Goal: Task Accomplishment & Management: Manage account settings

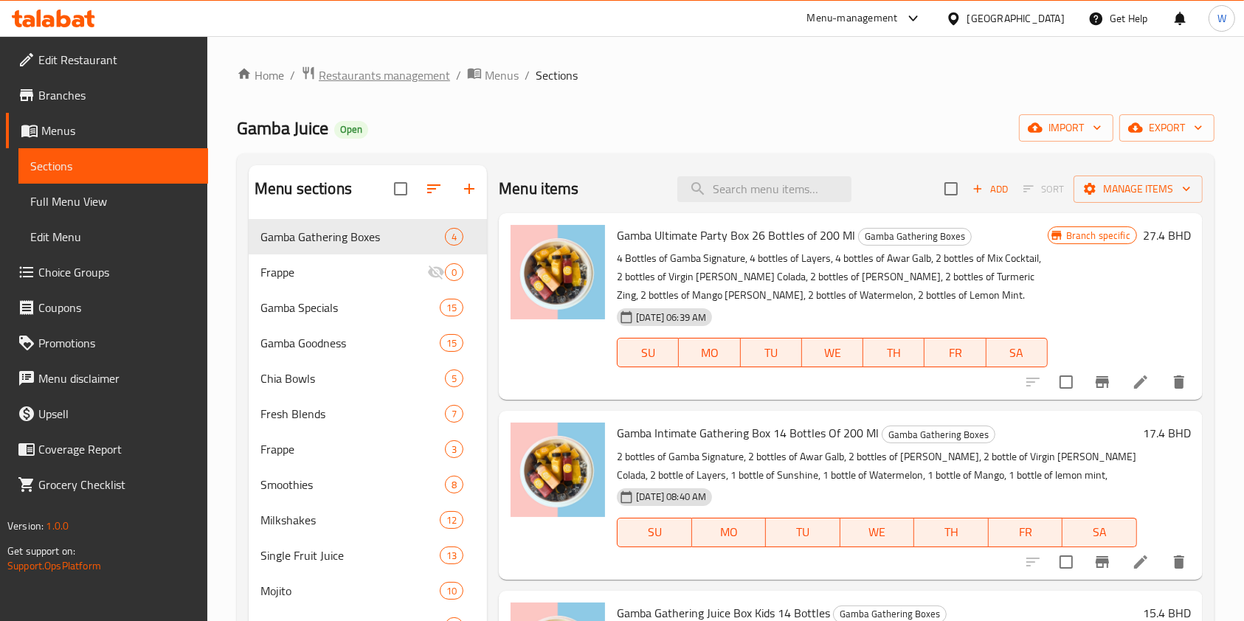
click at [406, 72] on span "Restaurants management" at bounding box center [384, 75] width 131 height 18
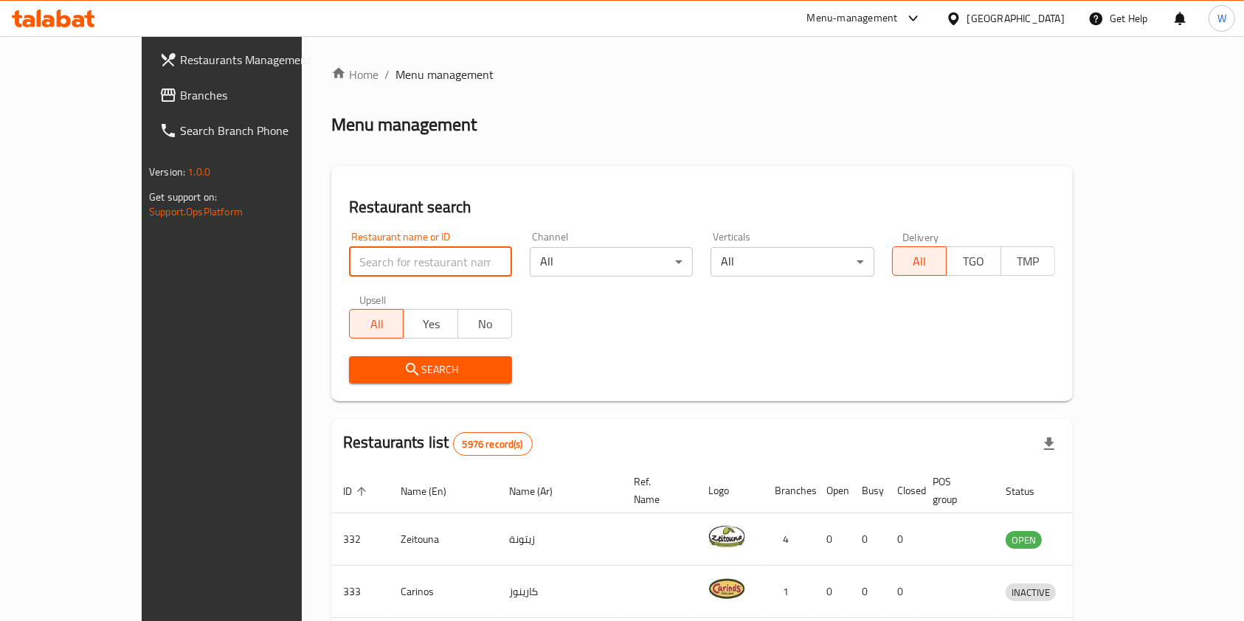
click at [364, 255] on input "search" at bounding box center [430, 262] width 163 height 30
type input "mandee"
click button "Search" at bounding box center [430, 369] width 163 height 27
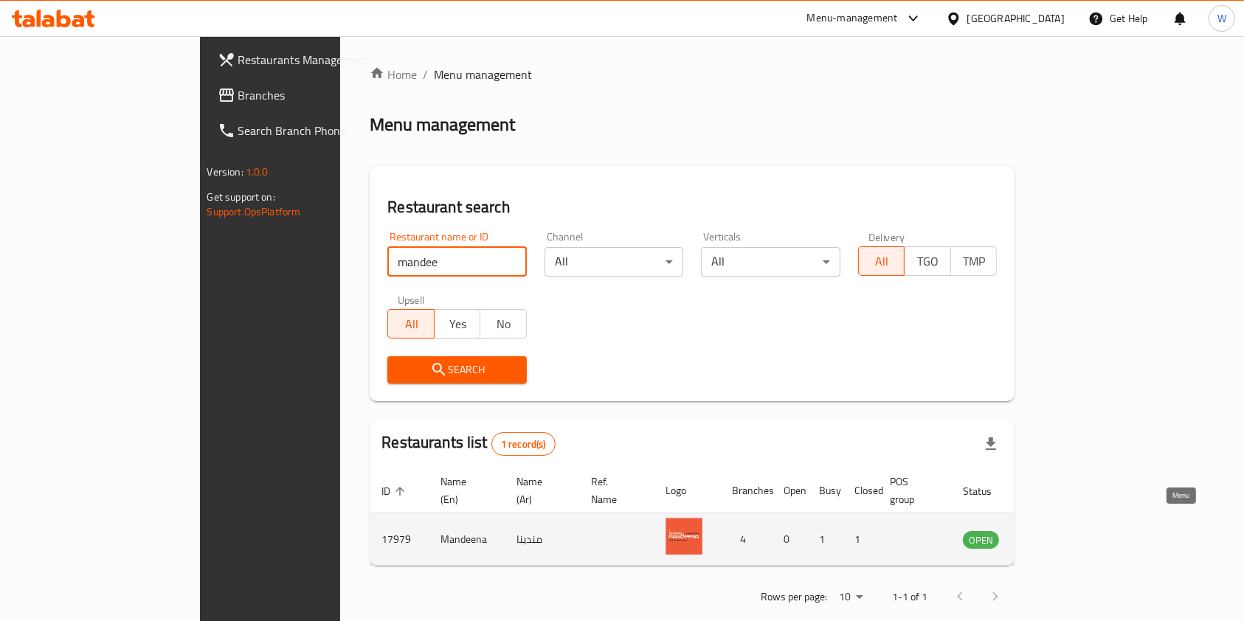
click at [1057, 534] on icon "enhanced table" at bounding box center [1049, 540] width 16 height 13
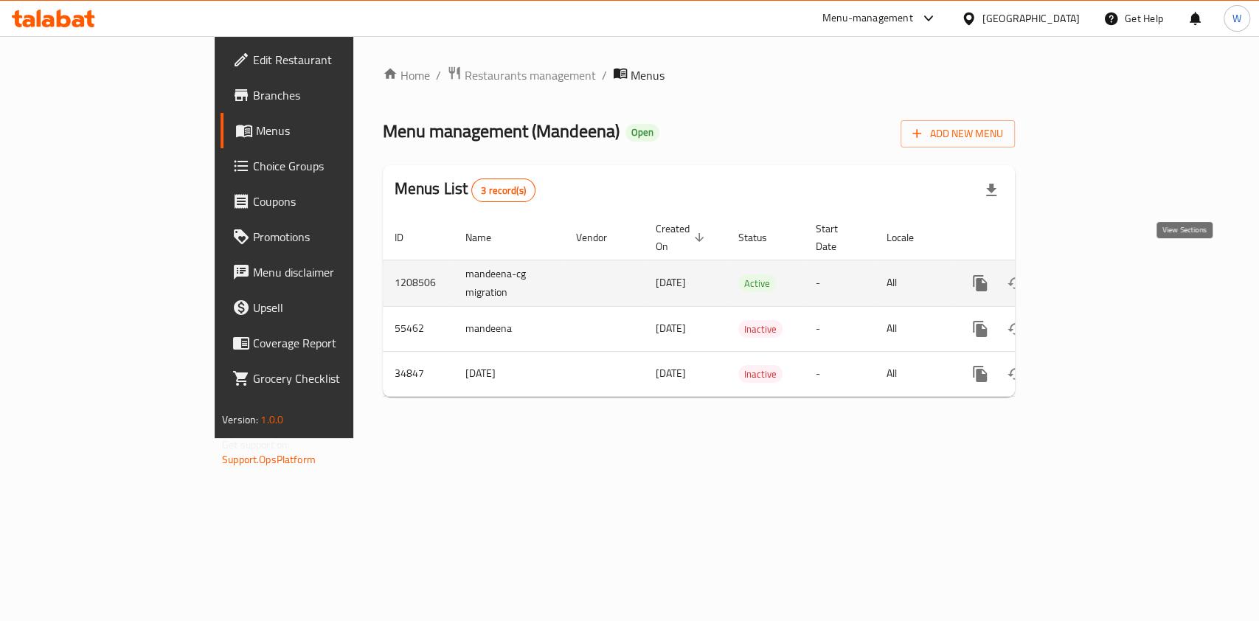
click at [1096, 274] on icon "enhanced table" at bounding box center [1087, 283] width 18 height 18
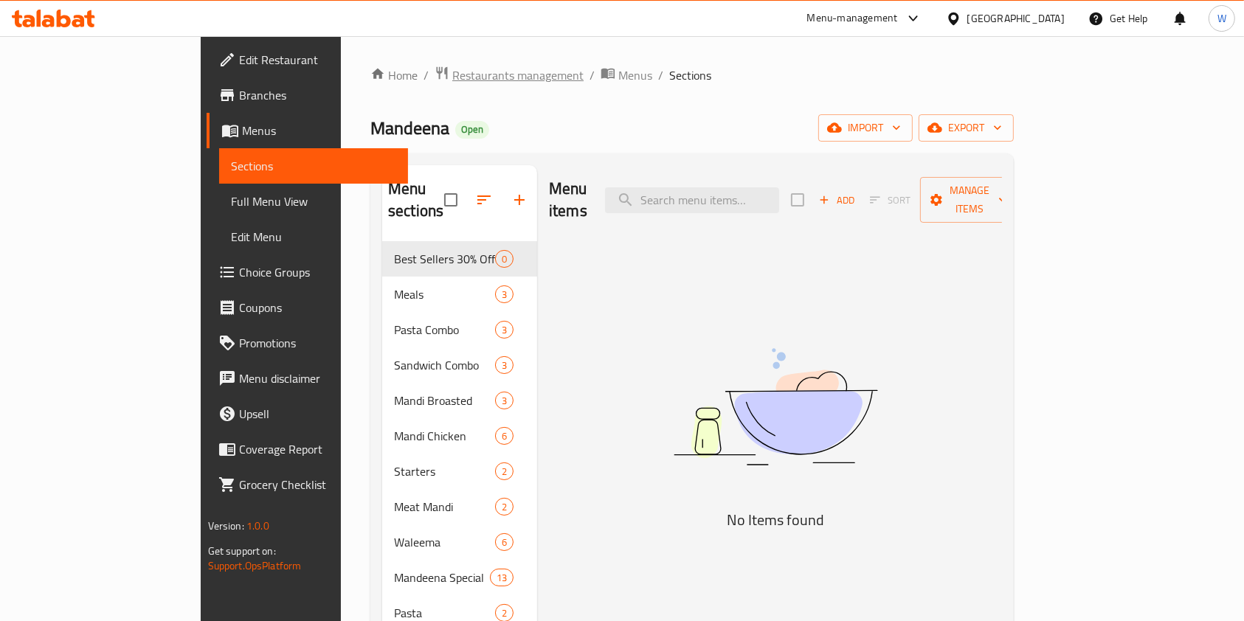
click at [452, 78] on span "Restaurants management" at bounding box center [517, 75] width 131 height 18
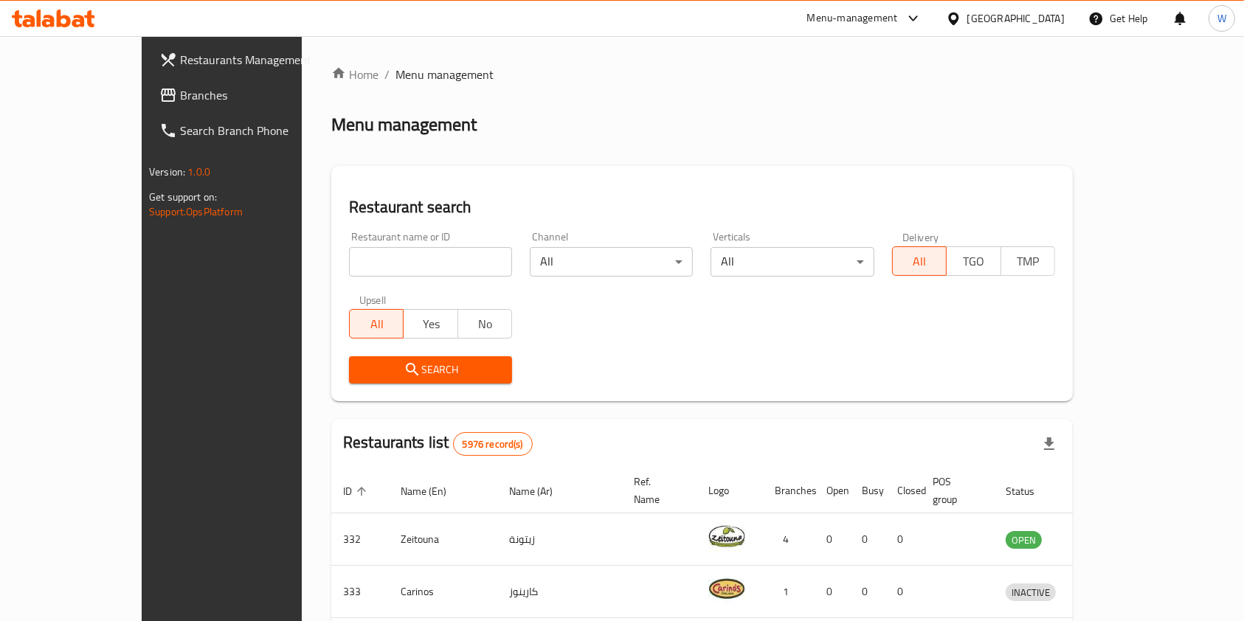
click at [349, 258] on input "search" at bounding box center [430, 262] width 163 height 30
paste input "Monster Cookies"
click at [340, 281] on div "Restaurant name or ID Monster Cookies Restaurant name or ID" at bounding box center [430, 254] width 181 height 63
click at [349, 274] on input "Monster Cookies" at bounding box center [430, 262] width 163 height 30
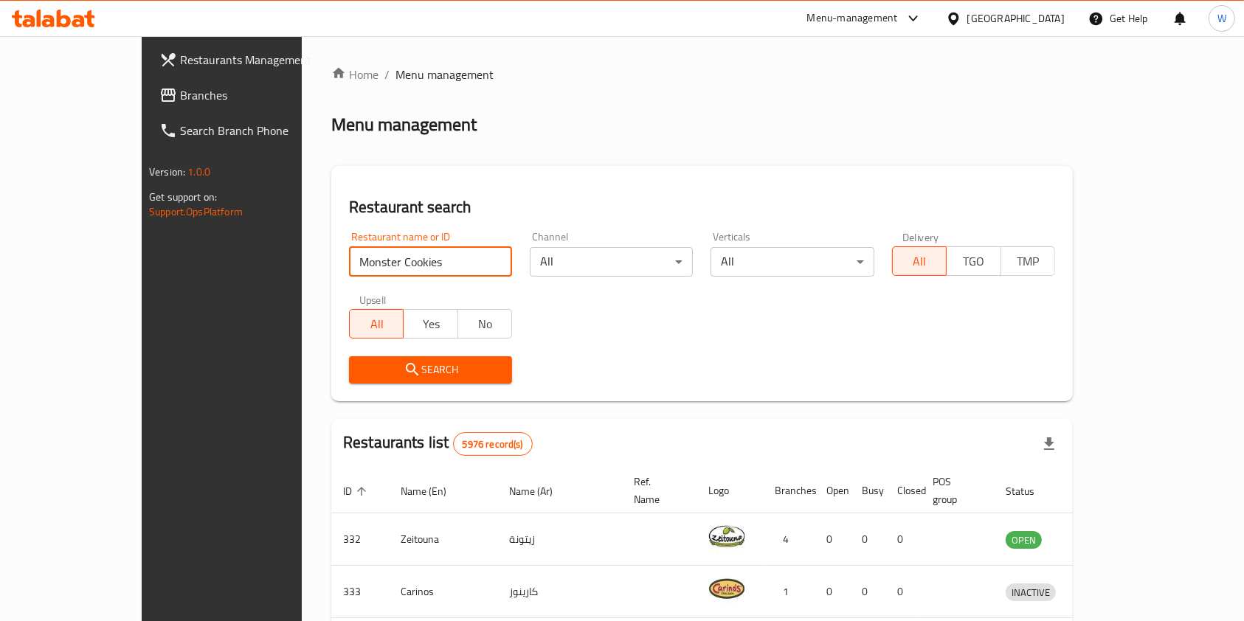
click at [349, 274] on input "Monster Cookies" at bounding box center [430, 262] width 163 height 30
paste input "Dareenz"
type input "Dareenz"
click button "Search" at bounding box center [430, 369] width 163 height 27
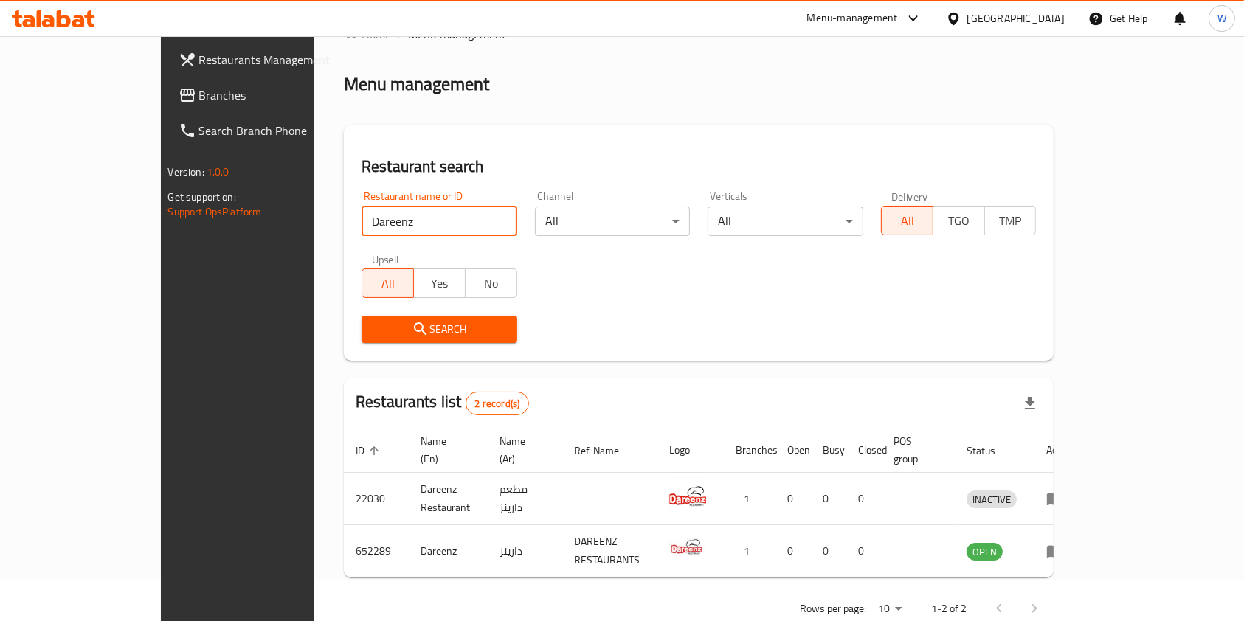
scroll to position [59, 0]
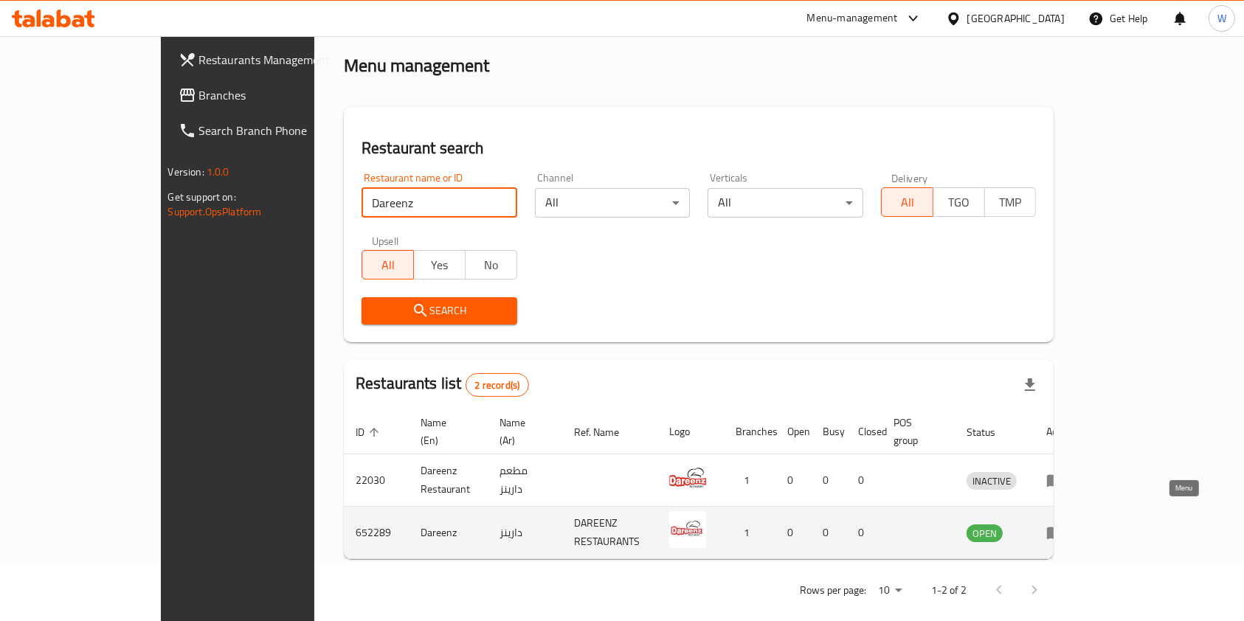
click at [1063, 528] on icon "enhanced table" at bounding box center [1055, 534] width 16 height 13
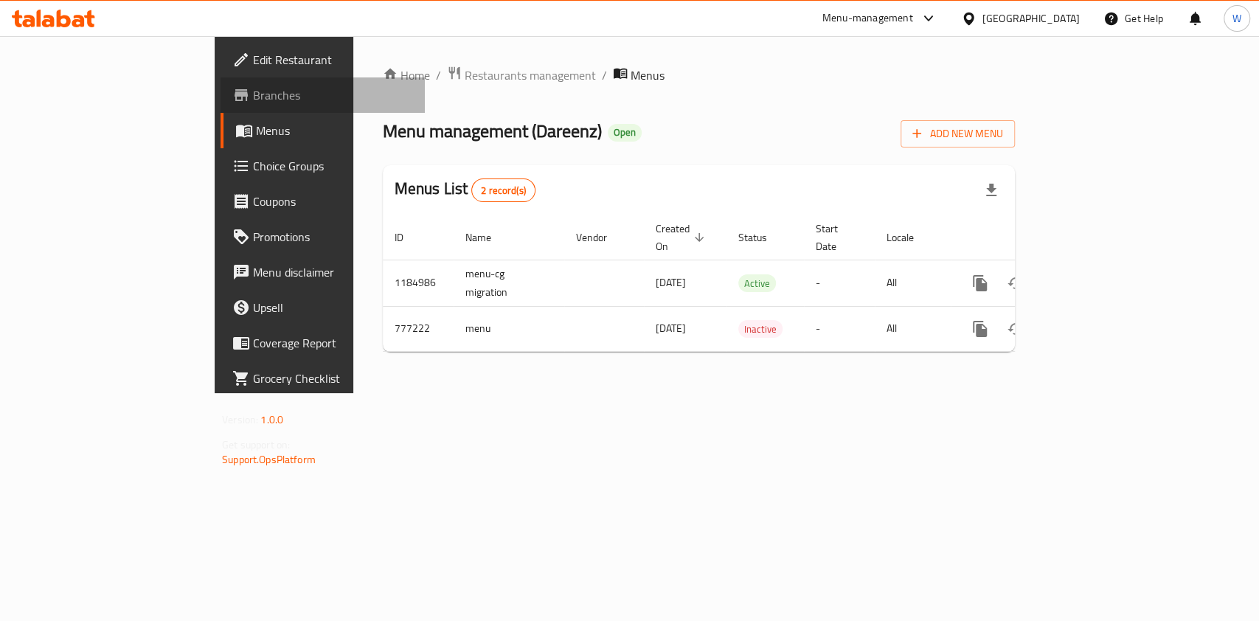
click at [221, 108] on link "Branches" at bounding box center [323, 94] width 204 height 35
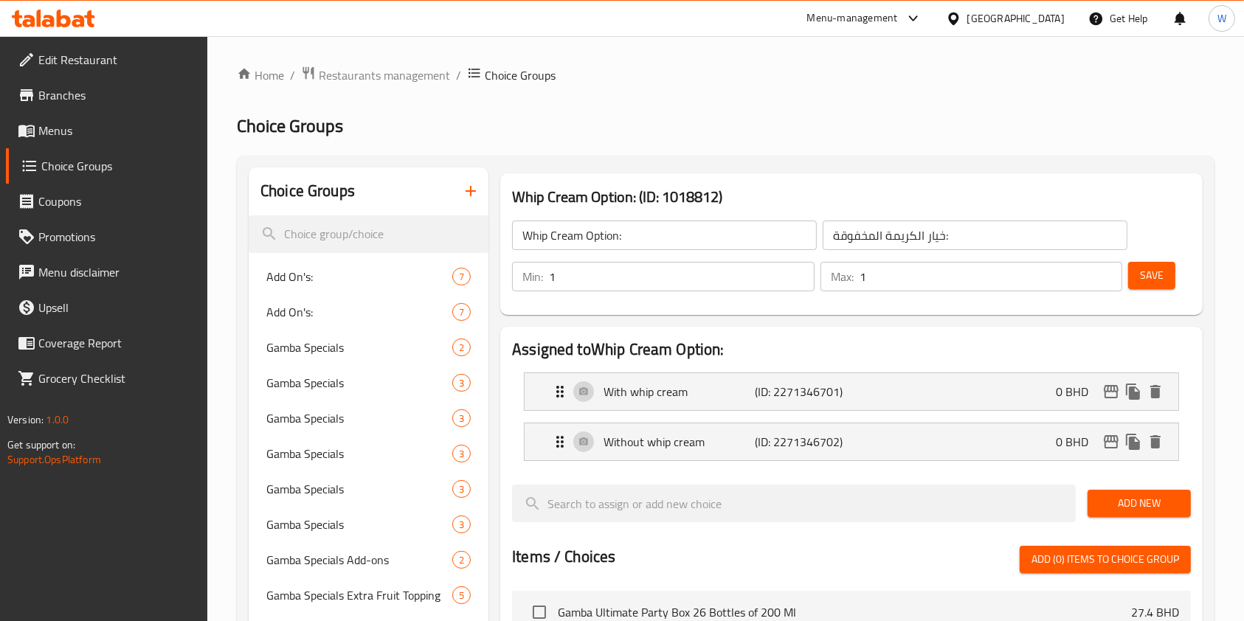
click at [86, 160] on span "Choice Groups" at bounding box center [118, 166] width 155 height 18
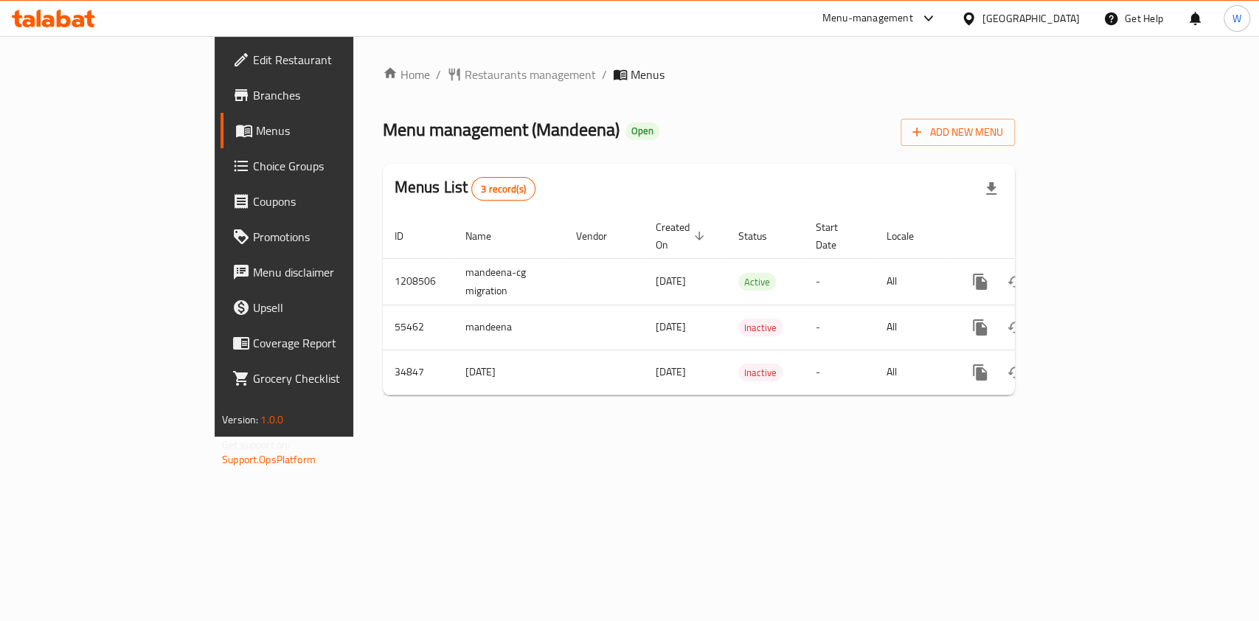
click at [253, 167] on span "Choice Groups" at bounding box center [333, 166] width 160 height 18
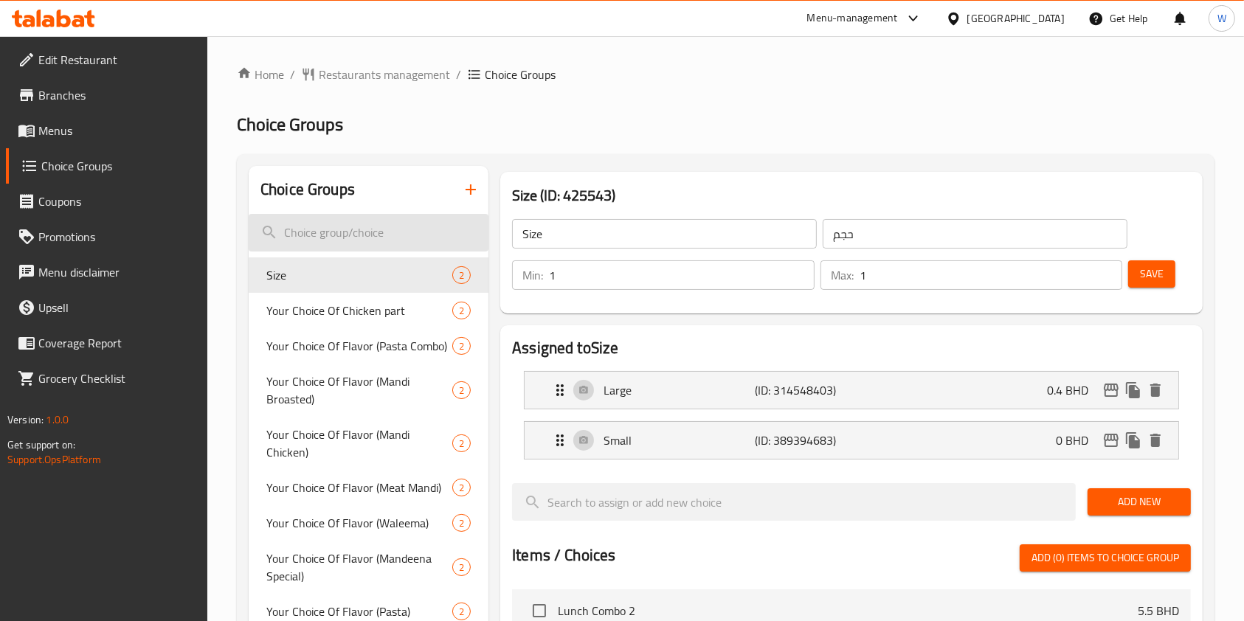
click at [307, 233] on input "search" at bounding box center [369, 233] width 240 height 38
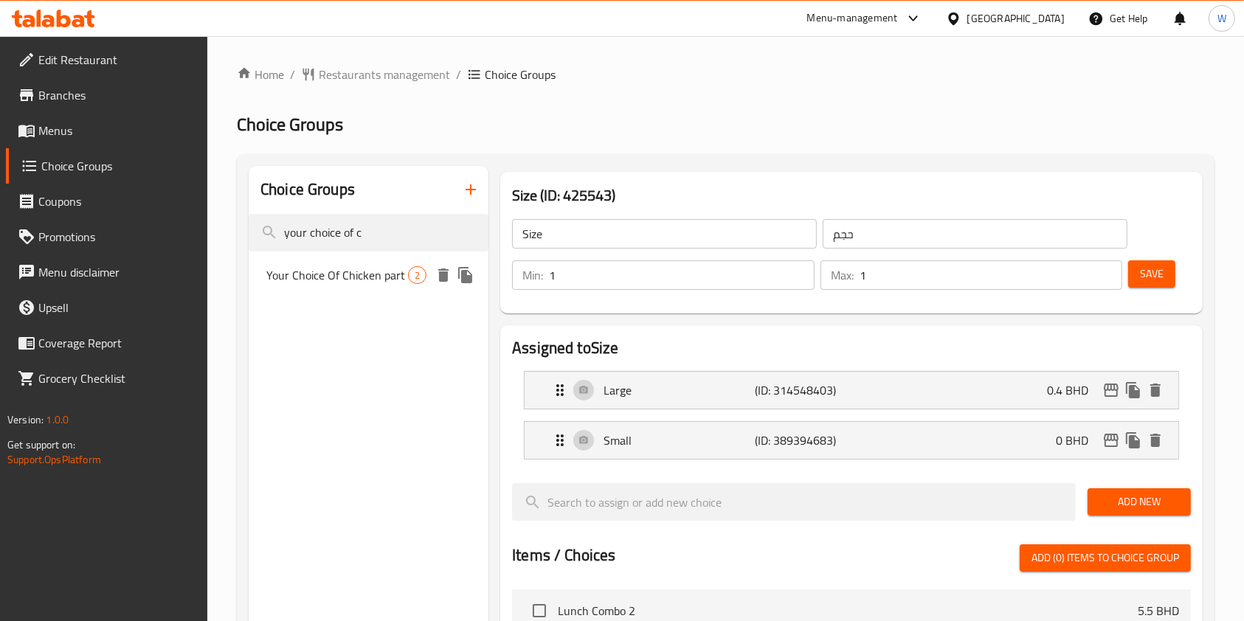
type input "your choice of c"
click at [325, 269] on span "Your Choice Of Chicken part" at bounding box center [337, 275] width 142 height 18
type input "Your Choice Of Chicken part"
type input "اختيارك لجزء الدجاج"
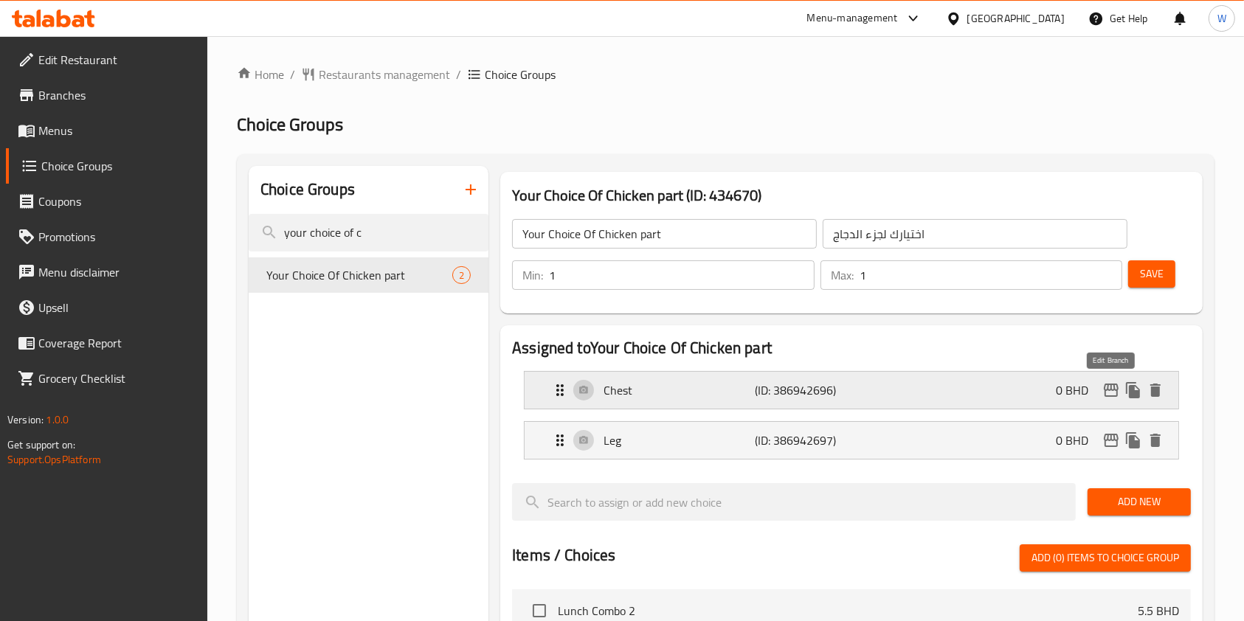
click at [1113, 395] on icon "edit" at bounding box center [1111, 390] width 18 height 18
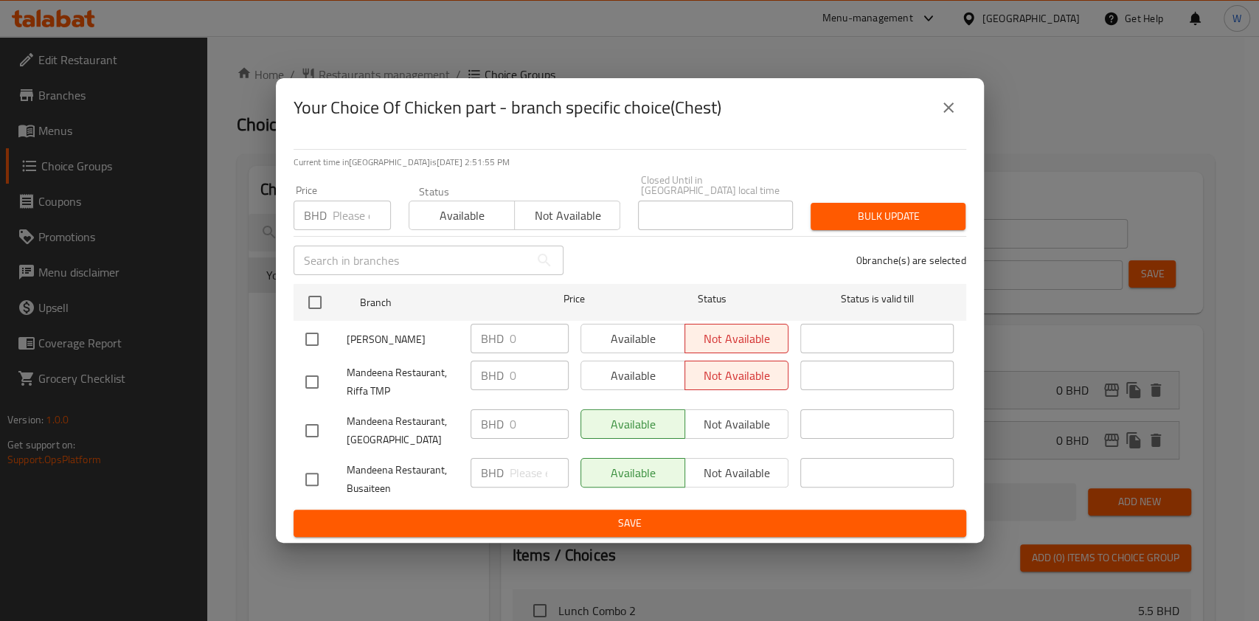
click at [951, 117] on icon "close" at bounding box center [949, 108] width 18 height 18
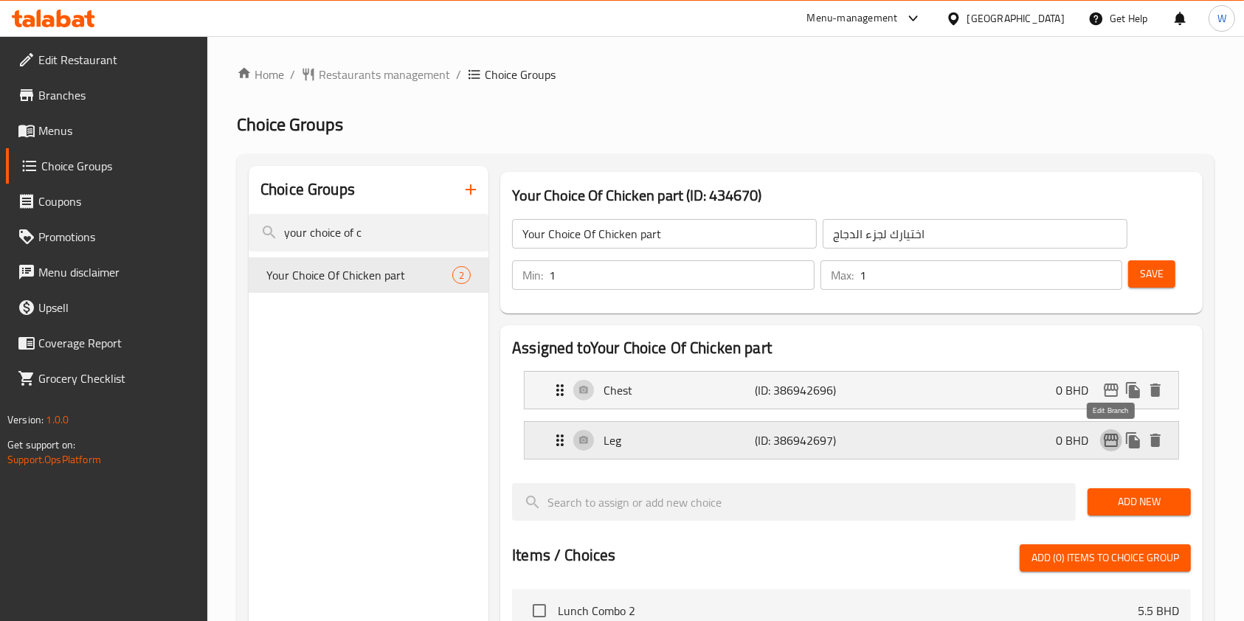
click at [1109, 437] on icon "edit" at bounding box center [1111, 441] width 18 height 18
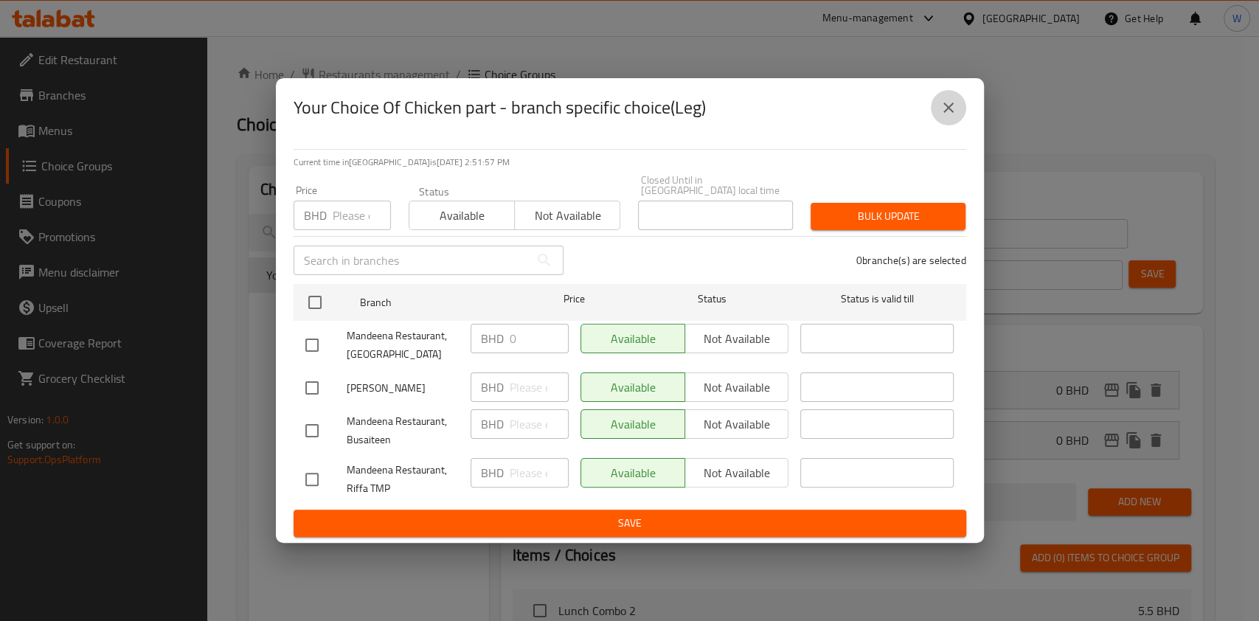
click at [962, 103] on button "close" at bounding box center [948, 107] width 35 height 35
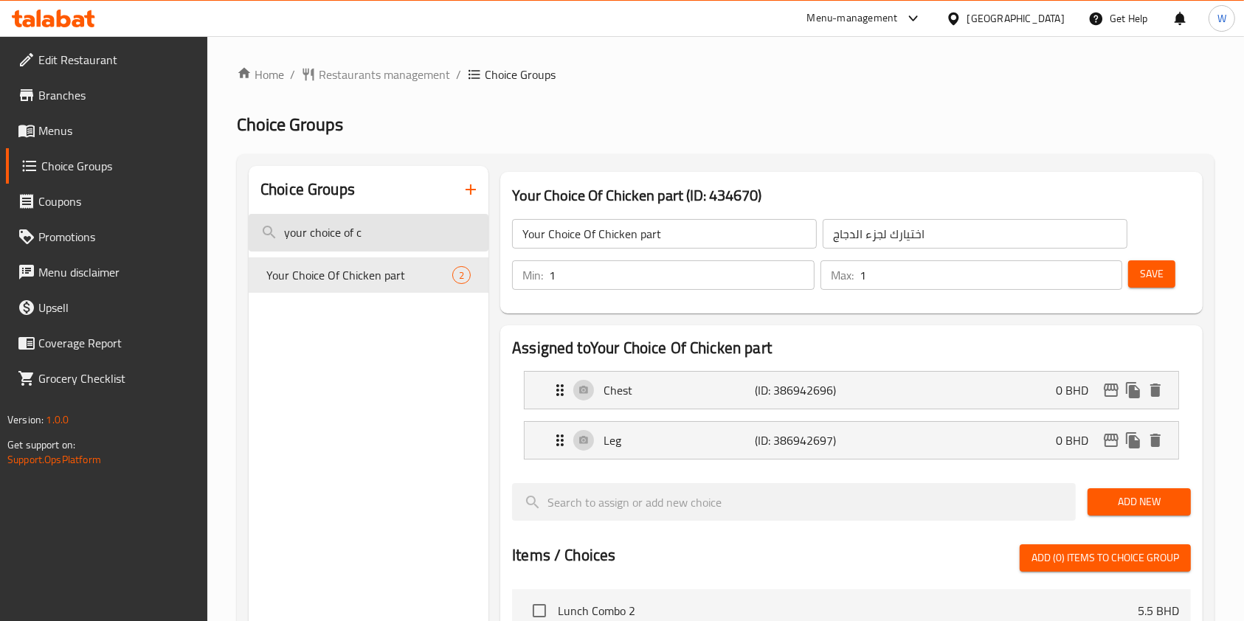
click at [317, 229] on input "your choice of c" at bounding box center [369, 233] width 240 height 38
click at [319, 231] on input "your choice of c" at bounding box center [369, 233] width 240 height 38
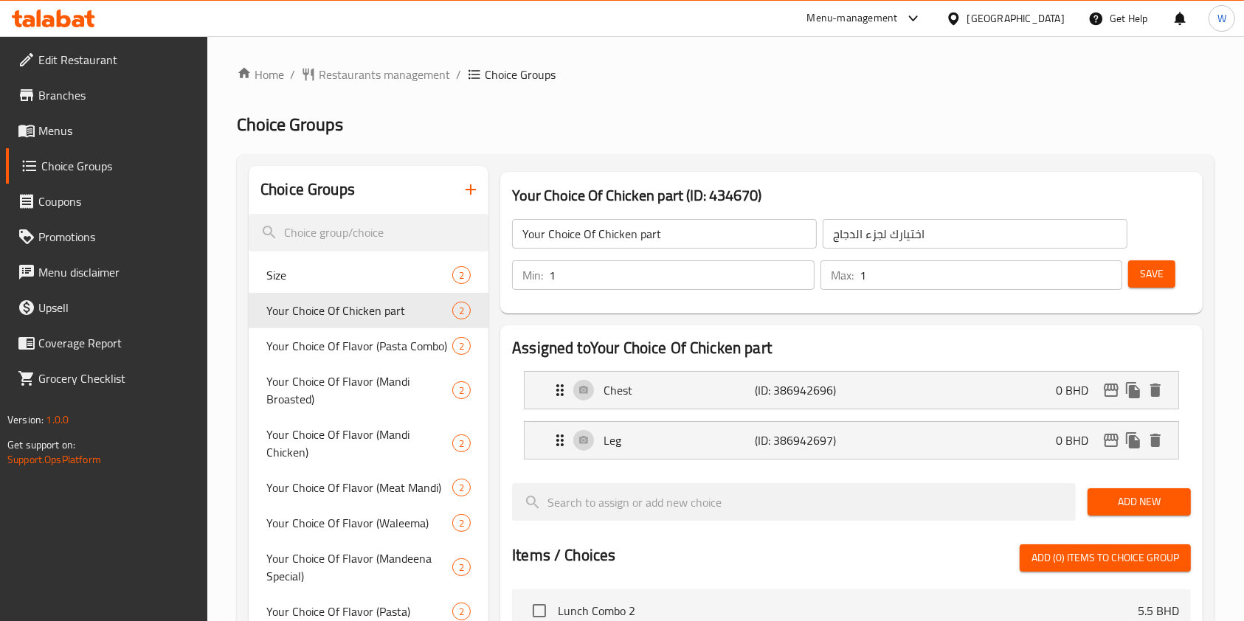
click at [495, 257] on div "Your Choice Of Chicken part (ID: 434670) Your Choice Of Chicken part ​ اختيارك …" at bounding box center [851, 242] width 714 height 153
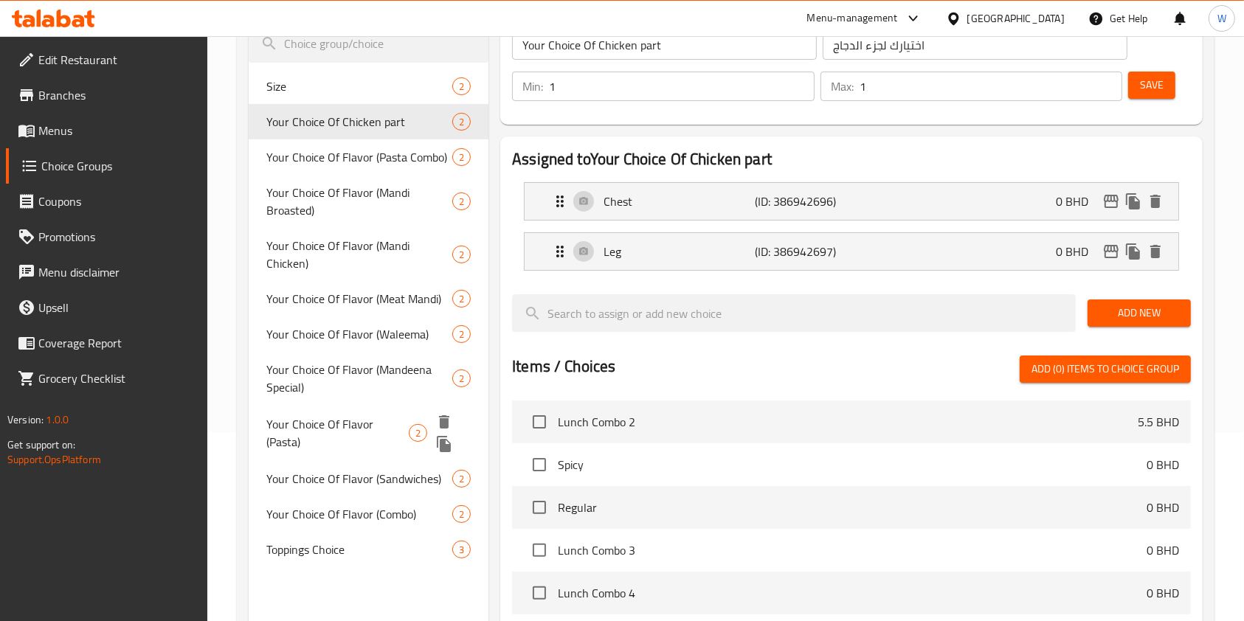
scroll to position [295, 0]
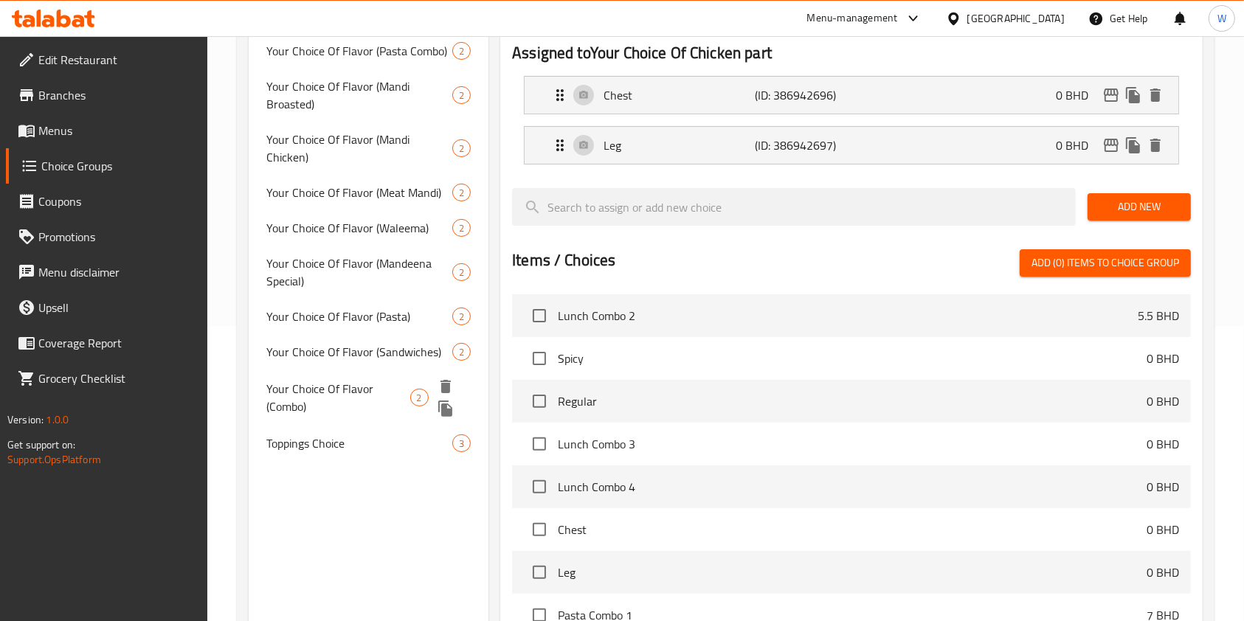
click at [356, 380] on span "Your Choice Of Flavor (Combo)" at bounding box center [338, 397] width 144 height 35
type input "Your Choice Of Flavor (Combo)"
type input "اختيارك من النكهة:"
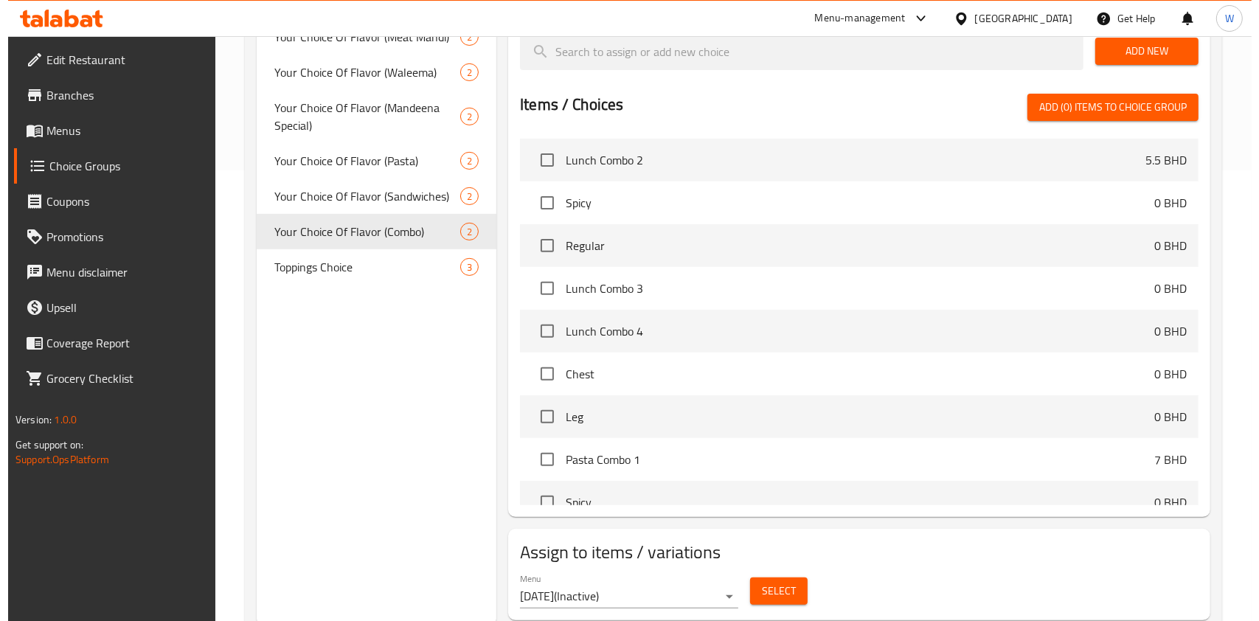
scroll to position [497, 0]
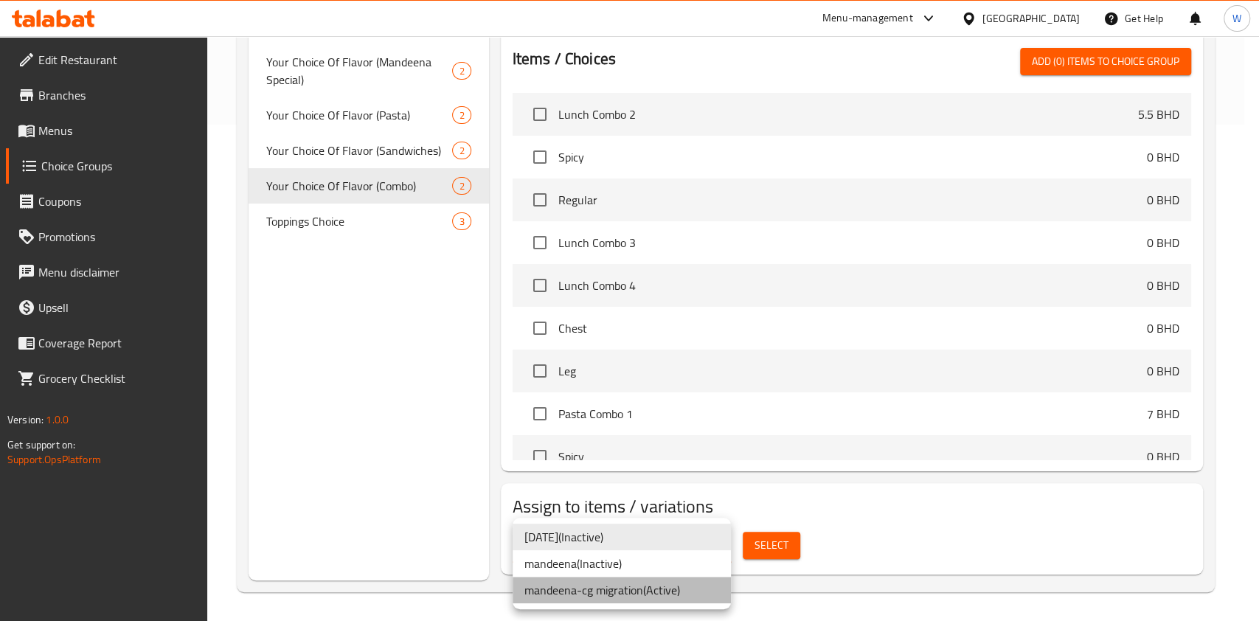
click at [653, 599] on li "mandeena-cg migration ( Active )" at bounding box center [622, 590] width 218 height 27
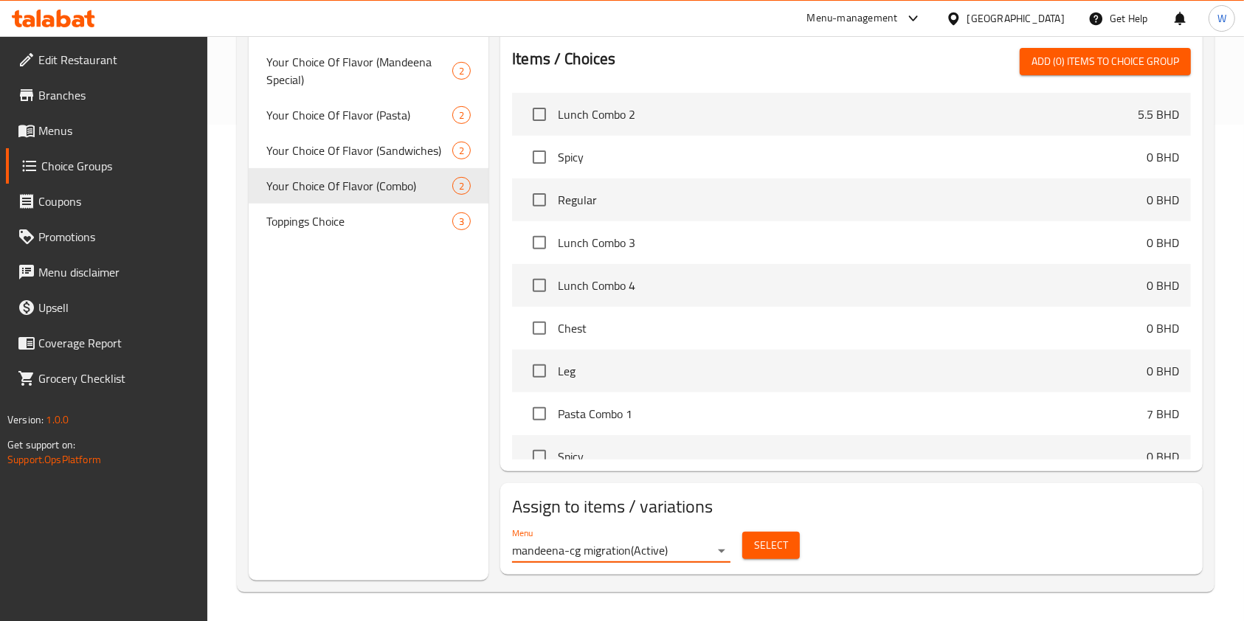
click at [783, 559] on div "Select" at bounding box center [770, 545] width 69 height 39
click at [785, 546] on span "Select" at bounding box center [771, 545] width 34 height 18
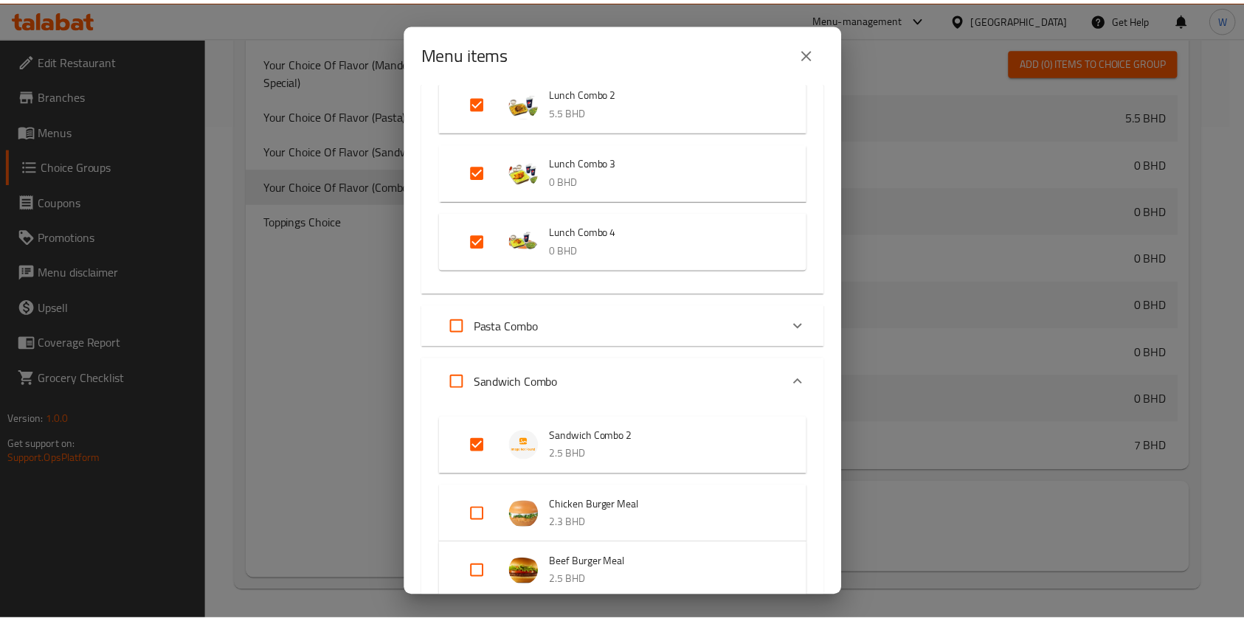
scroll to position [0, 0]
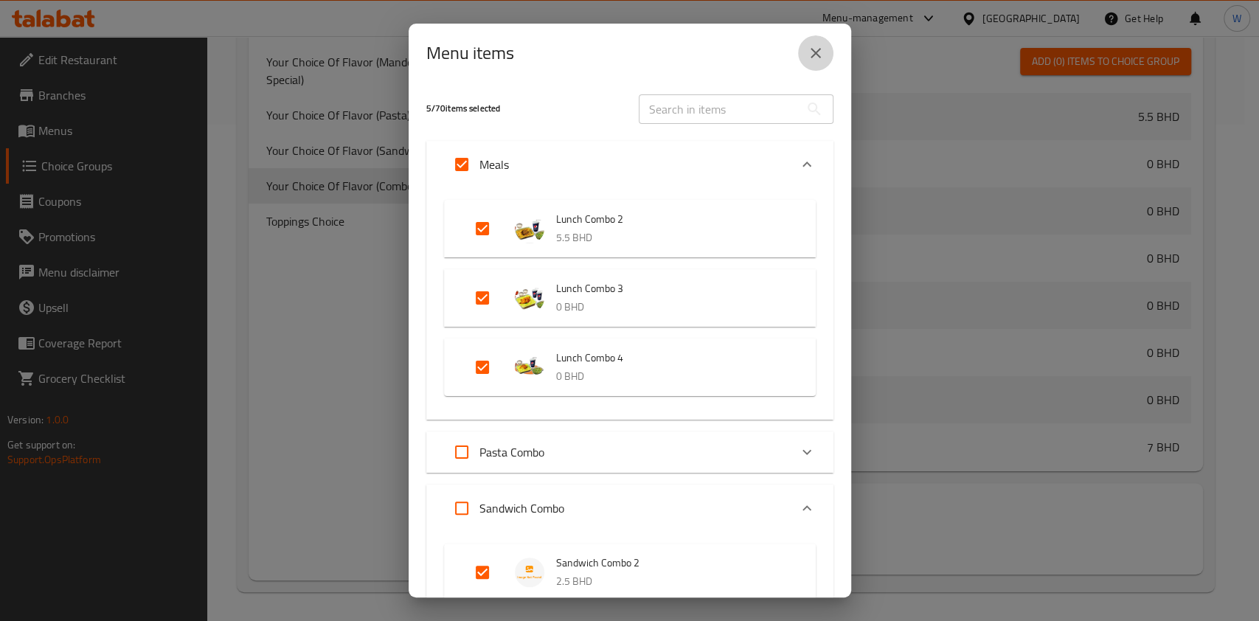
click at [815, 62] on button "close" at bounding box center [815, 52] width 35 height 35
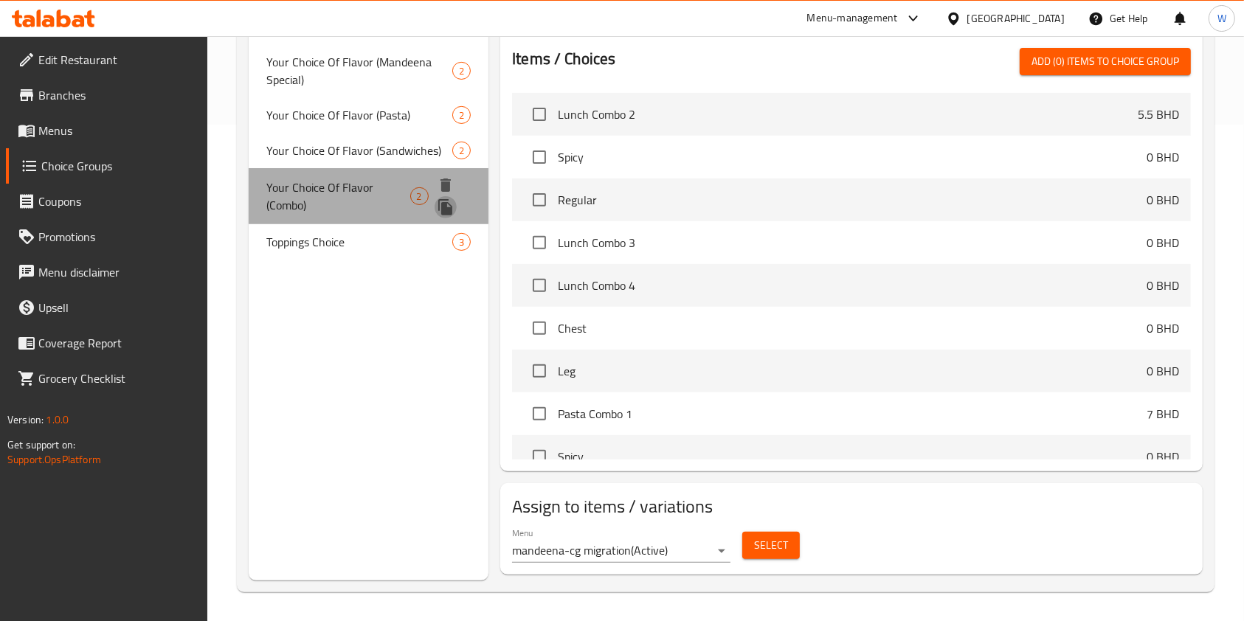
click at [446, 199] on icon "duplicate" at bounding box center [445, 207] width 14 height 16
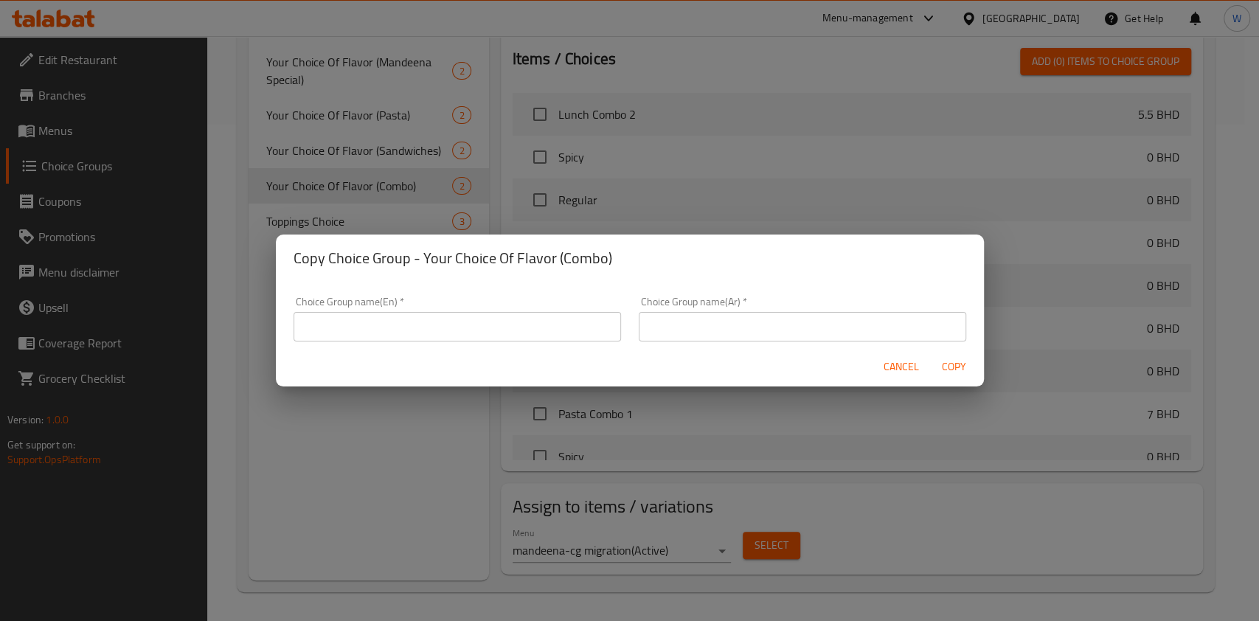
click at [899, 372] on span "Cancel" at bounding box center [901, 367] width 35 height 18
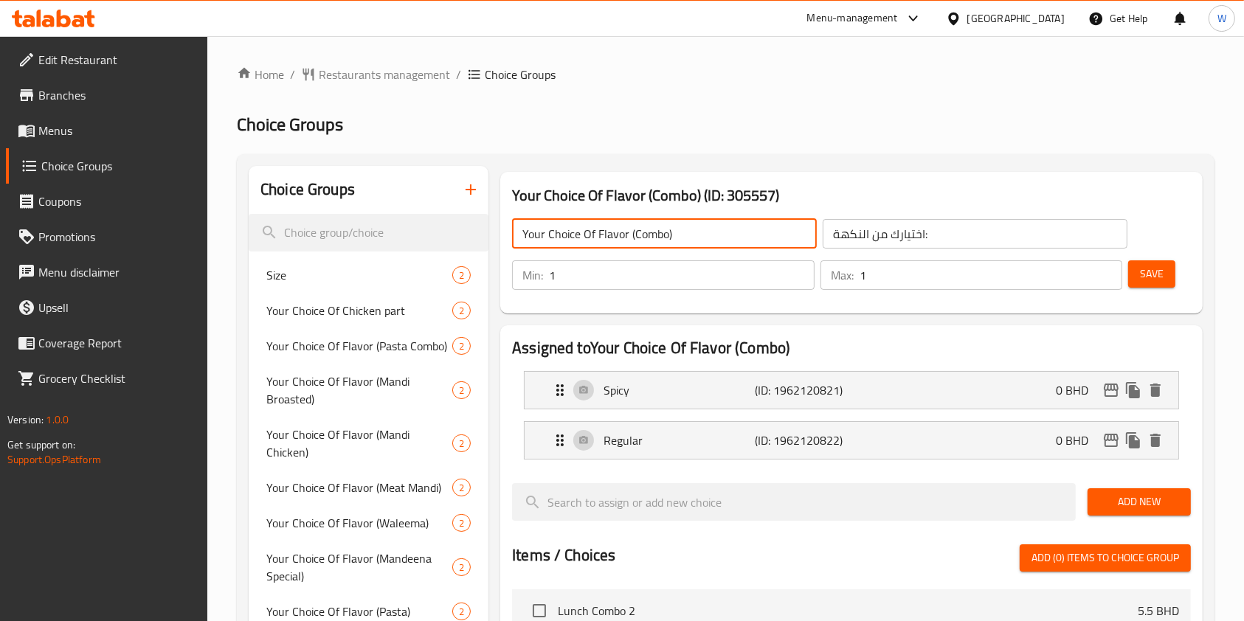
click at [657, 243] on input "Your Choice Of Flavor (Combo)" at bounding box center [664, 234] width 305 height 30
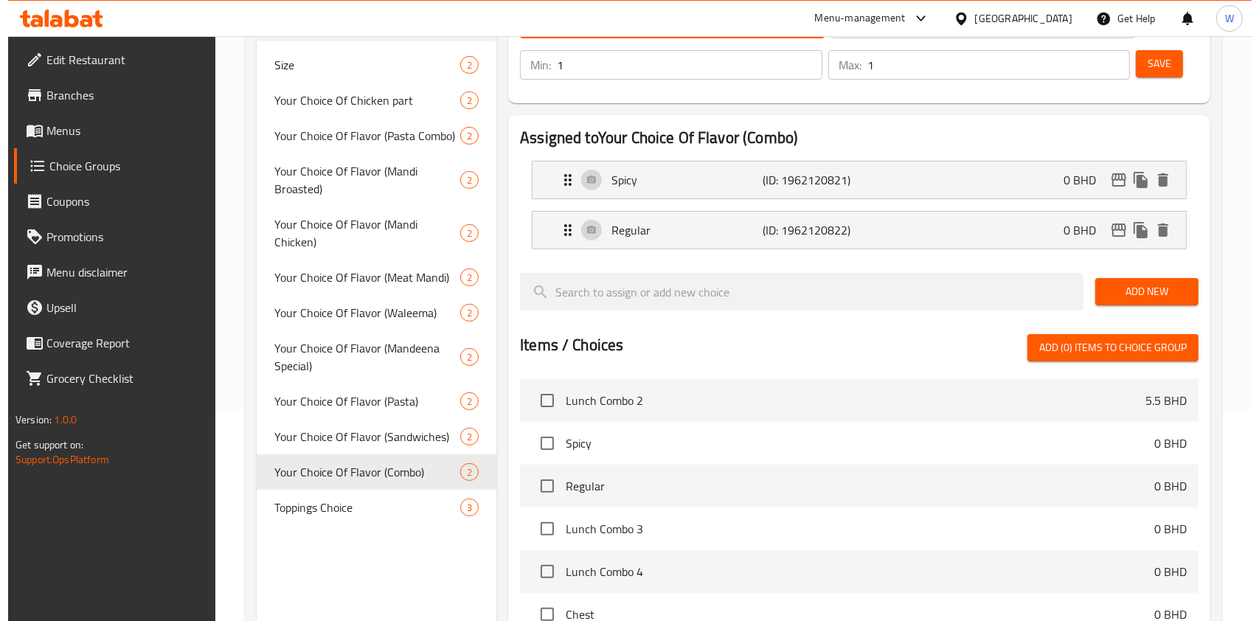
scroll to position [295, 0]
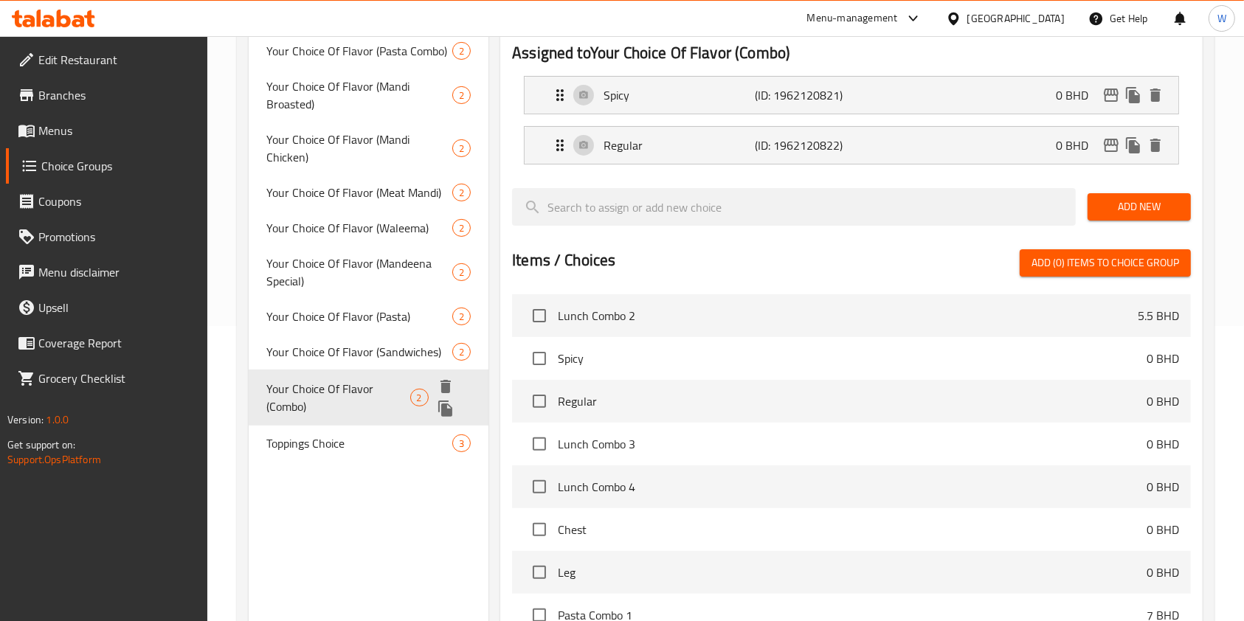
click at [449, 401] on icon "duplicate" at bounding box center [445, 409] width 14 height 16
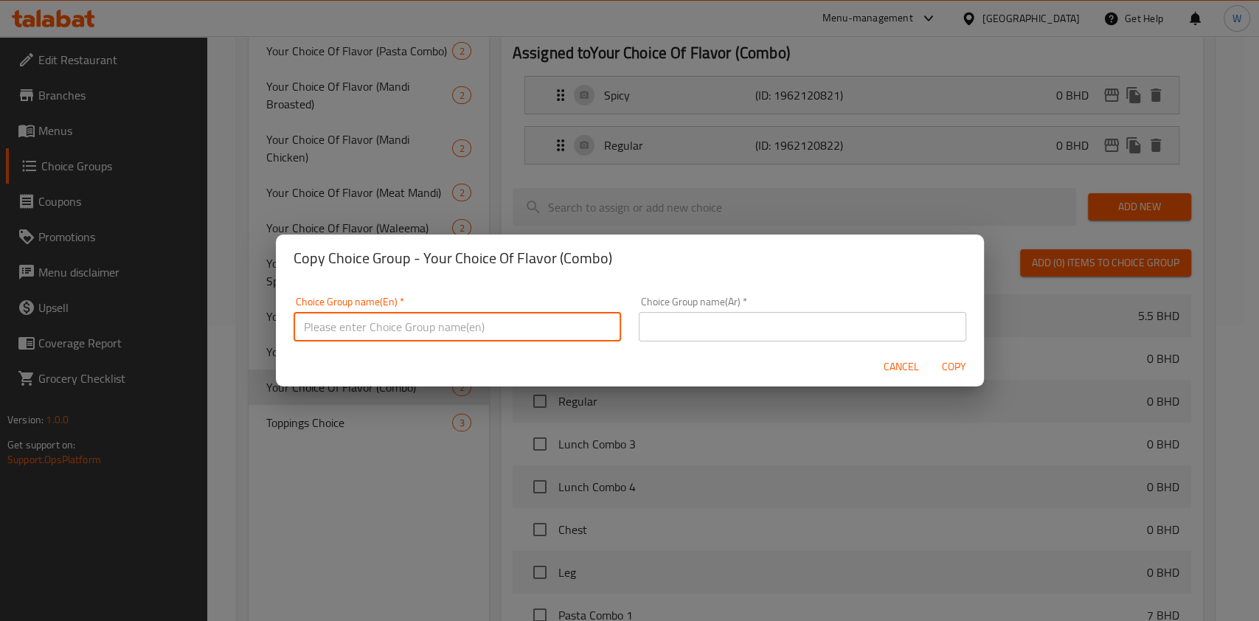
click at [573, 339] on input "text" at bounding box center [458, 327] width 328 height 30
paste input "Your Choice Of Flavor (Combo)"
click at [448, 322] on input "Your Choice Of Flavor (Combo)" at bounding box center [458, 327] width 328 height 30
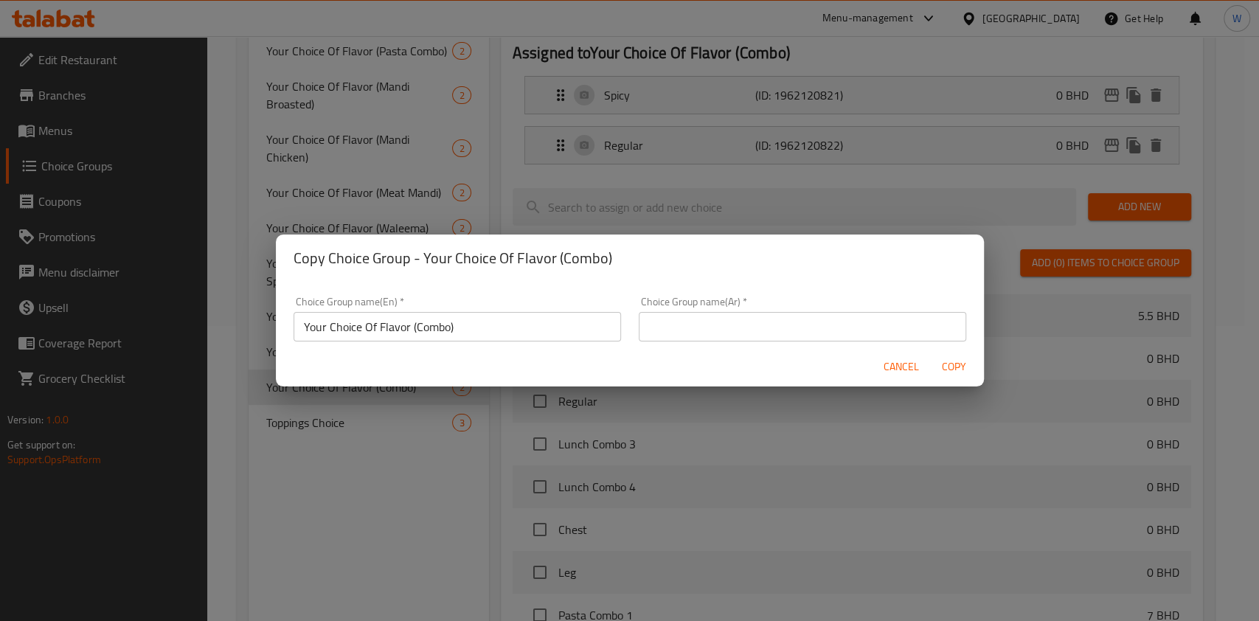
drag, startPoint x: 533, startPoint y: 308, endPoint x: 525, endPoint y: 317, distance: 13.1
click at [533, 308] on div "Choice Group name(En)   * Your Choice Of Flavor (Combo) Choice Group name(En) *" at bounding box center [458, 319] width 328 height 45
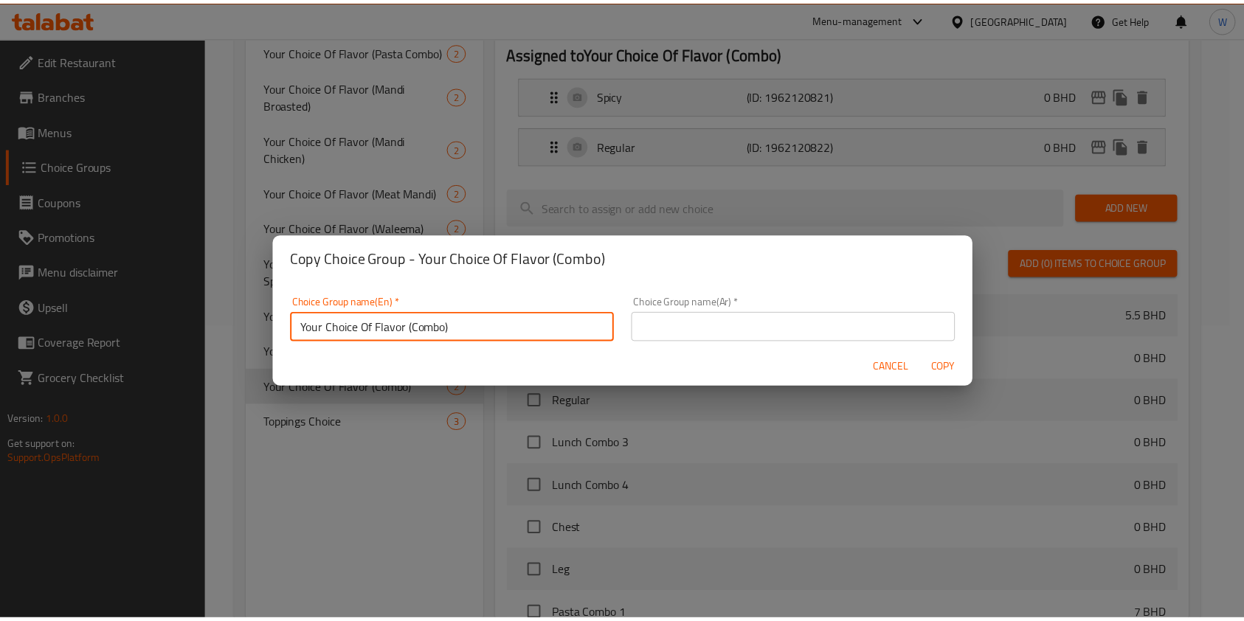
scroll to position [4, 0]
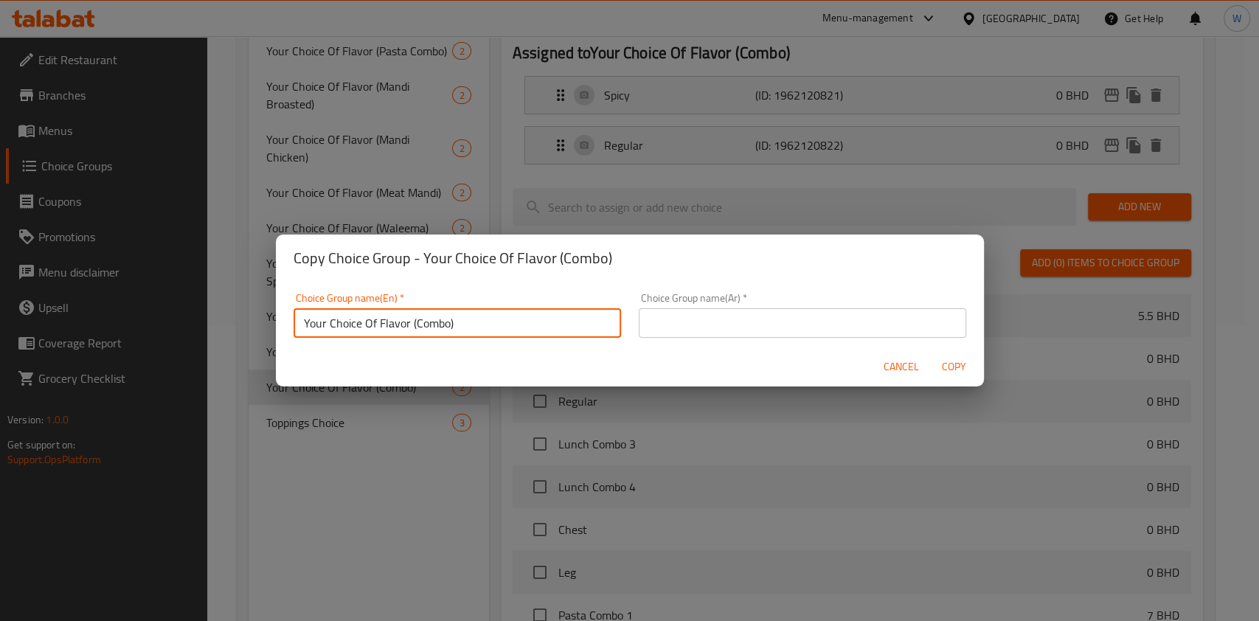
drag, startPoint x: 505, startPoint y: 331, endPoint x: 410, endPoint y: 337, distance: 94.6
click at [410, 337] on input "Your Choice Of Flavor (Combo)" at bounding box center [458, 323] width 328 height 30
paste input "Lunch Combo 1"
click at [405, 328] on input "Your Choice Of Flavor Lunch Combo 1" at bounding box center [458, 323] width 328 height 30
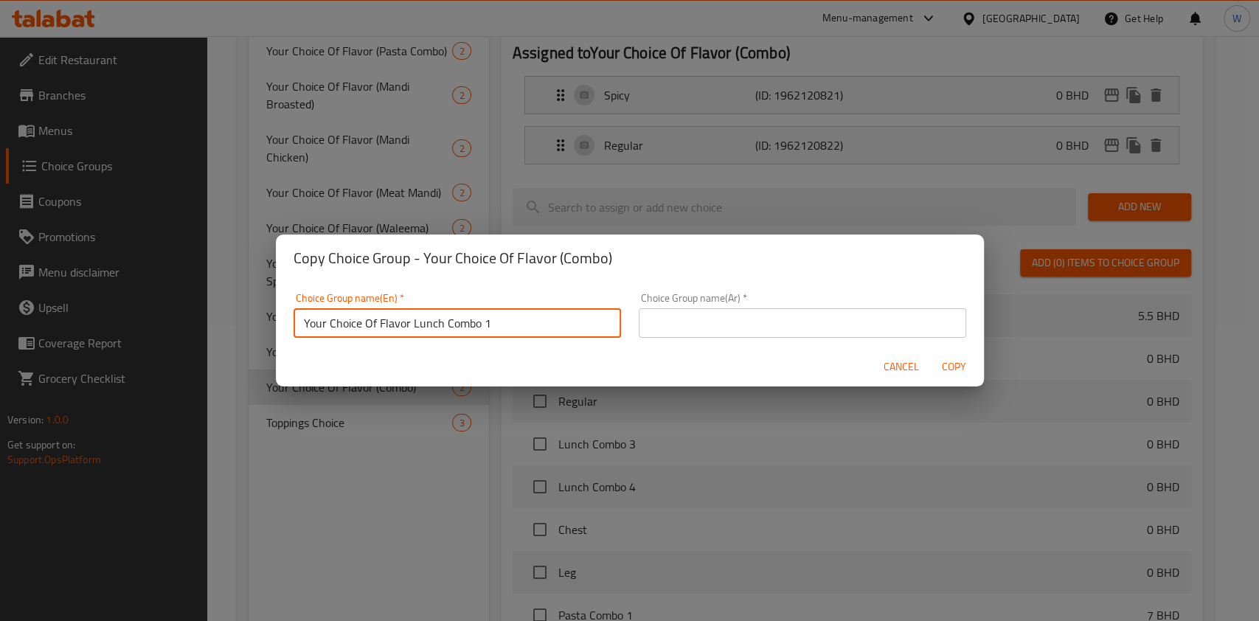
click at [405, 328] on input "Your Choice Of Flavor Lunch Combo 1" at bounding box center [458, 323] width 328 height 30
type input "Your Choice Of Flavor Lunch Combo 1"
click at [763, 316] on input "text" at bounding box center [803, 323] width 328 height 30
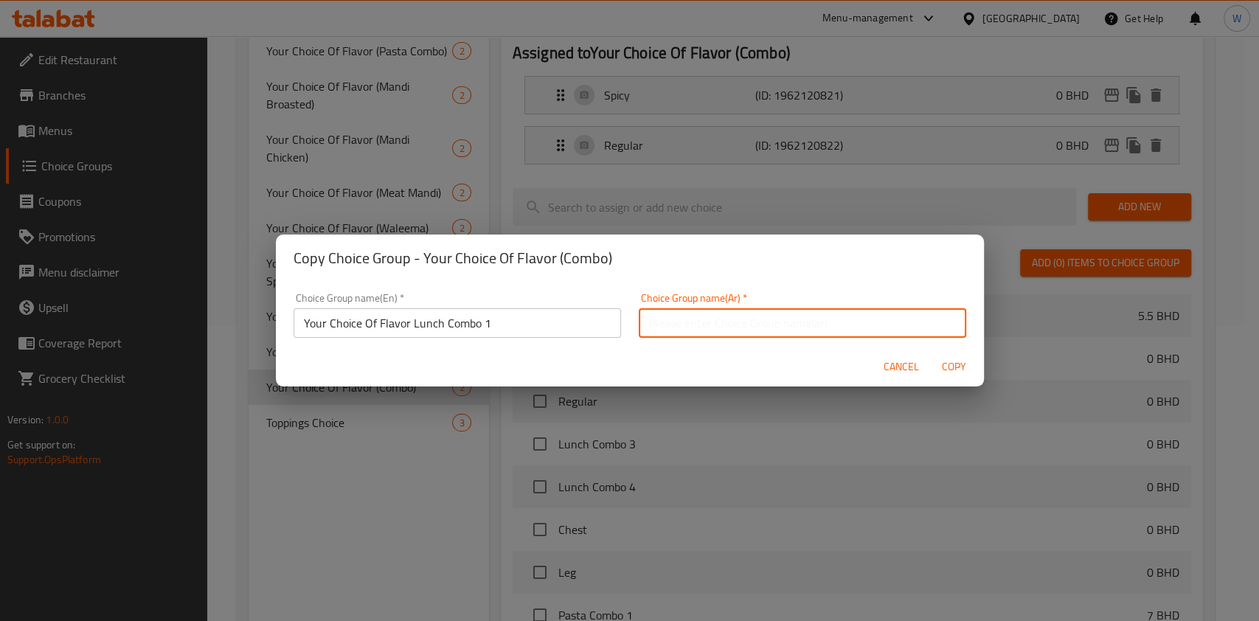
paste input "Your Choice Of Flavor Lunch Combo 1"
type input "Your Choice Of Flavor Lunch Combo 1"
click at [941, 366] on span "Copy" at bounding box center [954, 367] width 35 height 18
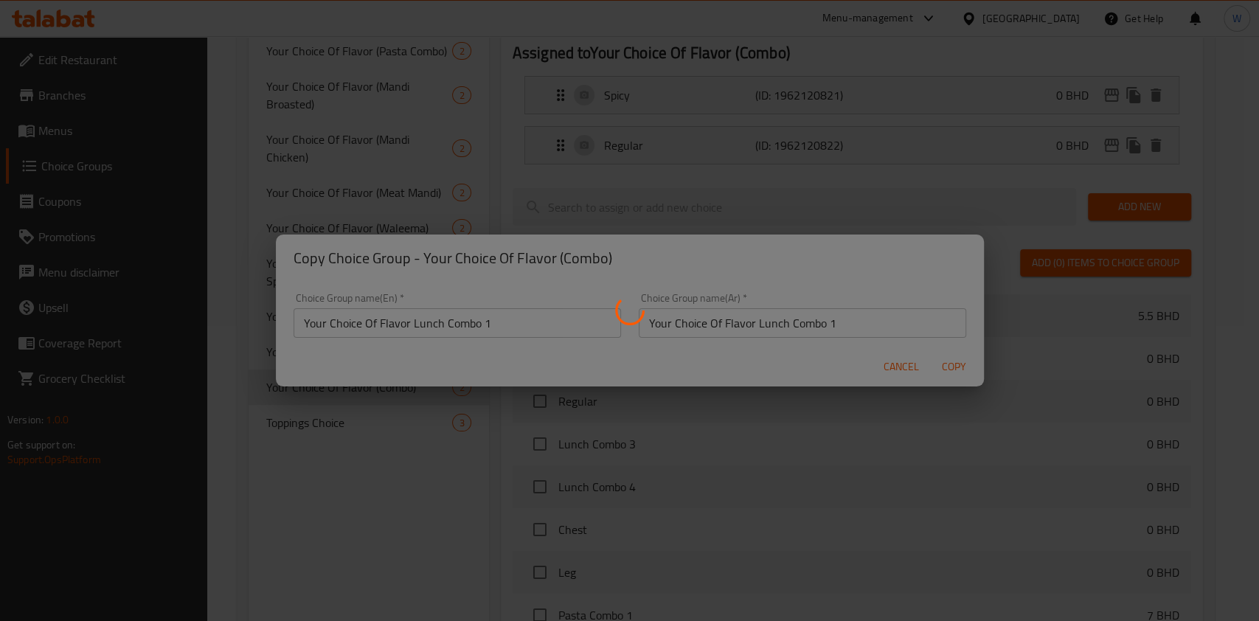
type input "Your Choice Of Flavor Lunch Combo 1"
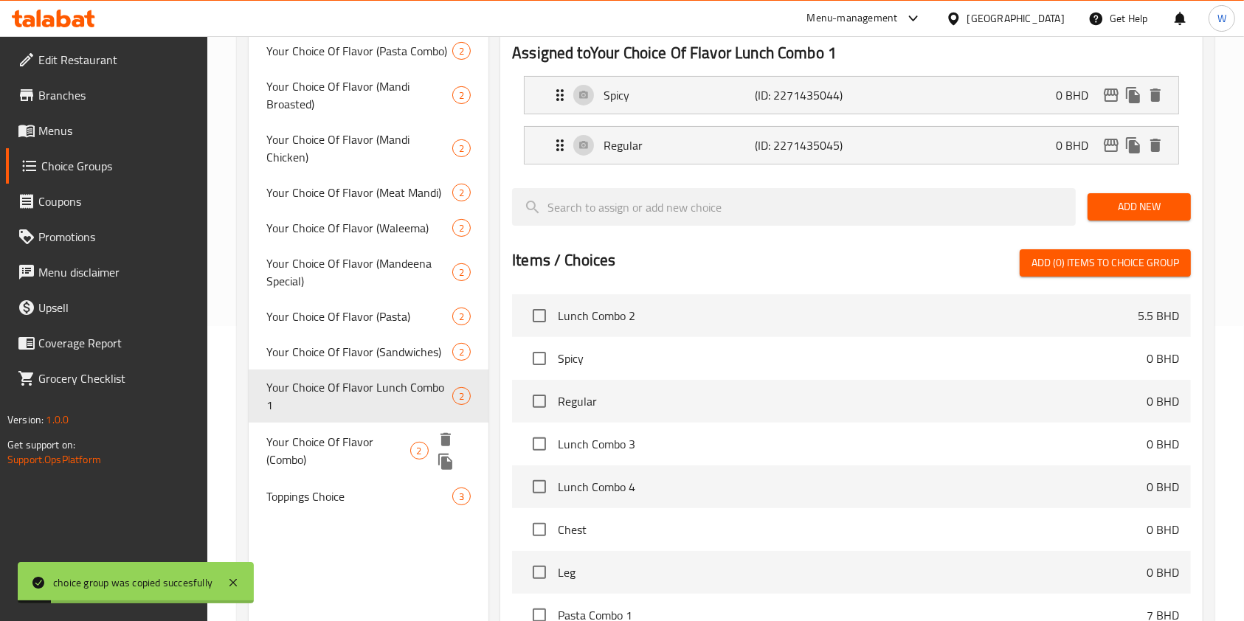
click at [348, 433] on span "Your Choice Of Flavor (Combo)" at bounding box center [338, 450] width 144 height 35
type input "Your Choice Of Flavor (Combo)"
type input "اختيارك من النكهة:"
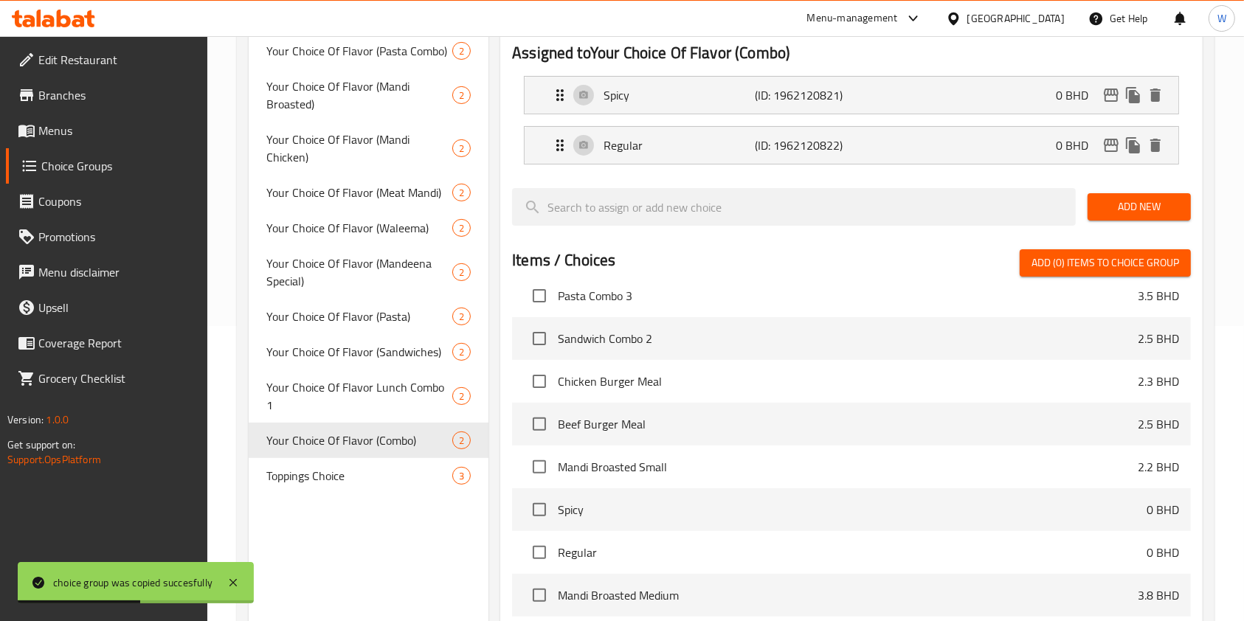
scroll to position [491, 0]
click at [448, 431] on icon "delete" at bounding box center [446, 440] width 18 height 18
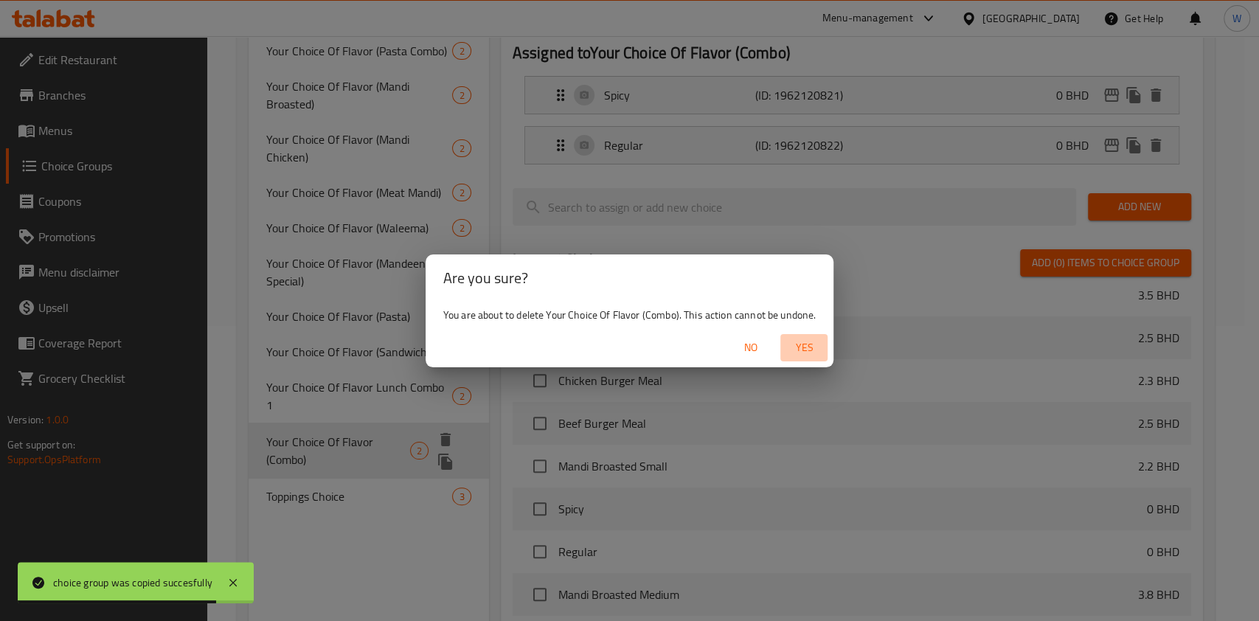
click at [798, 354] on span "Yes" at bounding box center [804, 348] width 35 height 18
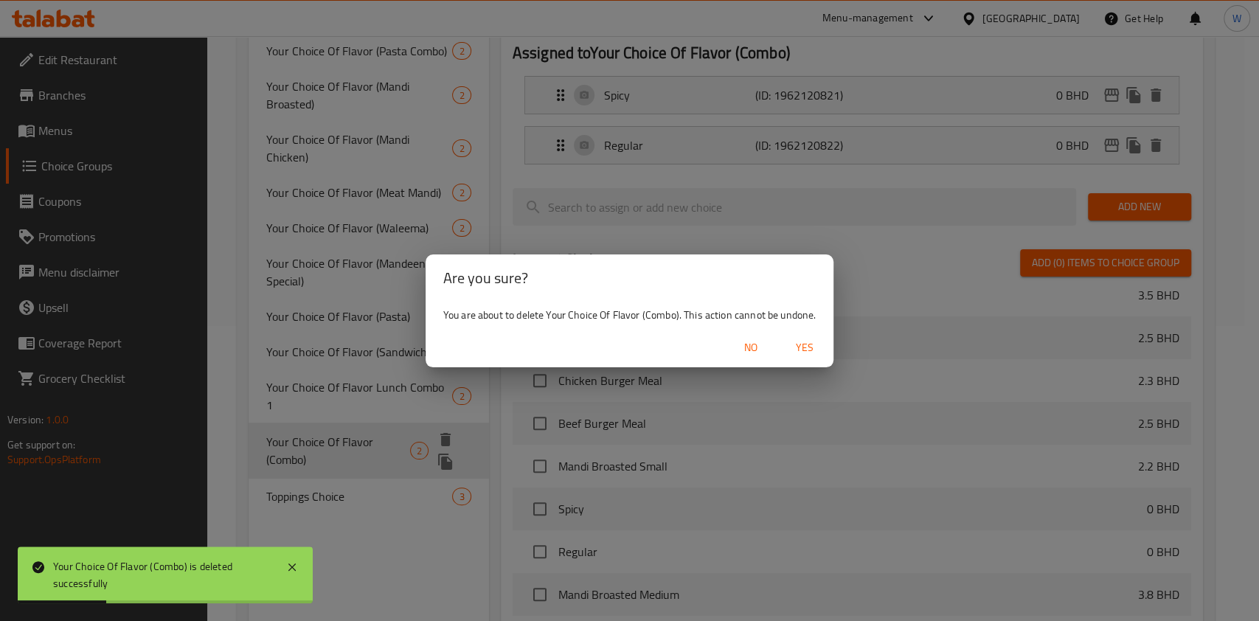
type input "Size"
type input "حجم"
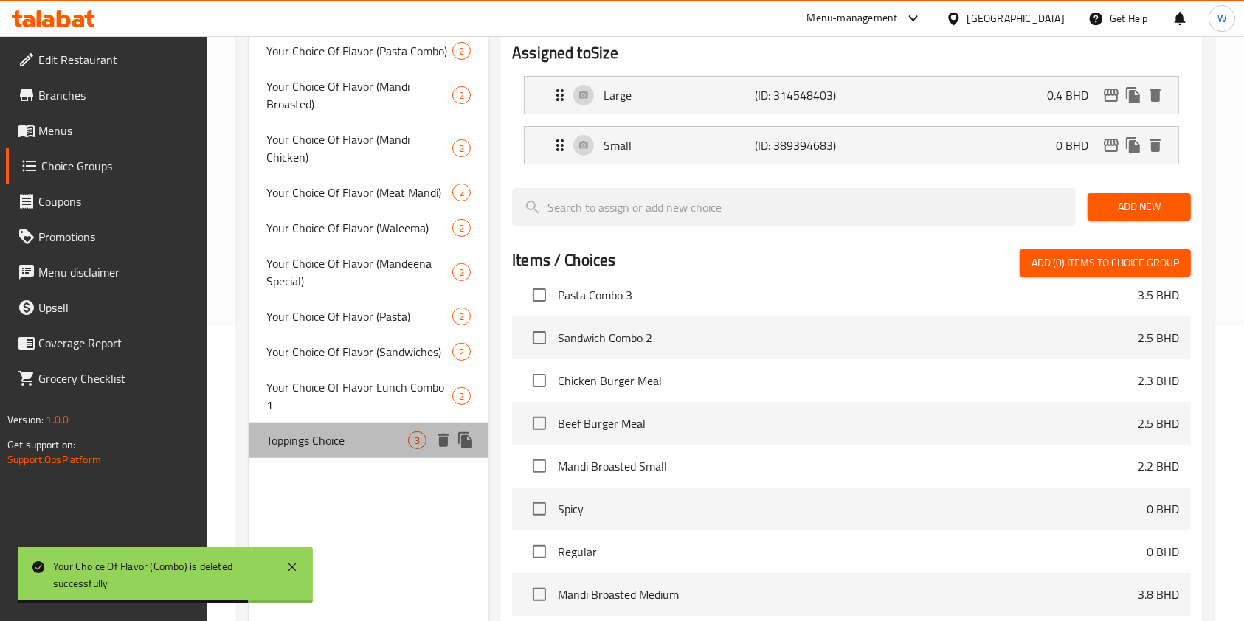
click at [399, 423] on div "Toppings Choice 3" at bounding box center [369, 440] width 240 height 35
type input "Toppings Choice"
type input "خيارات التقديم"
type input "0"
type input "3"
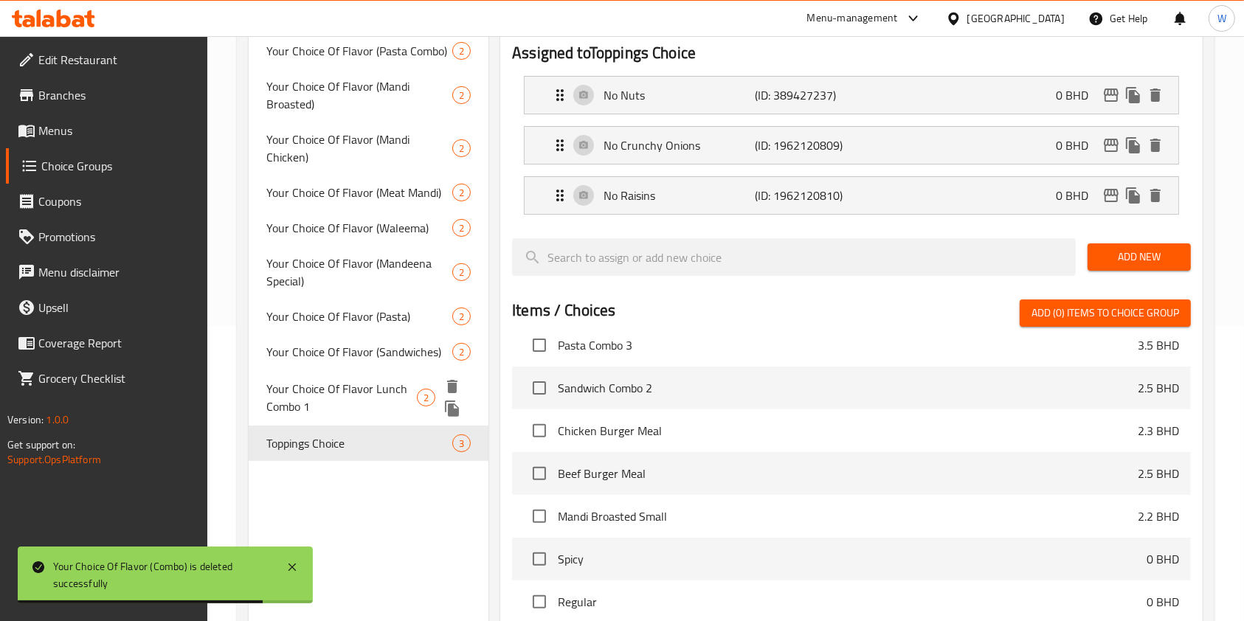
click at [399, 380] on span "Your Choice Of Flavor Lunch Combo 1" at bounding box center [341, 397] width 151 height 35
type input "Your Choice Of Flavor Lunch Combo 1"
type input "1"
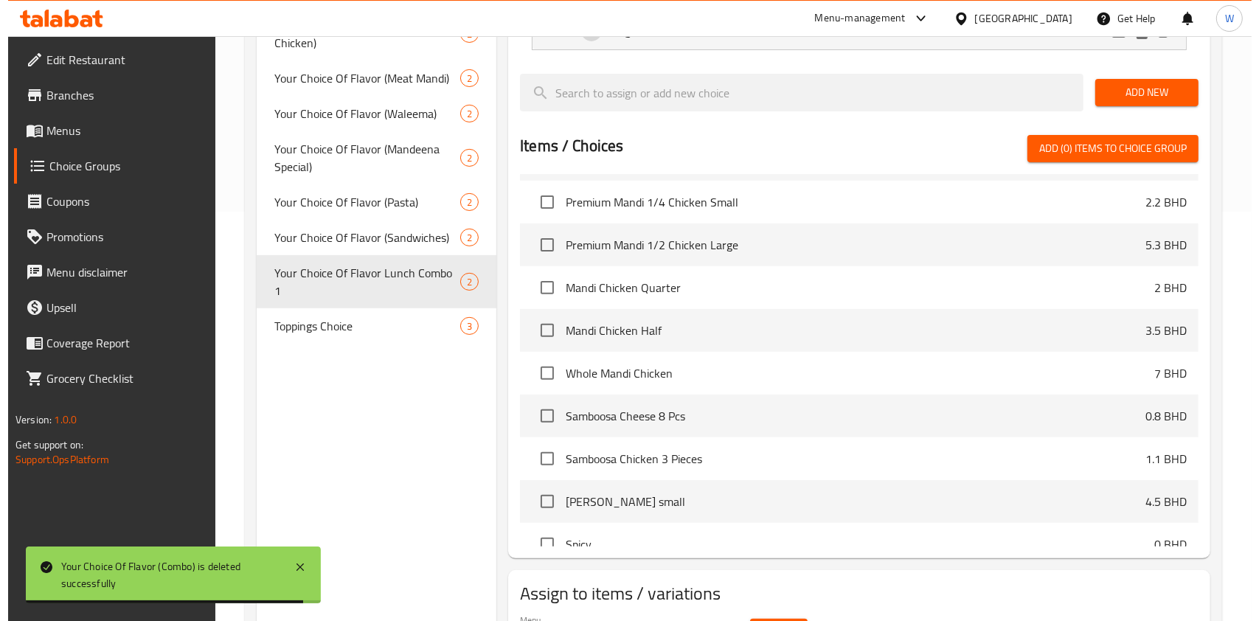
scroll to position [497, 0]
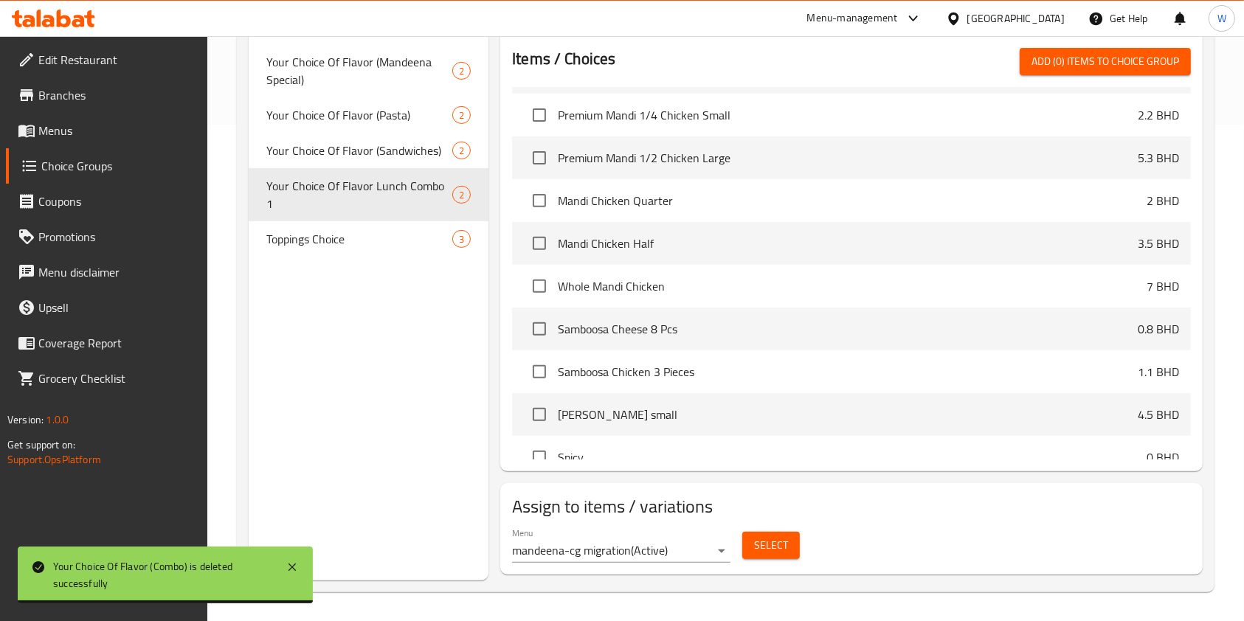
click at [761, 542] on span "Select" at bounding box center [771, 545] width 34 height 18
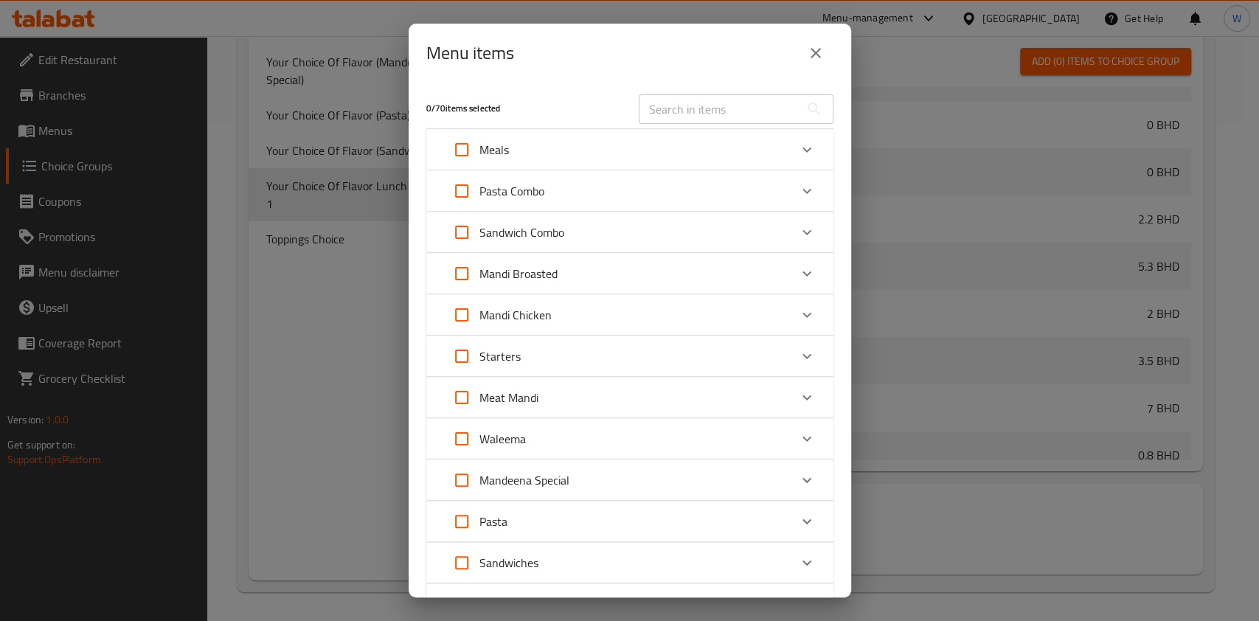
click at [672, 155] on div "Meals" at bounding box center [616, 149] width 345 height 35
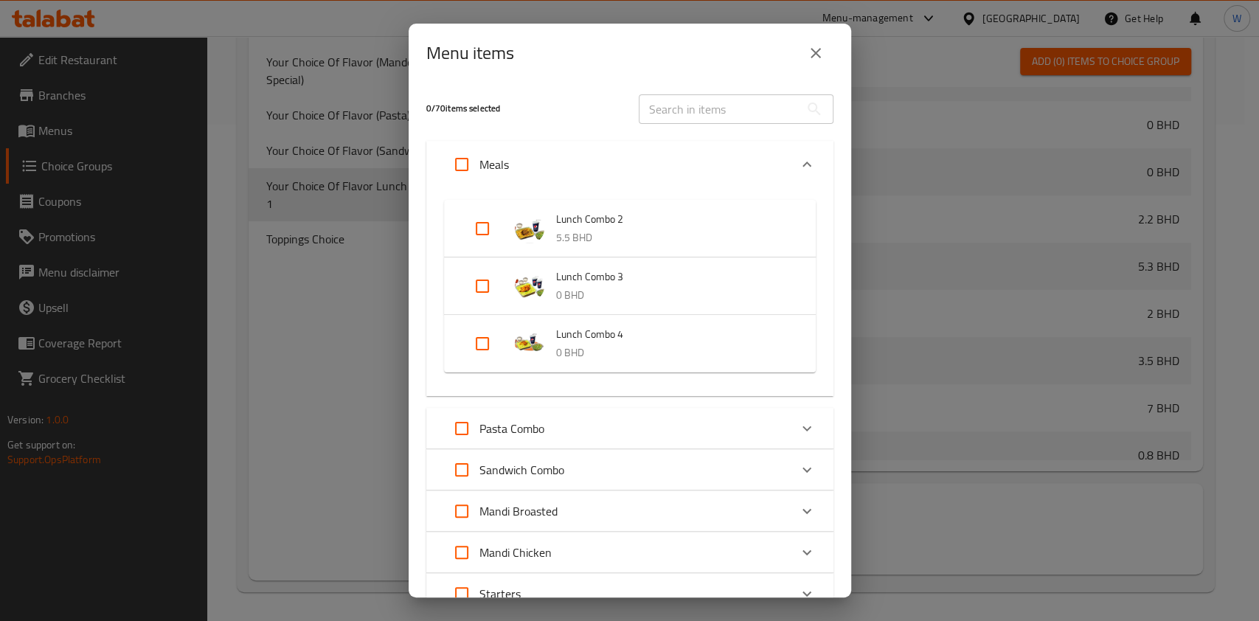
click at [484, 227] on input "Expand" at bounding box center [482, 228] width 35 height 35
checkbox input "true"
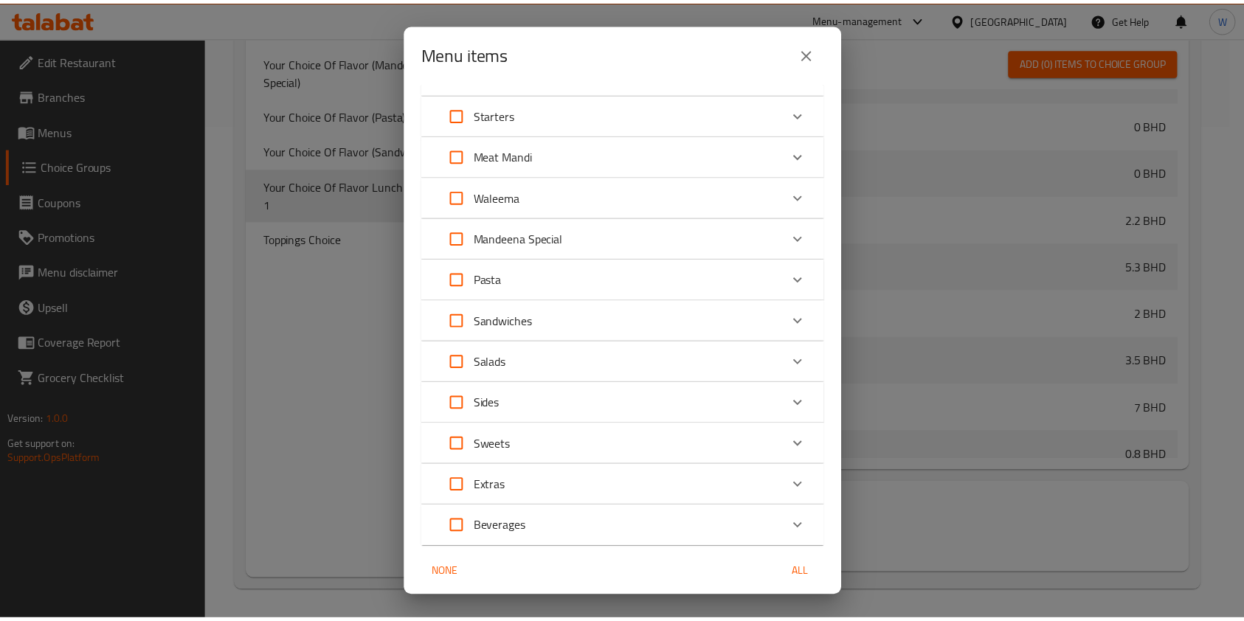
scroll to position [545, 0]
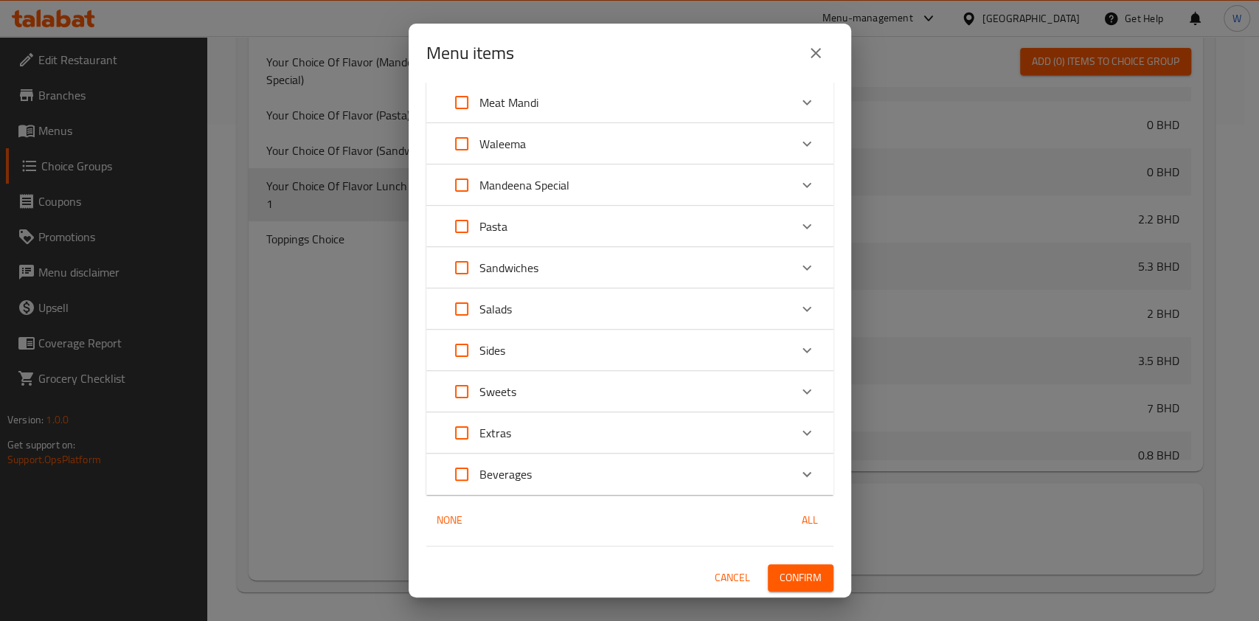
click at [804, 582] on span "Confirm" at bounding box center [801, 578] width 42 height 18
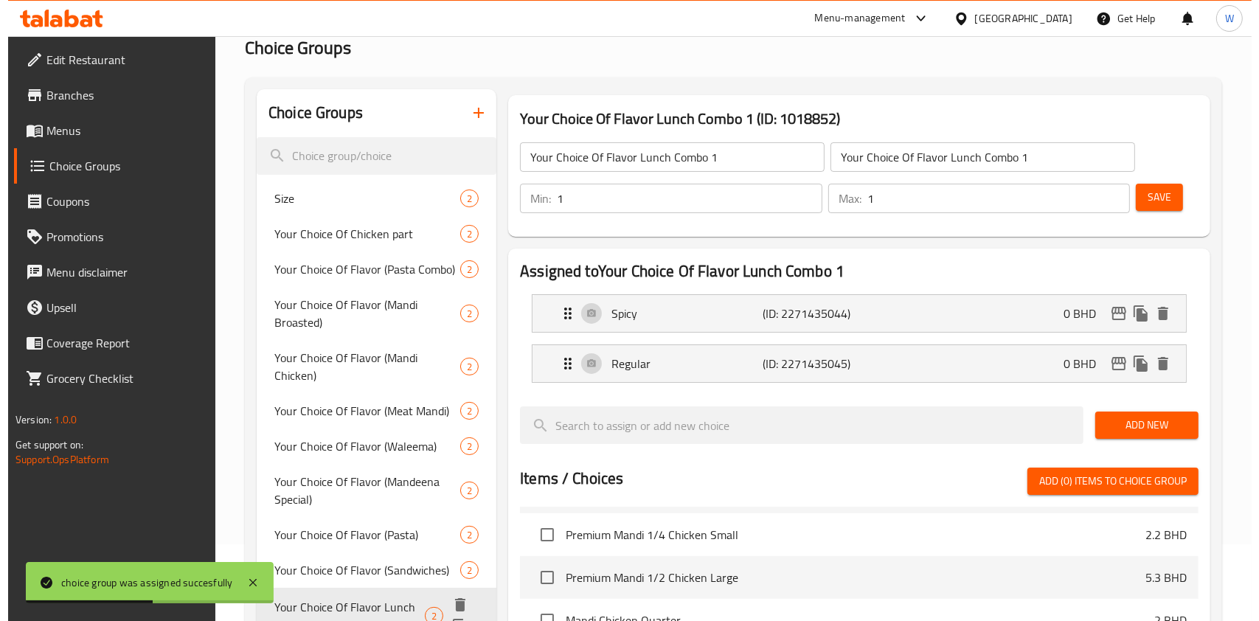
scroll to position [0, 0]
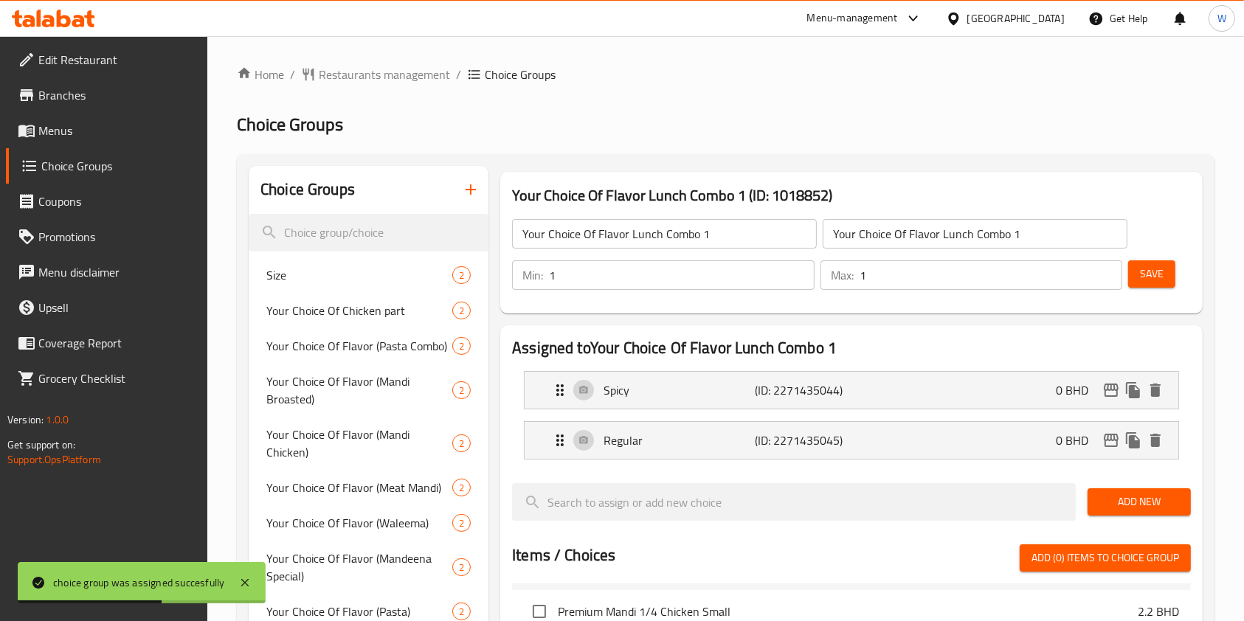
click at [467, 181] on icon "button" at bounding box center [471, 190] width 18 height 18
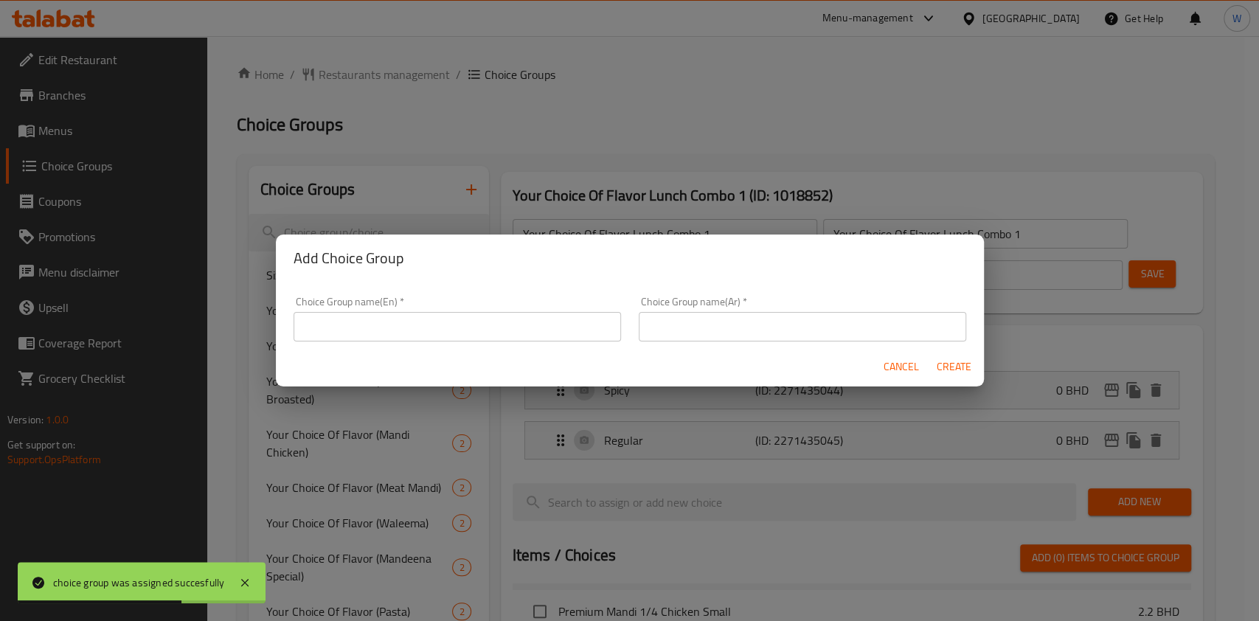
click at [430, 318] on input "text" at bounding box center [458, 327] width 328 height 30
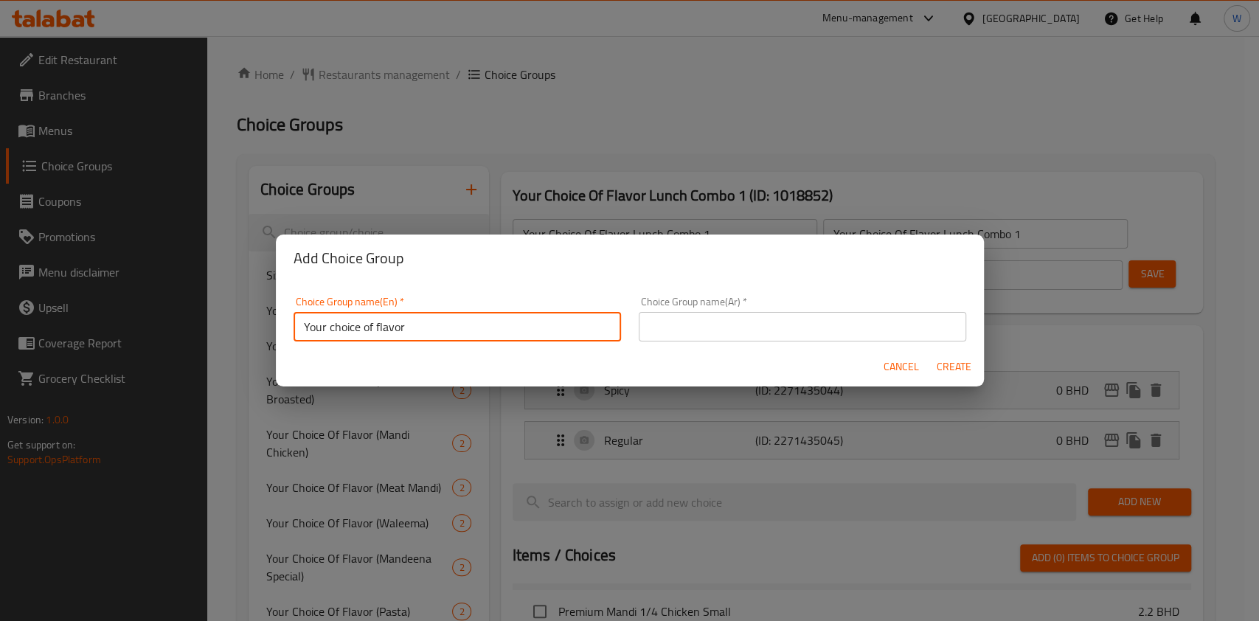
click at [338, 334] on input "Your choice of flavor" at bounding box center [458, 327] width 328 height 30
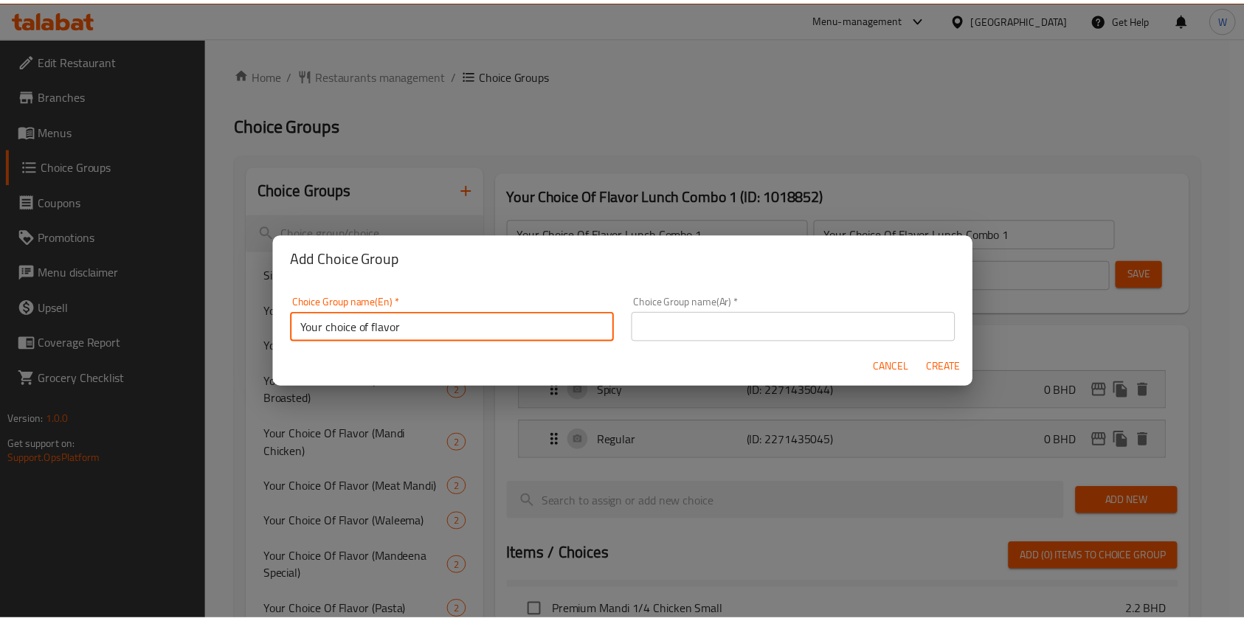
scroll to position [4, 0]
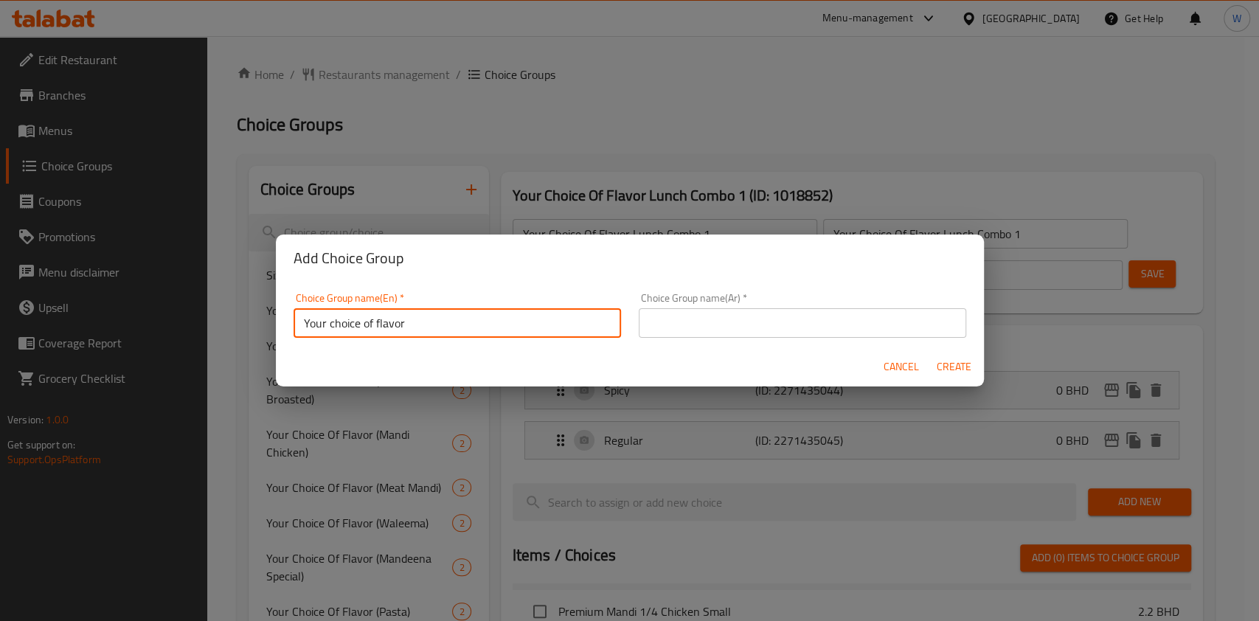
click at [338, 334] on input "Your choice of flavor" at bounding box center [458, 323] width 328 height 30
type input "Your choice of flavor"
click at [702, 321] on input "text" at bounding box center [803, 323] width 328 height 30
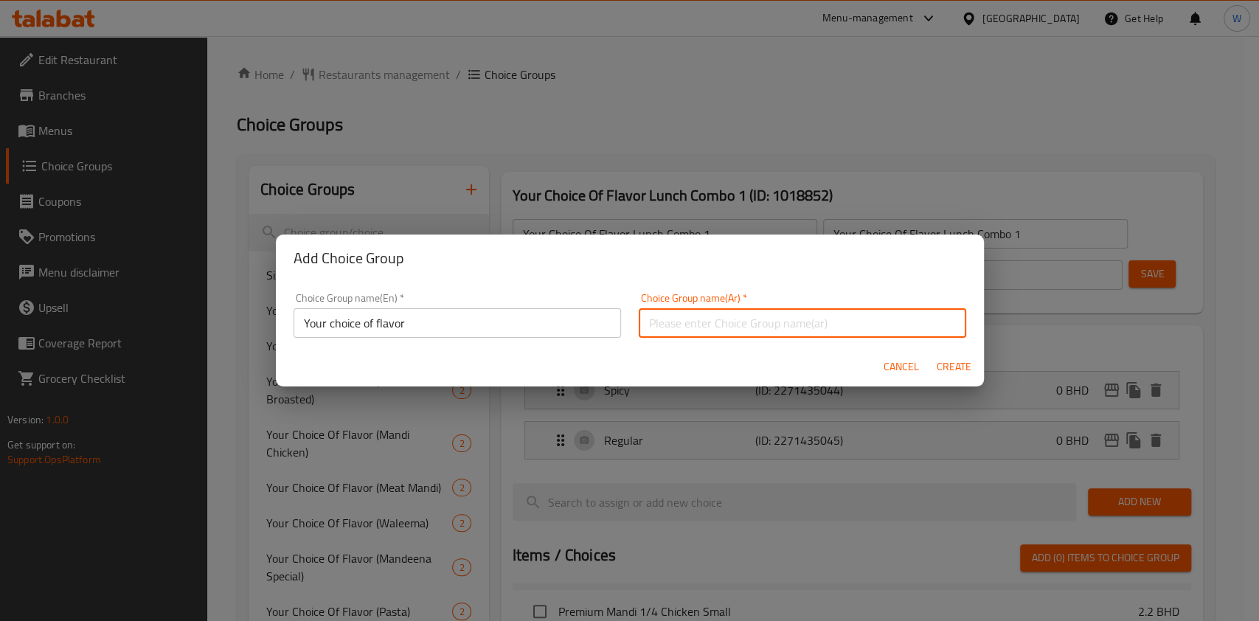
paste input "Your choice of flavor"
type input "Your choice of flavor"
click at [959, 272] on div "Add Choice Group" at bounding box center [630, 258] width 708 height 47
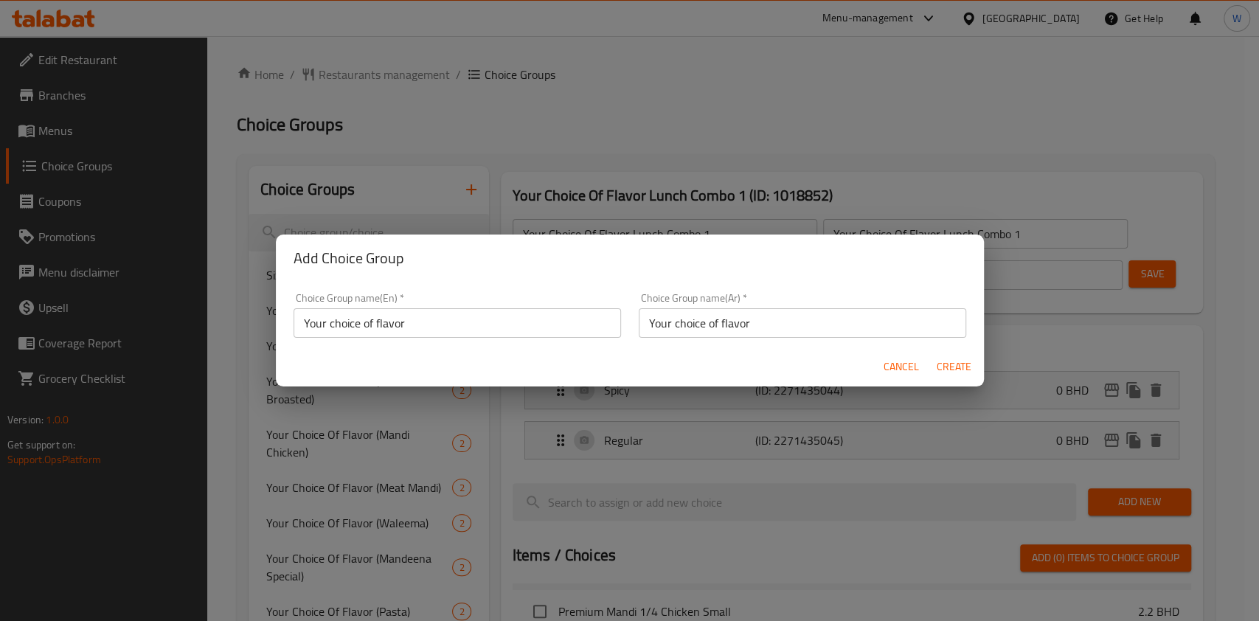
click at [954, 375] on span "Create" at bounding box center [954, 367] width 35 height 18
type input "Your choice of flavor"
type input "0"
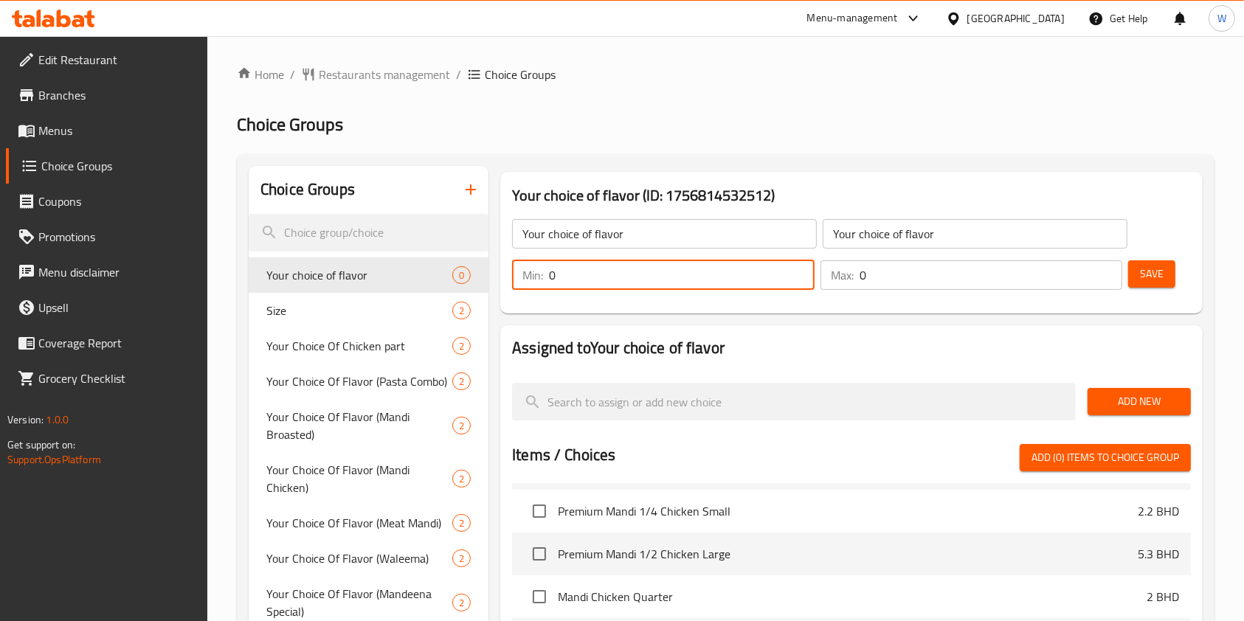
drag, startPoint x: 618, startPoint y: 279, endPoint x: 477, endPoint y: 283, distance: 140.3
click at [477, 283] on div "Choice Groups Your choice of flavor 0 Size 2 Your Choice Of Chicken part 2 Your…" at bounding box center [729, 571] width 960 height 811
type input "1"
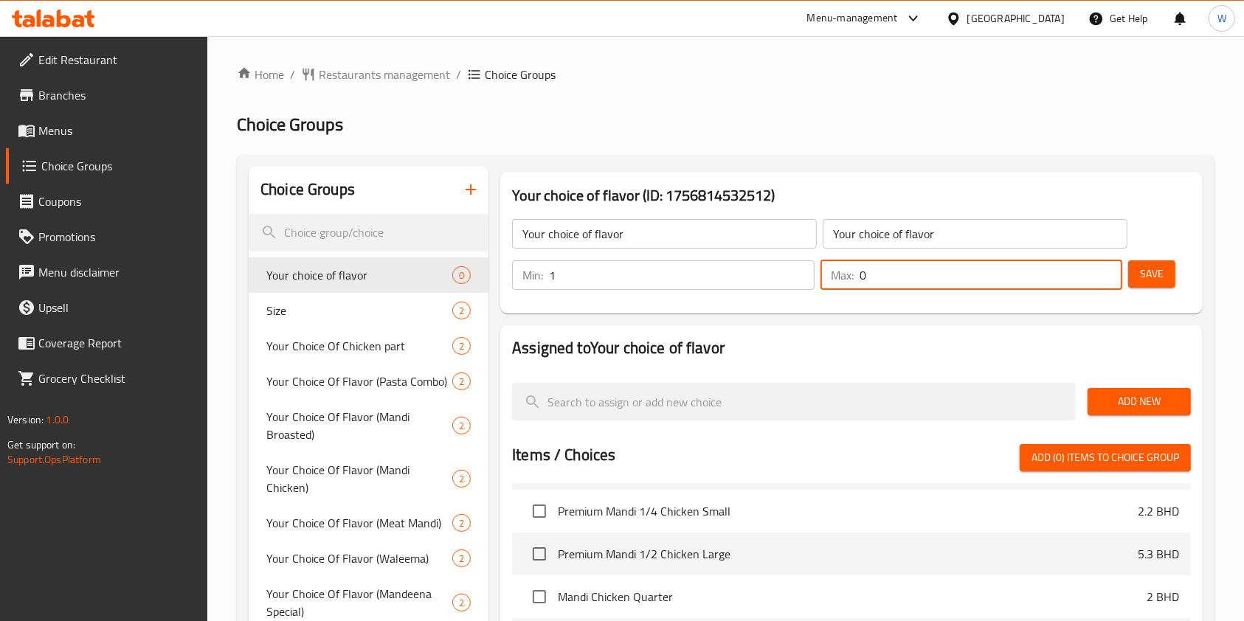
drag, startPoint x: 920, startPoint y: 283, endPoint x: 816, endPoint y: 298, distance: 105.1
click at [815, 285] on div "Min: 1 ​ Max: 0 ​" at bounding box center [817, 275] width 622 height 41
type input "1"
click at [1112, 404] on span "Add New" at bounding box center [1139, 402] width 80 height 18
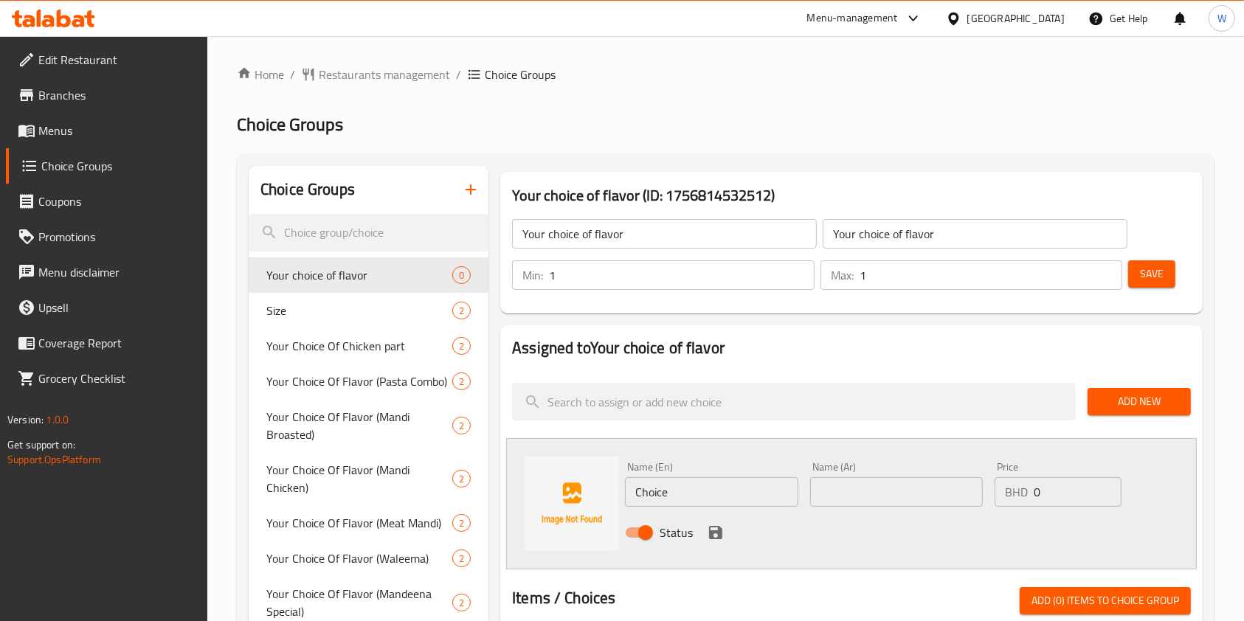
click at [725, 500] on input "Choice" at bounding box center [711, 492] width 173 height 30
type input "S"
type input "Regular"
type input "عادي"
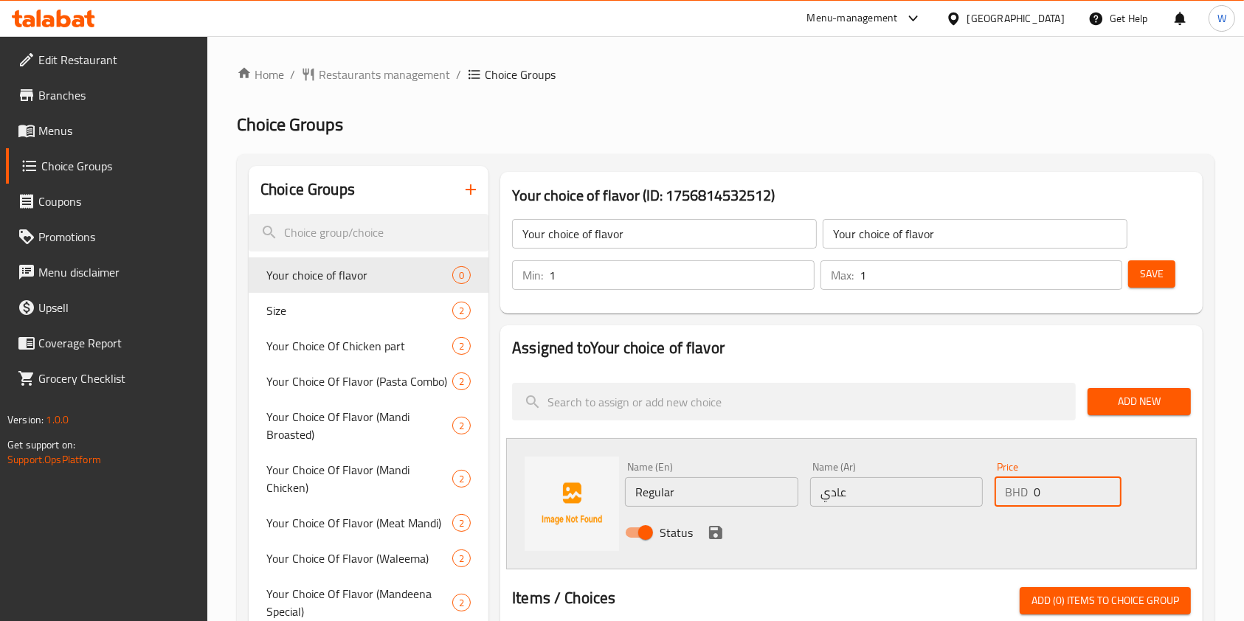
click at [714, 522] on button "save" at bounding box center [716, 533] width 22 height 22
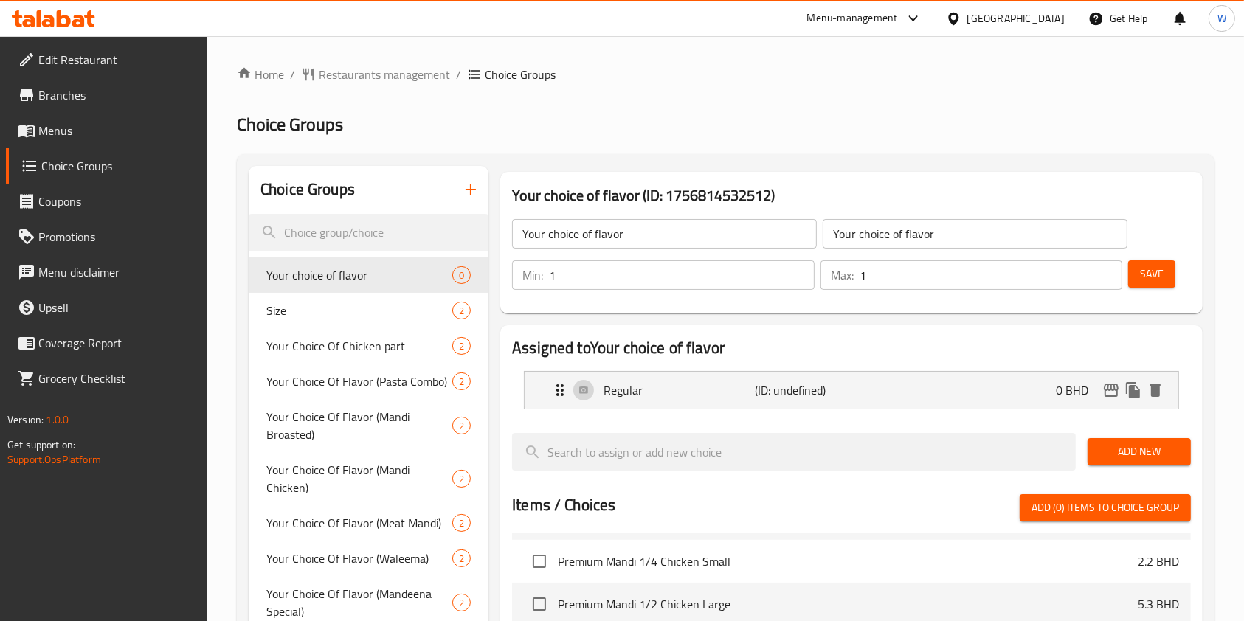
click at [1127, 448] on span "Add New" at bounding box center [1139, 452] width 80 height 18
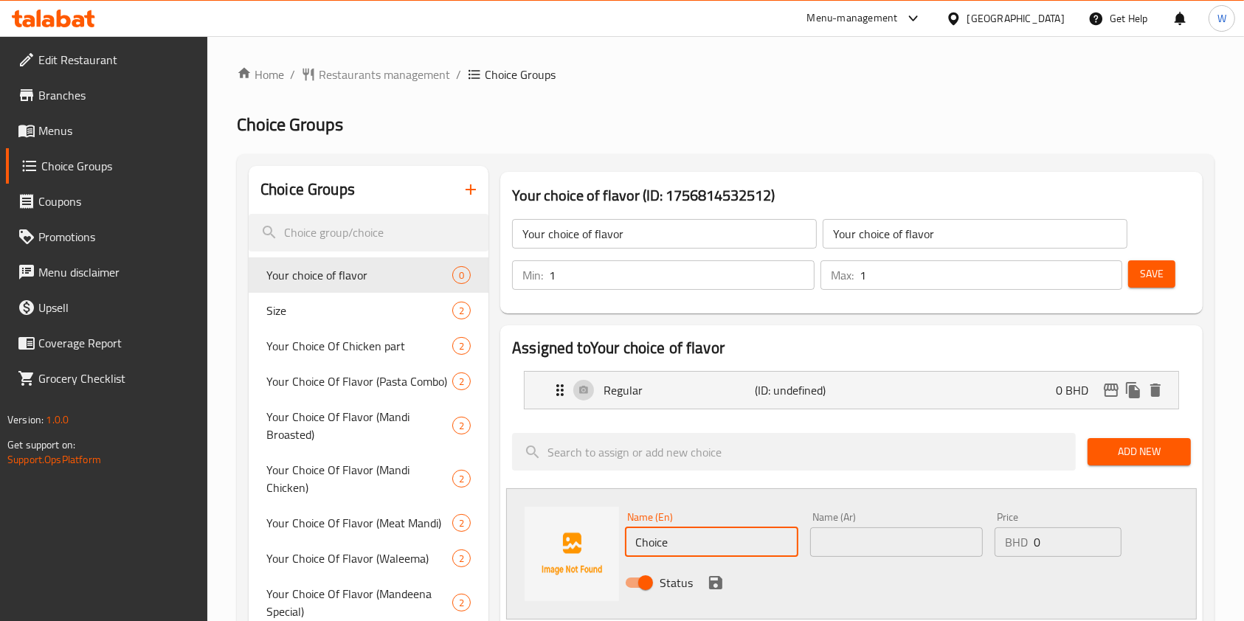
click at [733, 540] on input "Choice" at bounding box center [711, 543] width 173 height 30
type input "Spicy"
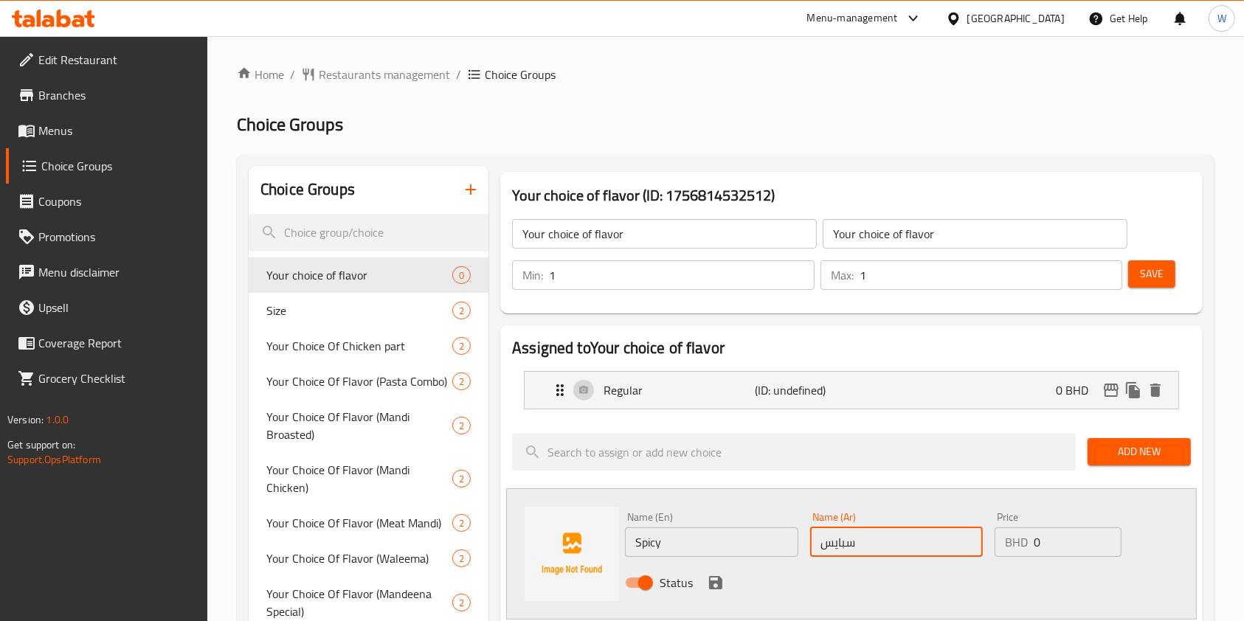
type input "سبايسي"
click at [709, 581] on icon "save" at bounding box center [715, 582] width 13 height 13
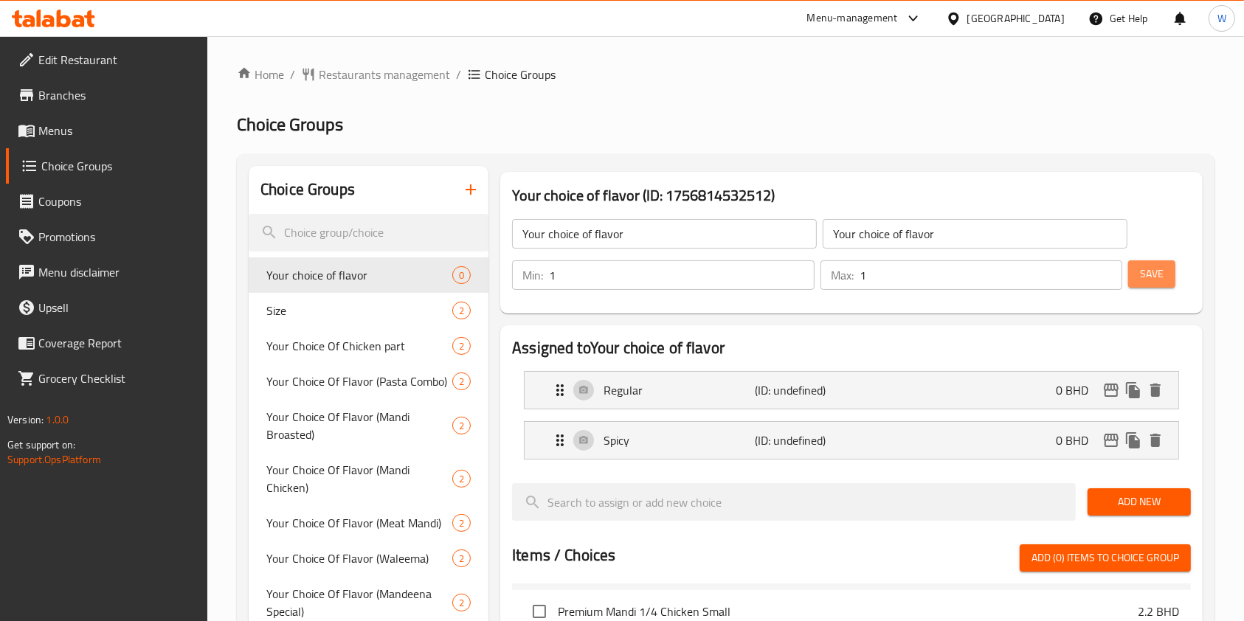
click at [1162, 271] on span "Save" at bounding box center [1152, 274] width 24 height 18
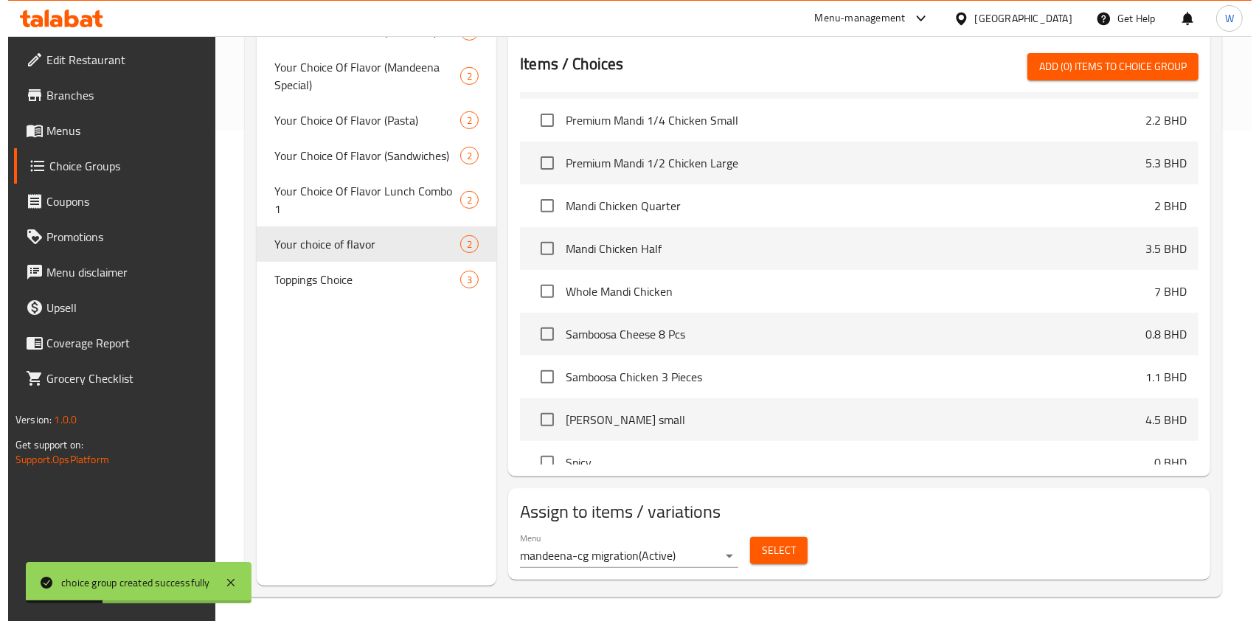
scroll to position [497, 0]
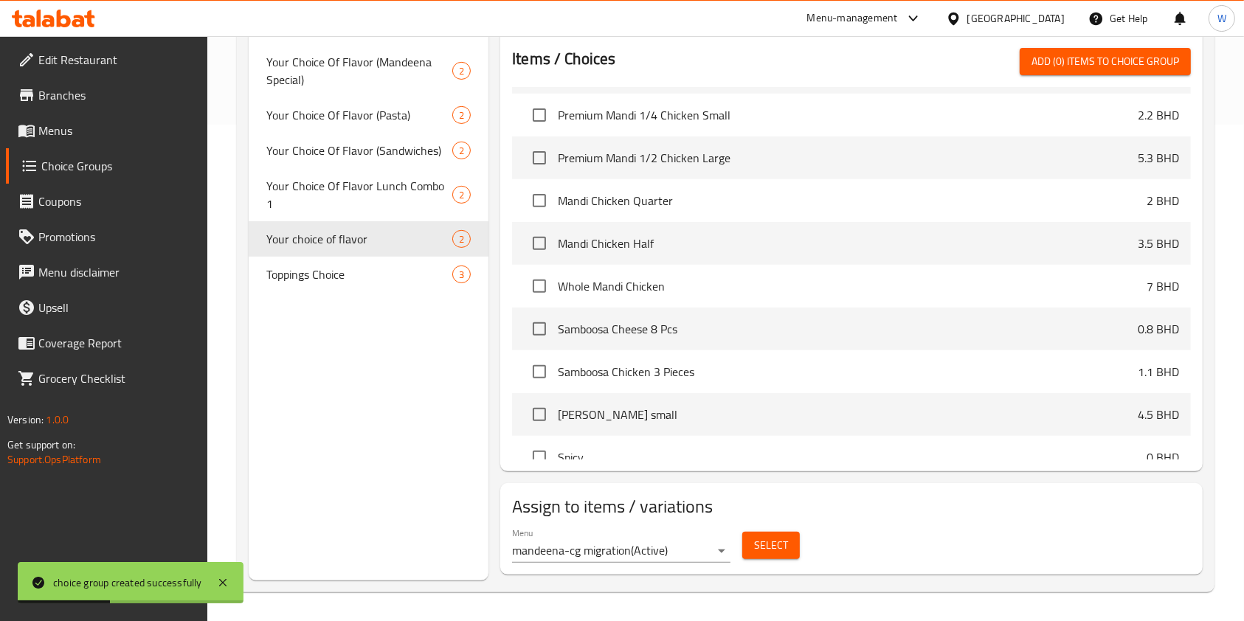
click at [749, 549] on button "Select" at bounding box center [771, 545] width 58 height 27
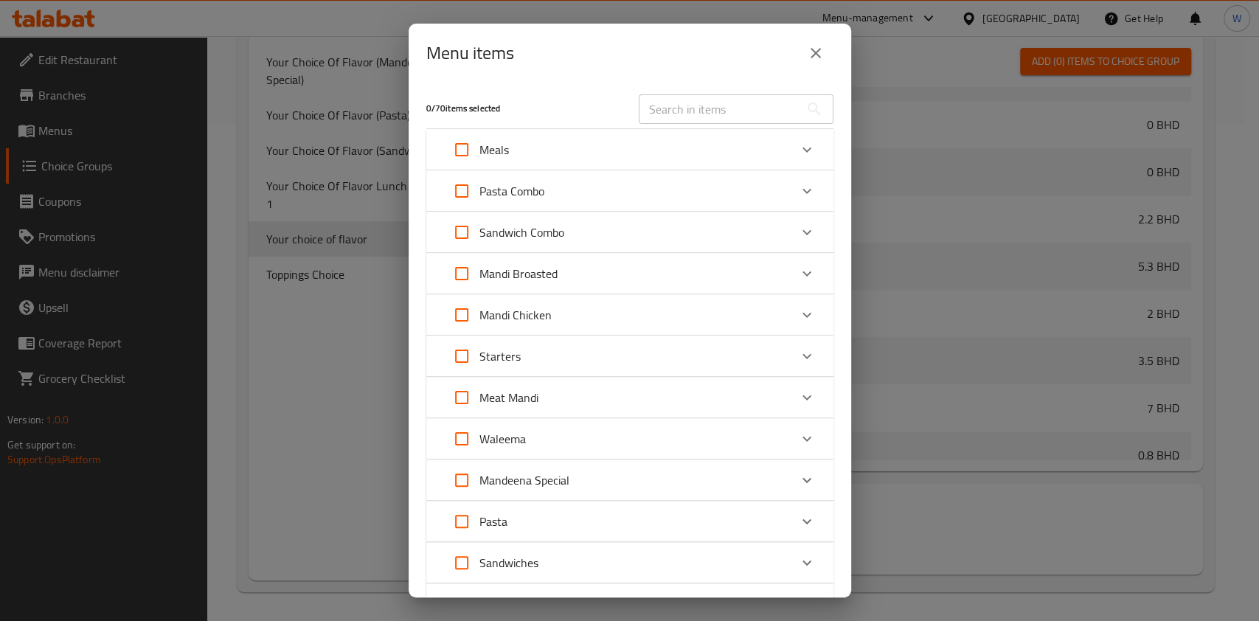
click at [770, 235] on div "Sandwich Combo" at bounding box center [616, 232] width 345 height 35
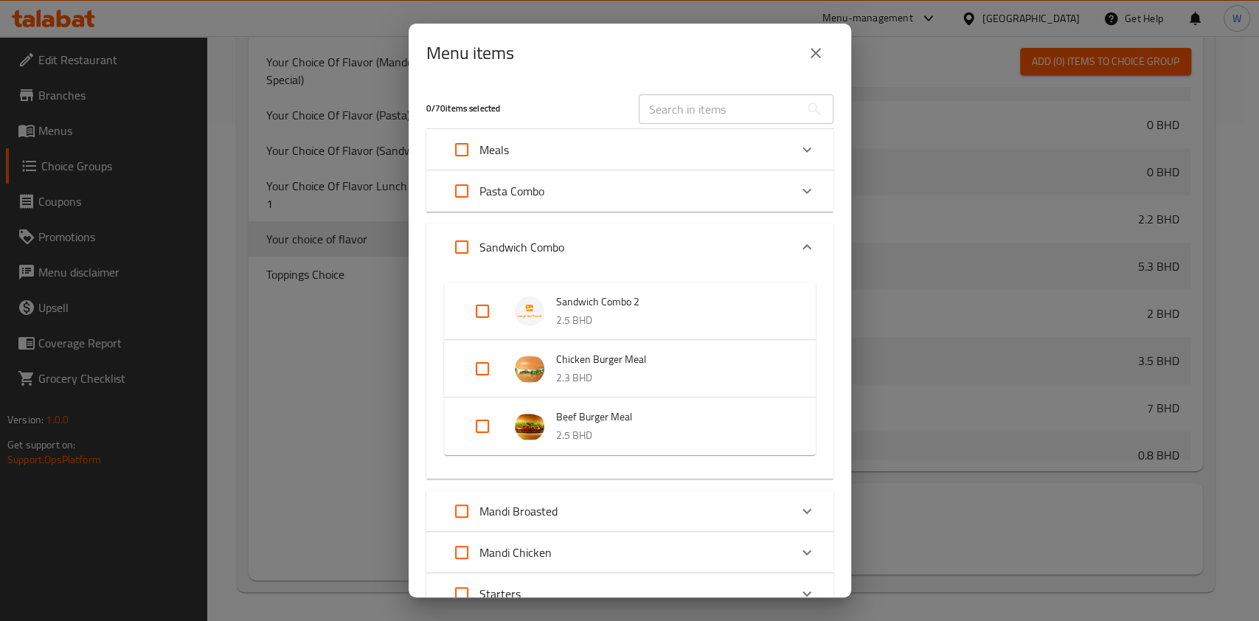
click at [491, 312] on input "Expand" at bounding box center [482, 311] width 35 height 35
checkbox input "true"
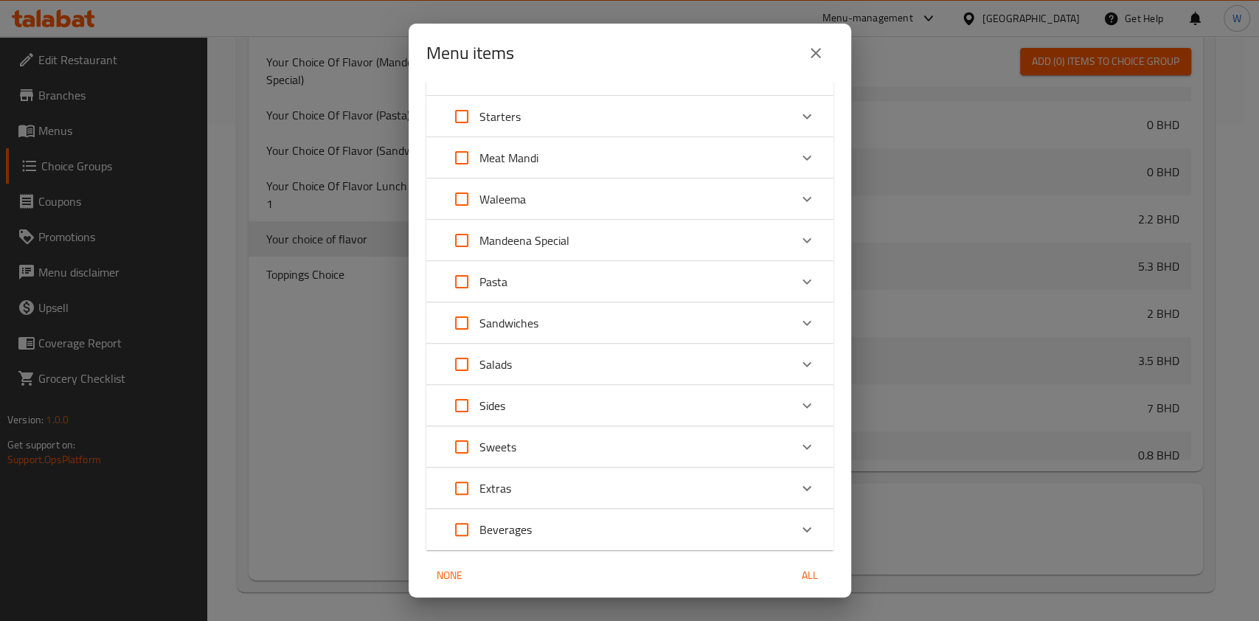
scroll to position [545, 0]
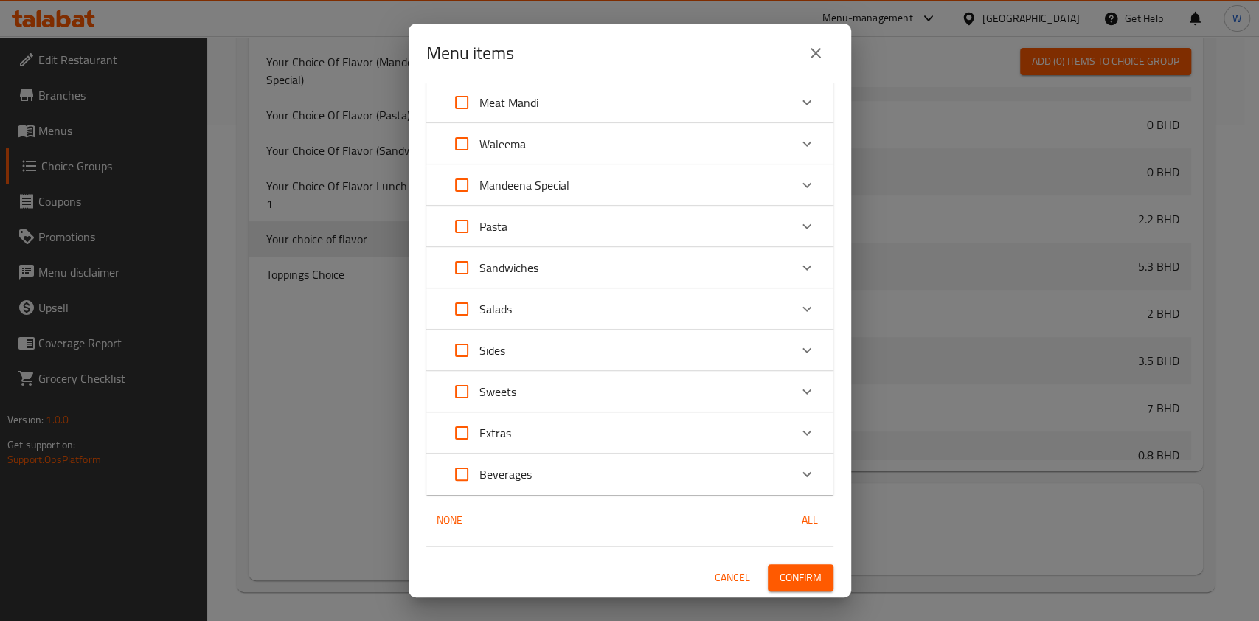
click at [765, 344] on div "Sides" at bounding box center [616, 350] width 345 height 35
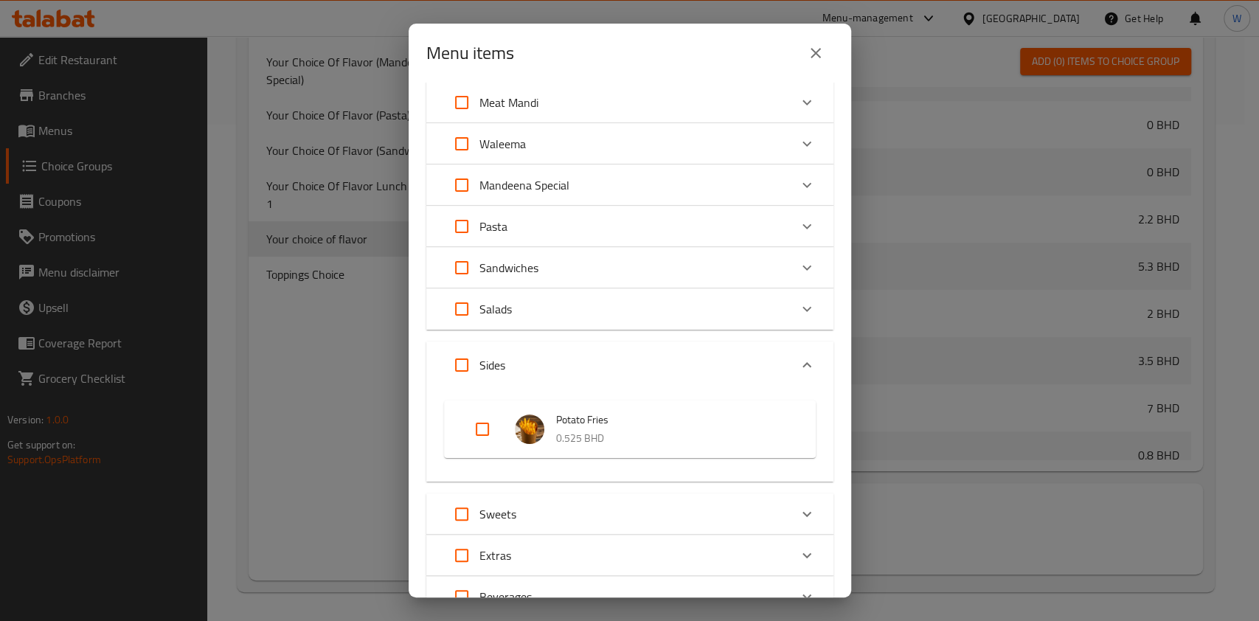
click at [486, 428] on input "Expand" at bounding box center [482, 429] width 35 height 35
checkbox input "true"
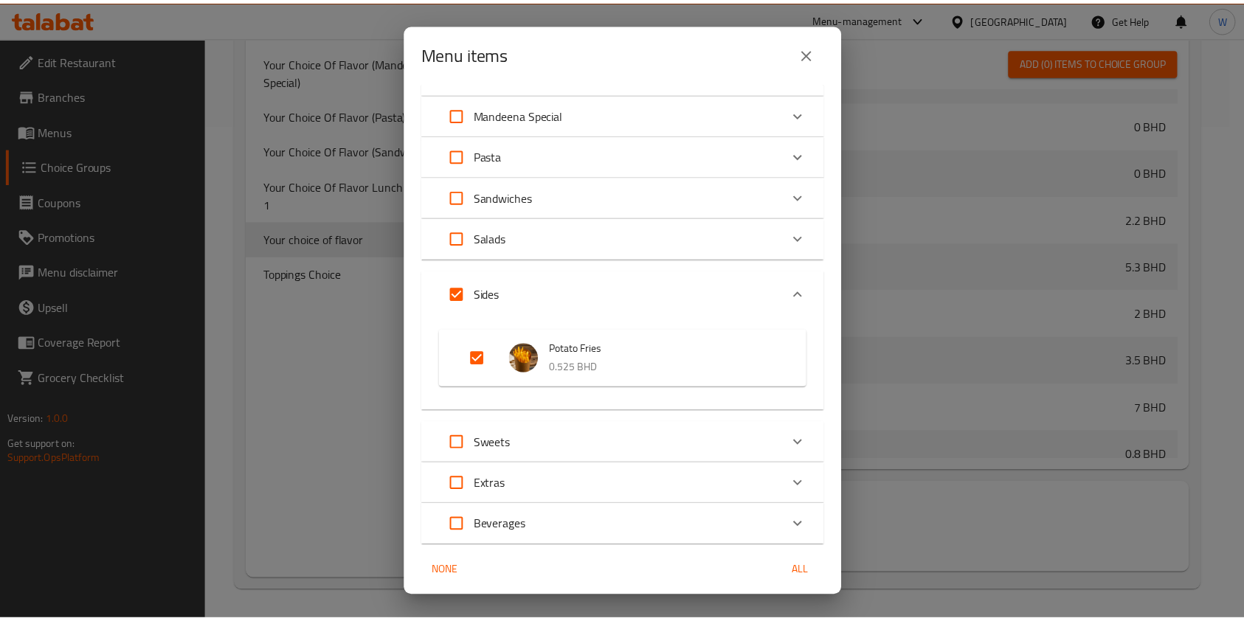
scroll to position [667, 0]
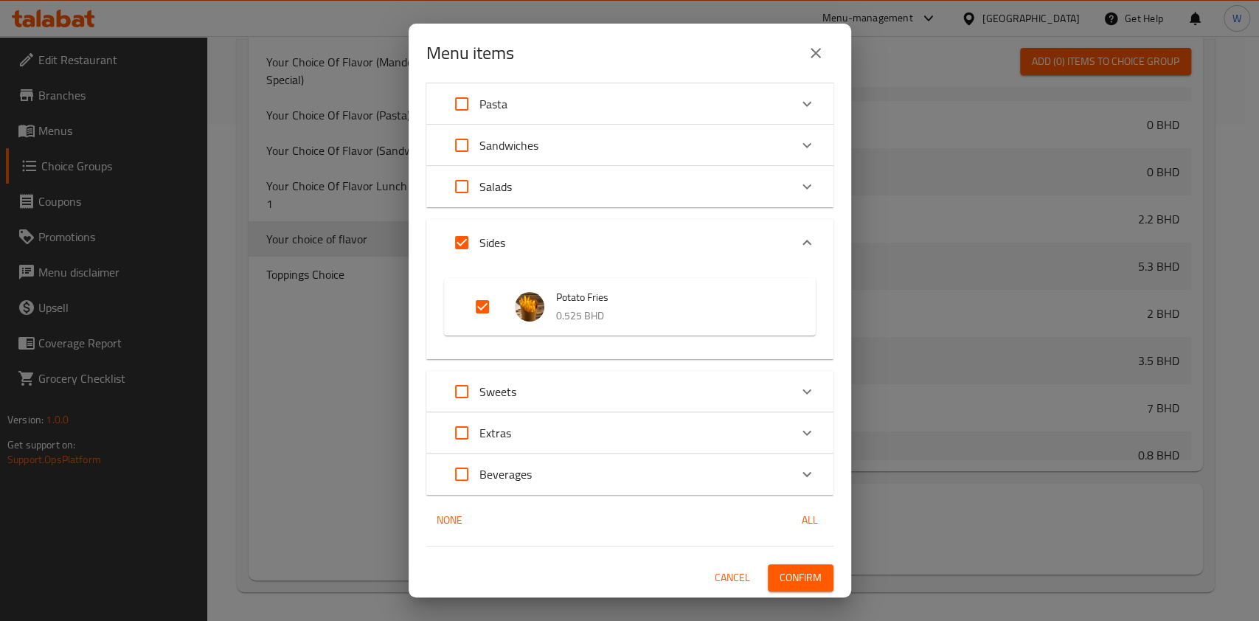
click at [785, 580] on span "Confirm" at bounding box center [801, 578] width 42 height 18
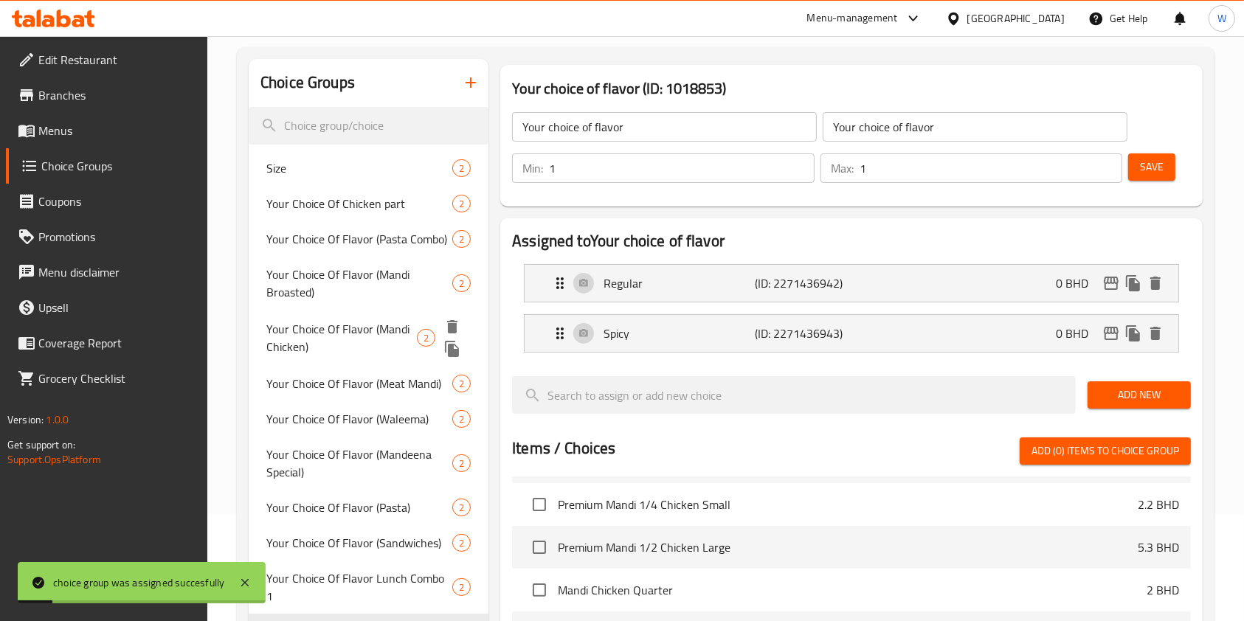
scroll to position [103, 0]
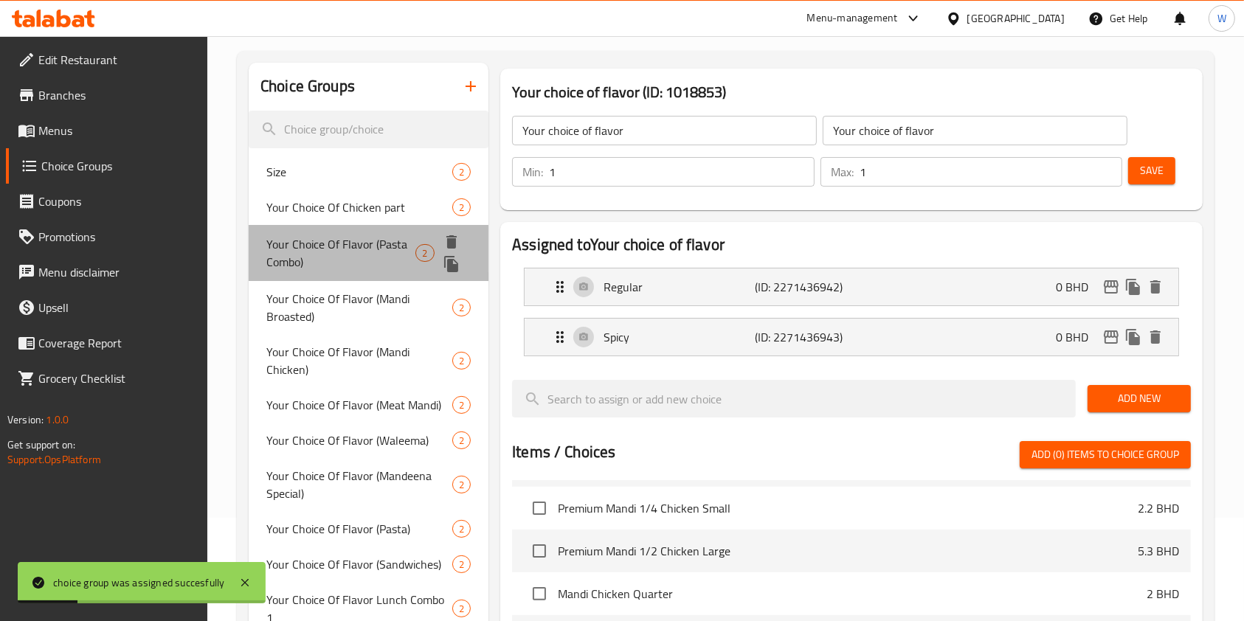
click at [370, 242] on span "Your Choice Of Flavor (Pasta Combo)" at bounding box center [340, 252] width 149 height 35
type input "Your Choice Of Flavor (Pasta Combo)"
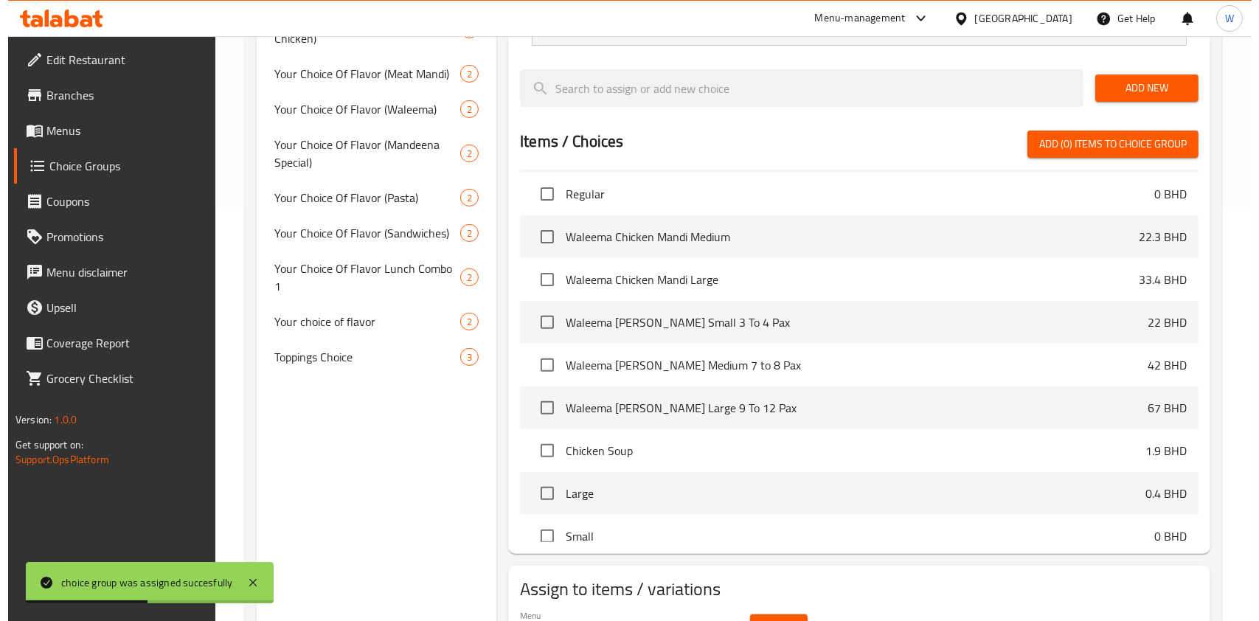
scroll to position [497, 0]
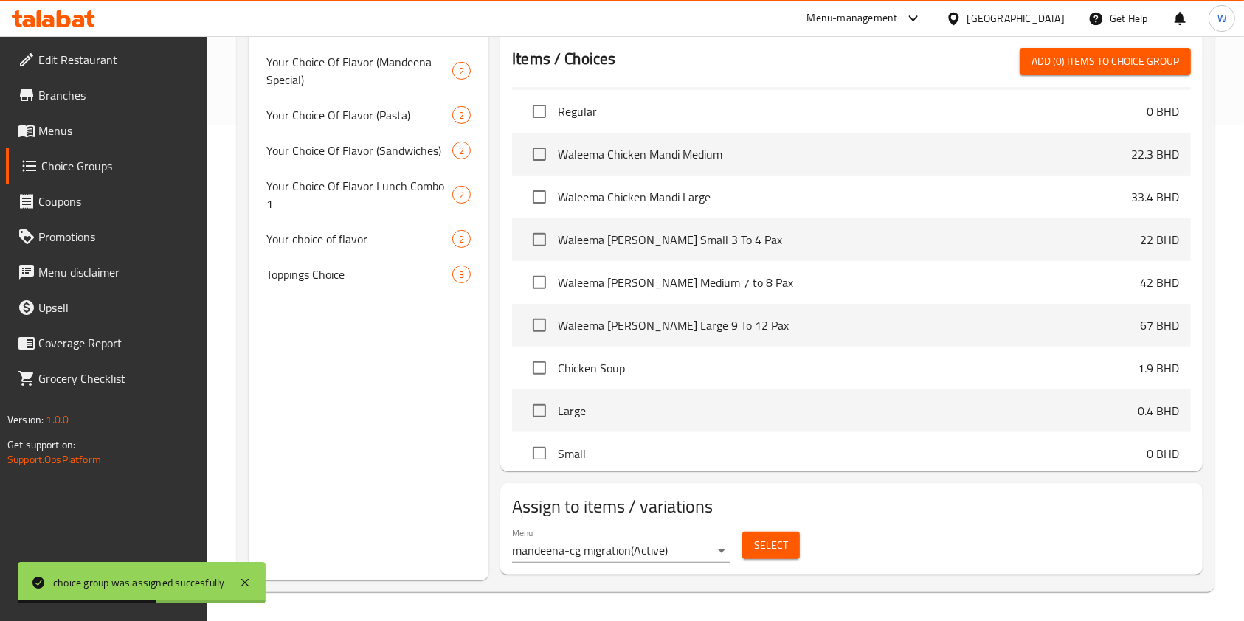
click at [764, 547] on span "Select" at bounding box center [771, 545] width 34 height 18
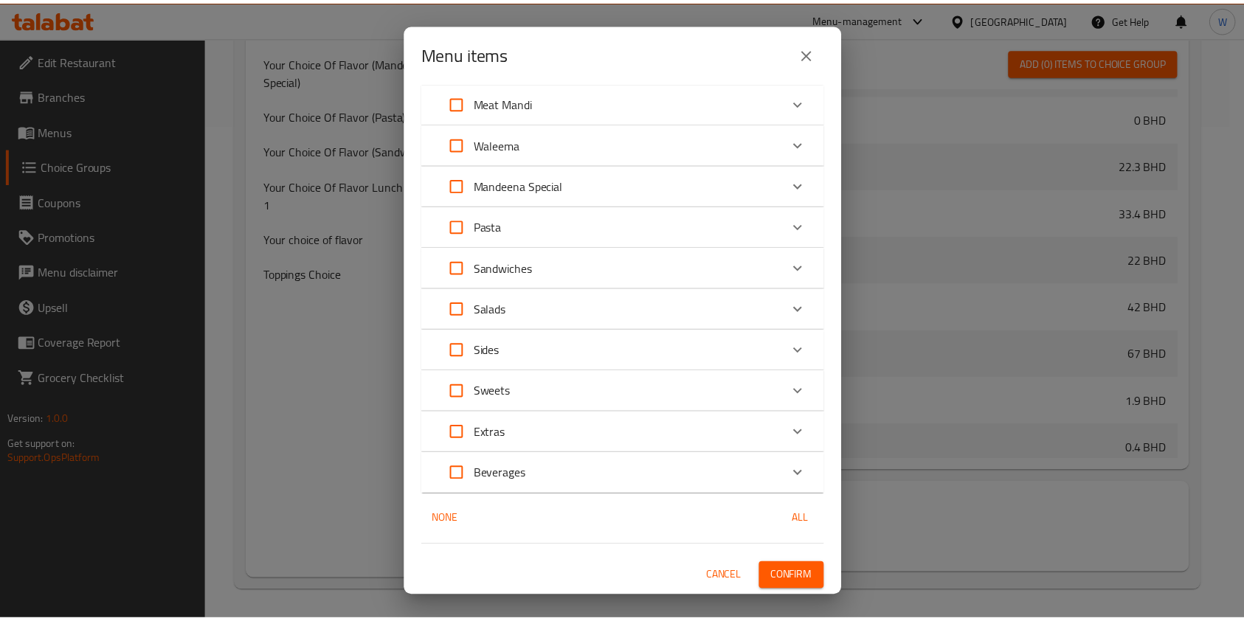
scroll to position [0, 0]
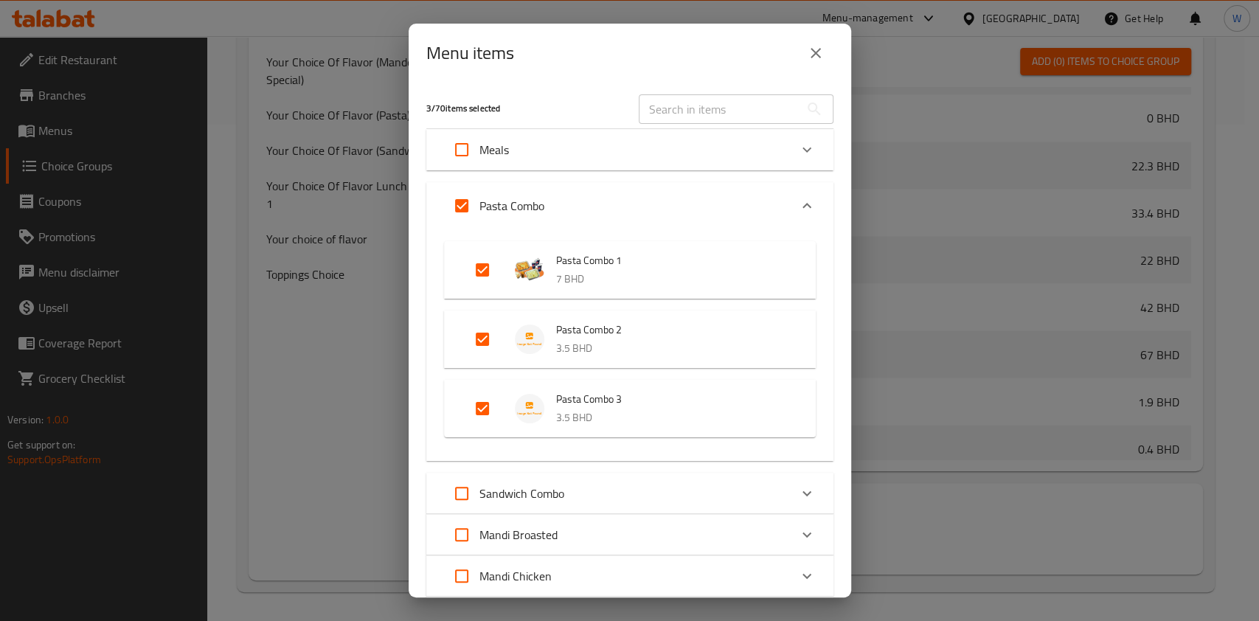
click at [809, 55] on icon "close" at bounding box center [816, 53] width 18 height 18
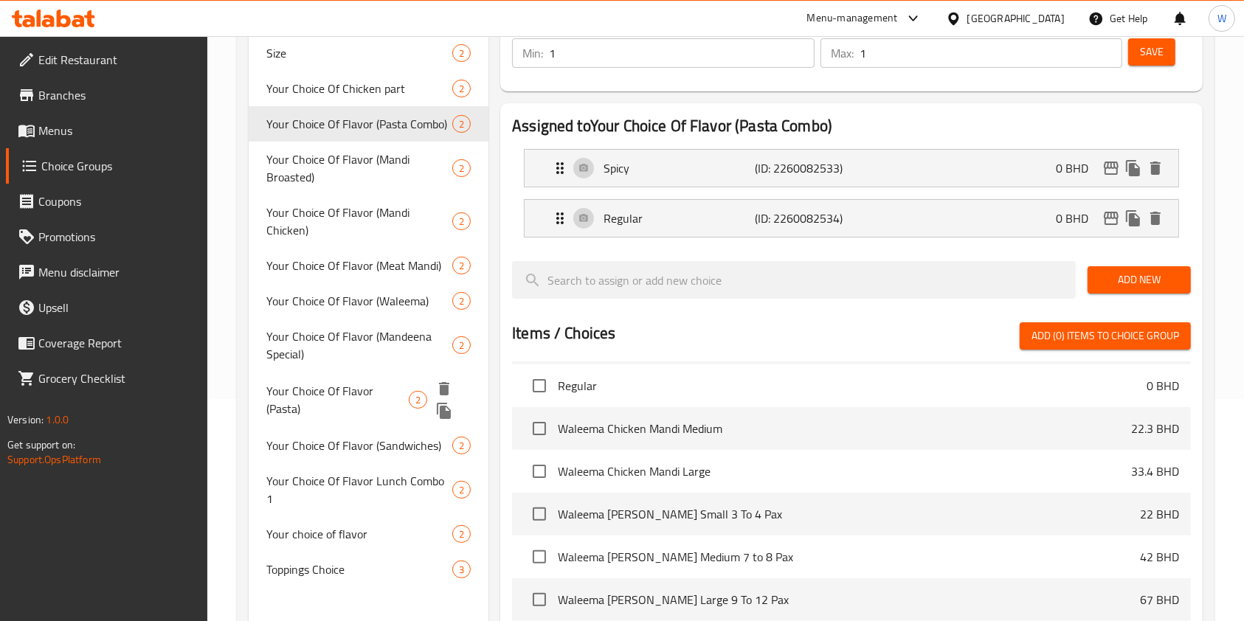
scroll to position [398, 0]
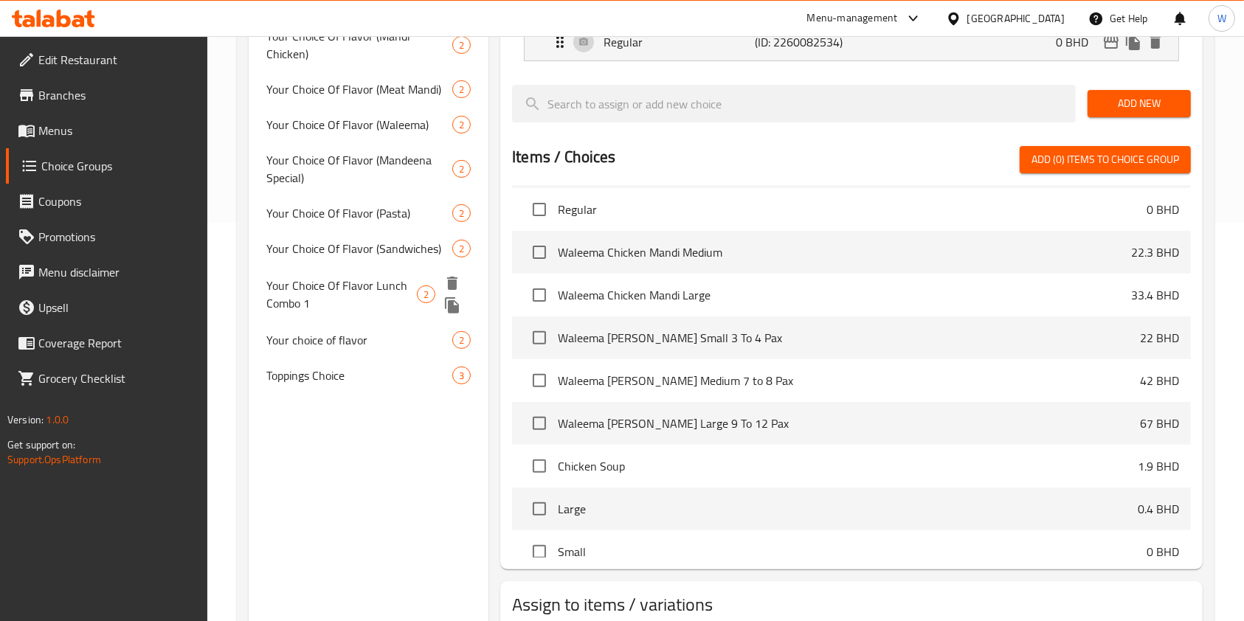
click at [384, 277] on span "Your Choice Of Flavor Lunch Combo 1" at bounding box center [341, 294] width 151 height 35
type input "Your Choice Of Flavor Lunch Combo 1"
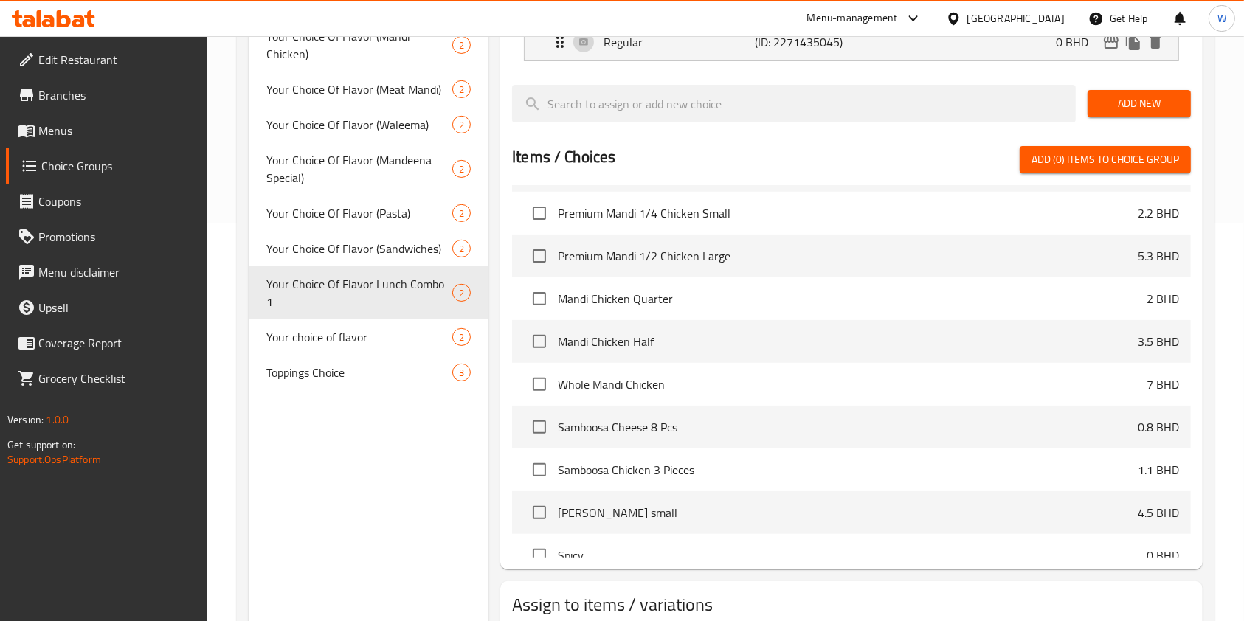
scroll to position [5, 0]
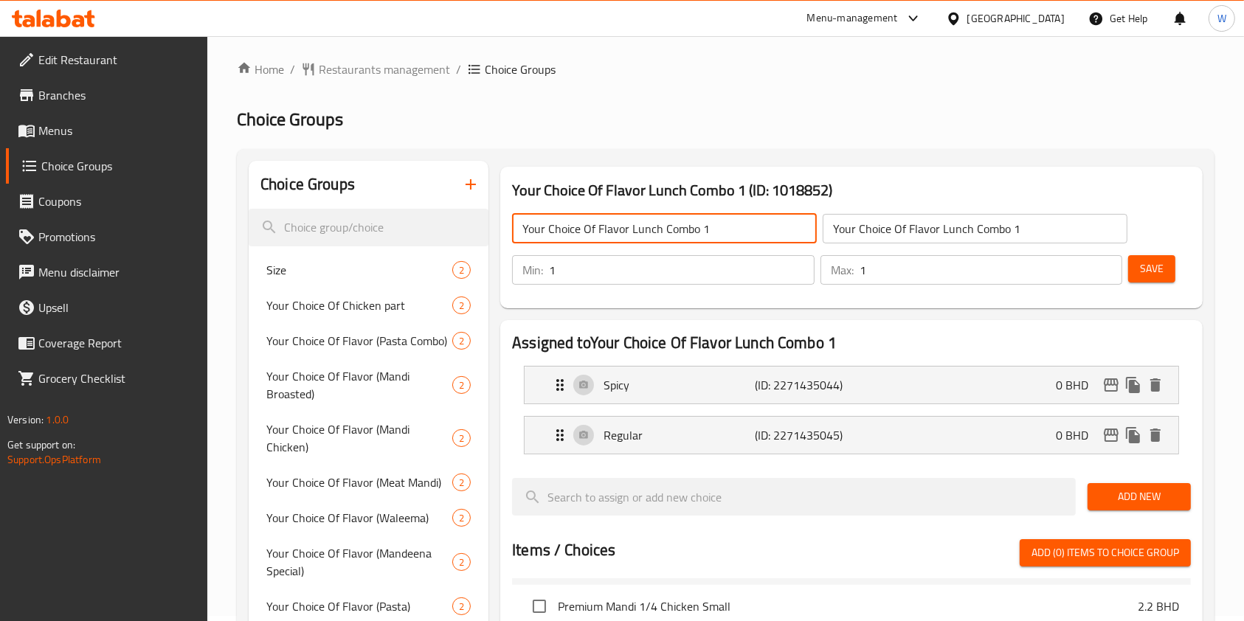
click at [708, 241] on input "Your Choice Of Flavor Lunch Combo 1" at bounding box center [664, 229] width 305 height 30
type input "Your Choice Of Flavor Lunch Combo 2"
click at [1025, 224] on input "Your Choice Of Flavor Lunch Combo 1" at bounding box center [975, 229] width 305 height 30
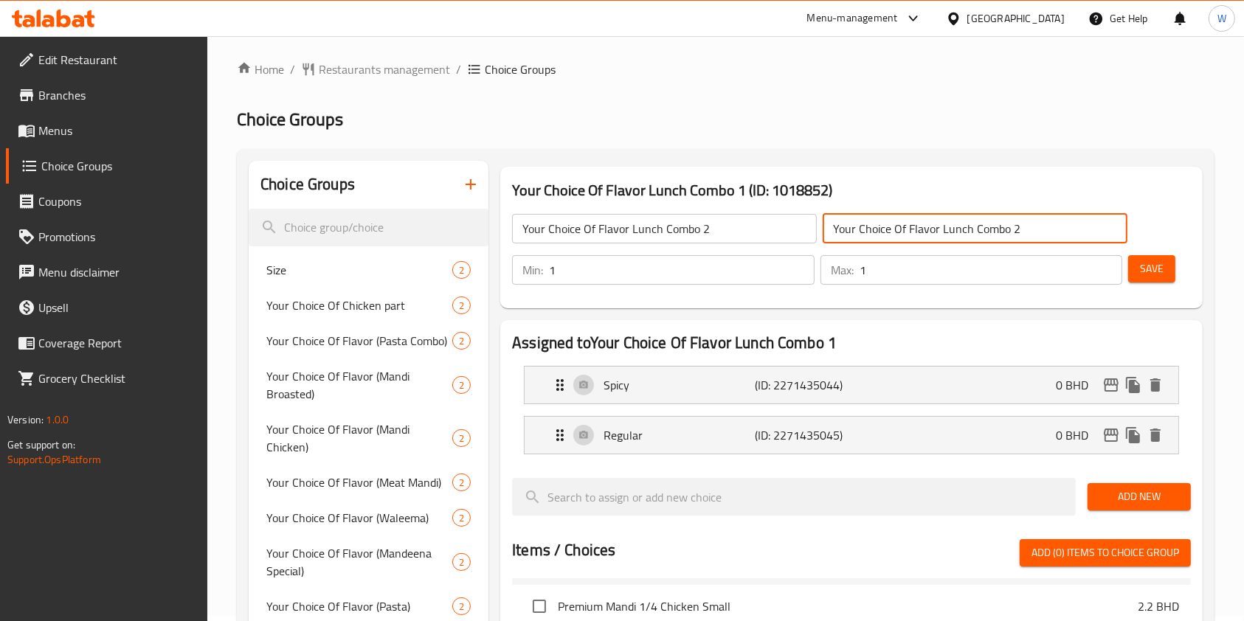
type input "Your Choice Of Flavor Lunch Combo 2"
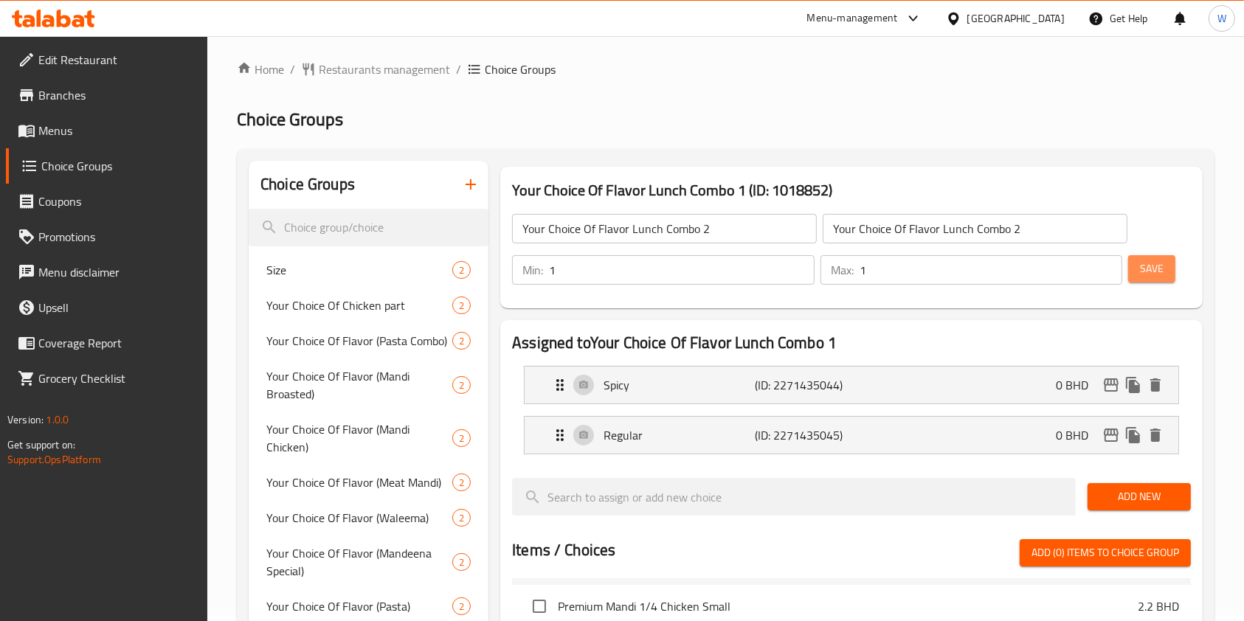
click at [1141, 268] on span "Save" at bounding box center [1152, 269] width 24 height 18
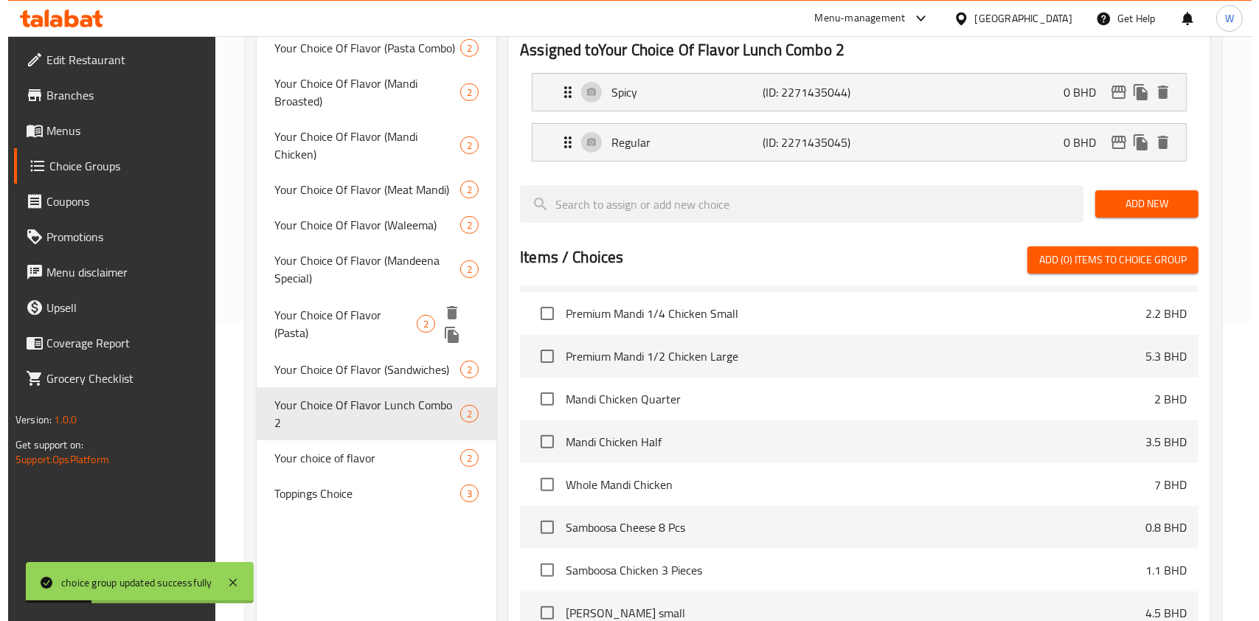
scroll to position [300, 0]
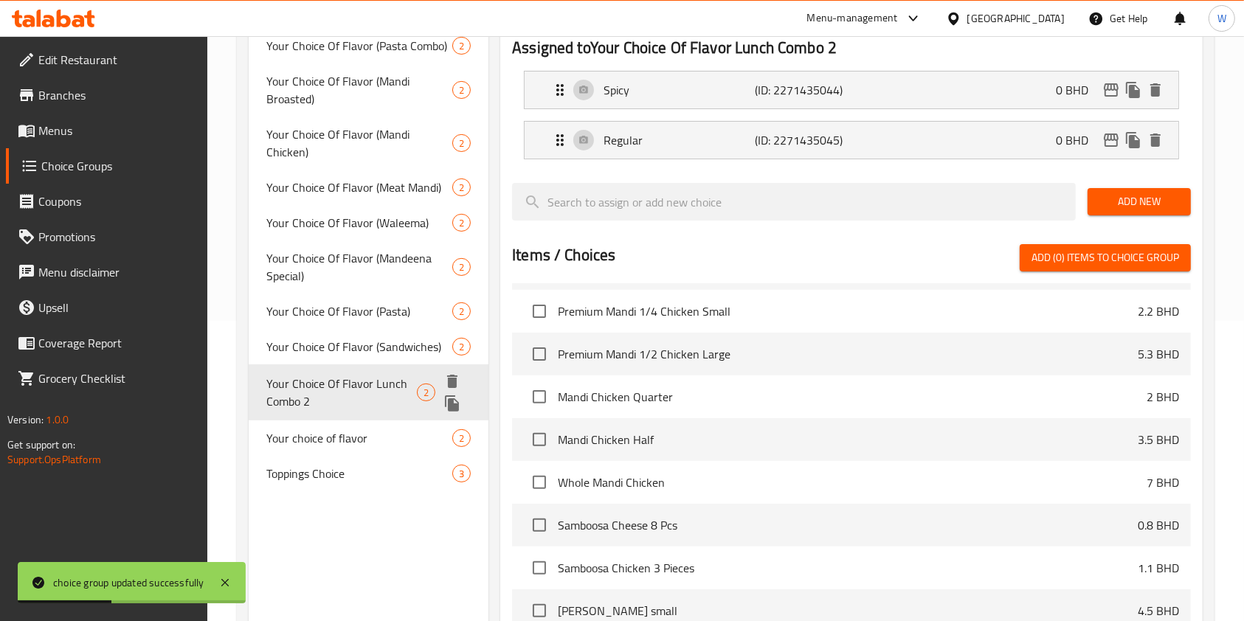
click at [458, 395] on icon "duplicate" at bounding box center [452, 404] width 18 height 18
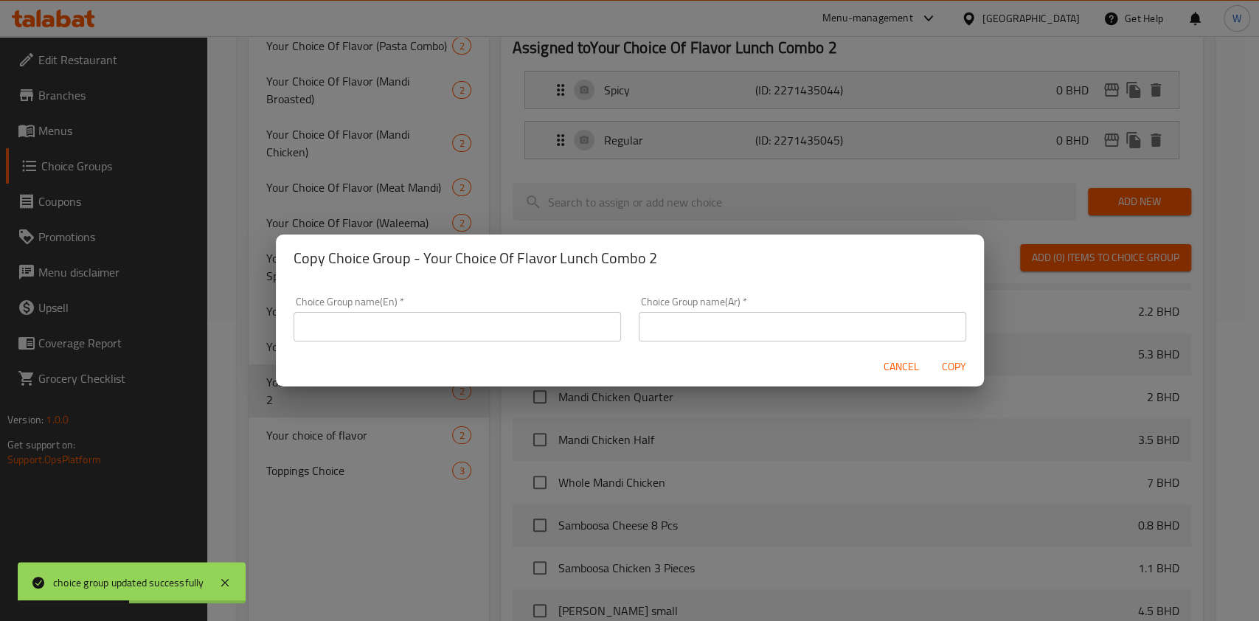
click at [458, 332] on input "text" at bounding box center [458, 327] width 328 height 30
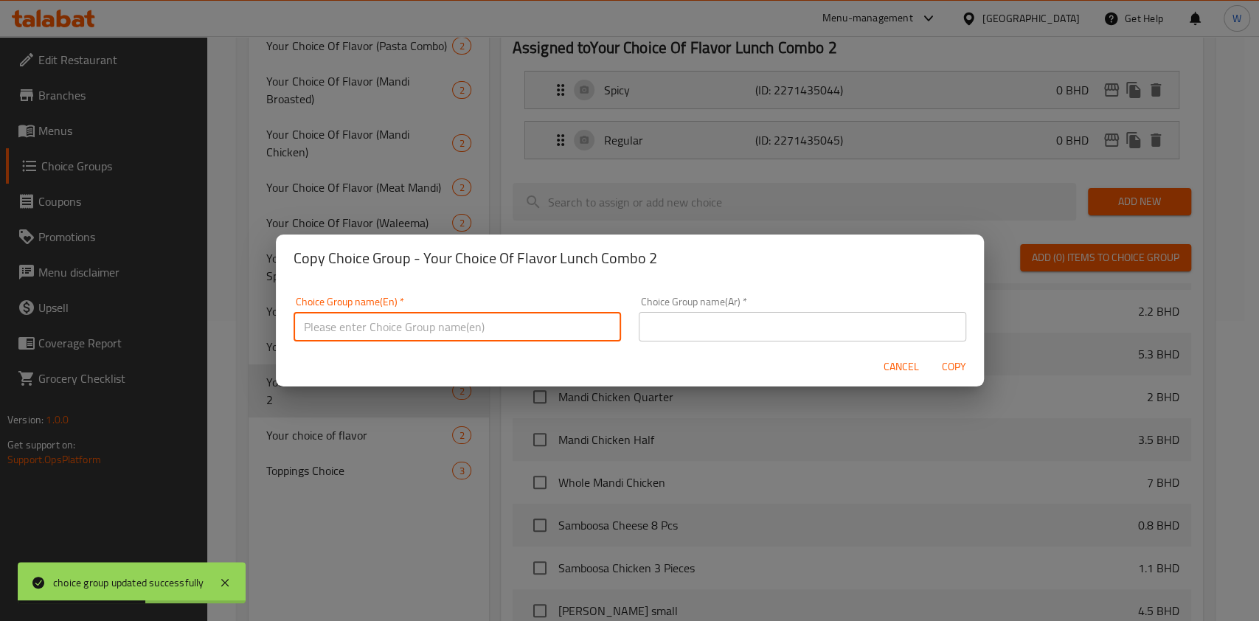
click at [919, 369] on button "Cancel" at bounding box center [901, 366] width 47 height 27
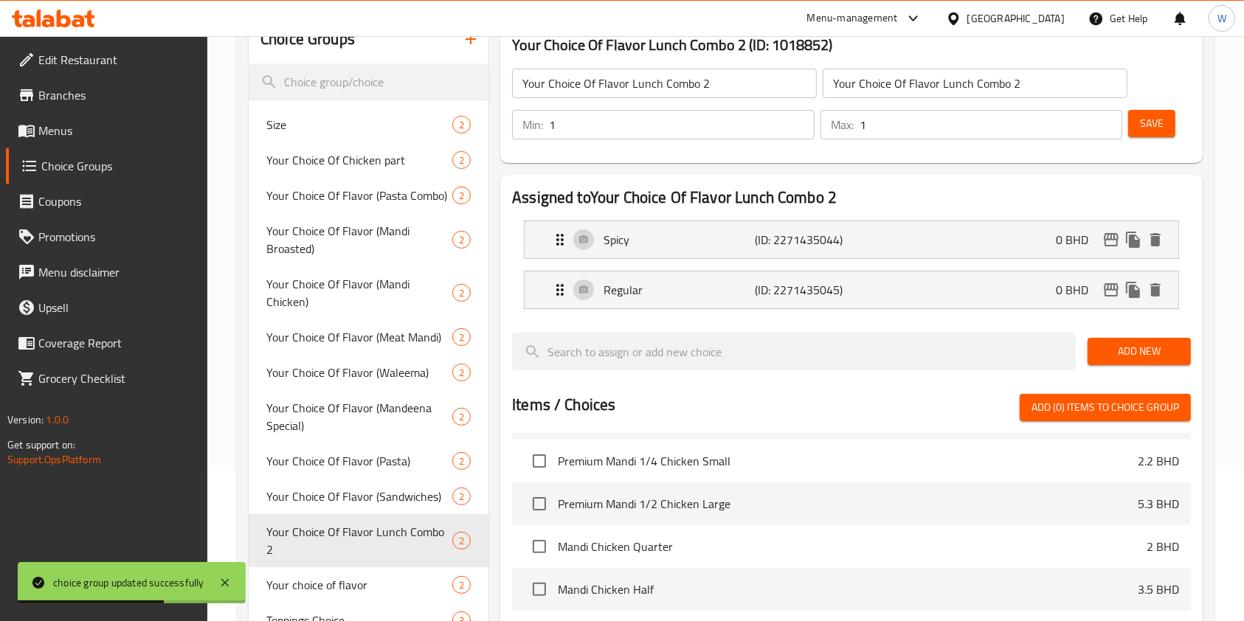
scroll to position [5, 0]
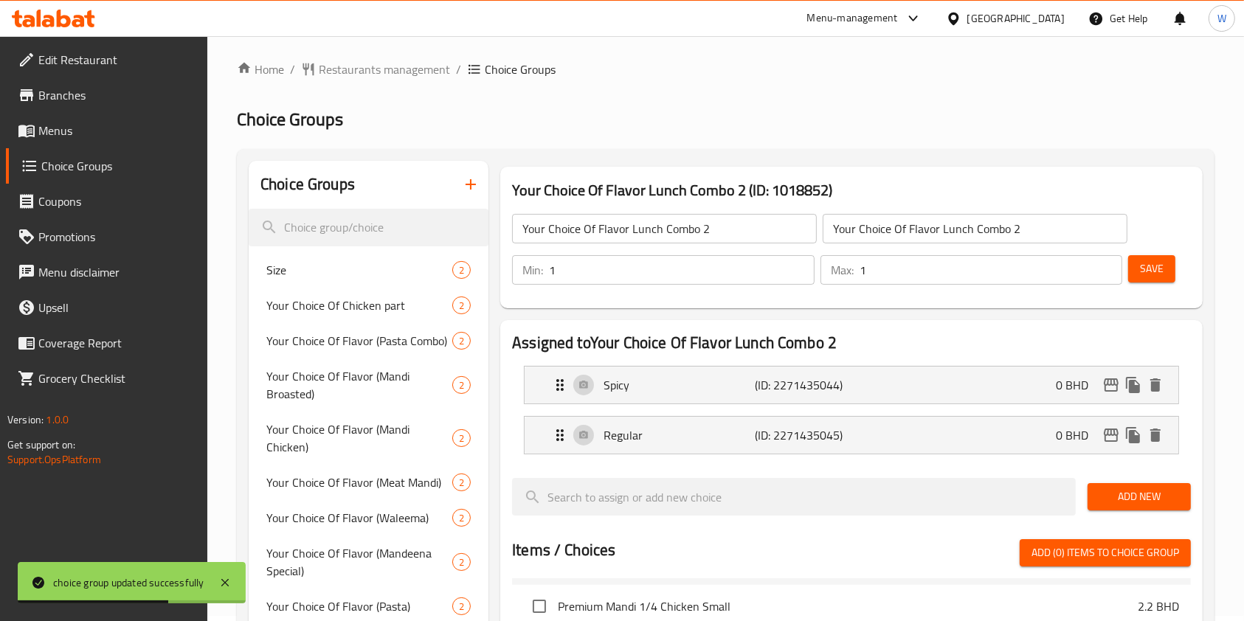
click at [637, 234] on input "Your Choice Of Flavor Lunch Combo 2" at bounding box center [664, 229] width 305 height 30
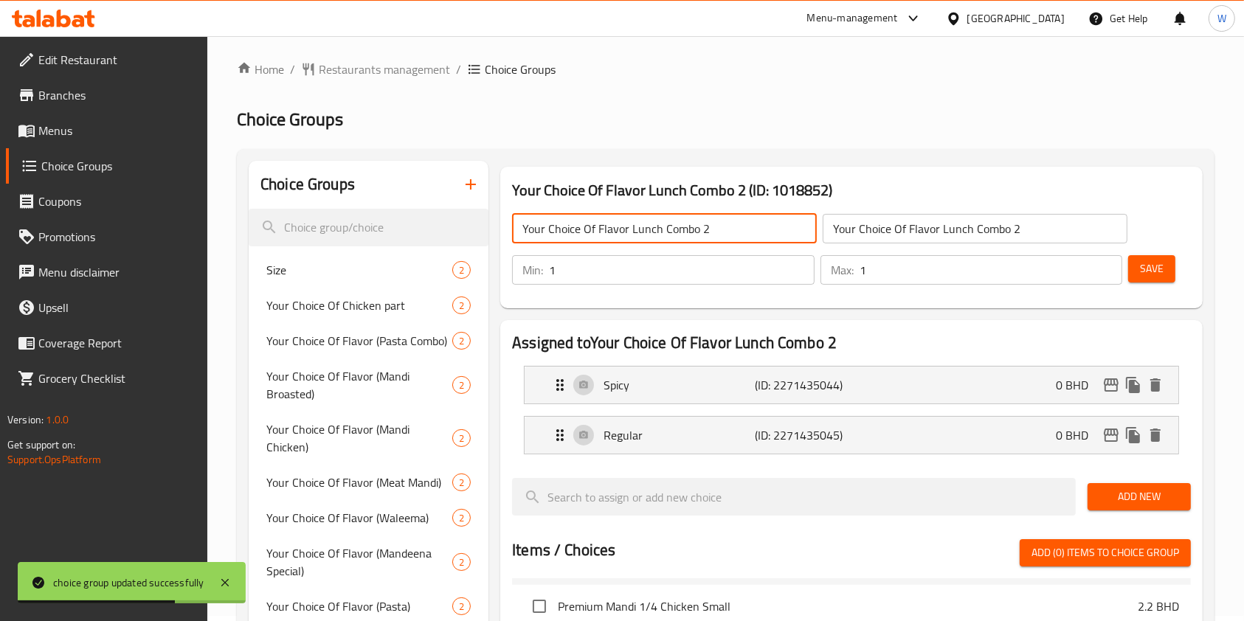
click at [637, 234] on input "Your Choice Of Flavor Lunch Combo 2" at bounding box center [664, 229] width 305 height 30
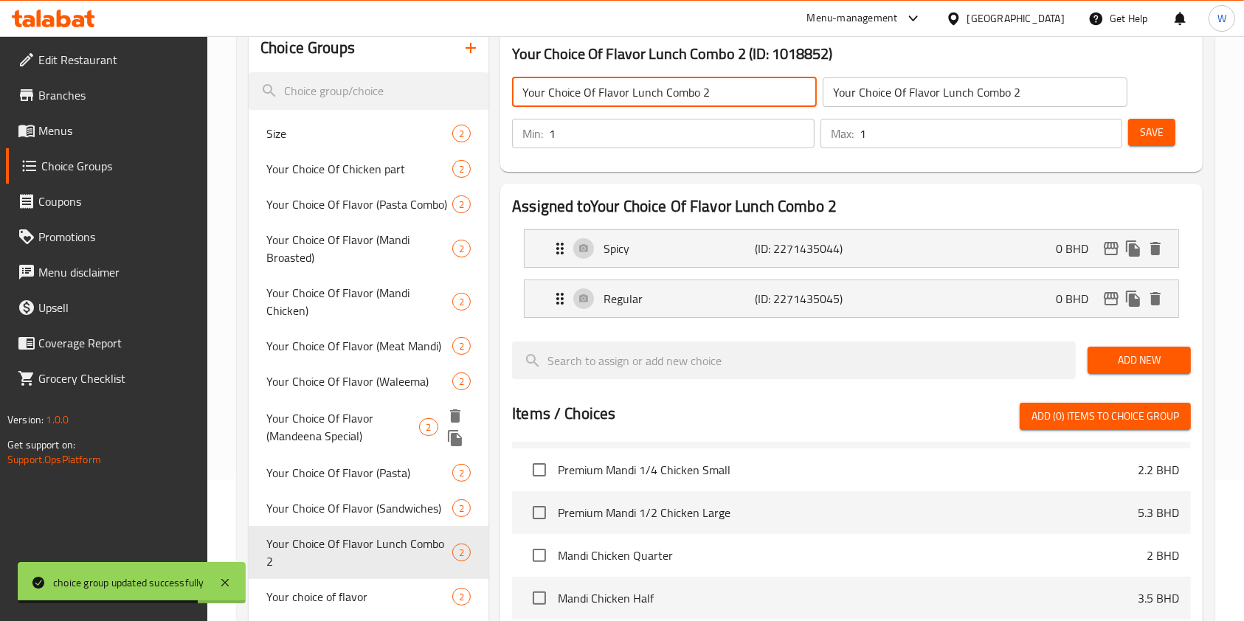
scroll to position [300, 0]
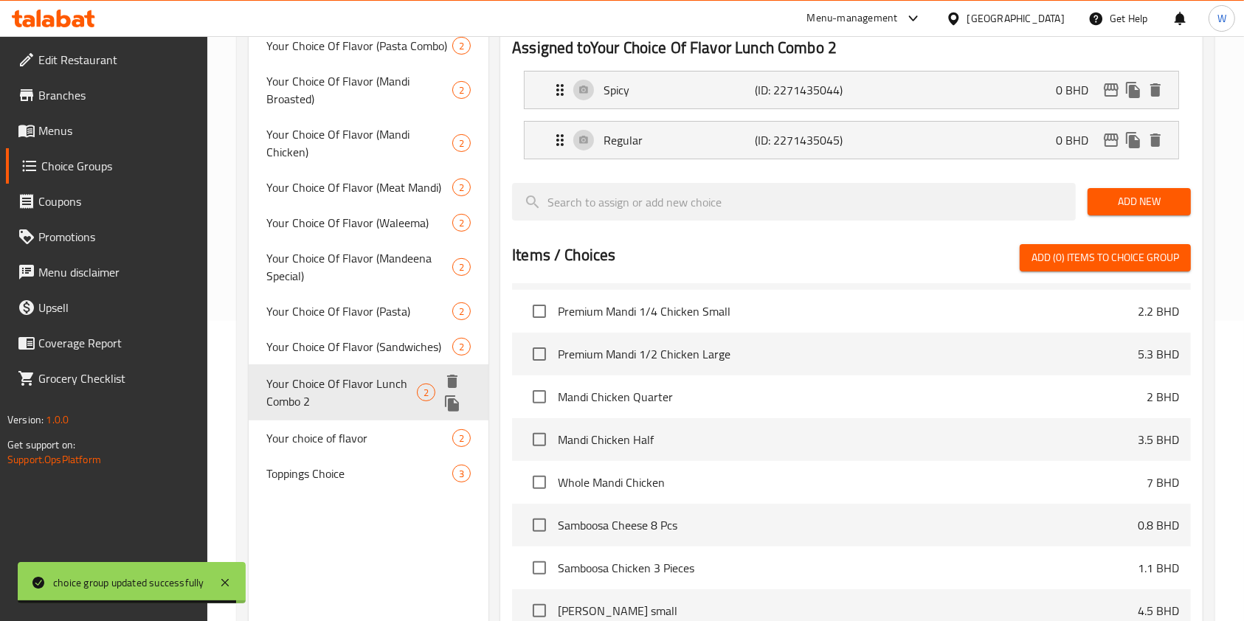
click at [454, 395] on icon "duplicate" at bounding box center [452, 403] width 14 height 16
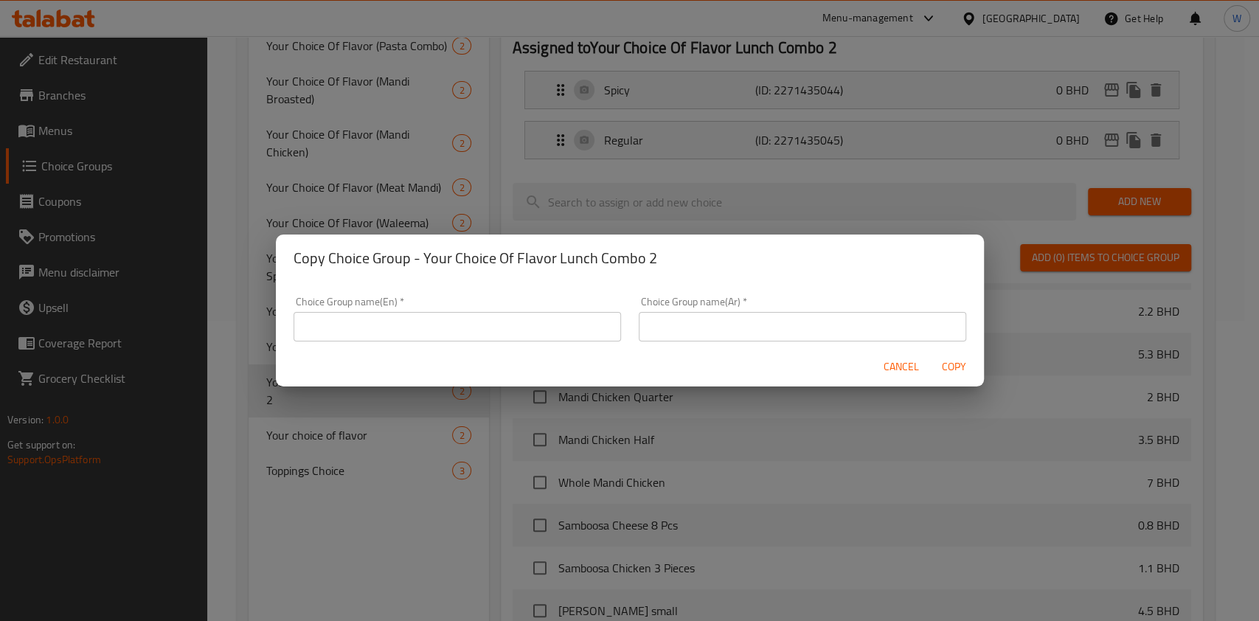
click at [574, 331] on input "text" at bounding box center [458, 327] width 328 height 30
paste input "Your Choice Of Flavor Lunch Combo 2"
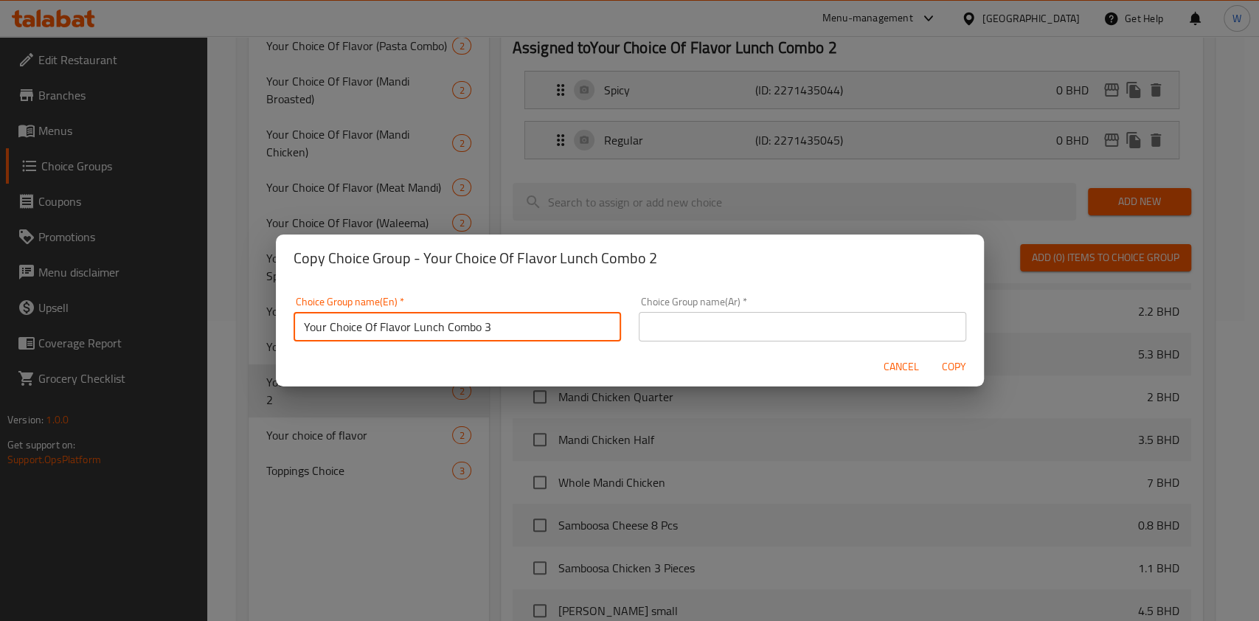
click at [573, 333] on input "Your Choice Of Flavor Lunch Combo 3" at bounding box center [458, 327] width 328 height 30
paste input "2"
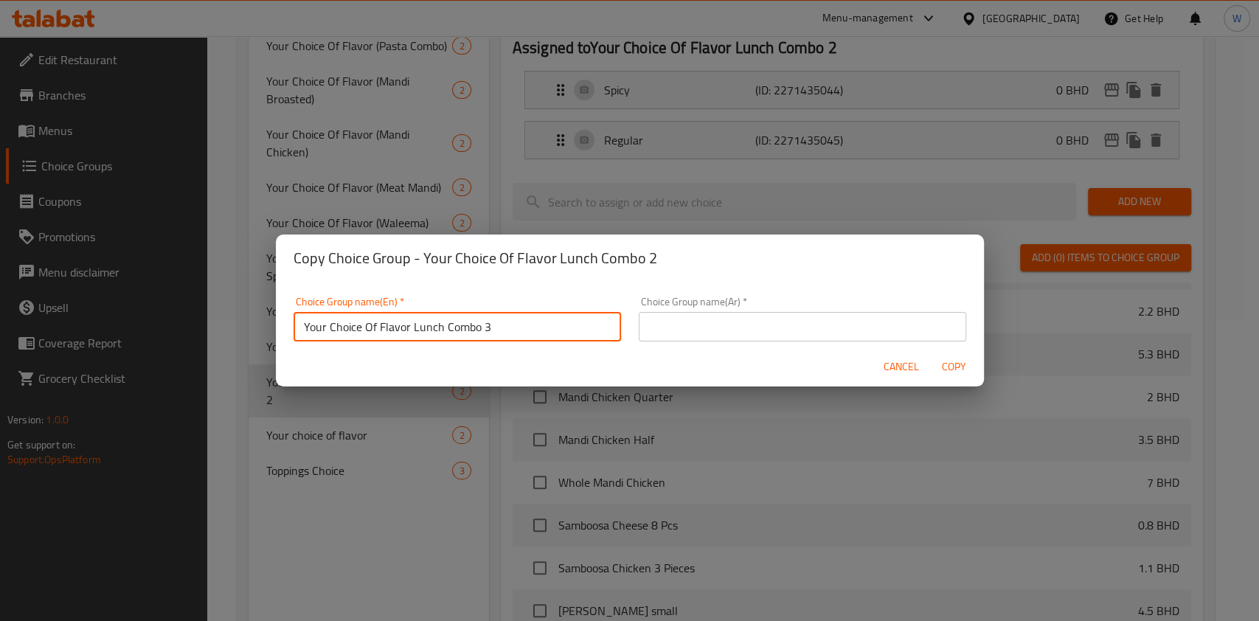
click at [407, 339] on input "Your Choice Of Flavor Lunch Combo 3" at bounding box center [458, 327] width 328 height 30
click at [406, 336] on input "Your Choice Of Flavor Lunch Combo 3" at bounding box center [458, 327] width 328 height 30
type input "Your Choice Of Flavor Lunch Combo 3"
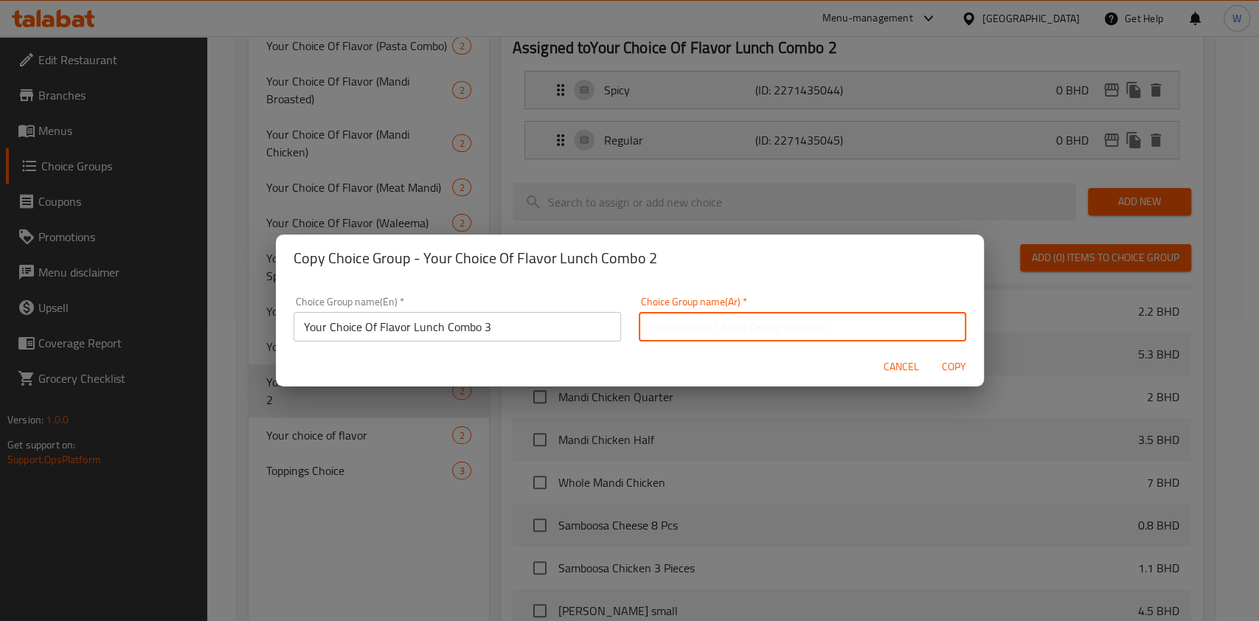
click at [699, 328] on input "text" at bounding box center [803, 327] width 328 height 30
paste input "Your Choice Of Flavor Lunch Combo 3"
type input "Your Choice Of Flavor Lunch Combo 3"
click at [969, 369] on span "Copy" at bounding box center [954, 367] width 35 height 18
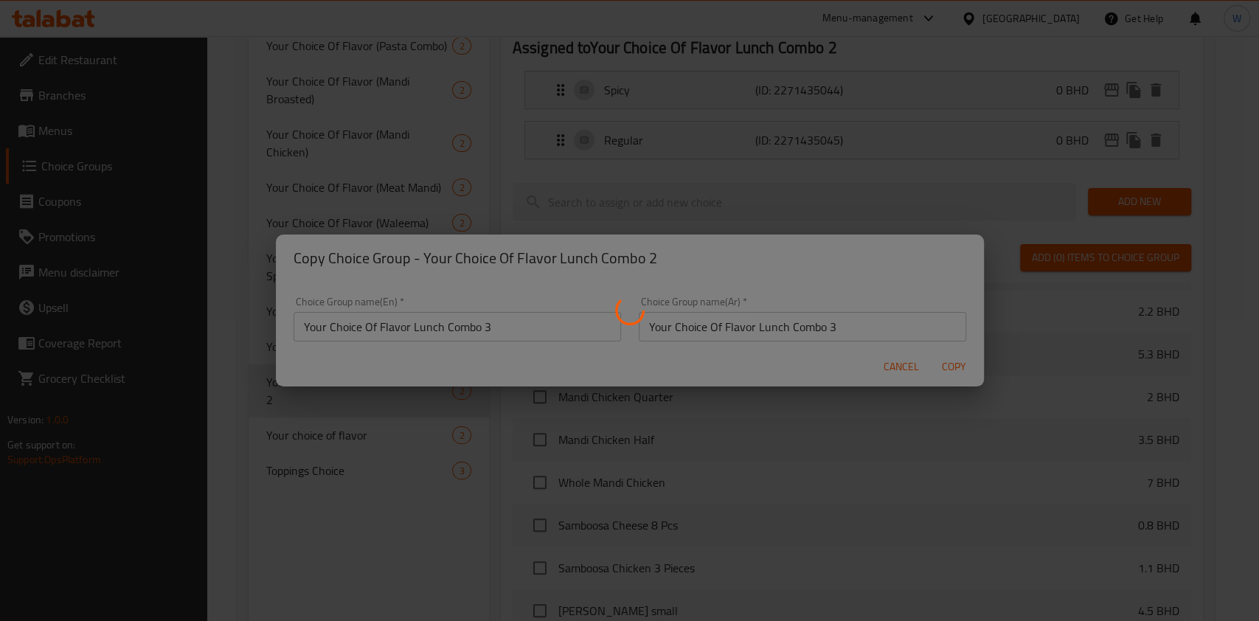
type input "Your Choice Of Flavor Lunch Combo 3"
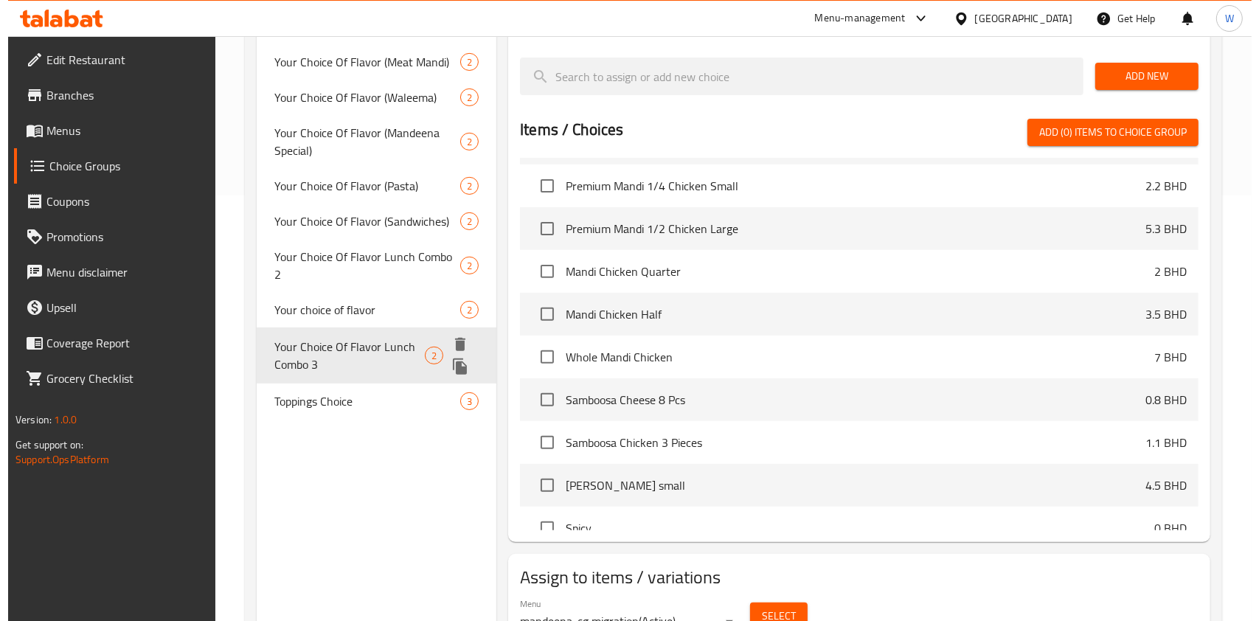
scroll to position [497, 0]
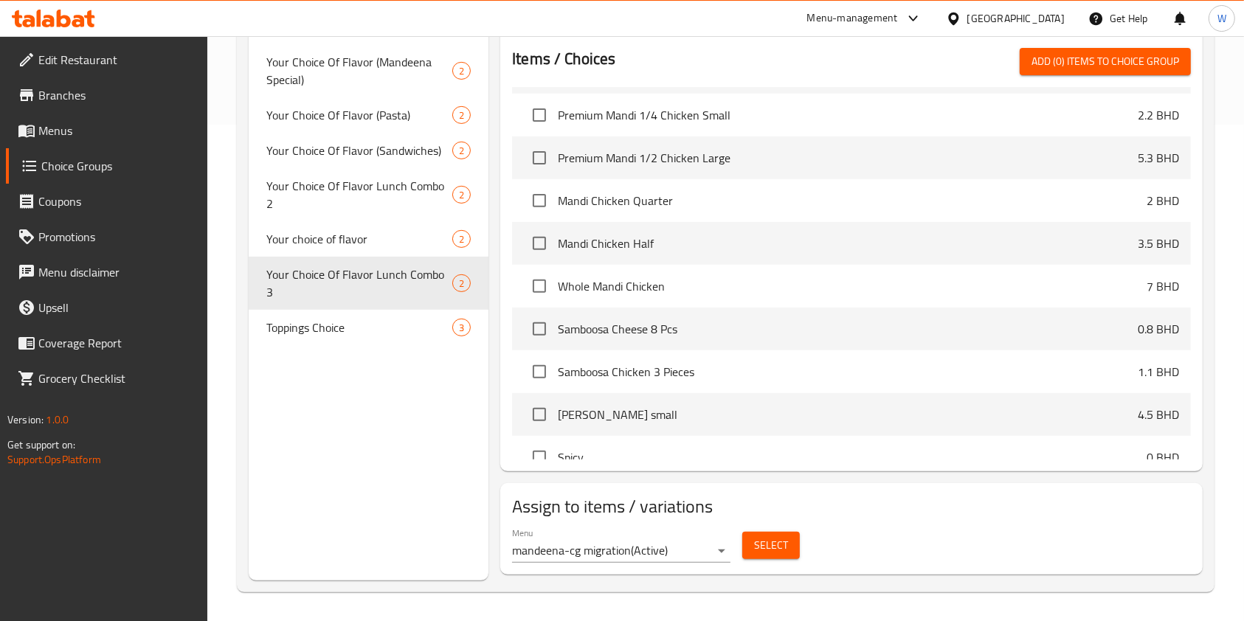
click at [773, 555] on button "Select" at bounding box center [771, 545] width 58 height 27
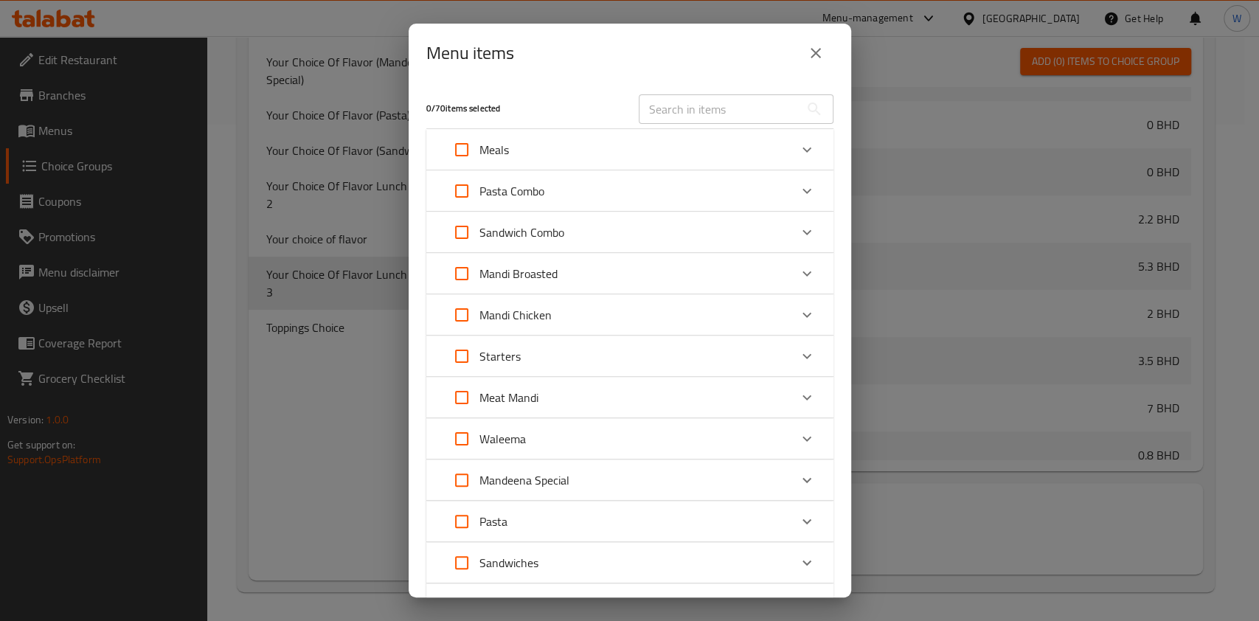
click at [737, 184] on div "Pasta Combo" at bounding box center [616, 190] width 345 height 35
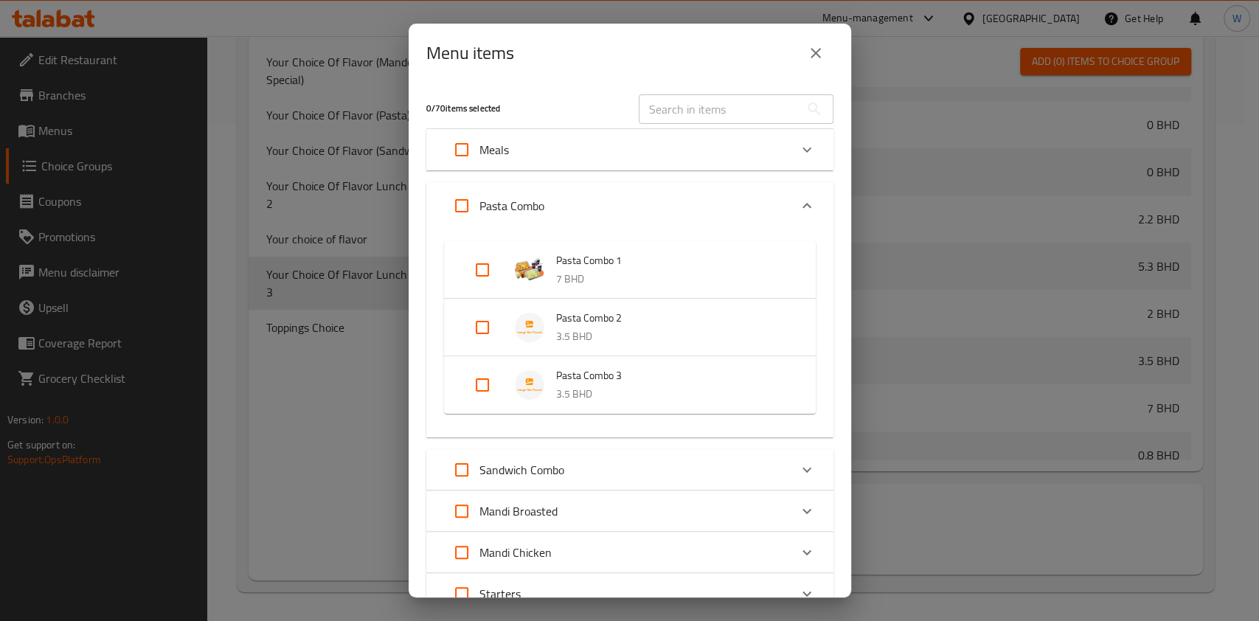
click at [720, 198] on div "Pasta Combo" at bounding box center [616, 205] width 345 height 35
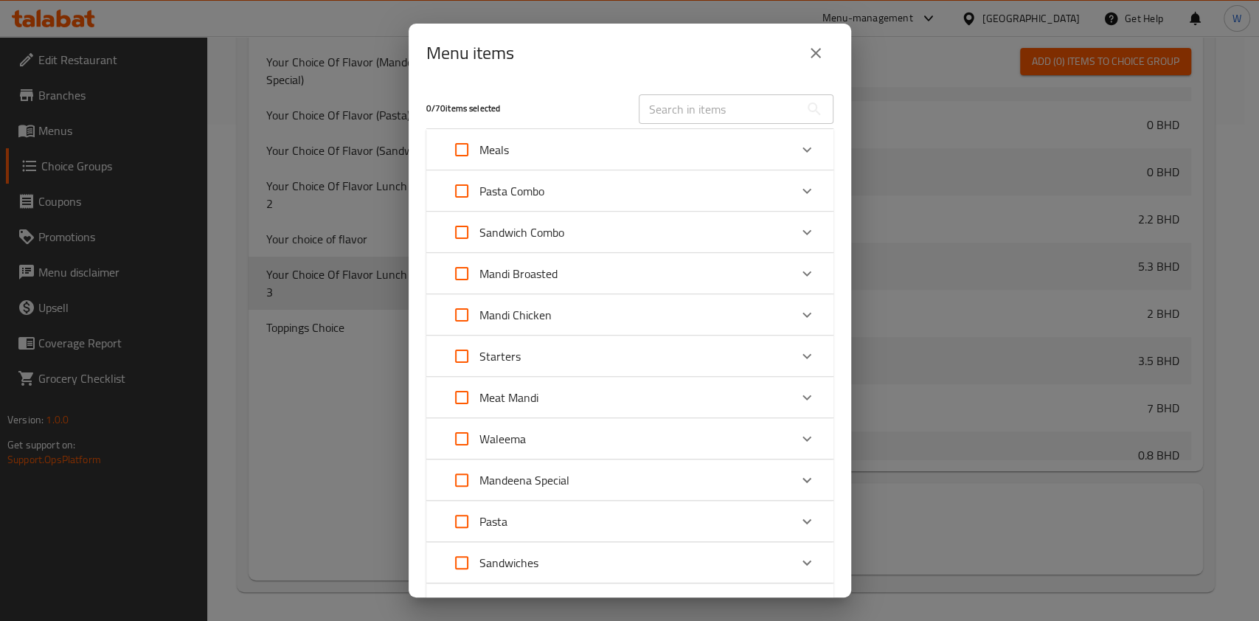
click at [738, 143] on div "Meals" at bounding box center [616, 149] width 345 height 35
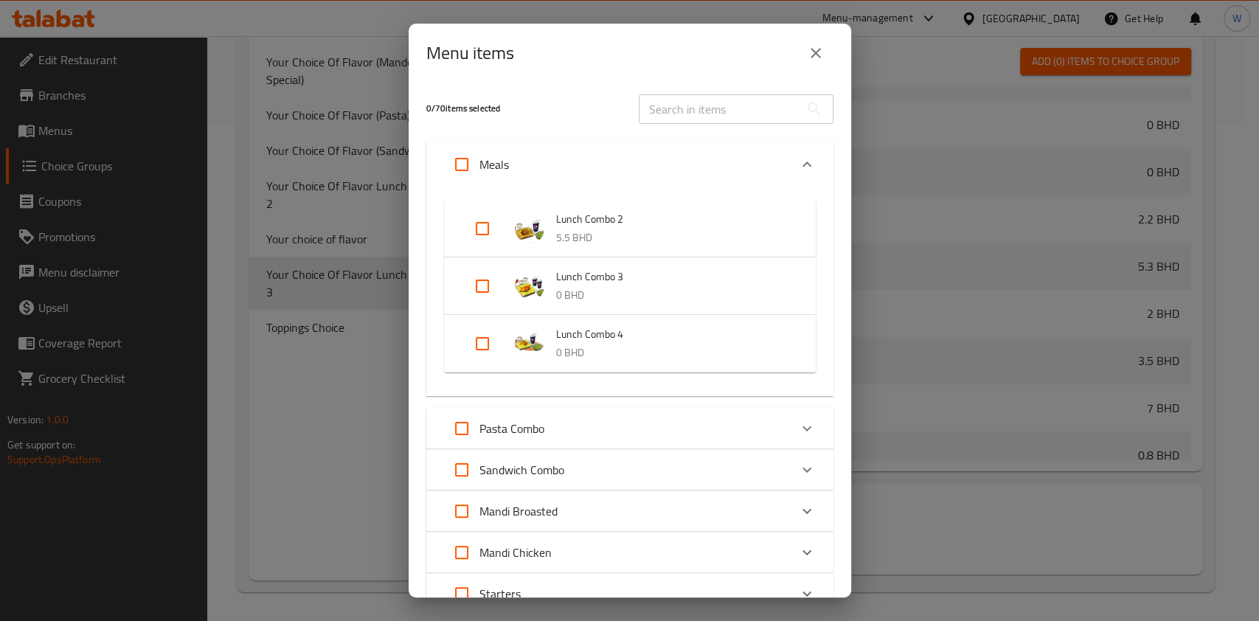
click at [500, 285] on div "Expand" at bounding box center [494, 286] width 41 height 35
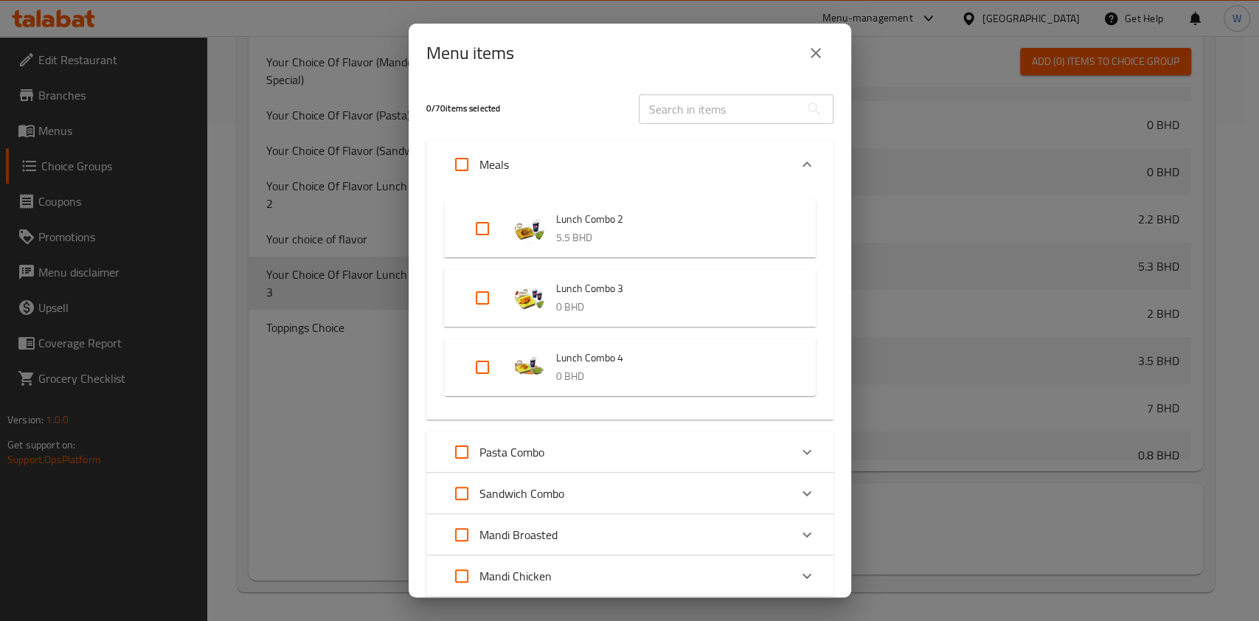
click at [484, 296] on input "Expand" at bounding box center [482, 297] width 35 height 35
checkbox input "true"
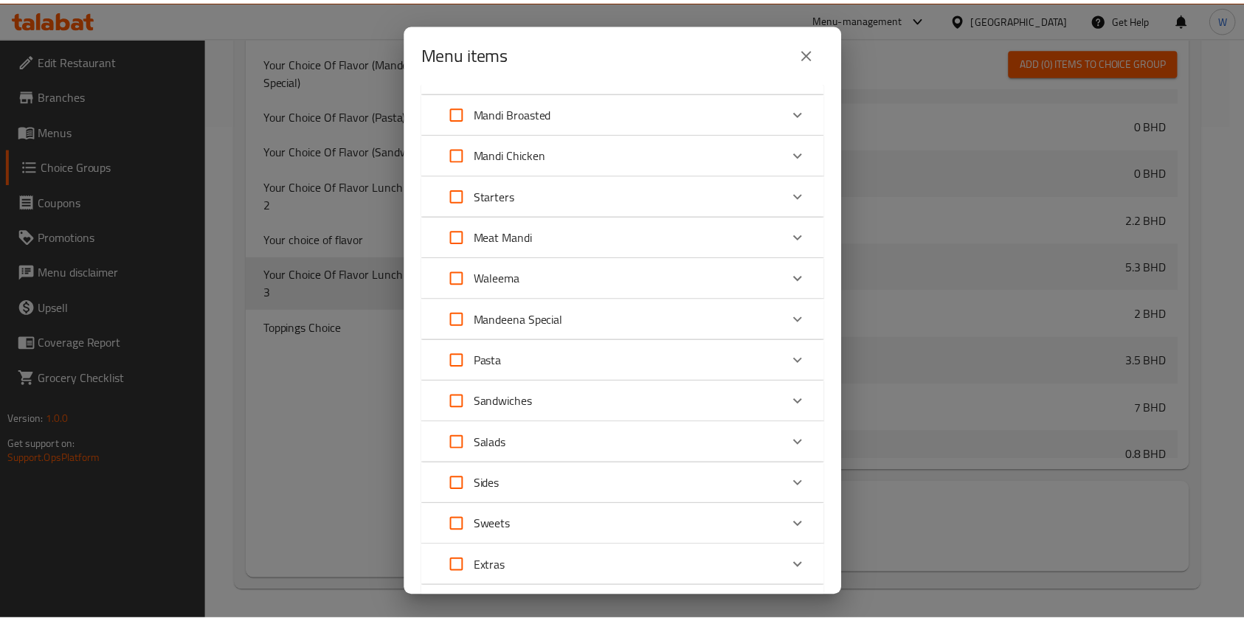
scroll to position [533, 0]
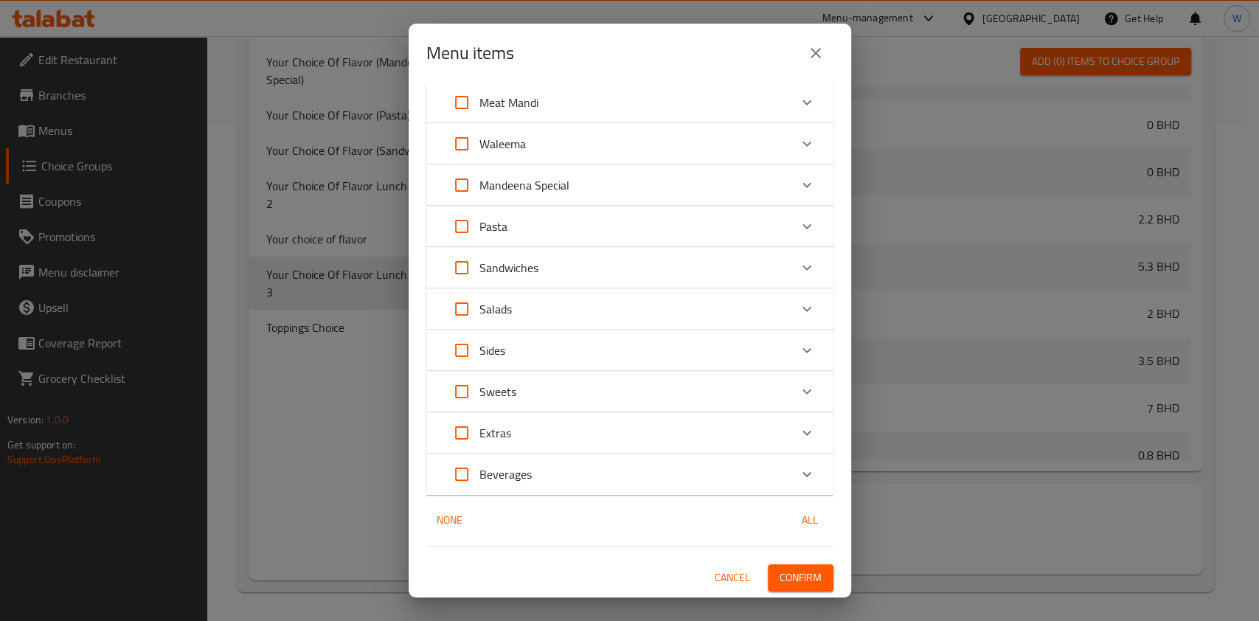
click at [807, 576] on button "Confirm" at bounding box center [801, 577] width 66 height 27
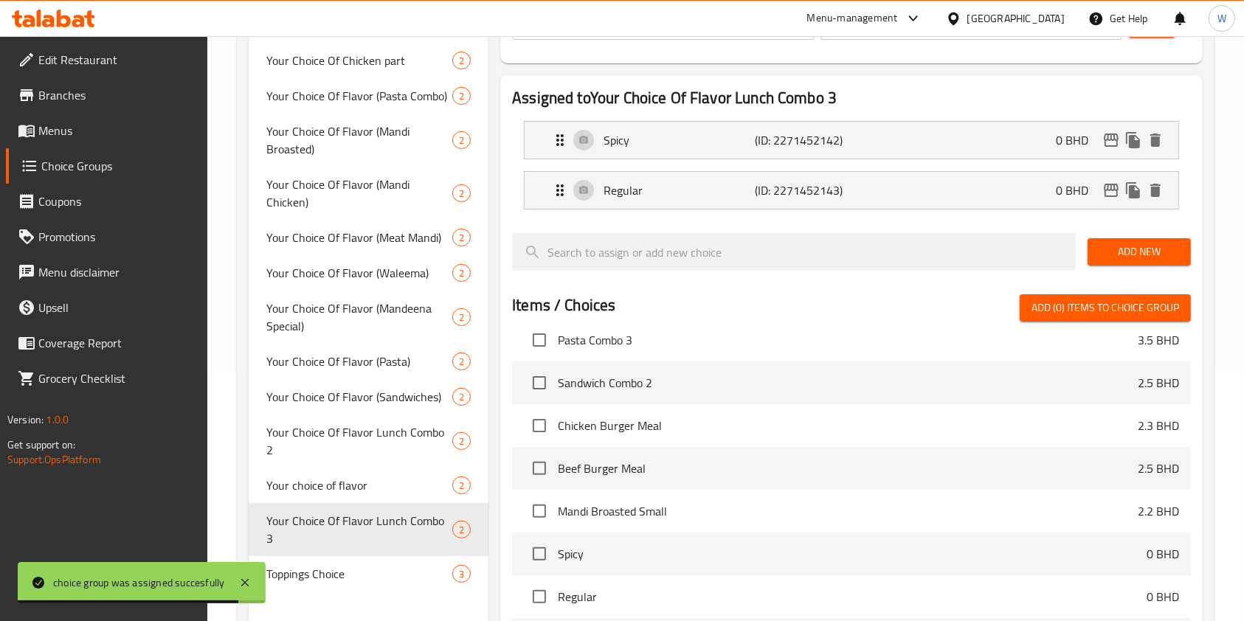
scroll to position [103, 0]
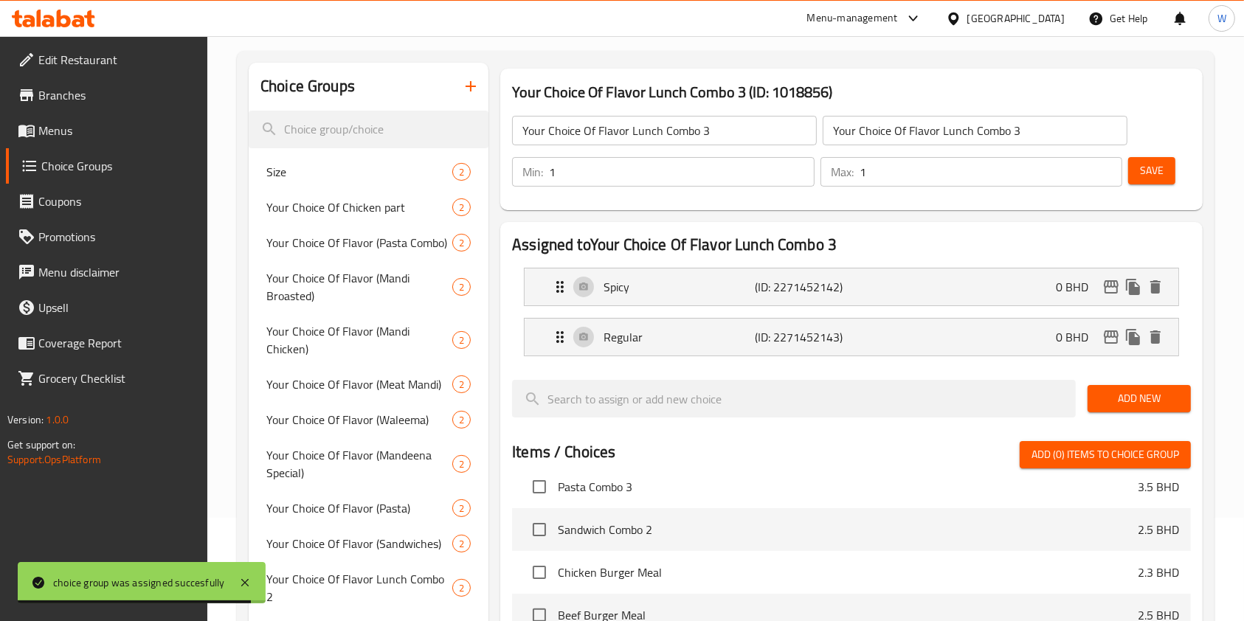
click at [675, 135] on input "Your Choice Of Flavor Lunch Combo 3" at bounding box center [664, 131] width 305 height 30
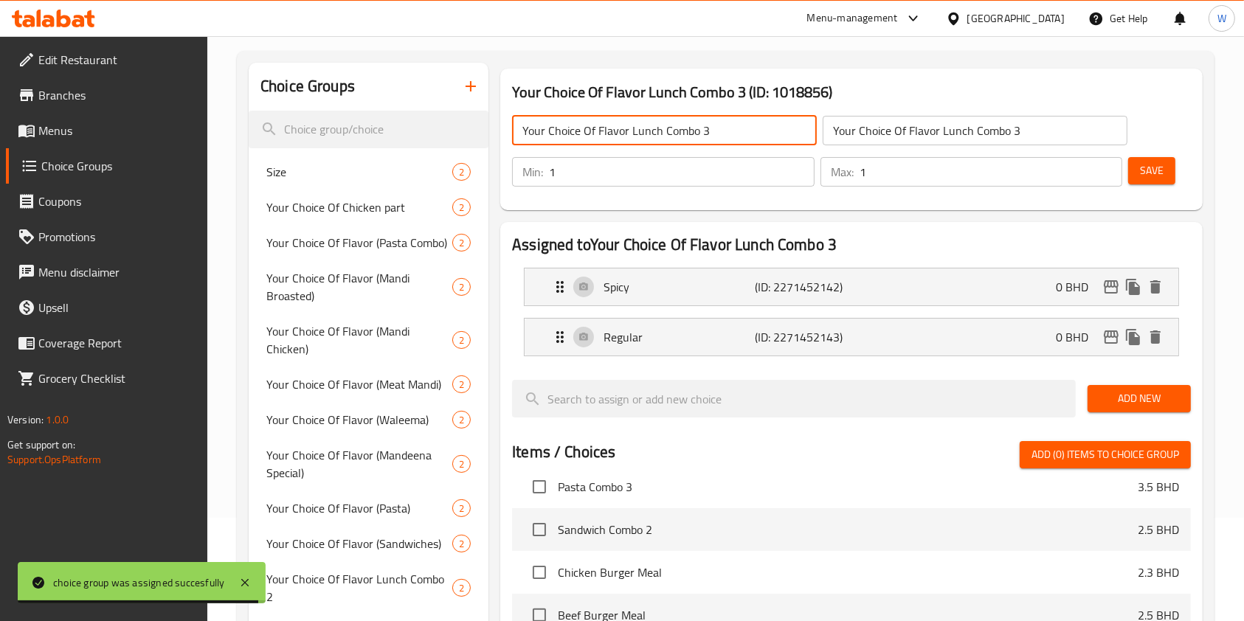
click at [675, 135] on input "Your Choice Of Flavor Lunch Combo 3" at bounding box center [664, 131] width 305 height 30
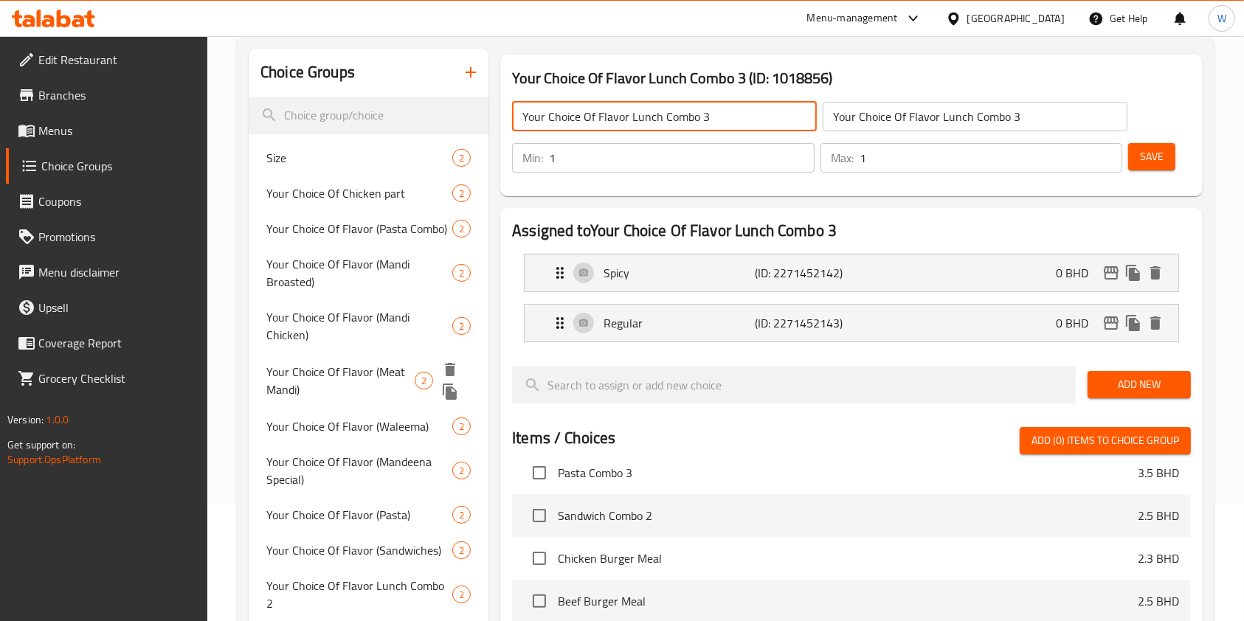
scroll to position [300, 0]
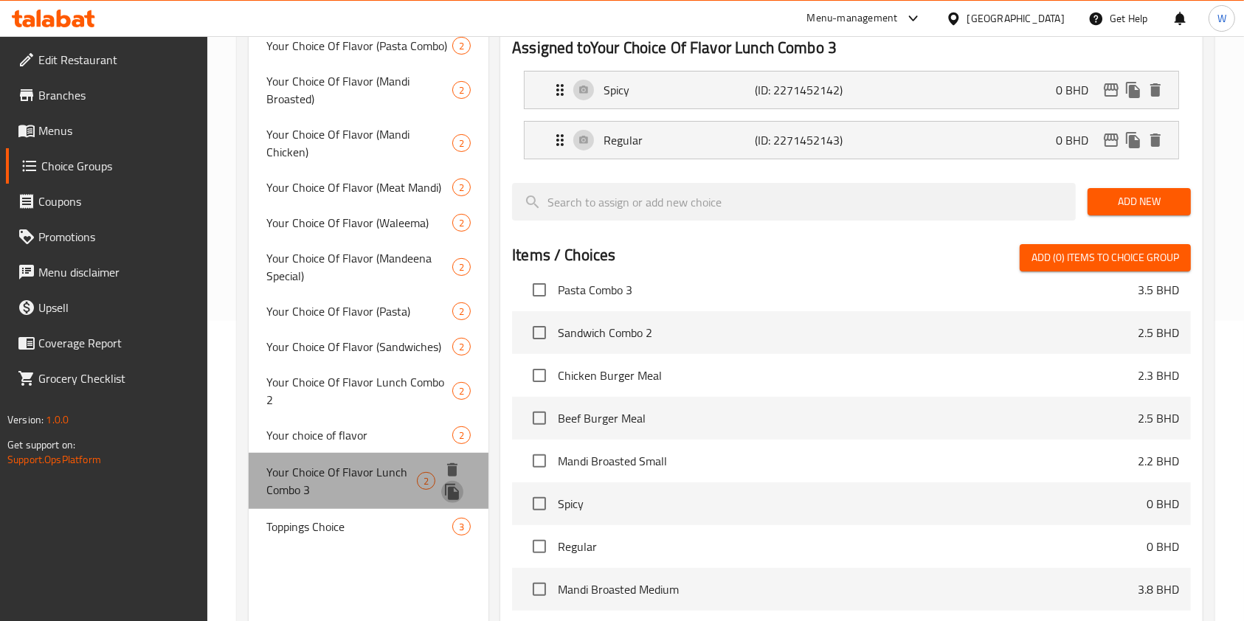
click at [449, 484] on icon "duplicate" at bounding box center [452, 492] width 14 height 16
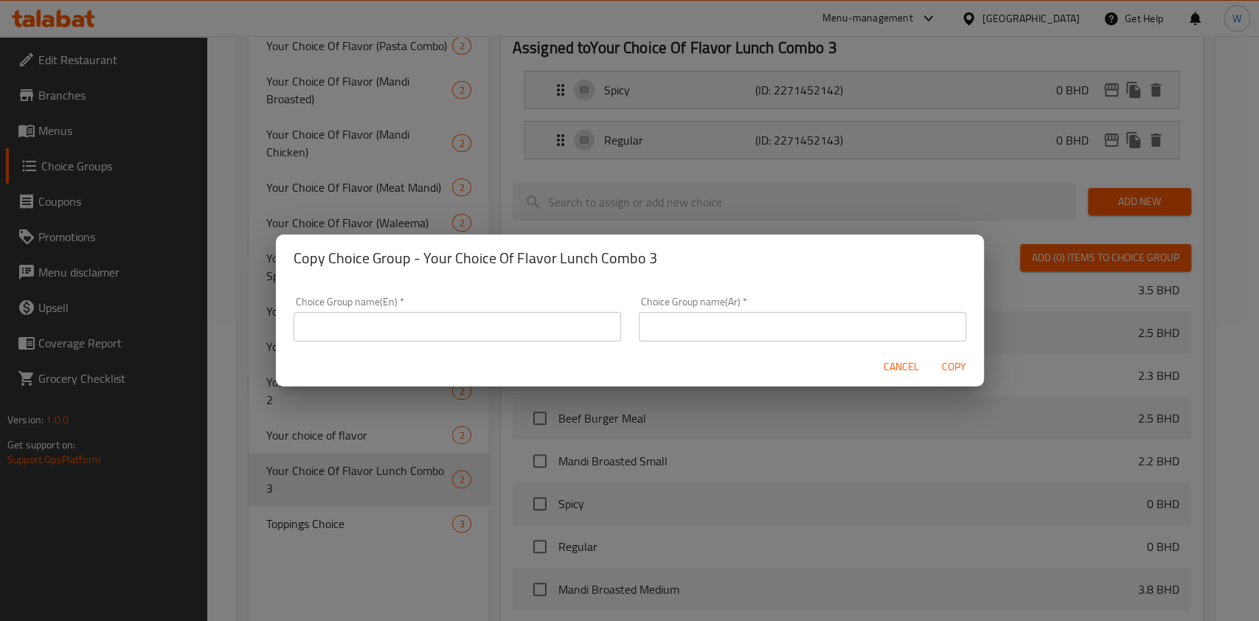
click at [466, 320] on input "text" at bounding box center [458, 327] width 328 height 30
paste input "Your Choice Of Flavor Lunch Combo 3"
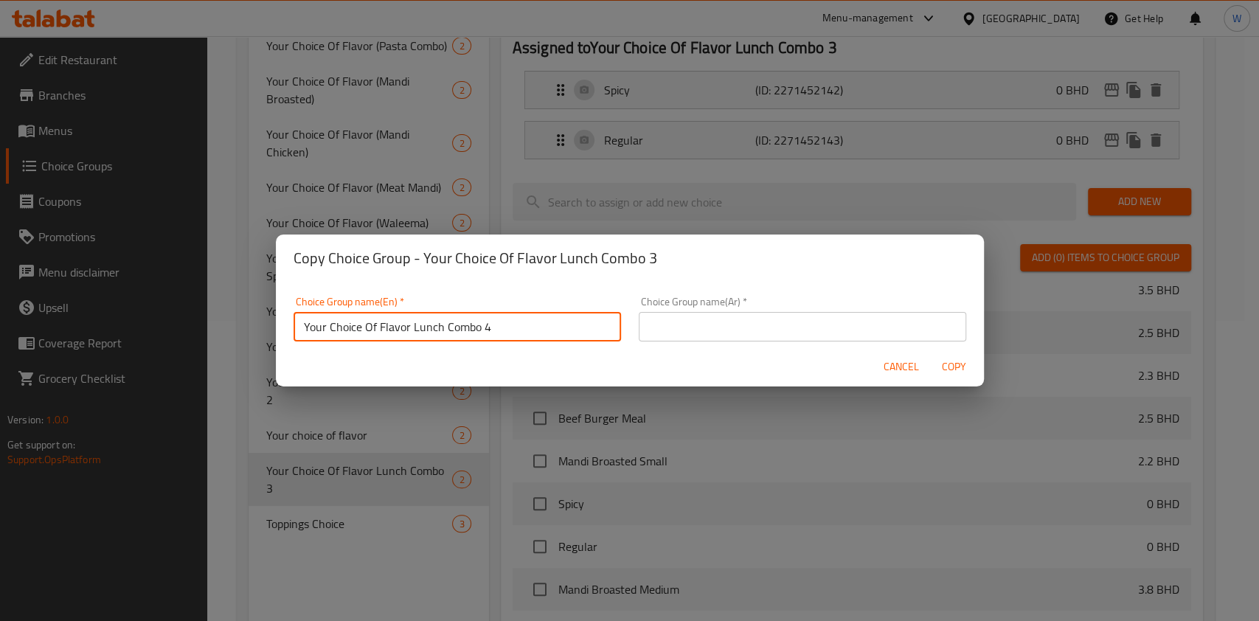
click at [466, 320] on input "Your Choice Of Flavor Lunch Combo 4" at bounding box center [458, 327] width 328 height 30
type input "Your Choice Of Flavor Lunch Combo 4"
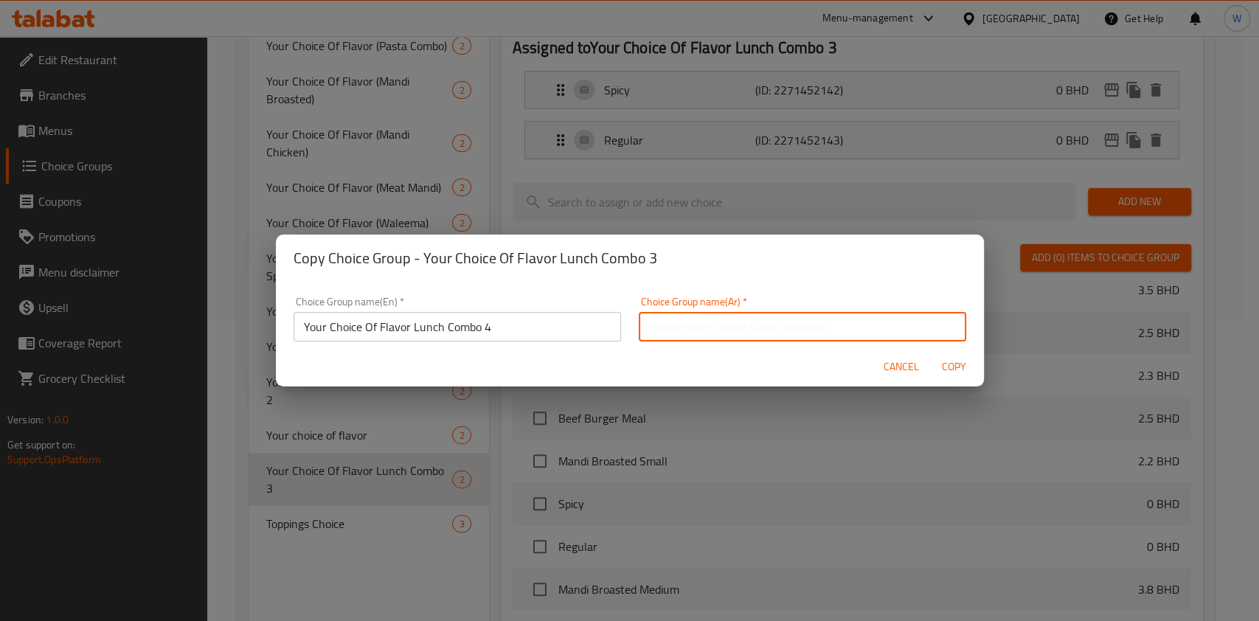
click at [732, 329] on input "text" at bounding box center [803, 327] width 328 height 30
paste input "Your Choice Of Flavor Lunch Combo 4"
type input "Your Choice Of Flavor Lunch Combo 4"
click at [958, 365] on span "Copy" at bounding box center [954, 367] width 35 height 18
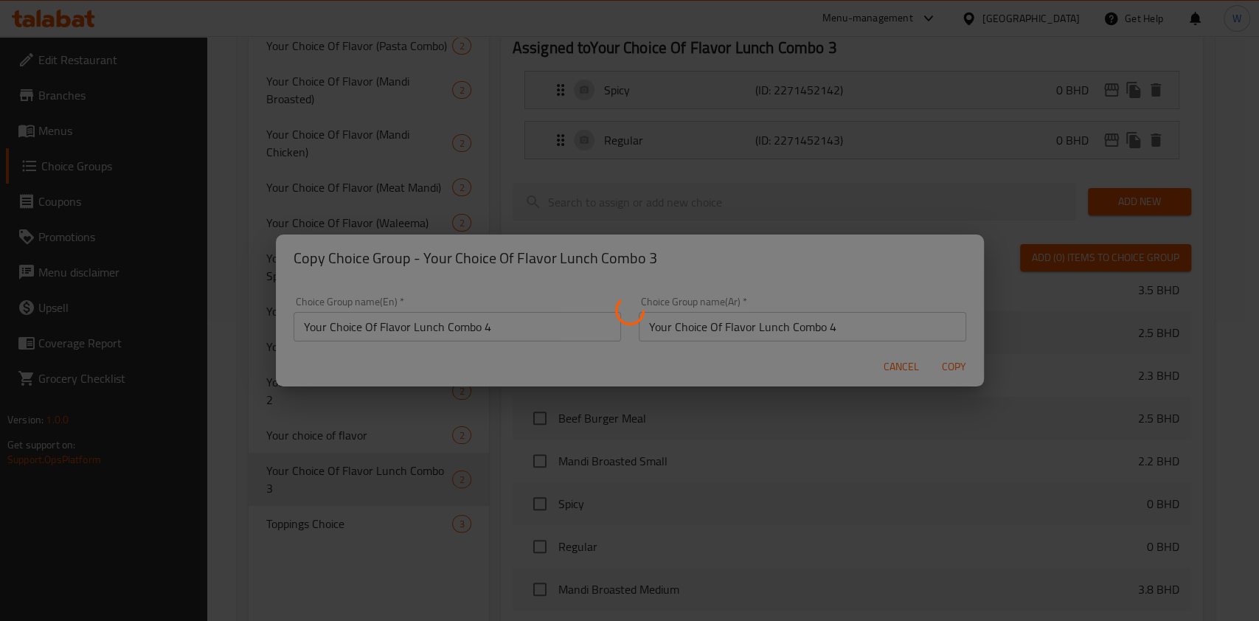
type input "Your Choice Of Flavor Lunch Combo 4"
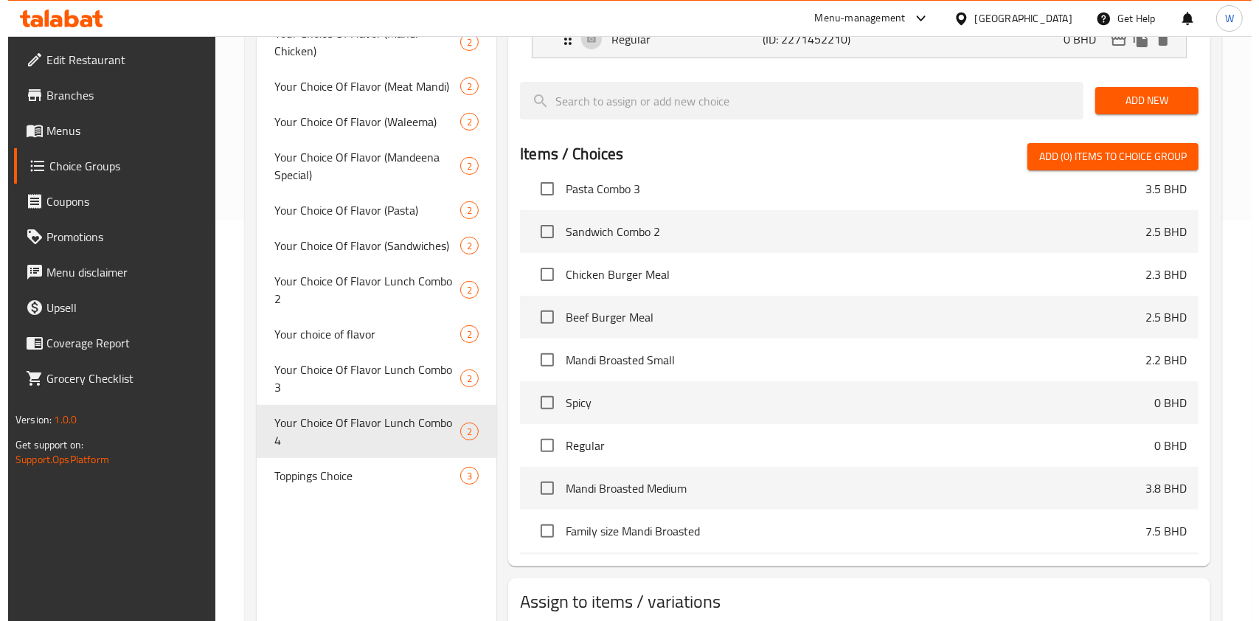
scroll to position [497, 0]
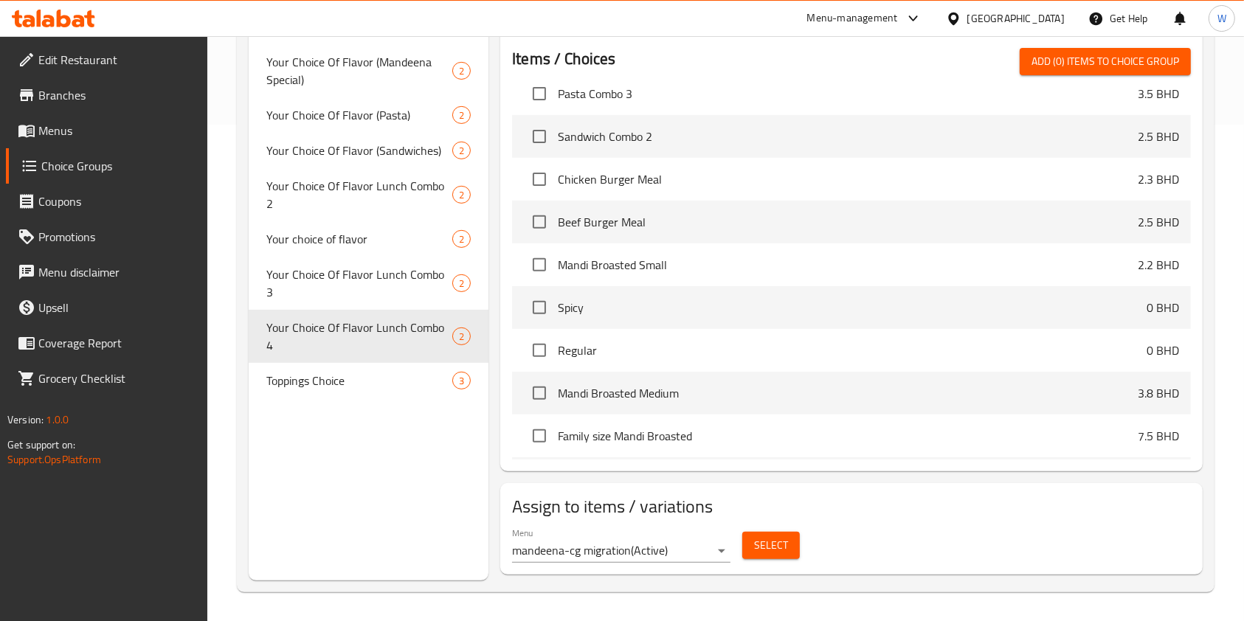
click at [759, 539] on span "Select" at bounding box center [771, 545] width 34 height 18
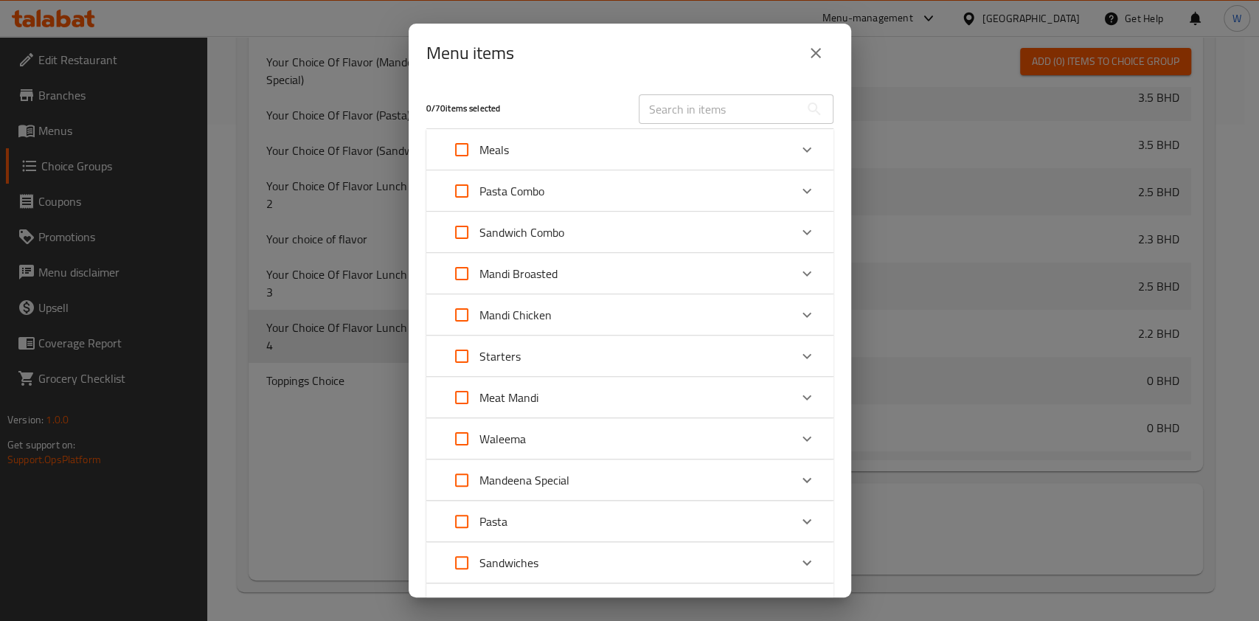
click at [753, 151] on div "Meals" at bounding box center [616, 149] width 345 height 35
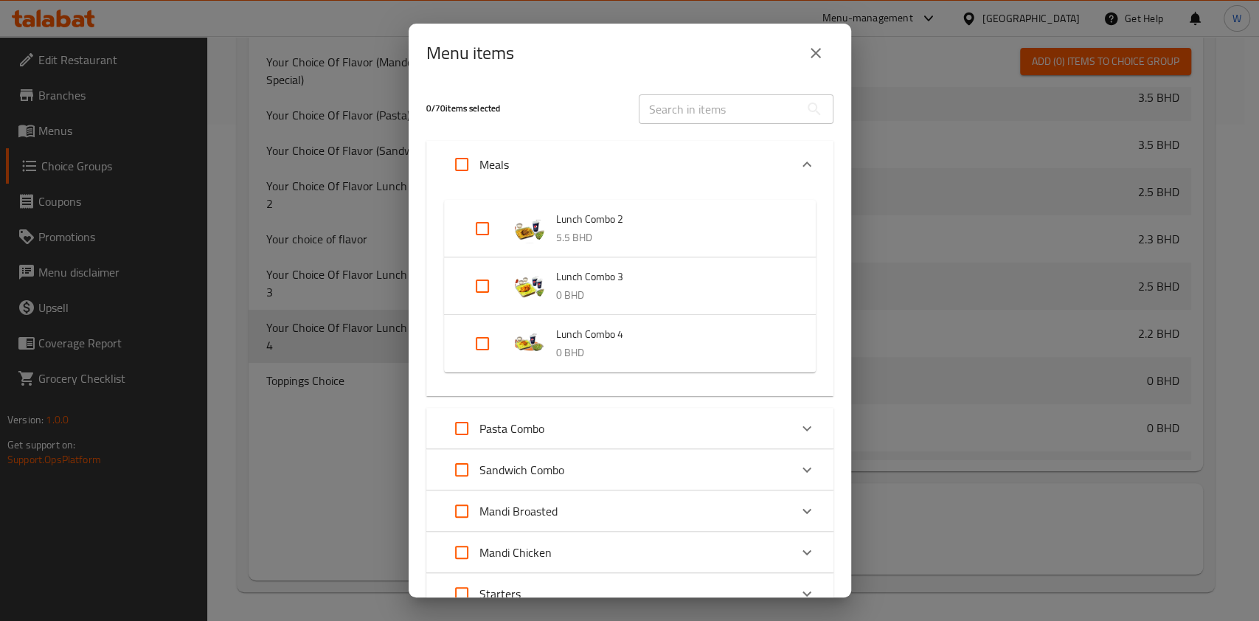
click at [484, 340] on input "Expand" at bounding box center [482, 343] width 35 height 35
checkbox input "true"
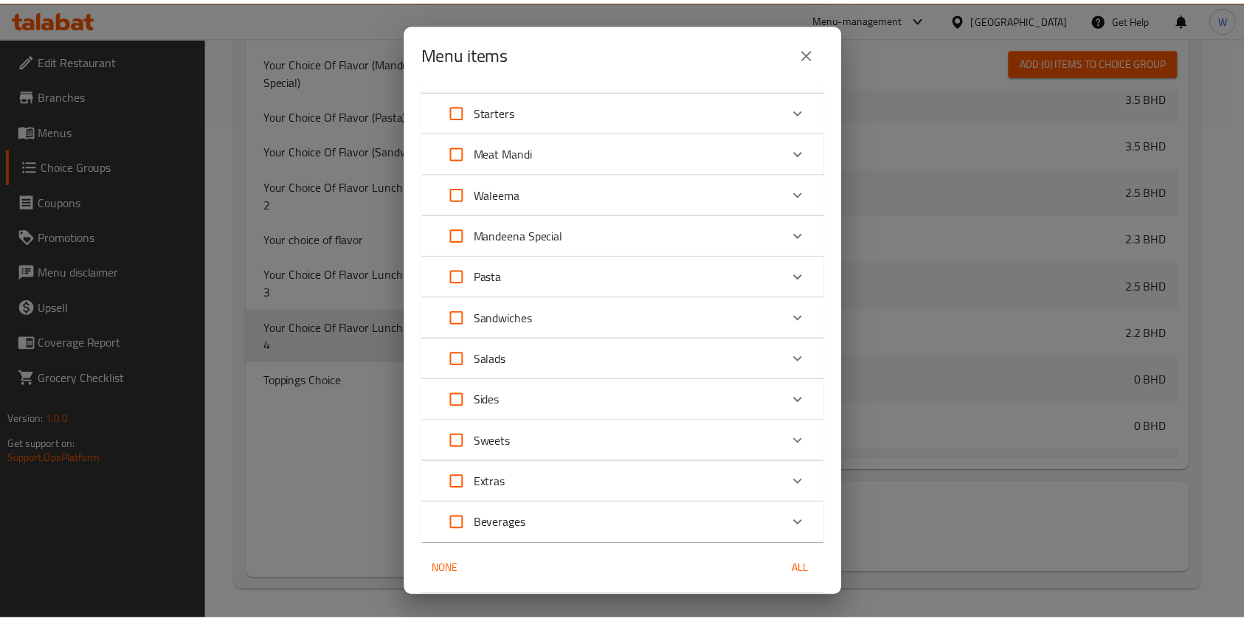
scroll to position [545, 0]
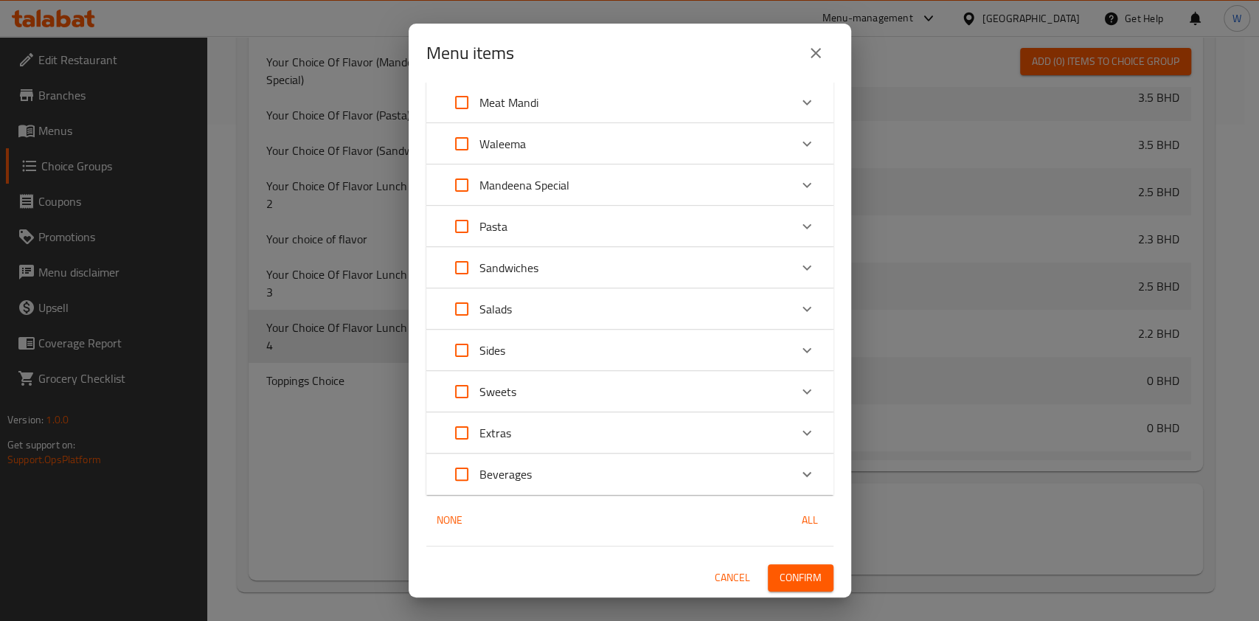
click at [801, 569] on span "Confirm" at bounding box center [801, 578] width 42 height 18
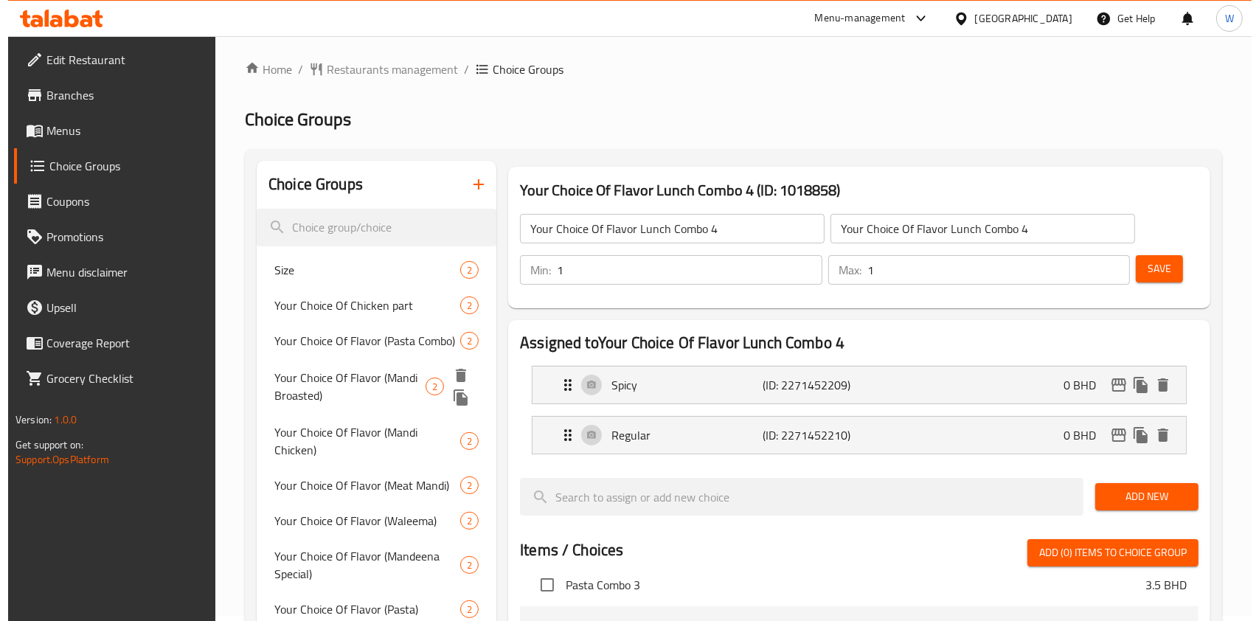
scroll to position [103, 0]
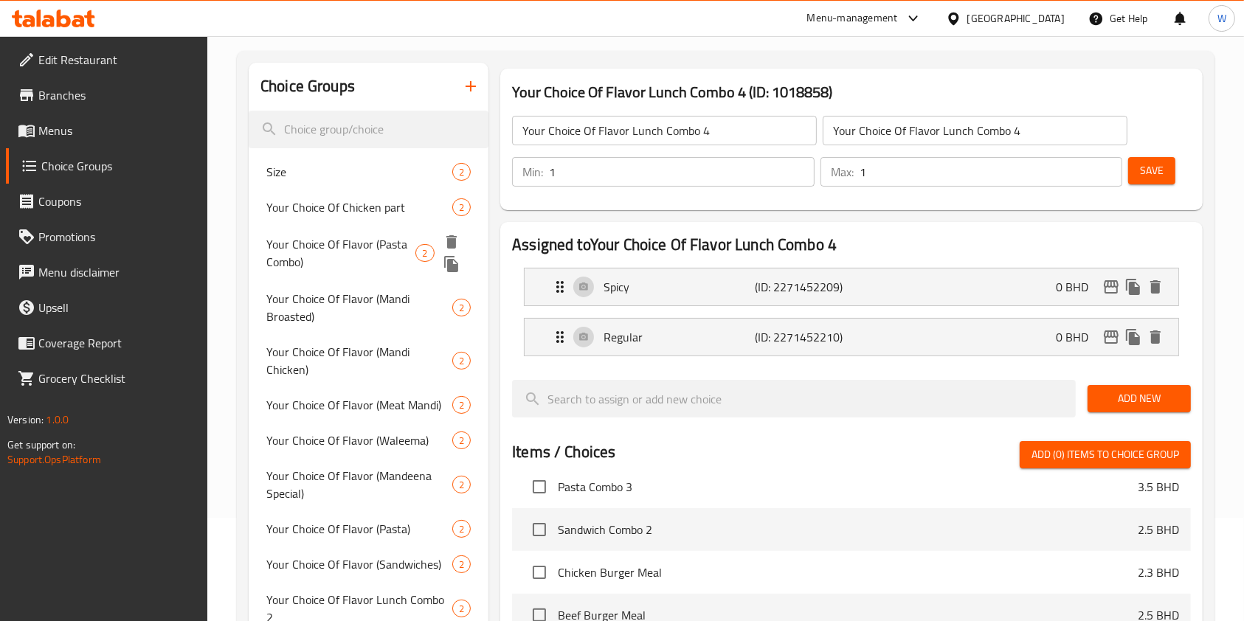
click at [353, 246] on span "Your Choice Of Flavor (Pasta Combo)" at bounding box center [340, 252] width 149 height 35
type input "Your Choice Of Flavor (Pasta Combo)"
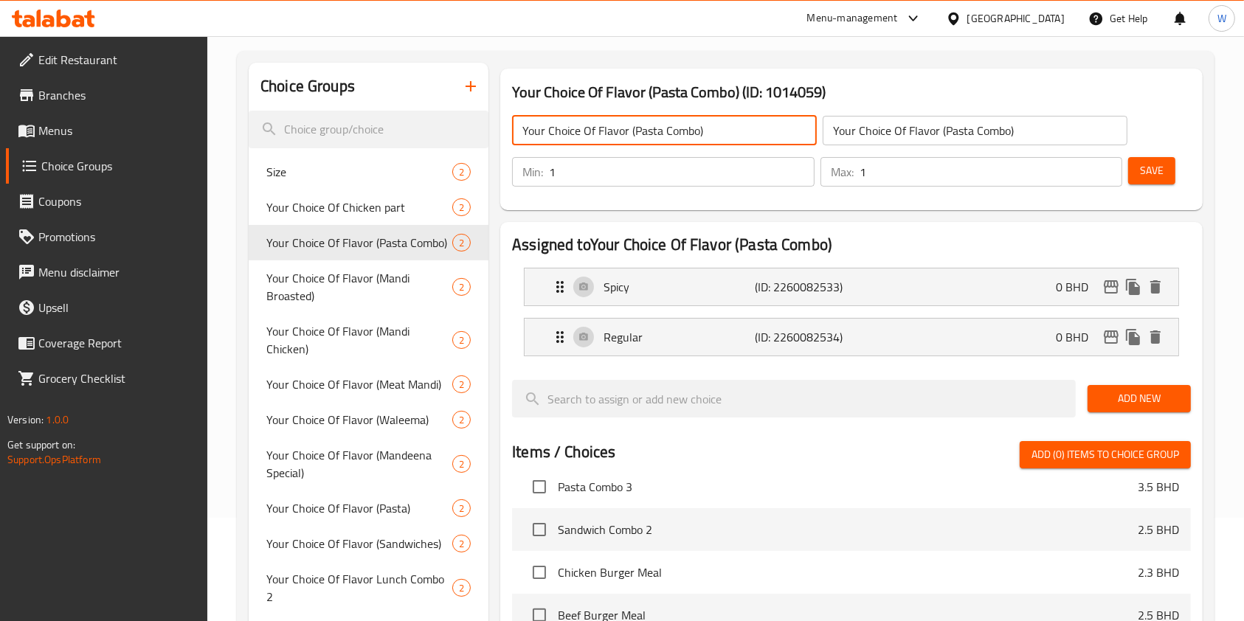
click at [661, 129] on input "Your Choice Of Flavor (Pasta Combo)" at bounding box center [664, 131] width 305 height 30
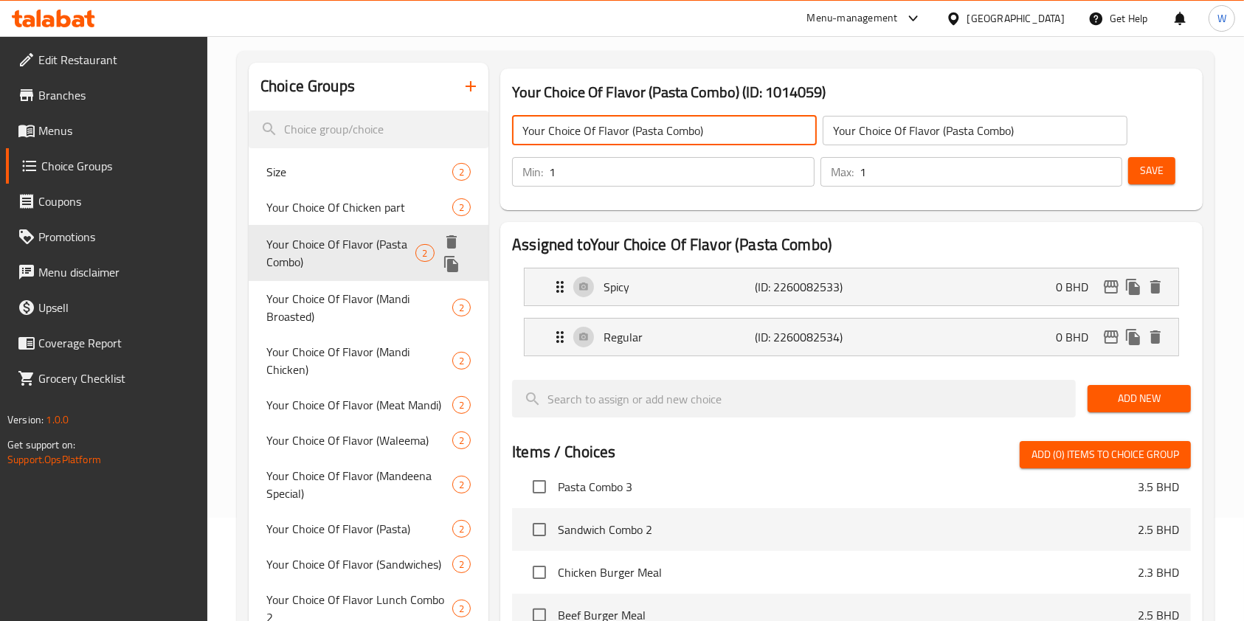
click at [454, 240] on icon "delete" at bounding box center [451, 241] width 10 height 13
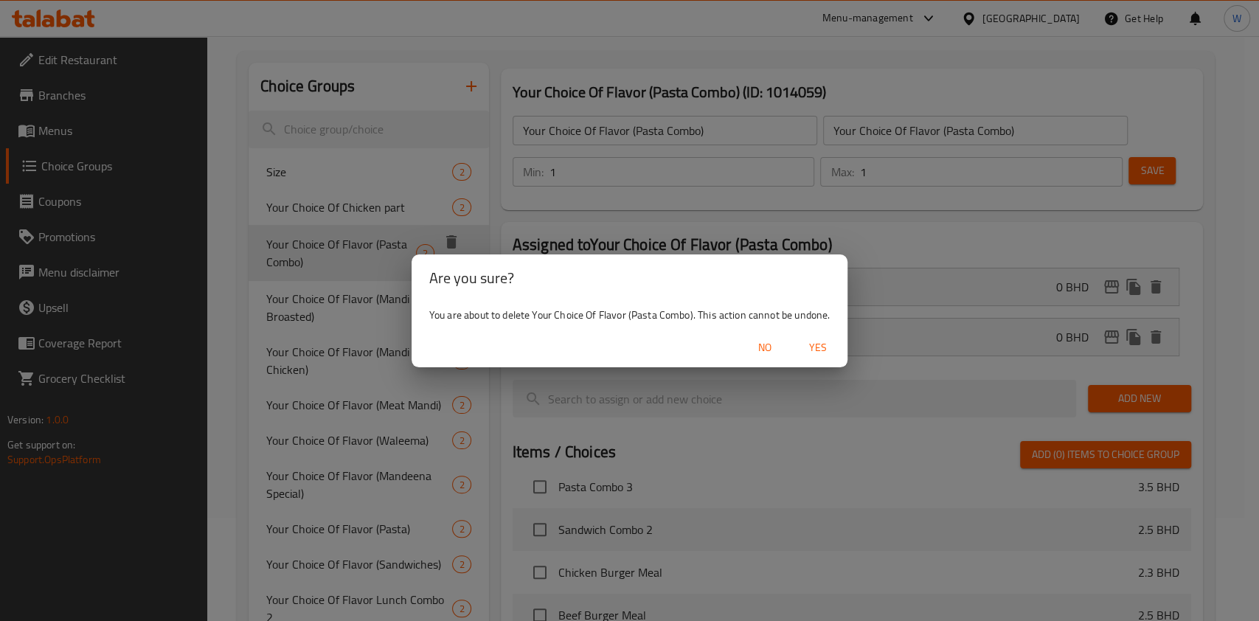
click at [827, 351] on span "Yes" at bounding box center [818, 348] width 35 height 18
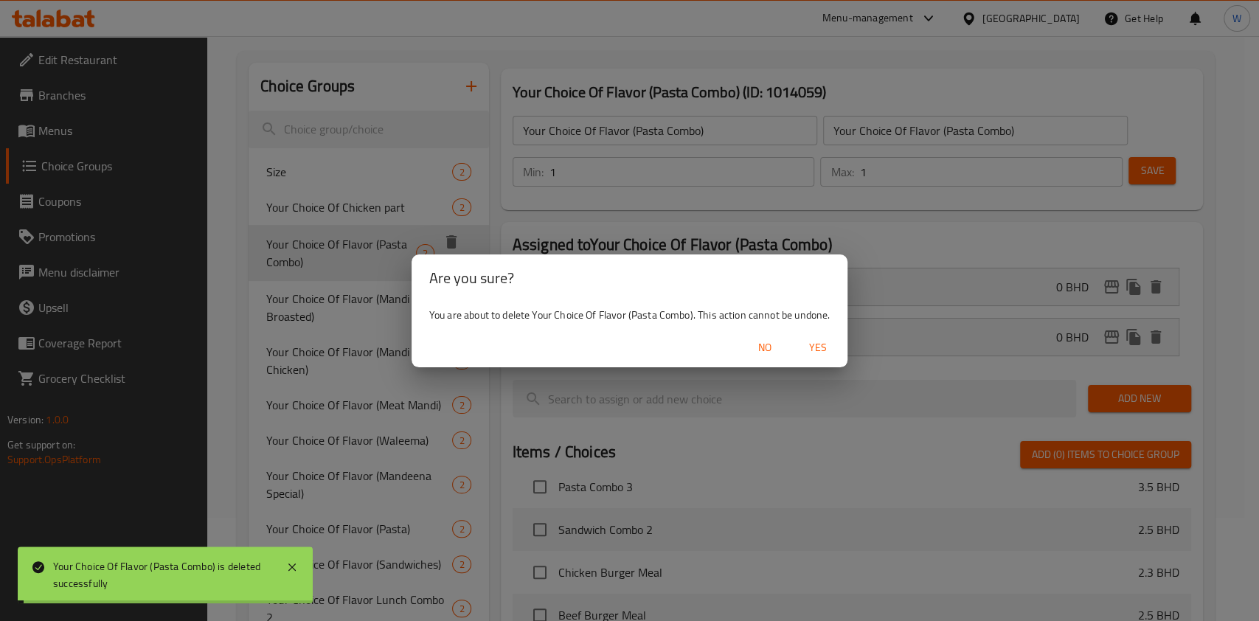
type input "Size"
type input "حجم"
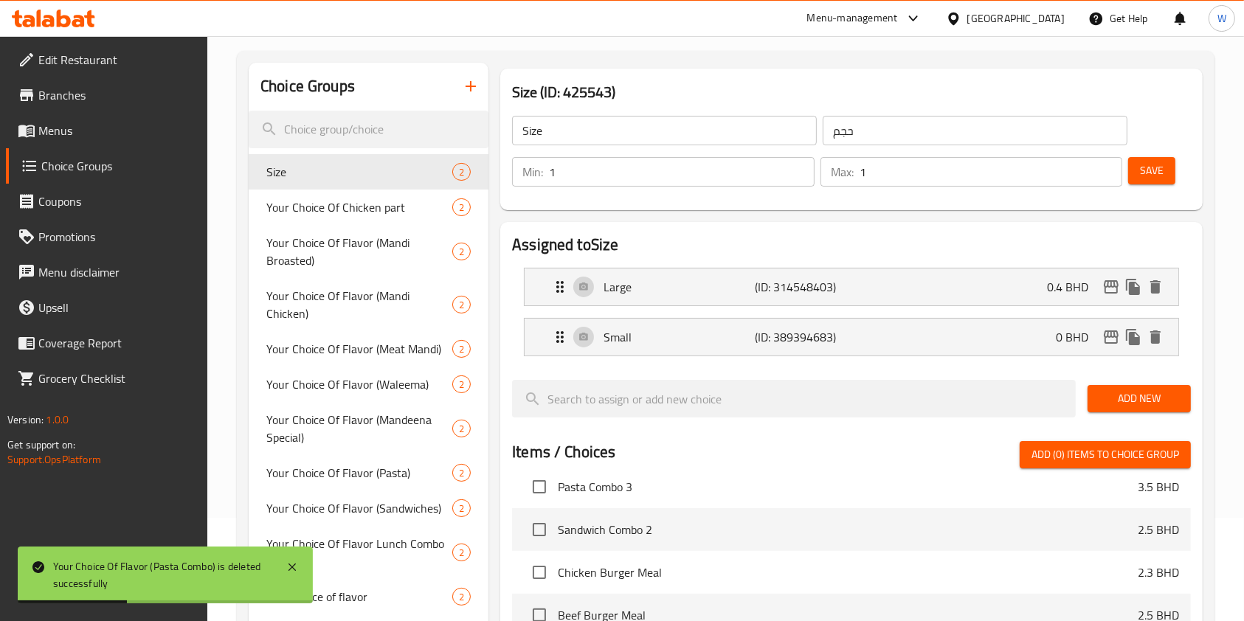
click at [469, 89] on icon "button" at bounding box center [471, 86] width 18 height 18
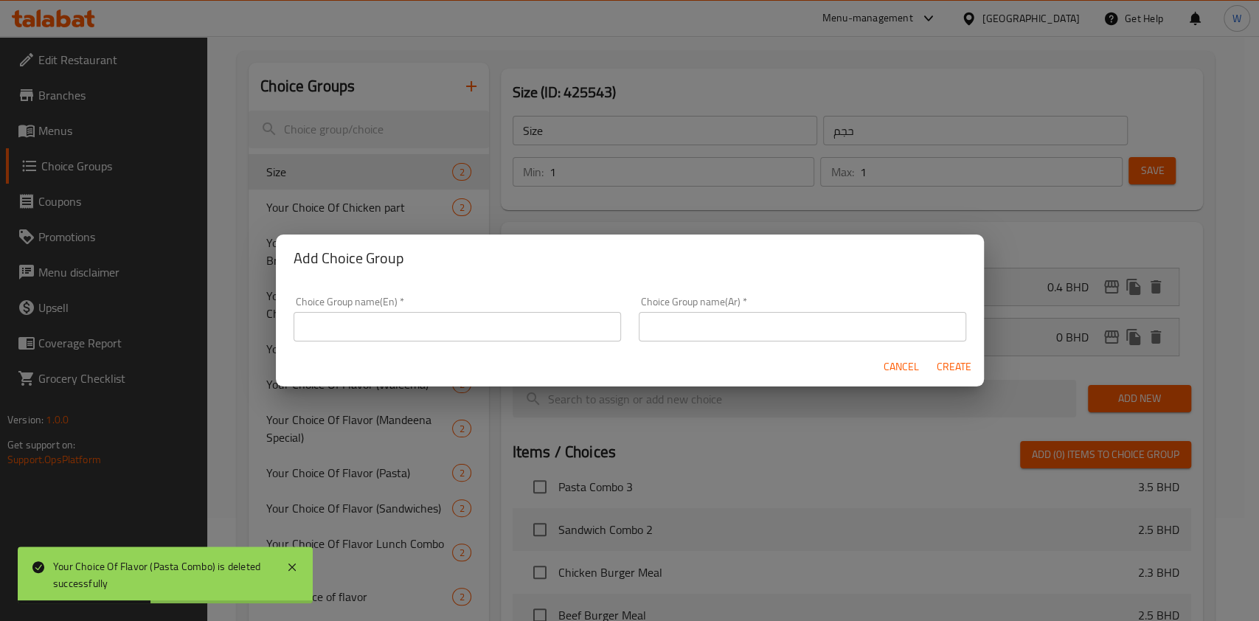
click at [522, 306] on div "Choice Group name(En)   * Choice Group name(En) *" at bounding box center [458, 319] width 328 height 45
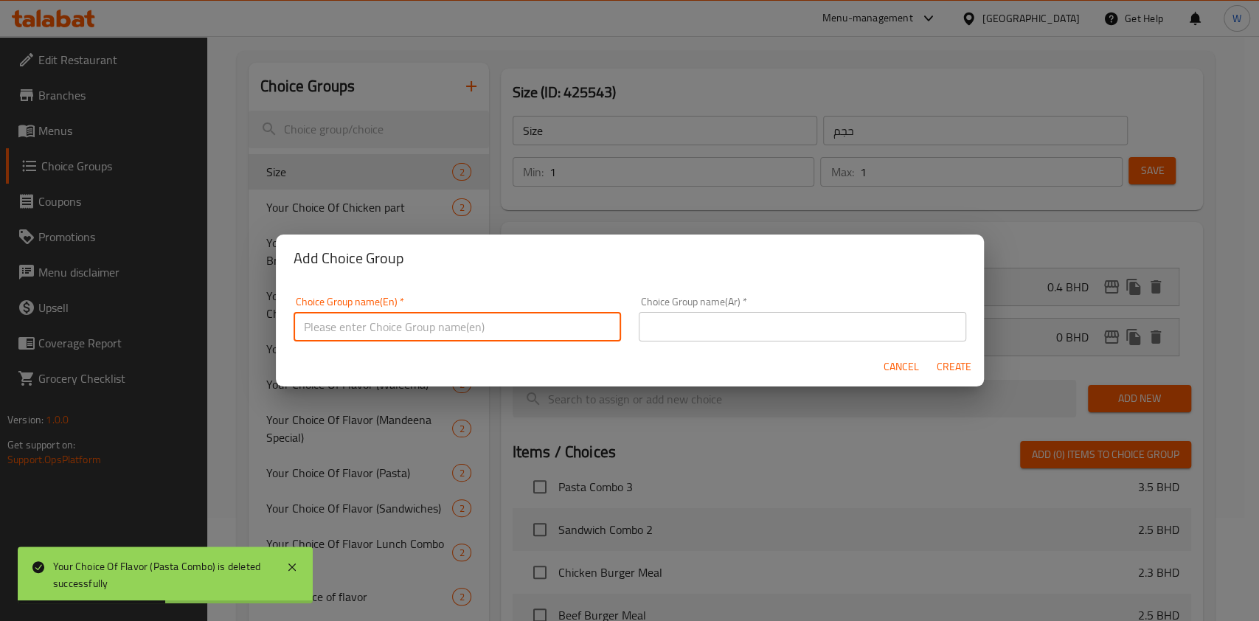
click at [511, 334] on input "text" at bounding box center [458, 327] width 328 height 30
paste input "Your Choice Of Flavor (Pasta Combo)"
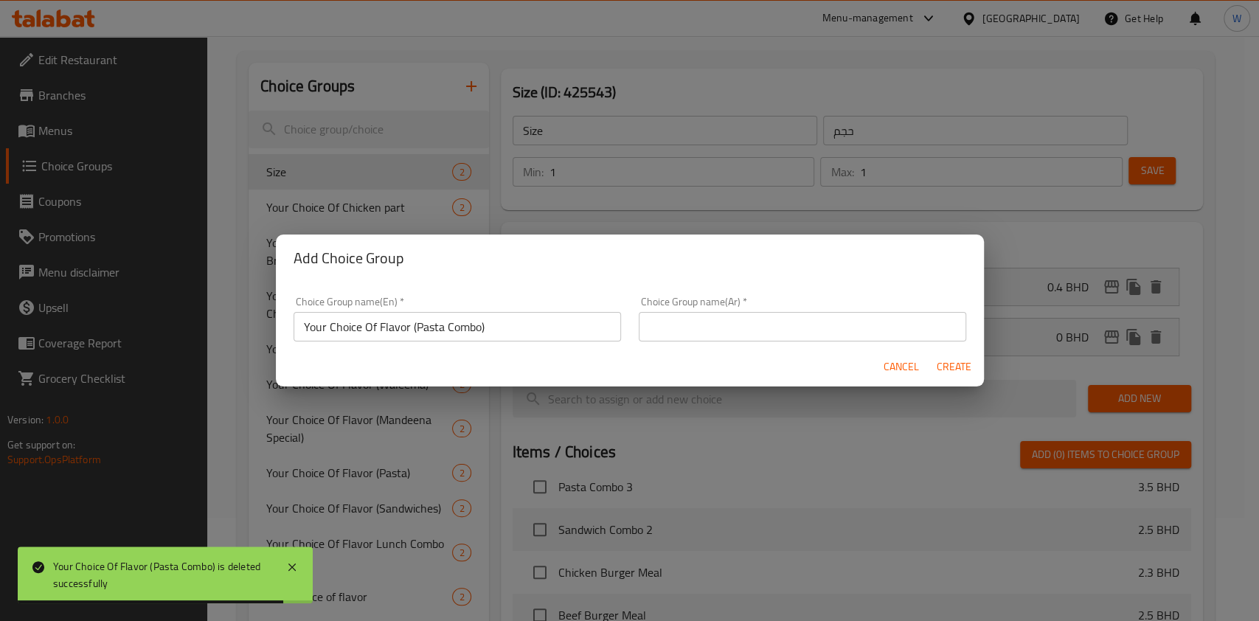
click at [466, 336] on input "Your Choice Of Flavor (Pasta Combo)" at bounding box center [458, 327] width 328 height 30
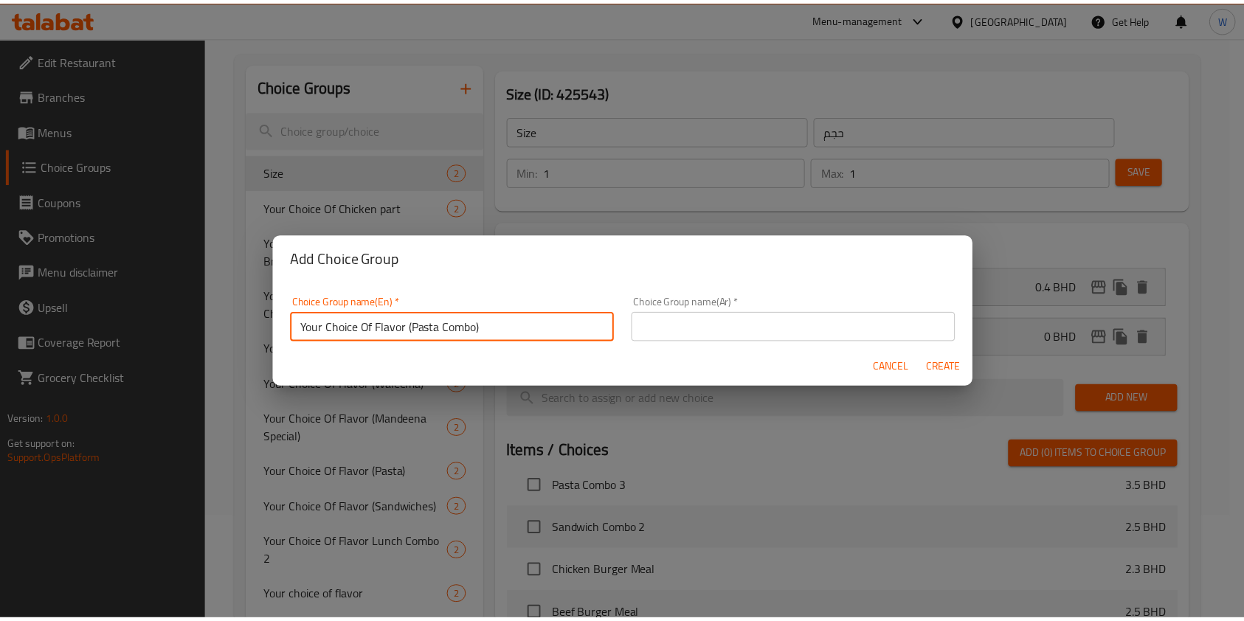
scroll to position [4, 0]
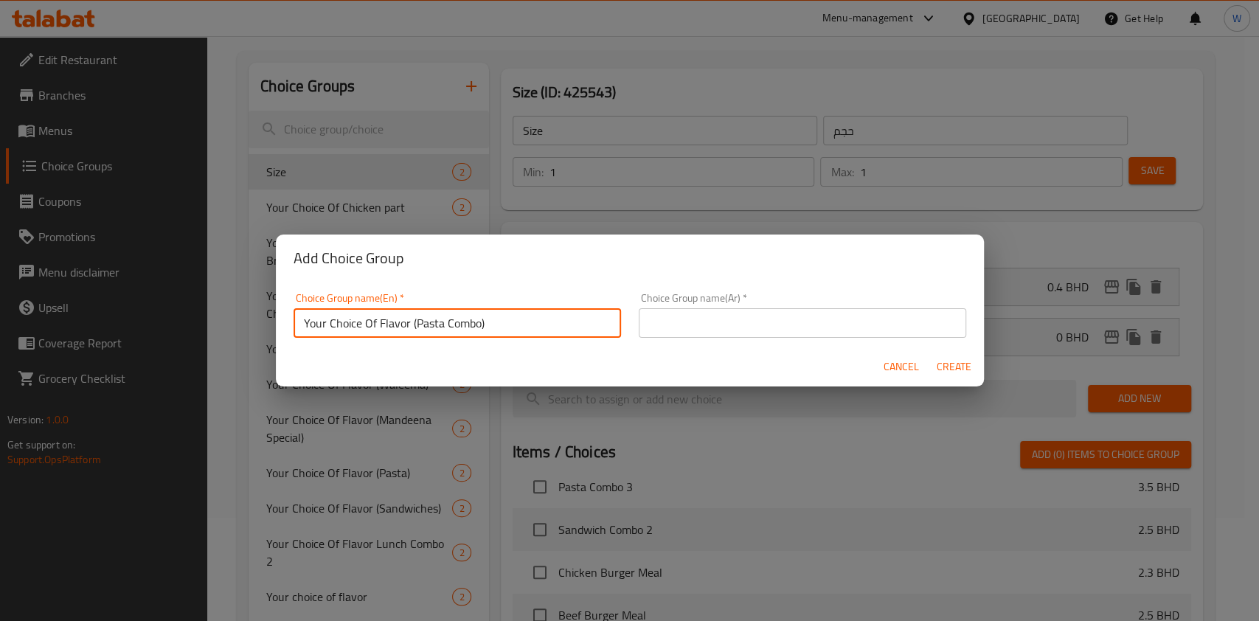
drag, startPoint x: 497, startPoint y: 328, endPoint x: 410, endPoint y: 339, distance: 87.9
click at [410, 339] on div "Choice Group name(En)   * Your Choice Of Flavor (Pasta Combo) Choice Group name…" at bounding box center [457, 315] width 345 height 63
paste input "Pasta Combo 1"
click at [424, 316] on input "Your Choice Of Flavor Pasta Combo 1" at bounding box center [458, 323] width 328 height 30
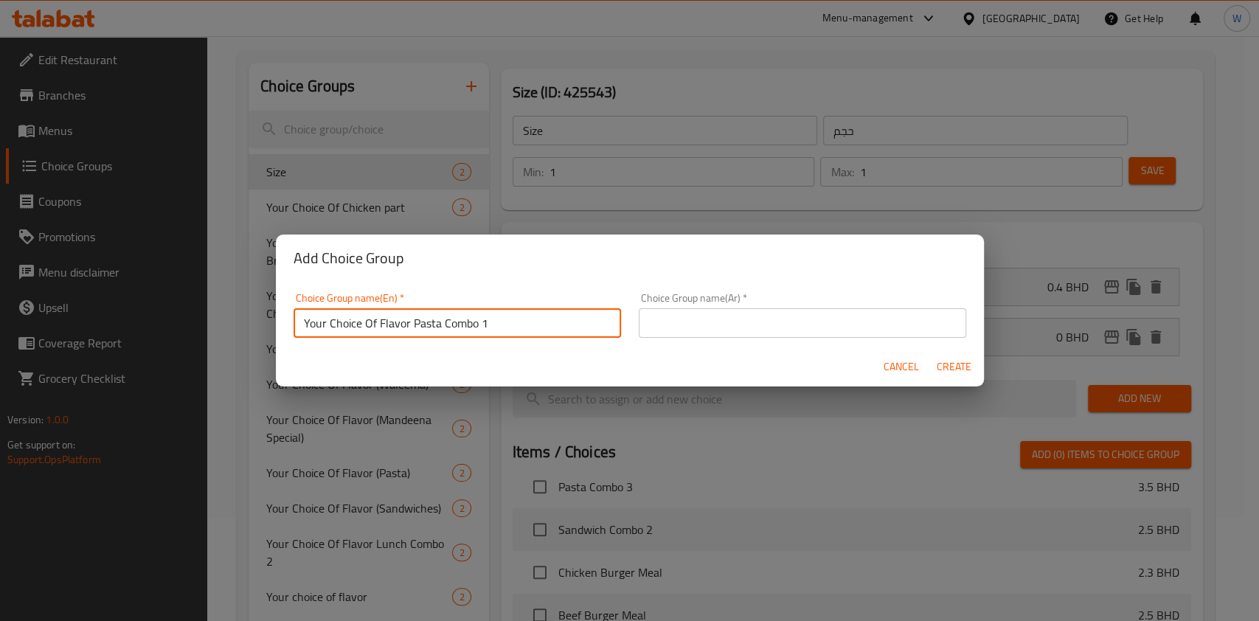
click at [424, 316] on input "Your Choice Of Flavor Pasta Combo 1" at bounding box center [458, 323] width 328 height 30
type input "Your Choice Of Flavor Pasta Combo 1"
click at [718, 311] on input "text" at bounding box center [803, 323] width 328 height 30
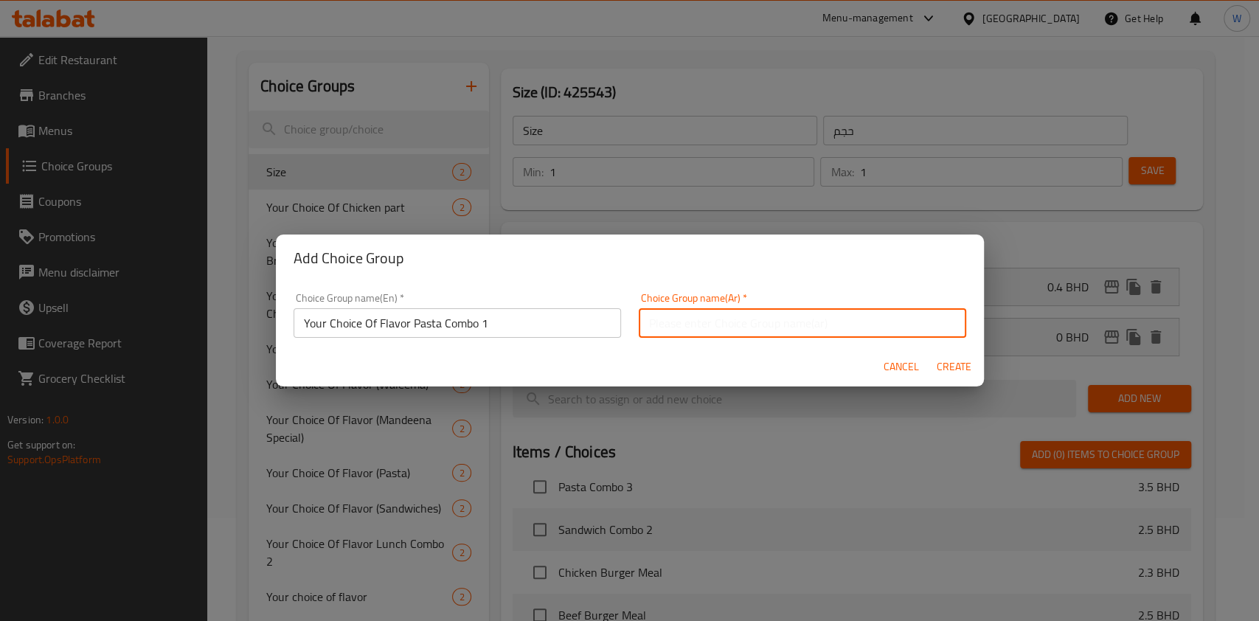
paste input "Your Choice Of Flavor Pasta Combo 1"
type input "Your Choice Of Flavor Pasta Combo 1"
click at [970, 367] on span "Create" at bounding box center [954, 367] width 35 height 18
type input "Your Choice Of Flavor Pasta Combo 1"
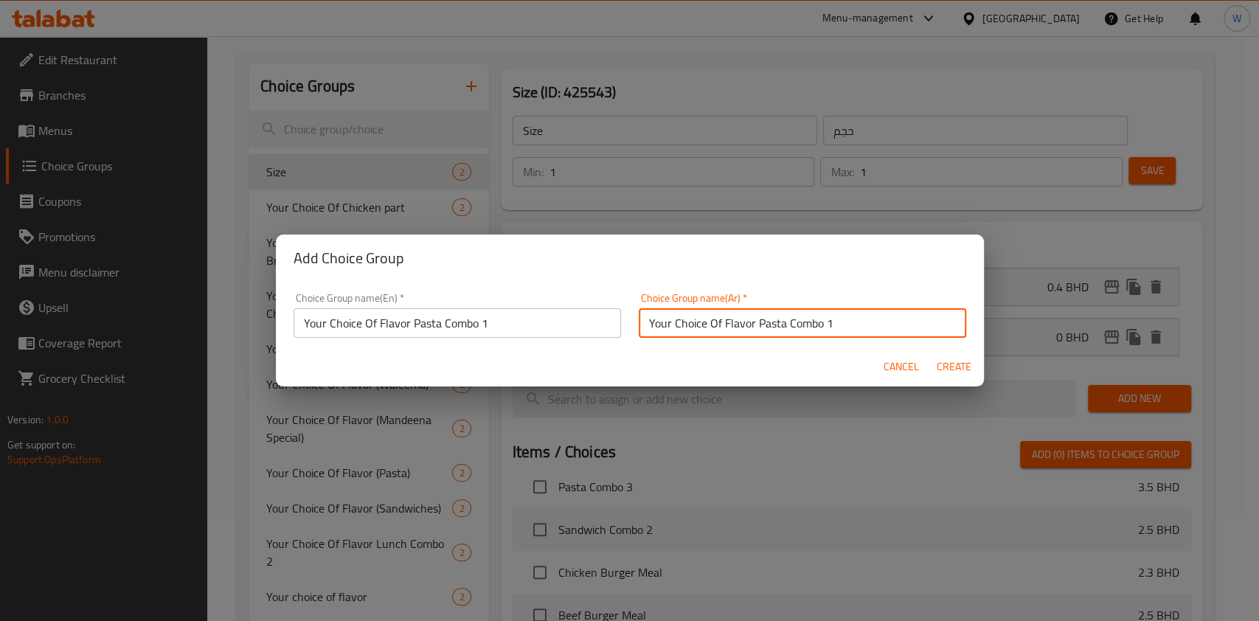
type input "0"
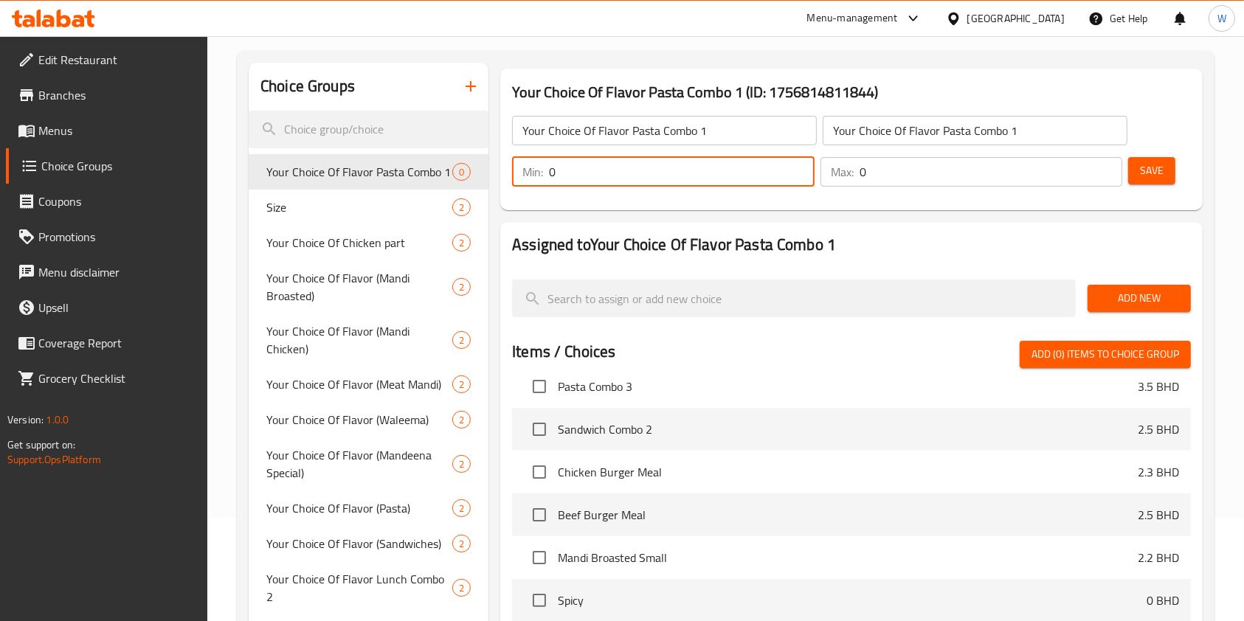
click at [471, 180] on div "Choice Groups Your Choice Of Flavor Pasta Combo 1 0 Size 2 Your Choice Of Chick…" at bounding box center [729, 468] width 960 height 811
type input "1"
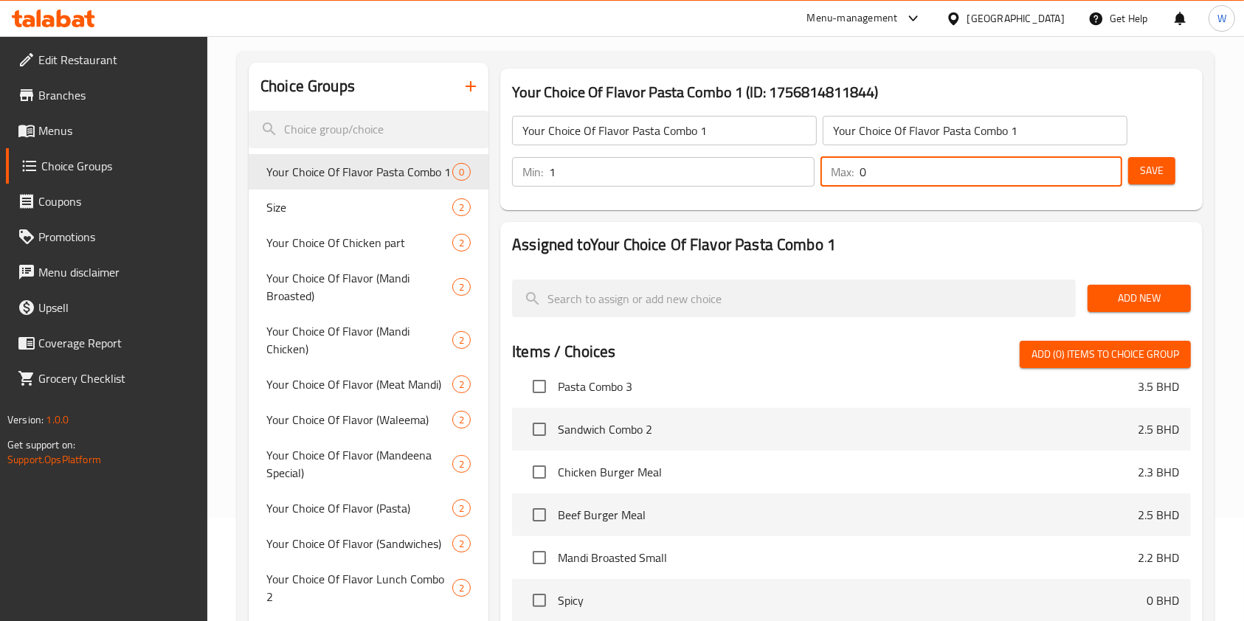
drag, startPoint x: 902, startPoint y: 179, endPoint x: 774, endPoint y: 187, distance: 127.9
click at [777, 180] on div "Min: 1 ​ Max: 0 ​" at bounding box center [817, 171] width 622 height 41
type input "1"
click at [899, 249] on h2 "Assigned to Your Choice Of Flavor Pasta Combo 1" at bounding box center [851, 245] width 679 height 22
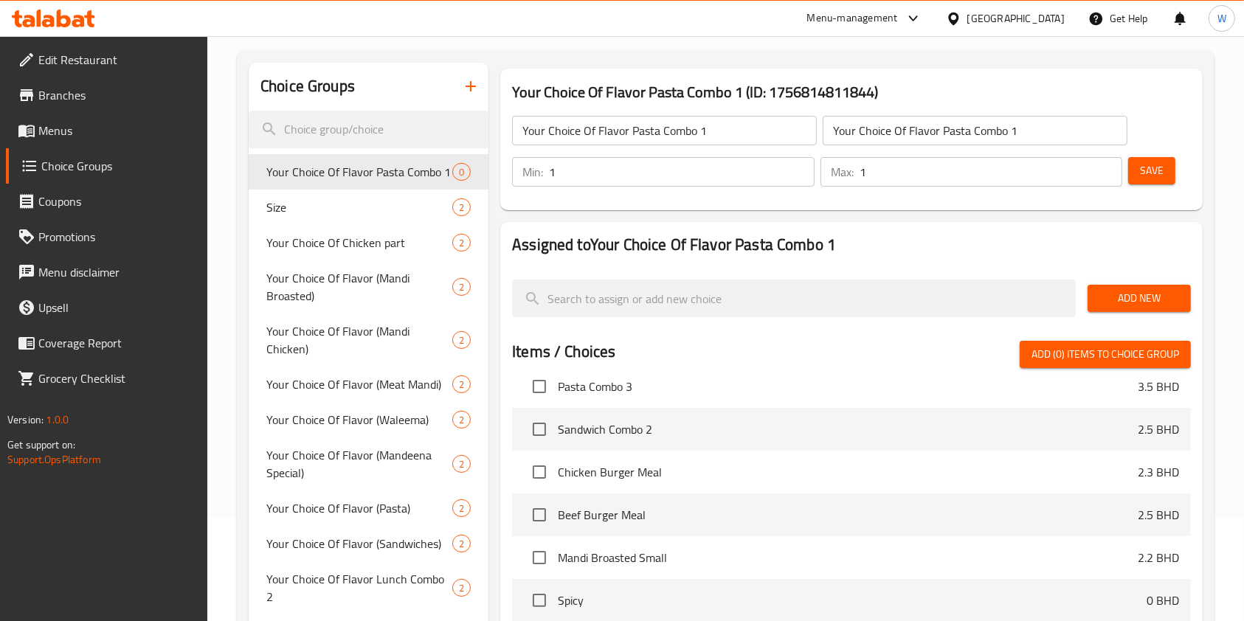
click at [1134, 290] on span "Add New" at bounding box center [1139, 298] width 80 height 18
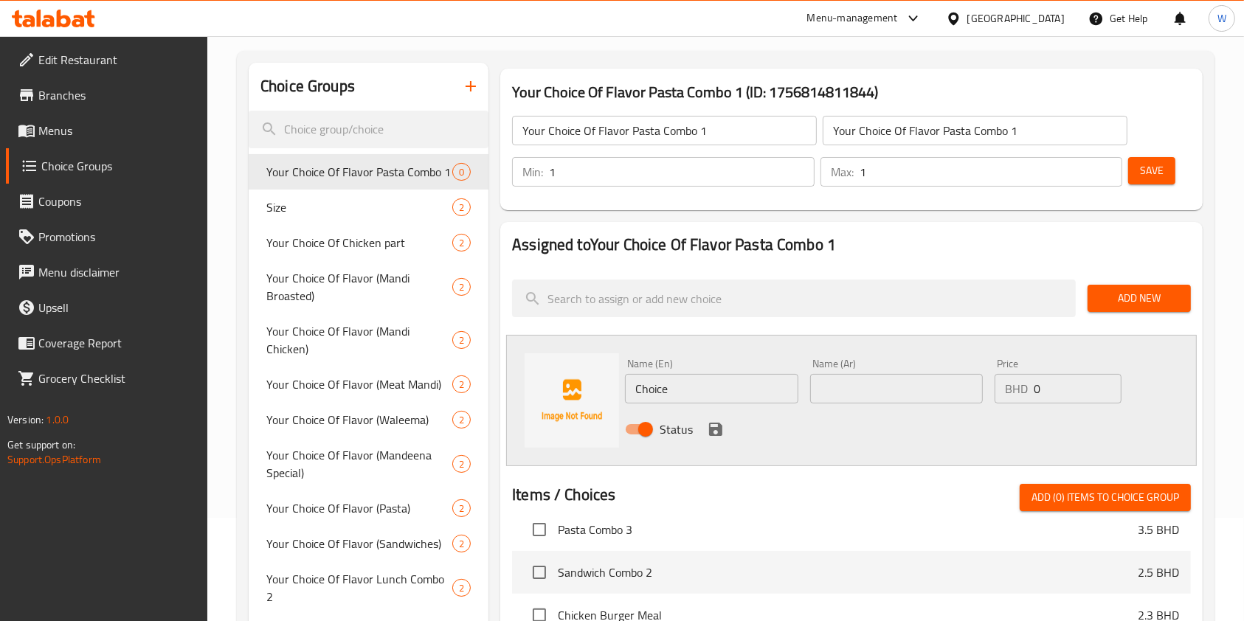
click at [654, 370] on div "Name (En) Choice Name (En)" at bounding box center [711, 381] width 173 height 45
click at [654, 381] on input "Choice" at bounding box center [711, 389] width 173 height 30
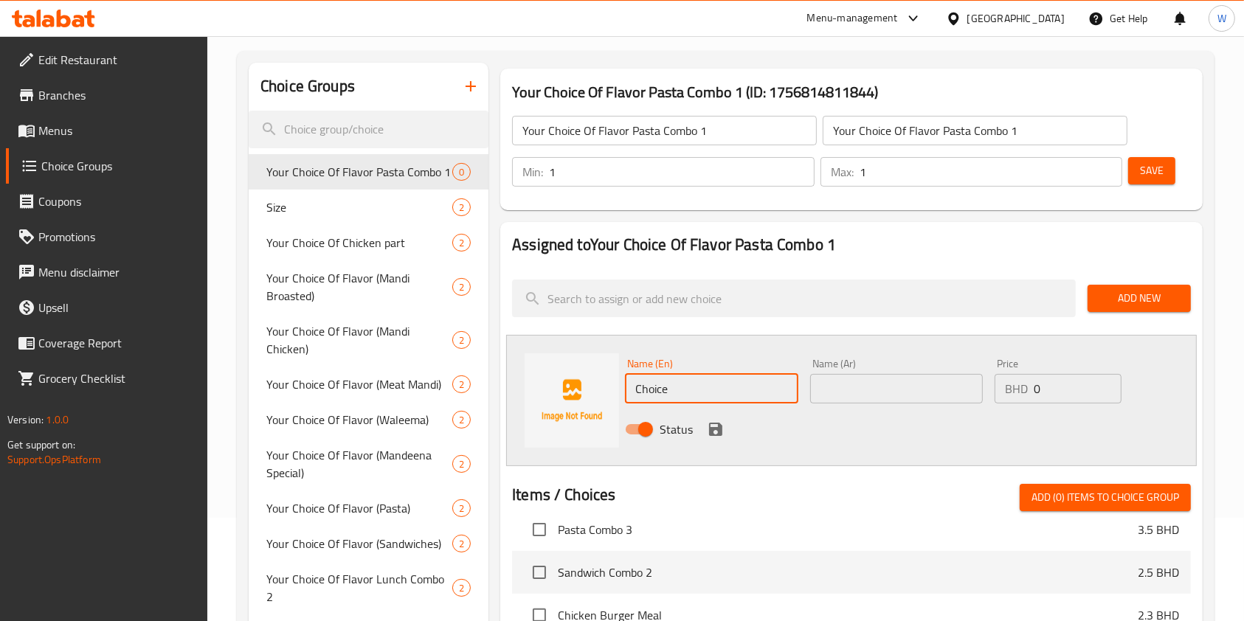
paste input "Regular"
type input "Regular"
click at [895, 388] on input "text" at bounding box center [896, 389] width 173 height 30
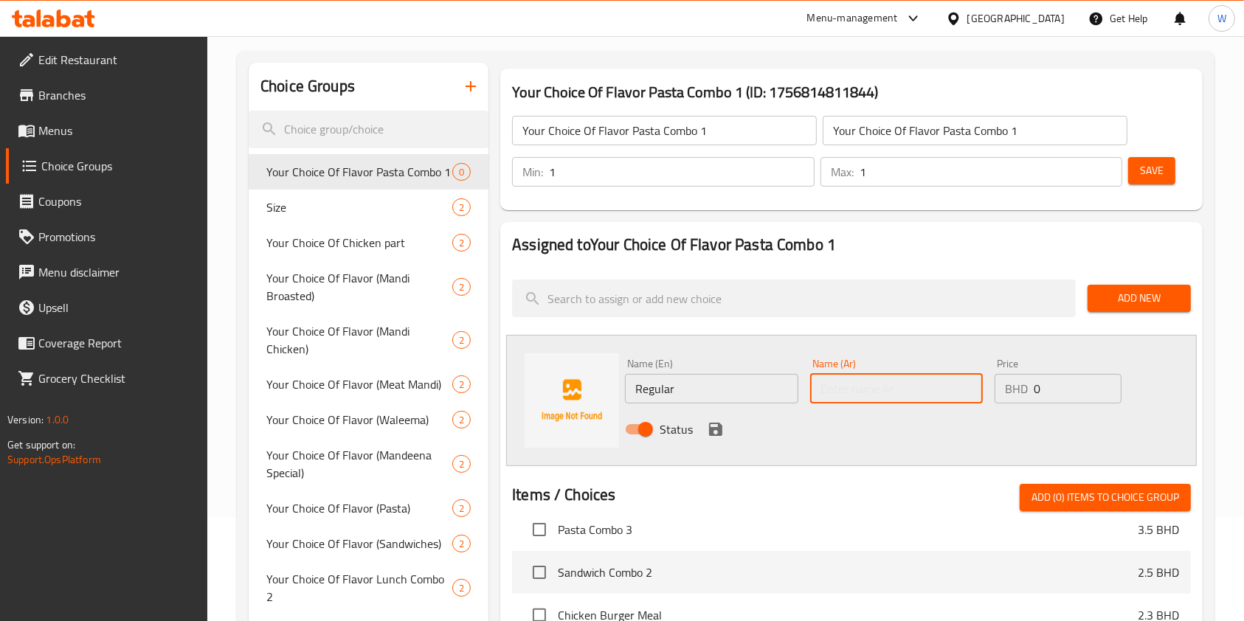
paste input "Regular"
type input "Regular"
click at [720, 427] on icon "save" at bounding box center [715, 429] width 13 height 13
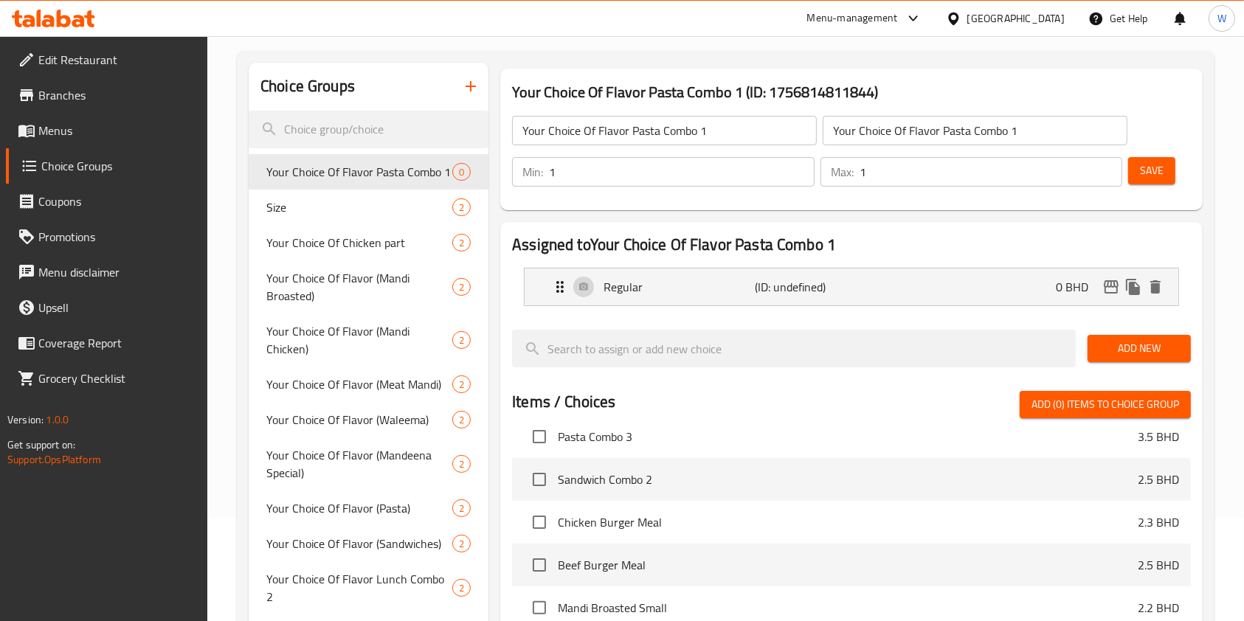
click at [1137, 352] on span "Add New" at bounding box center [1139, 348] width 80 height 18
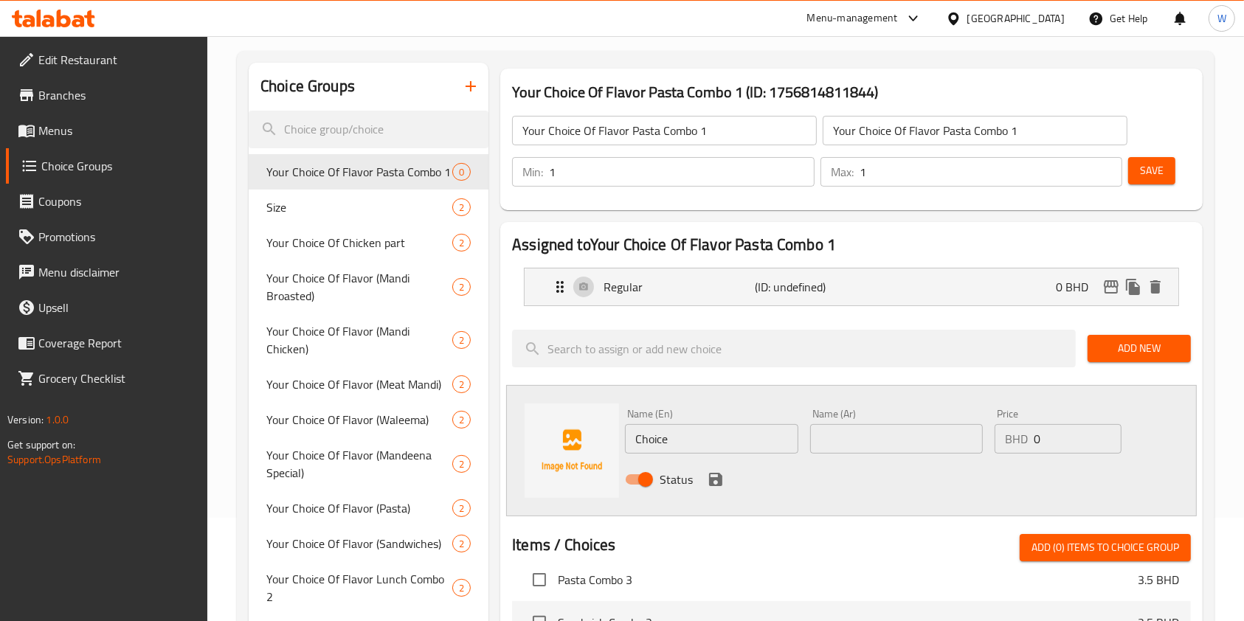
click at [674, 435] on input "Choice" at bounding box center [711, 439] width 173 height 30
paste input "Spicy"
type input "Spicy"
click at [879, 440] on input "text" at bounding box center [896, 439] width 173 height 30
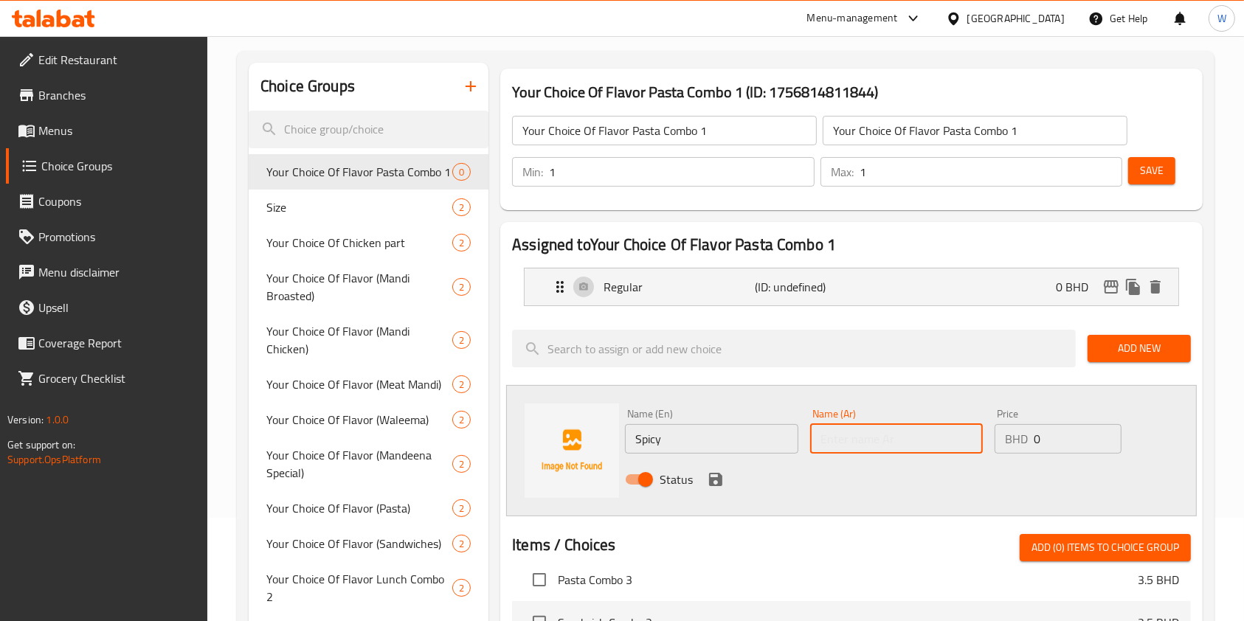
paste input "Spicy"
type input "Spicy"
click at [721, 477] on icon "save" at bounding box center [715, 479] width 13 height 13
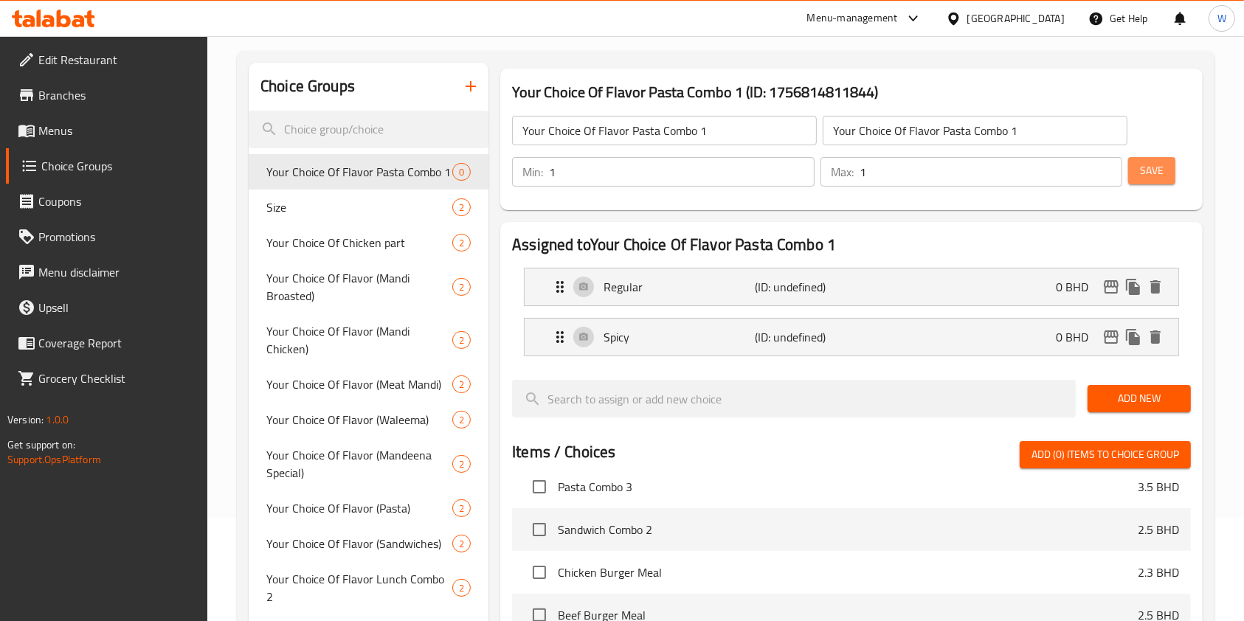
click at [1166, 175] on button "Save" at bounding box center [1151, 170] width 47 height 27
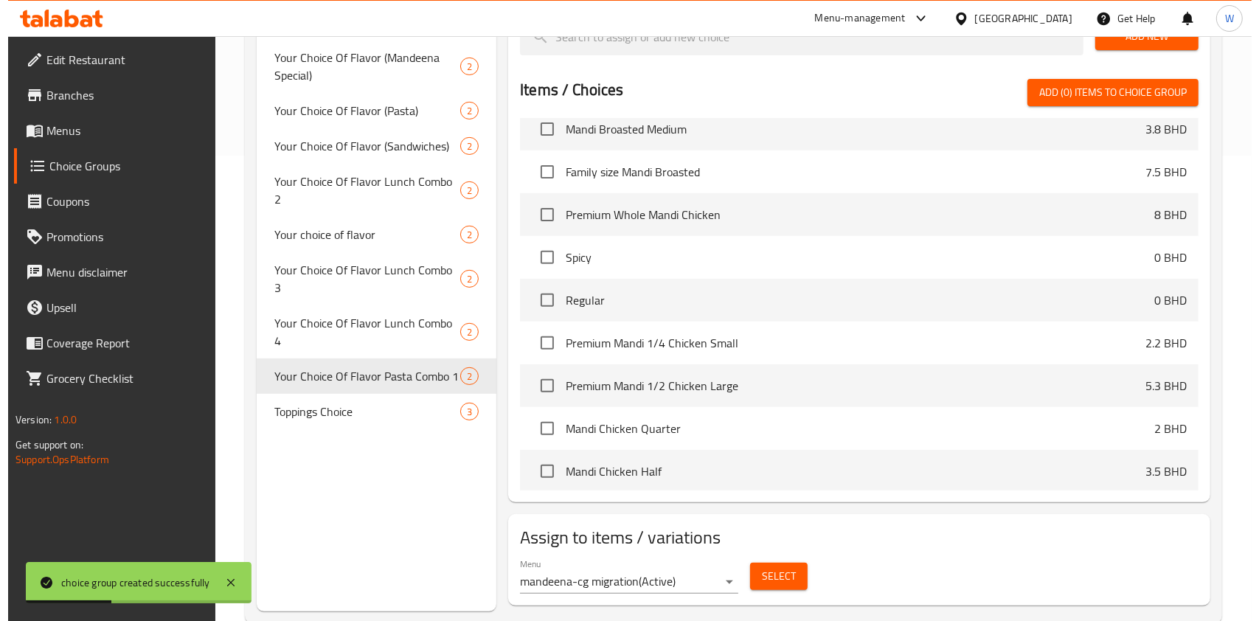
scroll to position [497, 0]
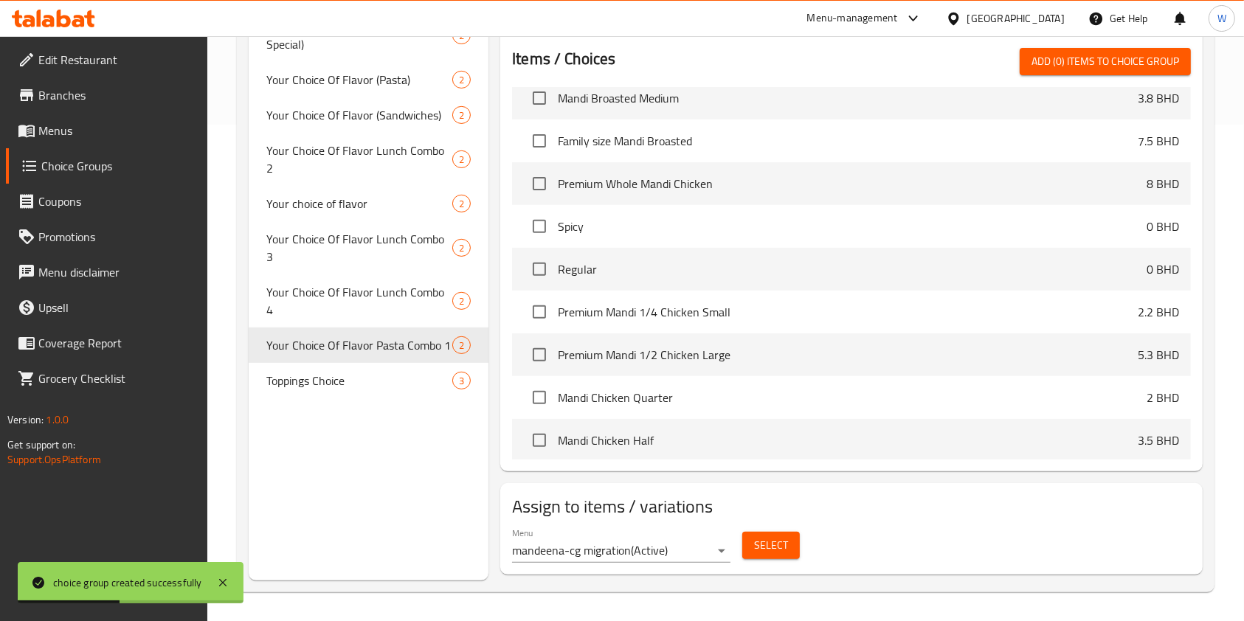
click at [768, 545] on span "Select" at bounding box center [771, 545] width 34 height 18
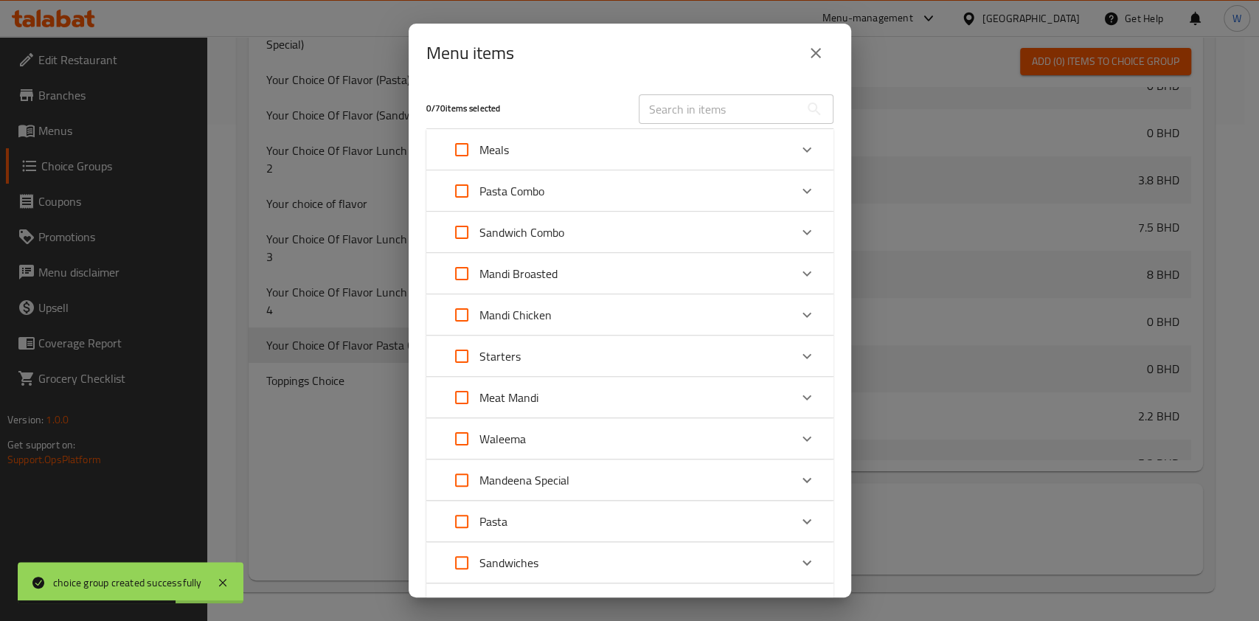
click at [639, 184] on div "Pasta Combo" at bounding box center [616, 190] width 345 height 35
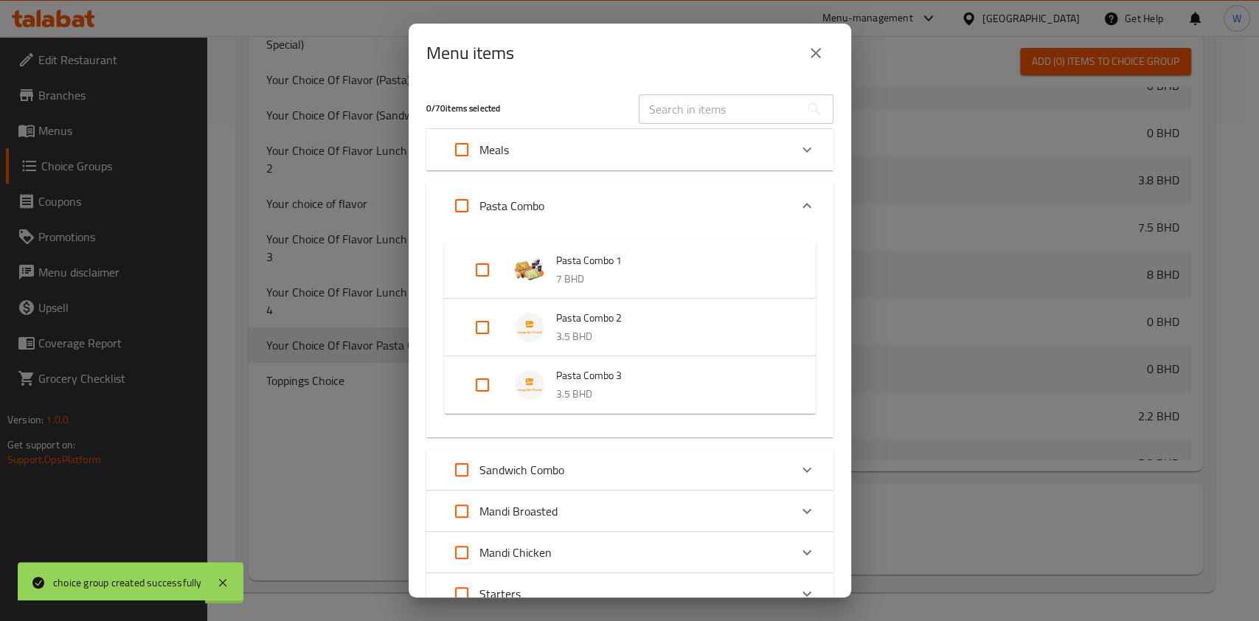
click at [491, 269] on input "Expand" at bounding box center [482, 269] width 35 height 35
checkbox input "true"
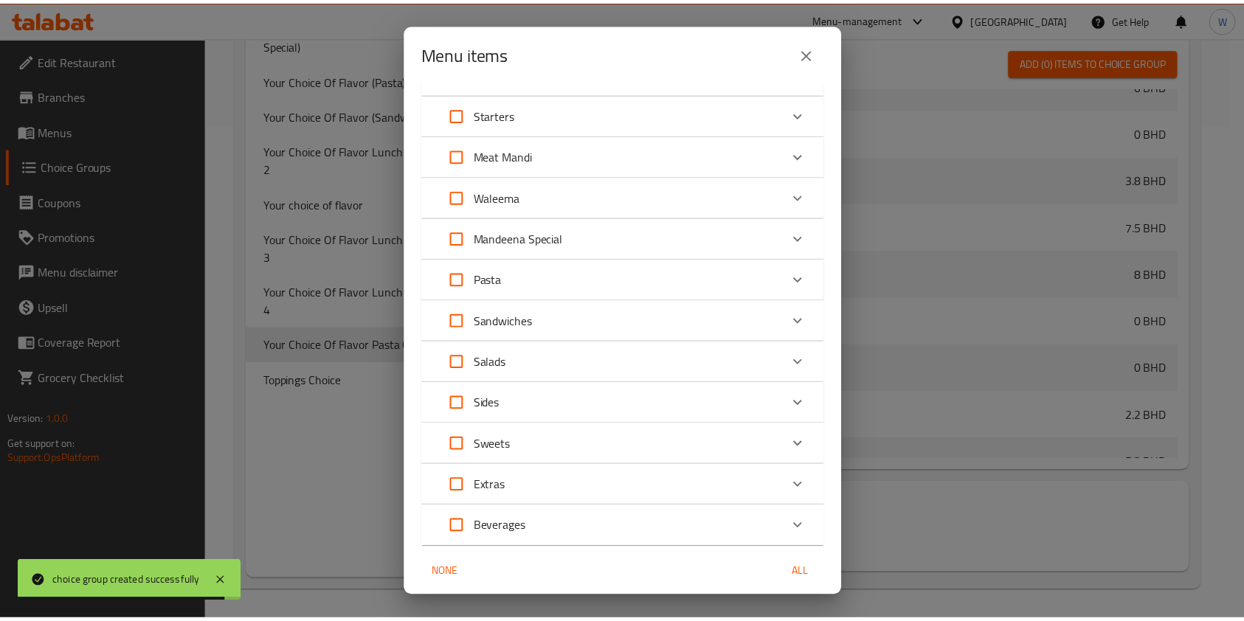
scroll to position [545, 0]
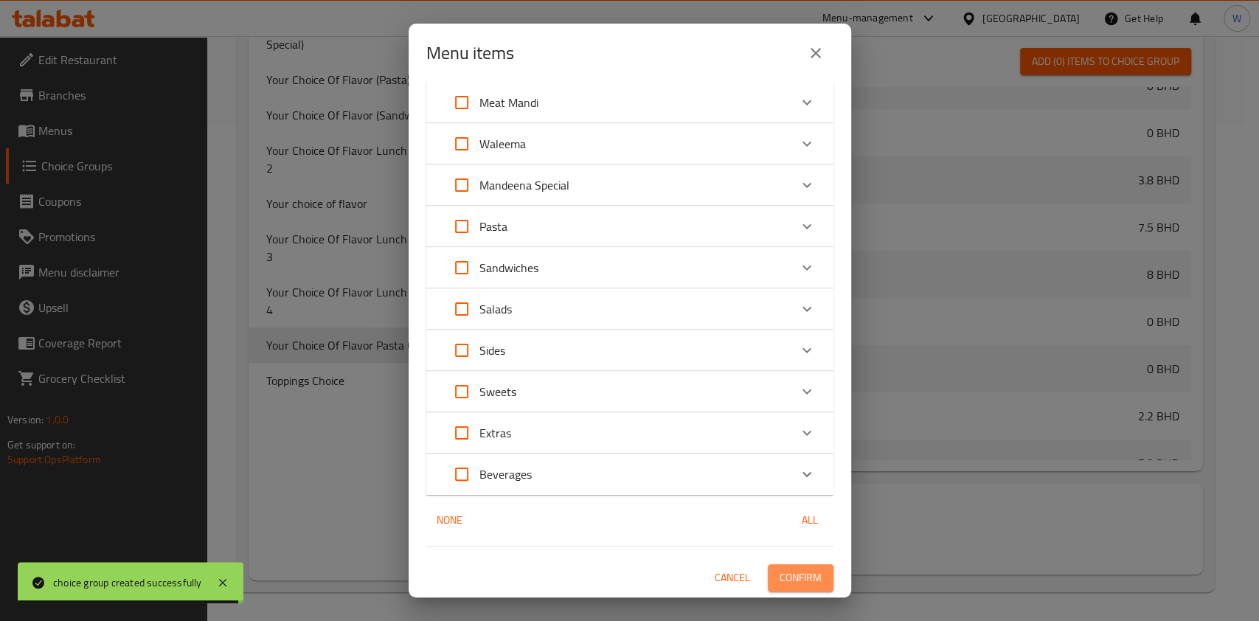
click at [812, 576] on button "Confirm" at bounding box center [801, 577] width 66 height 27
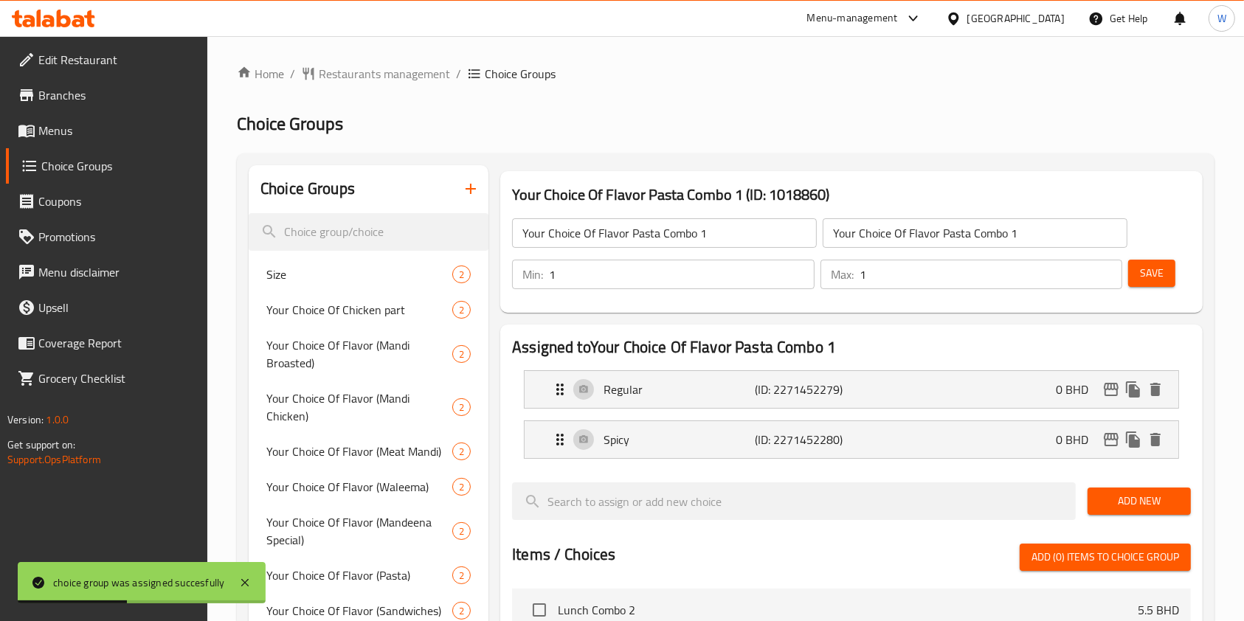
scroll to position [0, 0]
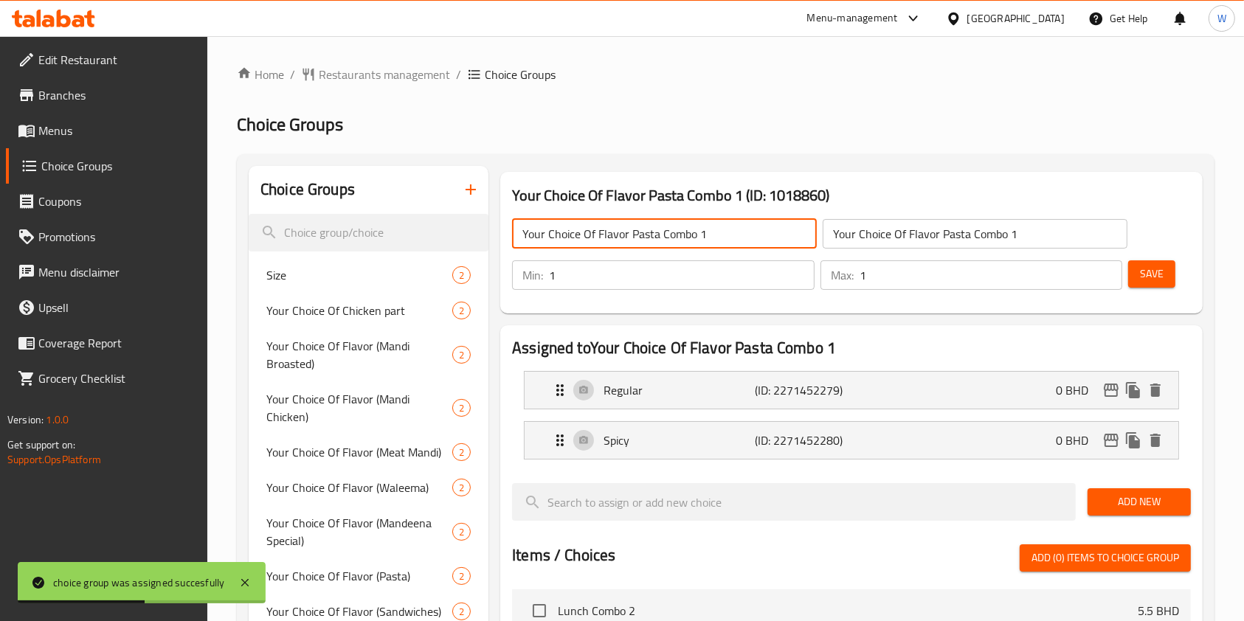
click at [635, 244] on input "Your Choice Of Flavor Pasta Combo 1" at bounding box center [664, 234] width 305 height 30
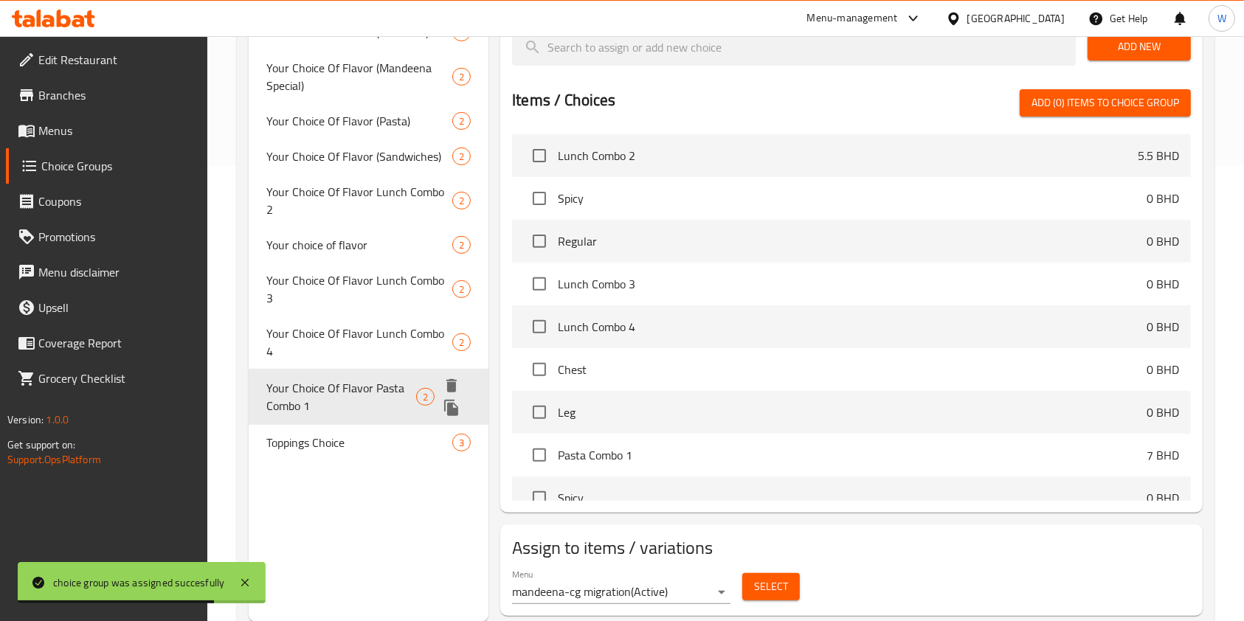
scroll to position [497, 0]
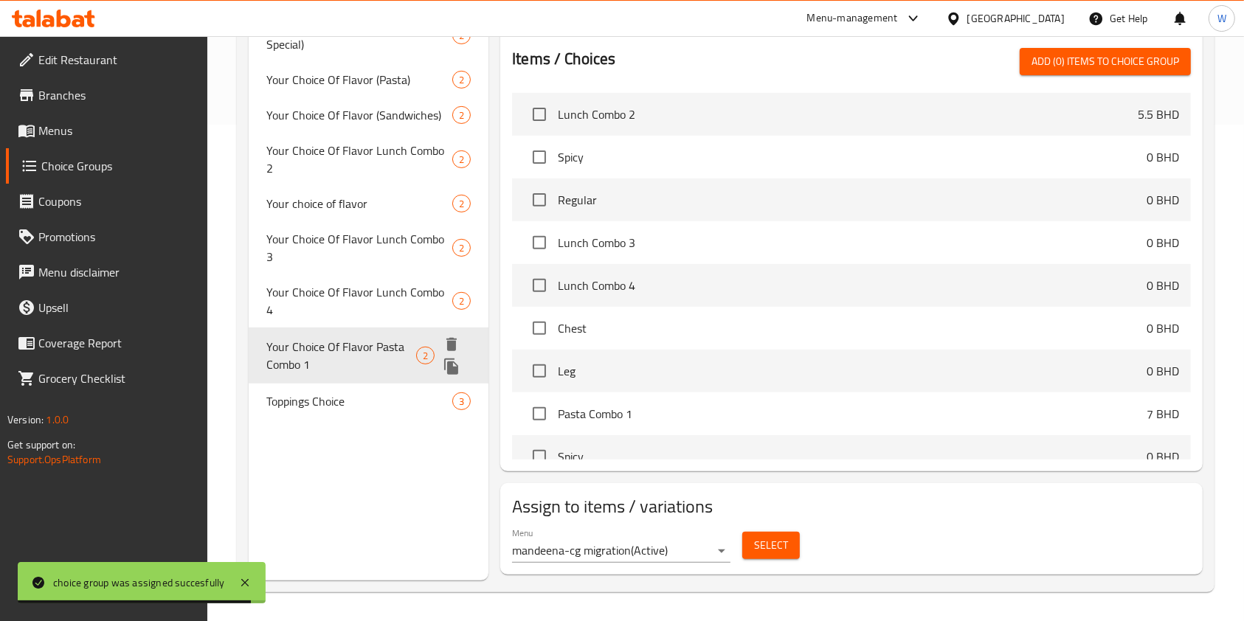
click at [454, 359] on icon "duplicate" at bounding box center [451, 367] width 14 height 16
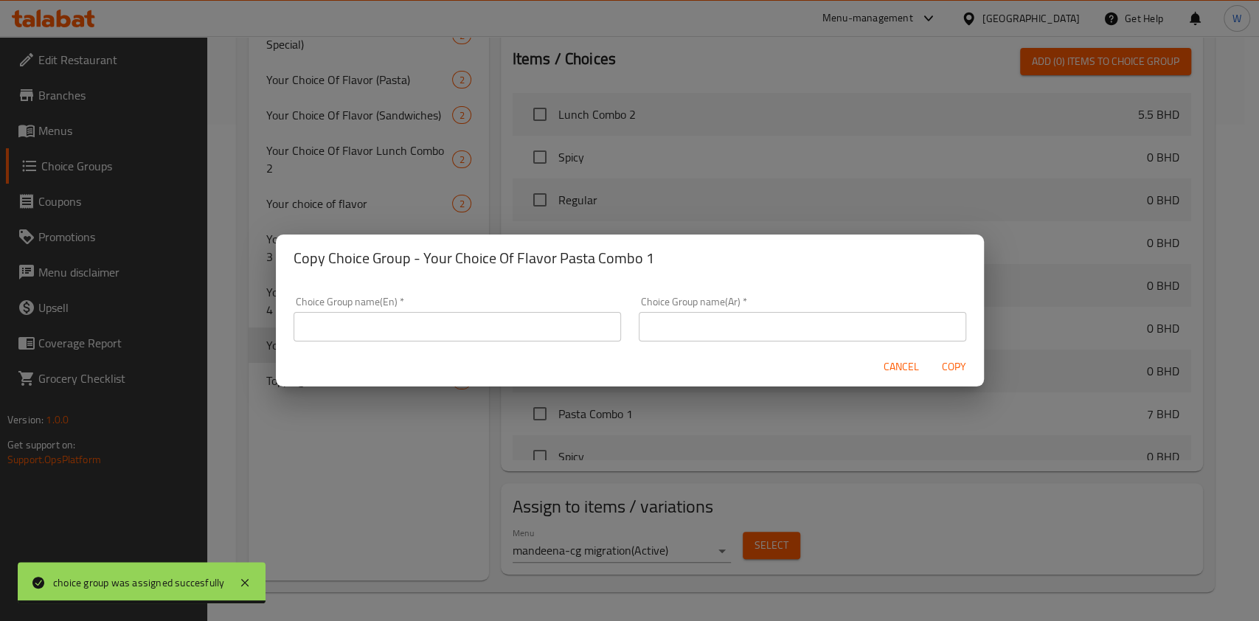
click at [486, 333] on input "text" at bounding box center [458, 327] width 328 height 30
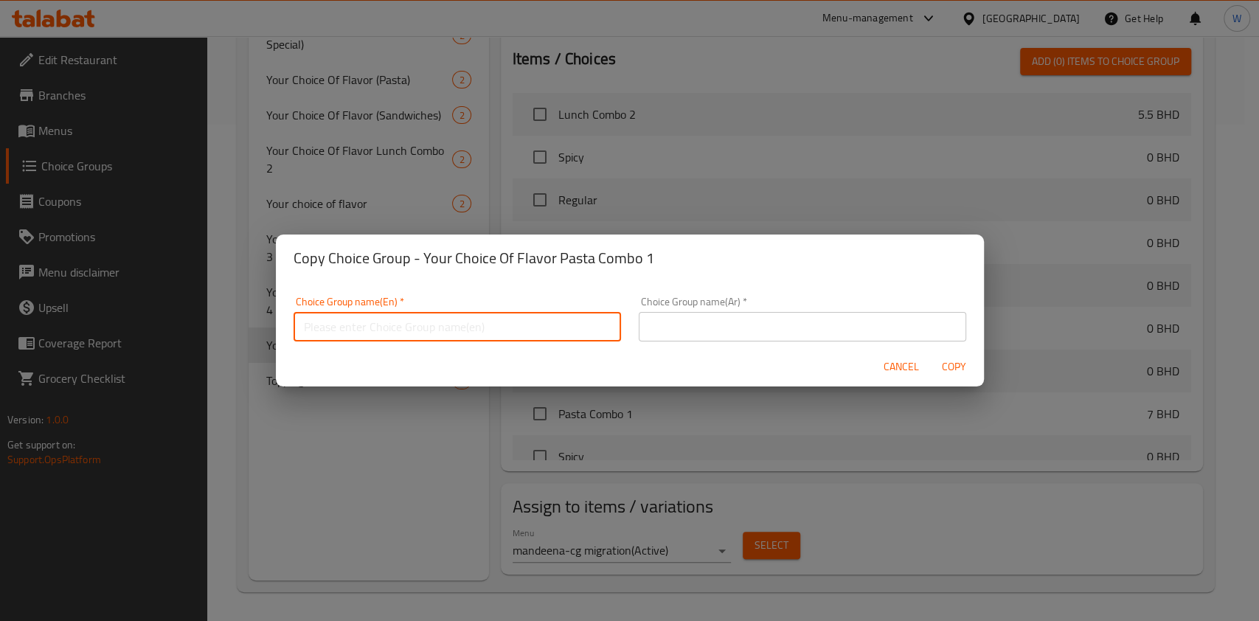
paste input "Your Choice Of Flavor Pasta Combo 1"
click at [494, 334] on input "Your Choice Of Flavor Pasta Combo 2" at bounding box center [458, 327] width 328 height 30
type input "Your Choice Of Flavor Pasta Combo 2"
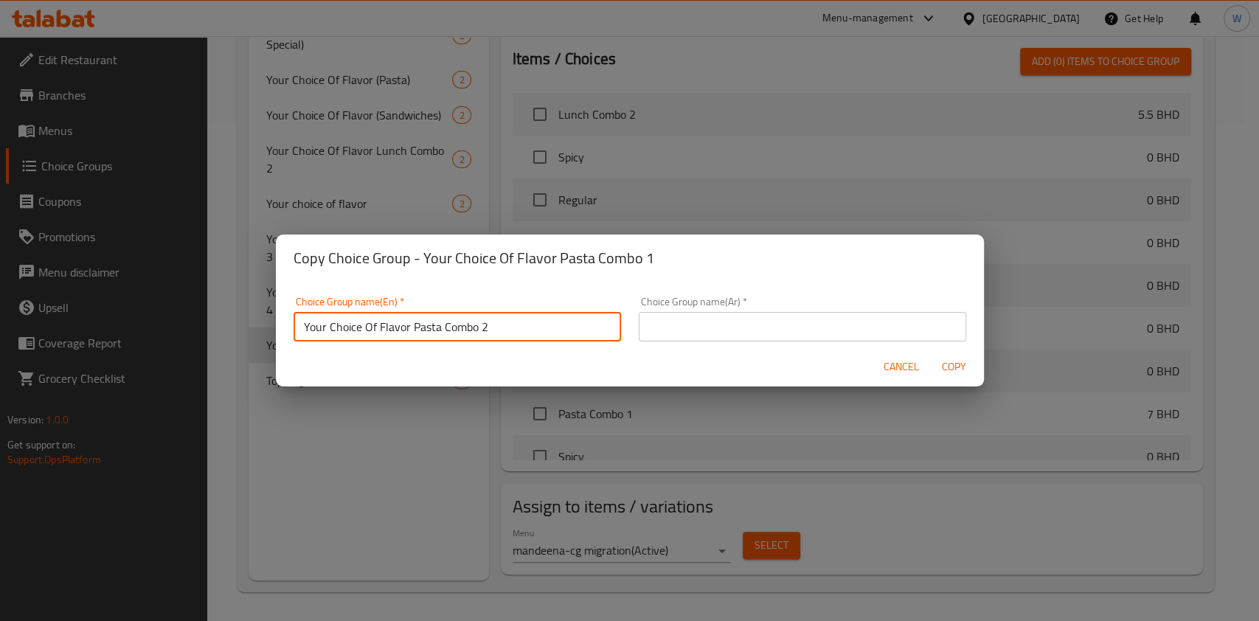
click at [705, 325] on input "text" at bounding box center [803, 327] width 328 height 30
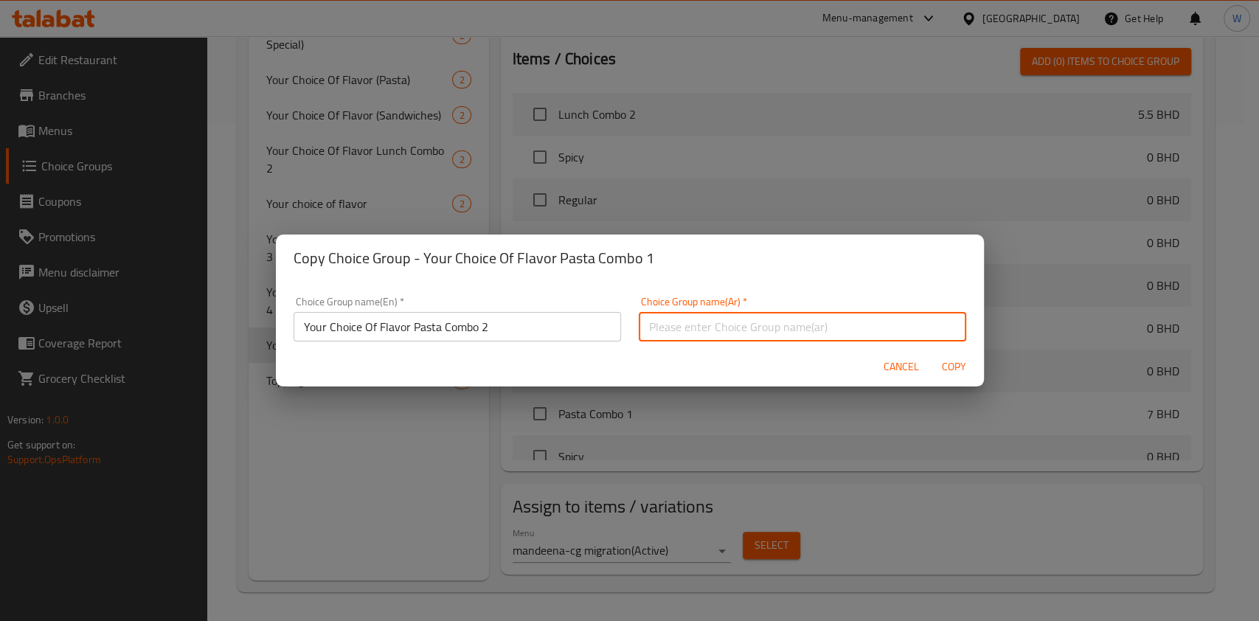
paste input "Your Choice Of Flavor Pasta Combo 2"
type input "Your Choice Of Flavor Pasta Combo 2"
click at [960, 365] on span "Copy" at bounding box center [954, 367] width 35 height 18
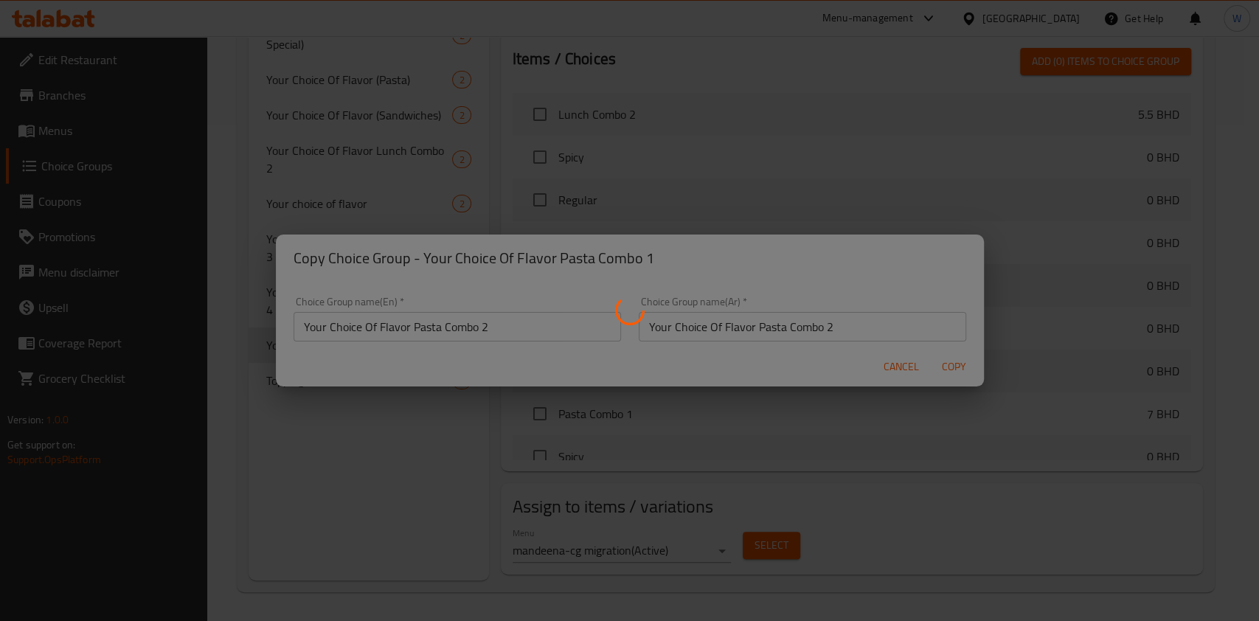
type input "Your Choice Of Flavor Pasta Combo 2"
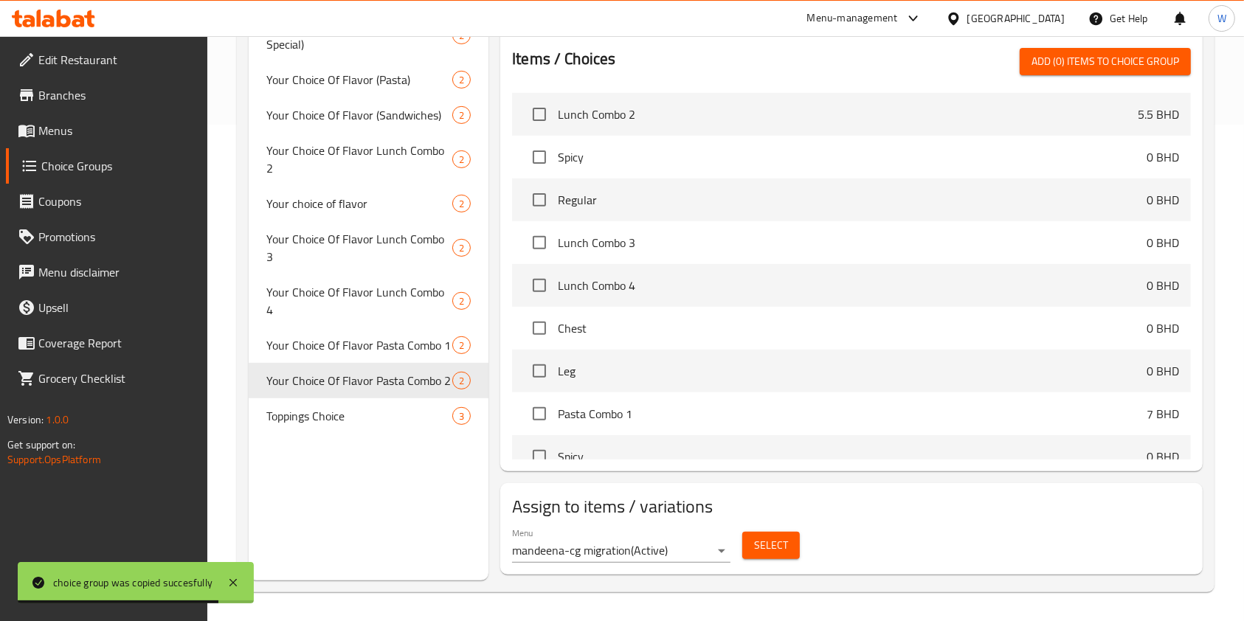
click at [734, 542] on div "Menu mandeena-cg migration ( Active )" at bounding box center [621, 545] width 230 height 47
click at [748, 542] on button "Select" at bounding box center [771, 545] width 58 height 27
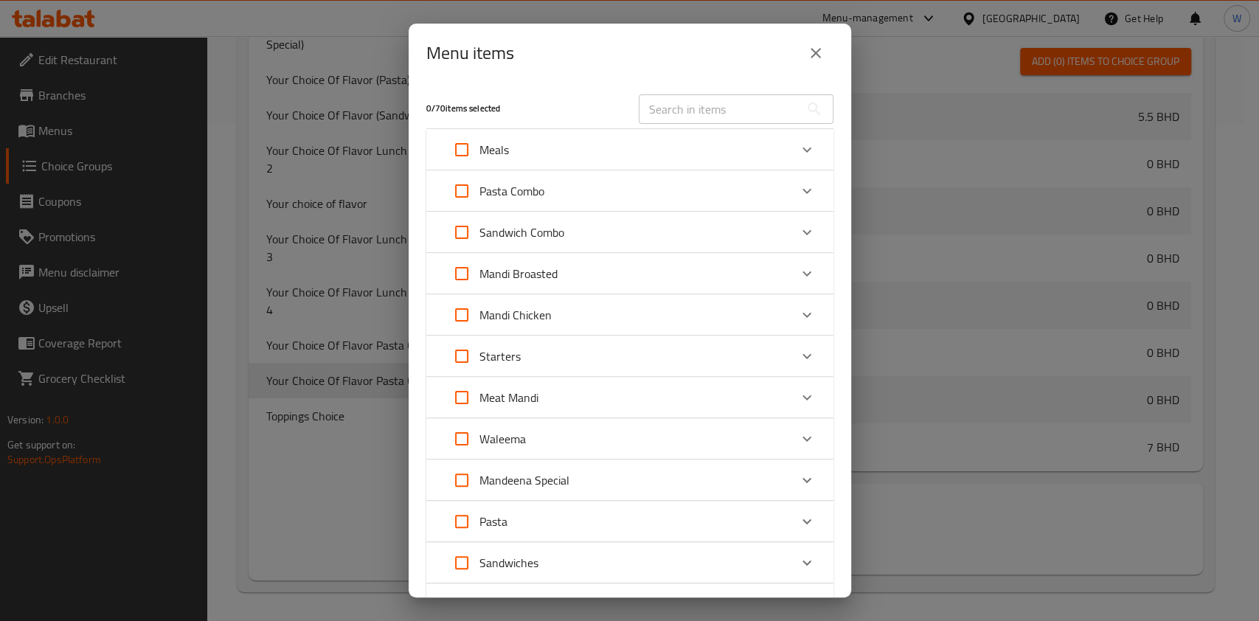
click at [691, 201] on div "Pasta Combo" at bounding box center [616, 190] width 345 height 35
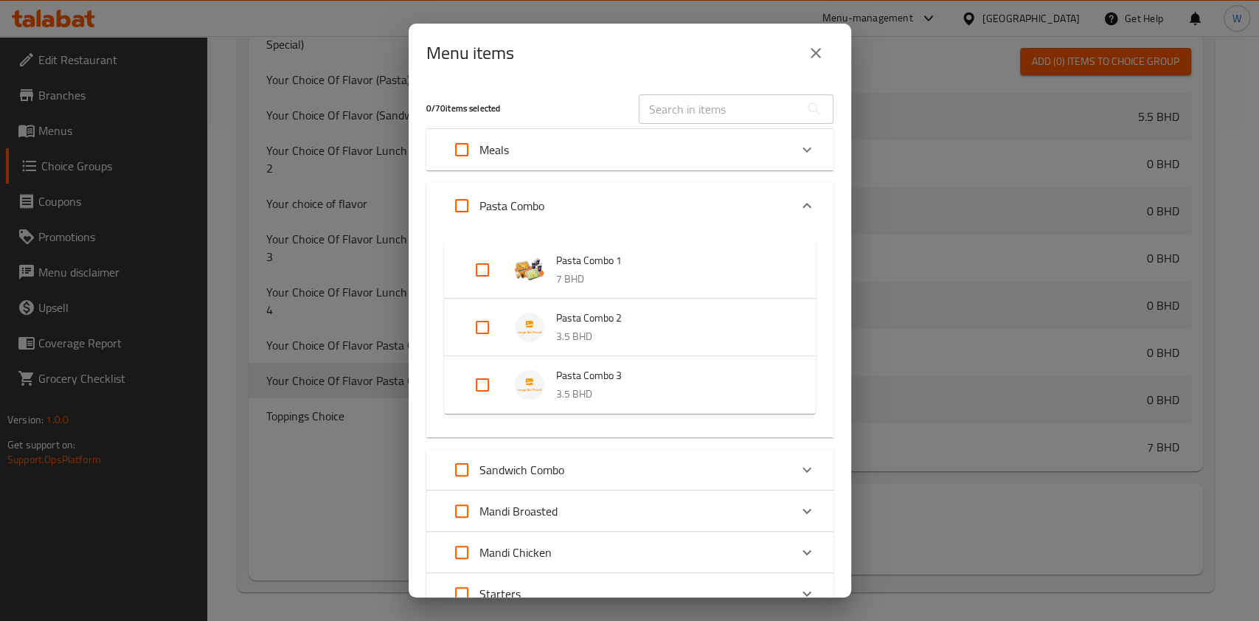
click at [481, 333] on input "Expand" at bounding box center [482, 327] width 35 height 35
checkbox input "true"
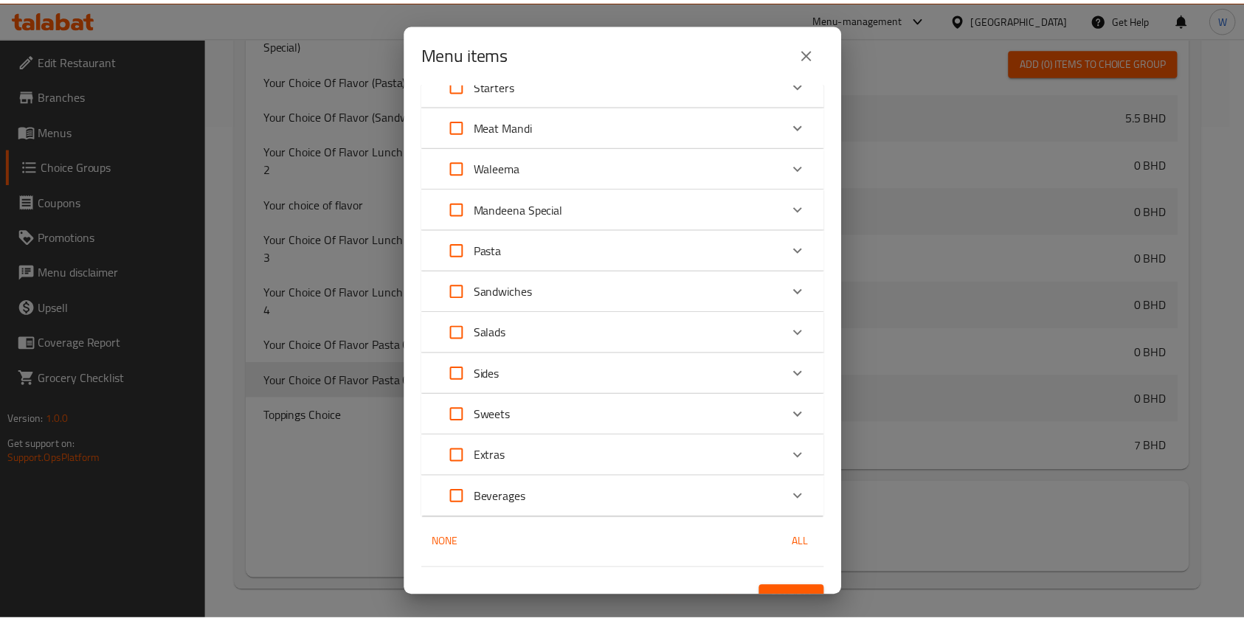
scroll to position [556, 0]
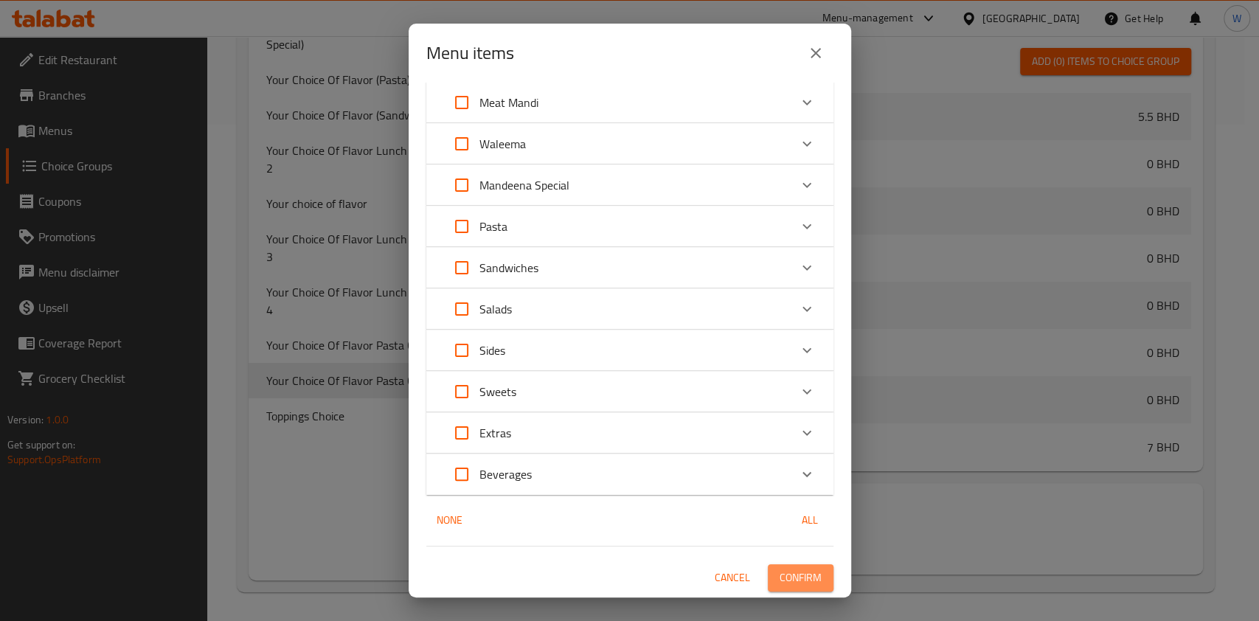
click at [793, 577] on span "Confirm" at bounding box center [801, 578] width 42 height 18
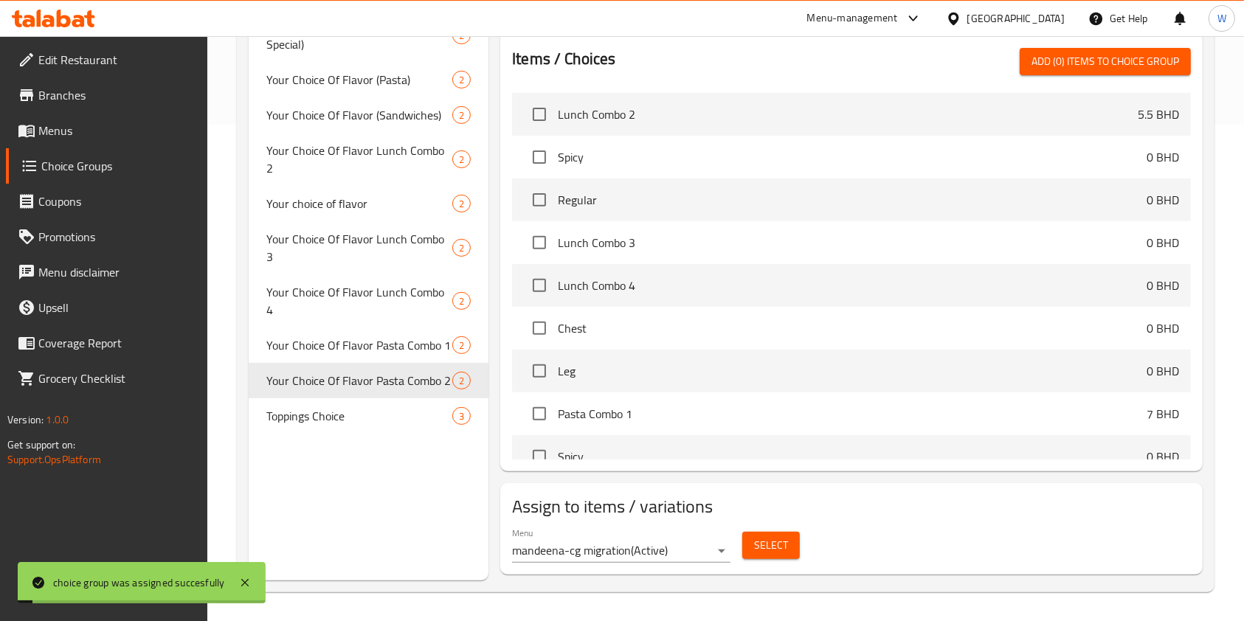
click at [367, 441] on div "Choice Groups Size 2 Your Choice Of Chicken part 2 Your Choice Of Flavor (Mandi…" at bounding box center [369, 124] width 240 height 911
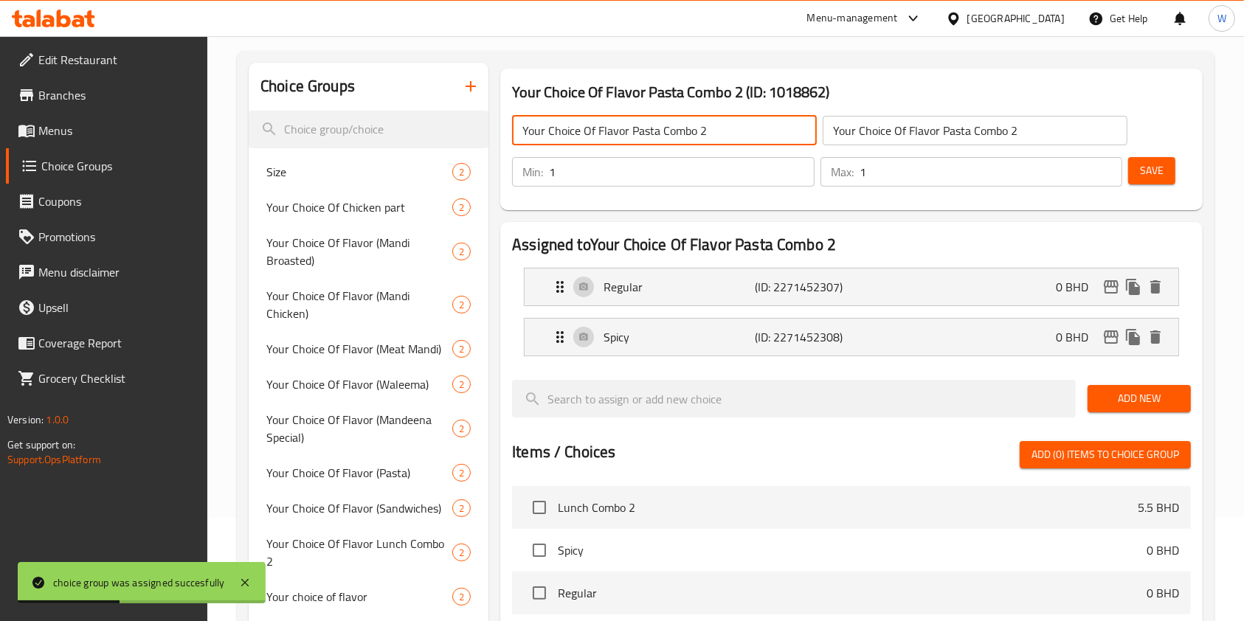
click at [677, 137] on input "Your Choice Of Flavor Pasta Combo 2" at bounding box center [664, 131] width 305 height 30
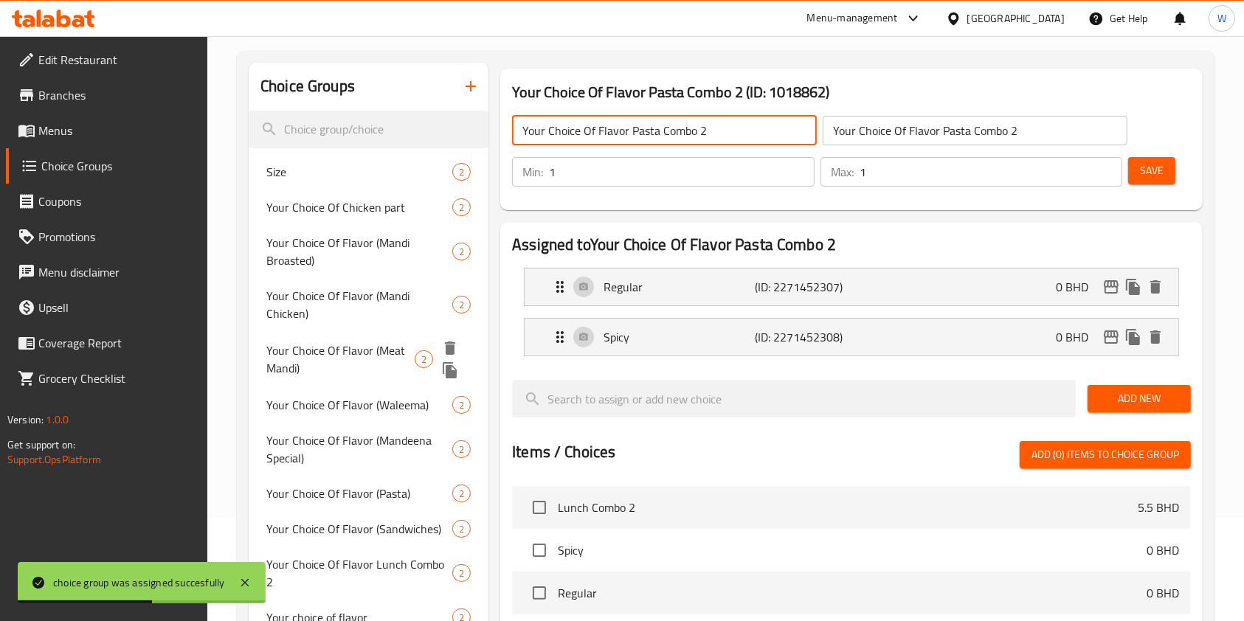
scroll to position [497, 0]
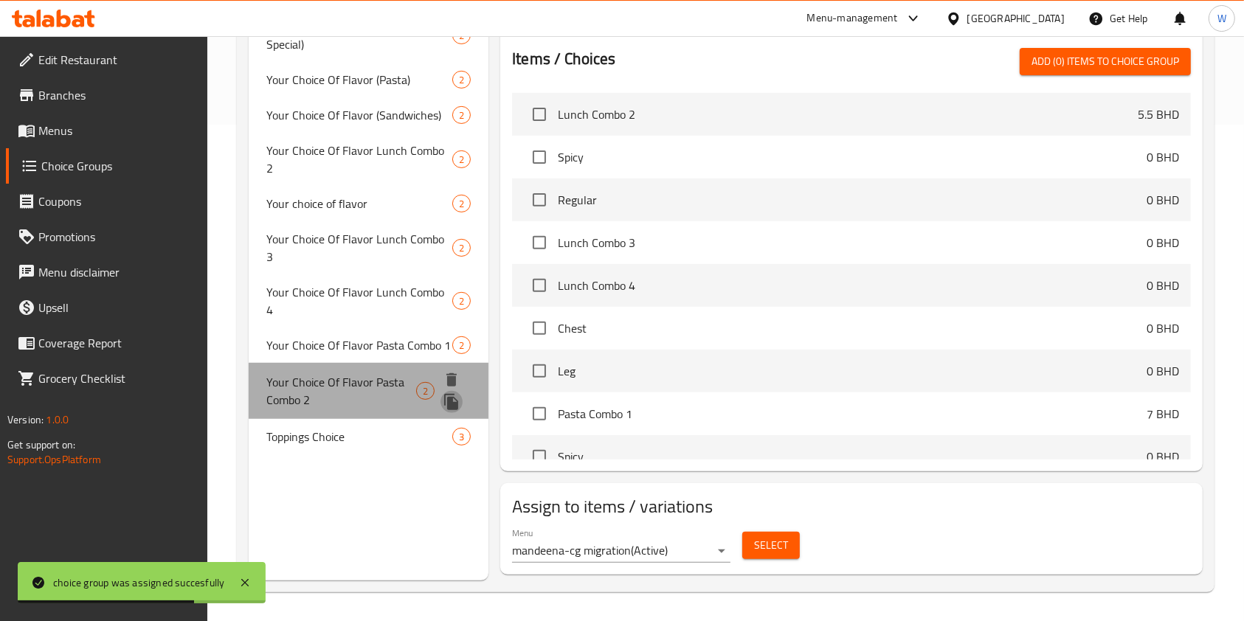
click at [454, 394] on icon "duplicate" at bounding box center [451, 402] width 14 height 16
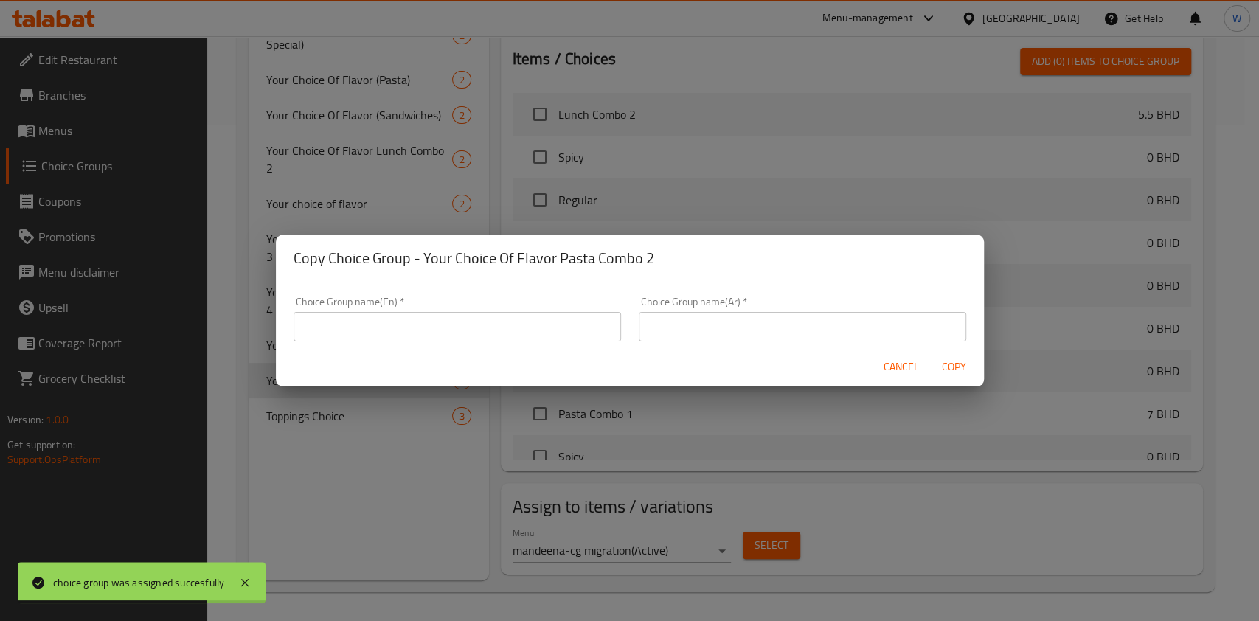
click at [578, 329] on input "text" at bounding box center [458, 327] width 328 height 30
paste input "Your Choice Of Flavor Pasta Combo 2"
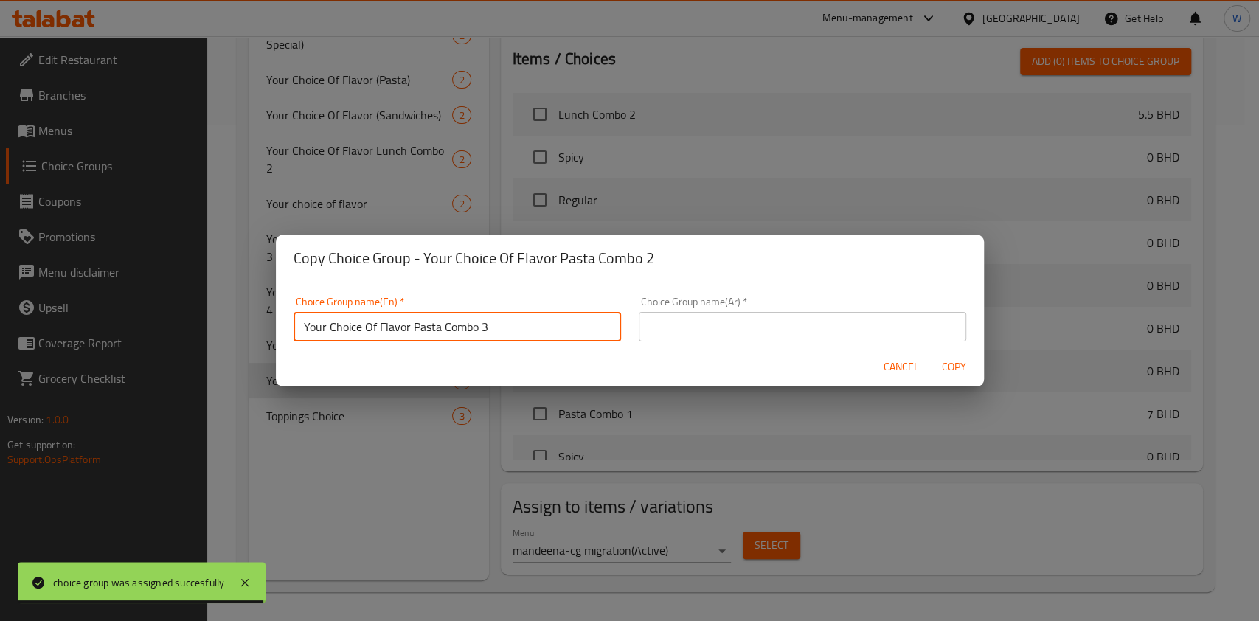
type input "Your Choice Of Flavor Pasta Combo 3"
click at [522, 310] on div "Choice Group name(En)   * Your Choice Of Flavor Pasta Combo 3 Choice Group name…" at bounding box center [458, 319] width 328 height 45
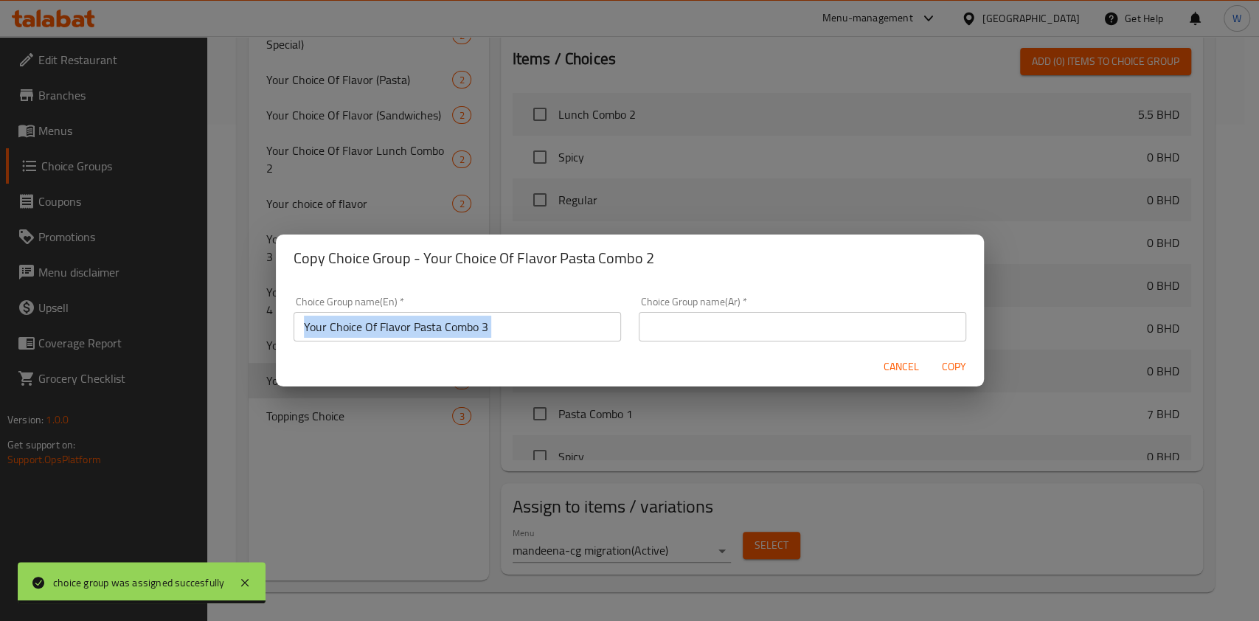
click at [522, 310] on div "Choice Group name(En)   * Your Choice Of Flavor Pasta Combo 3 Choice Group name…" at bounding box center [458, 319] width 328 height 45
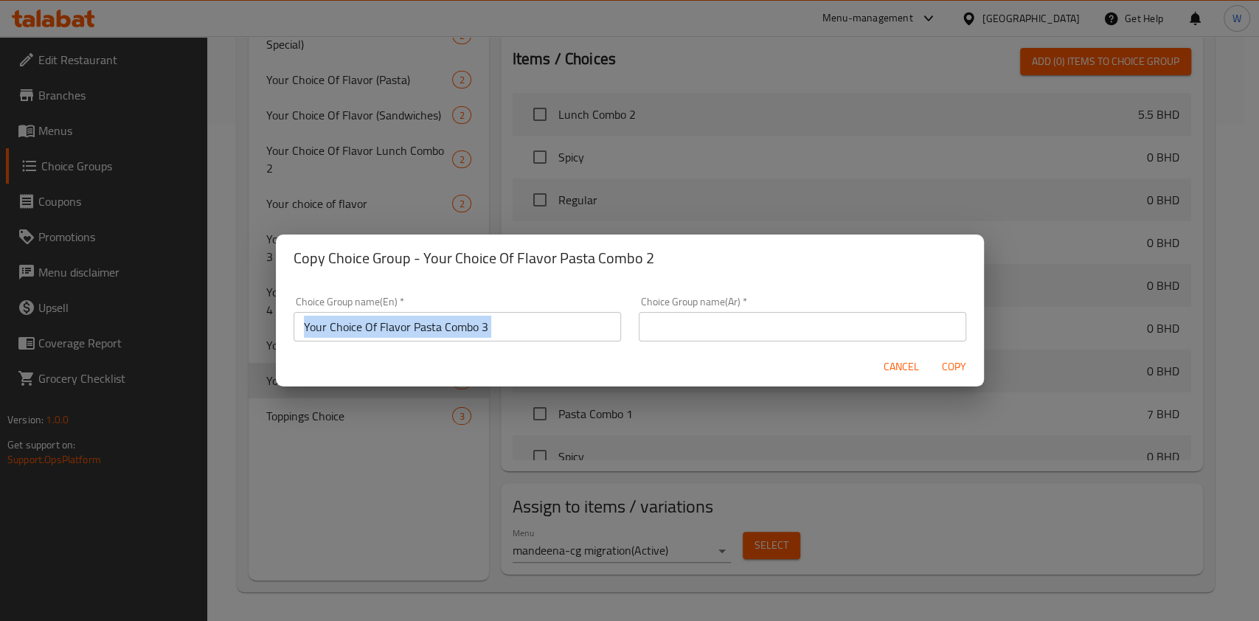
click at [520, 316] on input "Your Choice Of Flavor Pasta Combo 3" at bounding box center [458, 327] width 328 height 30
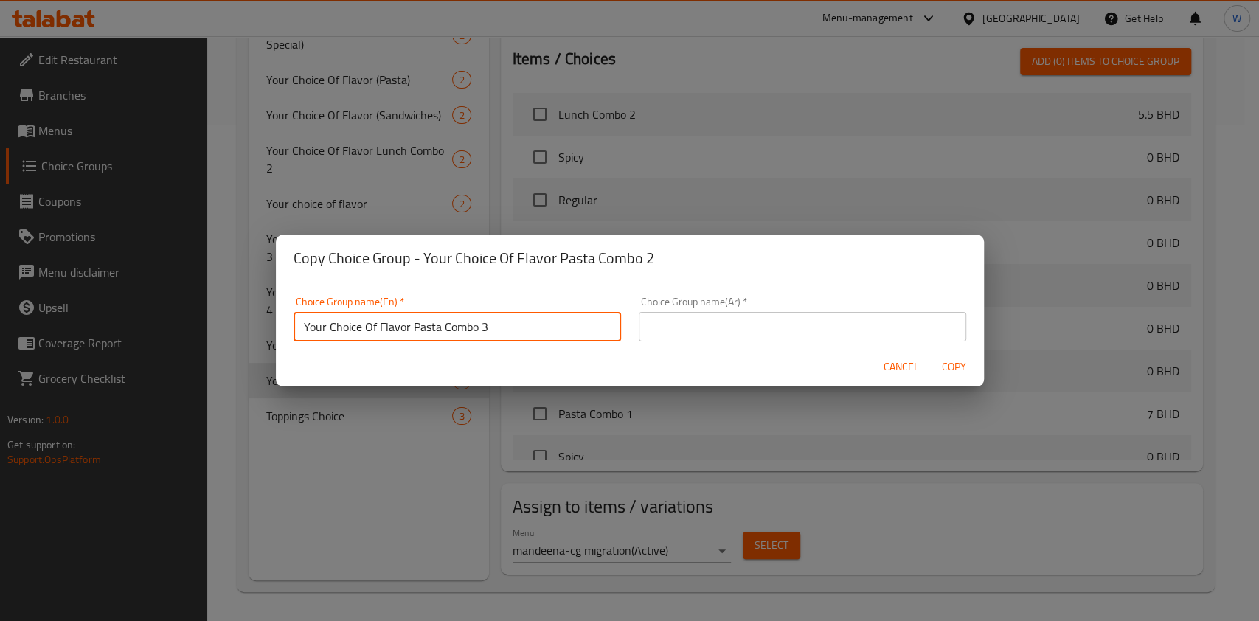
click at [520, 316] on input "Your Choice Of Flavor Pasta Combo 3" at bounding box center [458, 327] width 328 height 30
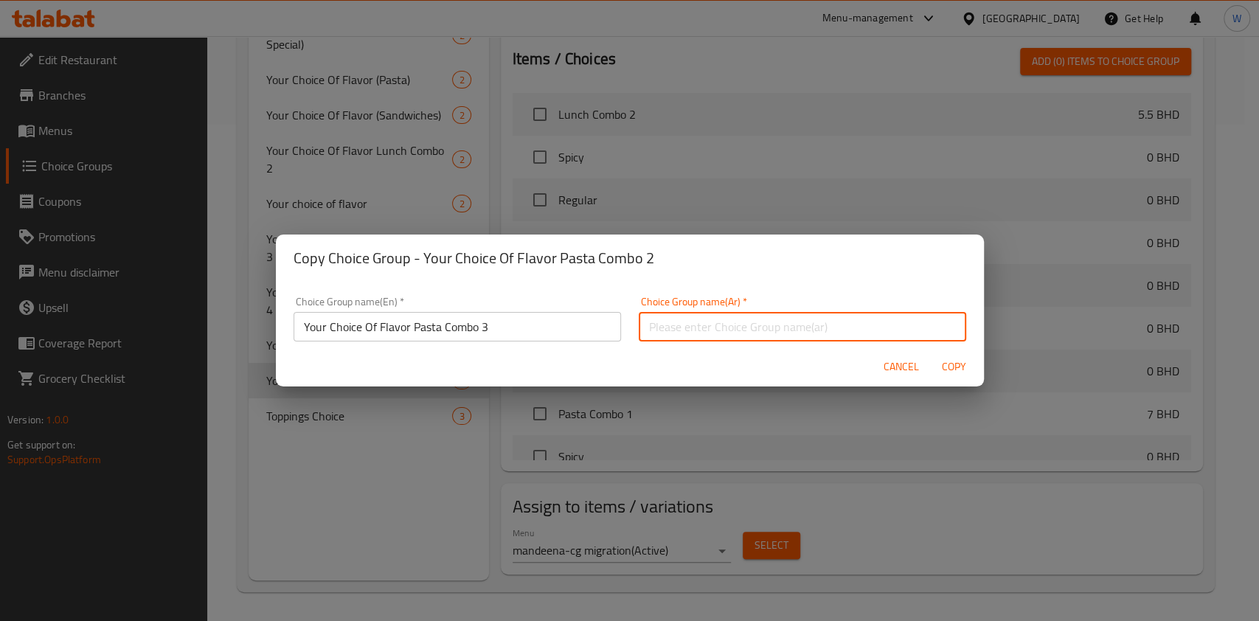
click at [722, 326] on input "text" at bounding box center [803, 327] width 328 height 30
paste input "Your Choice Of Flavor Pasta Combo 3"
type input "Your Choice Of Flavor Pasta Combo 3"
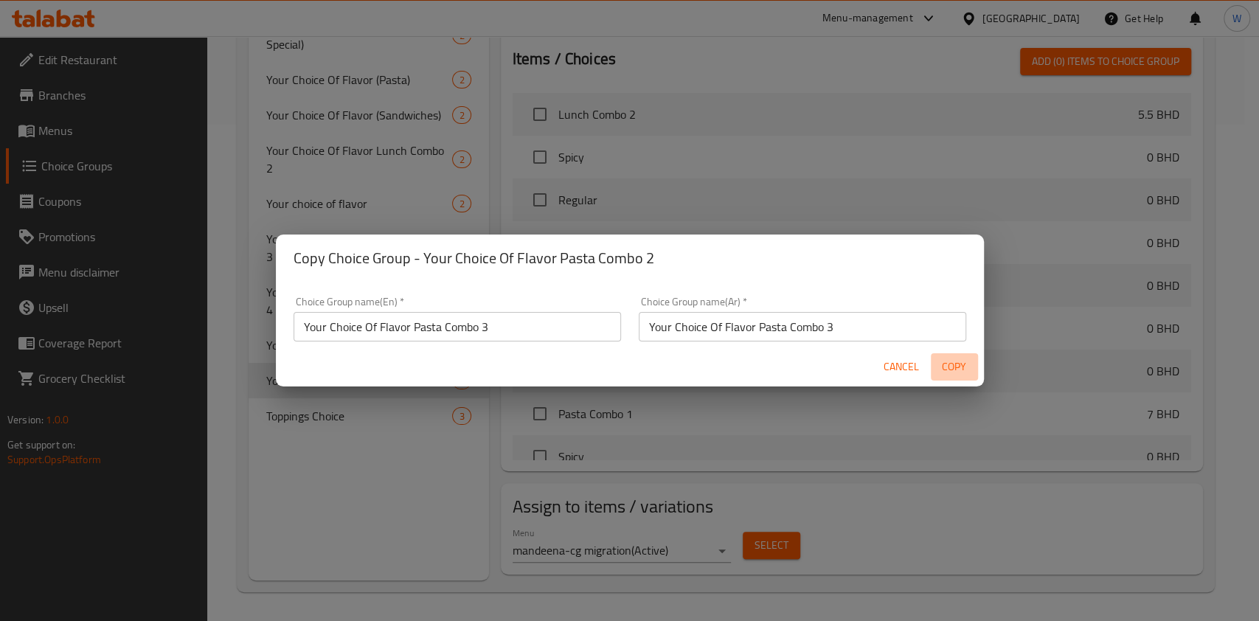
click at [960, 366] on span "Copy" at bounding box center [954, 367] width 35 height 18
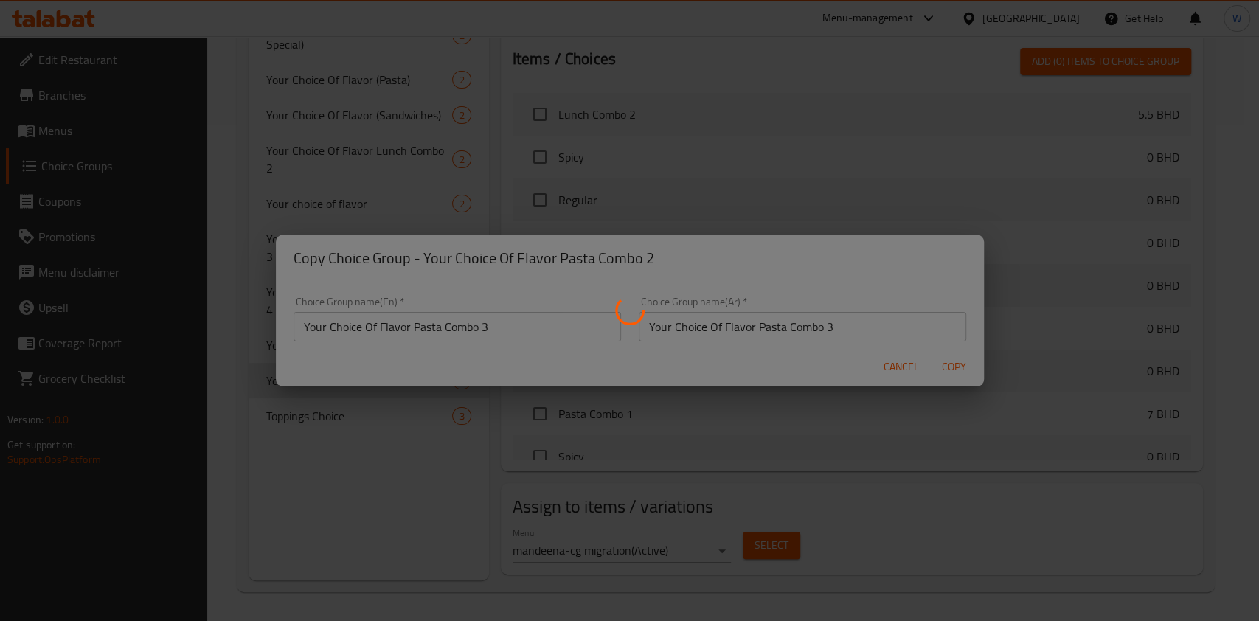
type input "Your Choice Of Flavor Pasta Combo 3"
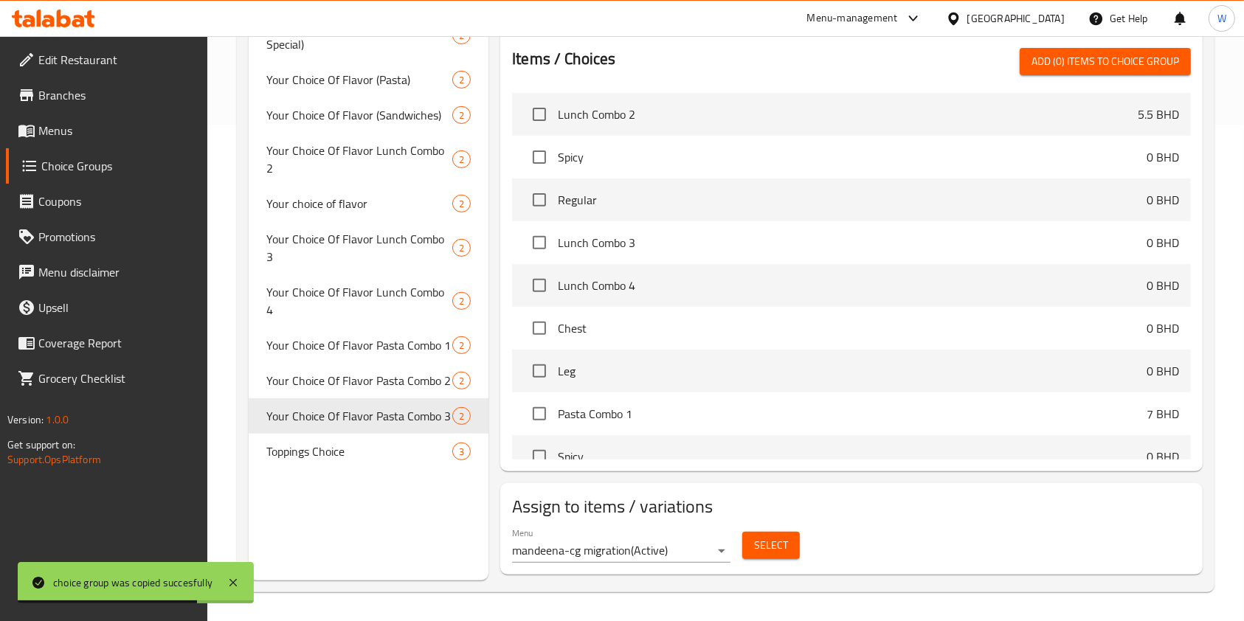
click at [772, 549] on span "Select" at bounding box center [771, 545] width 34 height 18
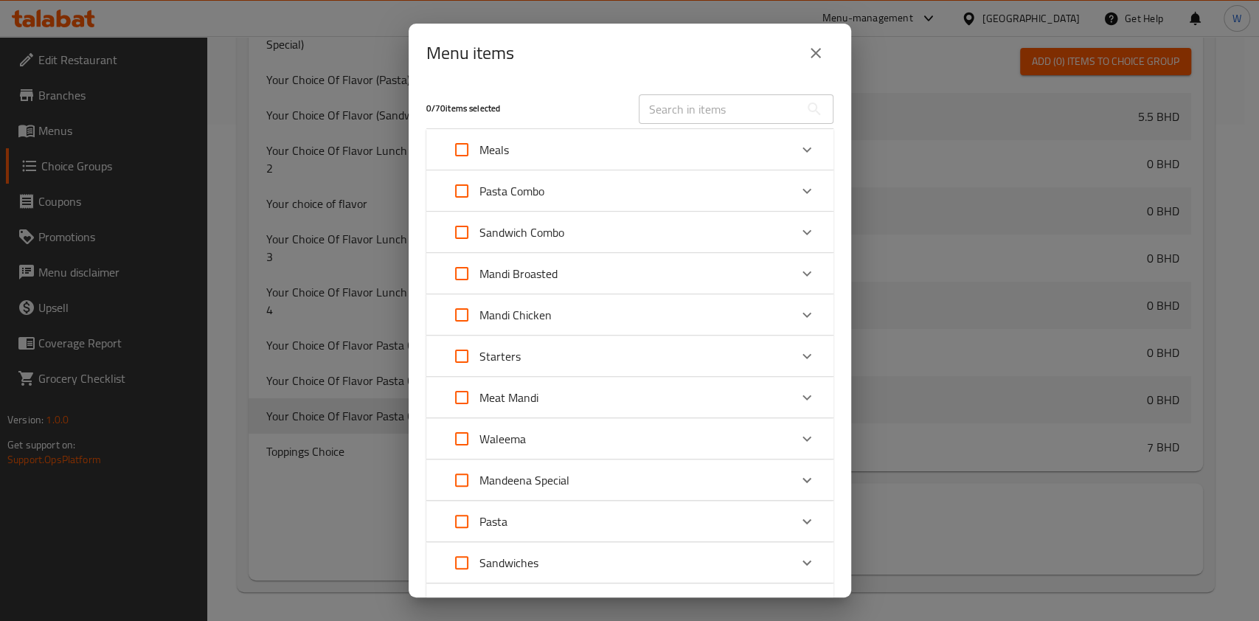
click at [789, 198] on div "Expand" at bounding box center [806, 190] width 35 height 35
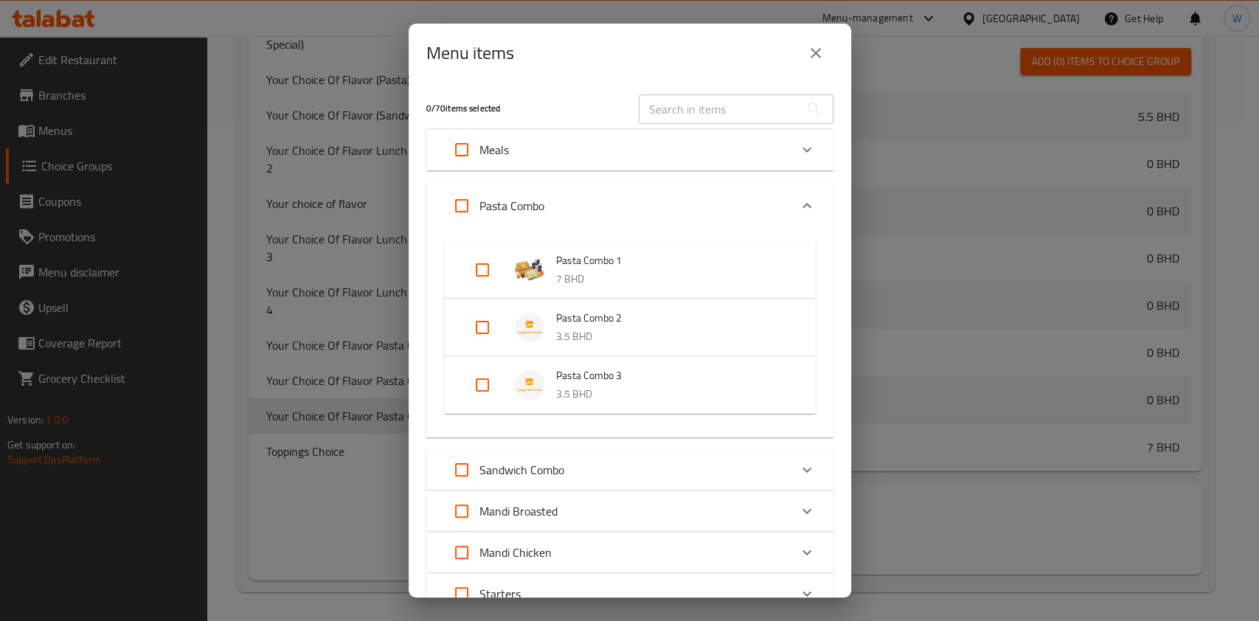
click at [488, 390] on input "Expand" at bounding box center [482, 384] width 35 height 35
checkbox input "true"
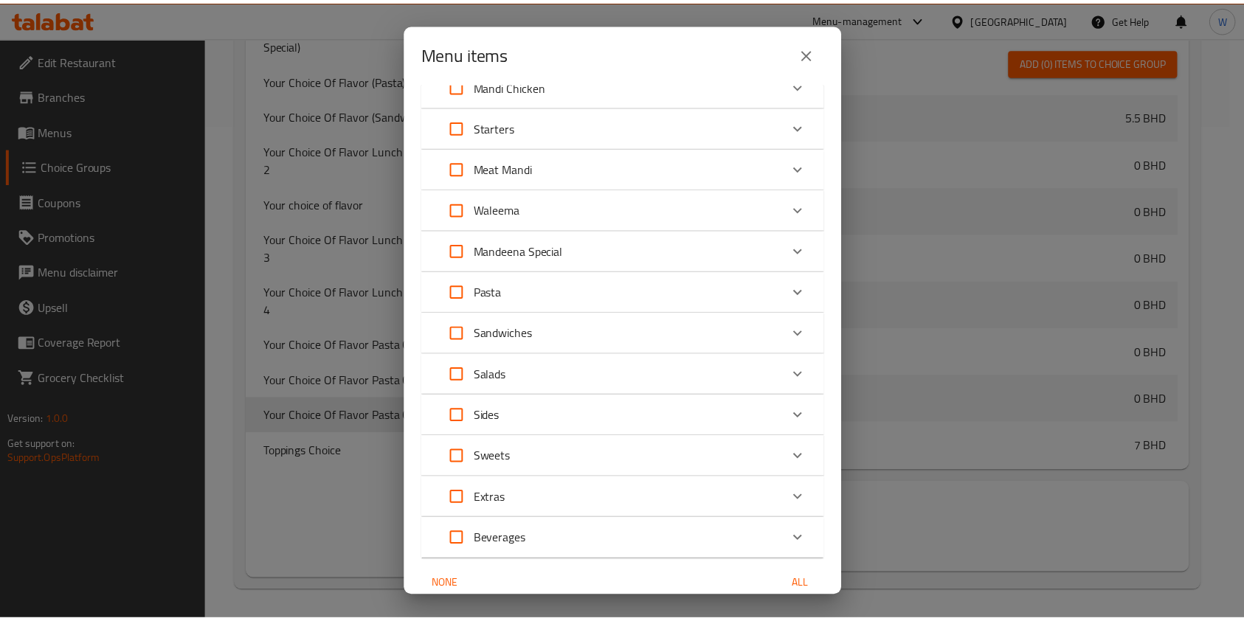
scroll to position [545, 0]
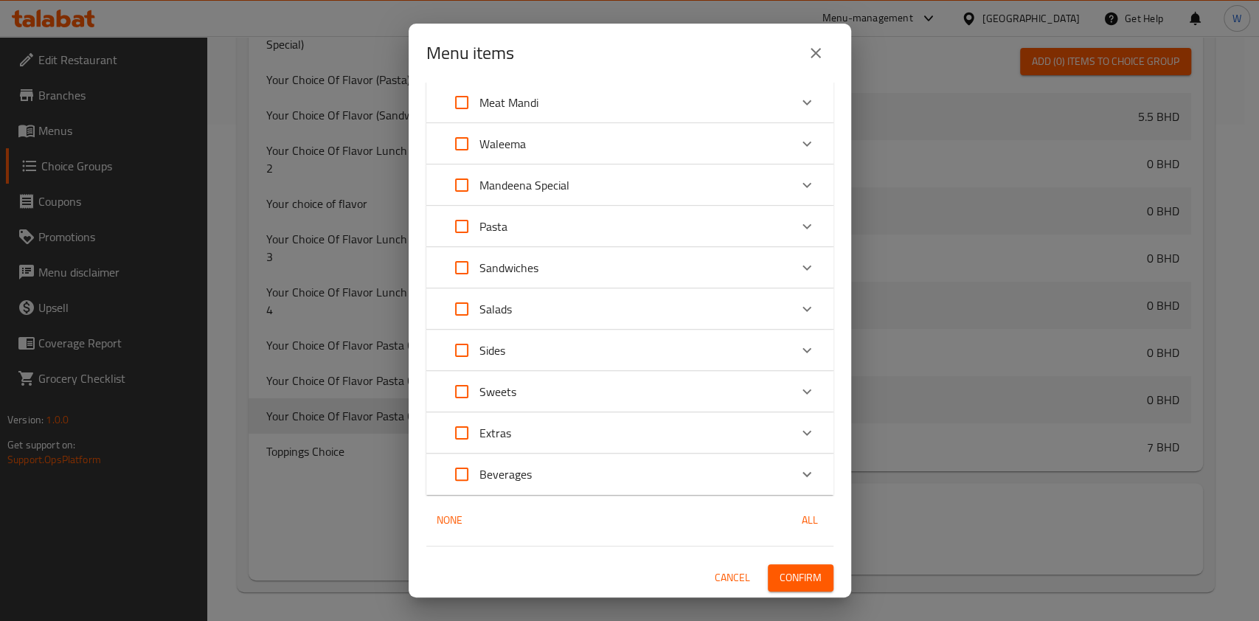
click at [787, 569] on span "Confirm" at bounding box center [801, 578] width 42 height 18
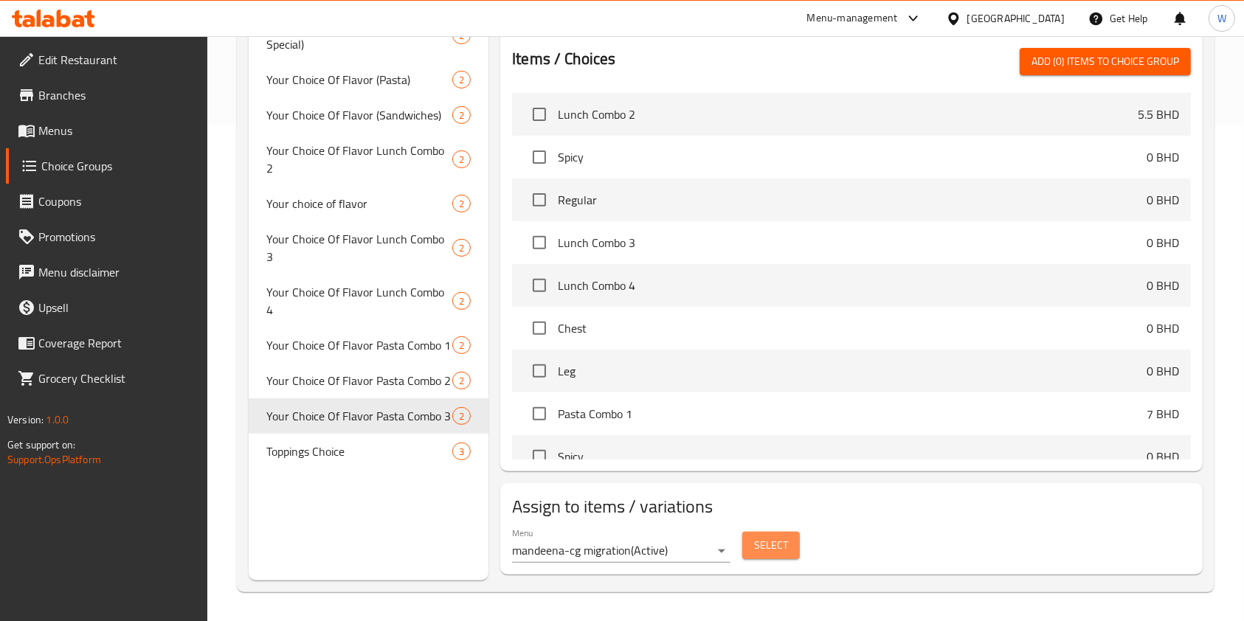
click at [795, 534] on button "Select" at bounding box center [771, 545] width 58 height 27
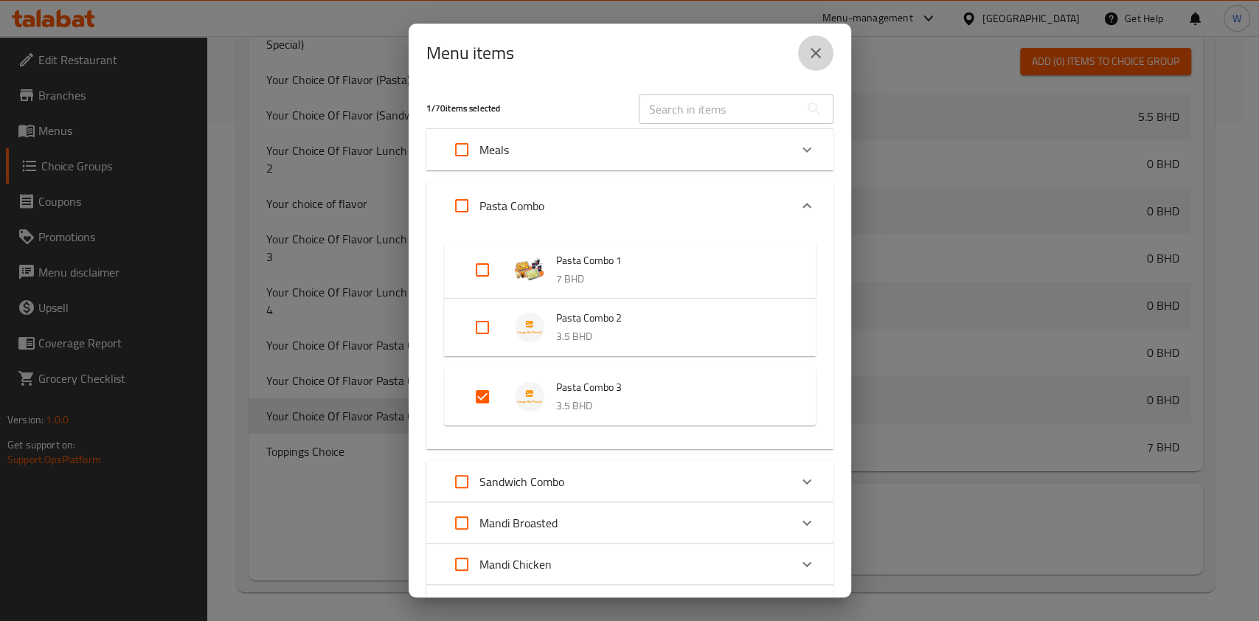
click at [815, 57] on icon "close" at bounding box center [816, 53] width 18 height 18
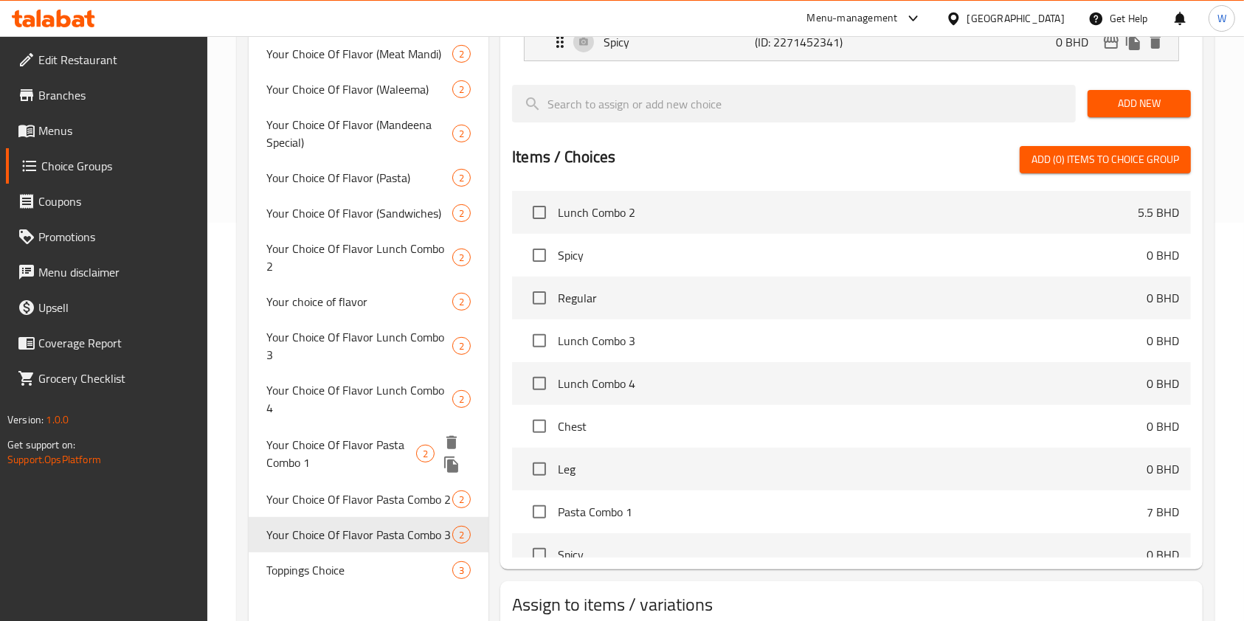
scroll to position [300, 0]
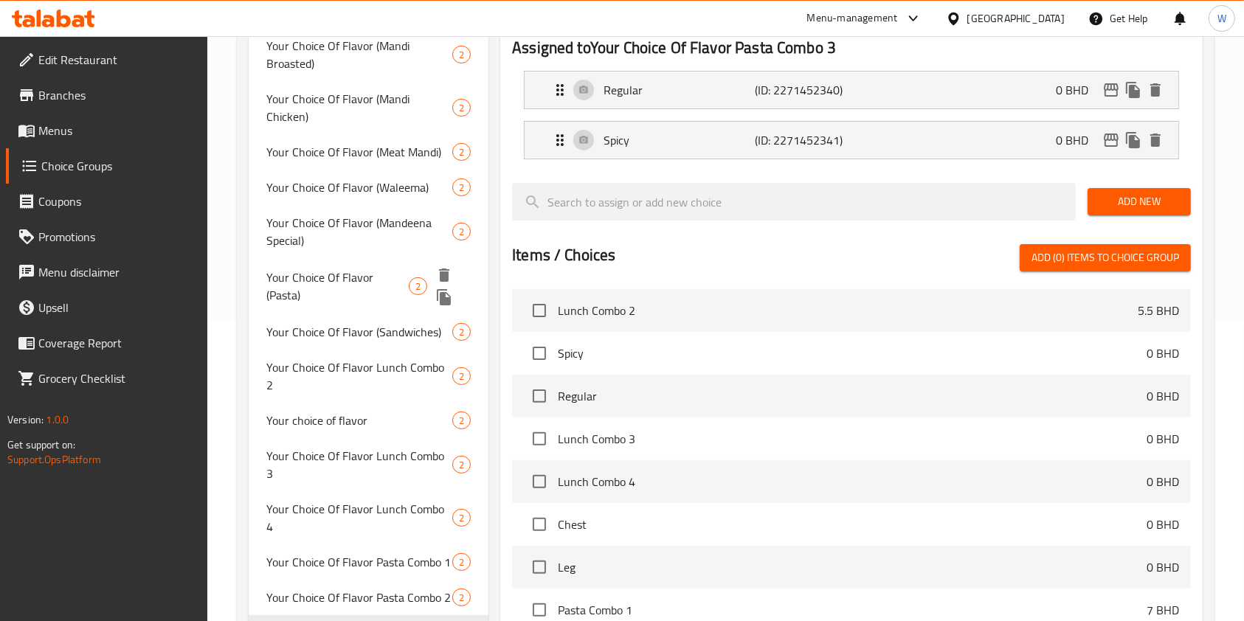
click at [368, 269] on span "Your Choice Of Flavor (Pasta)" at bounding box center [337, 286] width 142 height 35
type input "Your Choice Of Flavor (Pasta)"
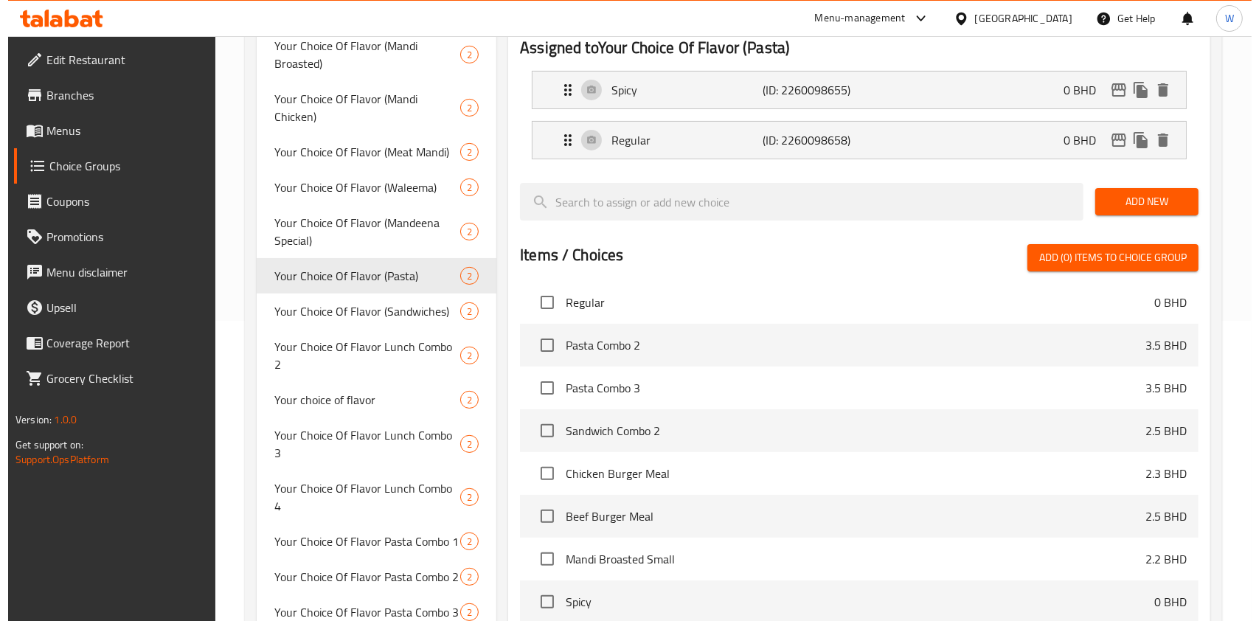
scroll to position [497, 0]
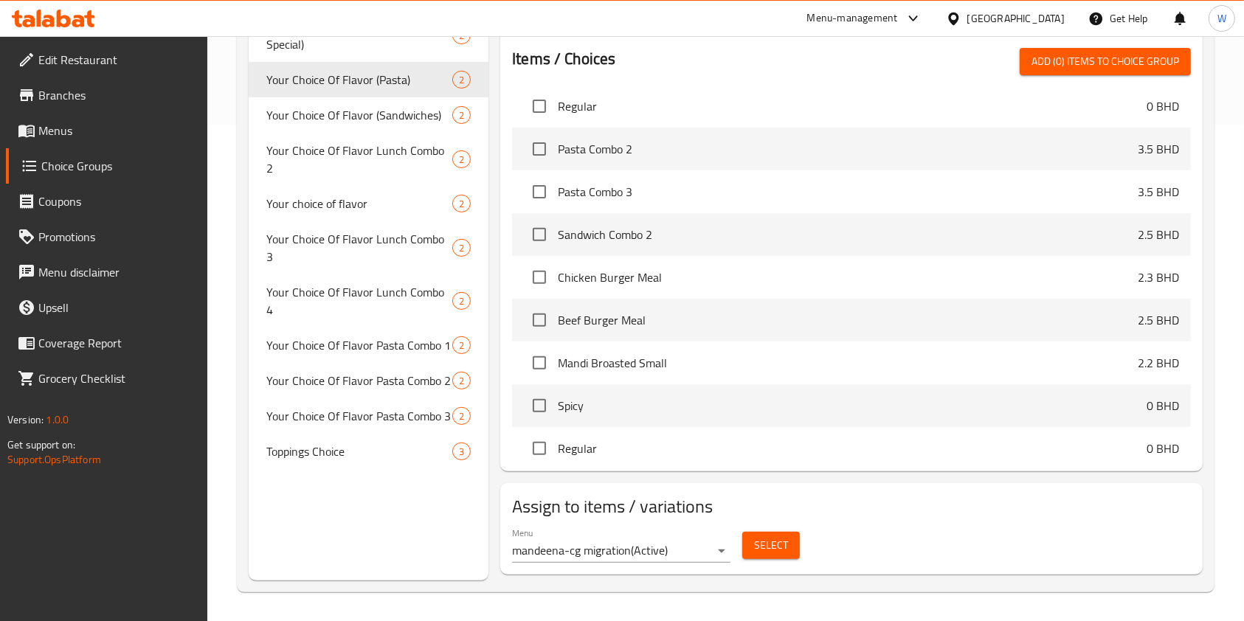
click at [781, 553] on span "Select" at bounding box center [771, 545] width 34 height 18
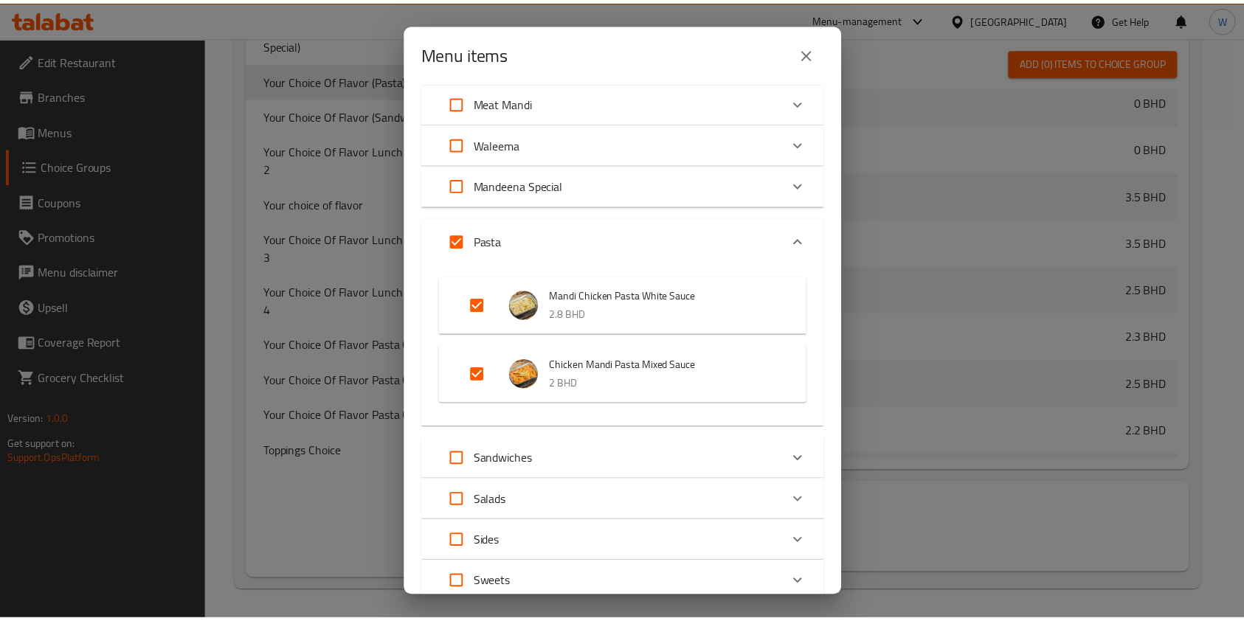
scroll to position [0, 0]
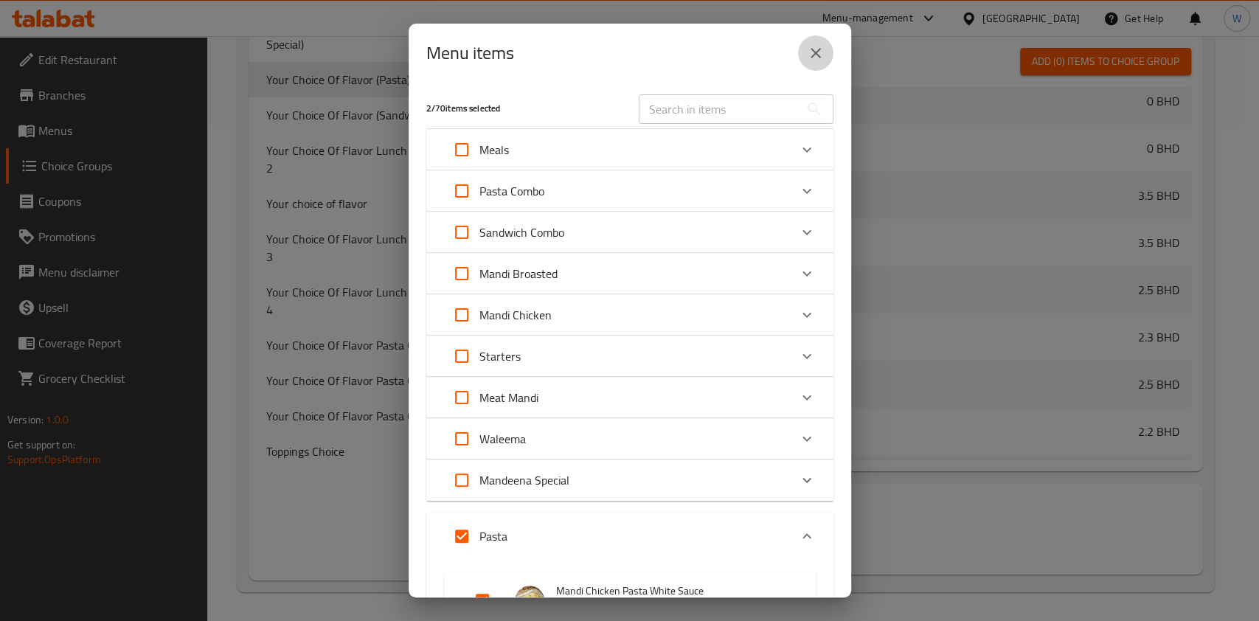
click at [820, 44] on button "close" at bounding box center [815, 52] width 35 height 35
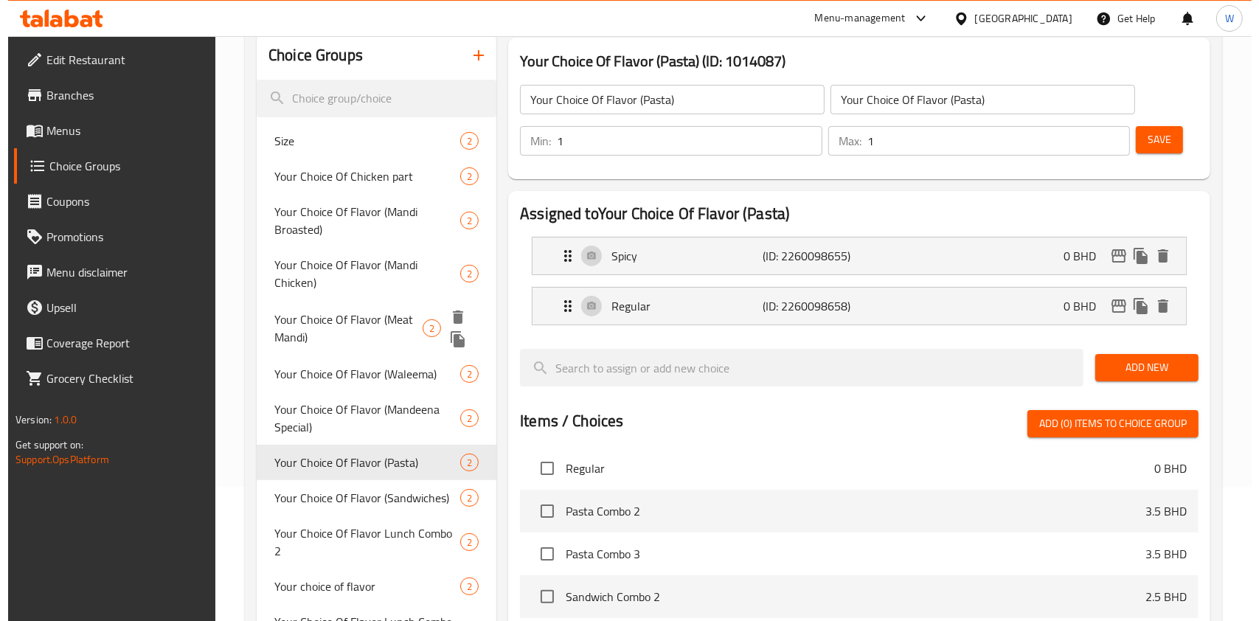
scroll to position [103, 0]
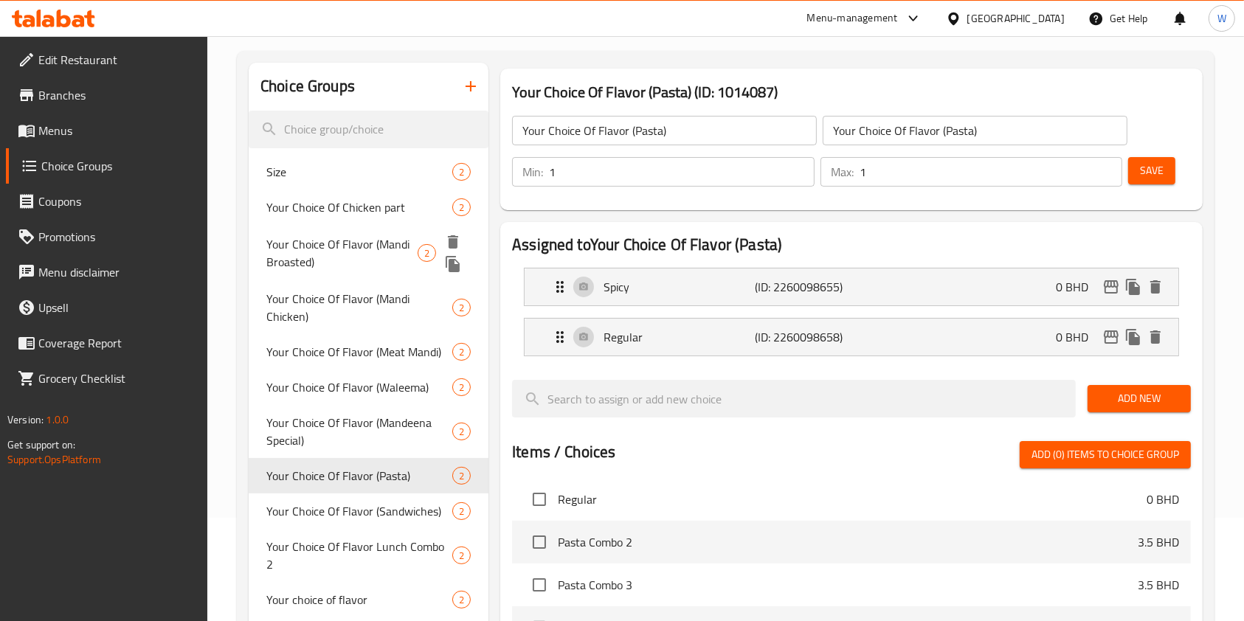
click at [454, 240] on icon "delete" at bounding box center [453, 241] width 10 height 13
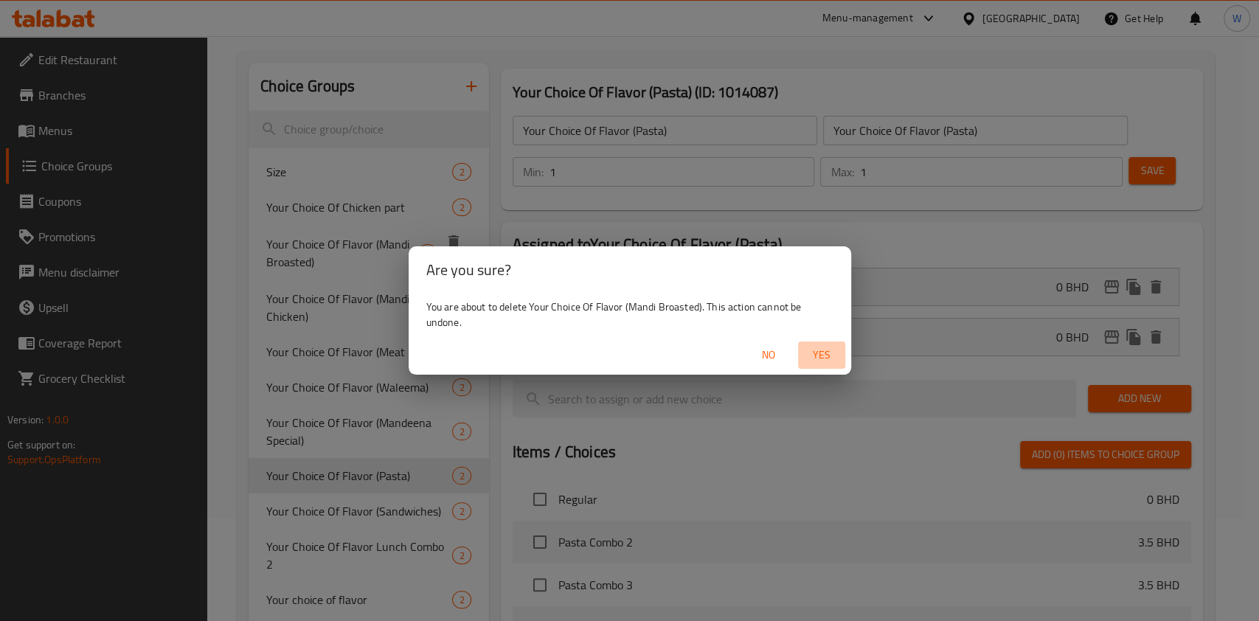
click at [826, 356] on span "Yes" at bounding box center [821, 355] width 35 height 18
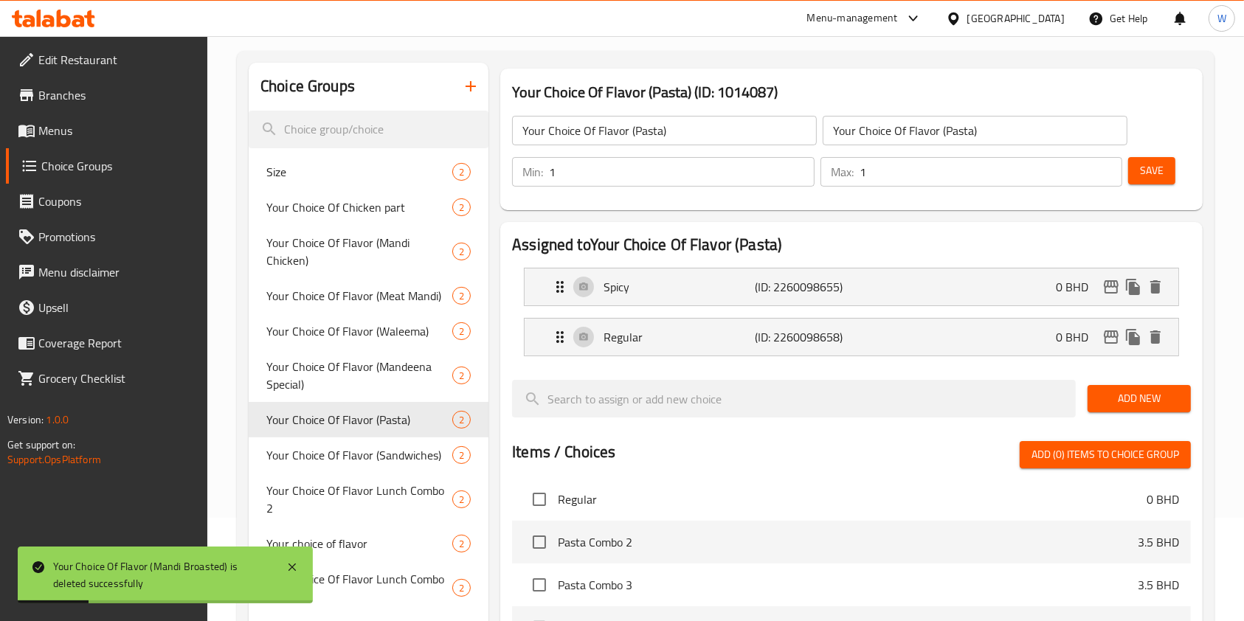
click at [476, 91] on icon "button" at bounding box center [471, 86] width 18 height 18
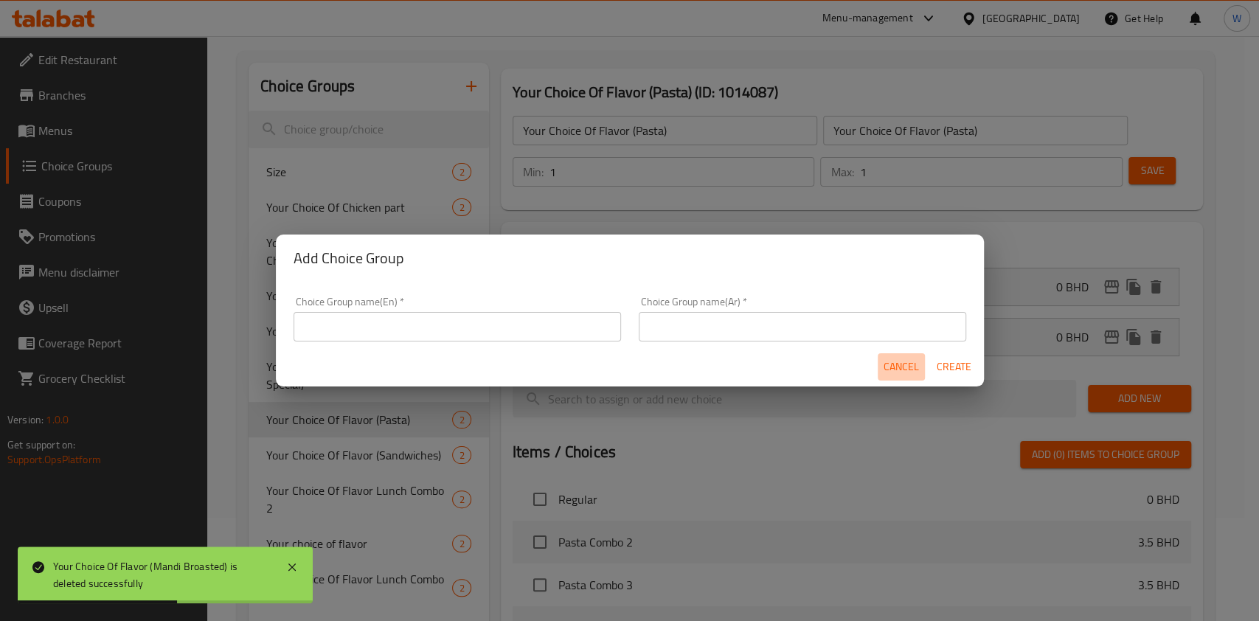
click at [898, 370] on span "Cancel" at bounding box center [901, 367] width 35 height 18
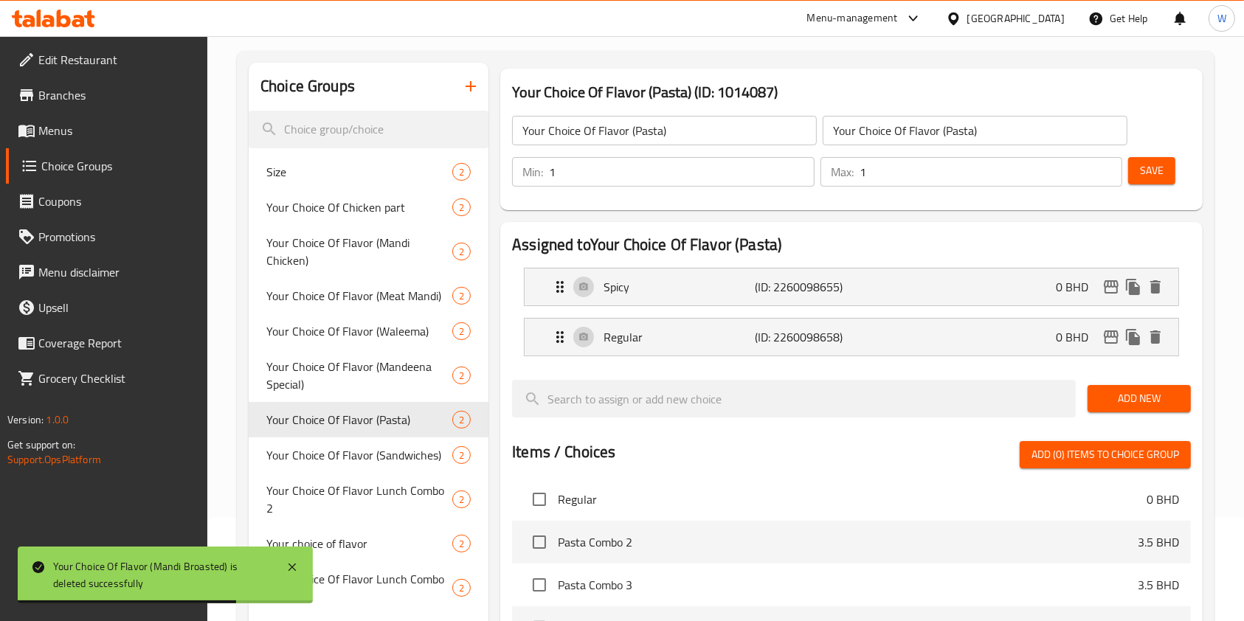
click at [602, 143] on input "Your Choice Of Flavor (Pasta)" at bounding box center [664, 131] width 305 height 30
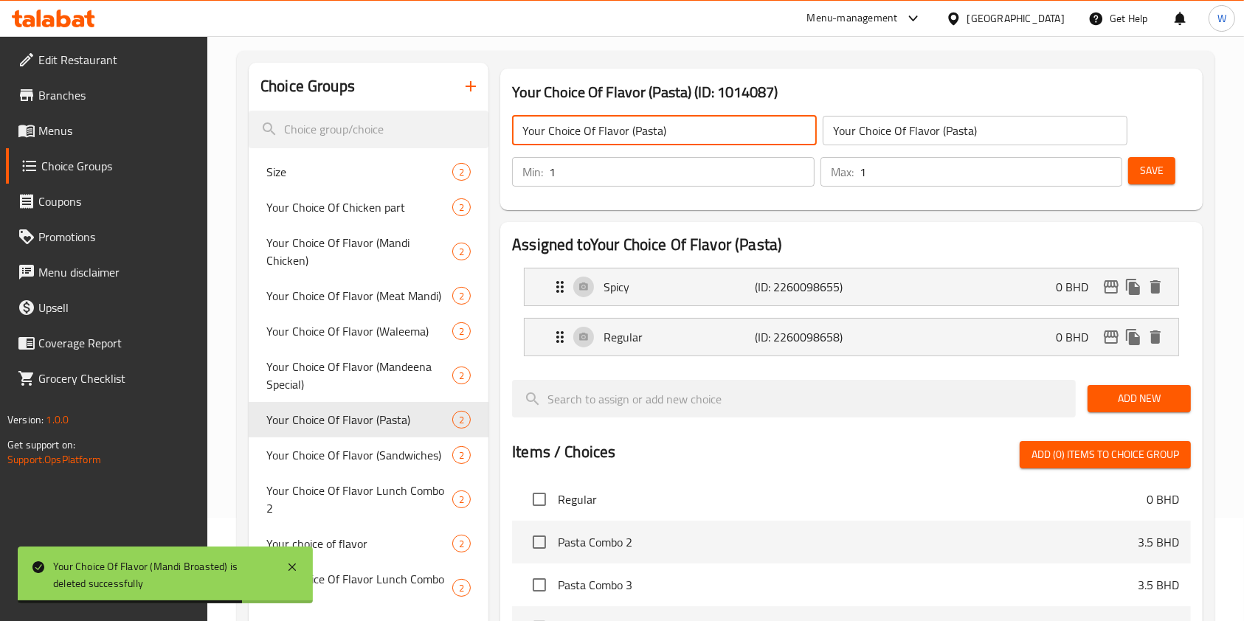
click at [602, 143] on input "Your Choice Of Flavor (Pasta)" at bounding box center [664, 131] width 305 height 30
click at [478, 86] on icon "button" at bounding box center [471, 86] width 18 height 18
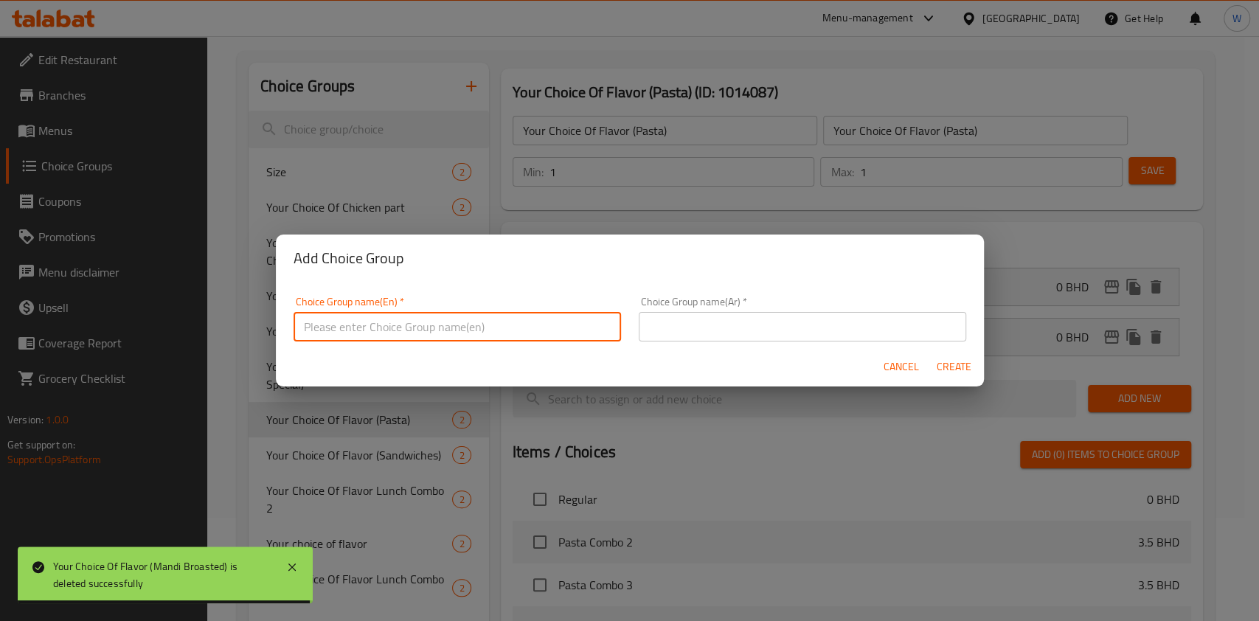
click at [483, 322] on input "text" at bounding box center [458, 327] width 328 height 30
paste input "Your Choice Of Flavor (Pasta)"
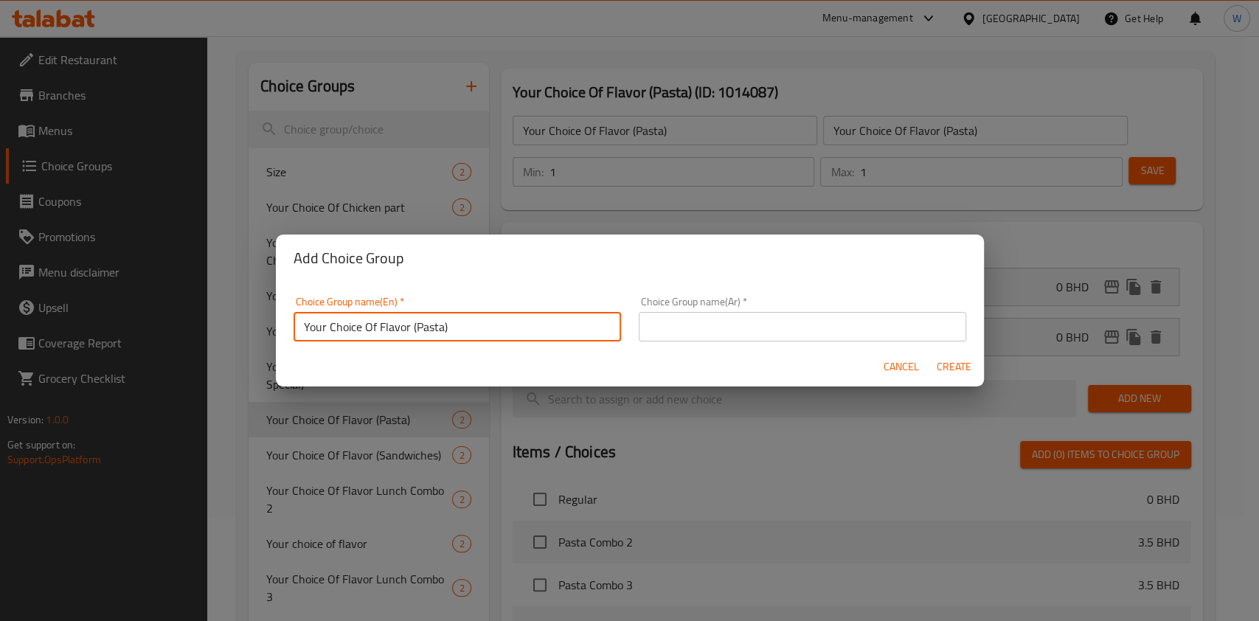
click at [505, 336] on input "Your Choice Of Flavor (Pasta)" at bounding box center [458, 327] width 328 height 30
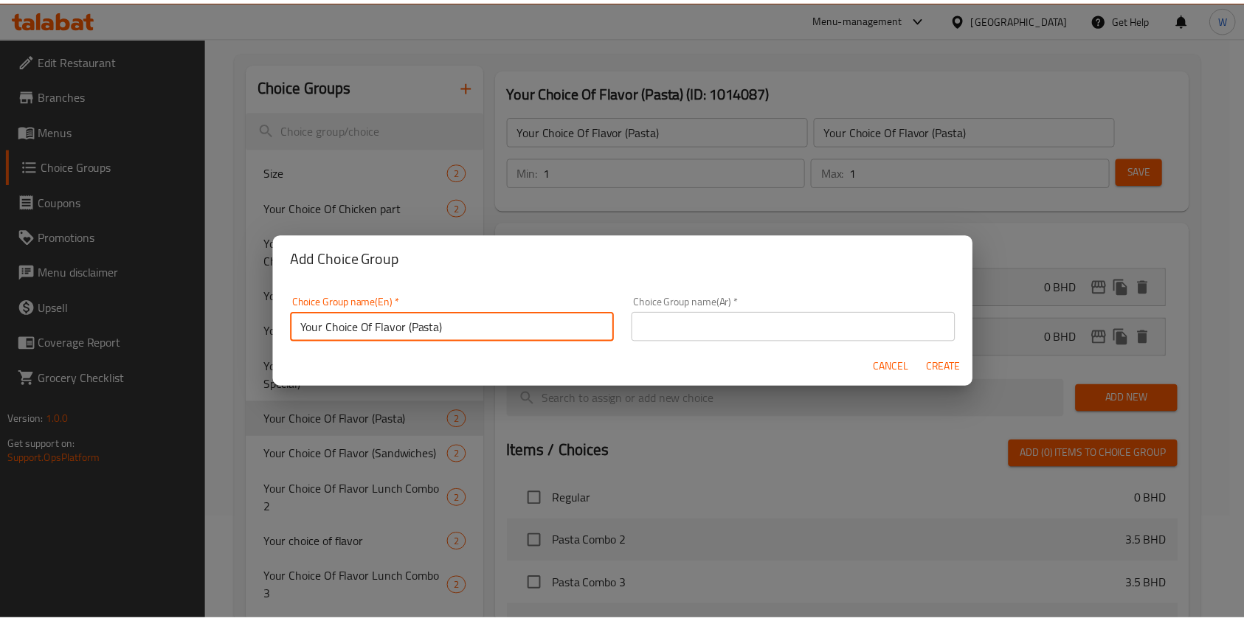
scroll to position [4, 0]
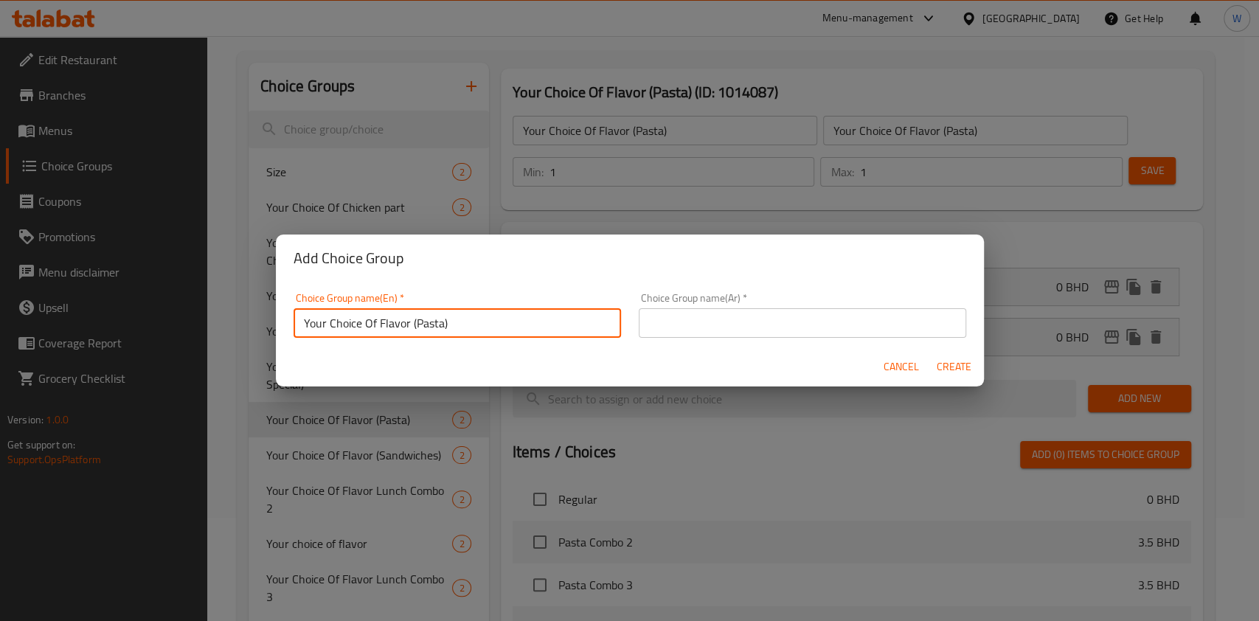
drag, startPoint x: 496, startPoint y: 333, endPoint x: 410, endPoint y: 336, distance: 85.6
click at [410, 336] on input "Your Choice Of Flavor (Pasta)" at bounding box center [458, 323] width 328 height 30
paste input "Mandi Broasted Small"
click at [421, 332] on input "Your Choice Of Flavor Mandi Broasted Small" at bounding box center [458, 323] width 328 height 30
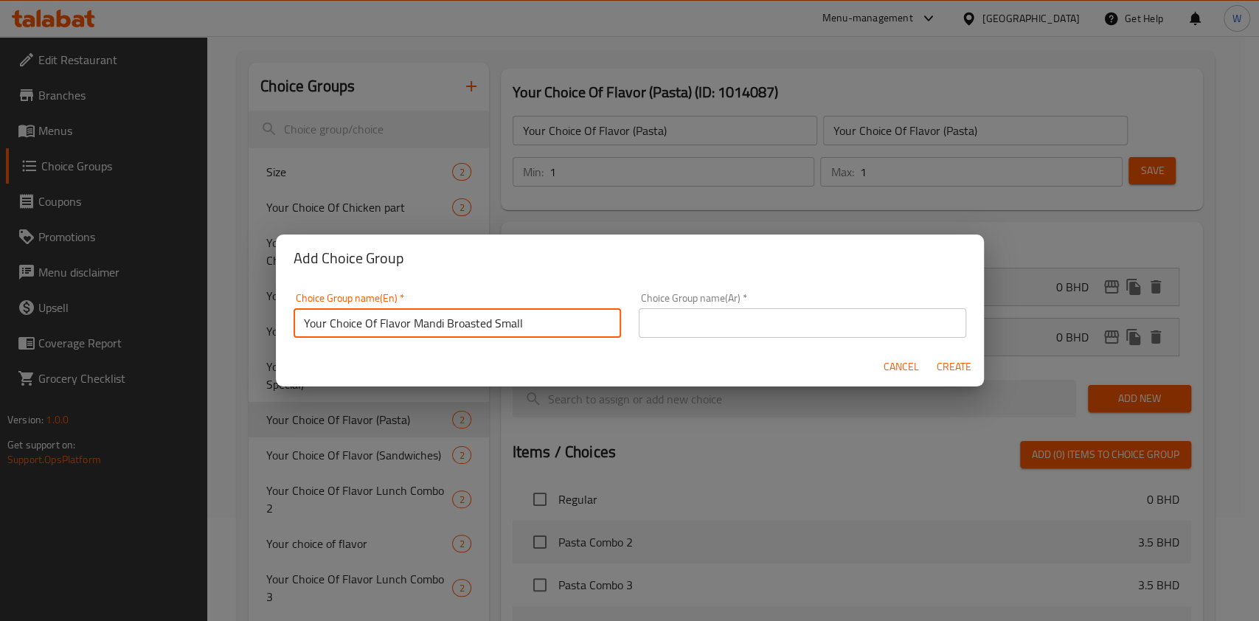
click at [421, 332] on input "Your Choice Of Flavor Mandi Broasted Small" at bounding box center [458, 323] width 328 height 30
type input "Your Choice Of Flavor Mandi Broasted Small"
click at [808, 294] on div "Choice Group name(Ar)   * Choice Group name(Ar) *" at bounding box center [803, 315] width 328 height 45
click at [806, 319] on input "text" at bounding box center [803, 323] width 328 height 30
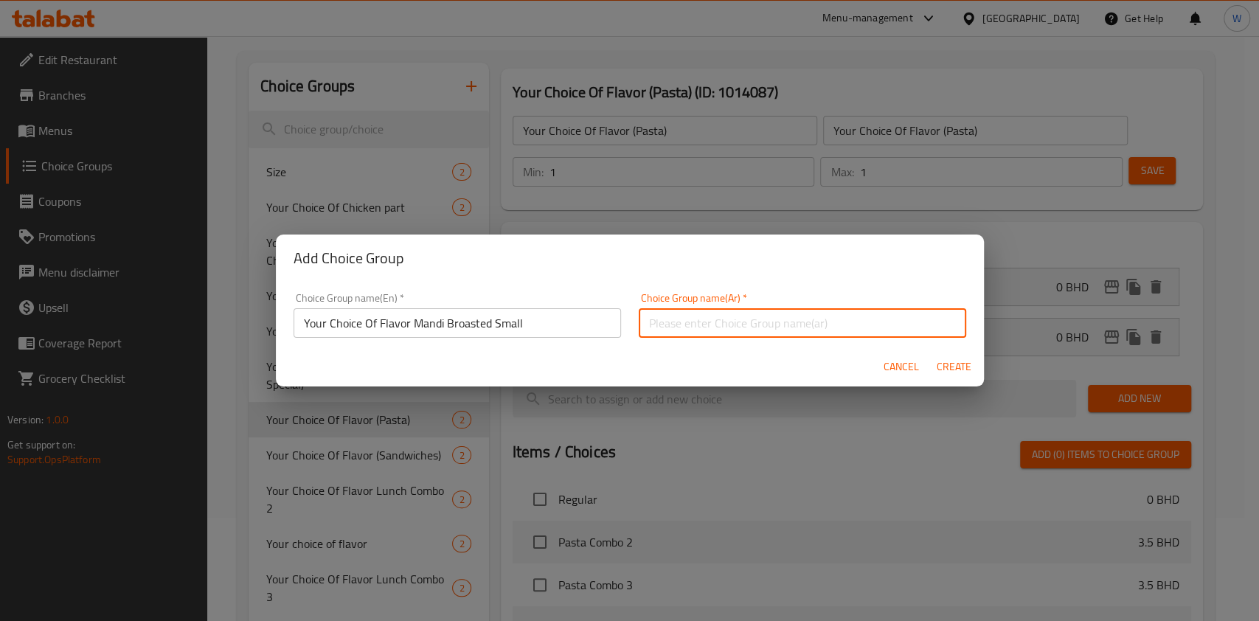
paste input "Your Choice Of Flavor Mandi Broasted Small"
type input "Your Choice Of Flavor Mandi Broasted Small"
click at [972, 370] on button "Create" at bounding box center [954, 366] width 47 height 27
type input "Your Choice Of Flavor Mandi Broasted Small"
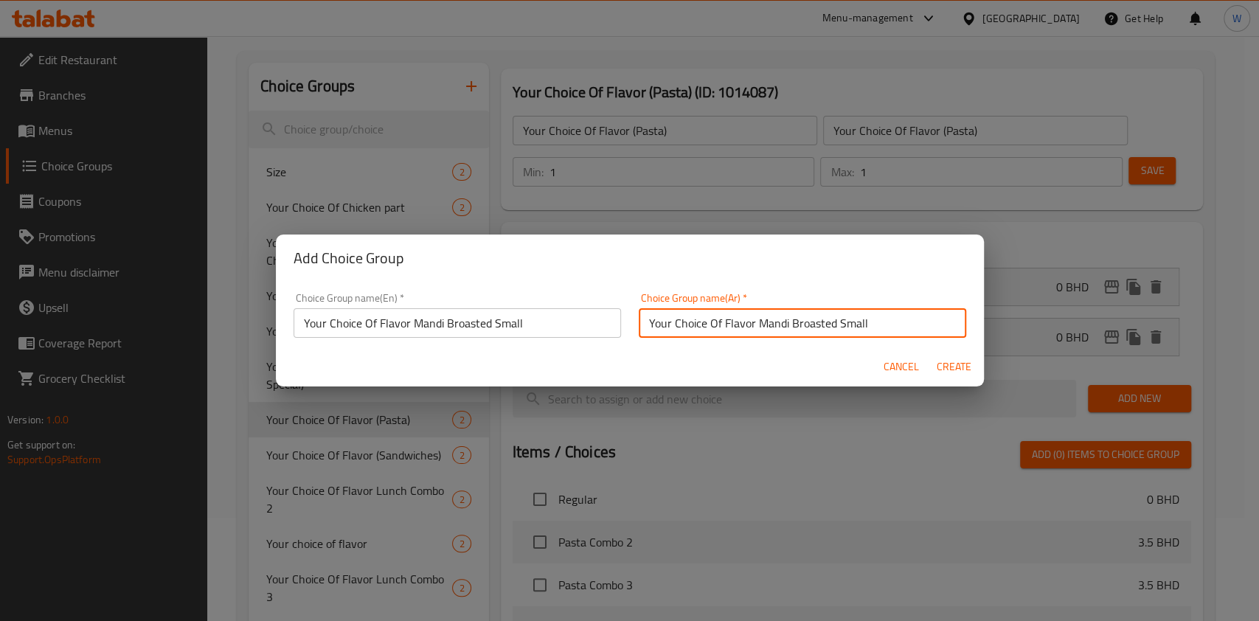
type input "0"
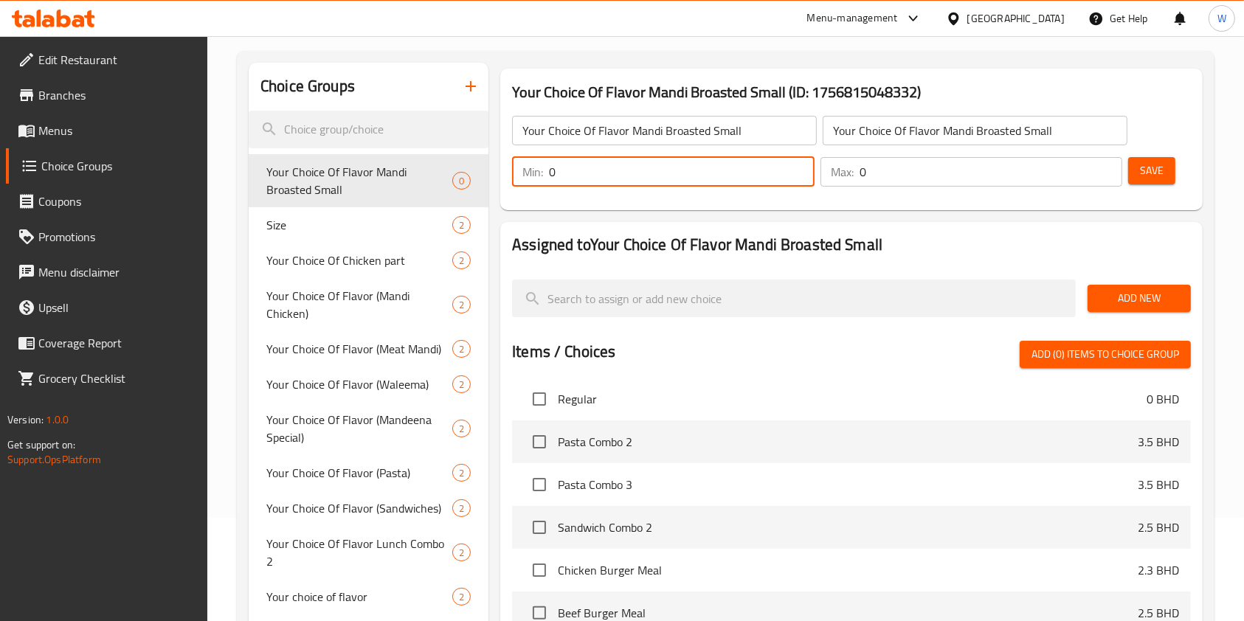
drag, startPoint x: 609, startPoint y: 179, endPoint x: 485, endPoint y: 164, distance: 124.9
click at [485, 164] on div "Choice Groups Your Choice Of Flavor Mandi Broasted Small 0 Size 2 Your Choice O…" at bounding box center [729, 468] width 960 height 811
type input "1"
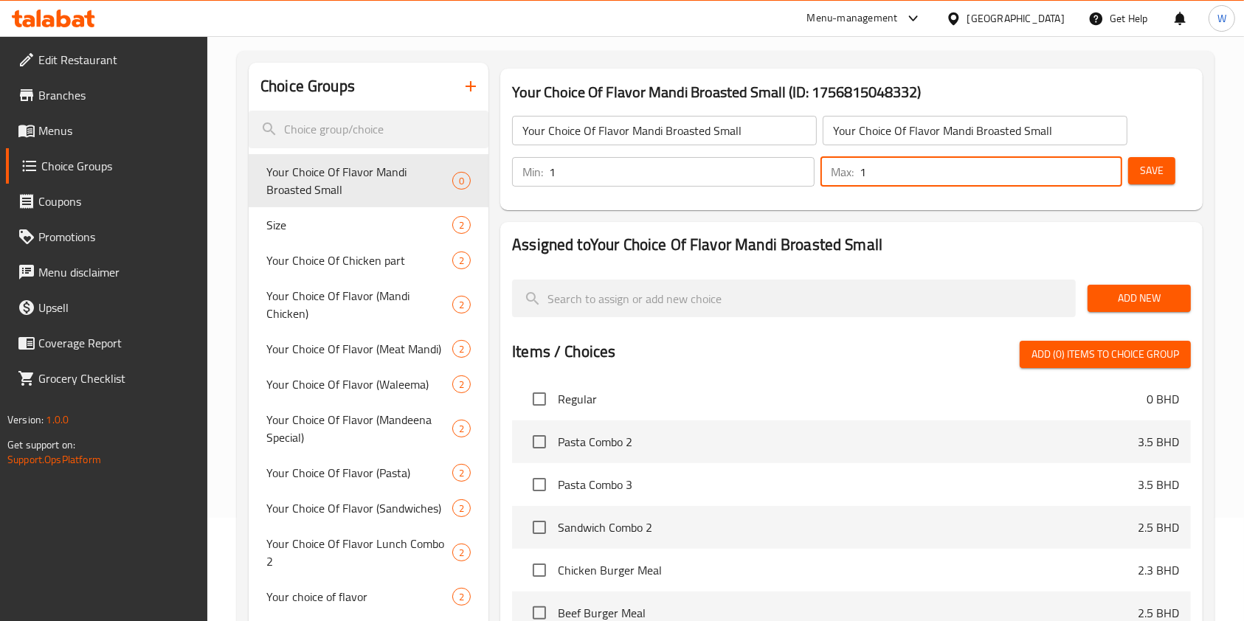
drag, startPoint x: 910, startPoint y: 173, endPoint x: 819, endPoint y: 220, distance: 102.6
click at [806, 187] on div "Min: 1 ​ Max: 1 ​" at bounding box center [817, 171] width 622 height 41
type input "1"
click at [826, 227] on div "Assigned to Your Choice Of Flavor Mandi Broasted Small Add New Items / Choices …" at bounding box center [851, 493] width 702 height 542
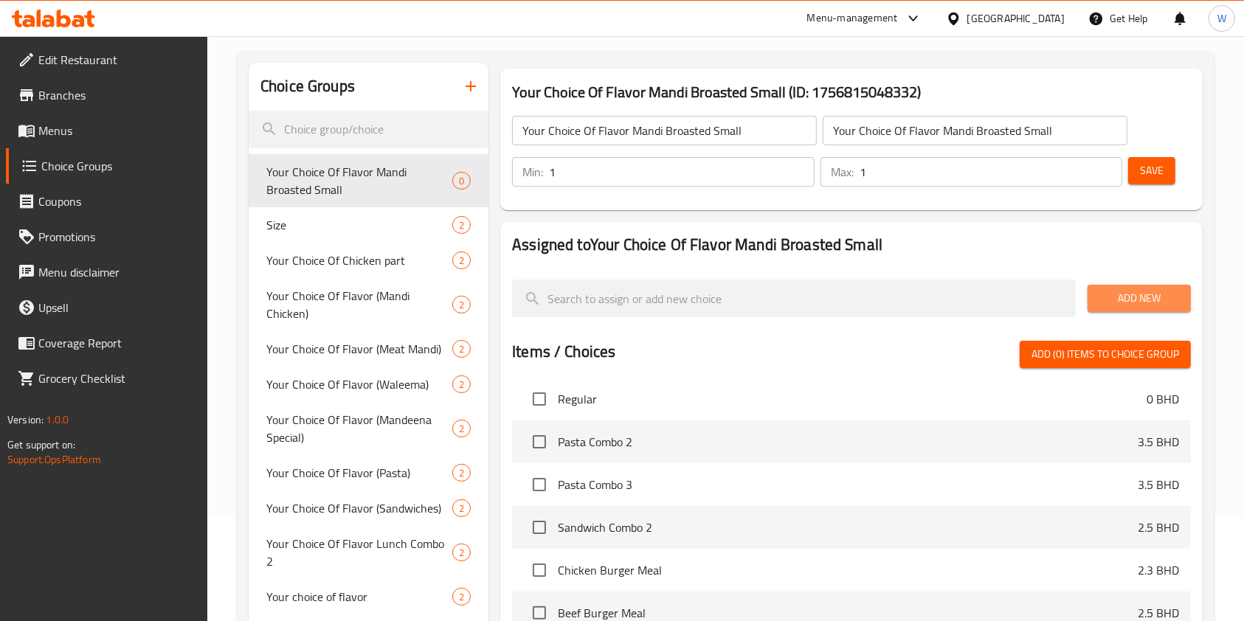
click at [1104, 297] on span "Add New" at bounding box center [1139, 298] width 80 height 18
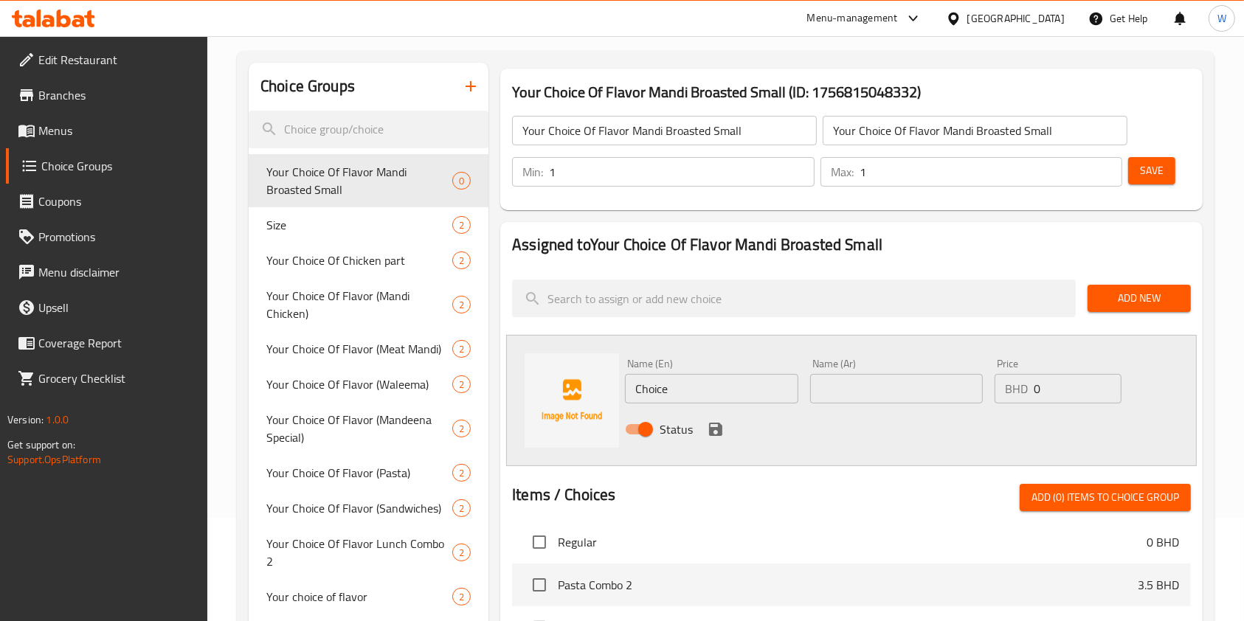
click at [734, 386] on input "Choice" at bounding box center [711, 389] width 173 height 30
paste input "Regular"
type input "Regular"
click at [844, 390] on input "text" at bounding box center [896, 389] width 173 height 30
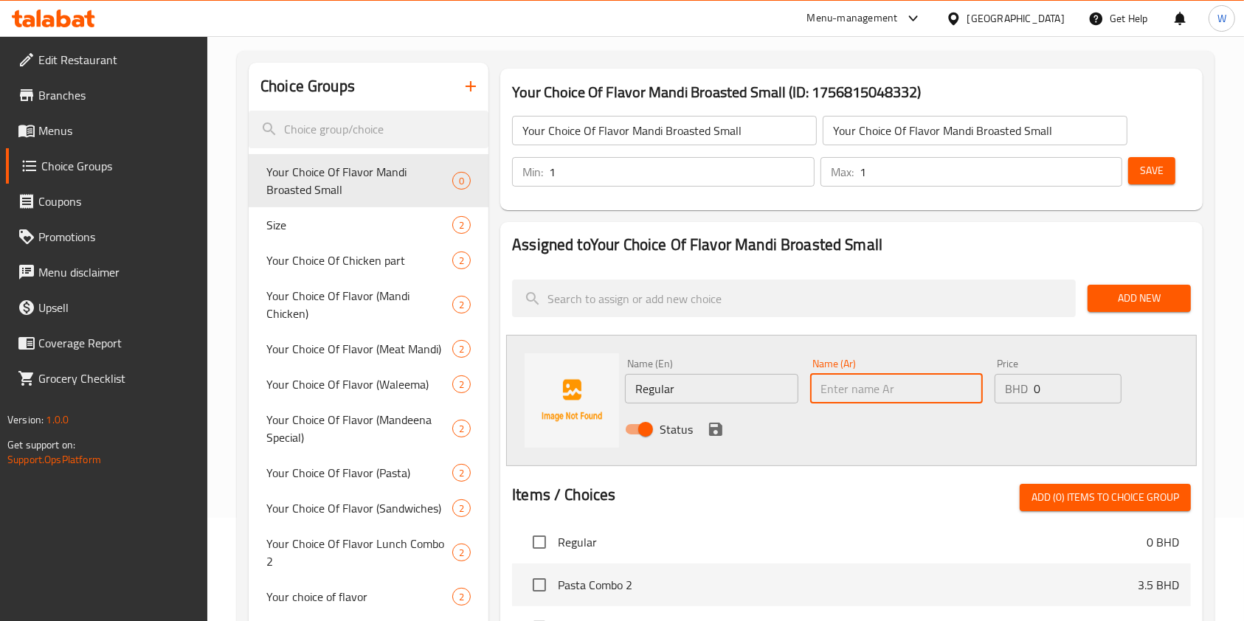
paste input "Regular"
type input "Regular"
click at [716, 427] on icon "save" at bounding box center [715, 429] width 13 height 13
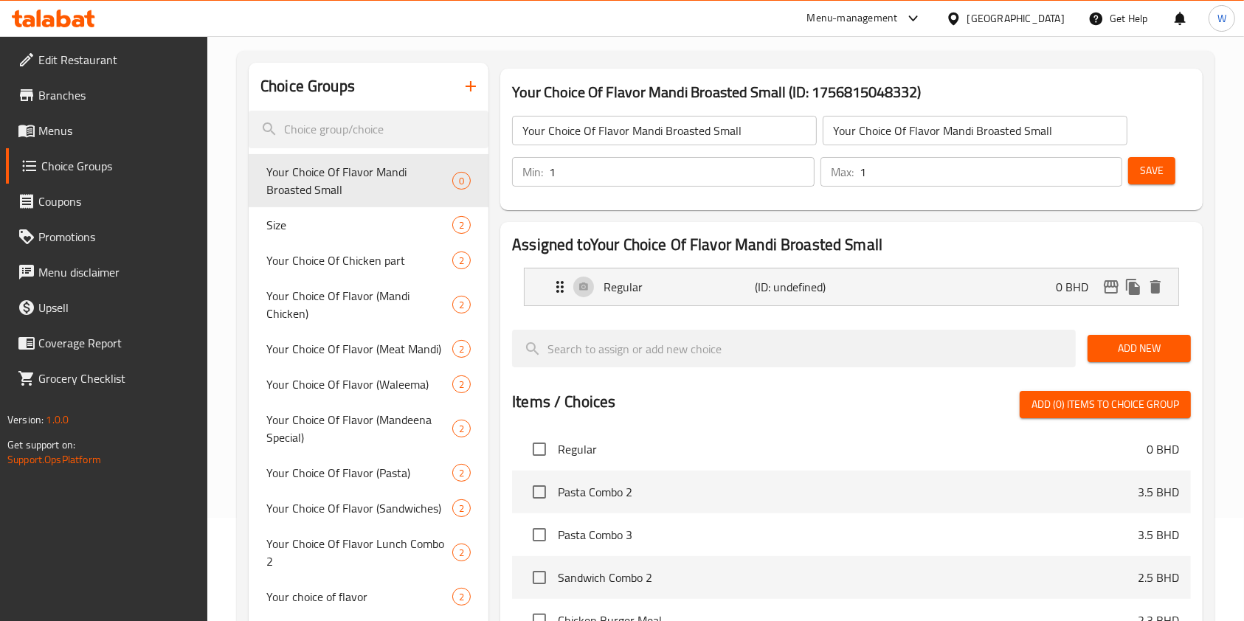
click at [1160, 351] on span "Add New" at bounding box center [1139, 348] width 80 height 18
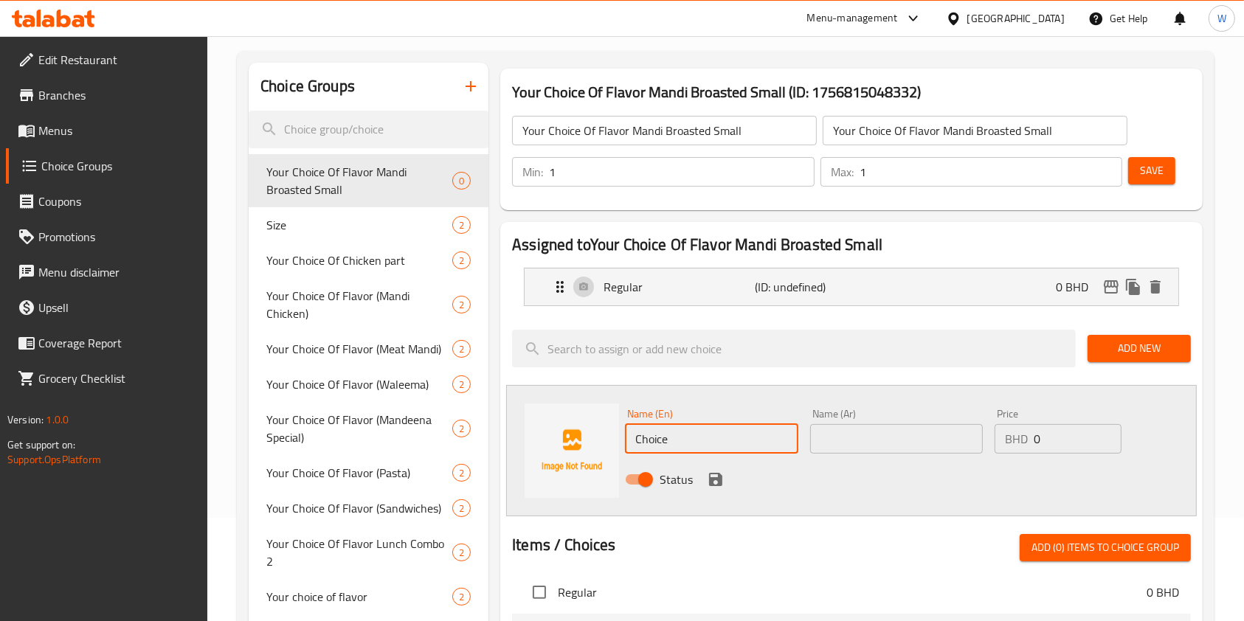
click at [690, 434] on input "Choice" at bounding box center [711, 439] width 173 height 30
paste input "Spicy"
type input "Spicy"
click at [842, 454] on div "Name (Ar) Name (Ar)" at bounding box center [896, 431] width 184 height 57
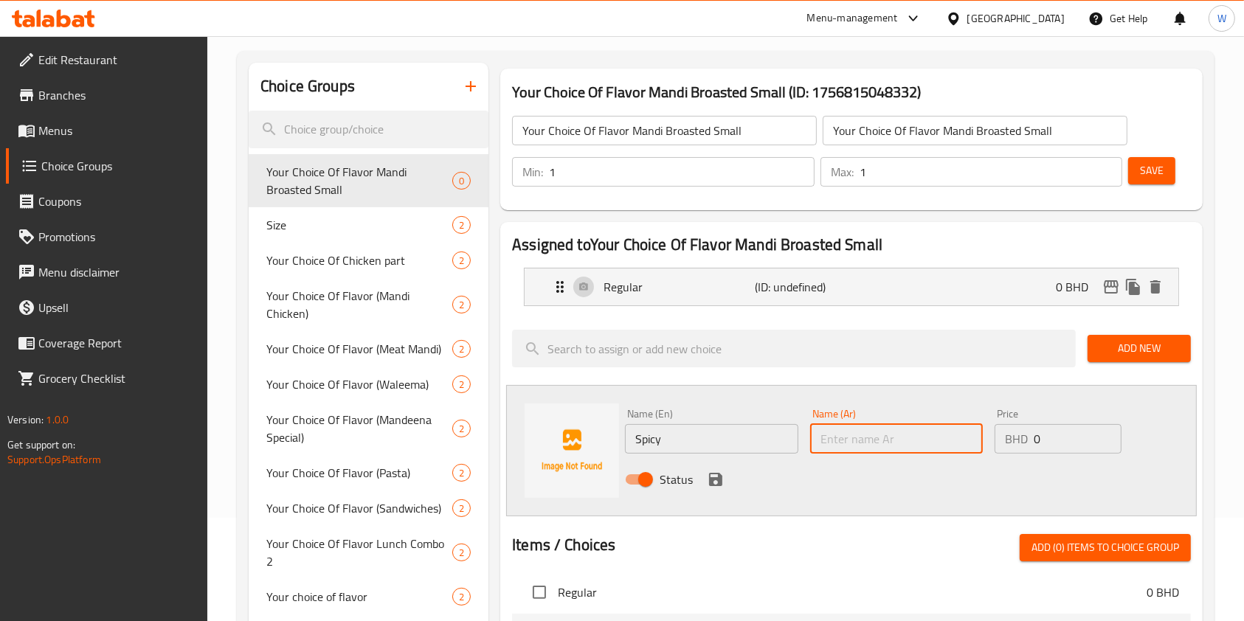
click at [838, 441] on input "text" at bounding box center [896, 439] width 173 height 30
paste input "Spicy"
type input "Spicy"
click at [720, 477] on icon "save" at bounding box center [715, 479] width 13 height 13
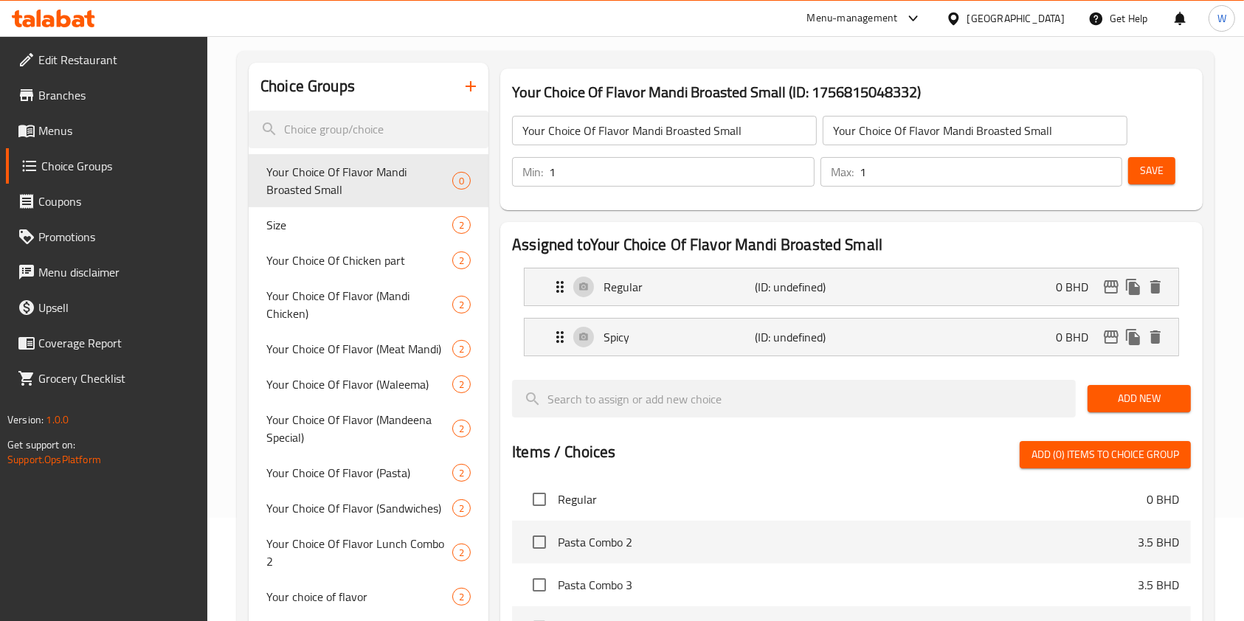
click at [1142, 171] on span "Save" at bounding box center [1152, 171] width 24 height 18
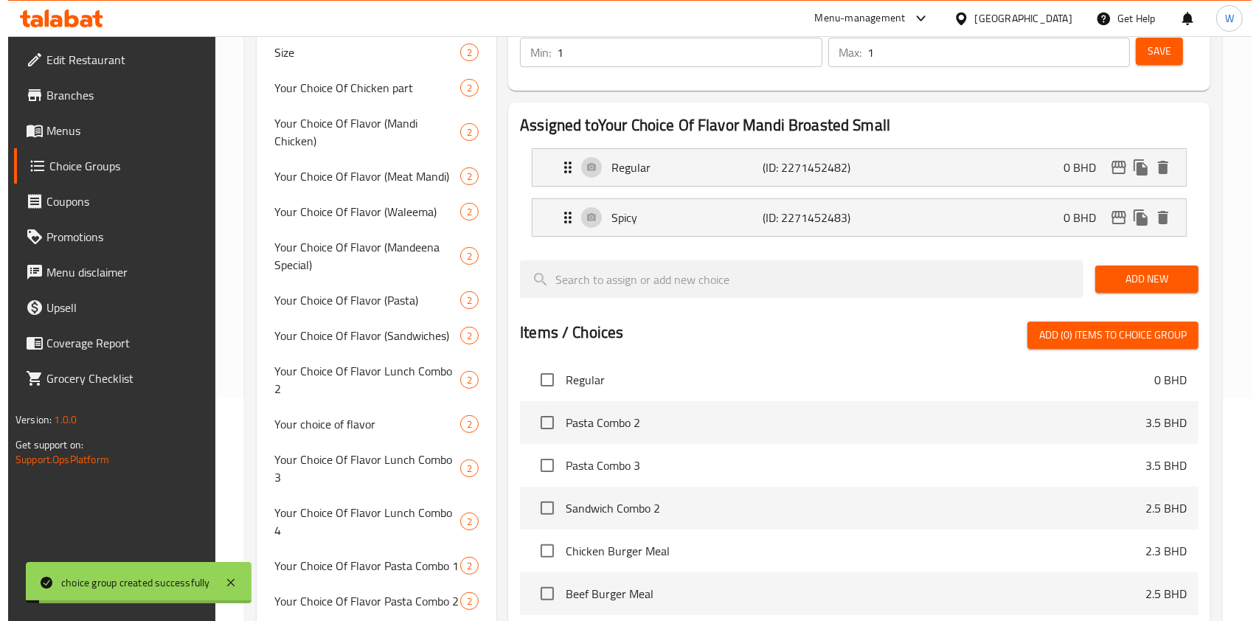
scroll to position [497, 0]
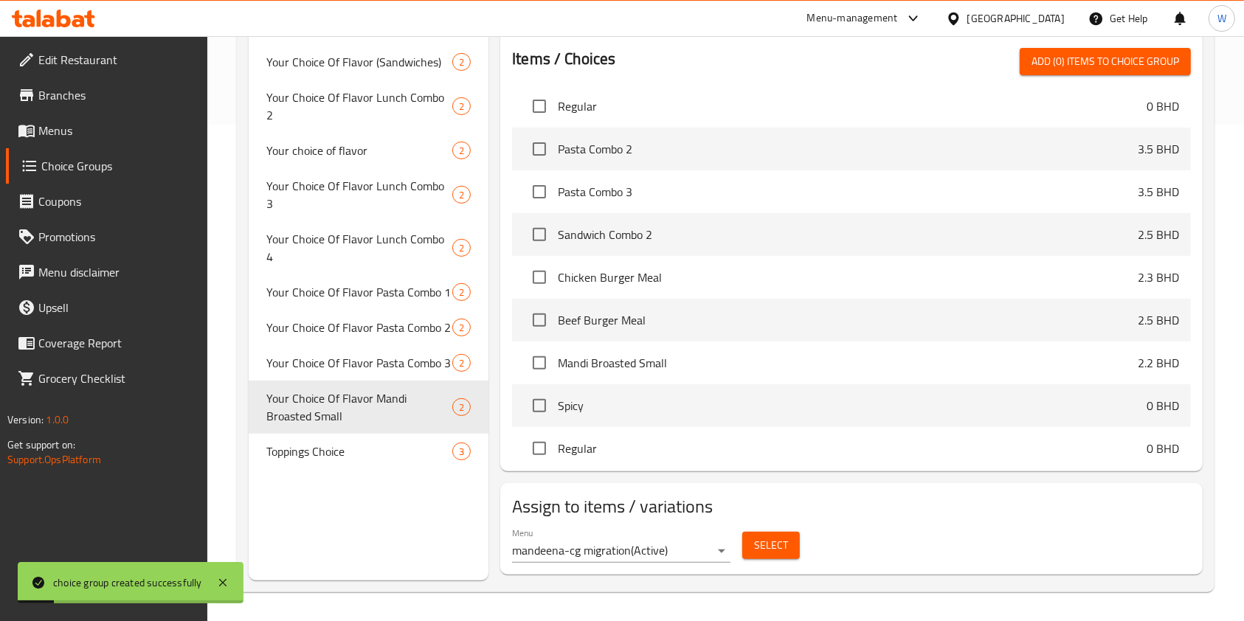
click at [744, 545] on button "Select" at bounding box center [771, 545] width 58 height 27
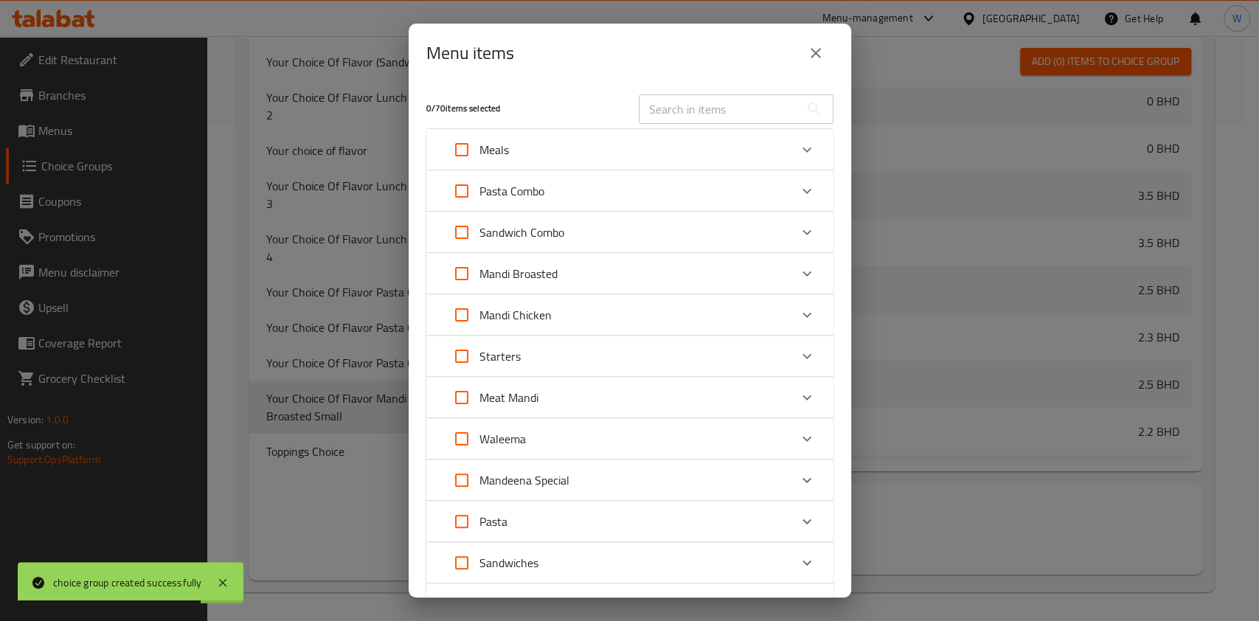
click at [665, 279] on div "Mandi Broasted" at bounding box center [616, 273] width 345 height 35
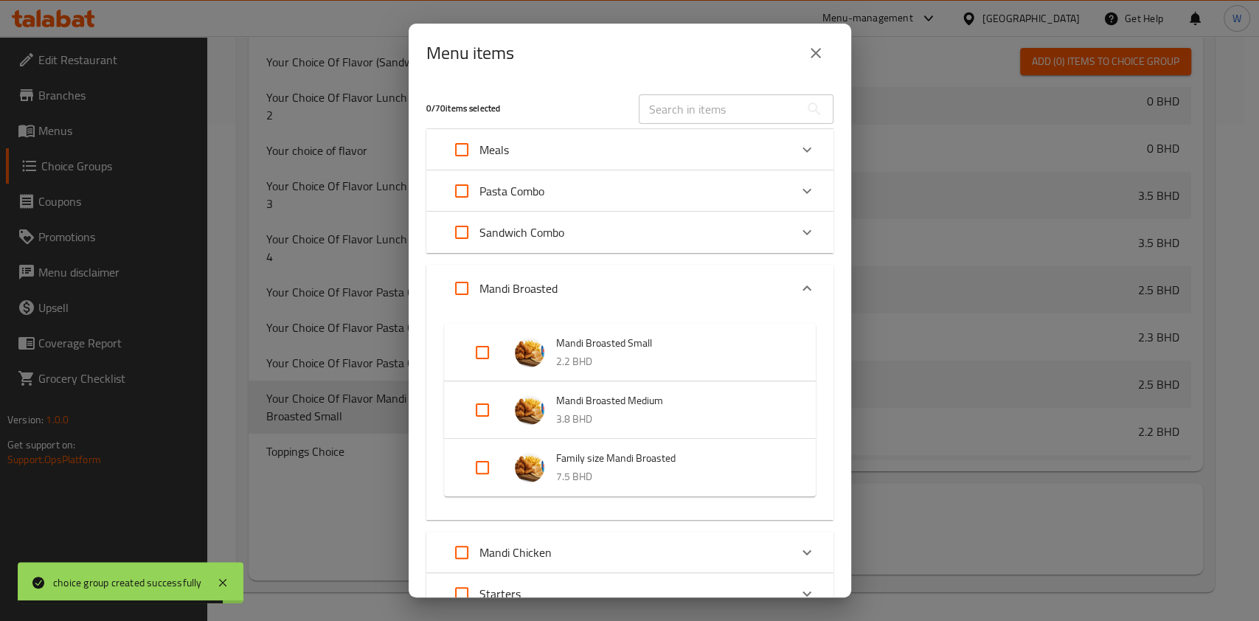
click at [484, 352] on input "Expand" at bounding box center [482, 352] width 35 height 35
checkbox input "true"
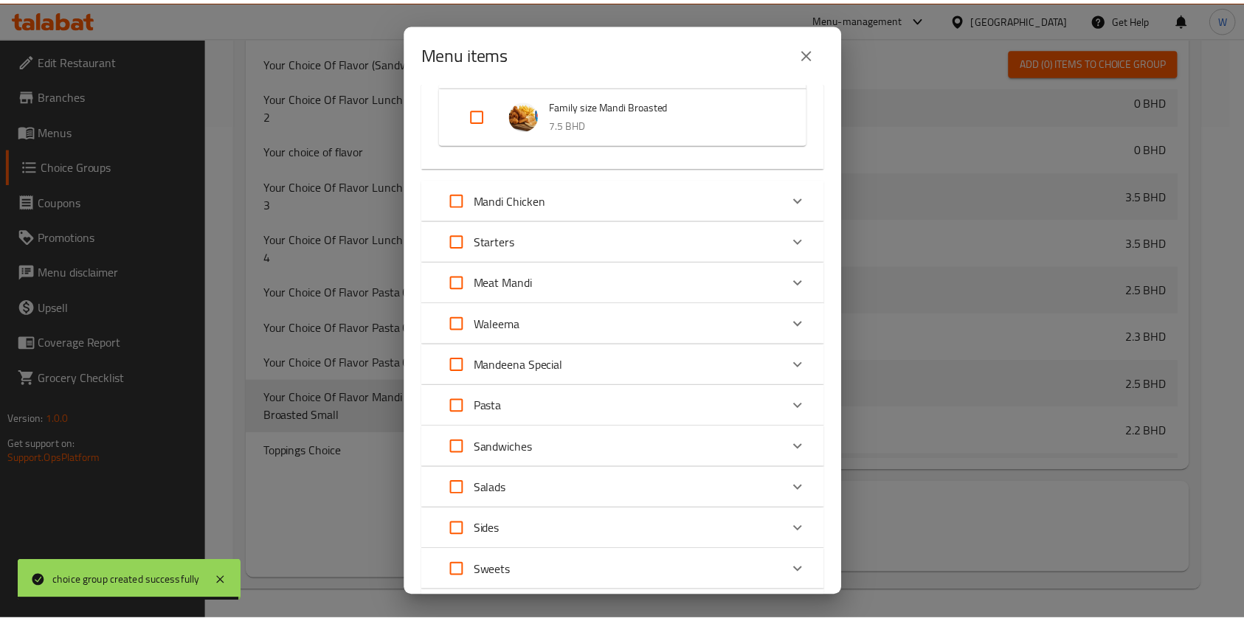
scroll to position [545, 0]
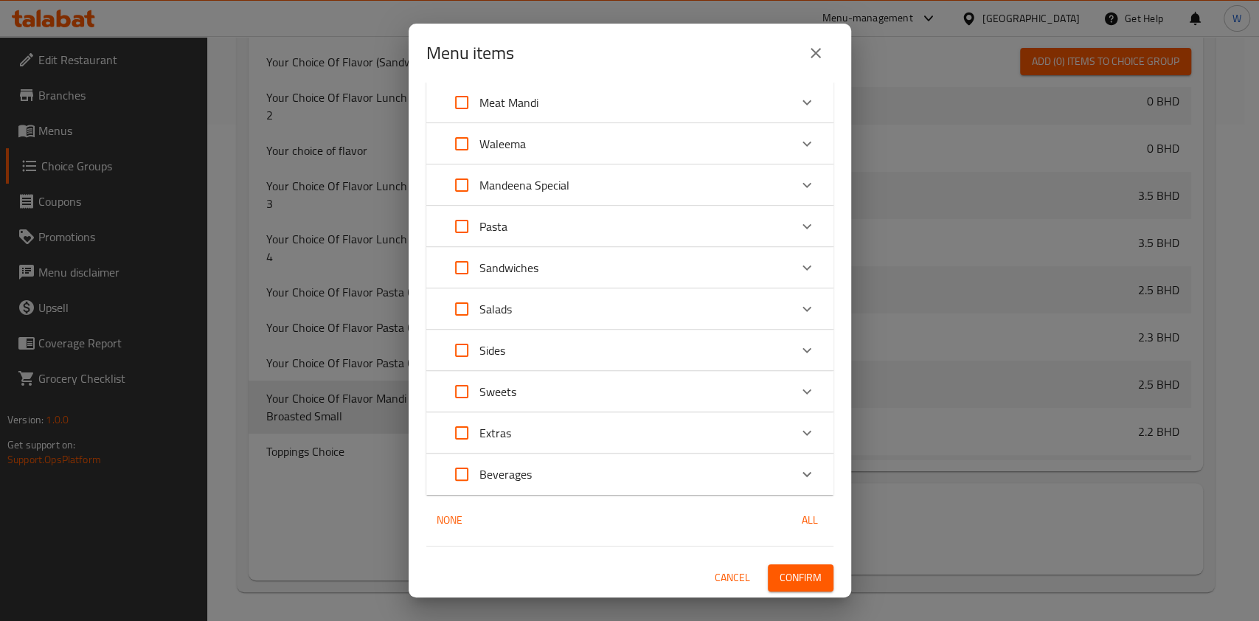
click at [781, 566] on button "Confirm" at bounding box center [801, 577] width 66 height 27
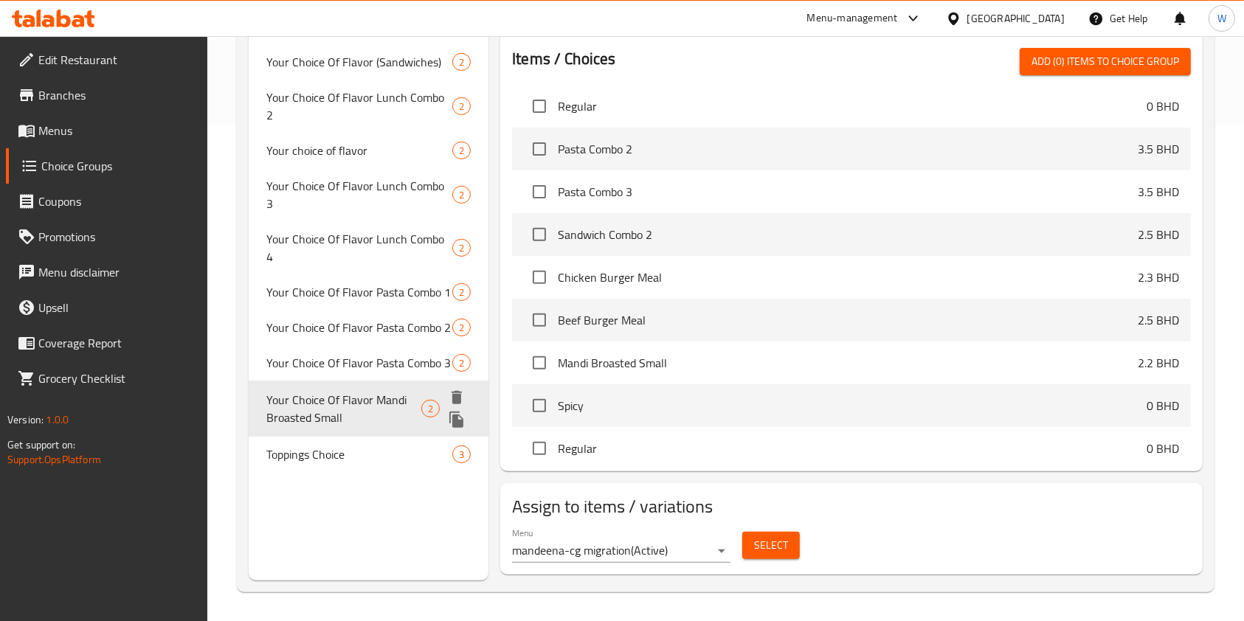
click at [455, 412] on icon "duplicate" at bounding box center [456, 420] width 14 height 16
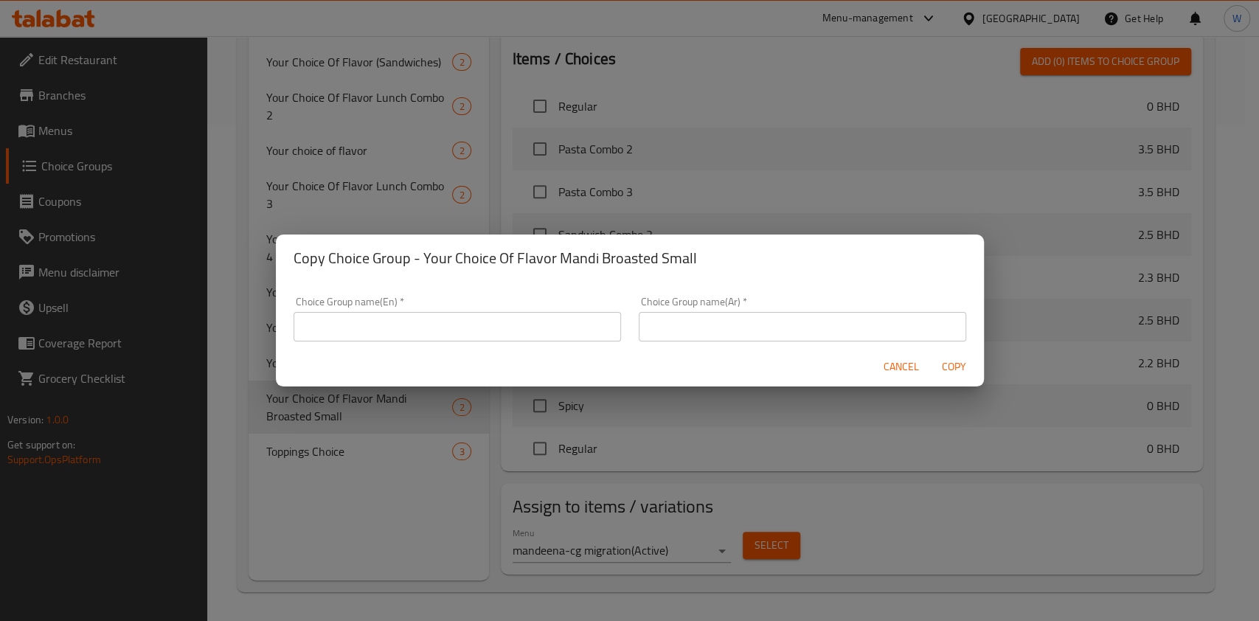
click at [891, 359] on span "Cancel" at bounding box center [901, 367] width 35 height 18
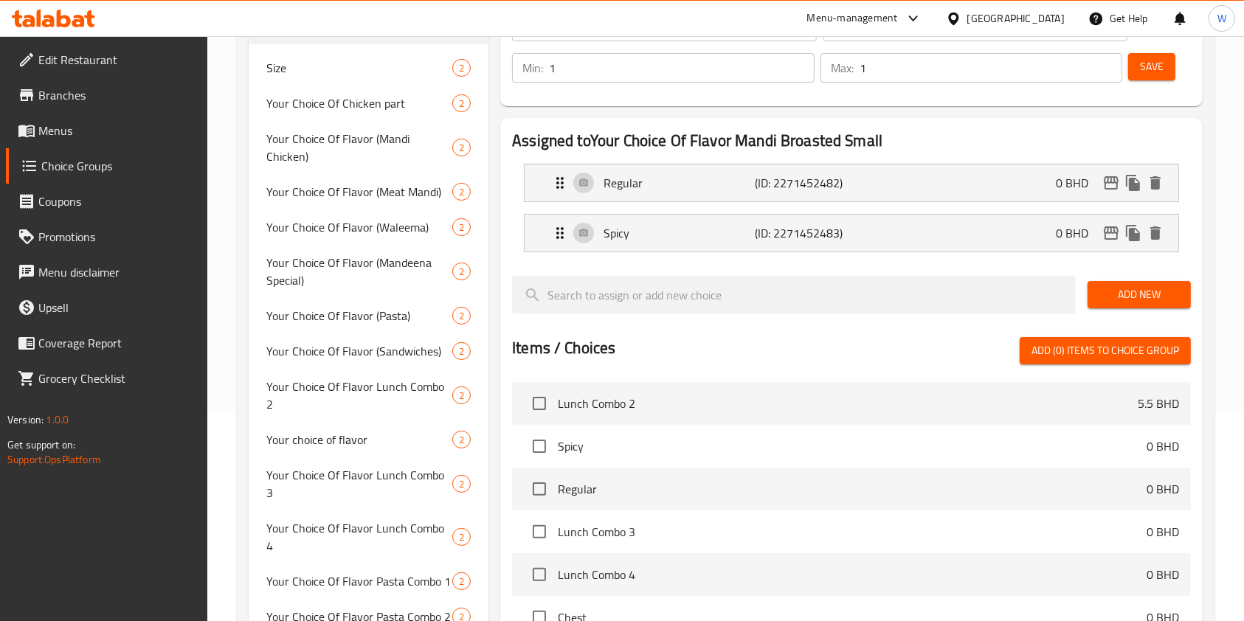
scroll to position [103, 0]
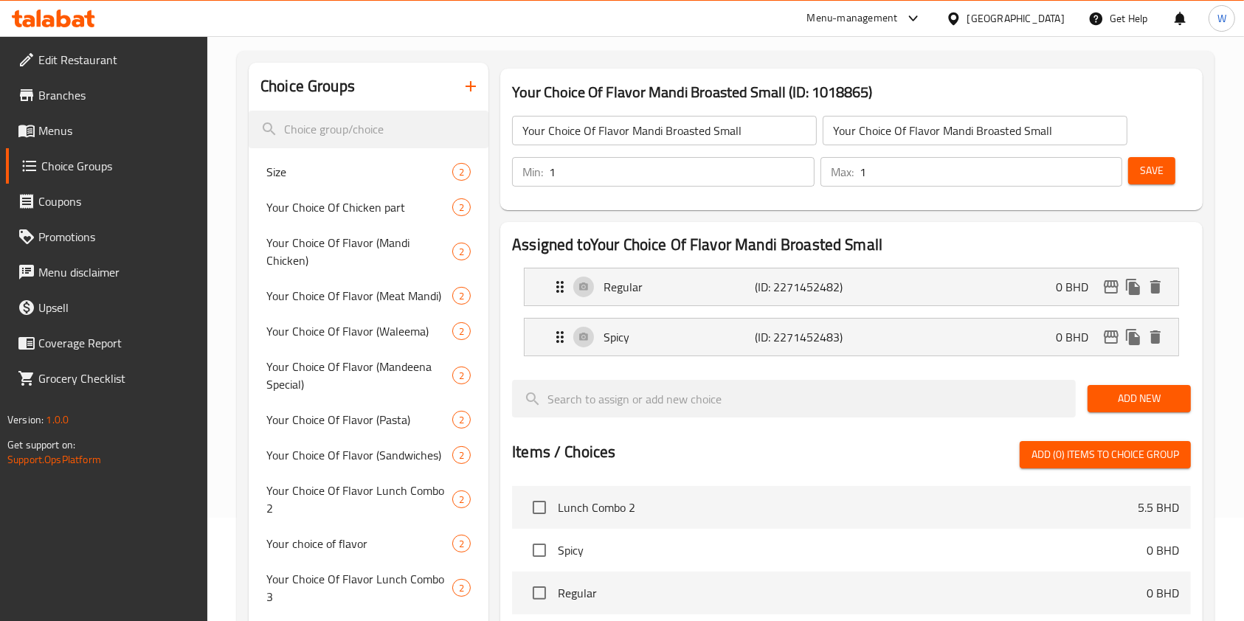
click at [631, 139] on input "Your Choice Of Flavor Mandi Broasted Small" at bounding box center [664, 131] width 305 height 30
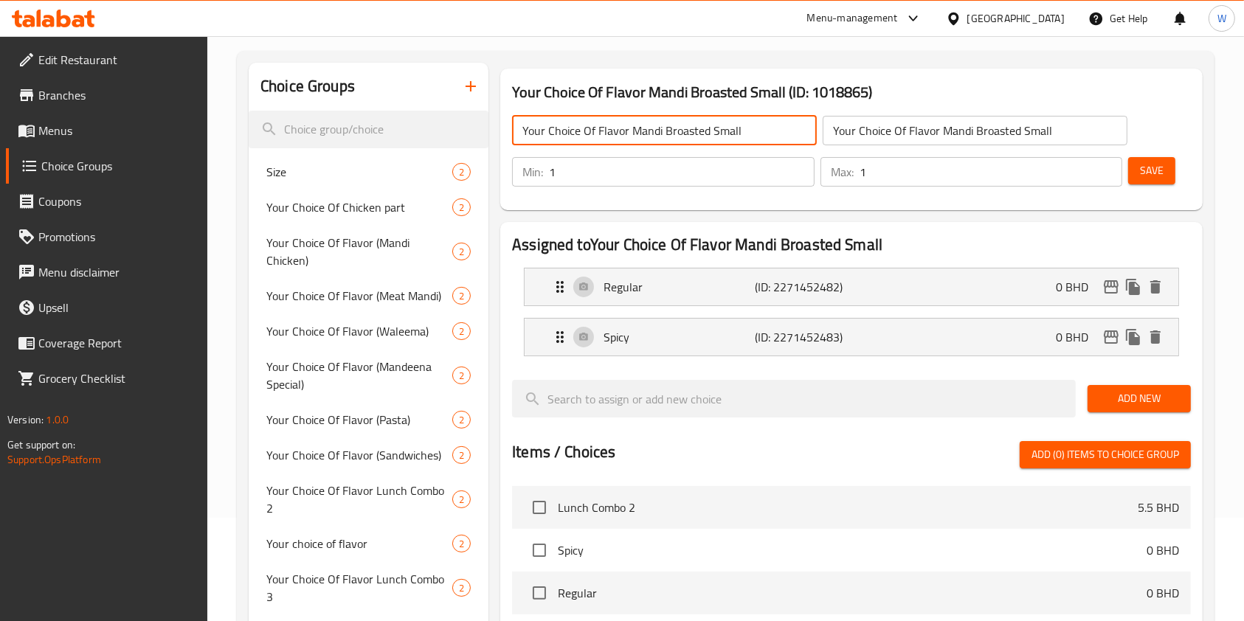
click at [629, 139] on input "Your Choice Of Flavor Mandi Broasted Small" at bounding box center [664, 131] width 305 height 30
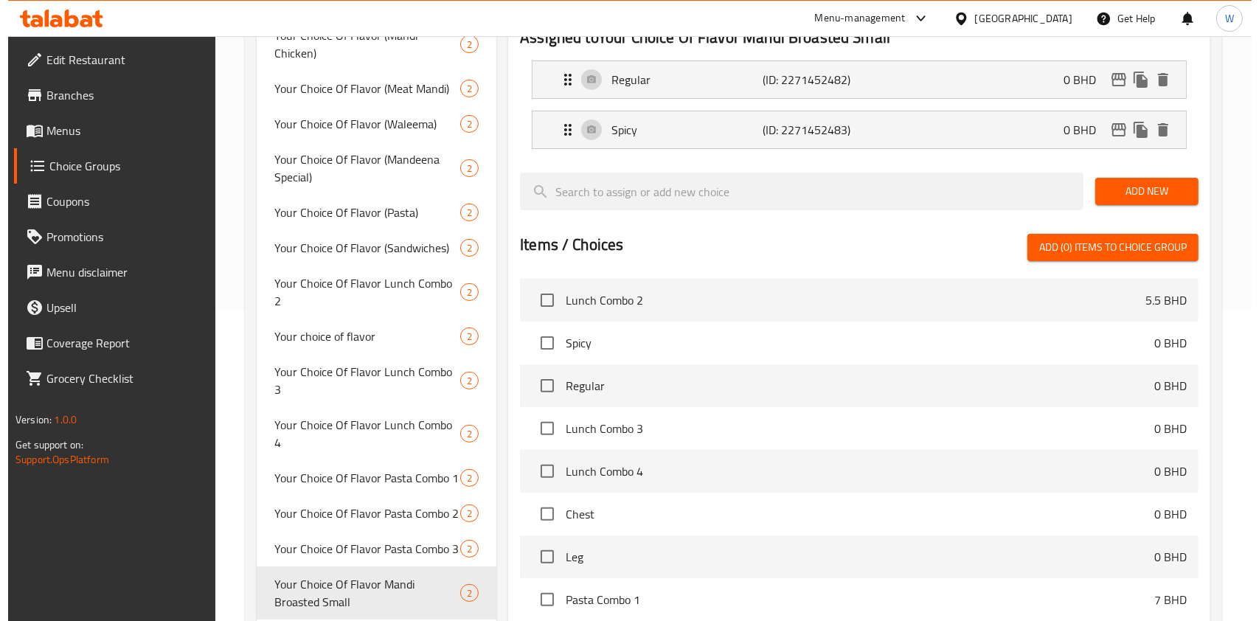
scroll to position [497, 0]
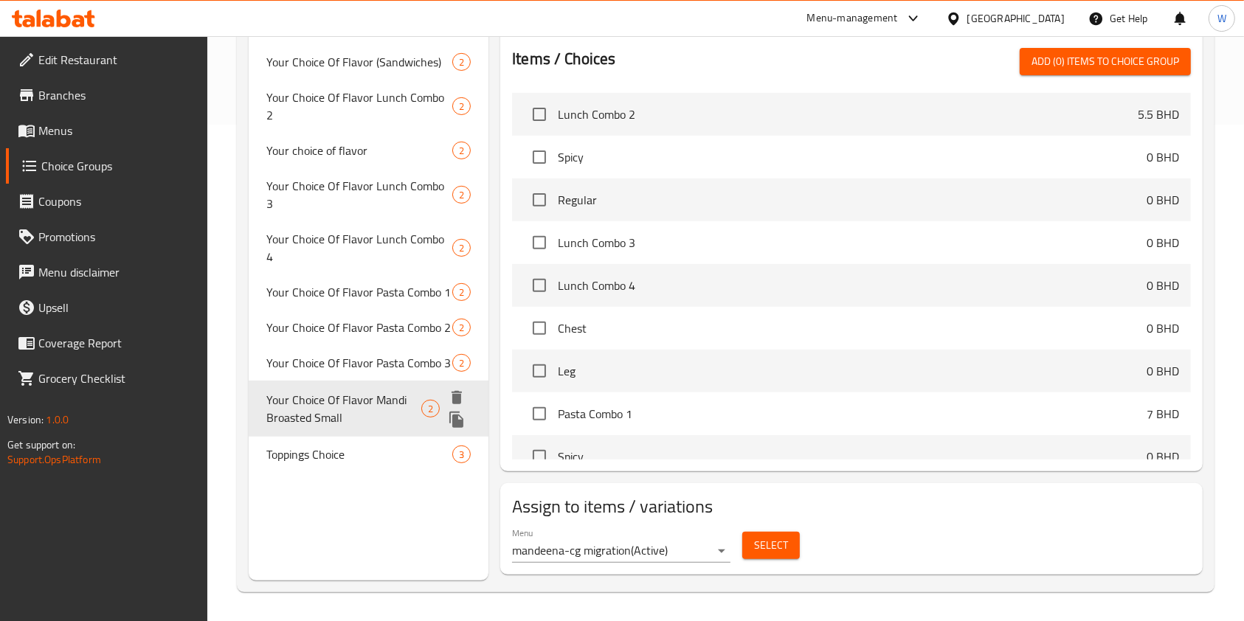
click at [454, 412] on icon "duplicate" at bounding box center [456, 420] width 14 height 16
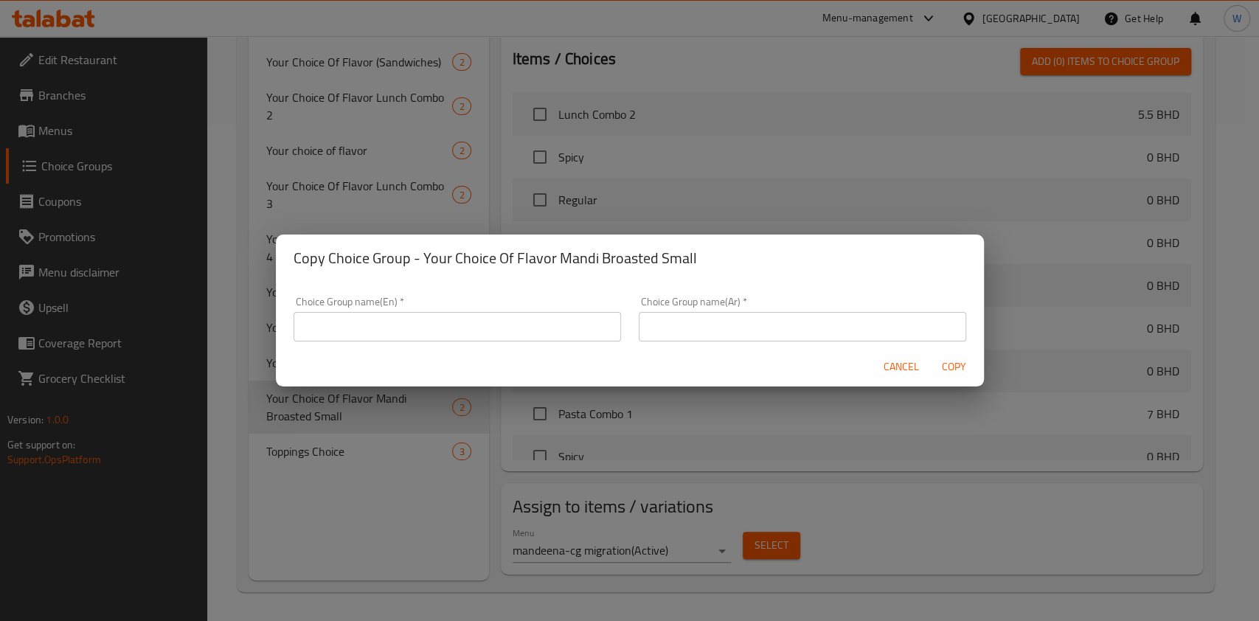
click at [550, 322] on input "text" at bounding box center [458, 327] width 328 height 30
paste input "Your Choice Of Flavor Mandi Broasted Small"
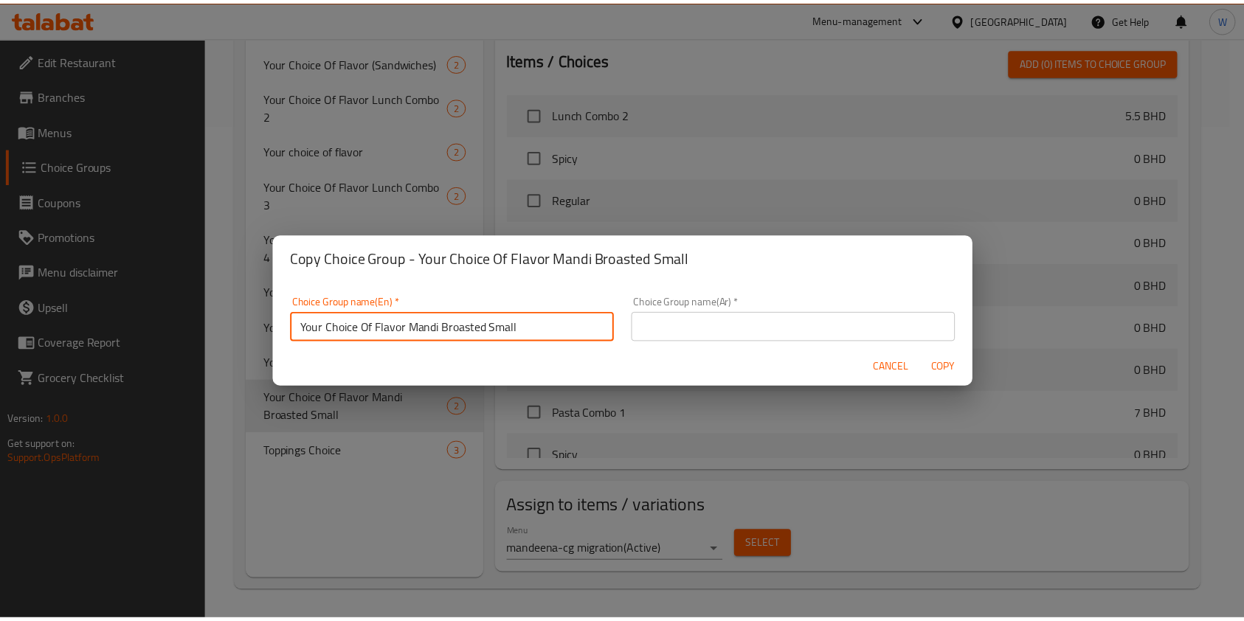
scroll to position [4, 0]
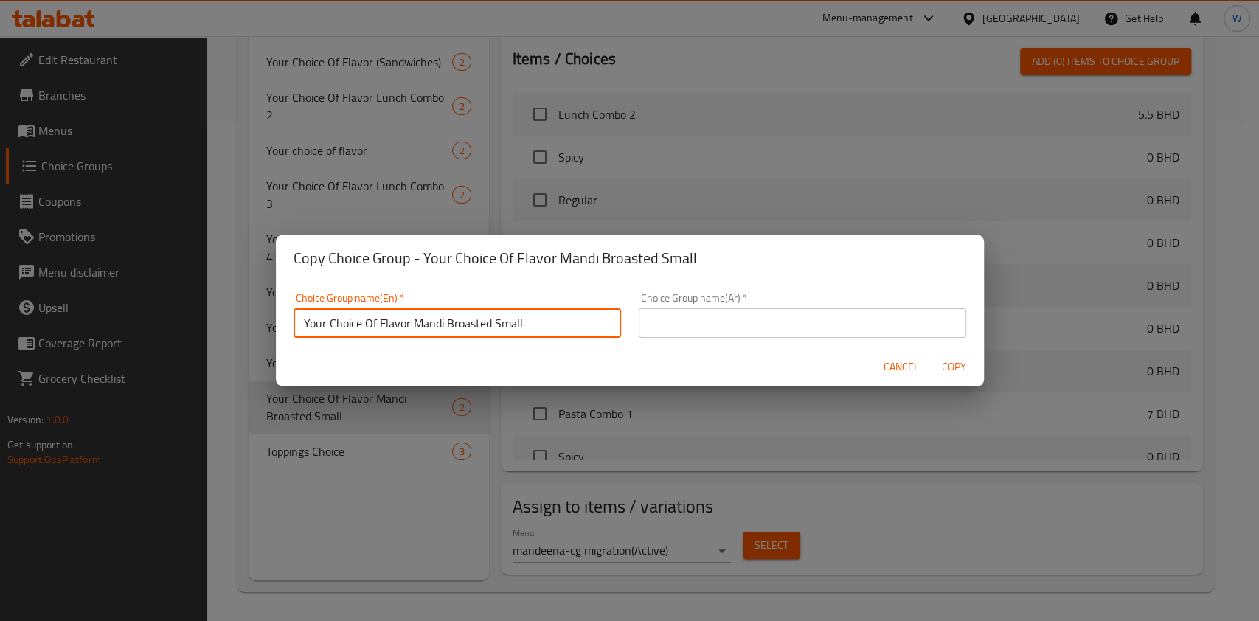
drag, startPoint x: 538, startPoint y: 330, endPoint x: 411, endPoint y: 336, distance: 127.1
click at [411, 336] on input "Your Choice Of Flavor Mandi Broasted Small" at bounding box center [458, 323] width 328 height 30
paste input "Medium"
click at [402, 331] on input "Your Choice Of Flavor Mandi Broasted Medium" at bounding box center [458, 323] width 328 height 30
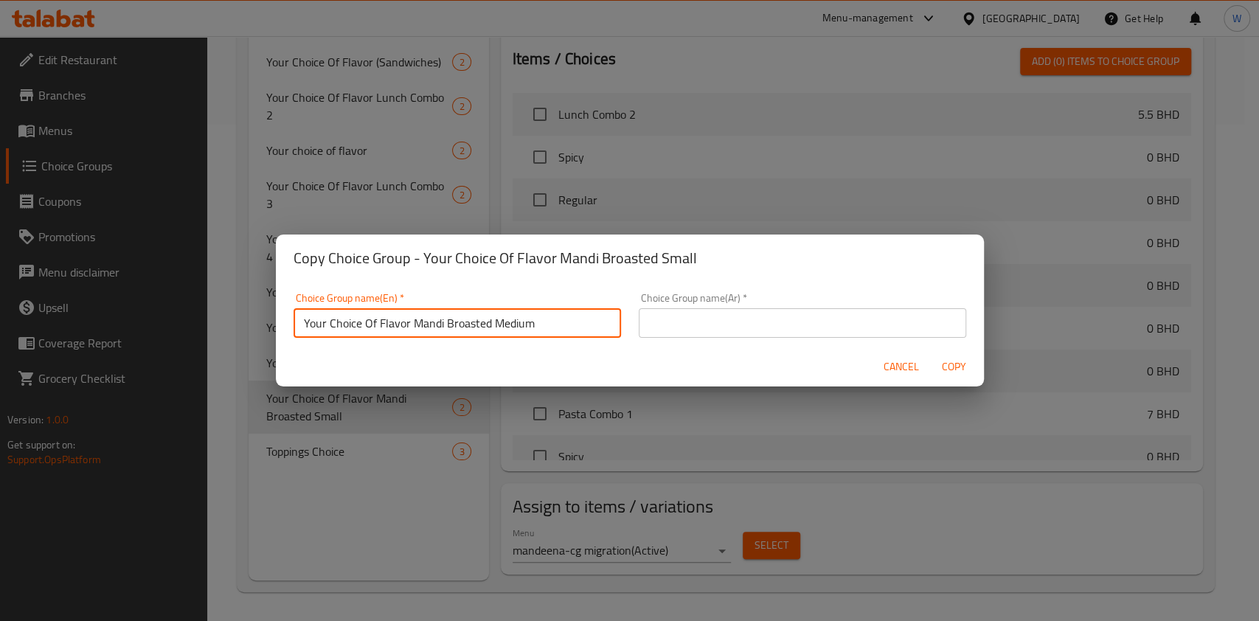
click at [402, 331] on input "Your Choice Of Flavor Mandi Broasted Medium" at bounding box center [458, 323] width 328 height 30
type input "Your Choice Of Flavor Mandi Broasted Medium"
click at [797, 314] on input "text" at bounding box center [803, 323] width 328 height 30
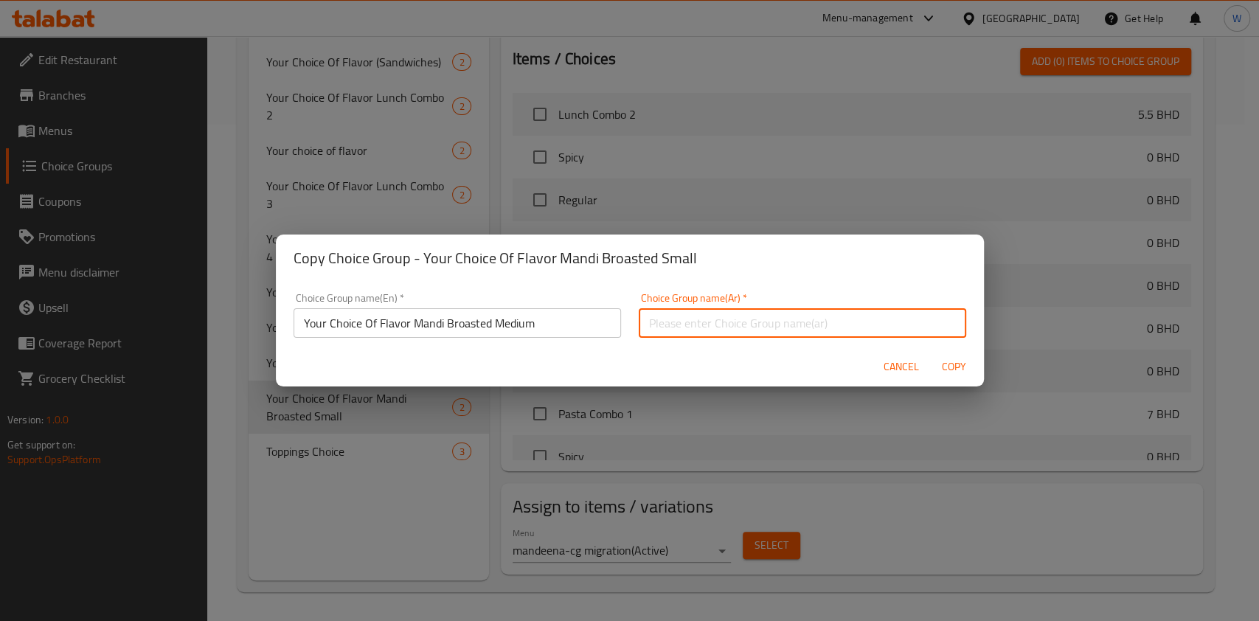
paste input "Your Choice Of Flavor Mandi Broasted Medium"
type input "Your Choice Of Flavor Mandi Broasted Medium"
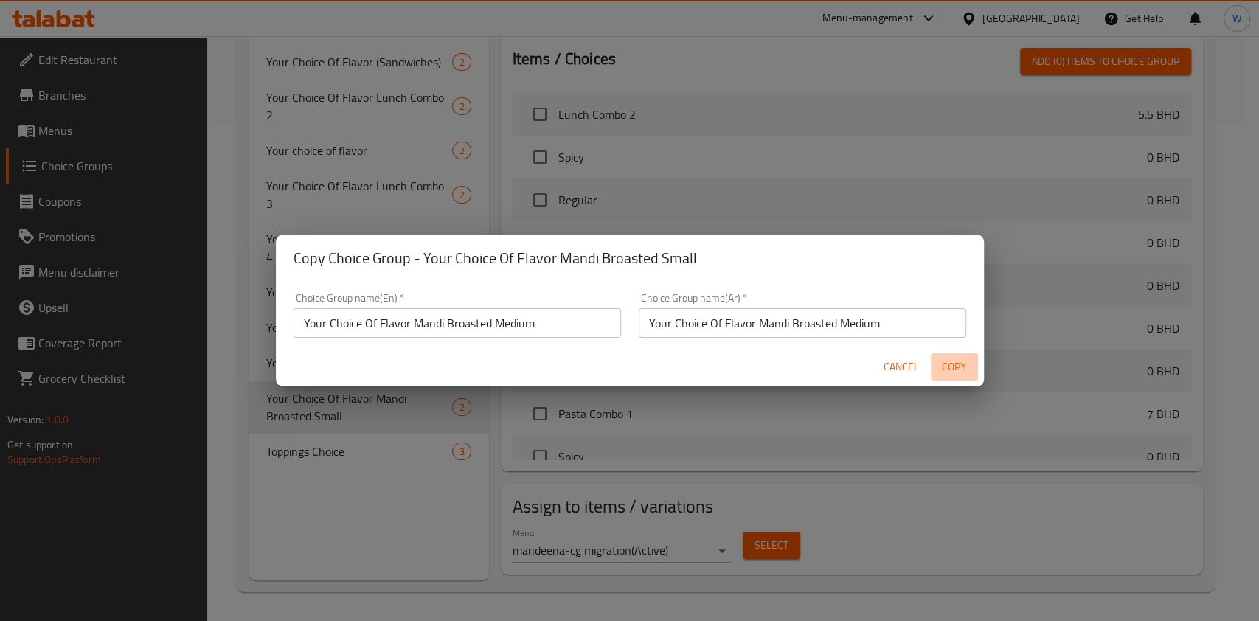
click at [945, 366] on span "Copy" at bounding box center [954, 367] width 35 height 18
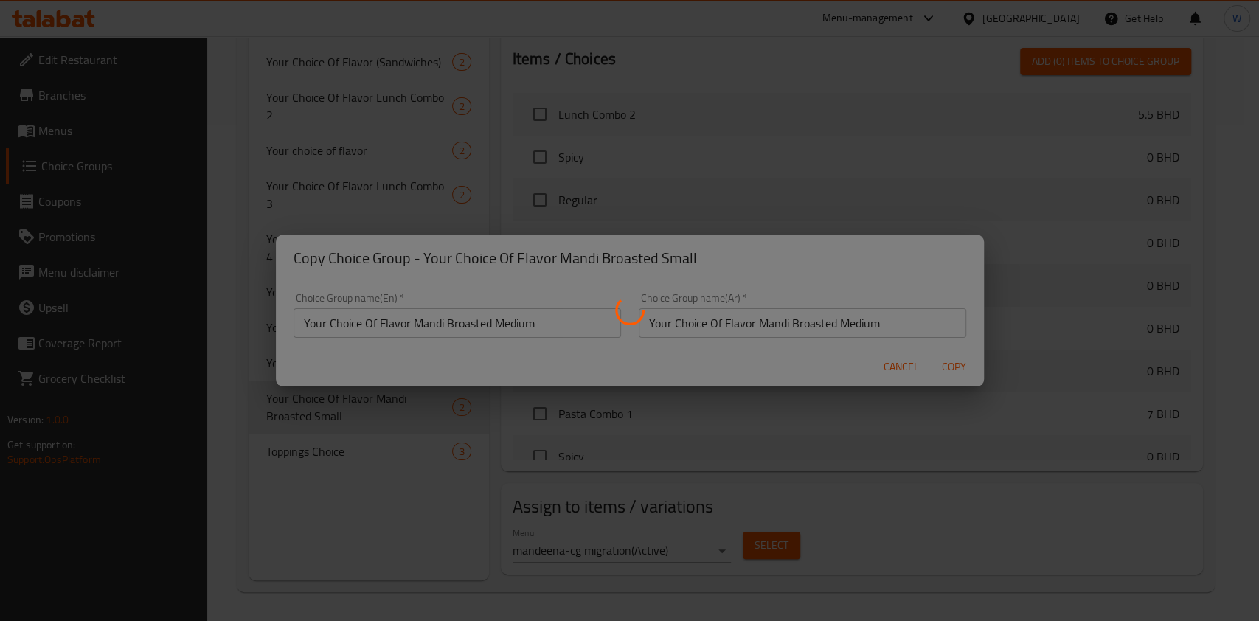
type input "Your Choice Of Flavor Mandi Broasted Medium"
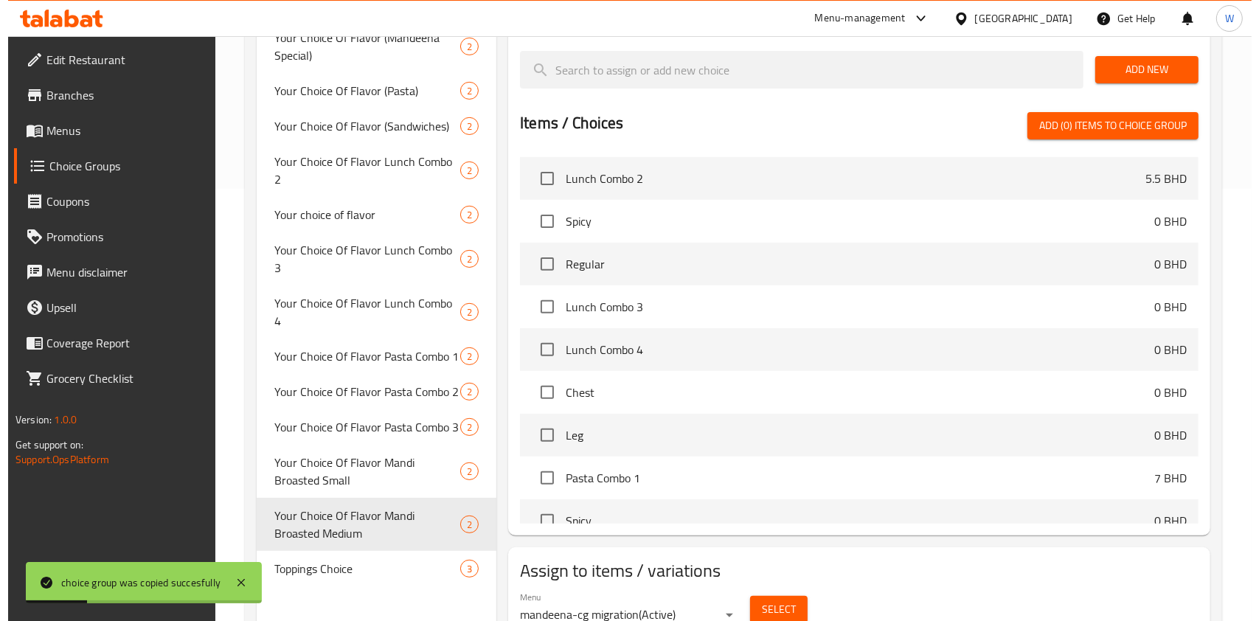
scroll to position [497, 0]
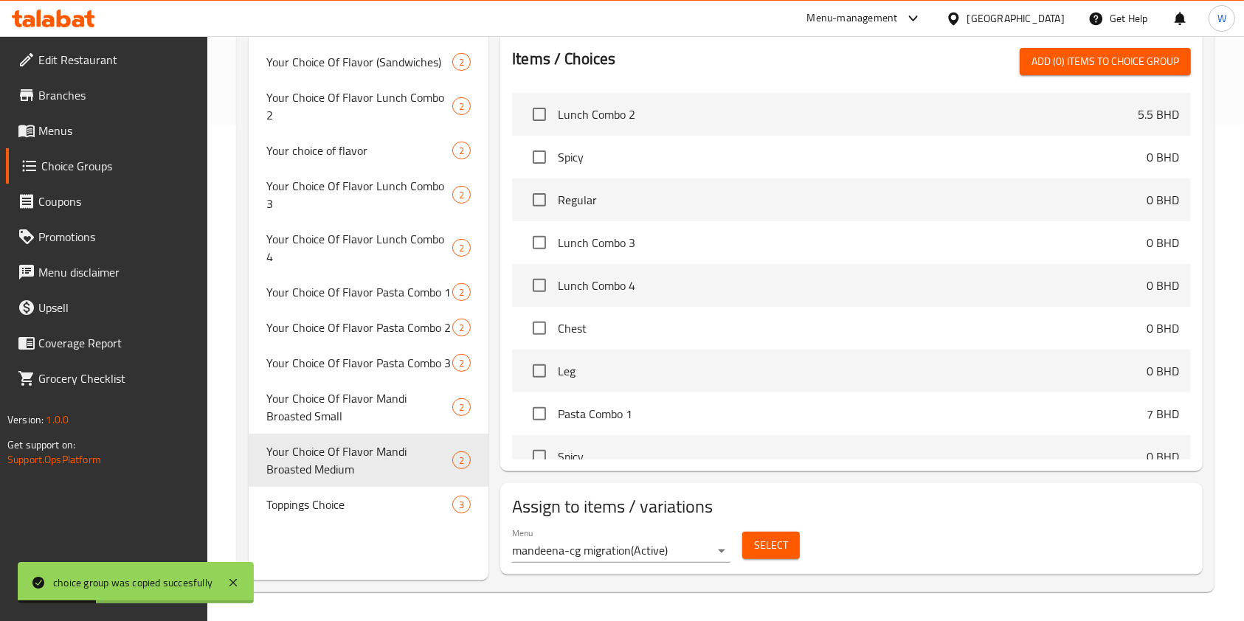
click at [773, 549] on span "Select" at bounding box center [771, 545] width 34 height 18
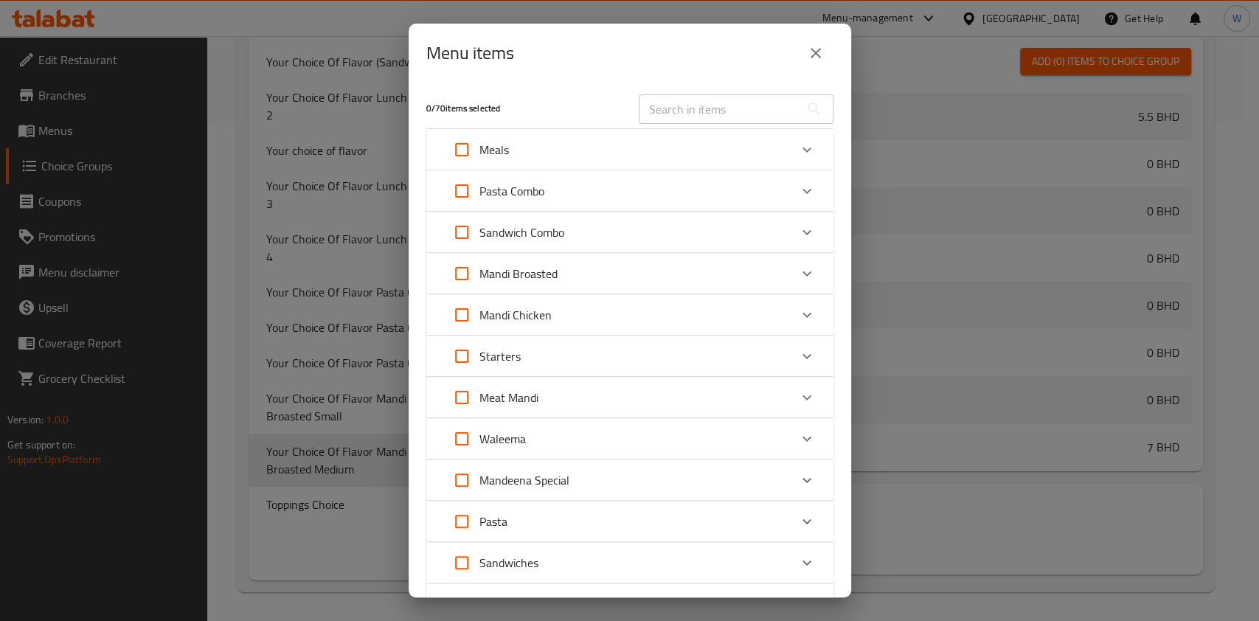
click at [708, 274] on div "Mandi Broasted" at bounding box center [616, 273] width 345 height 35
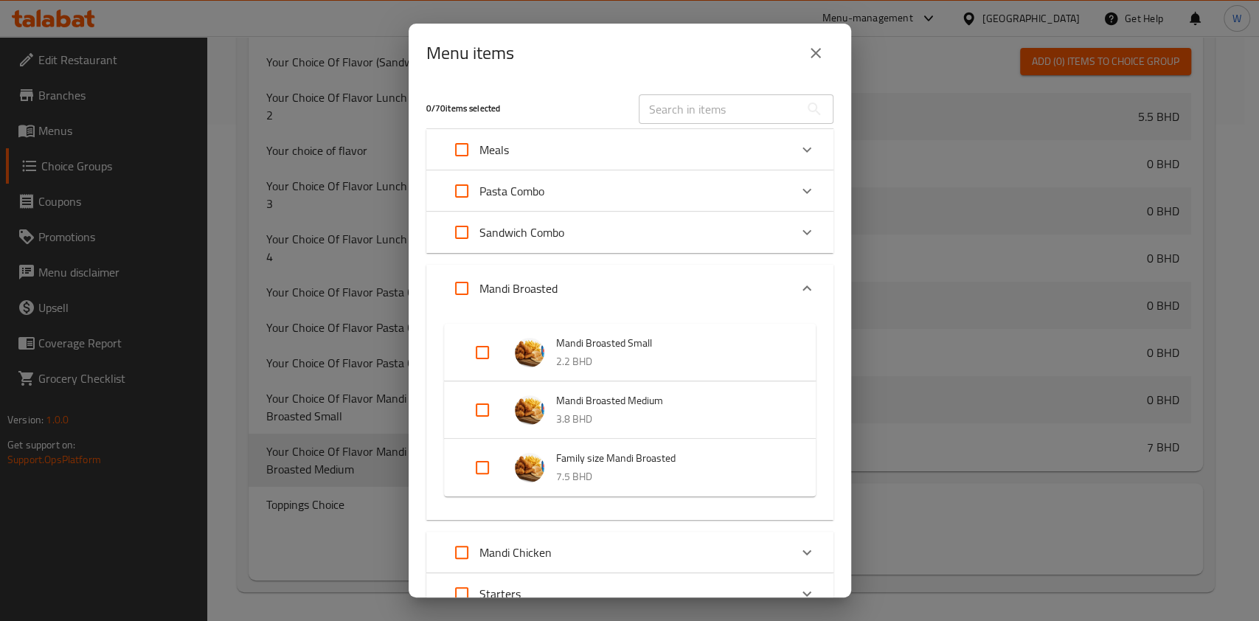
click at [485, 405] on input "Expand" at bounding box center [482, 410] width 35 height 35
checkbox input "true"
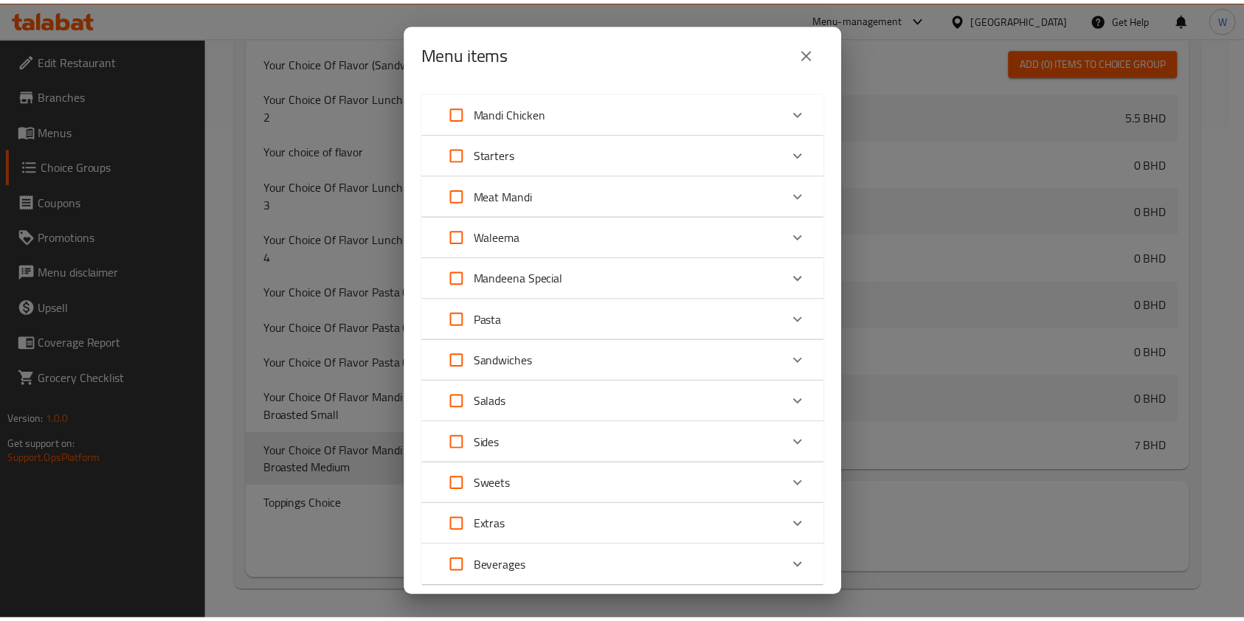
scroll to position [556, 0]
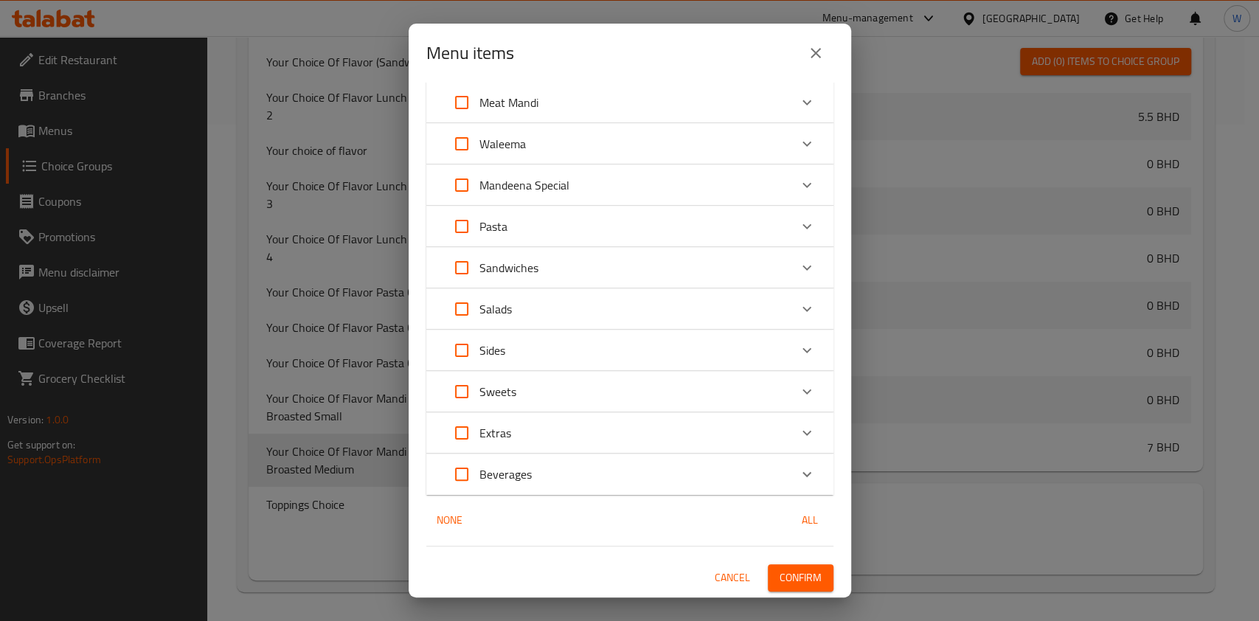
click at [793, 566] on button "Confirm" at bounding box center [801, 577] width 66 height 27
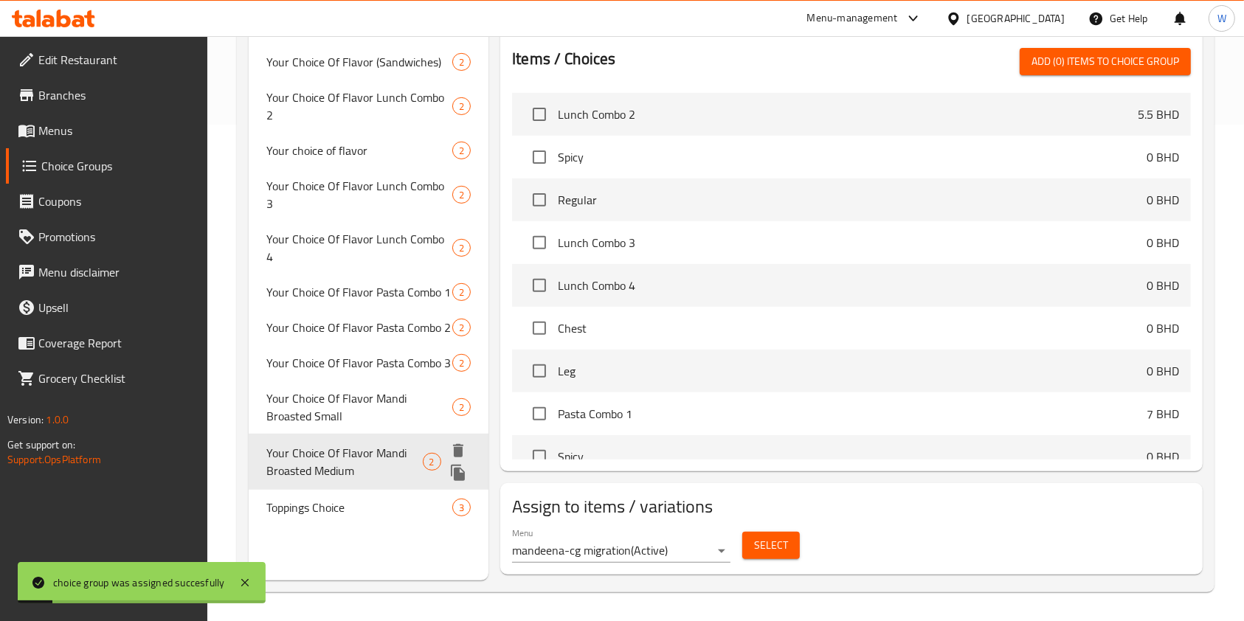
click at [460, 465] on icon "duplicate" at bounding box center [458, 473] width 14 height 16
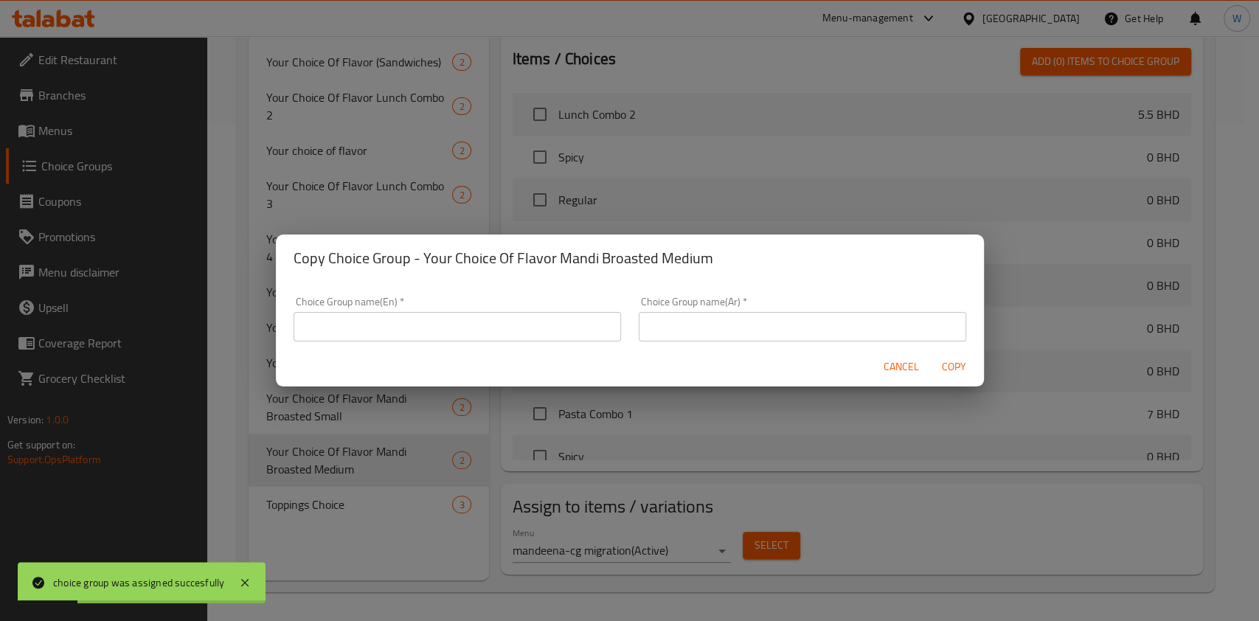
click at [910, 372] on span "Cancel" at bounding box center [901, 367] width 35 height 18
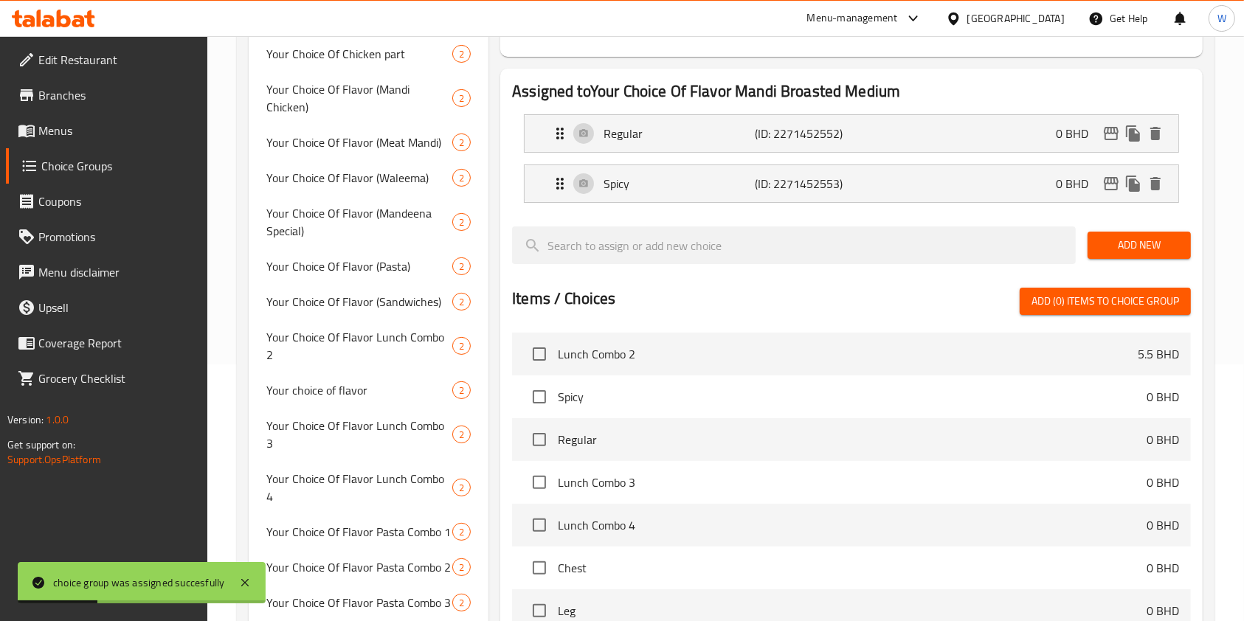
scroll to position [0, 0]
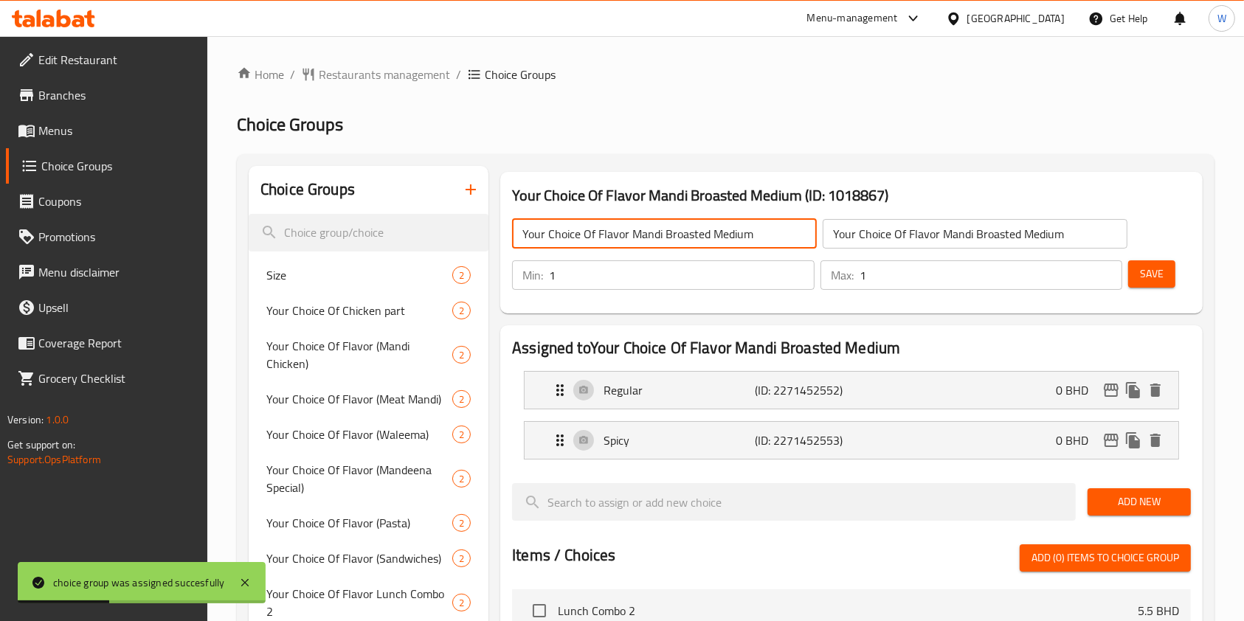
click at [626, 233] on input "Your Choice Of Flavor Mandi Broasted Medium" at bounding box center [664, 234] width 305 height 30
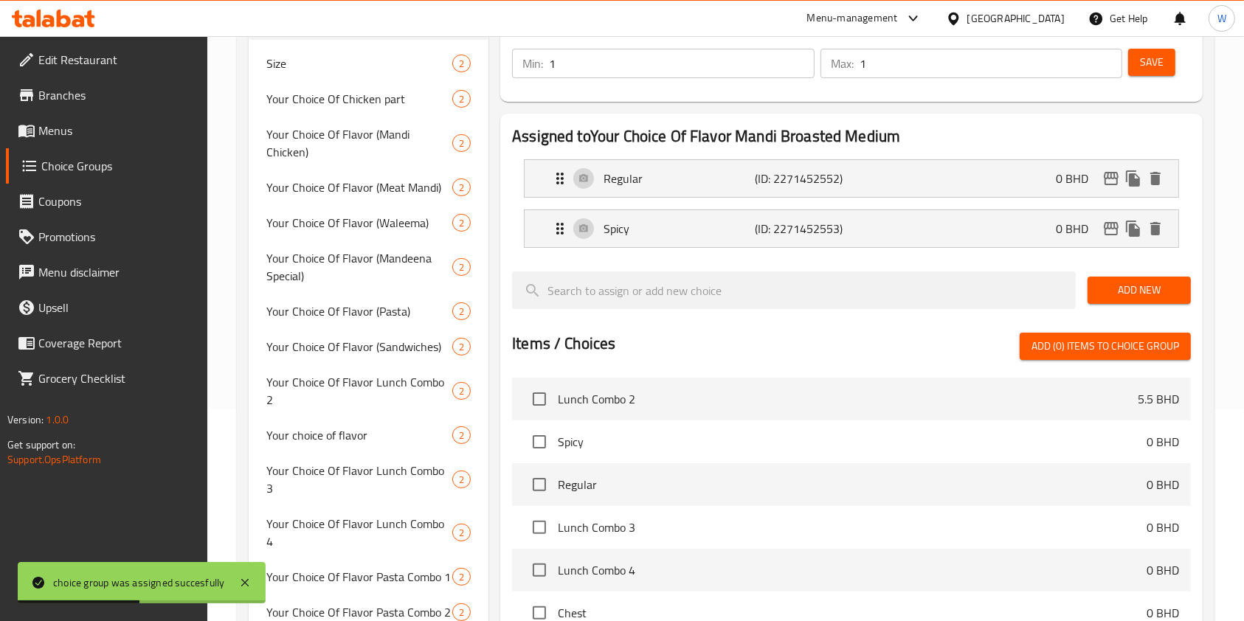
scroll to position [491, 0]
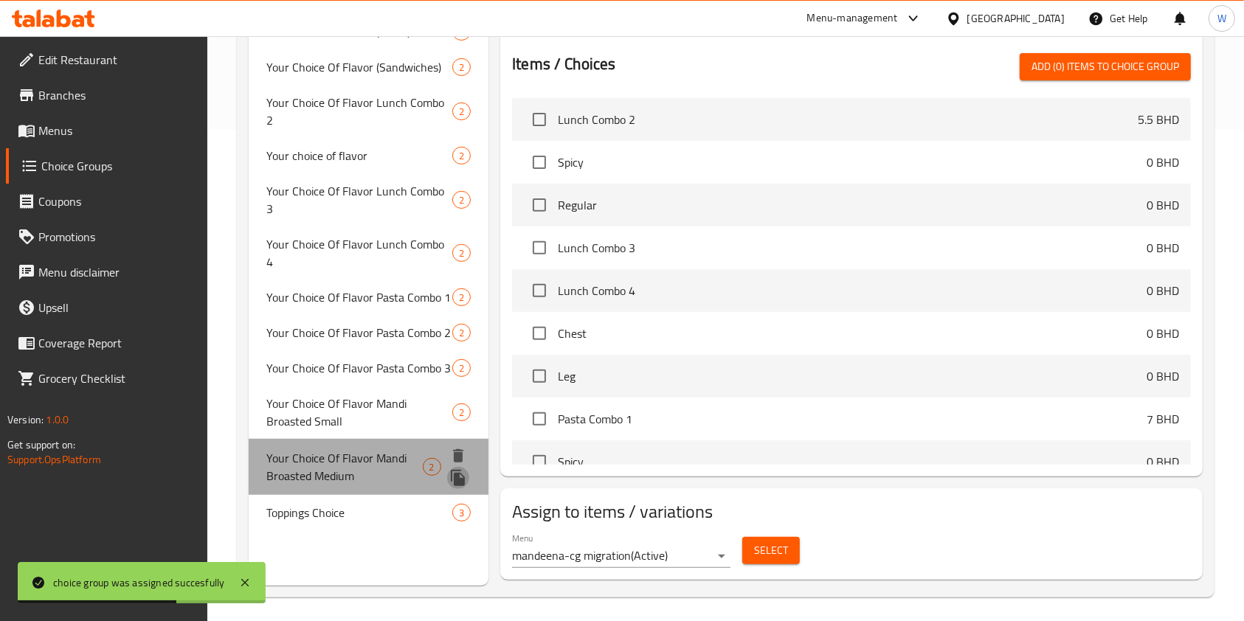
click at [457, 470] on icon "duplicate" at bounding box center [458, 478] width 14 height 16
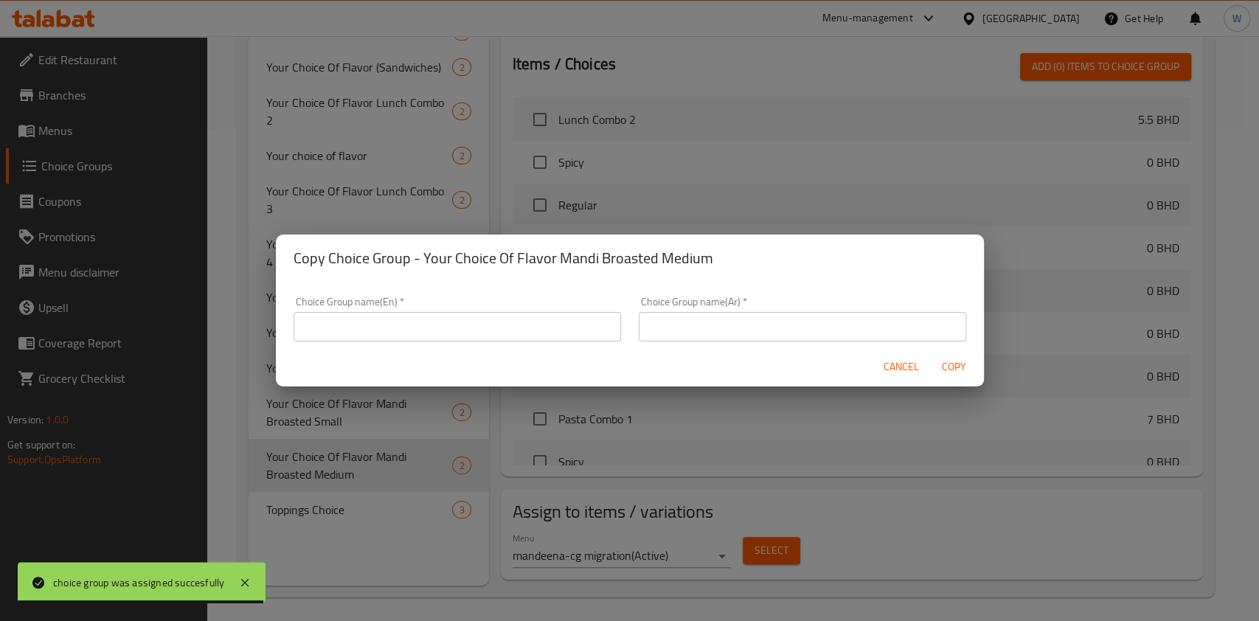
click at [578, 336] on input "text" at bounding box center [458, 327] width 328 height 30
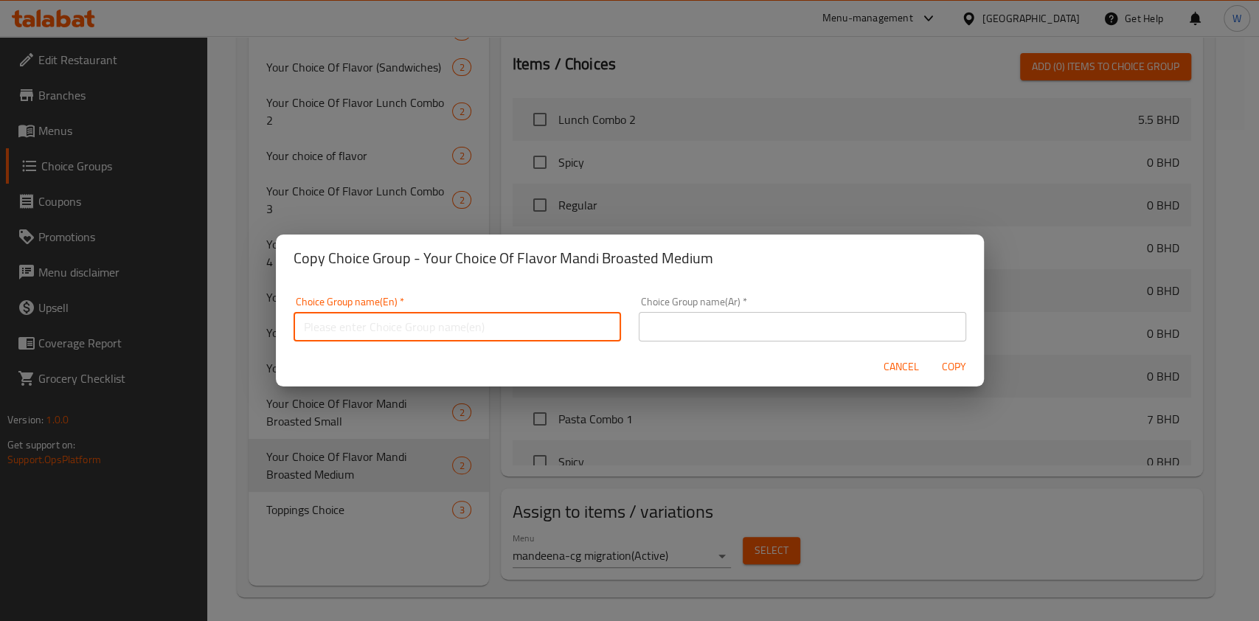
paste input "Family Size Mandi Broasted"
type input "Family Size Mandi Broasted"
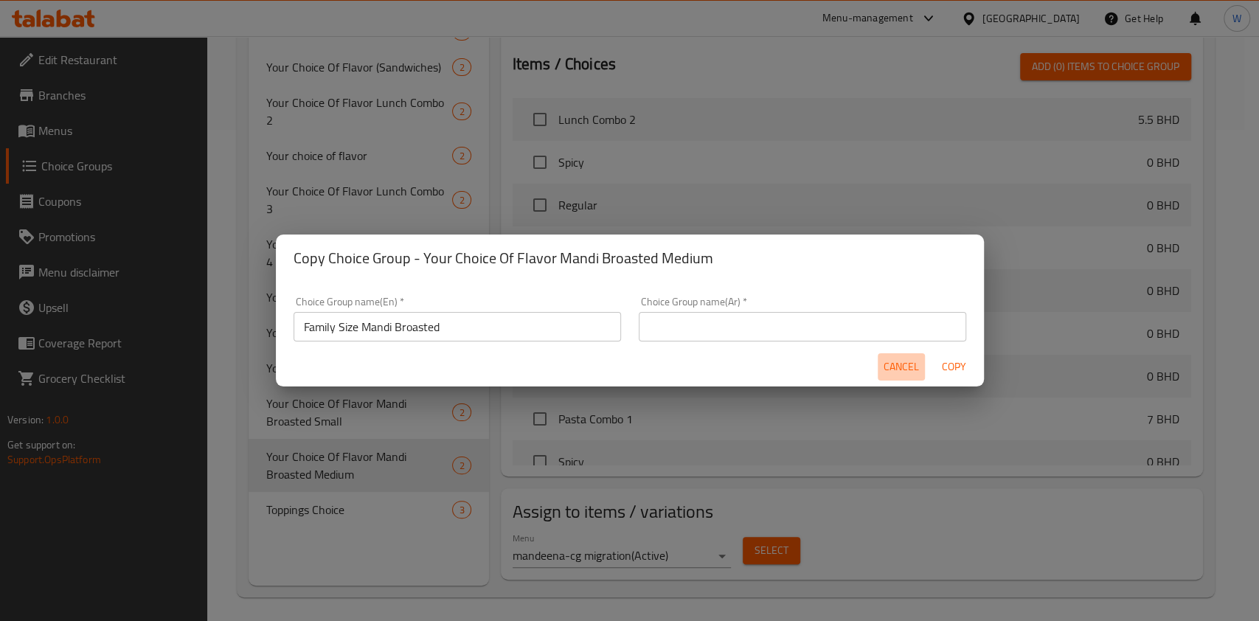
click at [894, 365] on span "Cancel" at bounding box center [901, 367] width 35 height 18
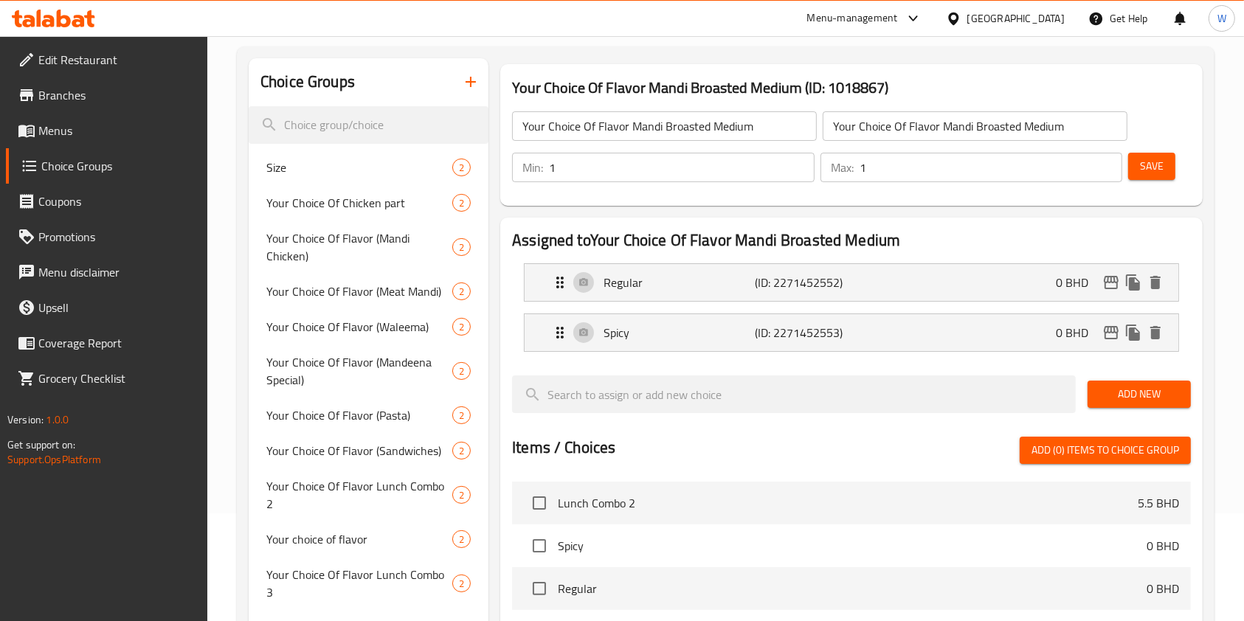
scroll to position [0, 0]
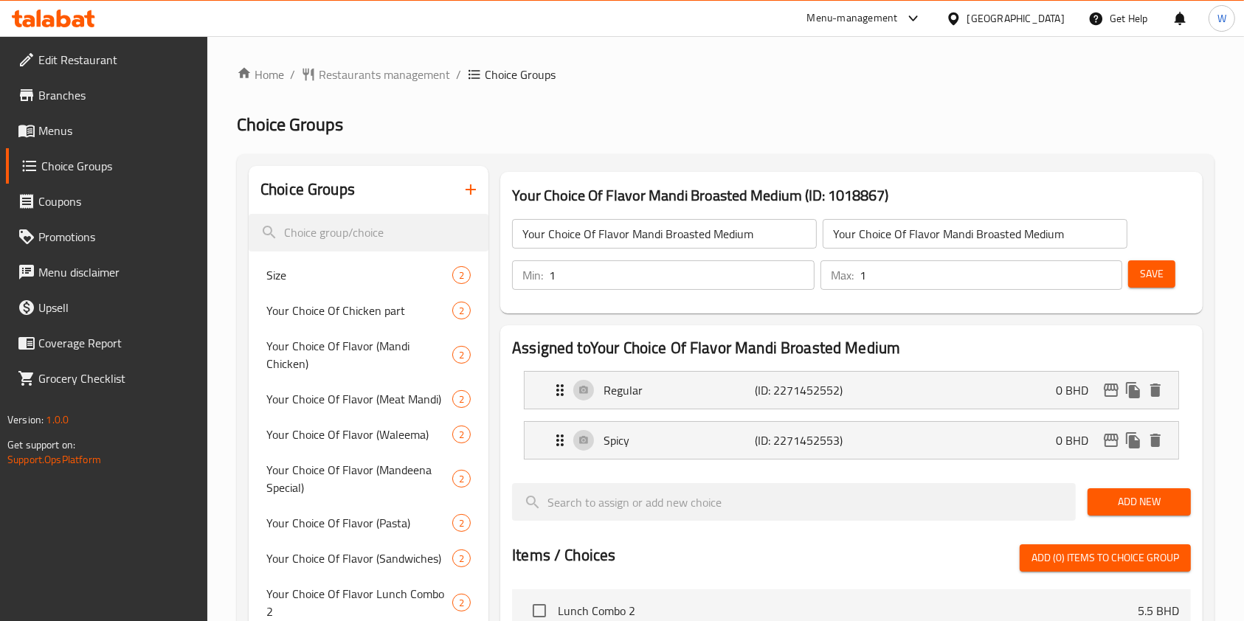
click at [618, 242] on input "Your Choice Of Flavor Mandi Broasted Medium" at bounding box center [664, 234] width 305 height 30
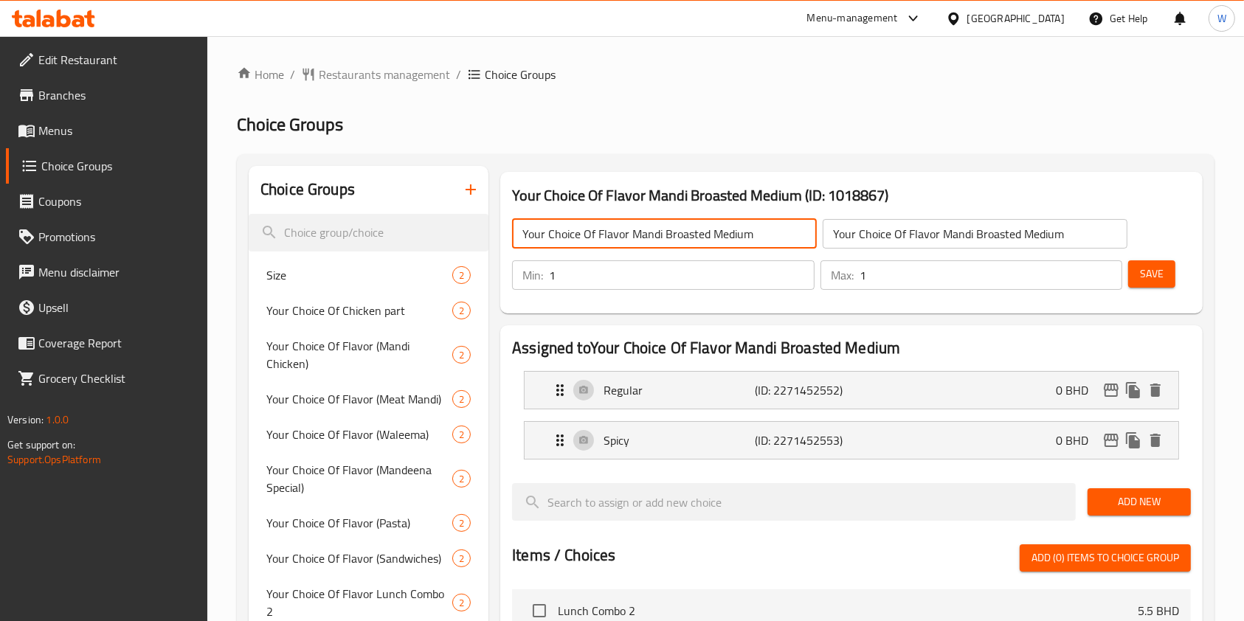
click at [618, 242] on input "Your Choice Of Flavor Mandi Broasted Medium" at bounding box center [664, 234] width 305 height 30
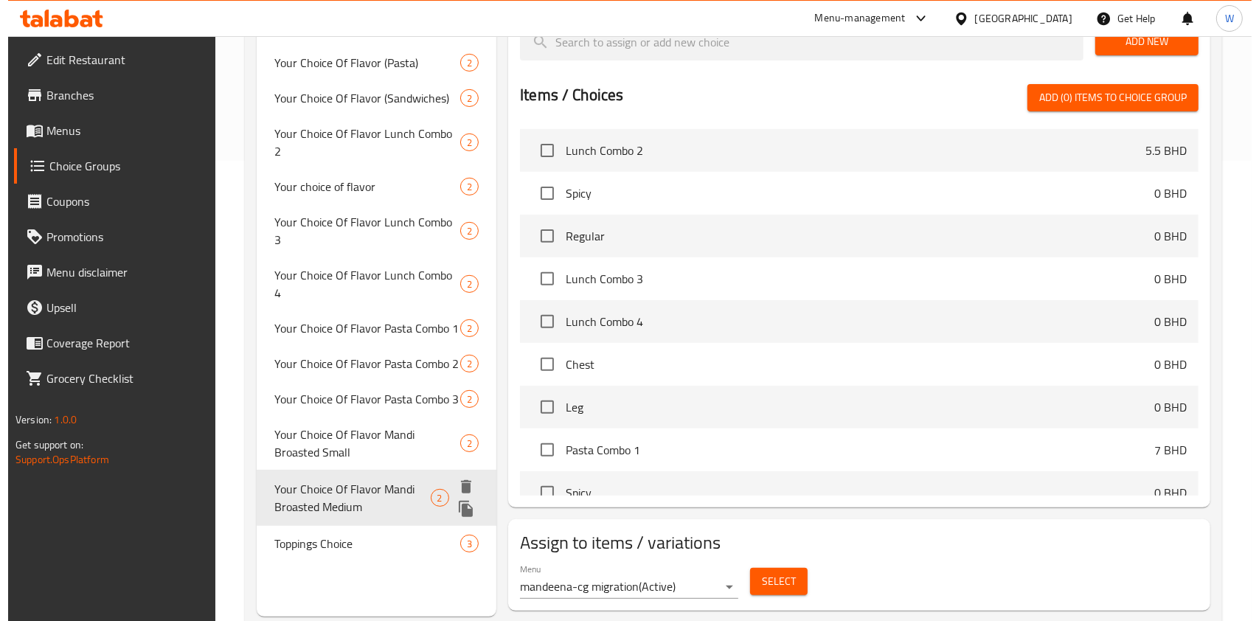
scroll to position [491, 0]
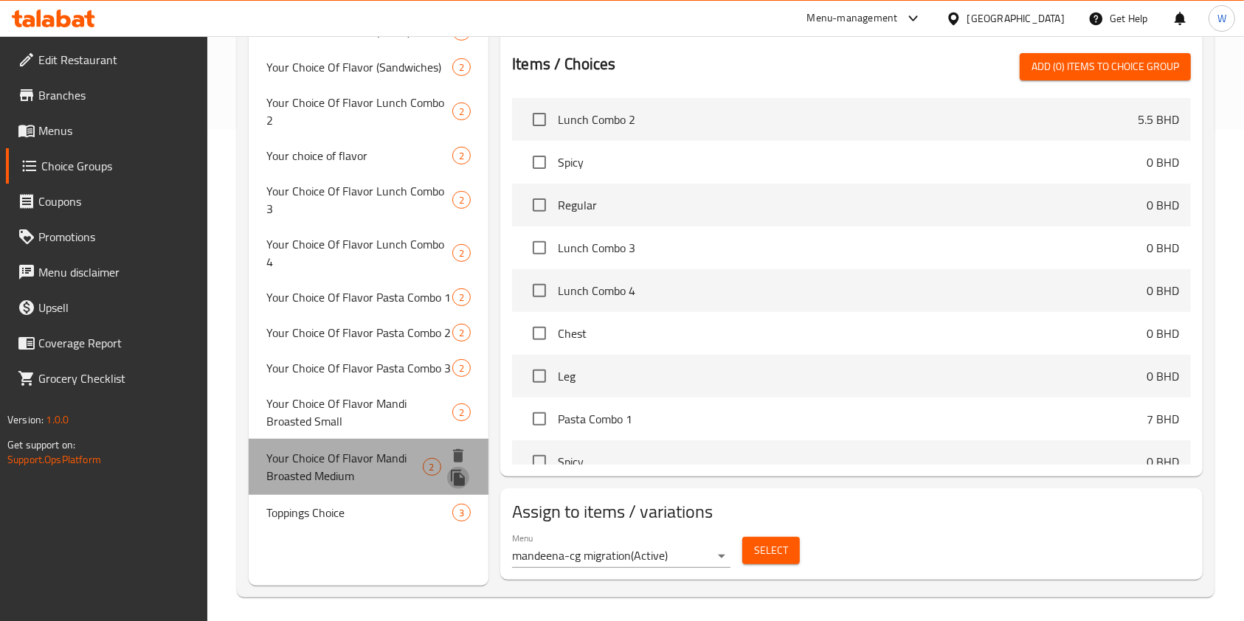
click at [460, 470] on icon "duplicate" at bounding box center [458, 478] width 14 height 16
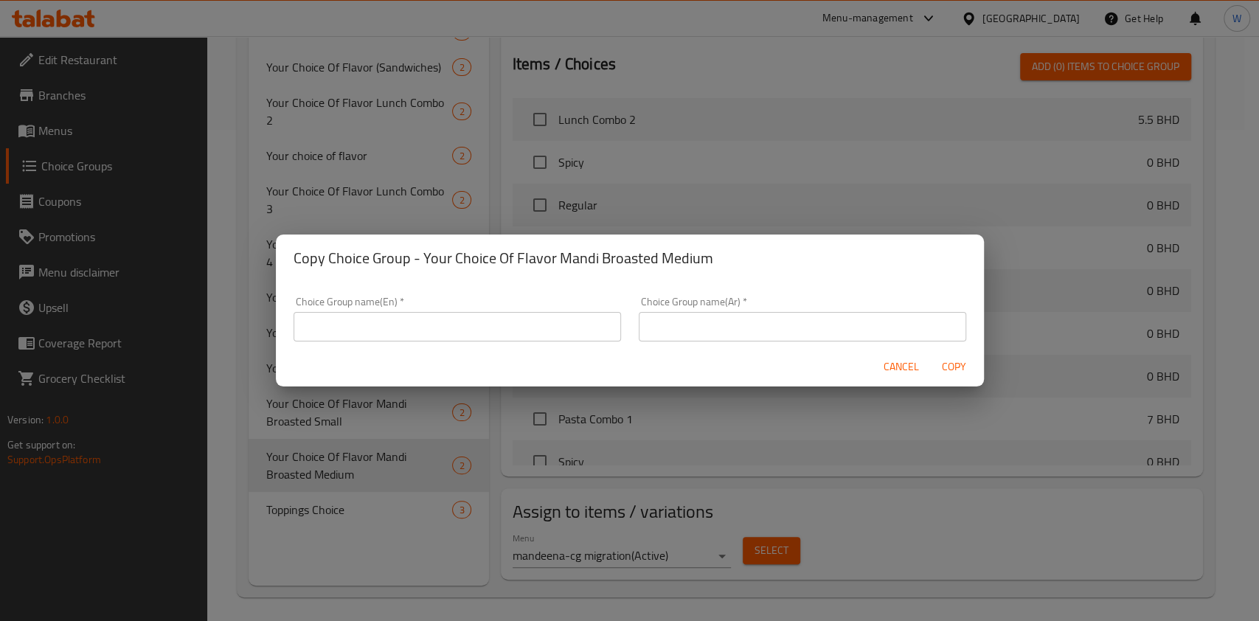
click at [514, 328] on input "text" at bounding box center [458, 327] width 328 height 30
paste input "Your Choice Of Flavor Mandi Broasted Medium"
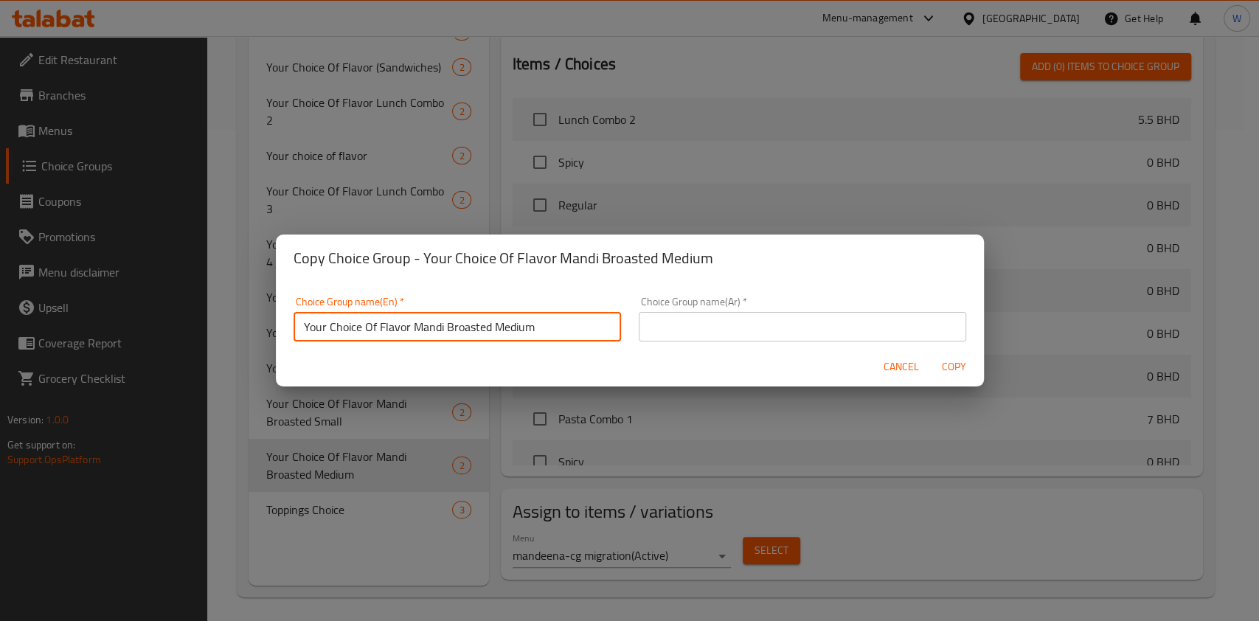
scroll to position [4, 0]
drag, startPoint x: 545, startPoint y: 328, endPoint x: 412, endPoint y: 339, distance: 132.6
click at [412, 339] on div "Choice Group name(En)   * Your Choice Of Flavor Mandi Broasted Medium Choice Gr…" at bounding box center [457, 315] width 345 height 63
paste input "Family Size Mandi Broasted"
click at [429, 327] on input "Your Choice Of Flavor Family Size Mandi Broasted" at bounding box center [458, 323] width 328 height 30
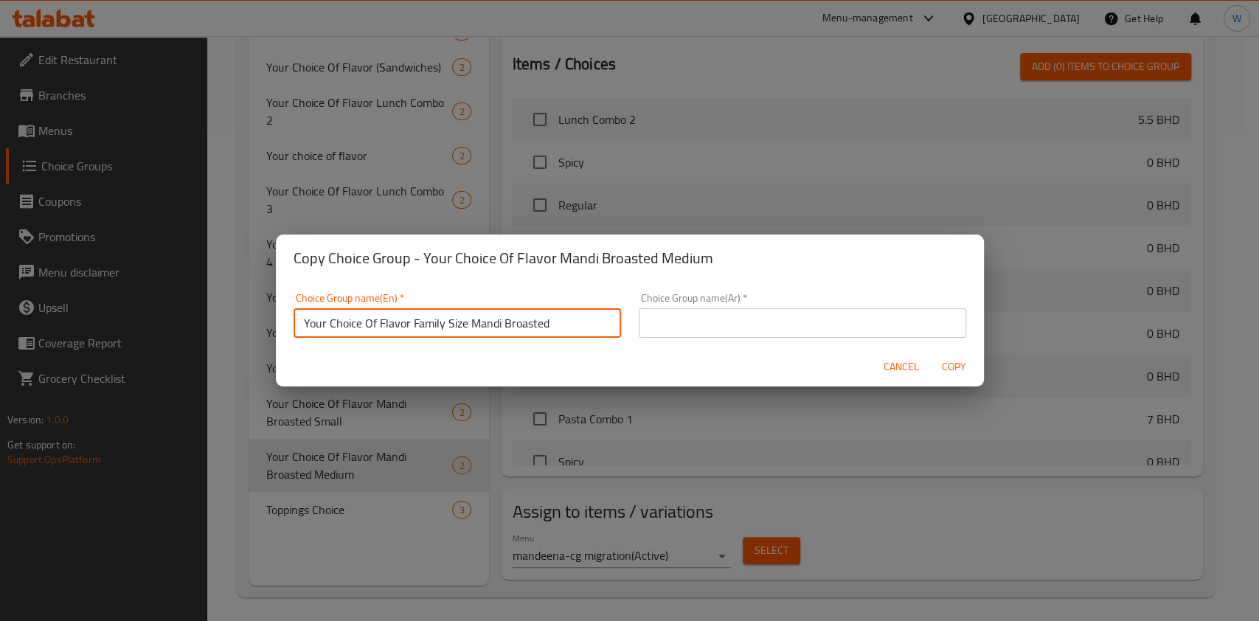
click at [429, 327] on input "Your Choice Of Flavor Family Size Mandi Broasted" at bounding box center [458, 323] width 328 height 30
type input "Your Choice Of Flavor Family Size Mandi Broasted"
click at [705, 308] on input "text" at bounding box center [803, 323] width 328 height 30
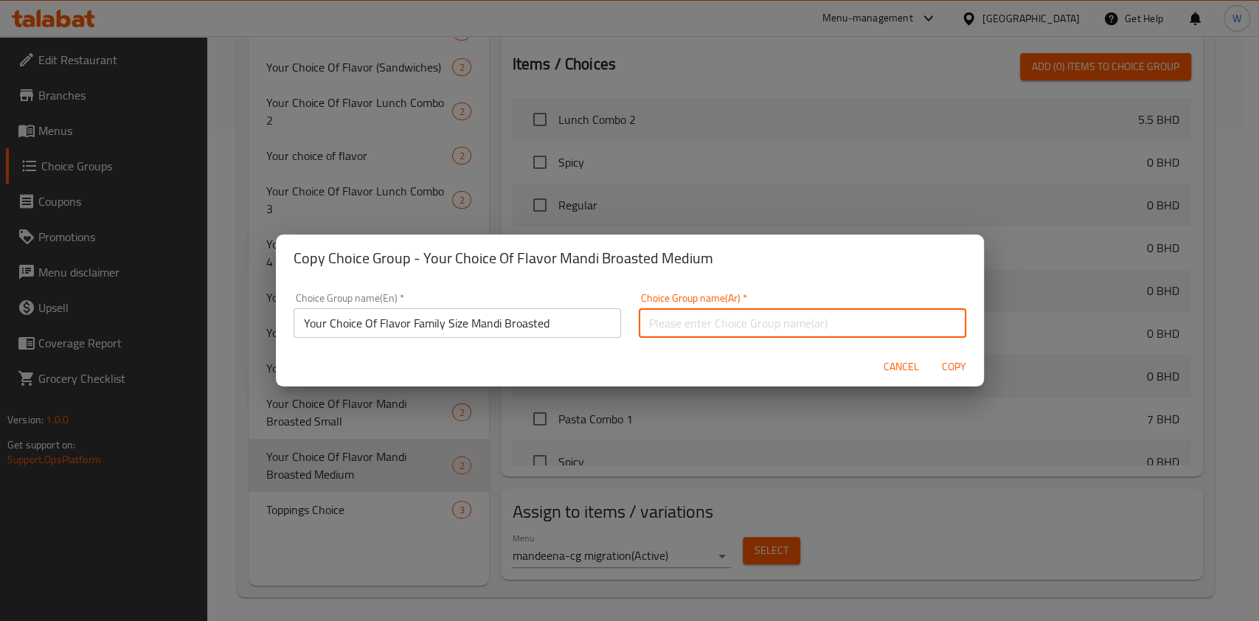
paste input "Your Choice Of Flavor Family Size Mandi Broasted"
type input "Your Choice Of Flavor Family Size Mandi Broasted"
click at [945, 365] on span "Copy" at bounding box center [954, 367] width 35 height 18
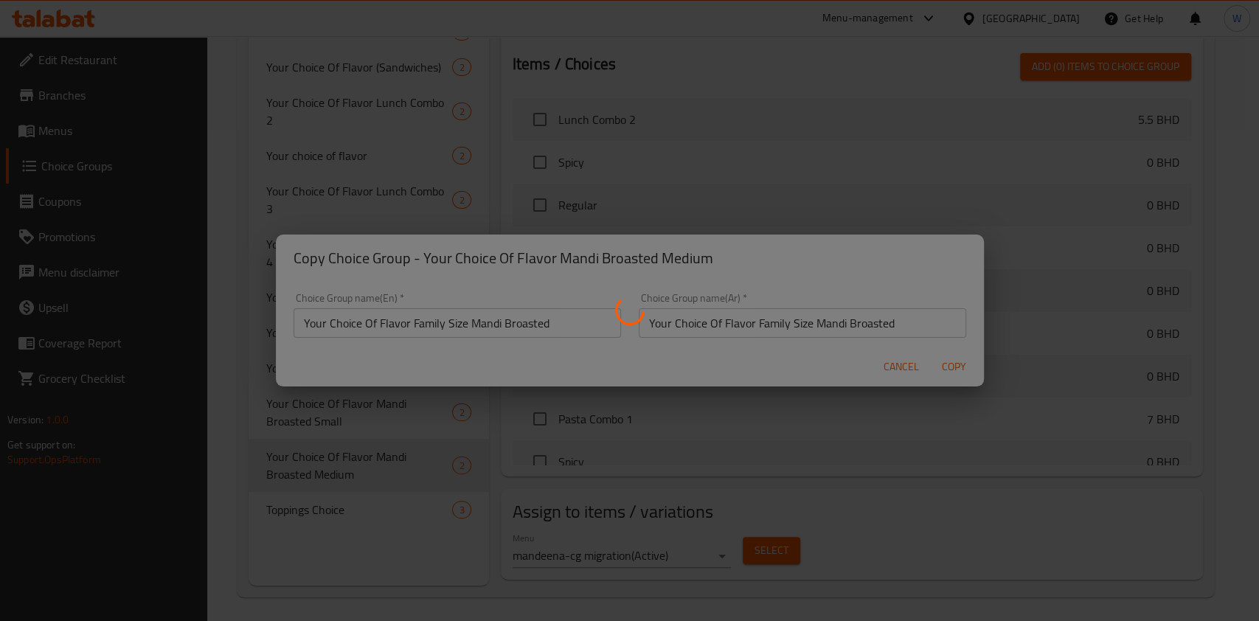
type input "Your Choice Of Flavor Family Size Mandi Broasted"
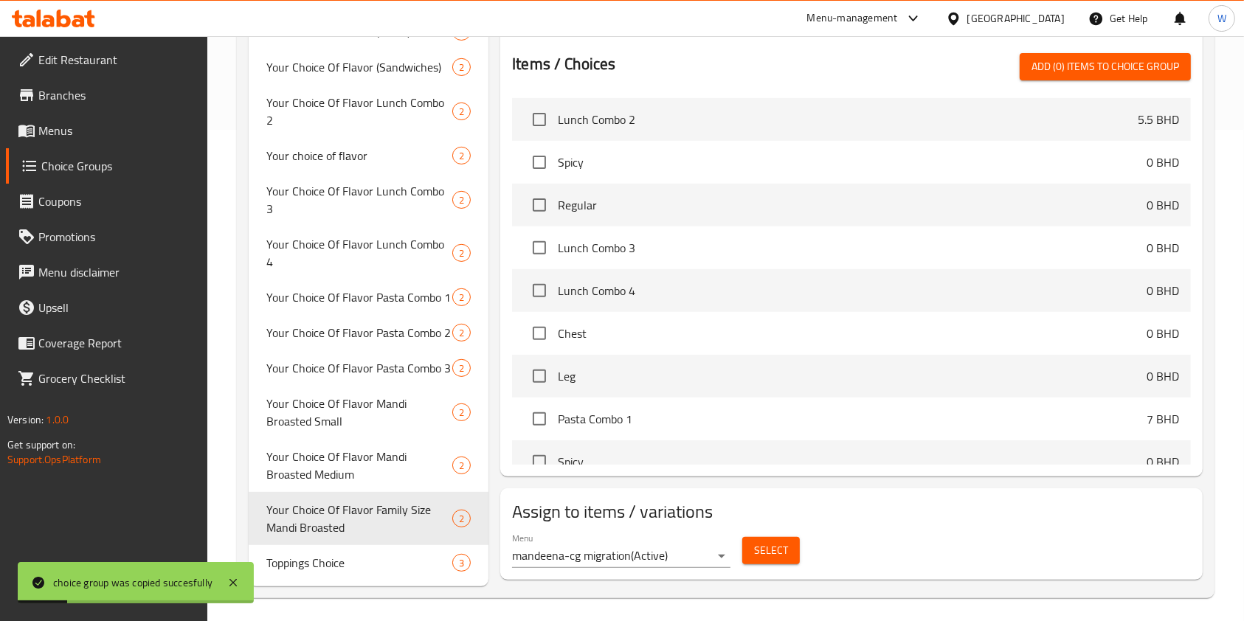
click at [757, 556] on span "Select" at bounding box center [771, 551] width 34 height 18
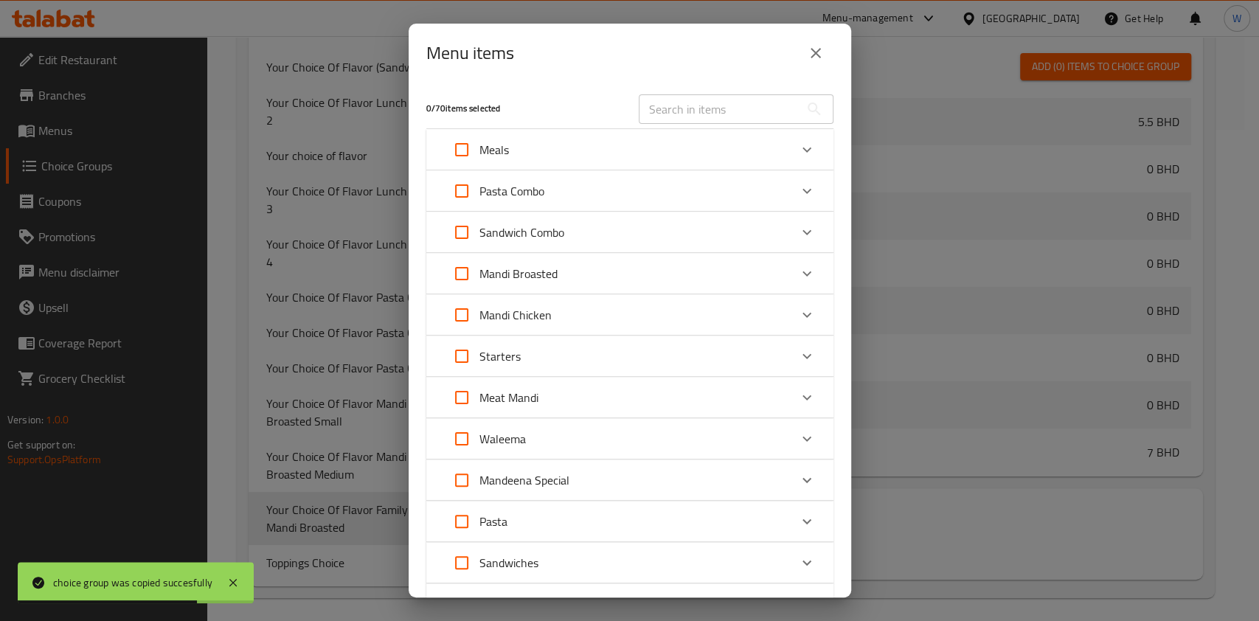
click at [655, 281] on div "Mandi Broasted" at bounding box center [616, 273] width 345 height 35
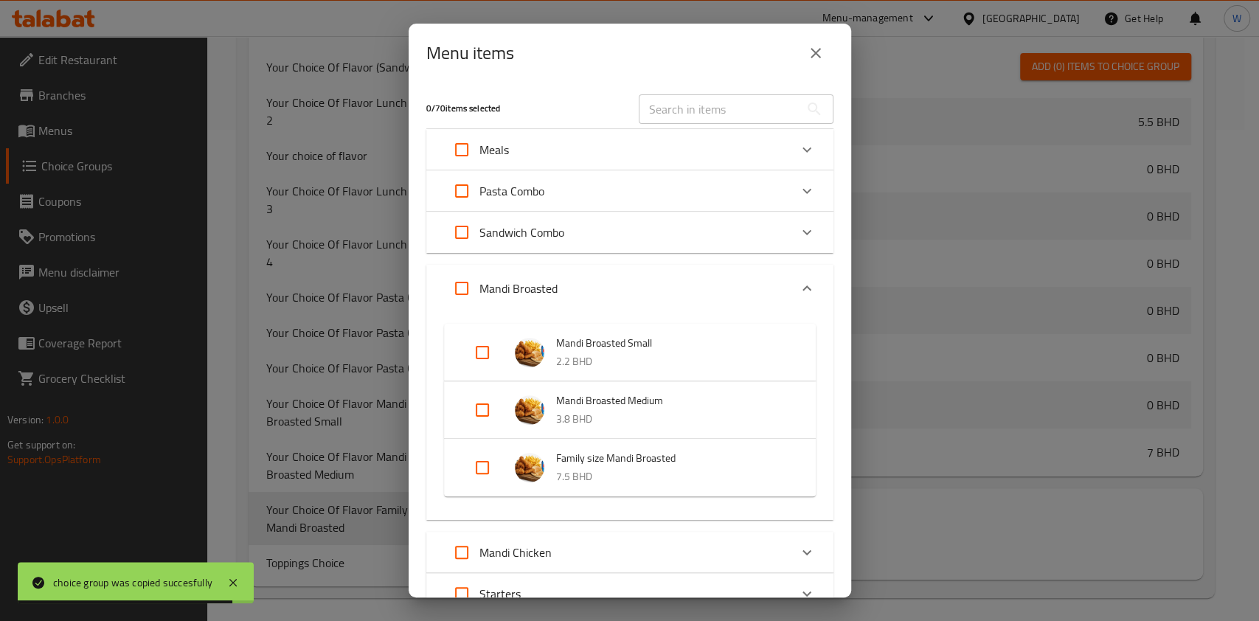
click at [474, 484] on input "Expand" at bounding box center [482, 467] width 35 height 35
checkbox input "true"
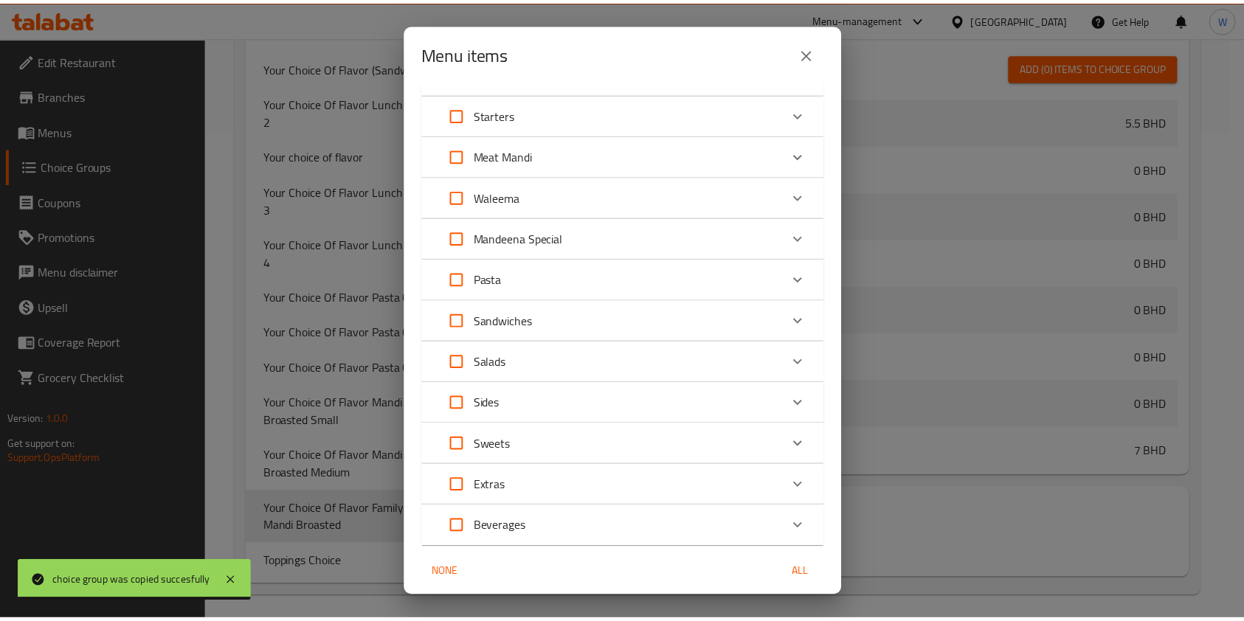
scroll to position [545, 0]
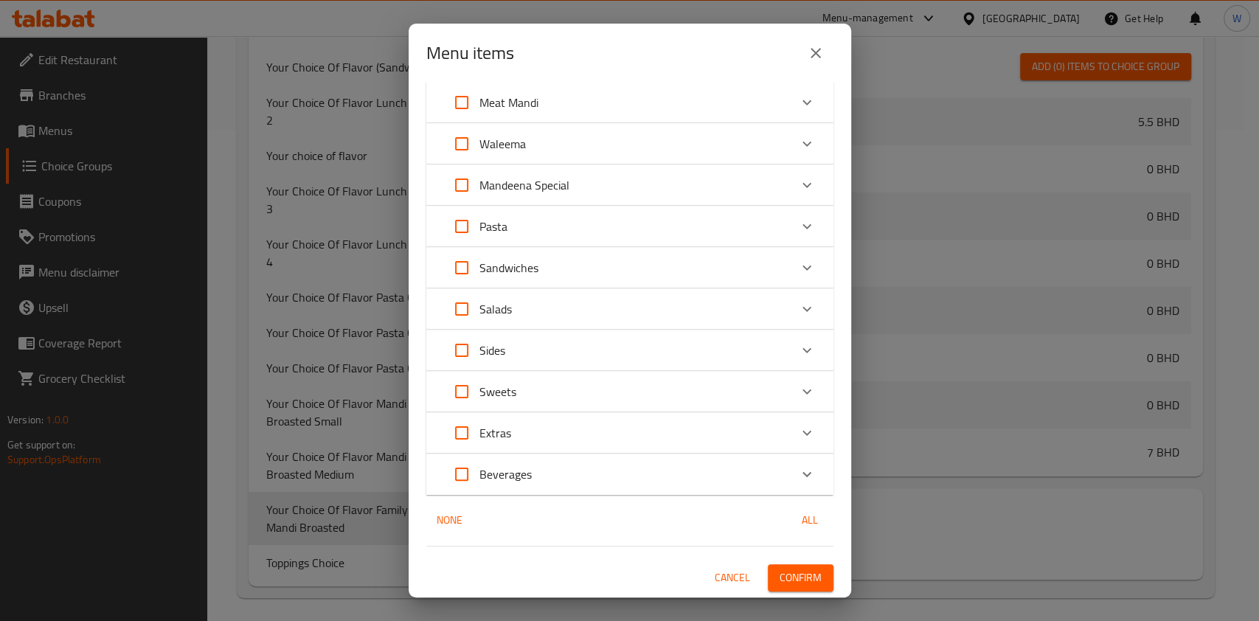
click at [789, 570] on span "Confirm" at bounding box center [801, 578] width 42 height 18
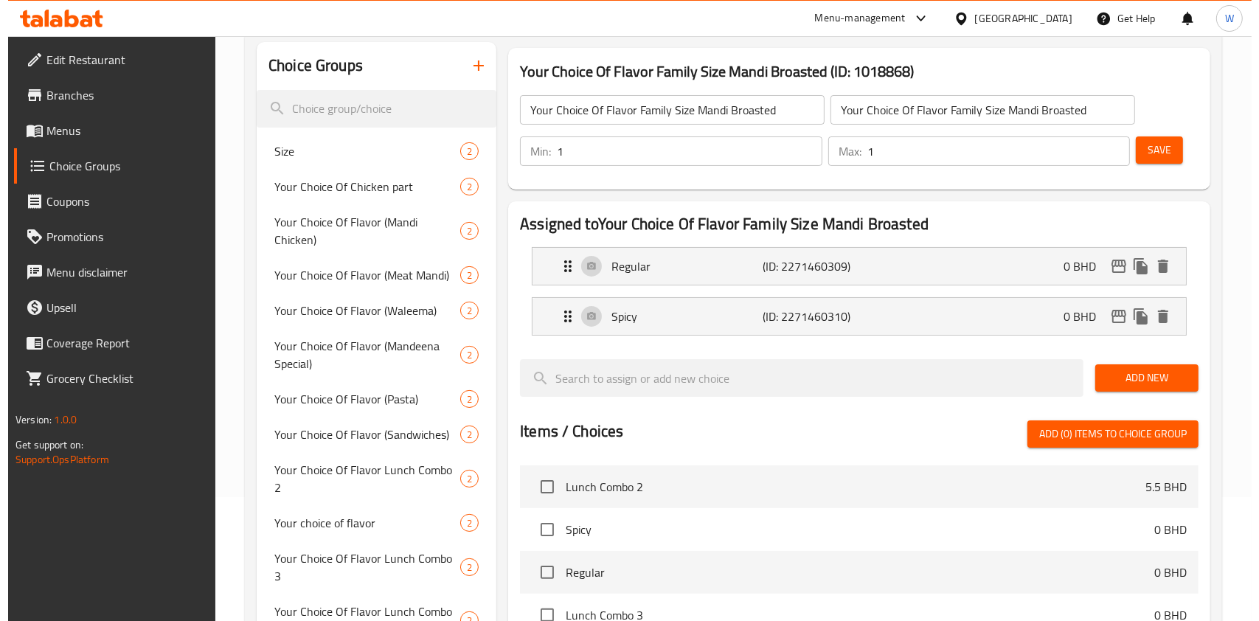
scroll to position [0, 0]
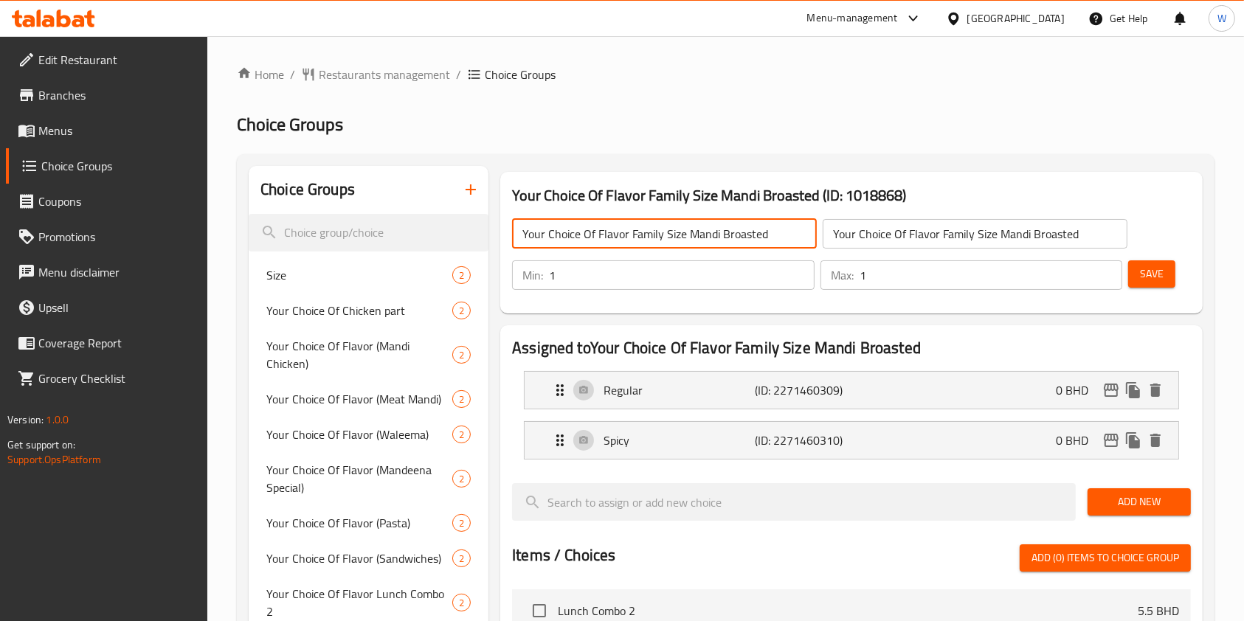
click at [558, 232] on input "Your Choice Of Flavor Family Size Mandi Broasted" at bounding box center [664, 234] width 305 height 30
type input "ة"
click at [448, 349] on icon "delete" at bounding box center [452, 345] width 10 height 13
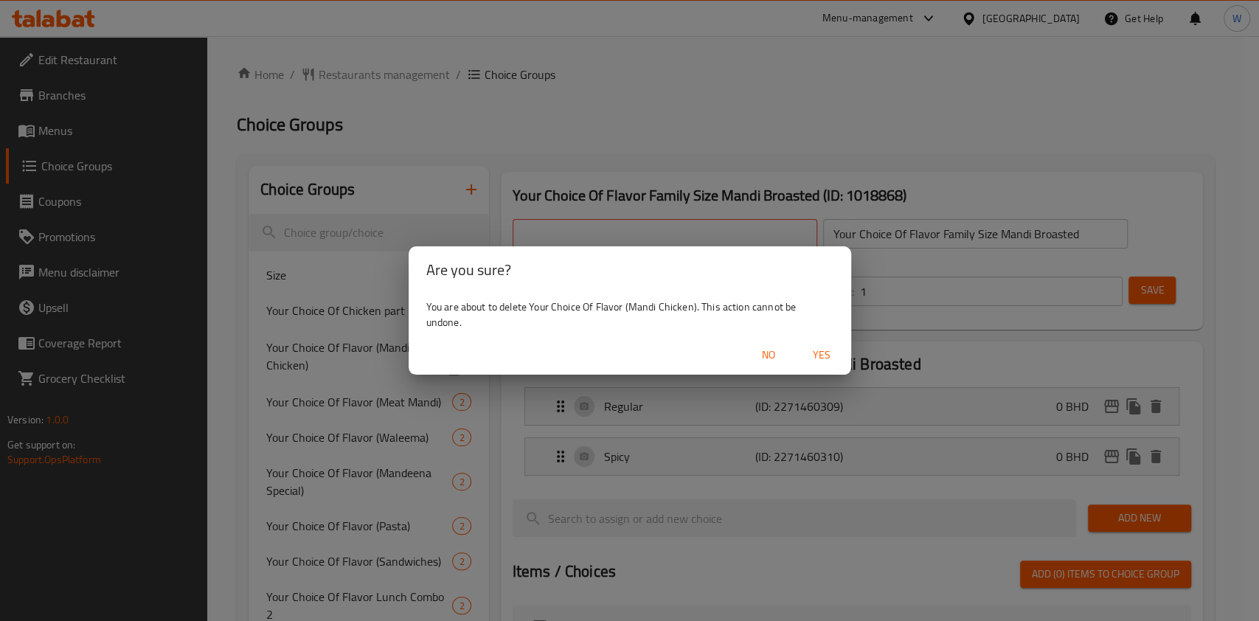
click at [822, 358] on span "Yes" at bounding box center [821, 355] width 35 height 18
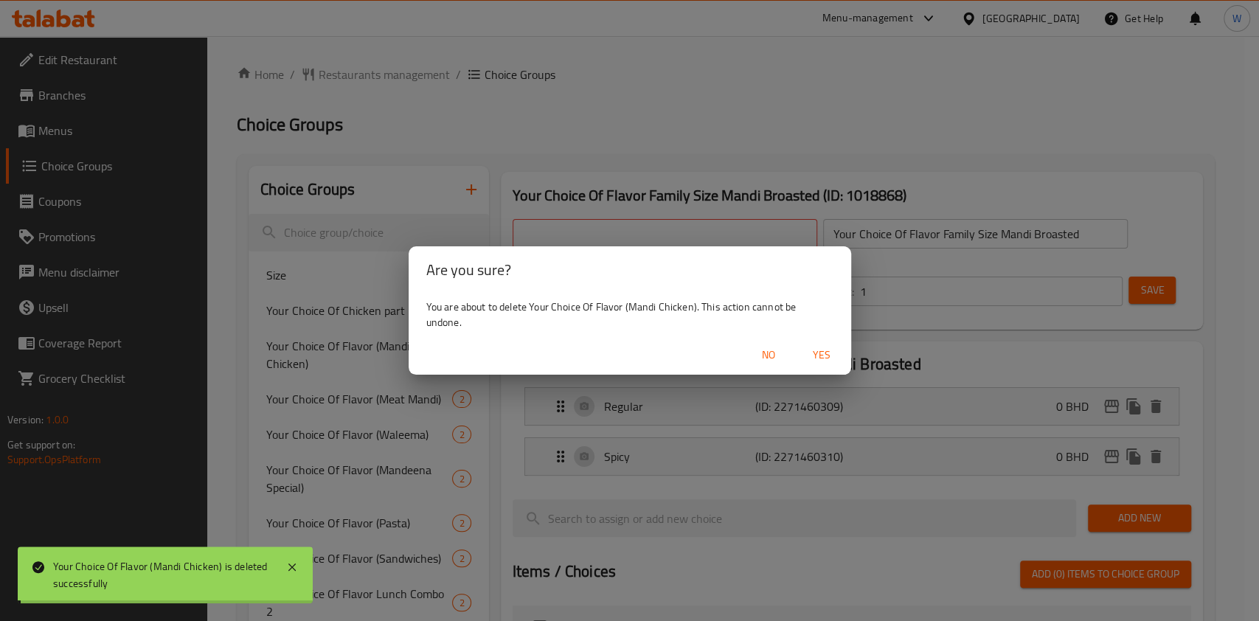
type input "Your Choice Of Flavor Family Size Mandi Broasted"
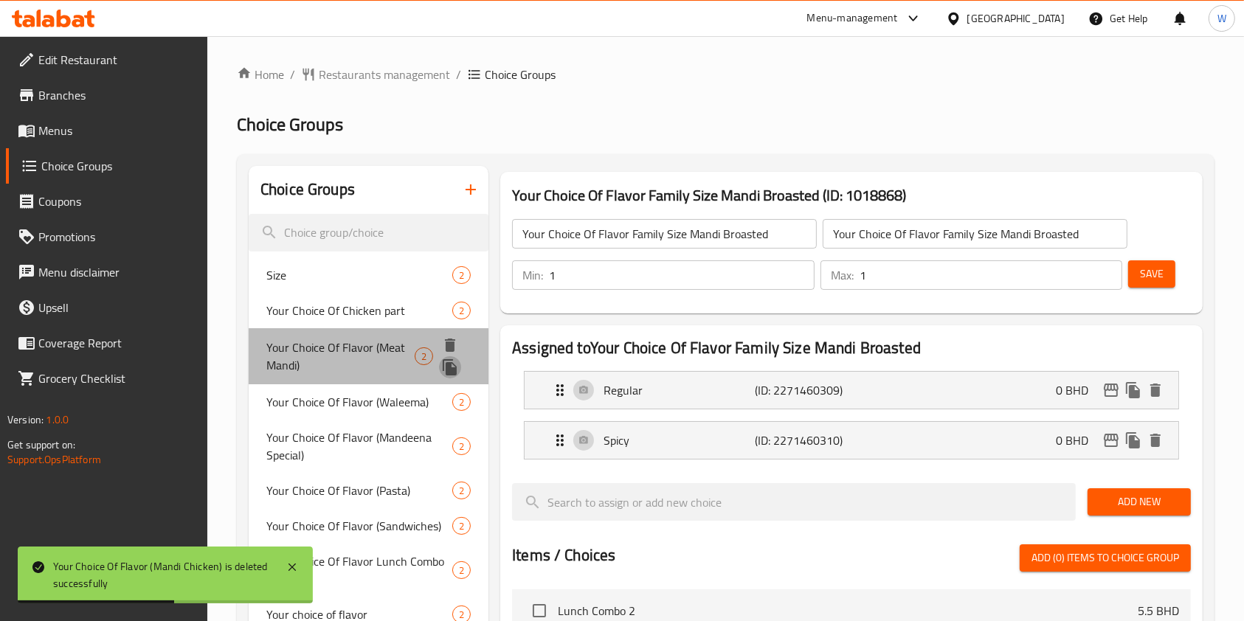
click at [452, 370] on icon "duplicate" at bounding box center [450, 367] width 14 height 16
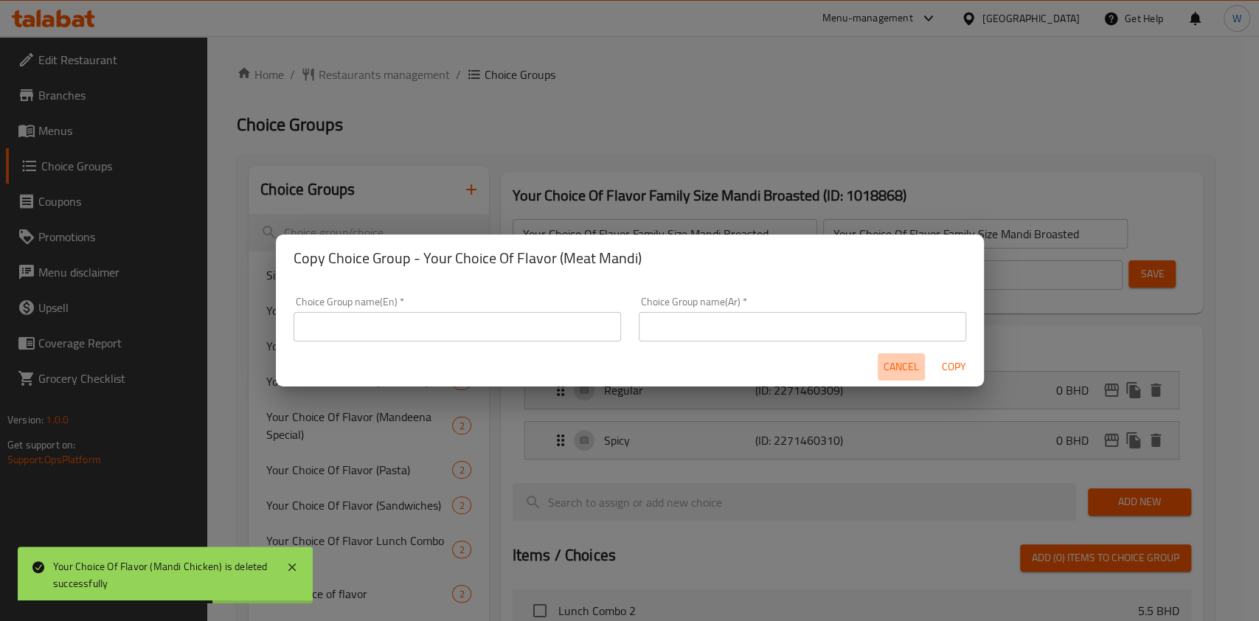
click at [891, 364] on span "Cancel" at bounding box center [901, 367] width 35 height 18
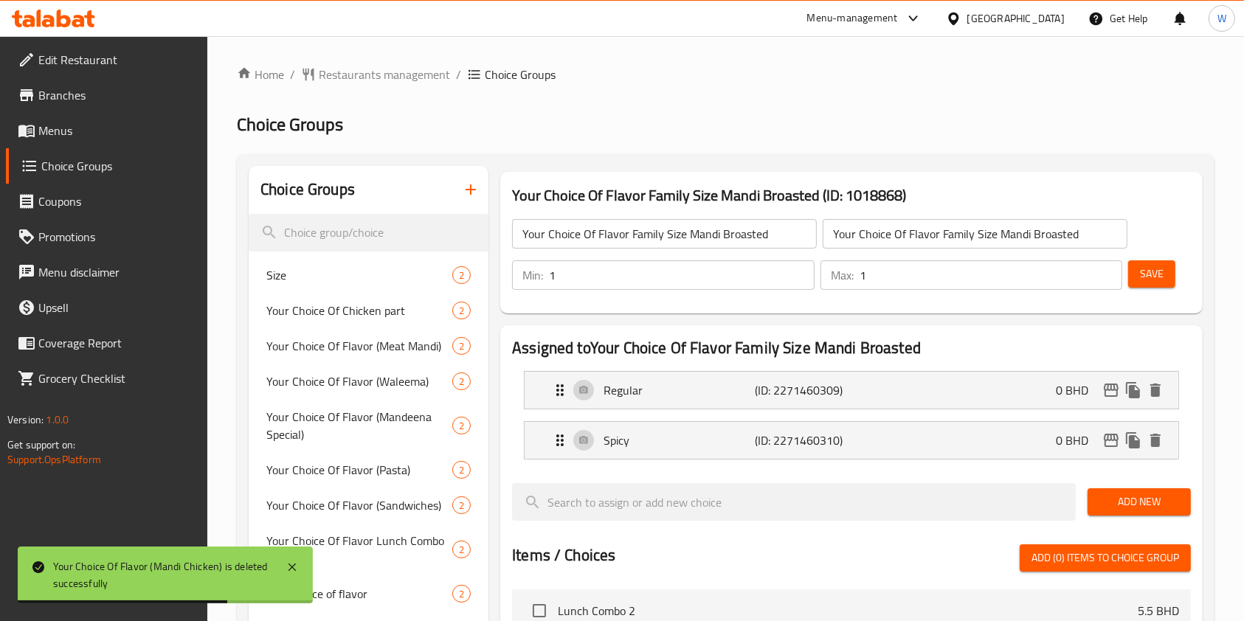
click at [629, 217] on div "Your Choice Of Flavor Family Size Mandi Broasted ​" at bounding box center [664, 233] width 311 height 35
click at [632, 228] on input "Your Choice Of Flavor Family Size Mandi Broasted" at bounding box center [664, 234] width 305 height 30
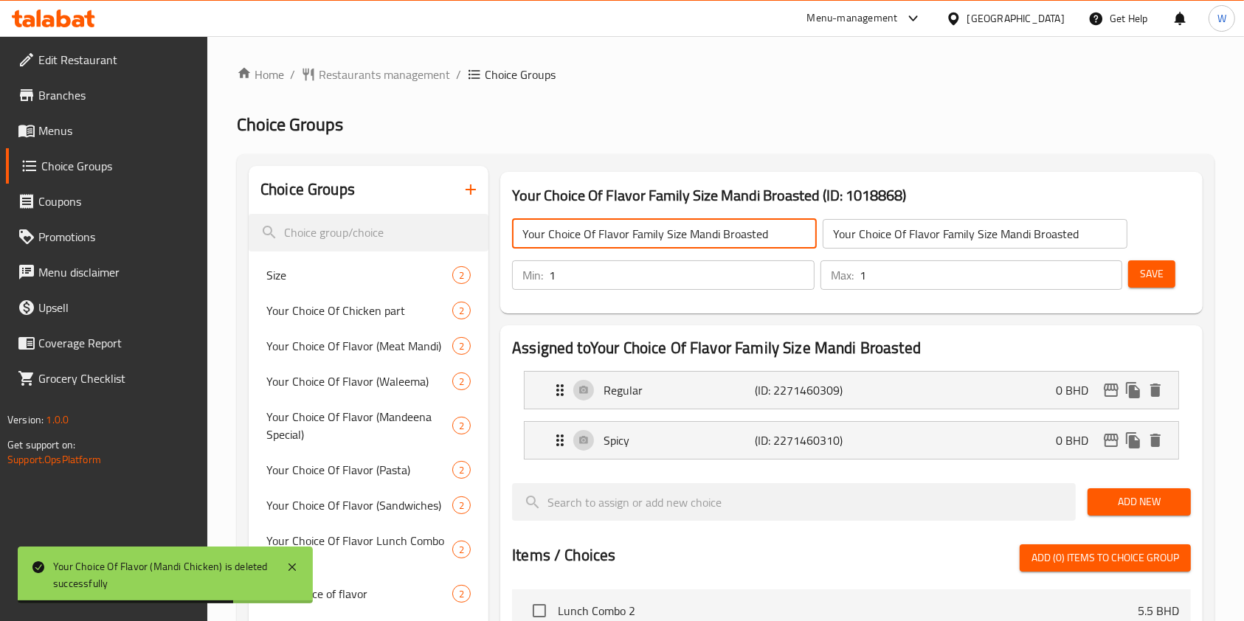
click at [632, 228] on input "Your Choice Of Flavor Family Size Mandi Broasted" at bounding box center [664, 234] width 305 height 30
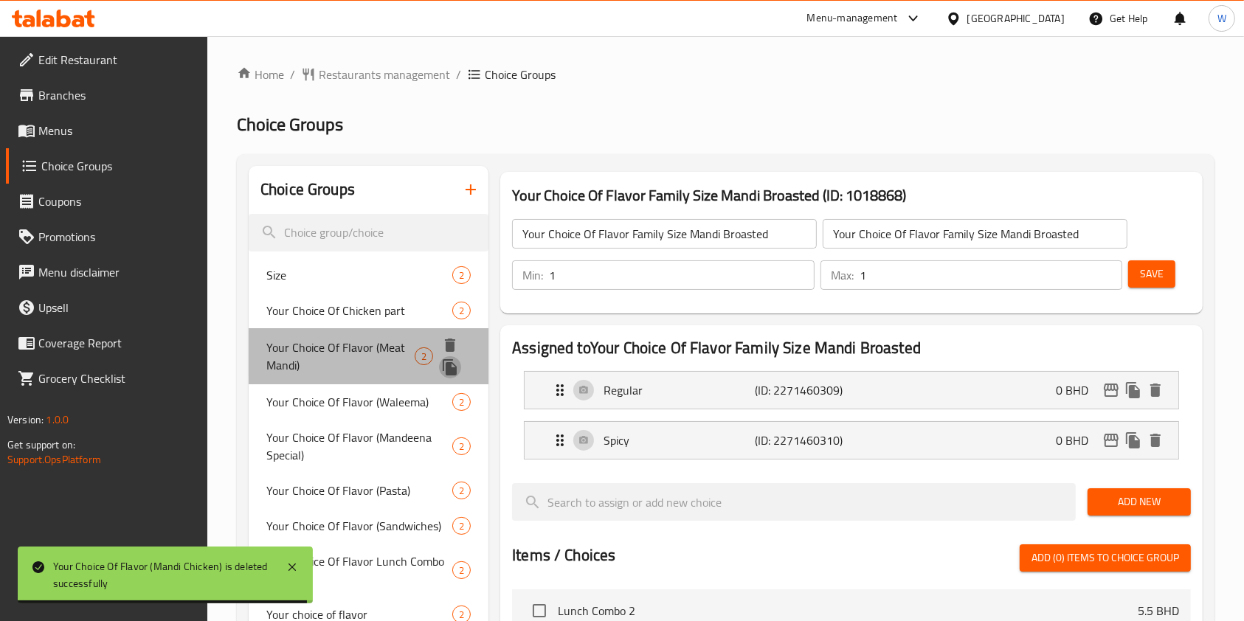
click at [455, 365] on icon "duplicate" at bounding box center [450, 368] width 18 height 18
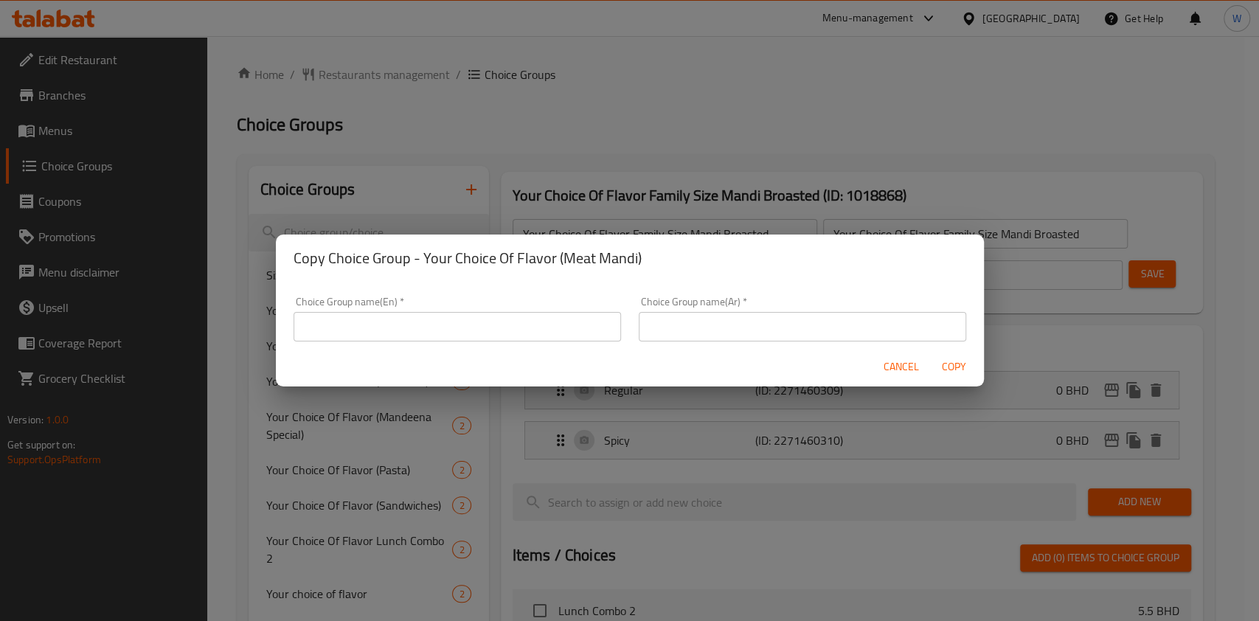
click at [500, 326] on input "text" at bounding box center [458, 327] width 328 height 30
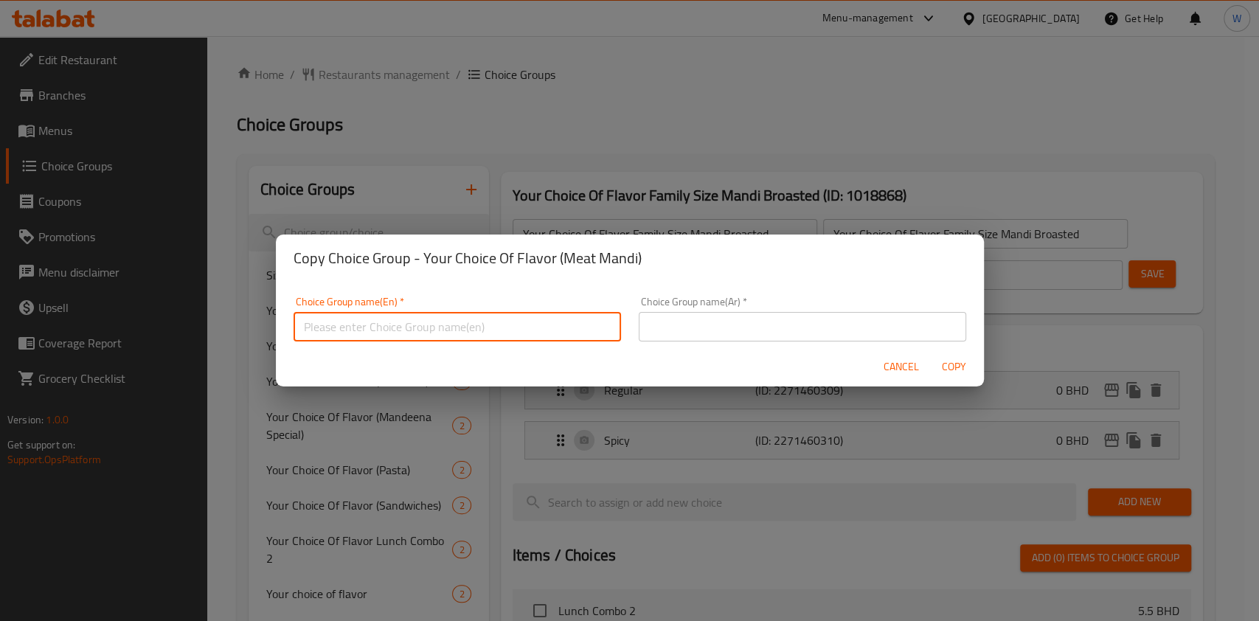
paste input "Your Choice Of Flavor Family Size Mandi Broasted"
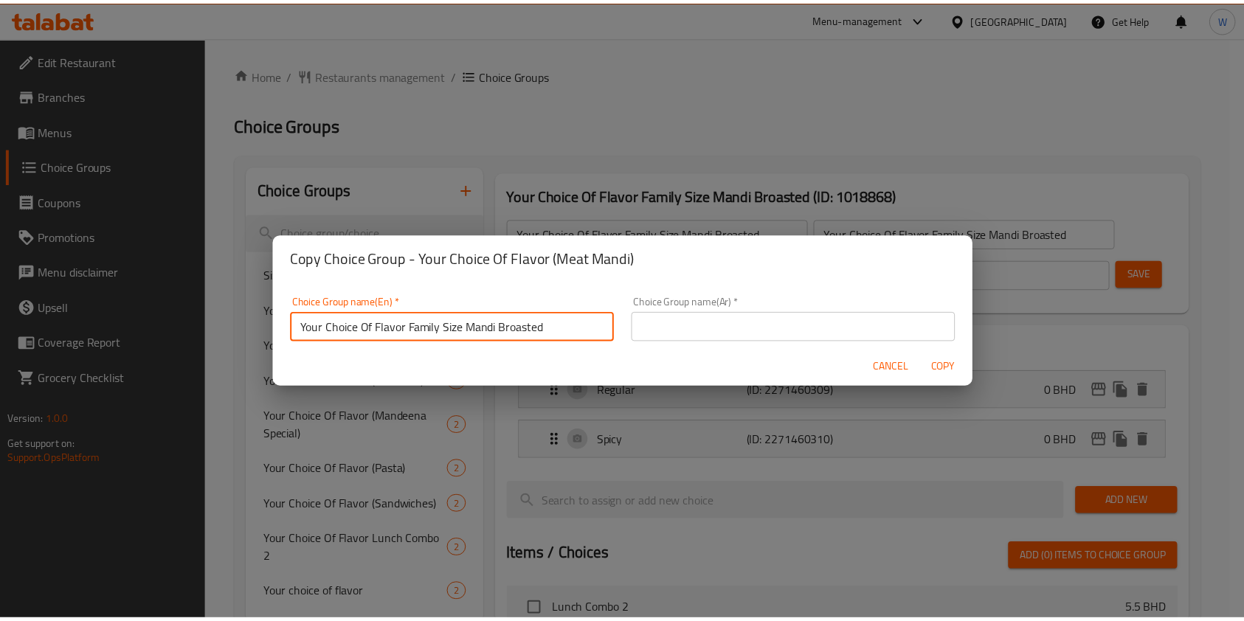
scroll to position [4, 0]
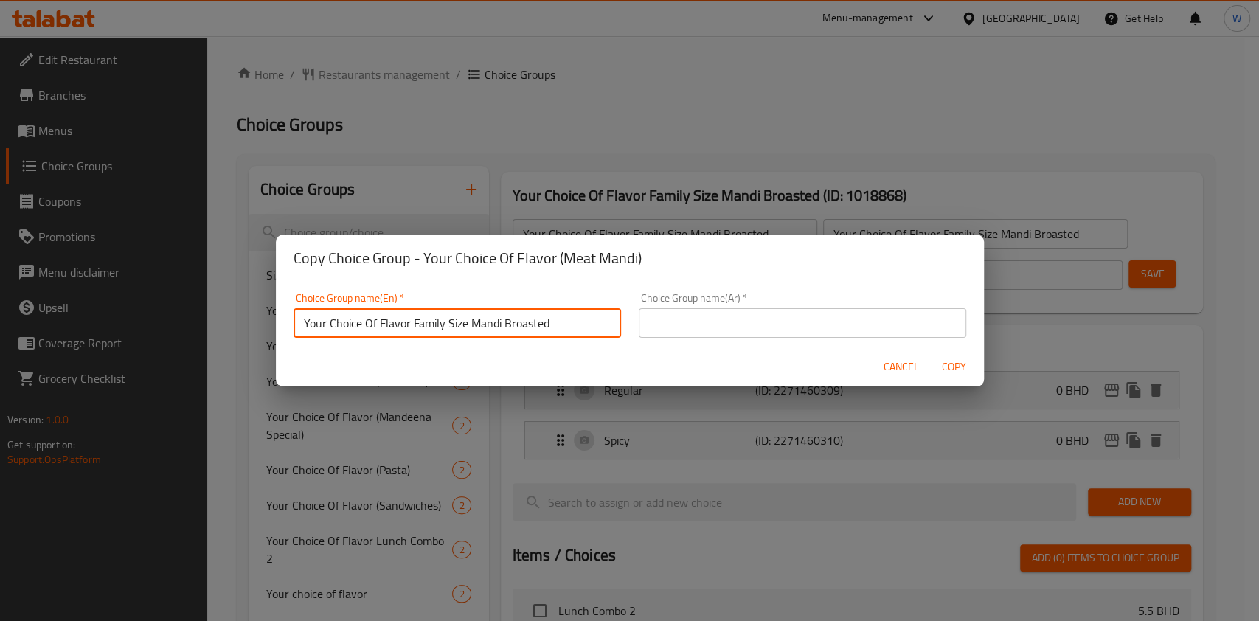
drag, startPoint x: 567, startPoint y: 327, endPoint x: 410, endPoint y: 342, distance: 157.1
click at [410, 342] on div "Choice Group name(En)   * Your Choice Of Flavor Family Size Mandi Broasted Choi…" at bounding box center [457, 315] width 345 height 63
paste input "Premium Whole Mandi Chicken"
click at [419, 336] on input "Your Choice Of Flavor Premium Whole Mandi Chicken" at bounding box center [458, 323] width 328 height 30
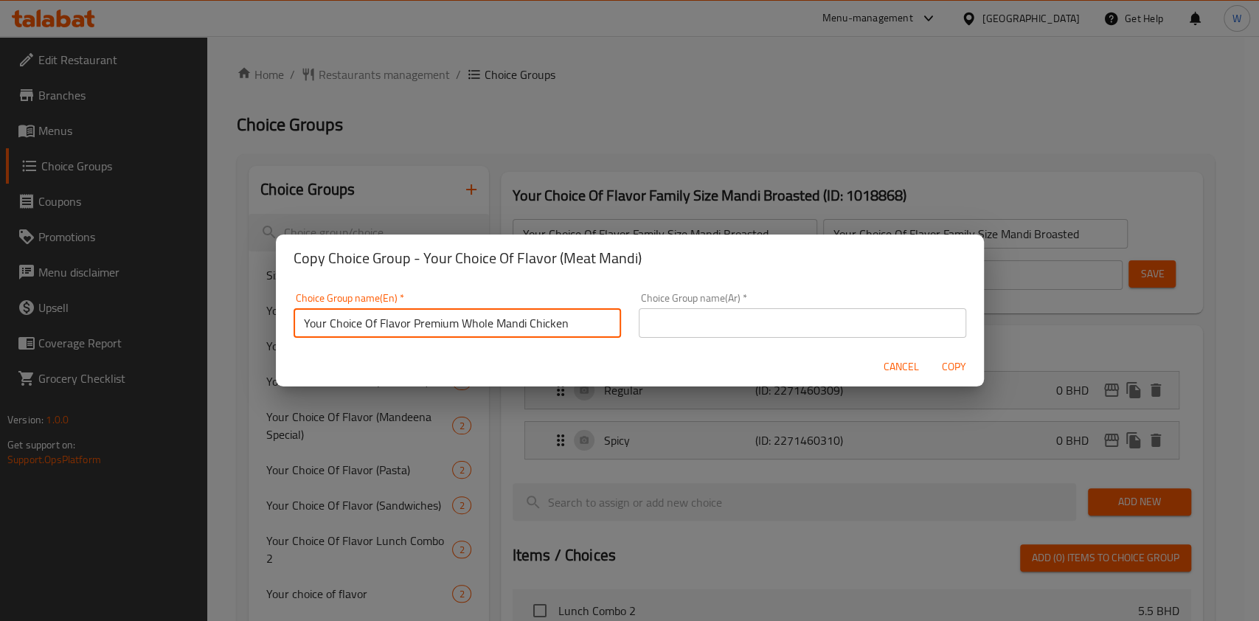
click at [419, 336] on input "Your Choice Of Flavor Premium Whole Mandi Chicken" at bounding box center [458, 323] width 328 height 30
type input "Your Choice Of Flavor Premium Whole Mandi Chicken"
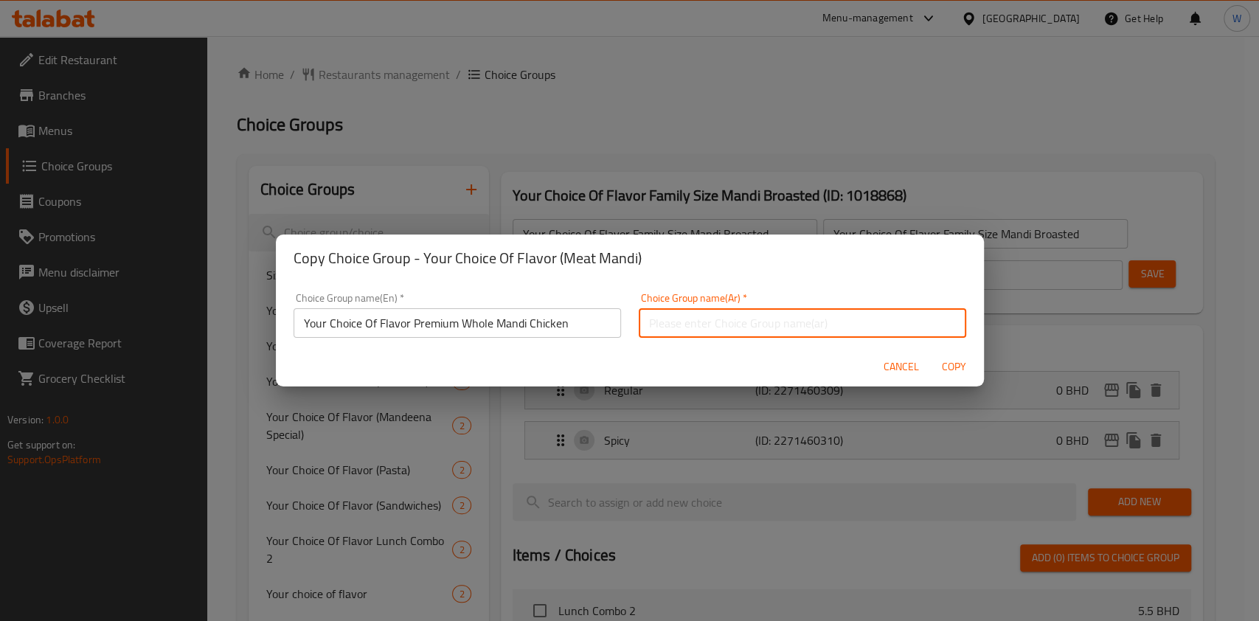
click at [798, 308] on input "text" at bounding box center [803, 323] width 328 height 30
paste input "Your Choice Of Flavor Premium Whole Mandi Chicken"
type input "Your Choice Of Flavor Premium Whole Mandi Chicken"
click at [950, 369] on span "Copy" at bounding box center [954, 367] width 35 height 18
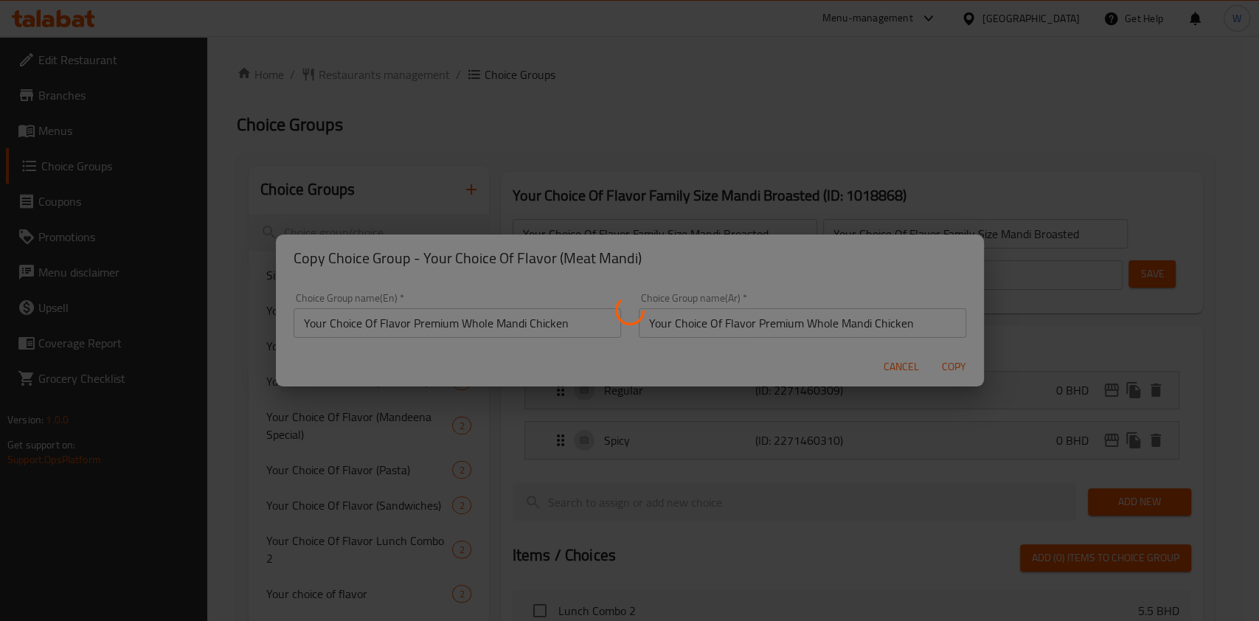
type input "Your Choice Of Flavor Premium Whole Mandi Chicken"
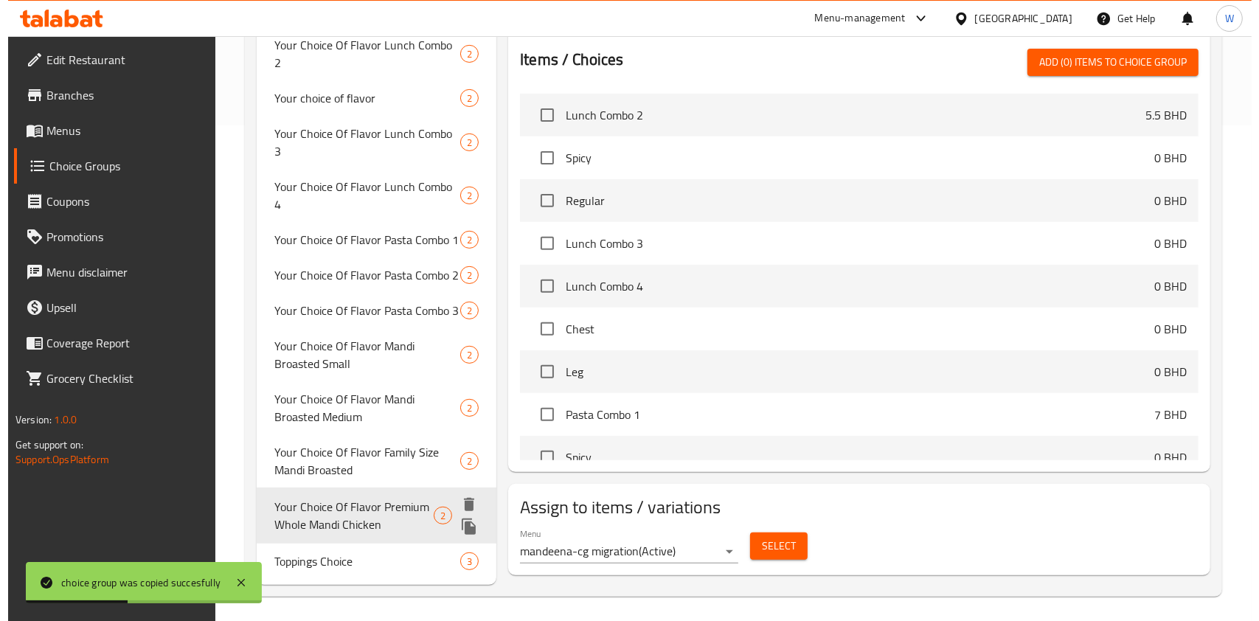
scroll to position [497, 0]
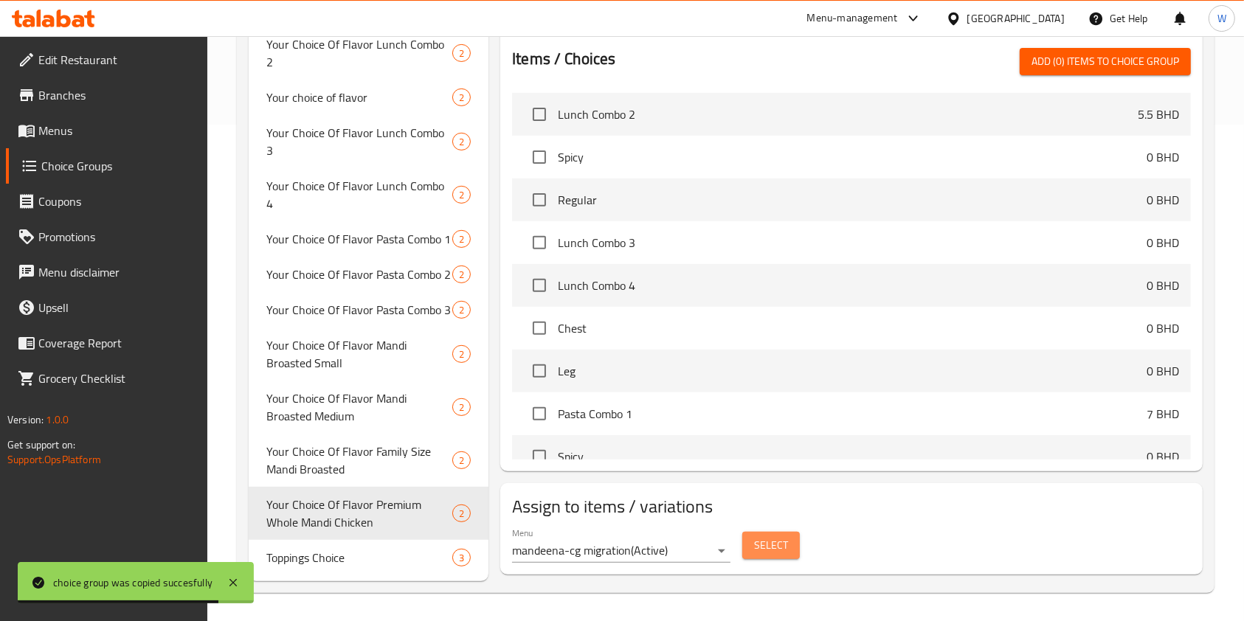
click at [756, 547] on span "Select" at bounding box center [771, 545] width 34 height 18
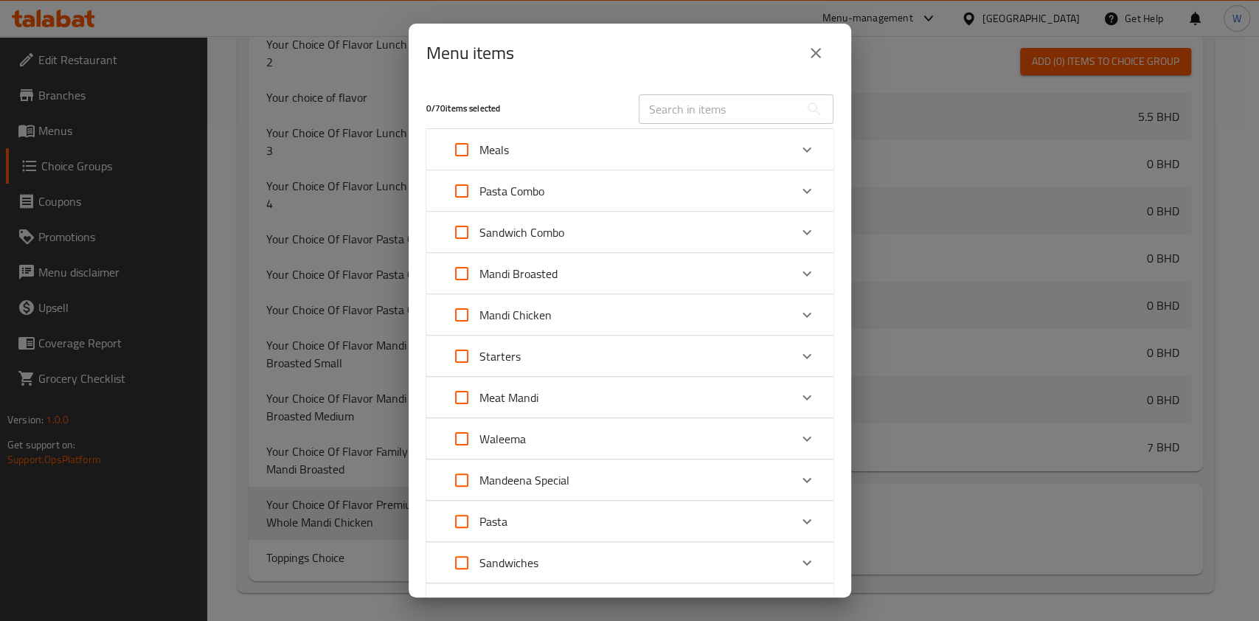
click at [594, 322] on div "Mandi Chicken" at bounding box center [616, 314] width 345 height 35
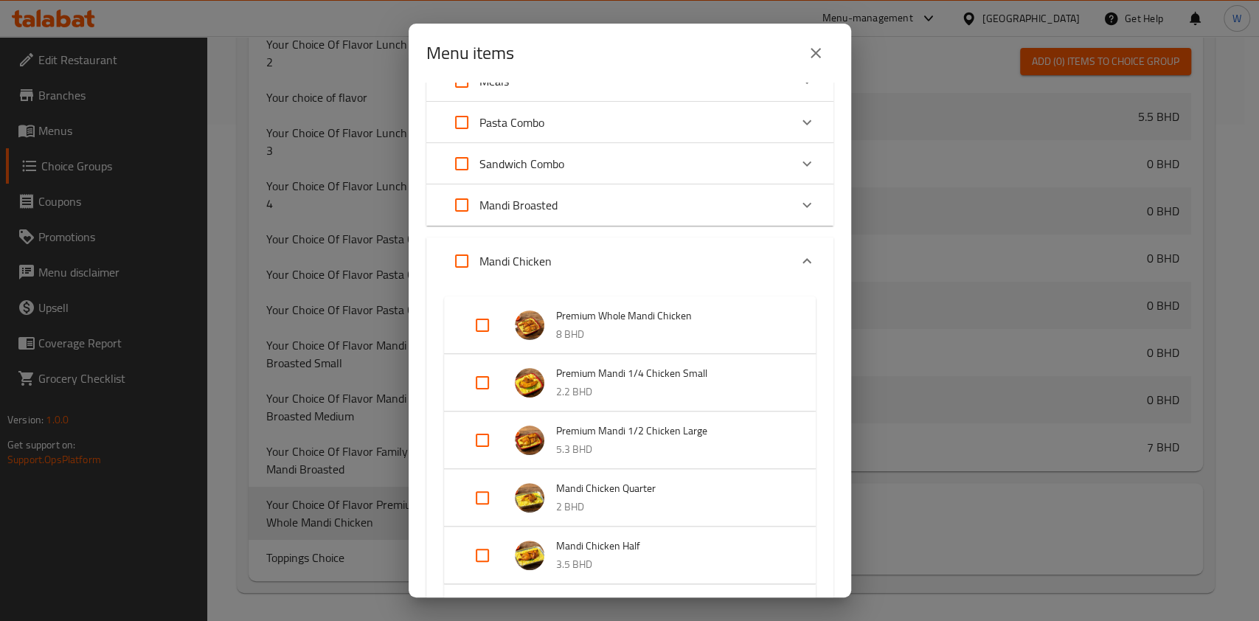
scroll to position [98, 0]
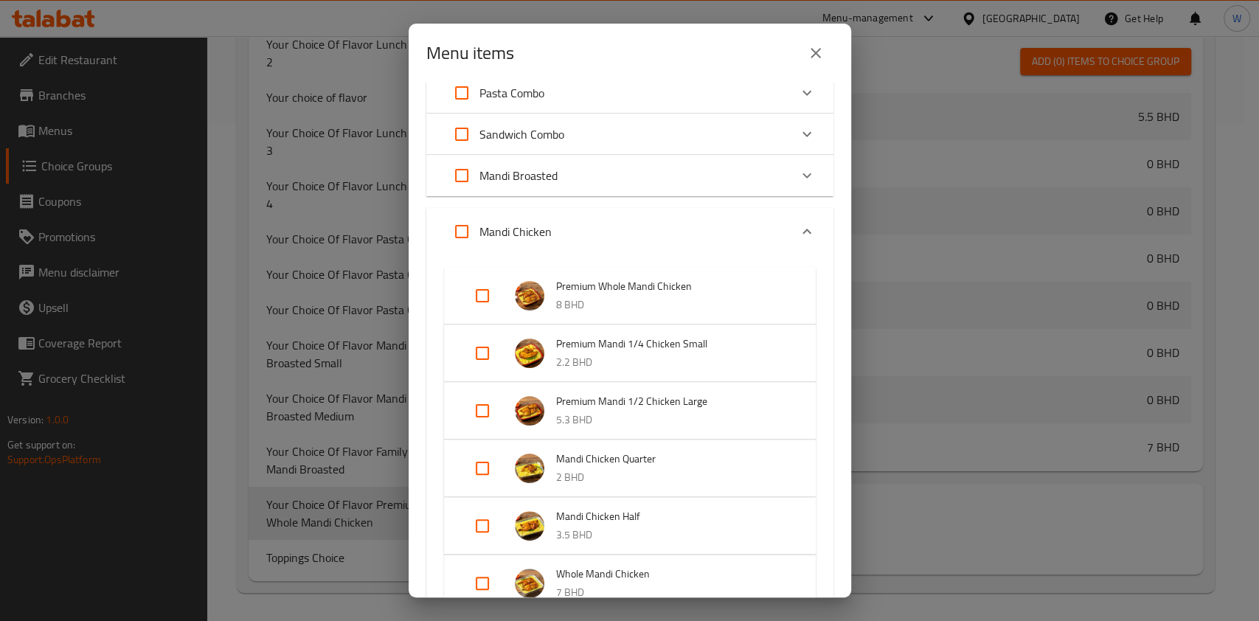
click at [495, 295] on input "Expand" at bounding box center [482, 295] width 35 height 35
checkbox input "true"
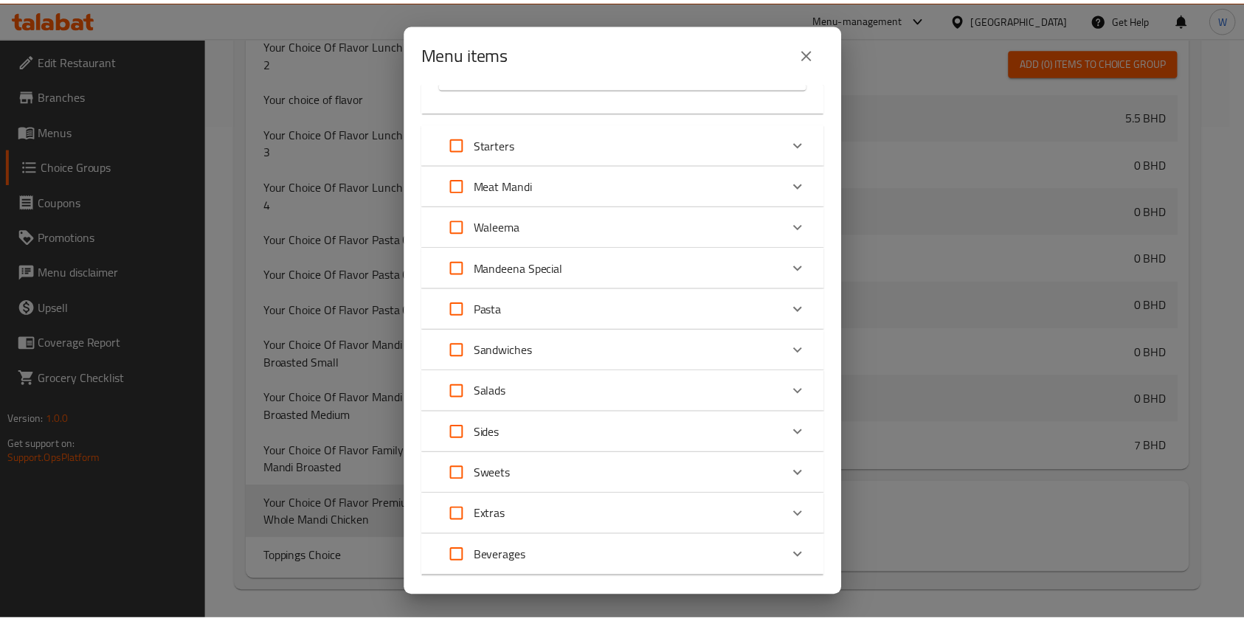
scroll to position [717, 0]
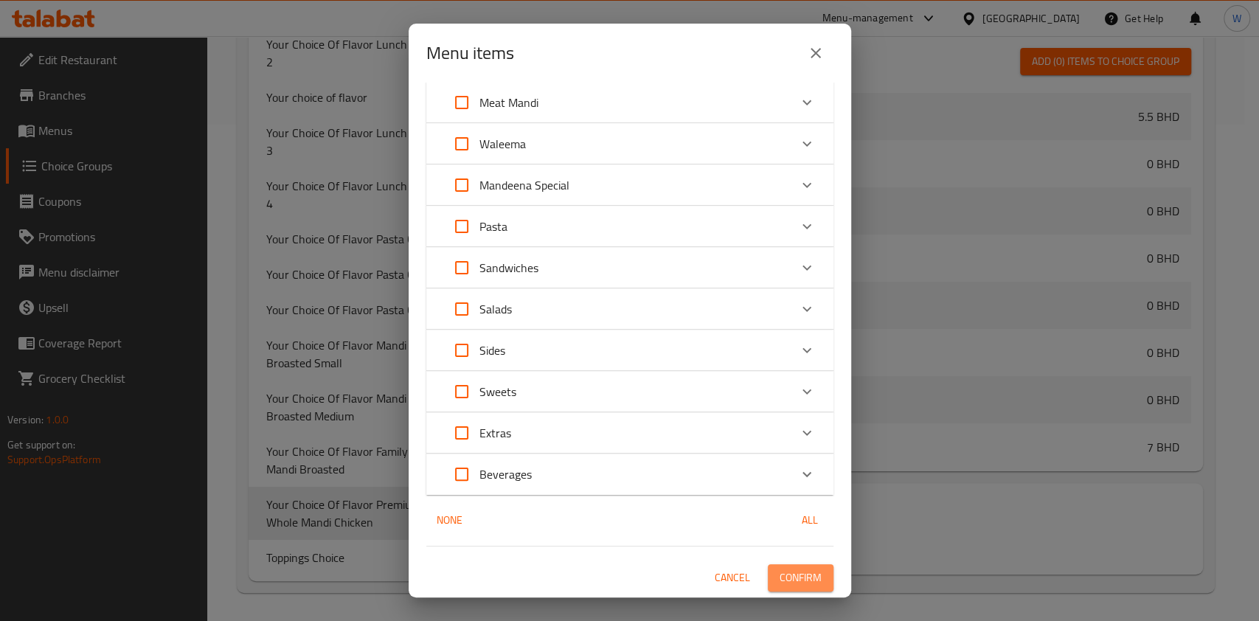
click at [784, 581] on span "Confirm" at bounding box center [801, 578] width 42 height 18
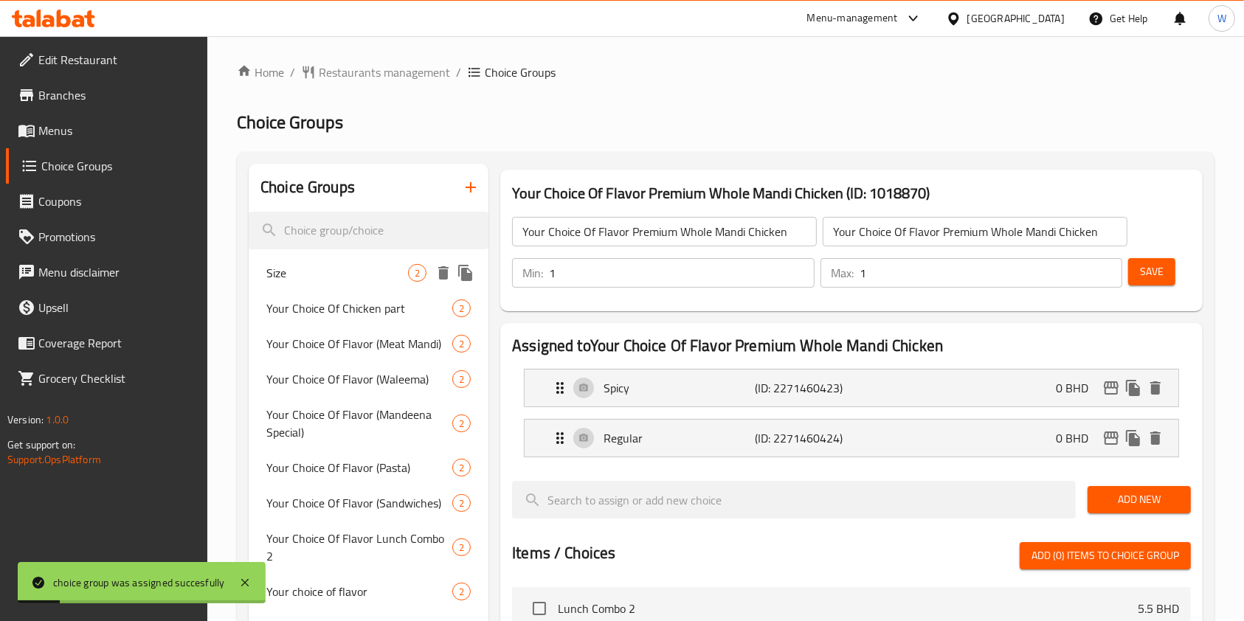
scroll to position [0, 0]
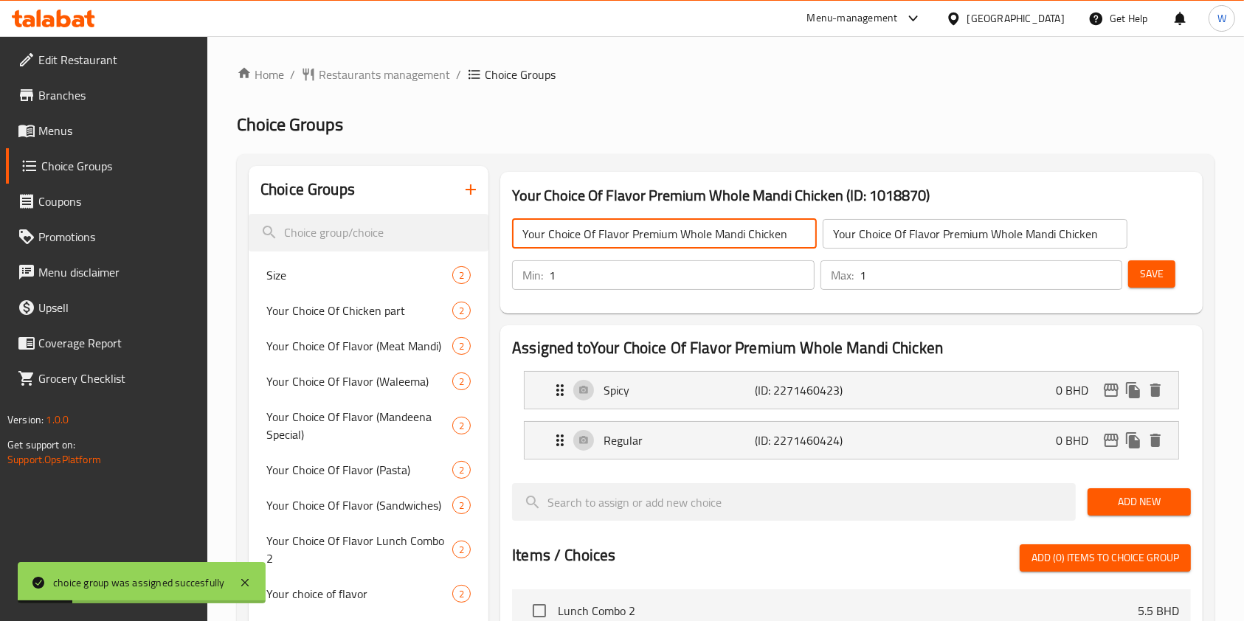
click at [608, 229] on input "Your Choice Of Flavor Premium Whole Mandi Chicken" at bounding box center [664, 234] width 305 height 30
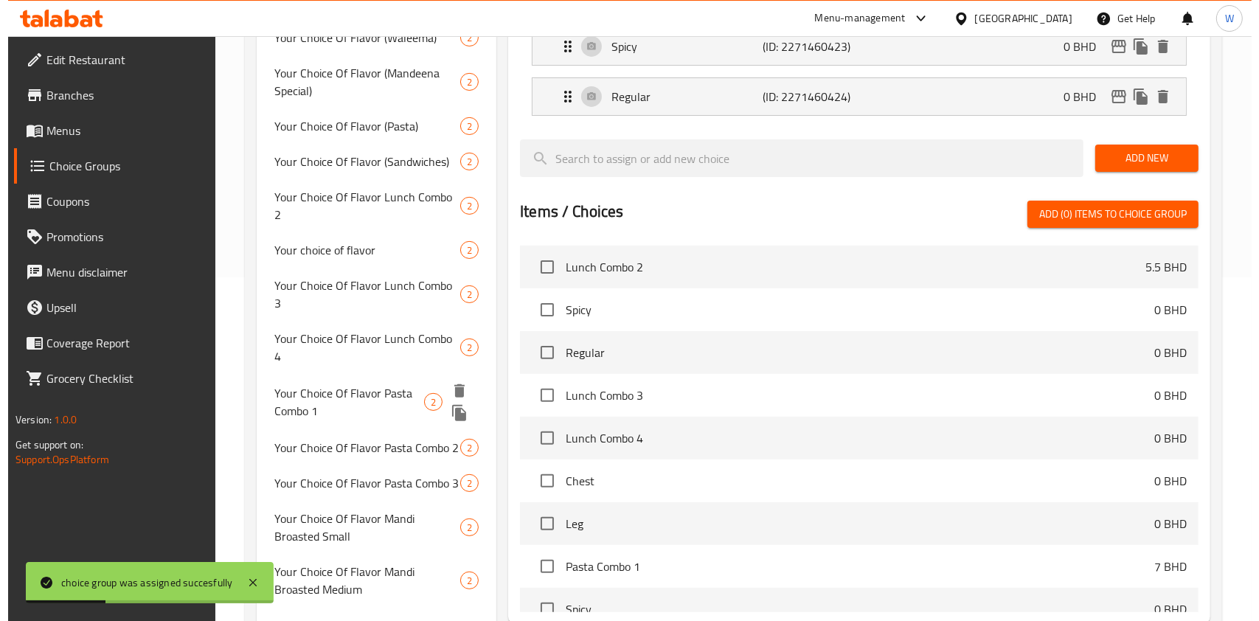
scroll to position [491, 0]
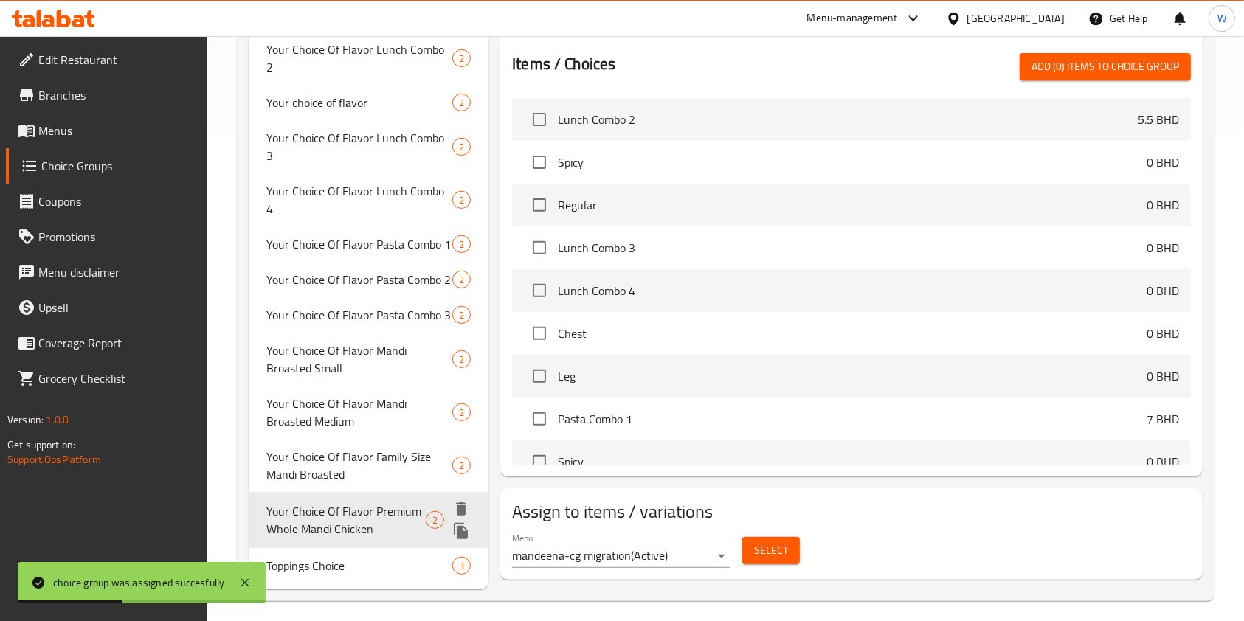
click at [464, 523] on icon "duplicate" at bounding box center [461, 531] width 14 height 16
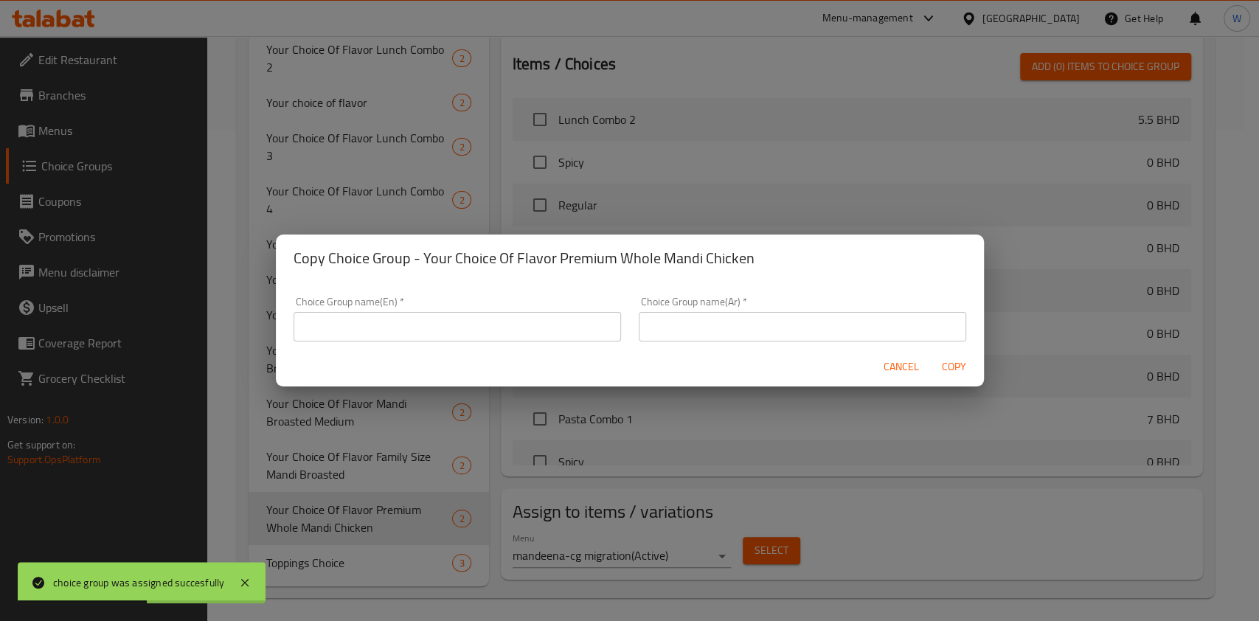
click at [443, 336] on input "text" at bounding box center [458, 327] width 328 height 30
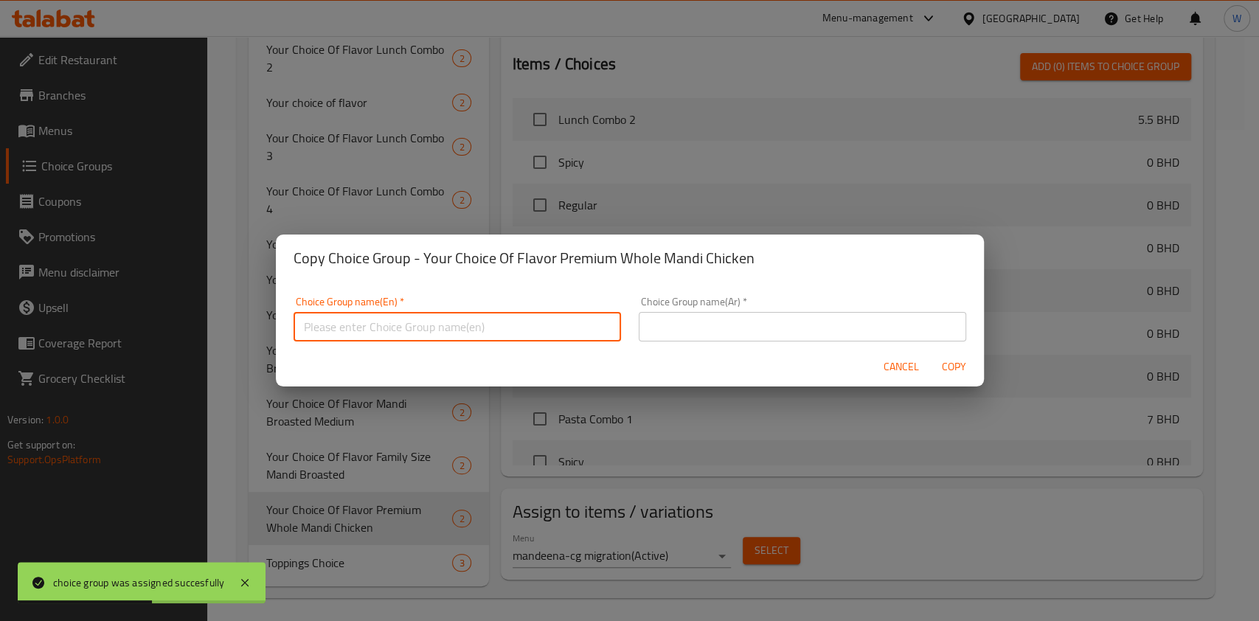
paste input "Your Choice Of Flavor Premium Whole Mandi Chicken"
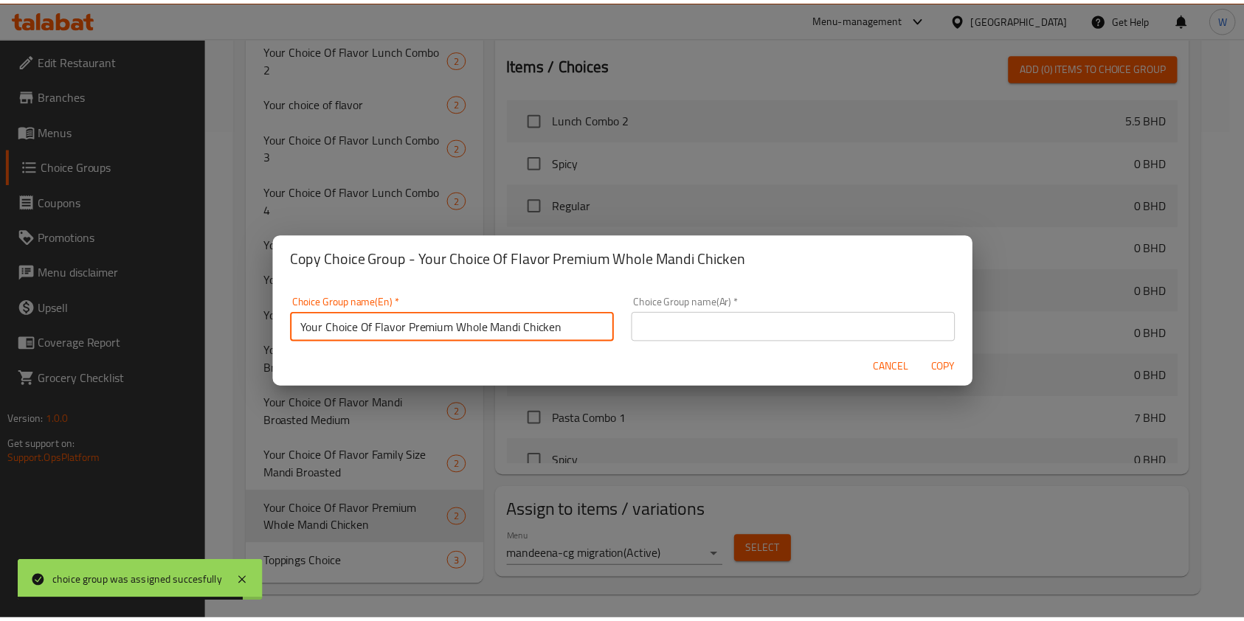
scroll to position [4, 0]
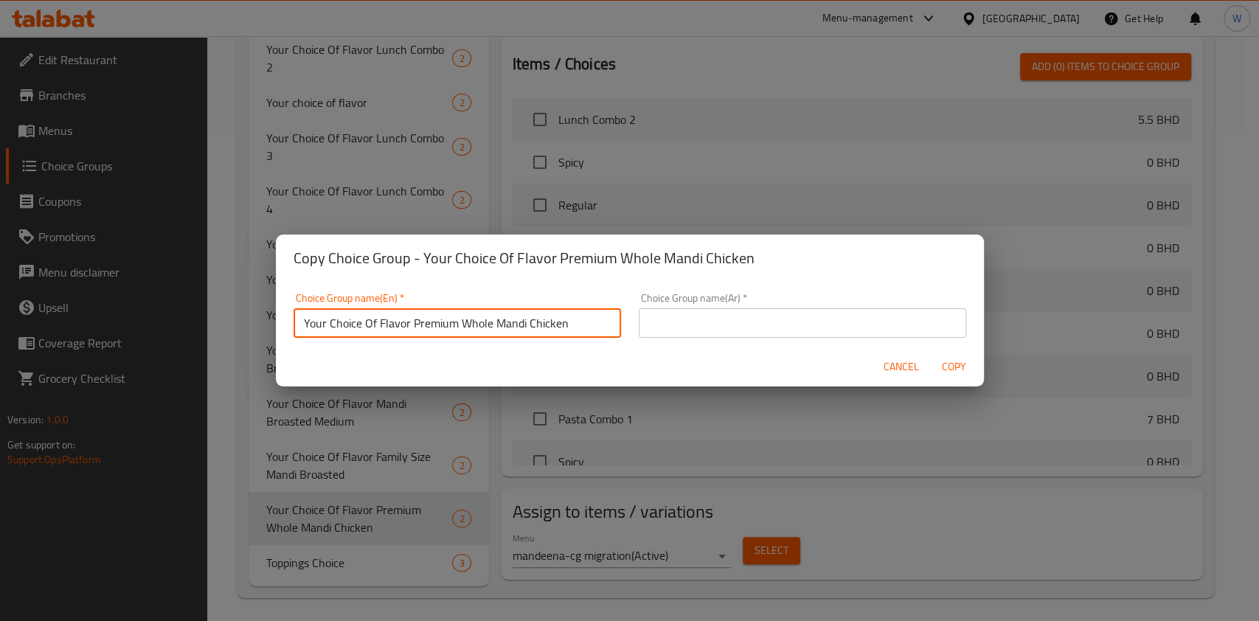
drag, startPoint x: 581, startPoint y: 327, endPoint x: 411, endPoint y: 343, distance: 170.5
click at [411, 343] on div "Choice Group name(En)   * Your Choice Of Flavor Premium Whole Mandi Chicken Cho…" at bounding box center [457, 315] width 345 height 63
paste input "Mandi 1/4 Chicken Small"
click at [418, 331] on input "Your Choice Of Flavor Premium Mandi 1/4 Chicken Small" at bounding box center [458, 323] width 328 height 30
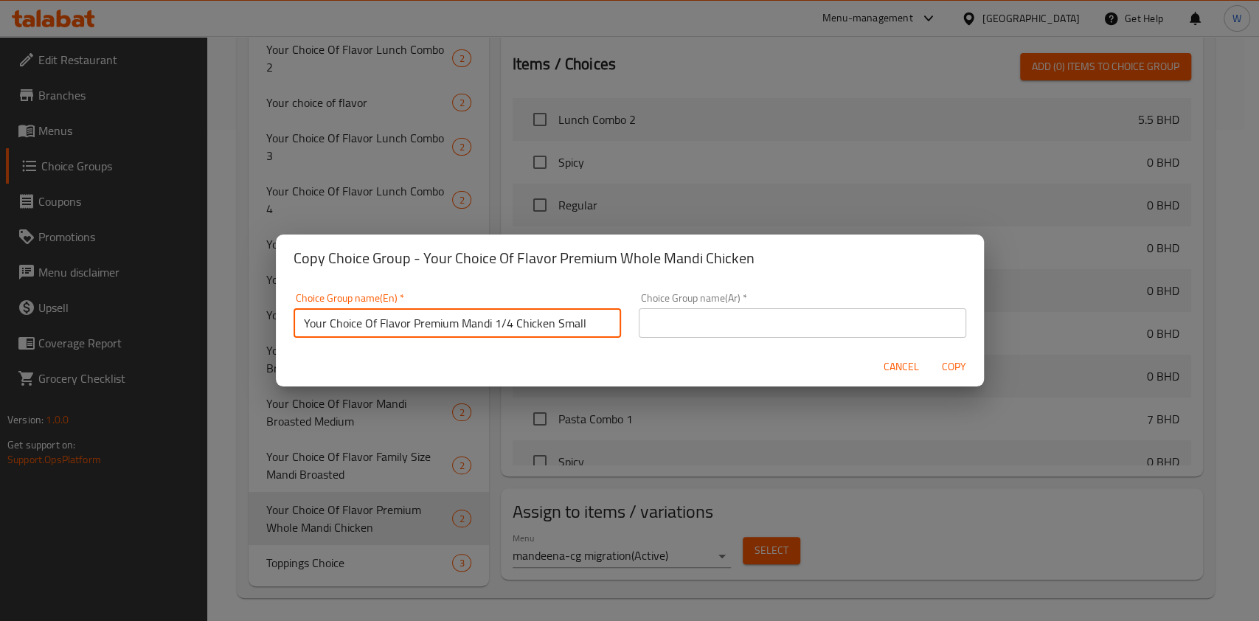
click at [418, 331] on input "Your Choice Of Flavor Premium Mandi 1/4 Chicken Small" at bounding box center [458, 323] width 328 height 30
type input "Your Choice Of Flavor Premium Mandi 1/4 Chicken Small"
click at [798, 294] on div "Choice Group name(Ar)   * Choice Group name(Ar) *" at bounding box center [803, 315] width 328 height 45
click at [797, 306] on div "Choice Group name(Ar)   * Choice Group name(Ar) *" at bounding box center [803, 315] width 328 height 45
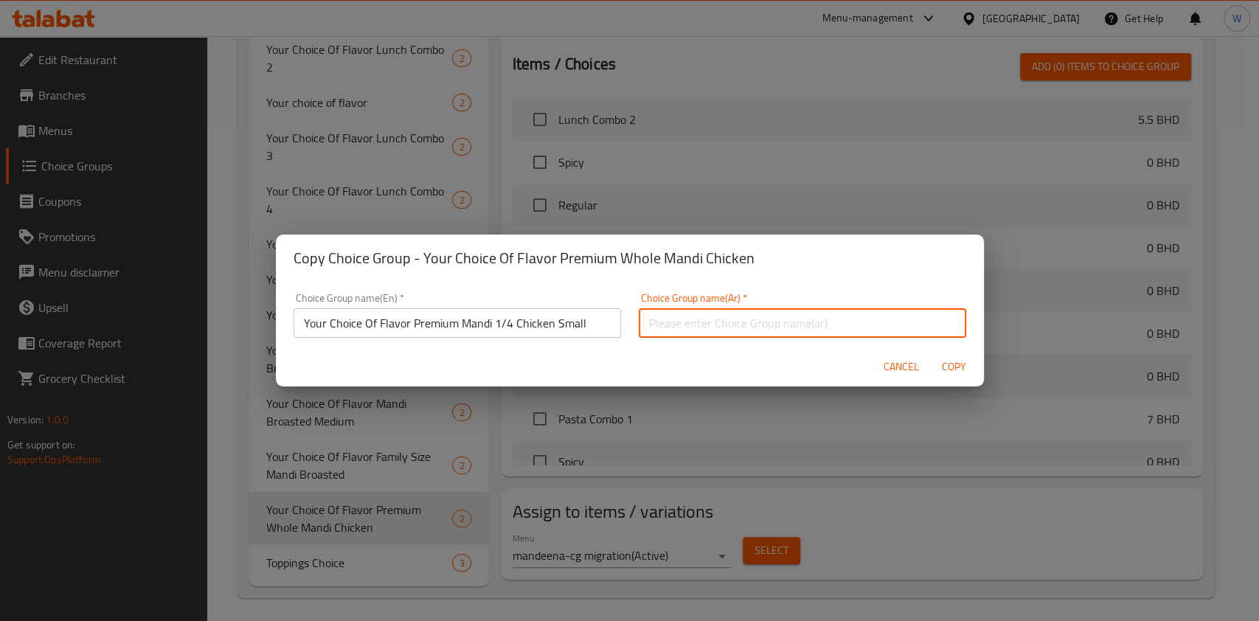
click at [795, 319] on input "text" at bounding box center [803, 323] width 328 height 30
paste input "Your Choice Of Flavor Premium Mandi 1/4 Chicken Small"
type input "Your Choice Of Flavor Premium Mandi 1/4 Chicken Small"
click at [958, 370] on span "Copy" at bounding box center [954, 367] width 35 height 18
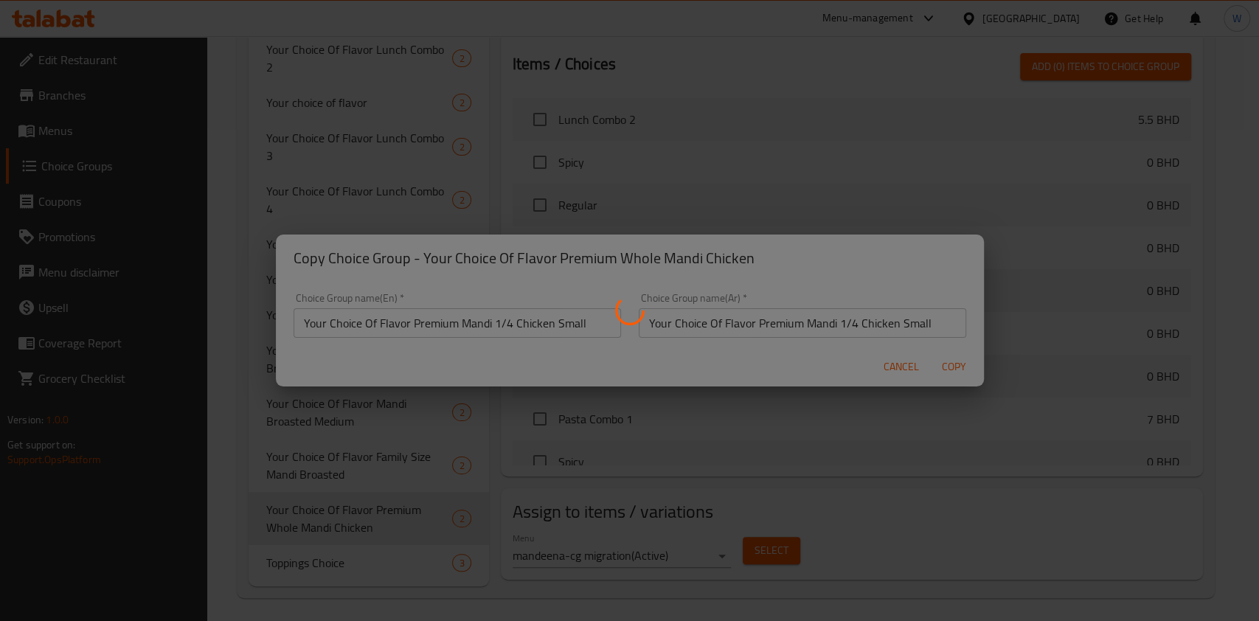
type input "Your Choice Of Flavor Premium Mandi 1/4 Chicken Small"
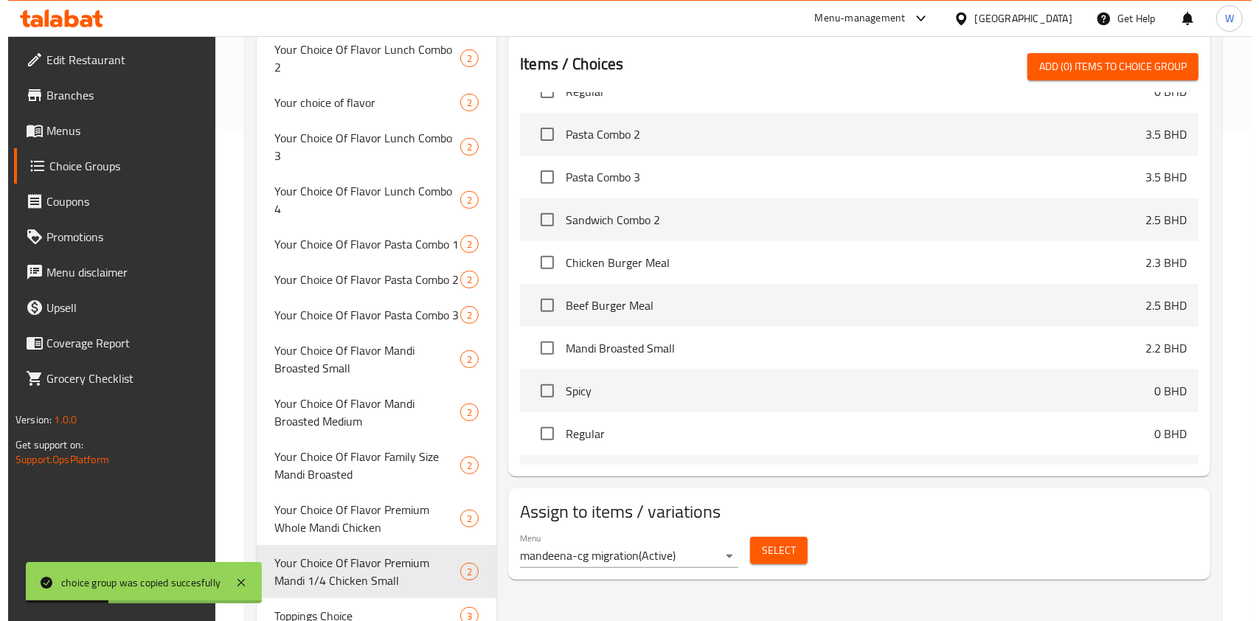
scroll to position [491, 0]
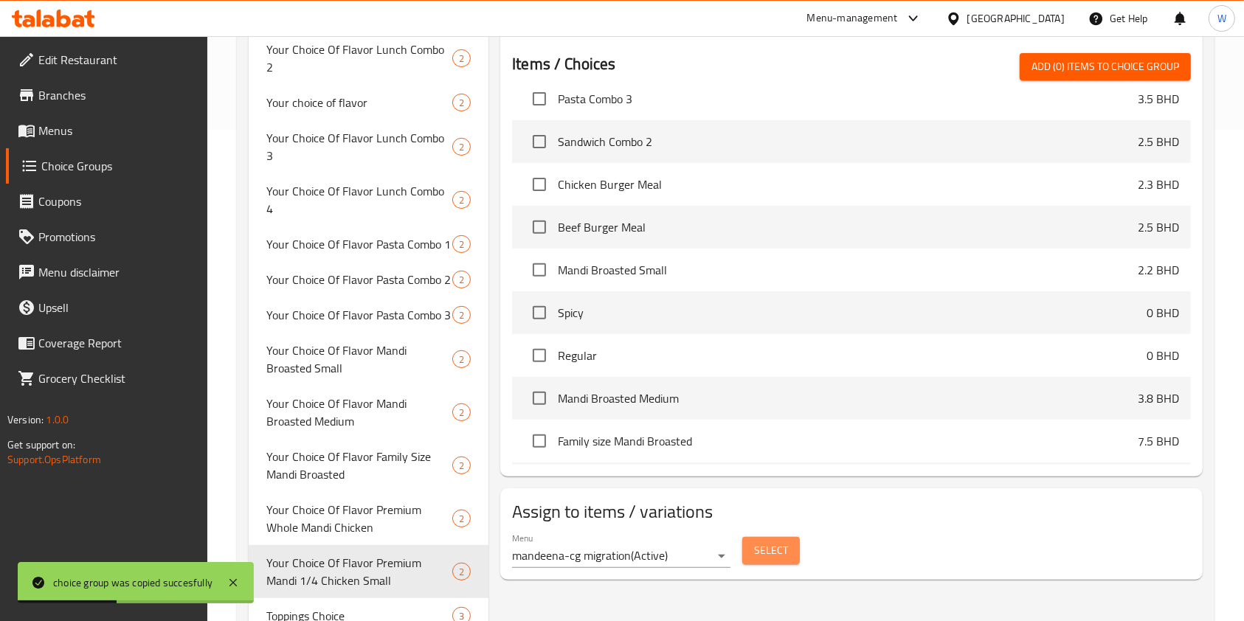
click at [779, 542] on span "Select" at bounding box center [771, 551] width 34 height 18
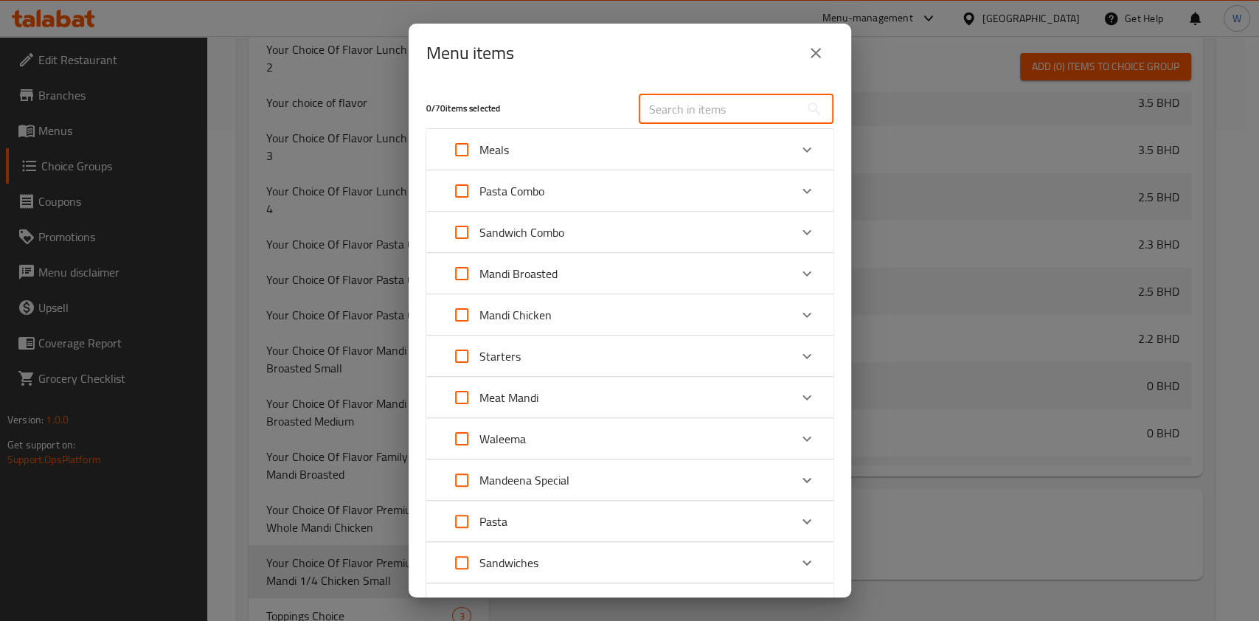
click at [673, 105] on input "text" at bounding box center [719, 109] width 161 height 30
paste input "Your Choice Of Flavor Premium Mandi 1/4 Chicken Small"
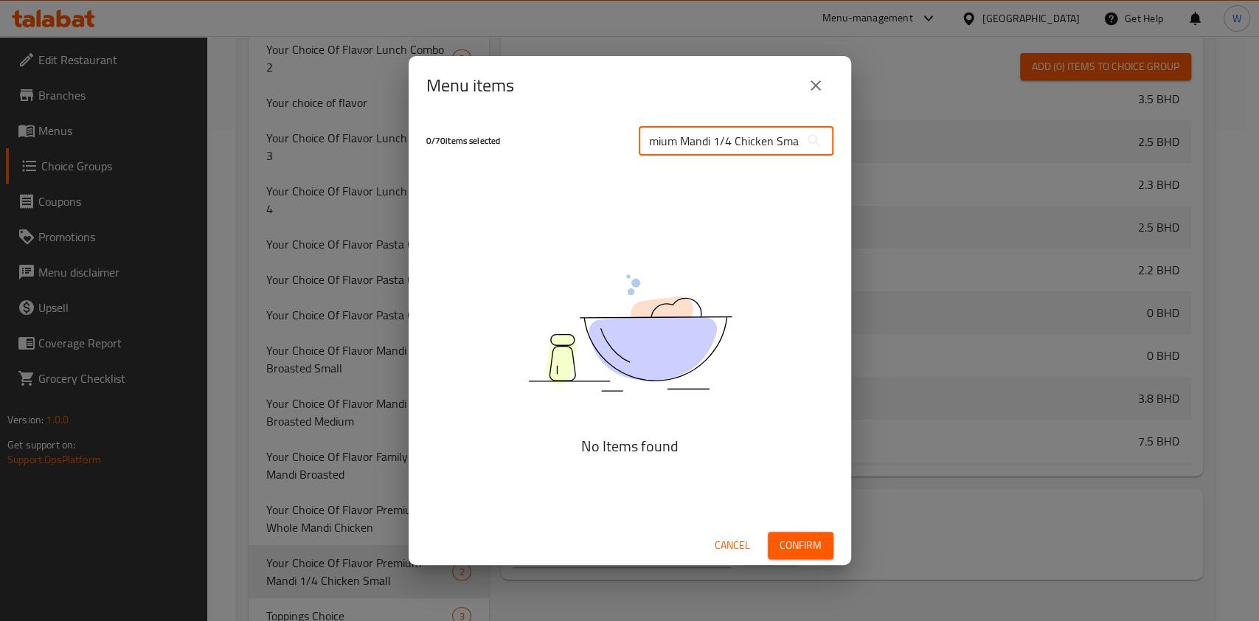
type input "Your Choice Of Flavor Premium Mandi 1/4 Chicken Small"
click at [803, 160] on div "Your Choice Of Flavor Premium Mandi 1/4 Chicken Small ​" at bounding box center [736, 140] width 212 height 47
click at [795, 145] on input "Your Choice Of Flavor Premium Mandi 1/4 Chicken Small" at bounding box center [719, 141] width 161 height 30
click at [795, 146] on input "Your Choice Of Flavor Premium Mandi 1/4 Chicken Small" at bounding box center [719, 141] width 161 height 30
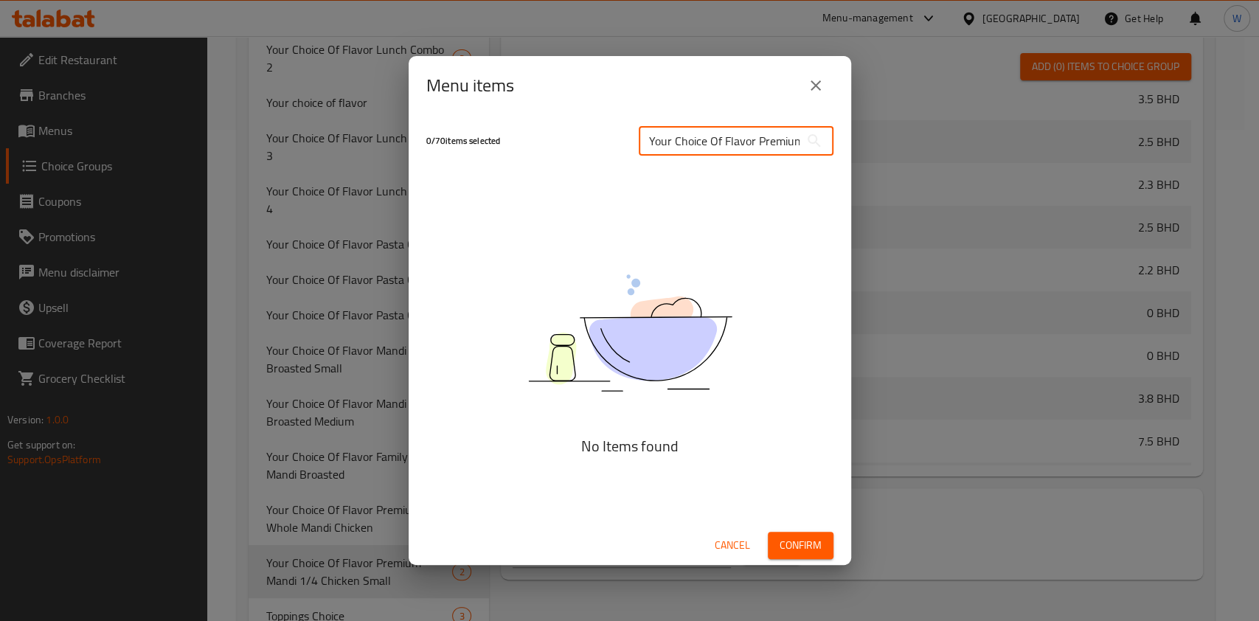
scroll to position [0, 18]
click at [795, 146] on input "Your Choice Of Flavor Premium Mandi 1/4 Chicken Small" at bounding box center [719, 141] width 161 height 30
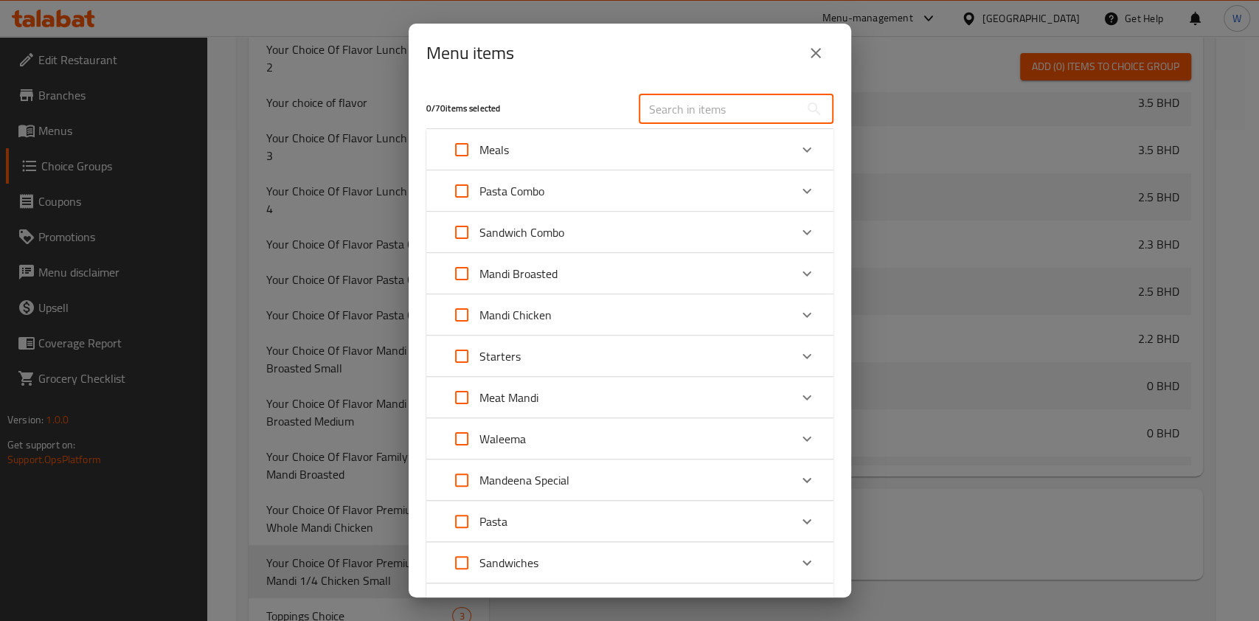
scroll to position [0, 0]
click at [663, 304] on div "Mandi Chicken" at bounding box center [616, 314] width 345 height 35
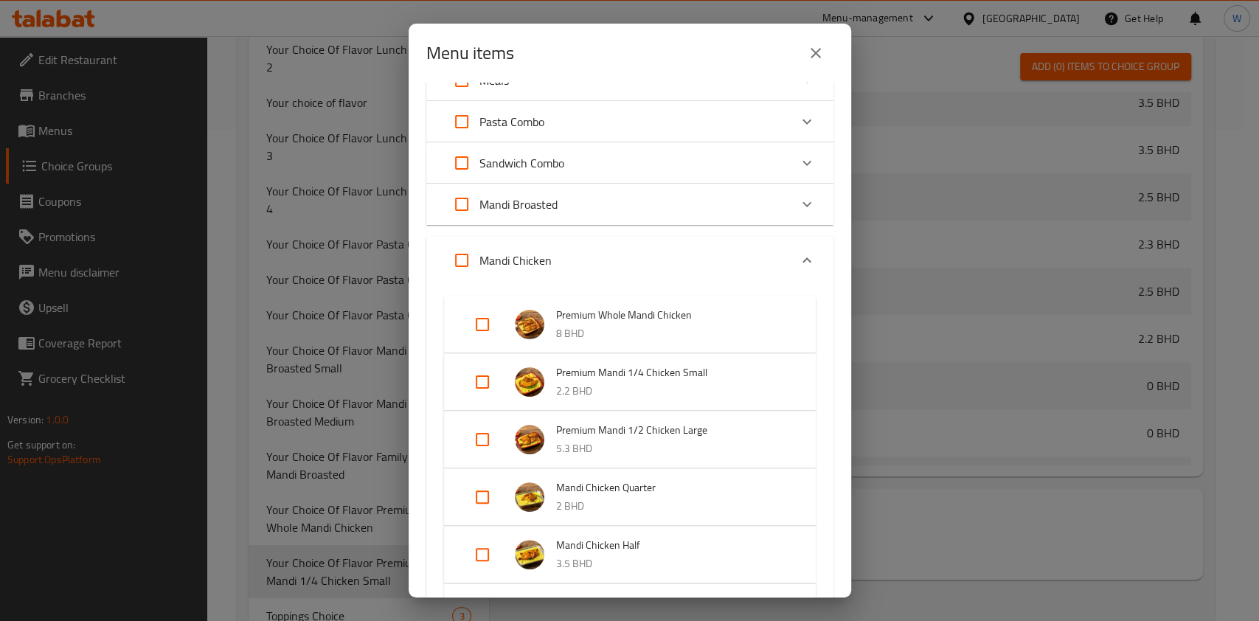
scroll to position [98, 0]
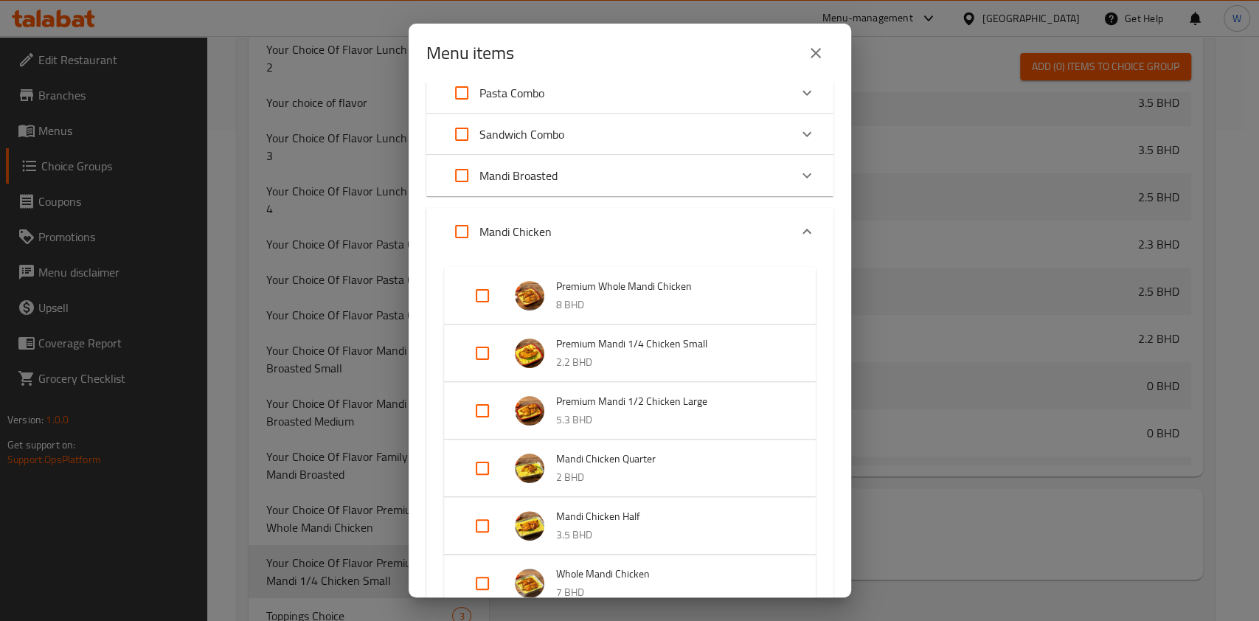
click at [484, 354] on input "Expand" at bounding box center [482, 353] width 35 height 35
checkbox input "true"
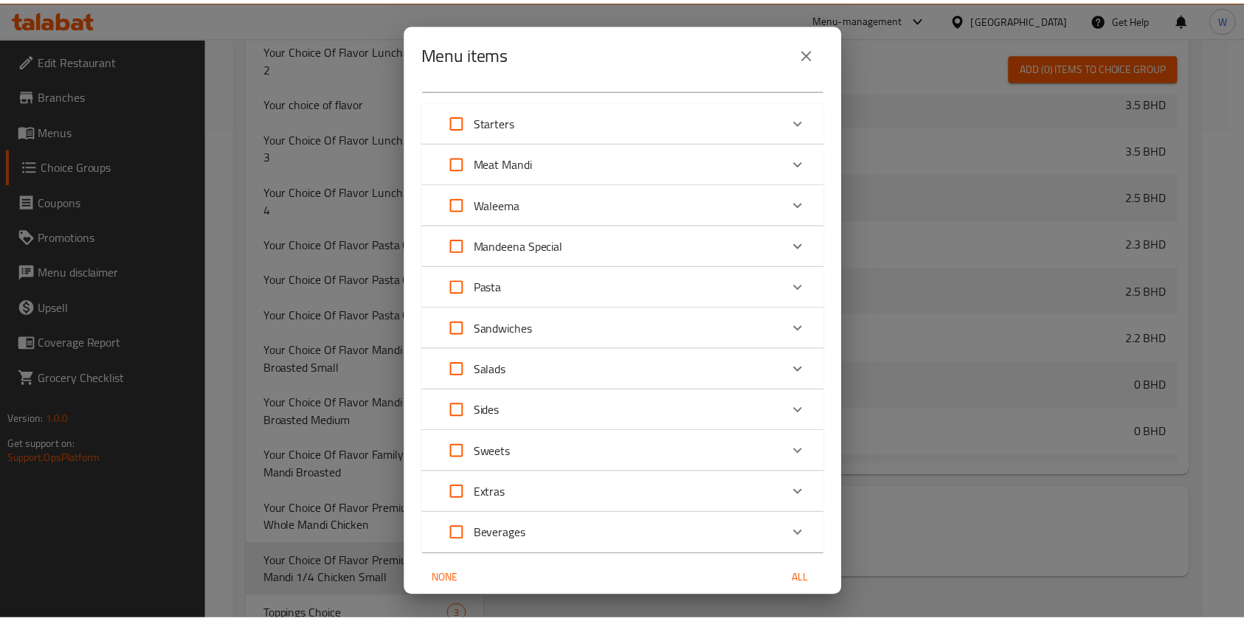
scroll to position [729, 0]
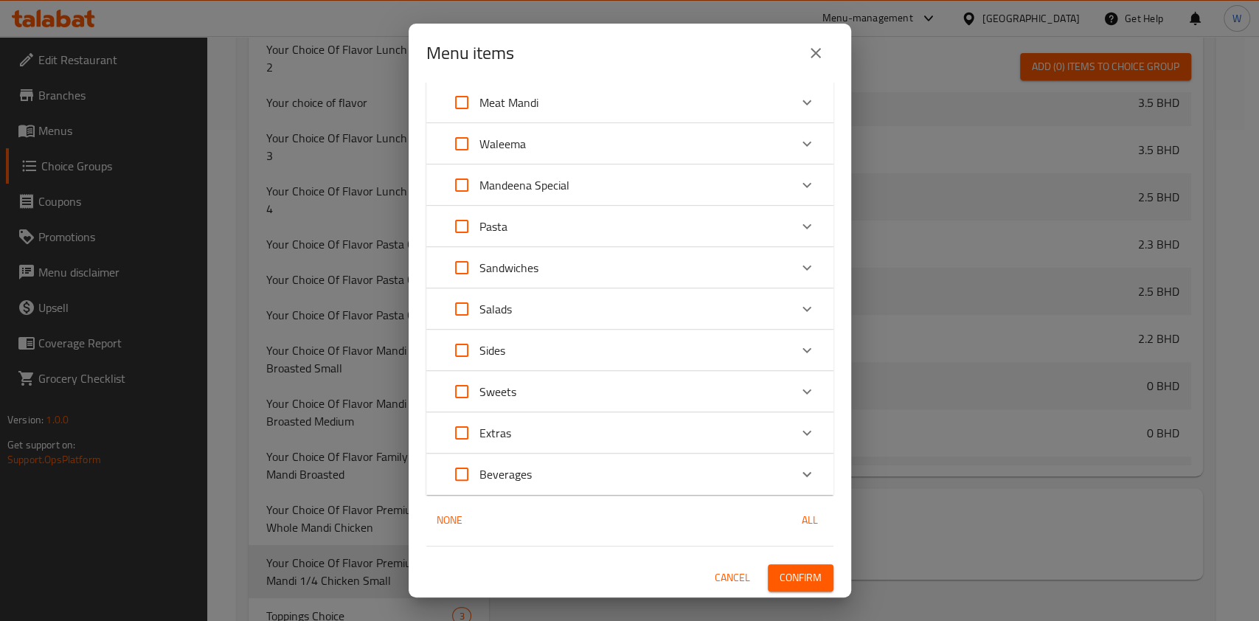
click at [798, 576] on span "Confirm" at bounding box center [801, 578] width 42 height 18
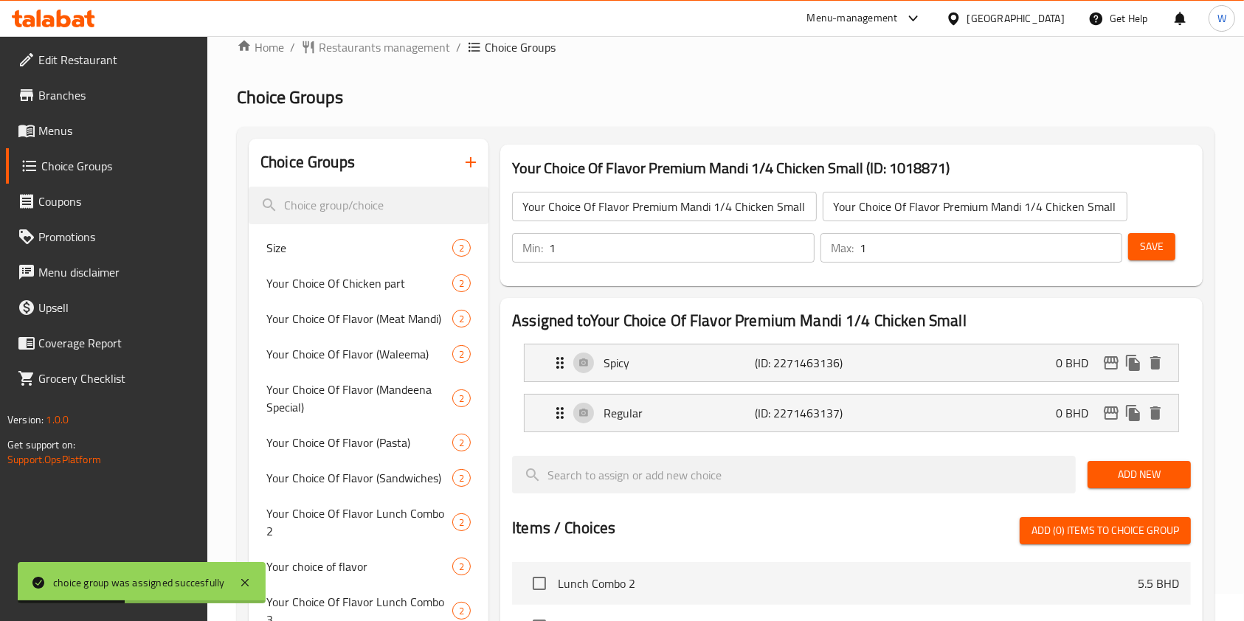
scroll to position [0, 0]
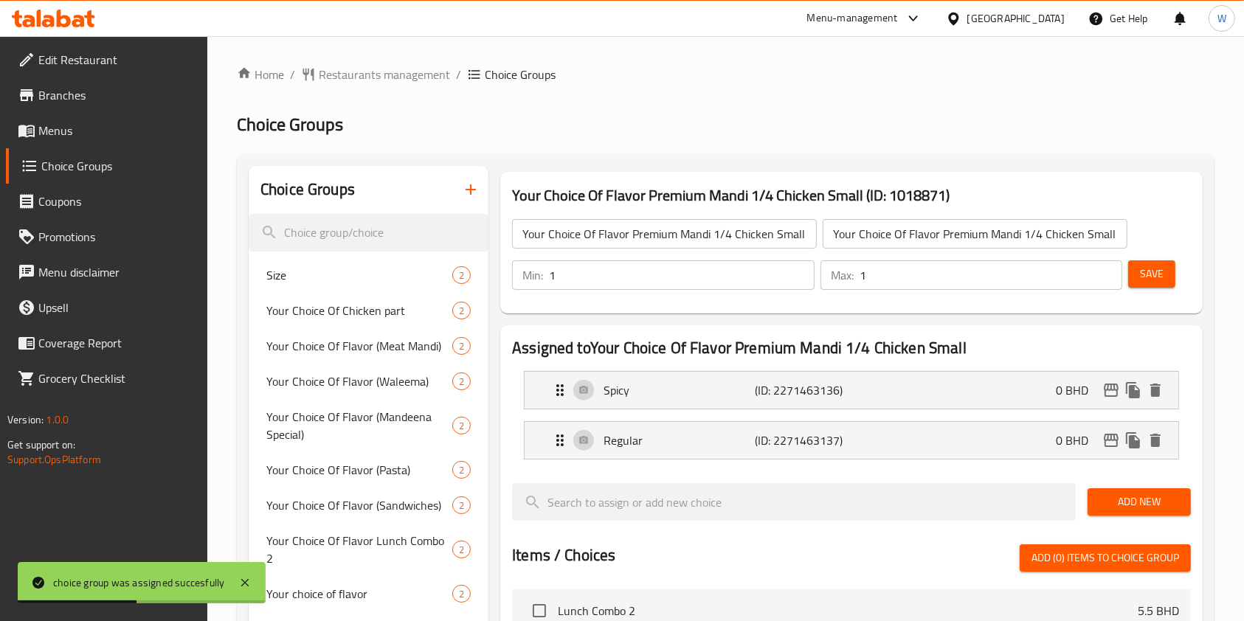
click at [661, 250] on div "Your Choice Of Flavor Premium Mandi 1/4 Chicken Small ​" at bounding box center [664, 233] width 311 height 35
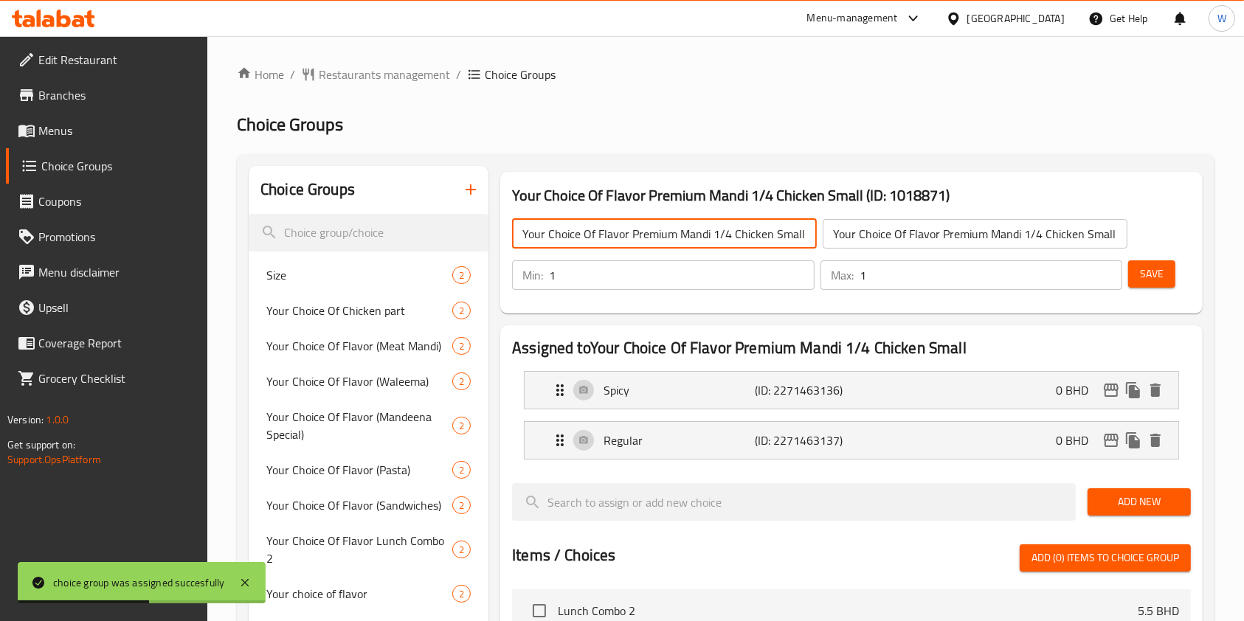
click at [660, 237] on input "Your Choice Of Flavor Premium Mandi 1/4 Chicken Small" at bounding box center [664, 234] width 305 height 30
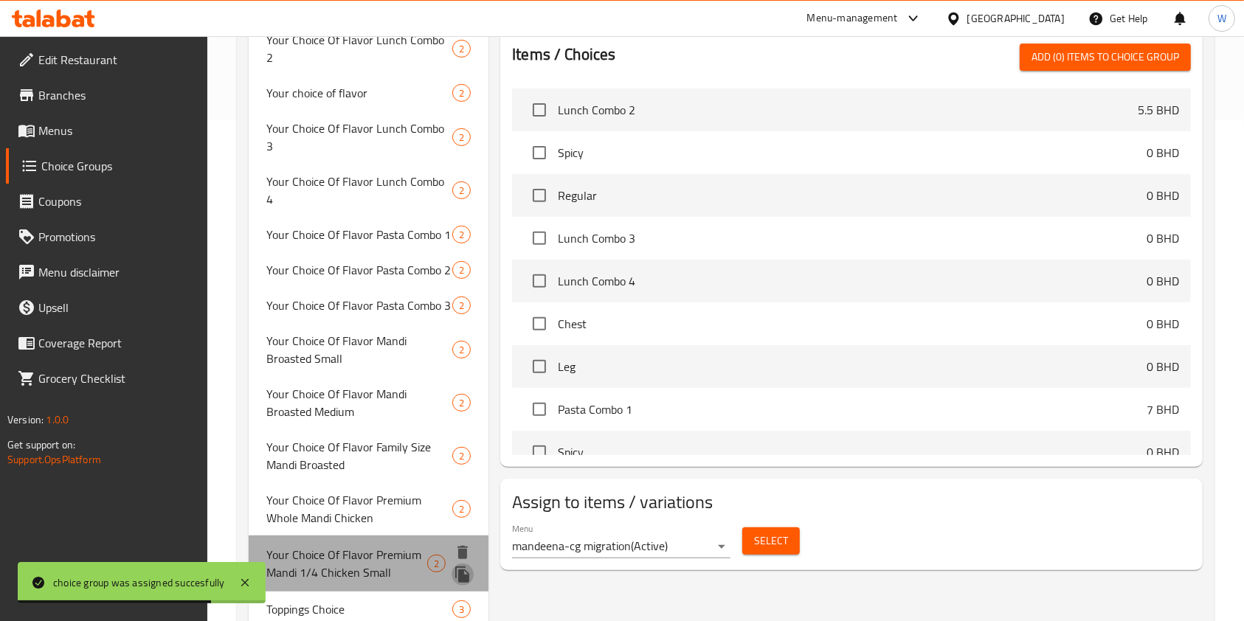
click at [460, 567] on icon "duplicate" at bounding box center [462, 575] width 14 height 16
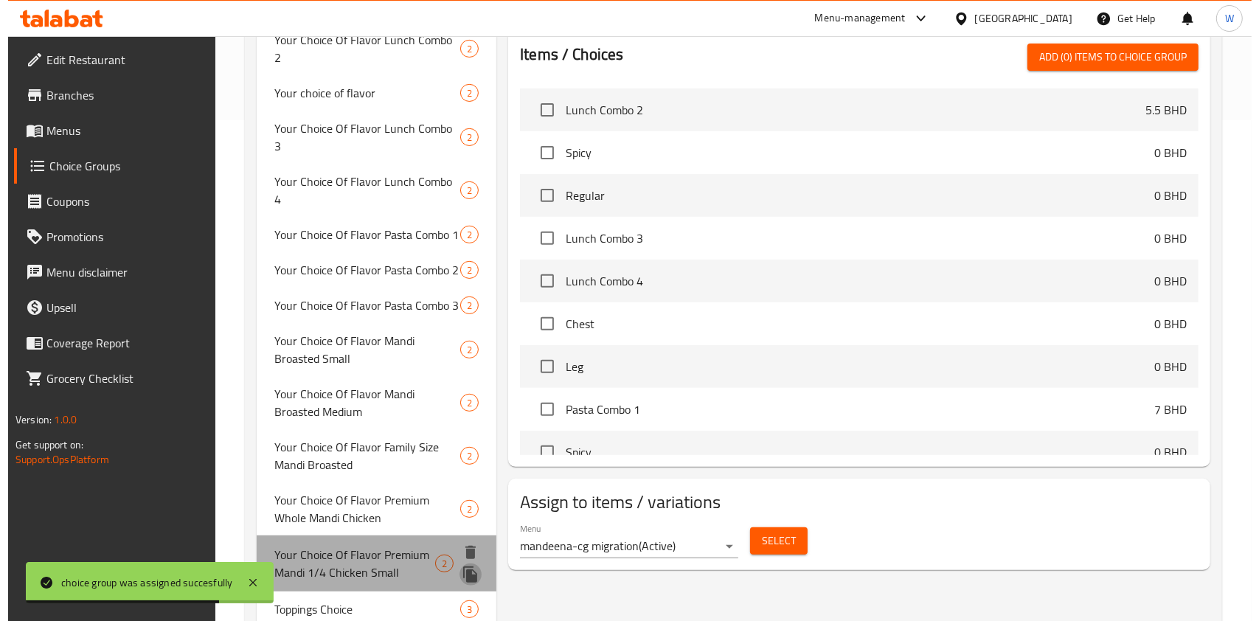
scroll to position [497, 0]
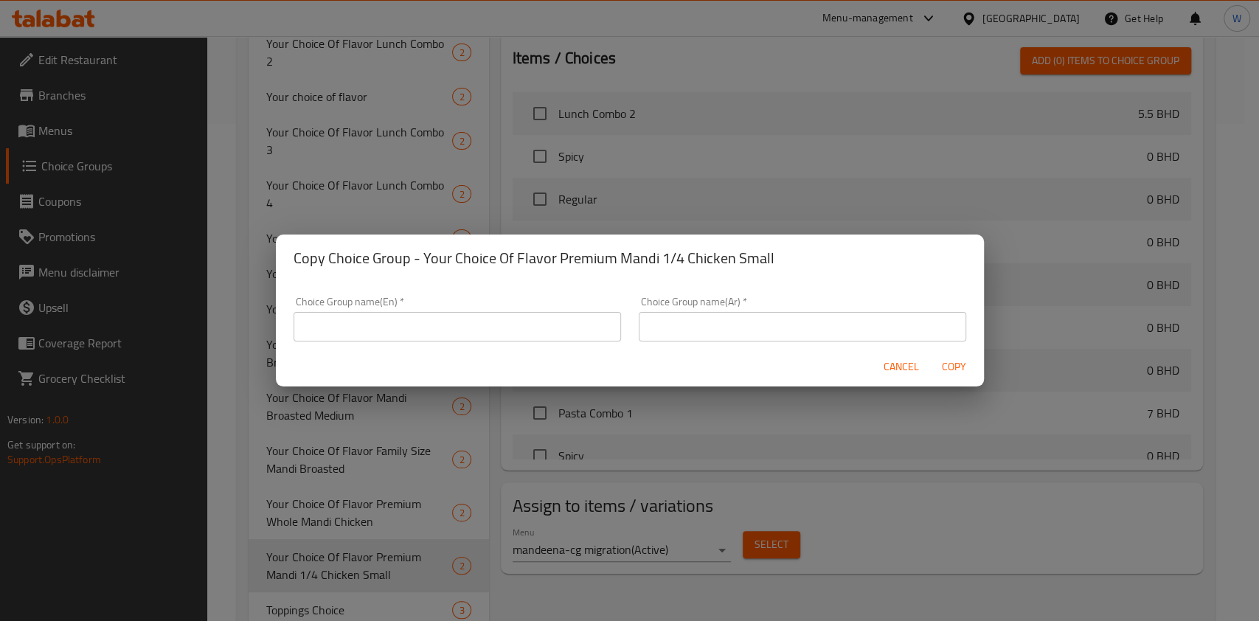
click at [458, 327] on input "text" at bounding box center [458, 327] width 328 height 30
paste input "Premium mandi 1/2 Chicken Large"
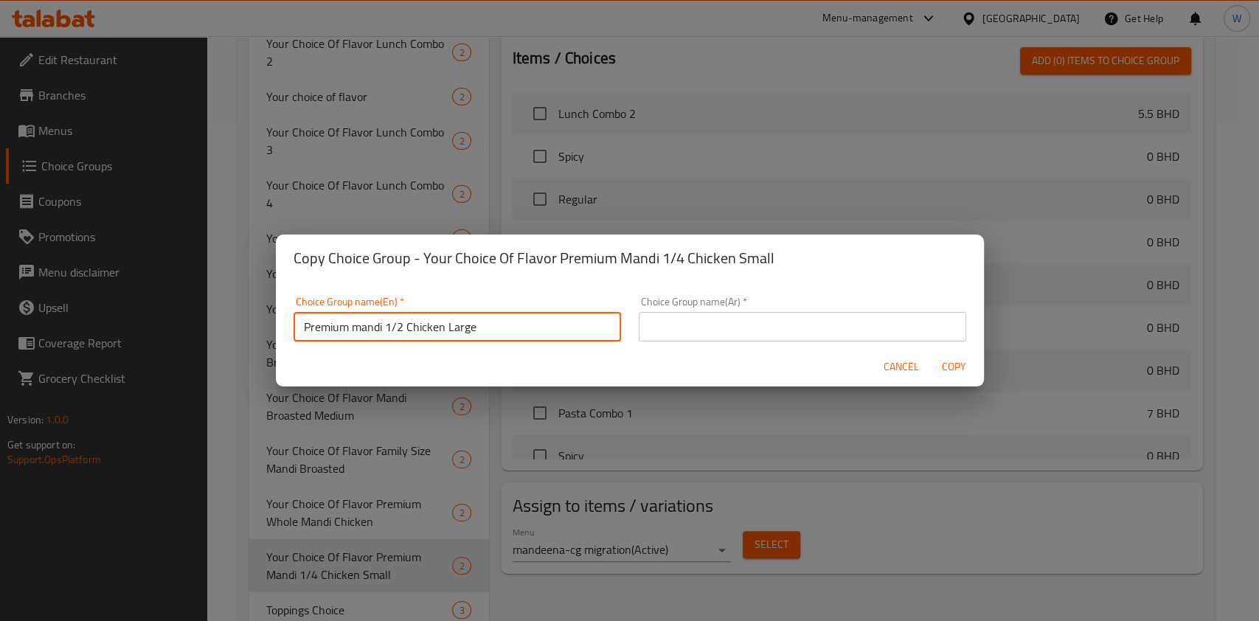
click at [303, 322] on input "Premium mandi 1/2 Chicken Large" at bounding box center [458, 327] width 328 height 30
click at [432, 322] on input "Your Choice Of Flavor Premium mandi 1/2 Chicken Large" at bounding box center [458, 327] width 328 height 30
type input "Your Choice Of Flavor Premium mandi 1/2 Chicken Large"
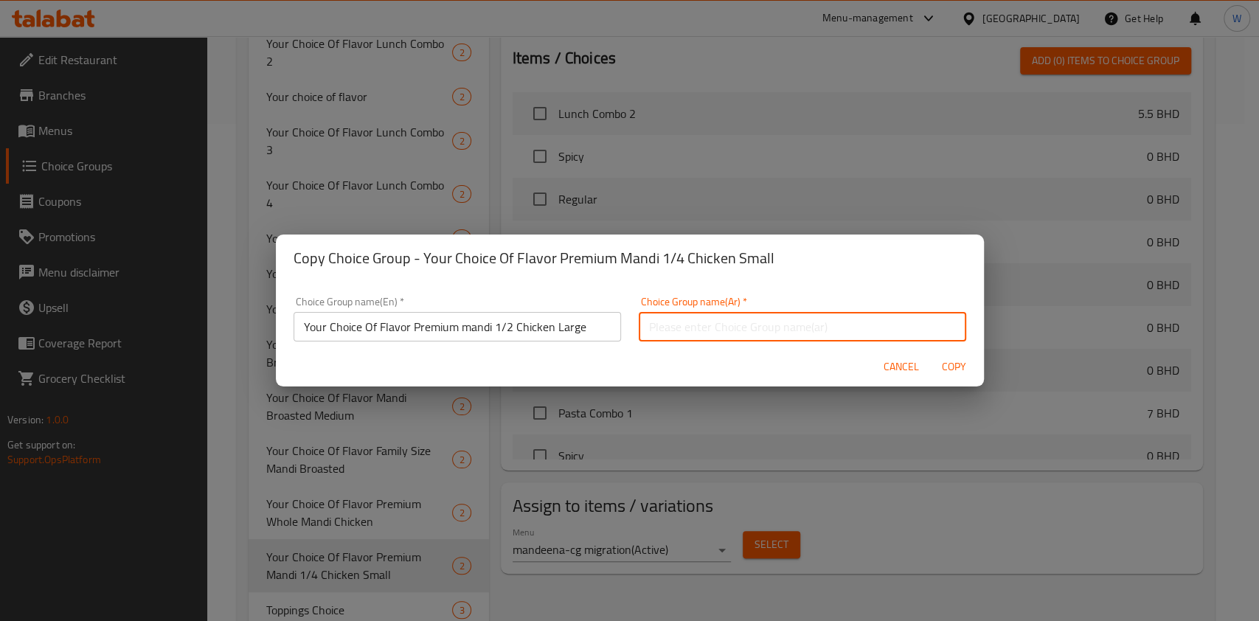
click at [748, 319] on input "text" at bounding box center [803, 327] width 328 height 30
paste input "Your Choice Of Flavor Premium mandi 1/2 Chicken Large"
type input "Your Choice Of Flavor Premium mandi 1/2 Chicken Large"
click at [958, 367] on span "Copy" at bounding box center [954, 367] width 35 height 18
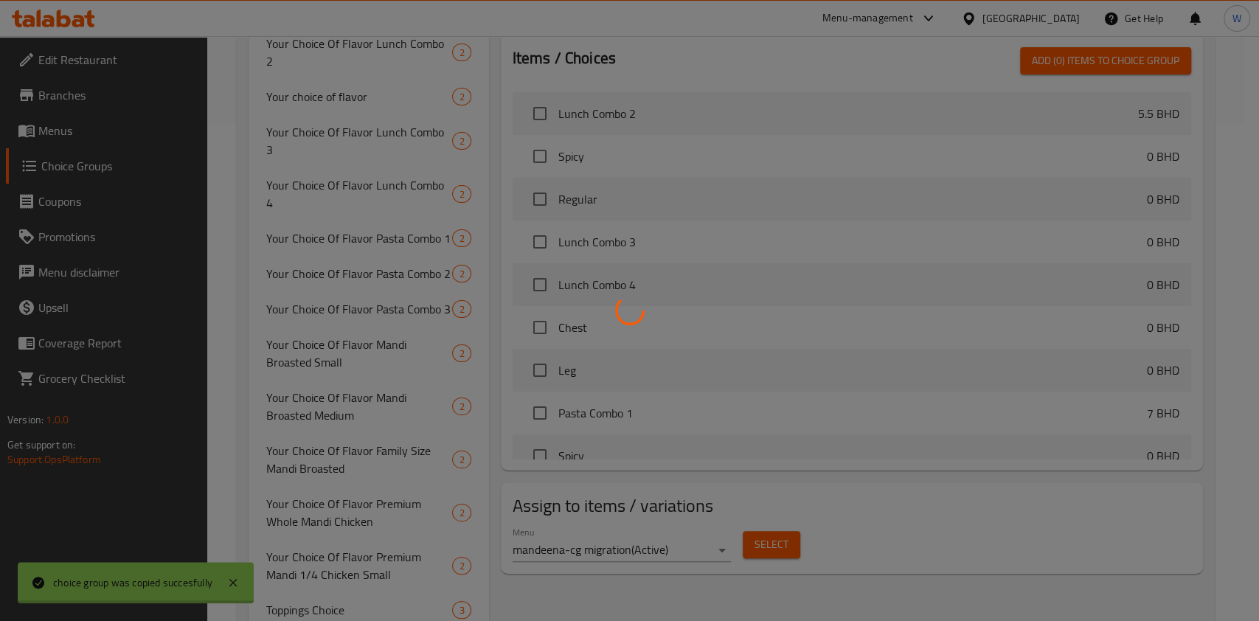
type input "Your Choice Of Flavor Premium mandi 1/2 Chicken Large"
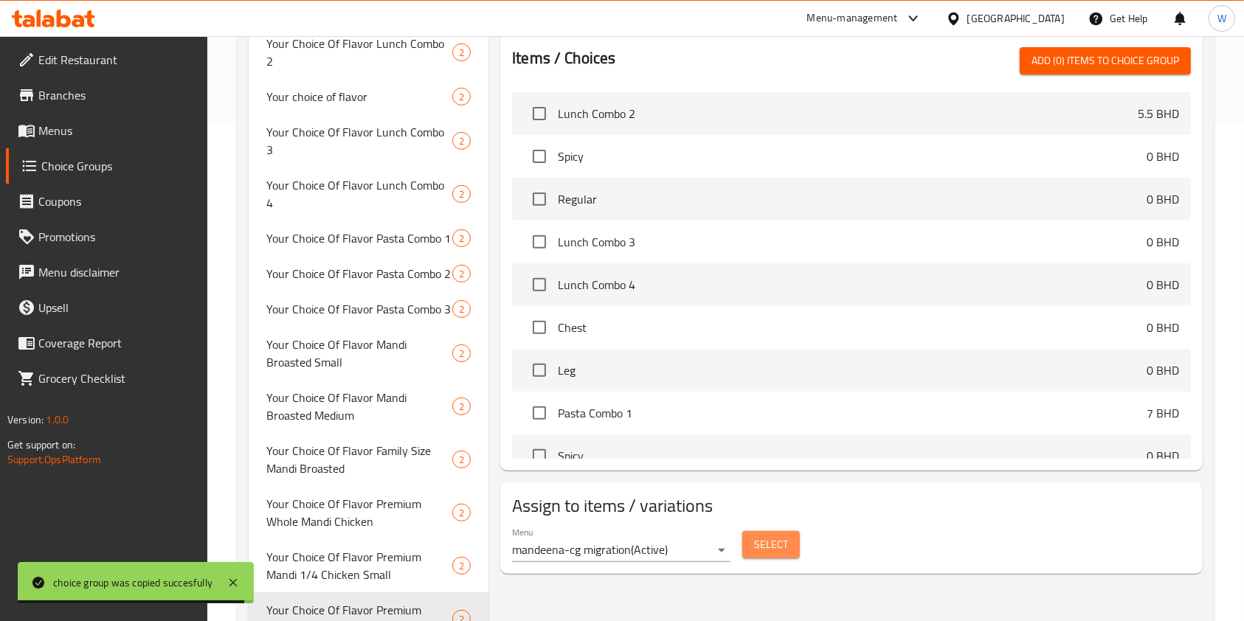
click at [777, 536] on span "Select" at bounding box center [771, 545] width 34 height 18
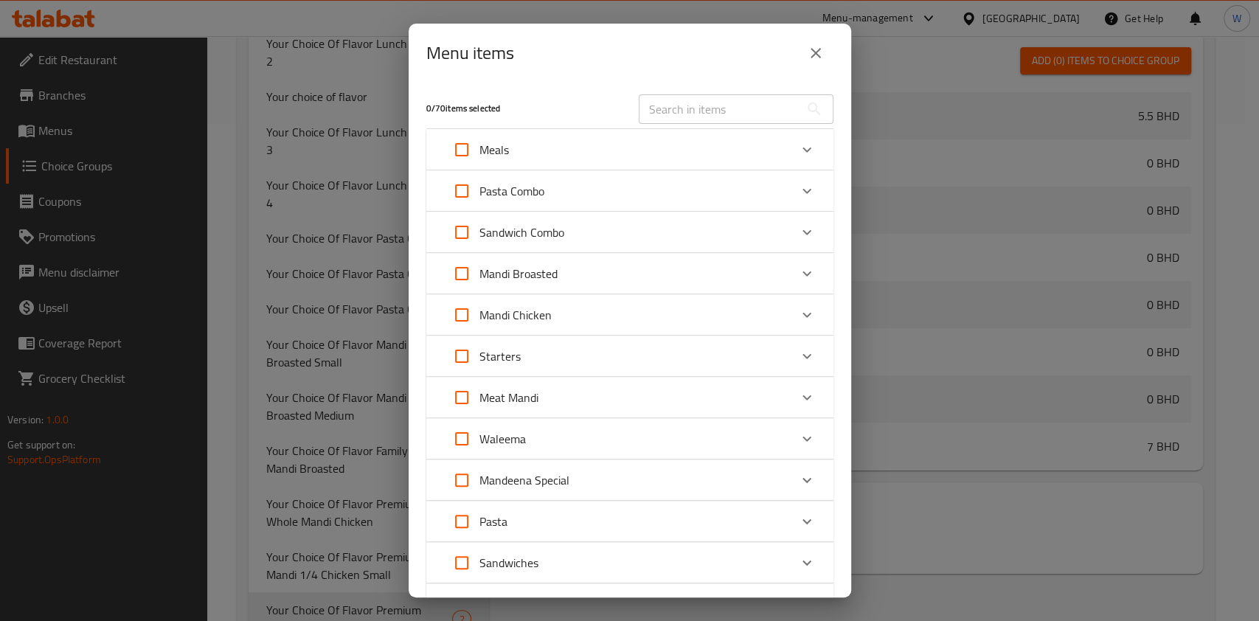
click at [713, 305] on div "Mandi Chicken" at bounding box center [616, 314] width 345 height 35
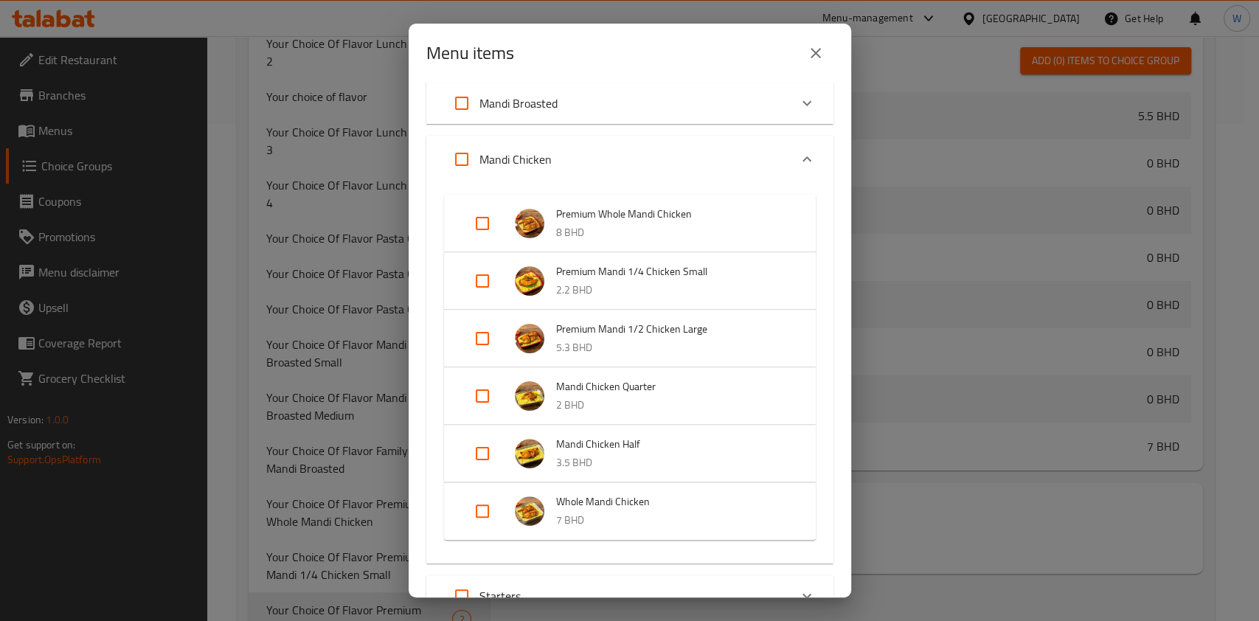
scroll to position [196, 0]
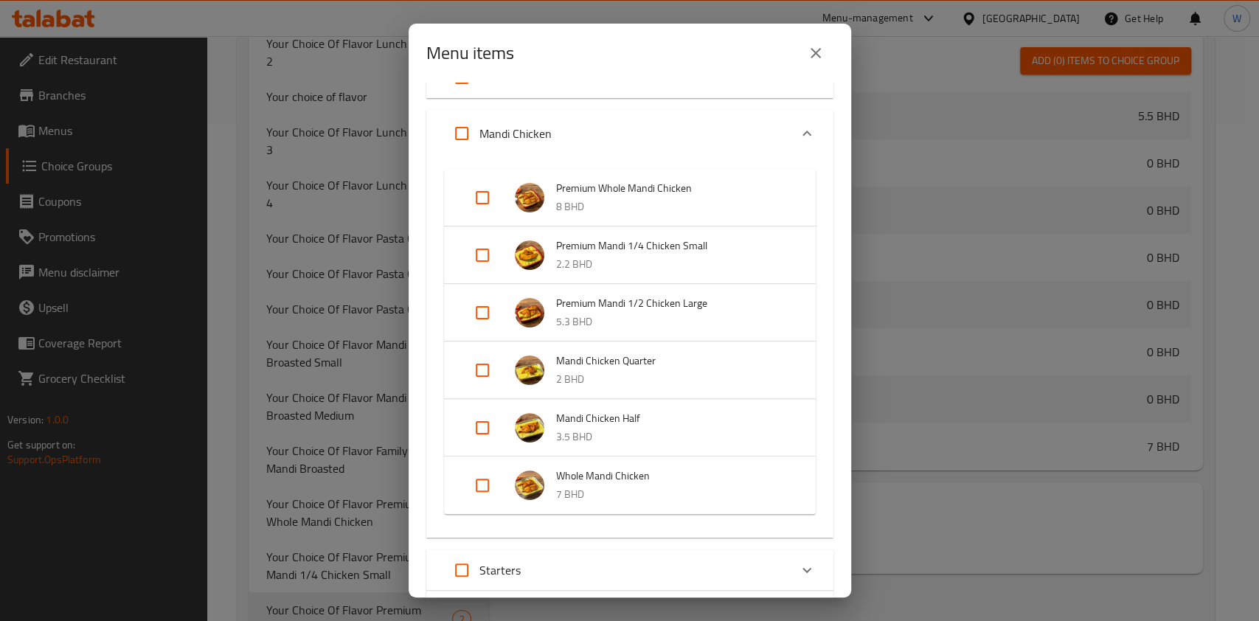
click at [479, 314] on input "Expand" at bounding box center [482, 312] width 35 height 35
checkbox input "true"
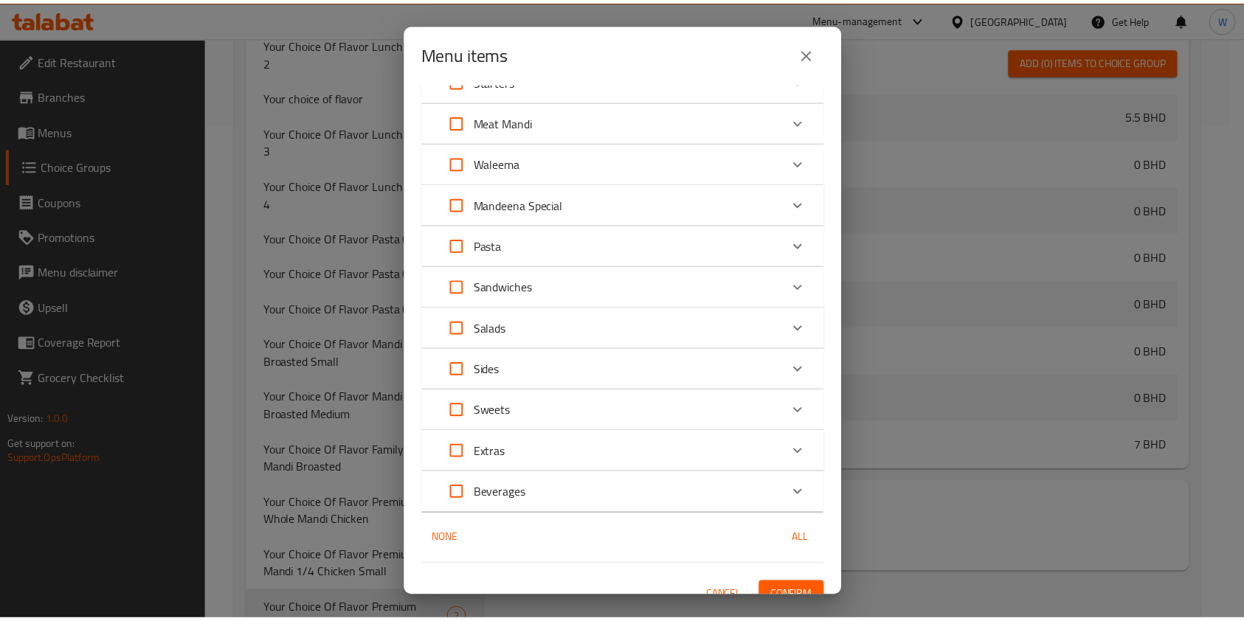
scroll to position [729, 0]
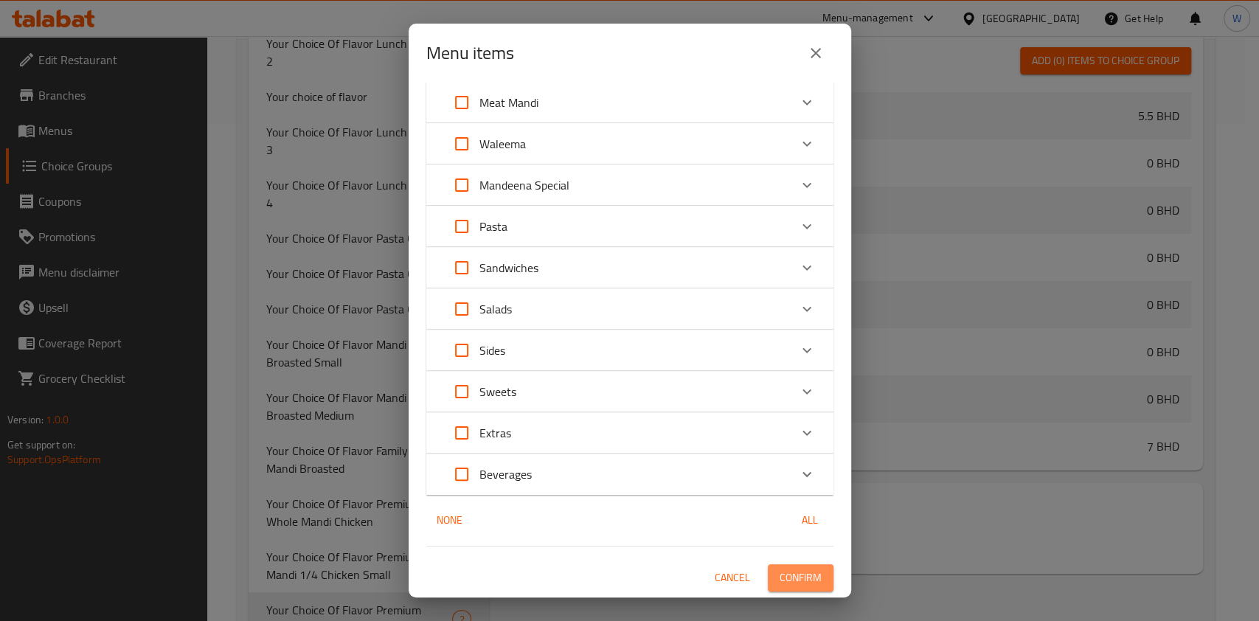
click at [806, 569] on span "Confirm" at bounding box center [801, 578] width 42 height 18
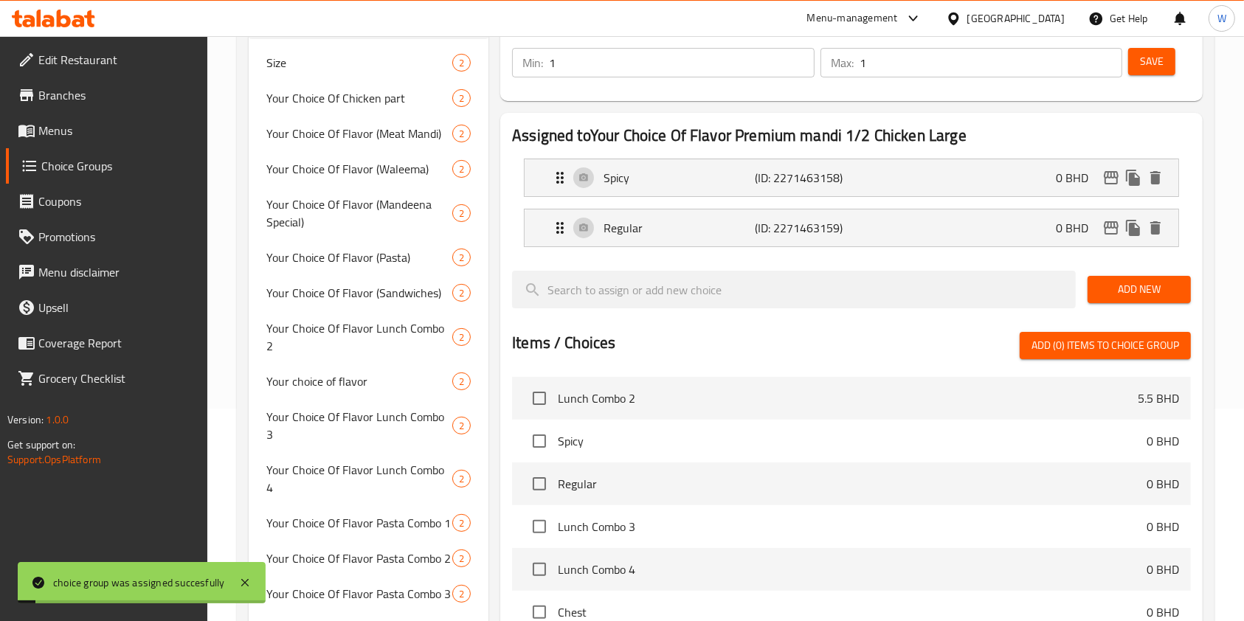
scroll to position [0, 0]
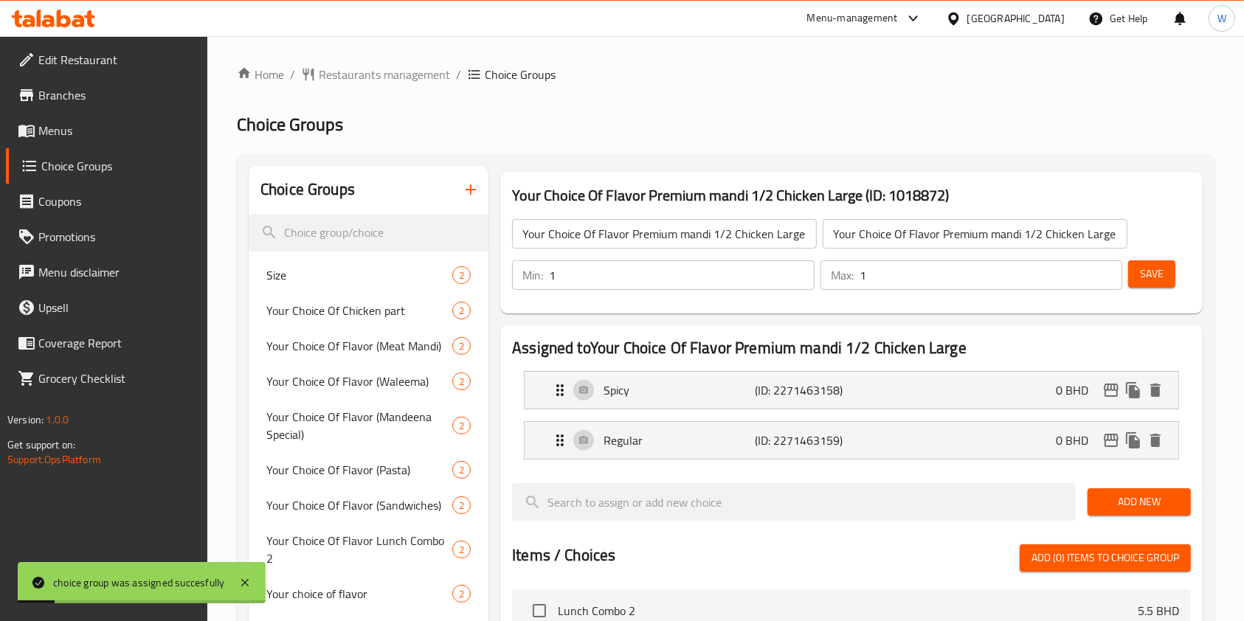
click at [581, 225] on input "Your Choice Of Flavor Premium mandi 1/2 Chicken Large" at bounding box center [664, 234] width 305 height 30
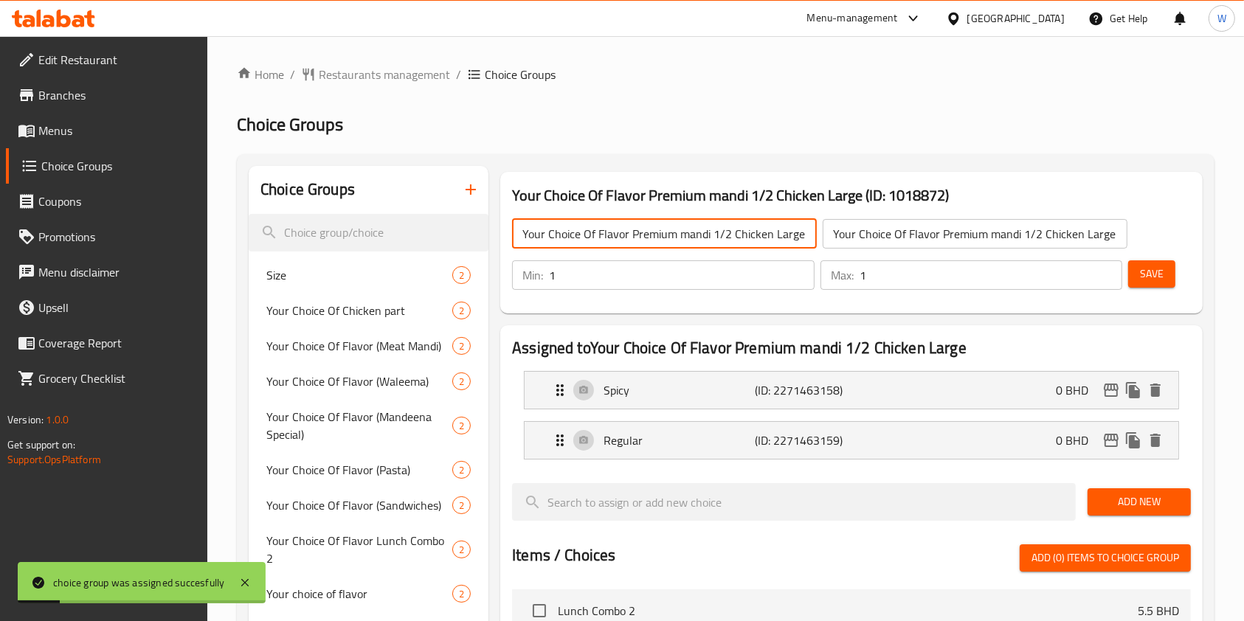
click at [581, 225] on input "Your Choice Of Flavor Premium mandi 1/2 Chicken Large" at bounding box center [664, 234] width 305 height 30
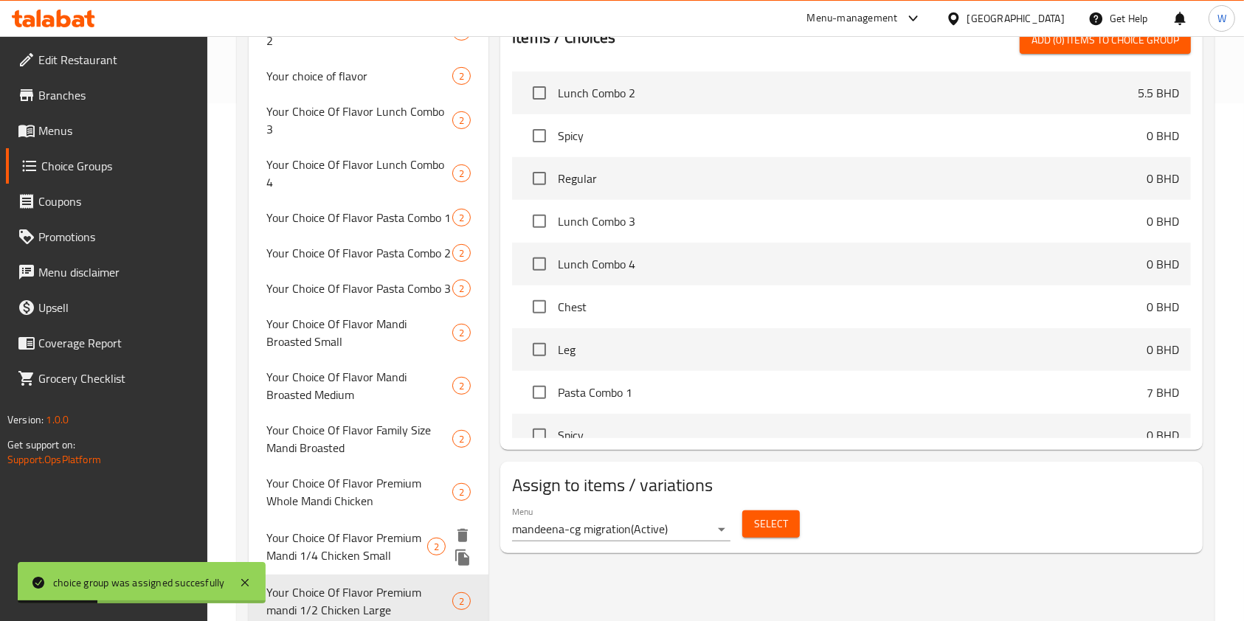
scroll to position [554, 0]
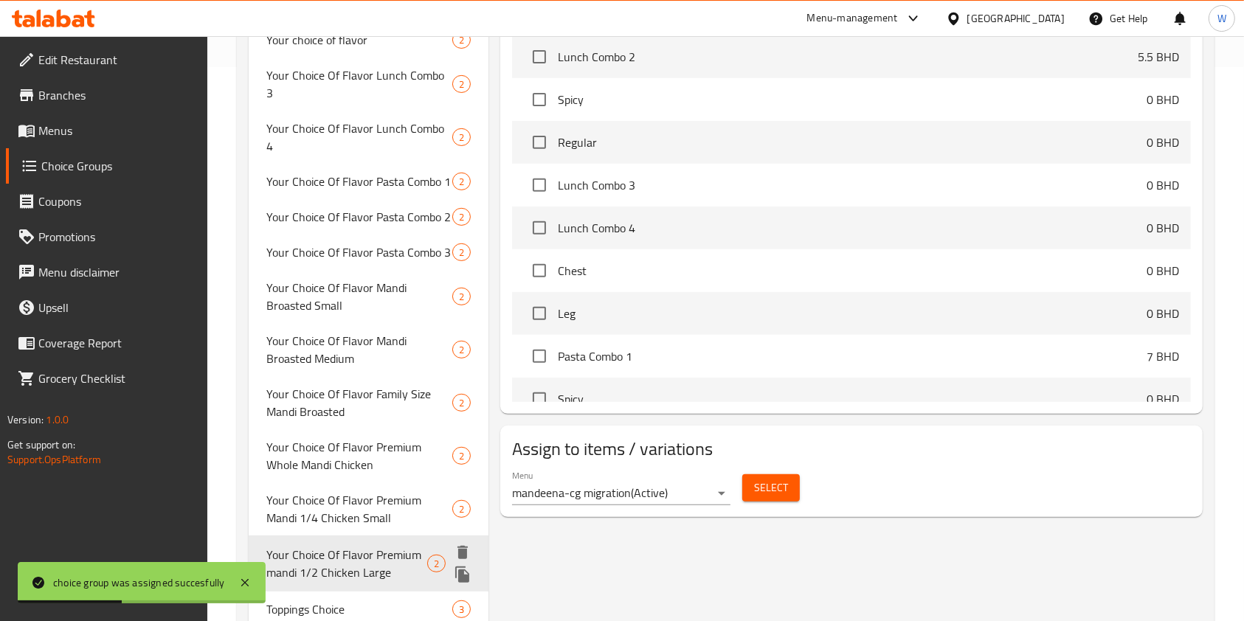
click at [466, 567] on icon "duplicate" at bounding box center [462, 575] width 14 height 16
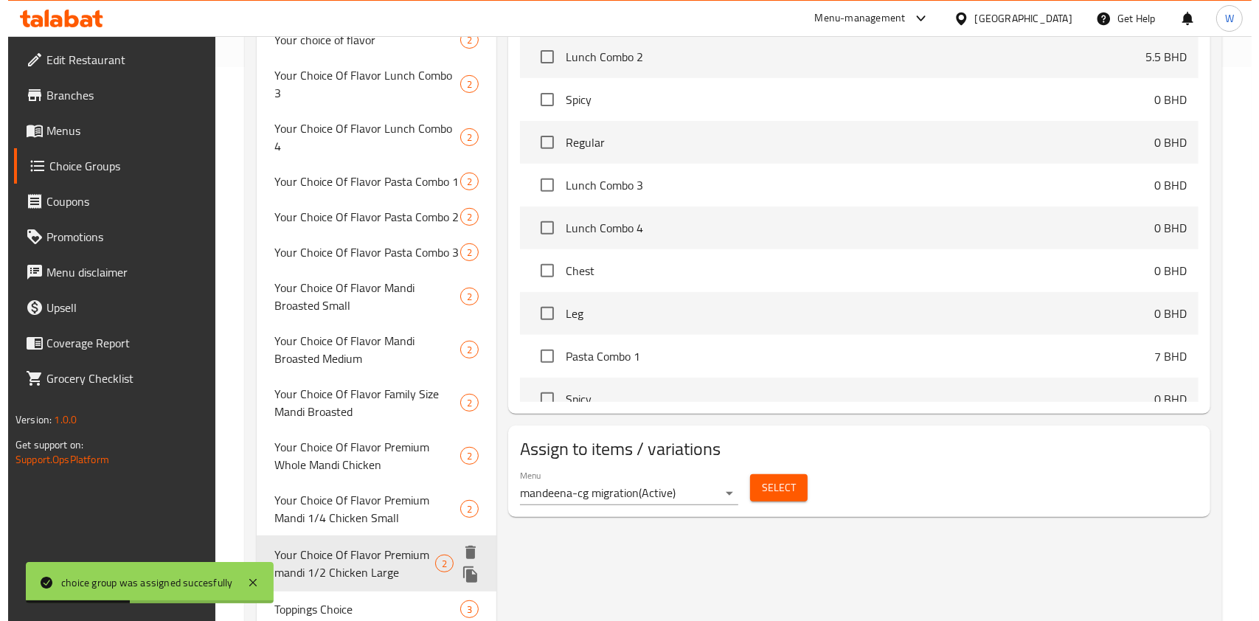
scroll to position [550, 0]
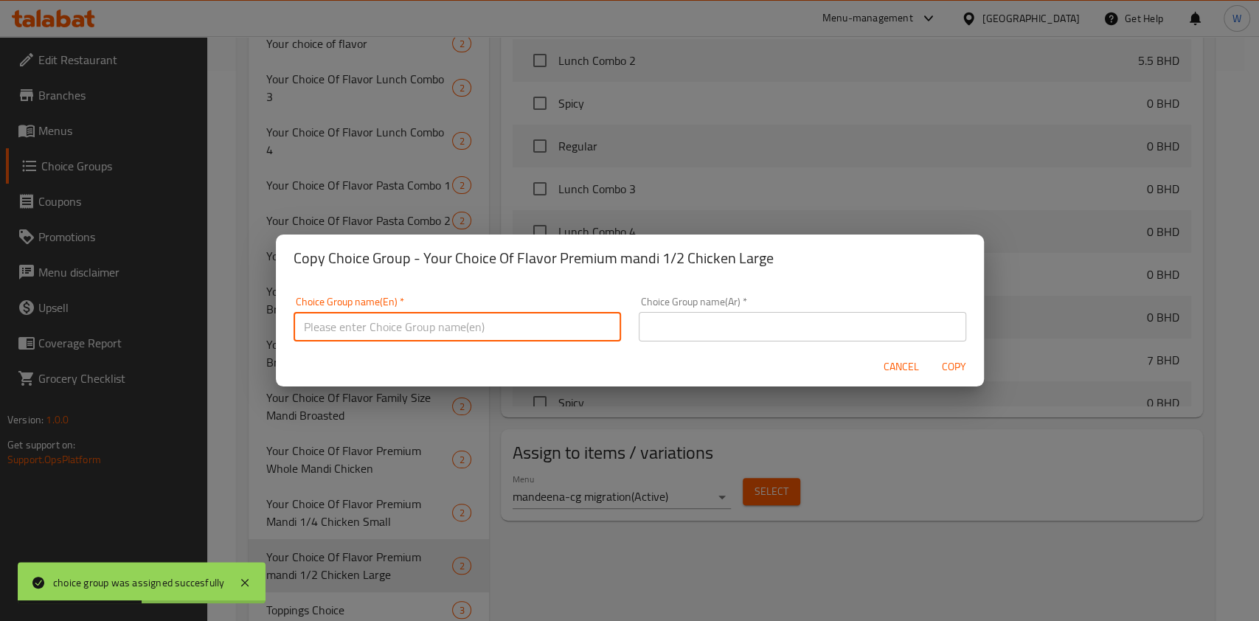
click at [543, 328] on input "text" at bounding box center [458, 327] width 328 height 30
paste input "Your Choice Of Flavor Premium mandi 1/2 Chicken Large"
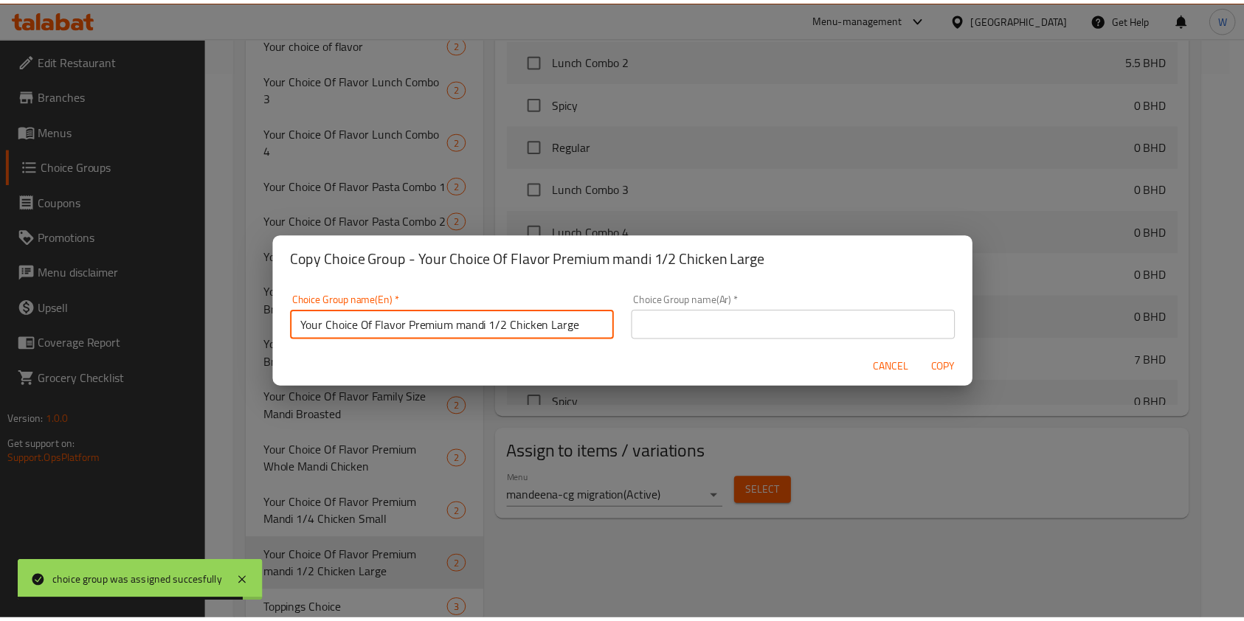
scroll to position [4, 0]
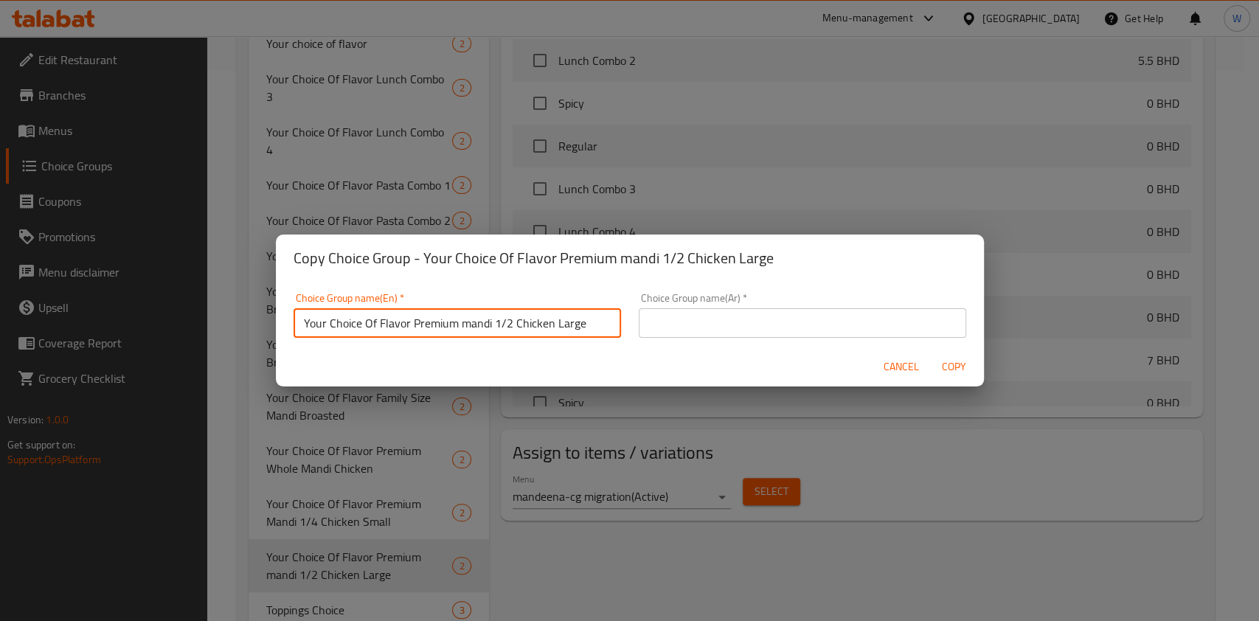
drag, startPoint x: 587, startPoint y: 329, endPoint x: 412, endPoint y: 342, distance: 176.1
click at [412, 342] on div "Choice Group name(En)   * Your Choice Of Flavor Premium mandi 1/2 Chicken Large…" at bounding box center [457, 315] width 345 height 63
paste input "Mandi Chicken Quarter"
click at [418, 330] on input "Your Choice Of Flavor Mandi Chicken Quarter" at bounding box center [458, 323] width 328 height 30
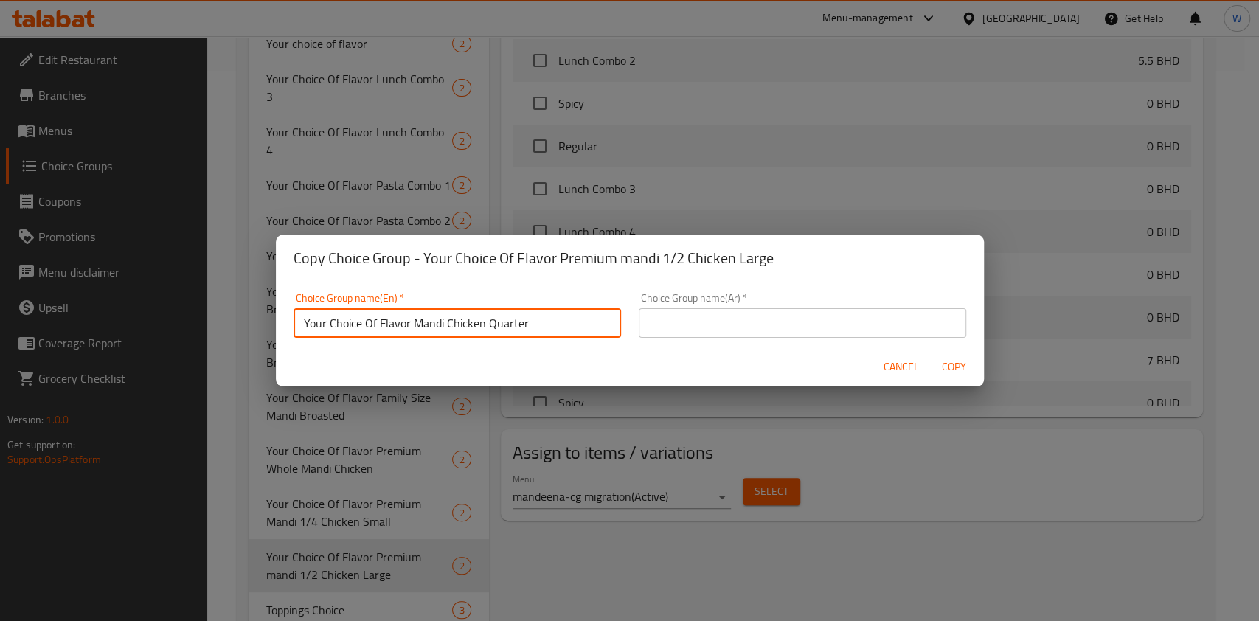
click at [418, 330] on input "Your Choice Of Flavor Mandi Chicken Quarter" at bounding box center [458, 323] width 328 height 30
type input "Your Choice Of Flavor Mandi Chicken Quarter"
click at [745, 319] on input "text" at bounding box center [803, 323] width 328 height 30
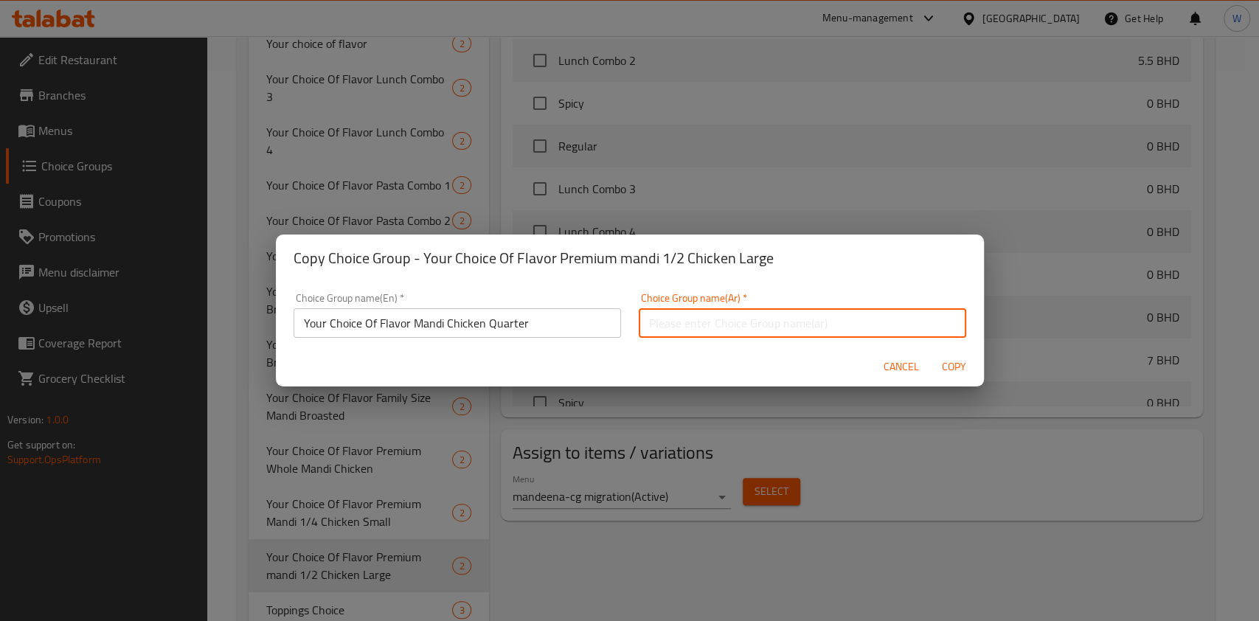
paste input "Your Choice Of Flavor Mandi Chicken Quarter"
type input "Your Choice Of Flavor Mandi Chicken Quarter"
click at [956, 370] on span "Copy" at bounding box center [954, 367] width 35 height 18
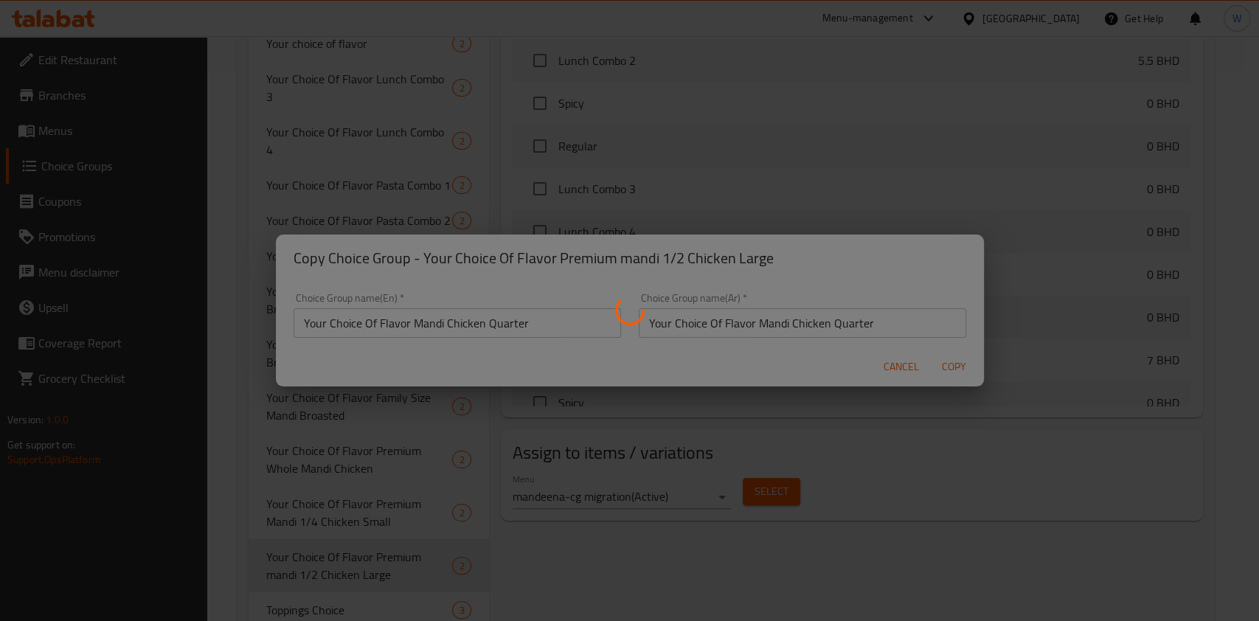
type input "Your Choice Of Flavor Mandi Chicken Quarter"
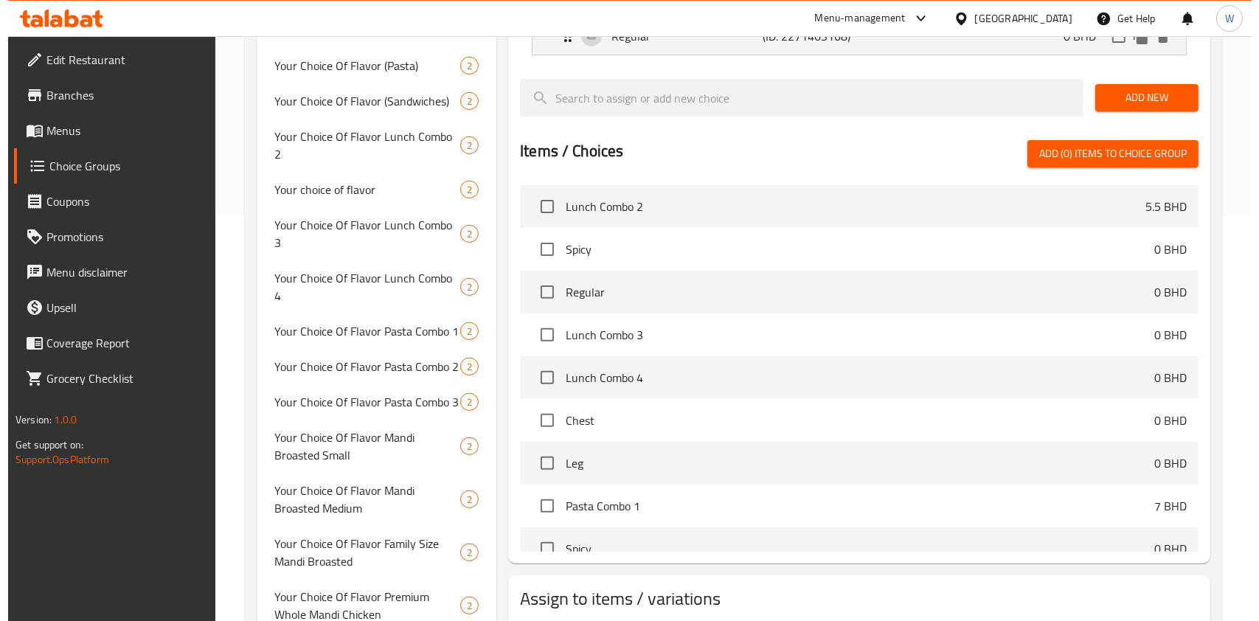
scroll to position [550, 0]
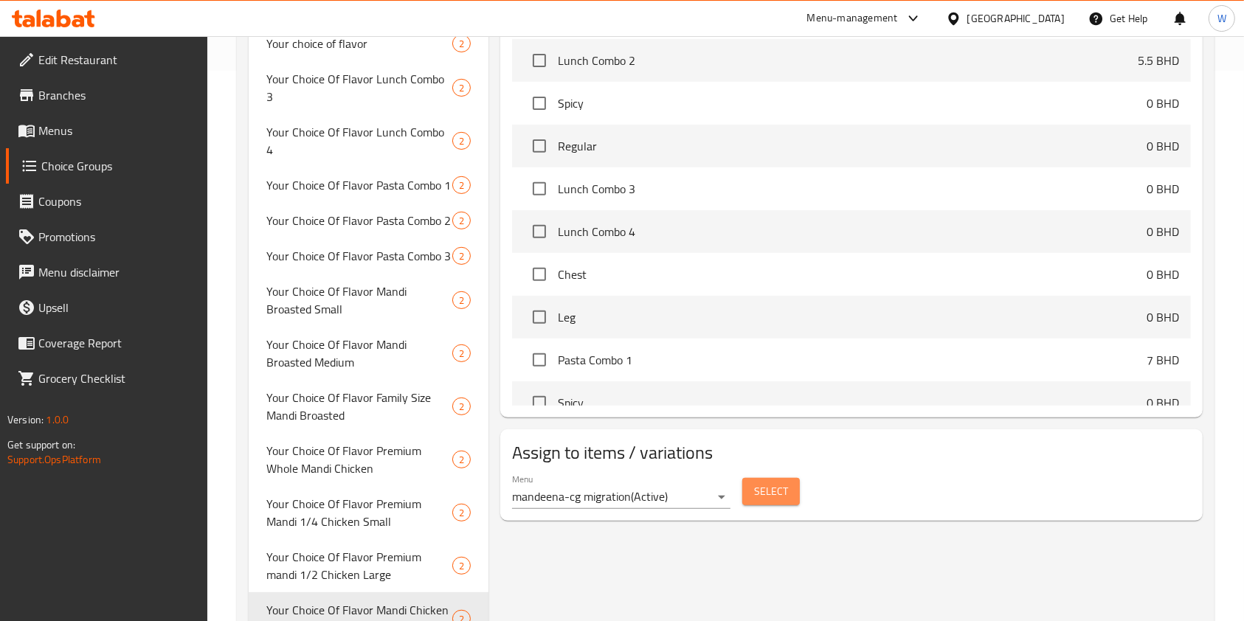
click at [750, 480] on button "Select" at bounding box center [771, 491] width 58 height 27
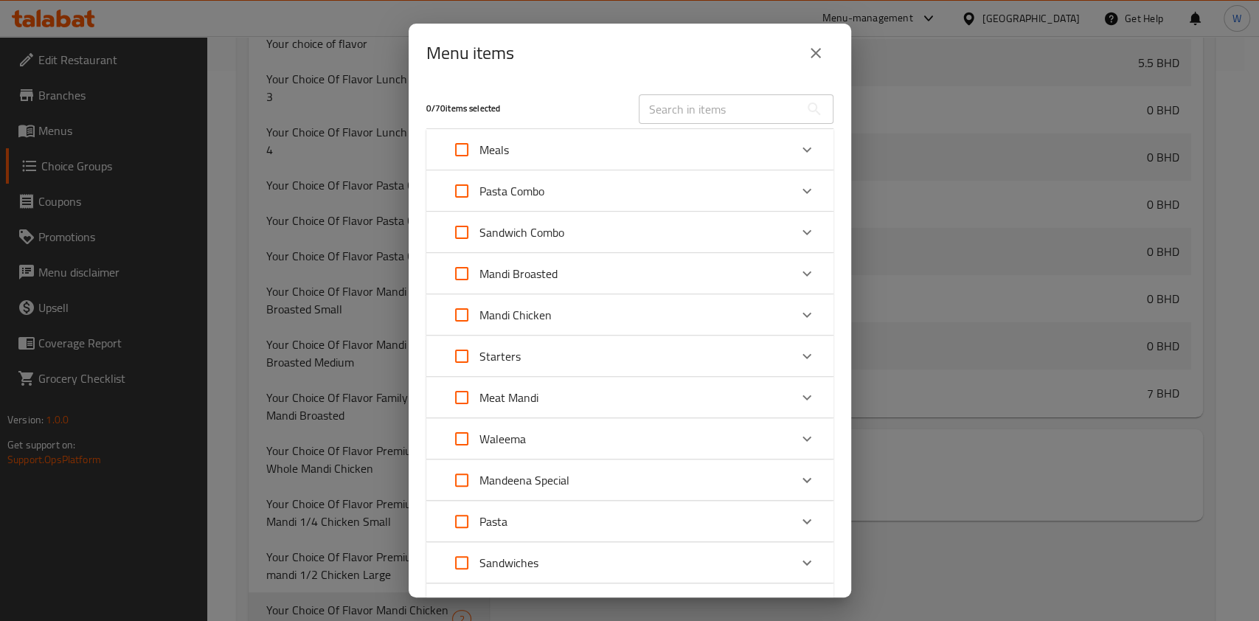
click at [732, 315] on div "Mandi Chicken" at bounding box center [616, 314] width 345 height 35
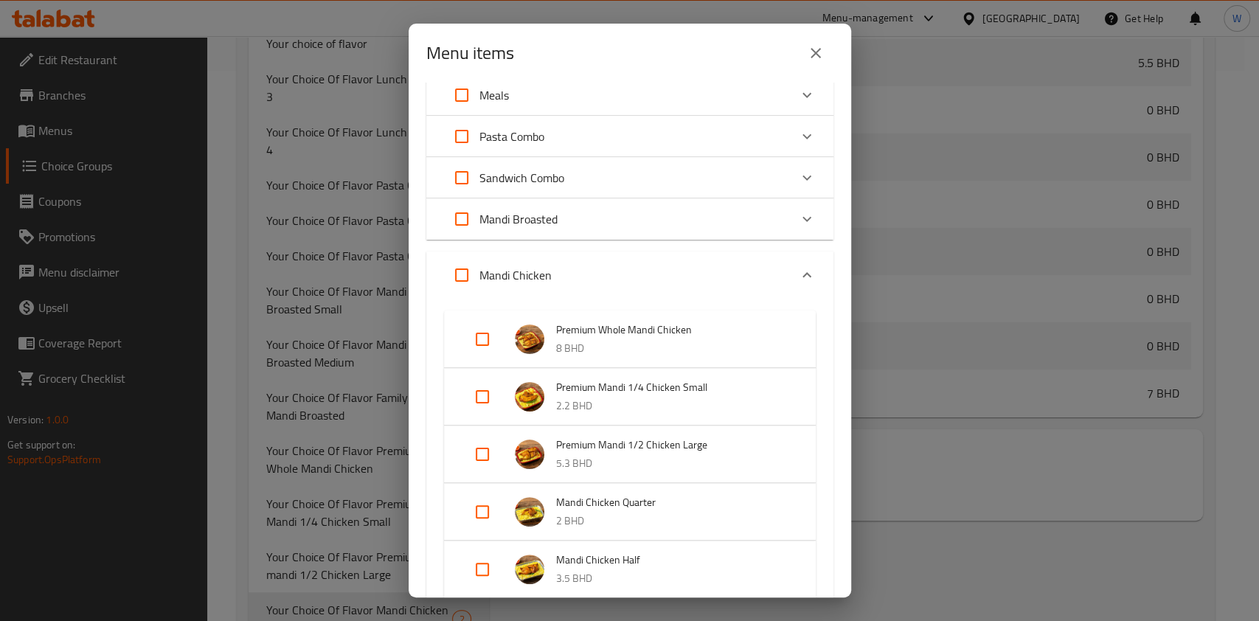
scroll to position [196, 0]
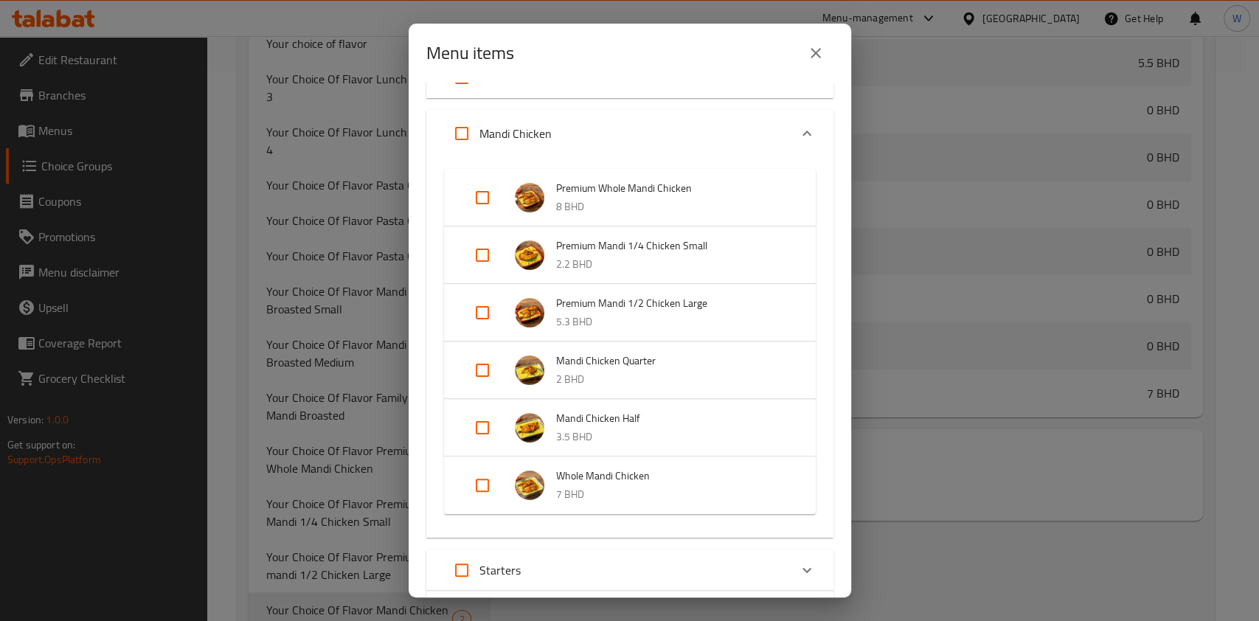
click at [490, 369] on input "Expand" at bounding box center [482, 370] width 35 height 35
checkbox input "true"
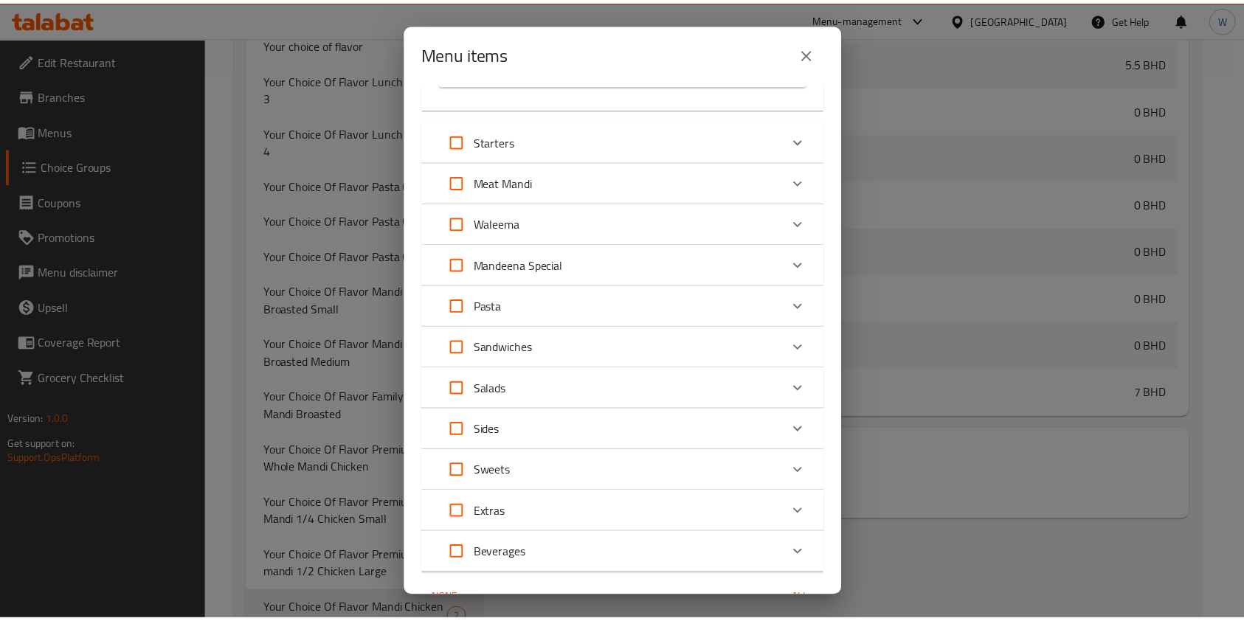
scroll to position [729, 0]
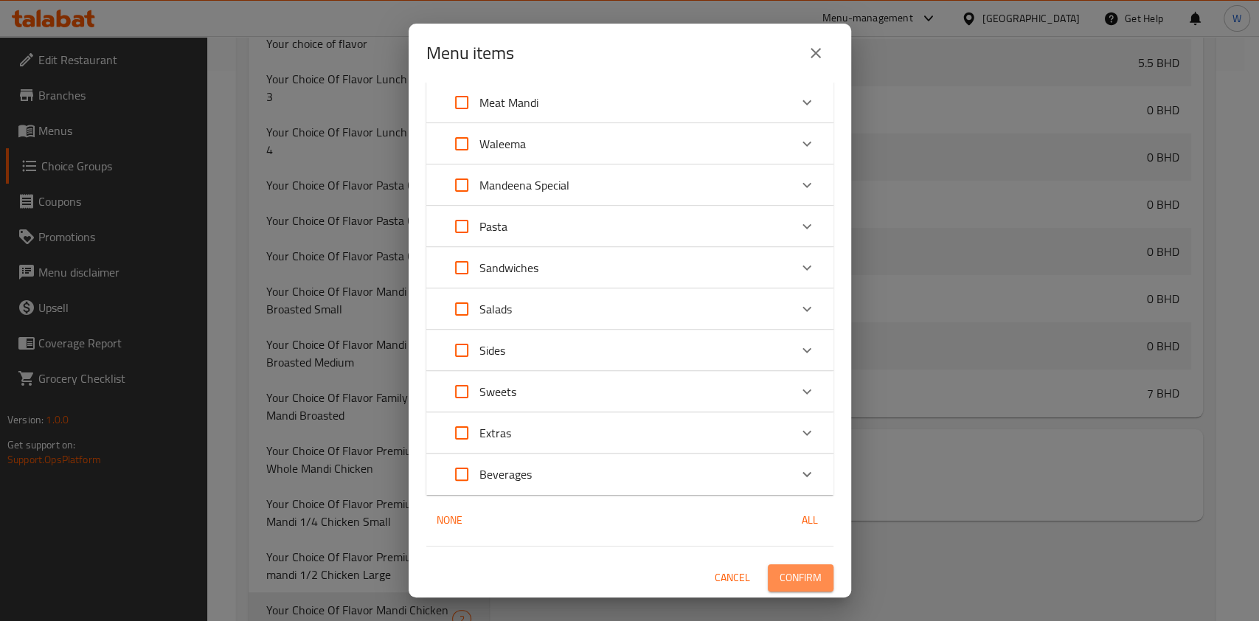
click at [801, 570] on span "Confirm" at bounding box center [801, 578] width 42 height 18
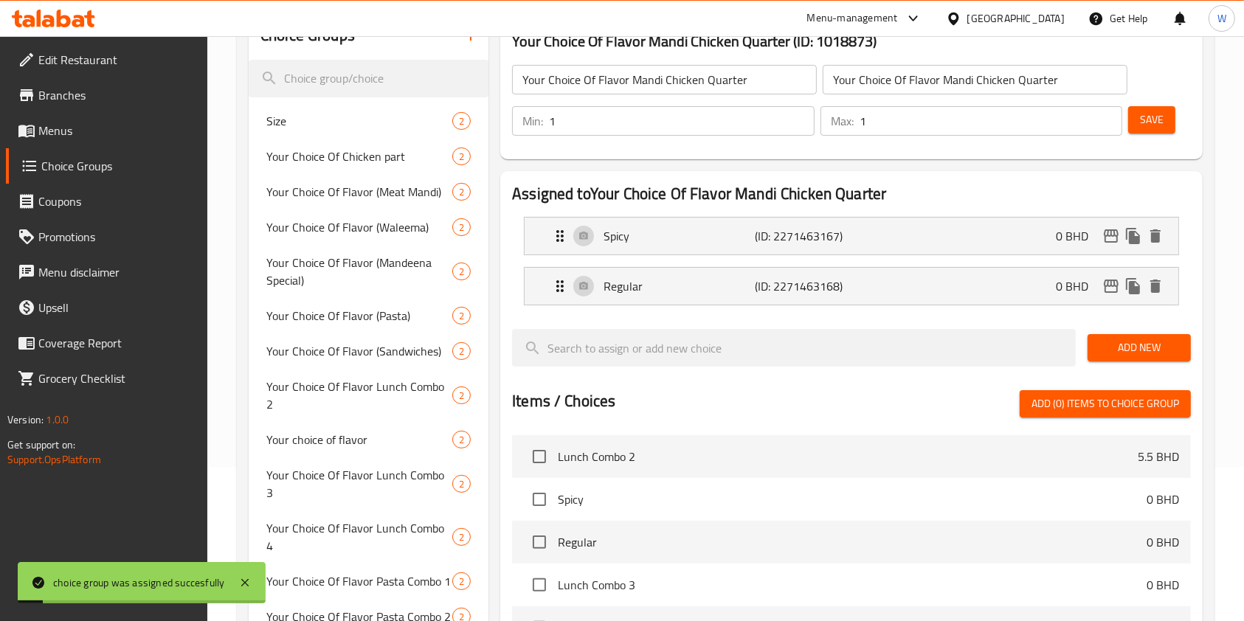
scroll to position [59, 0]
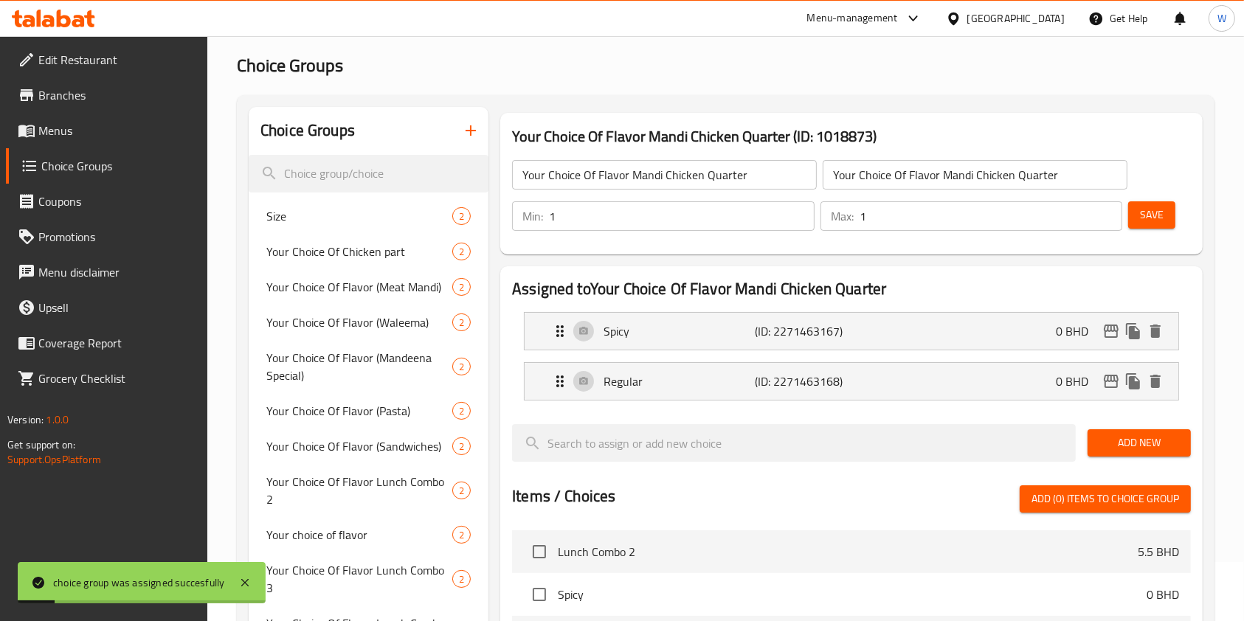
click at [542, 178] on input "Your Choice Of Flavor Mandi Chicken Quarter" at bounding box center [664, 175] width 305 height 30
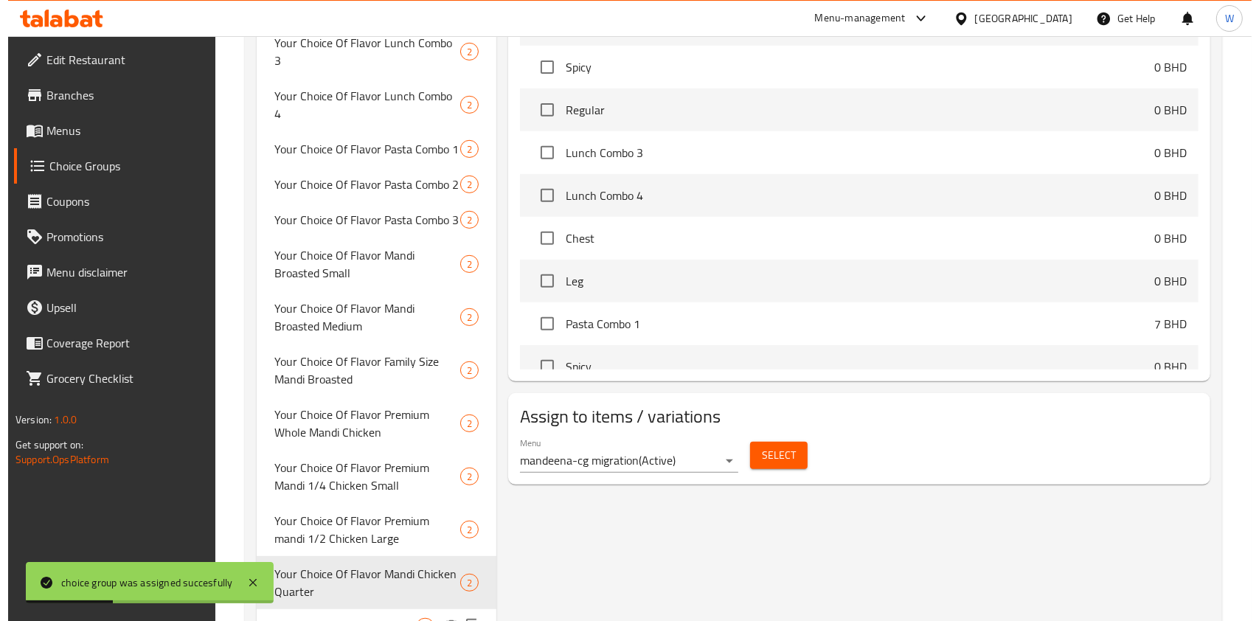
scroll to position [604, 0]
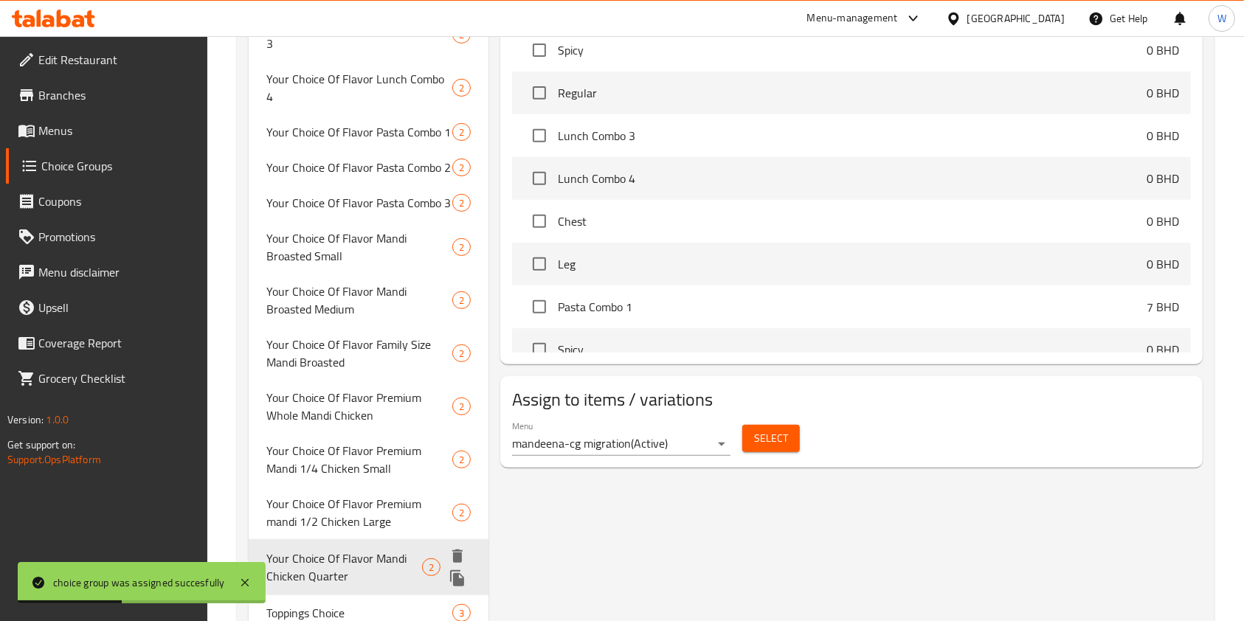
click at [460, 570] on icon "duplicate" at bounding box center [457, 578] width 14 height 16
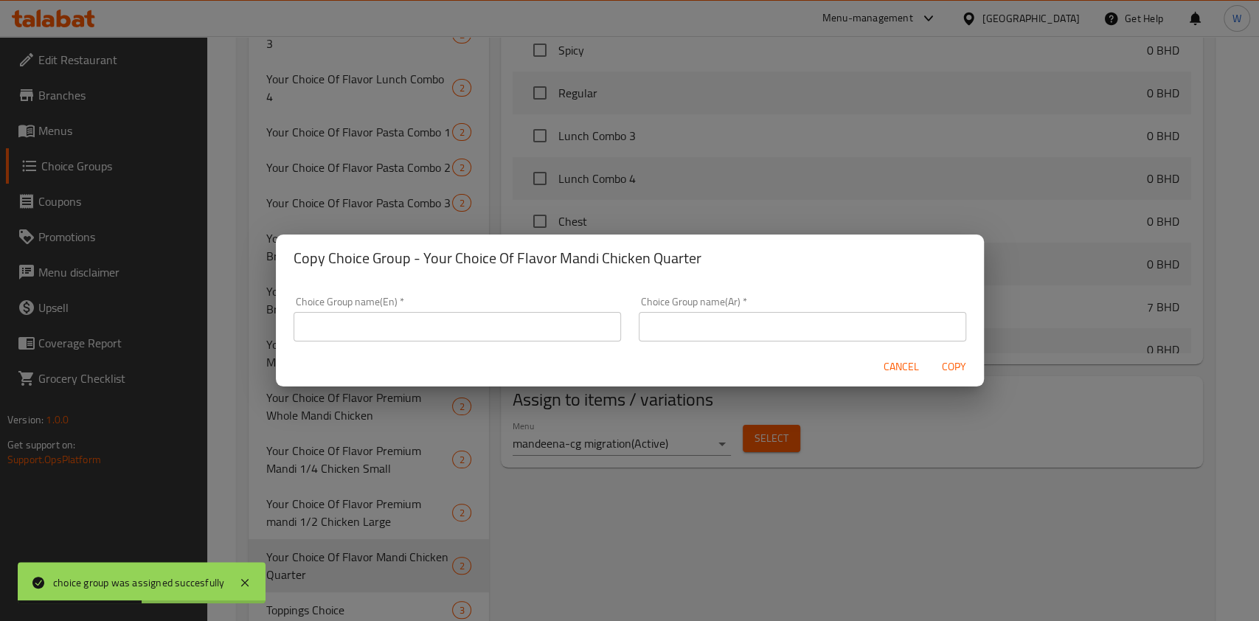
click at [472, 331] on input "text" at bounding box center [458, 327] width 328 height 30
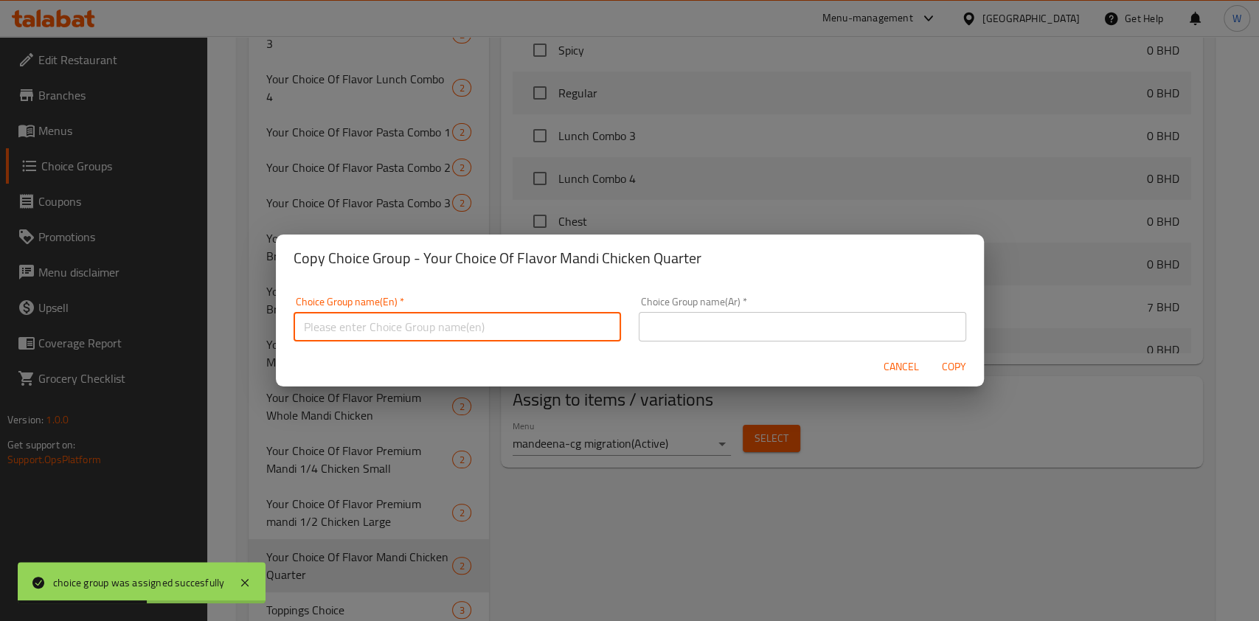
paste input "Your Choice Of Flavor Mandi Chicken Quarter"
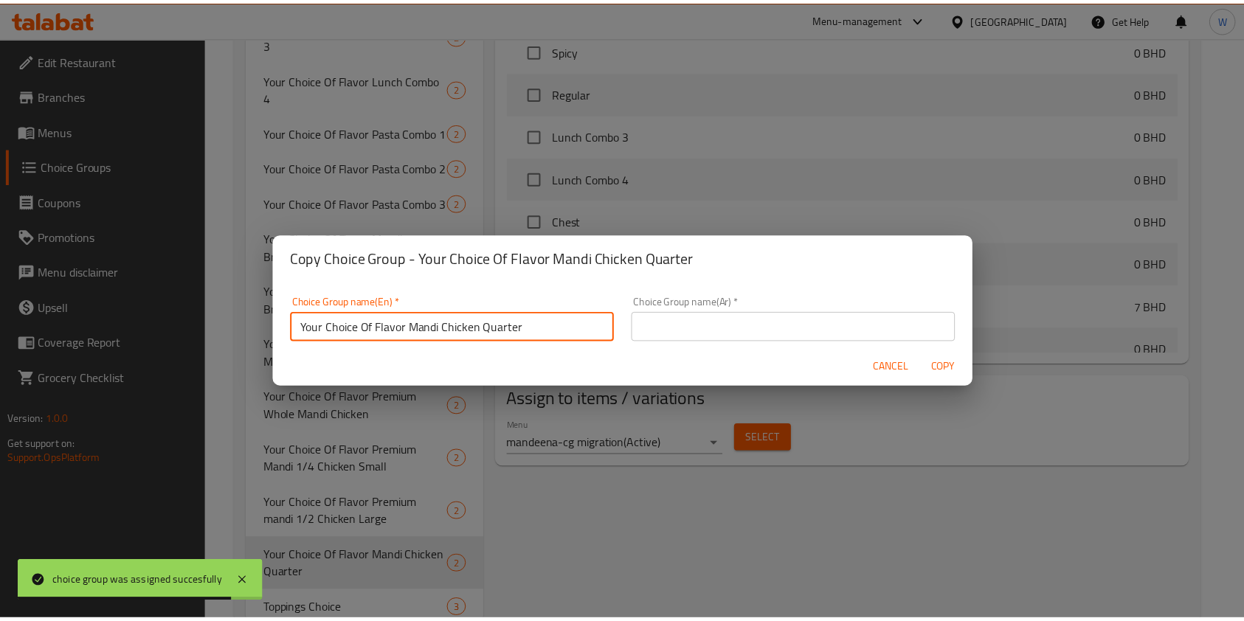
scroll to position [4, 0]
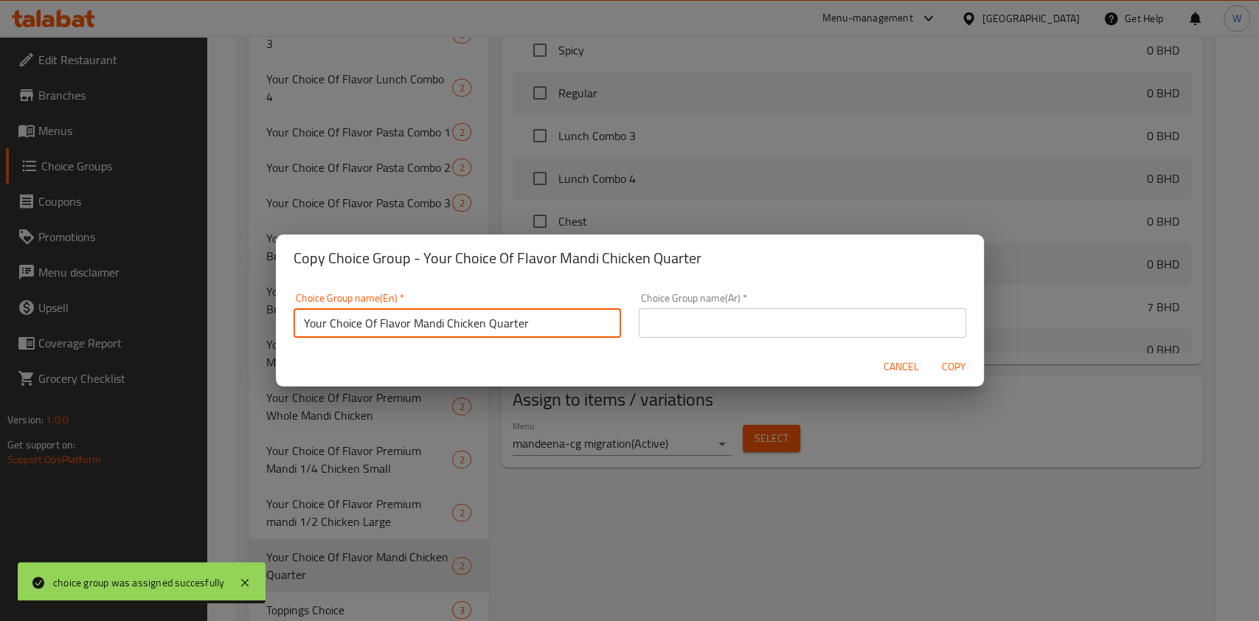
drag, startPoint x: 549, startPoint y: 333, endPoint x: 412, endPoint y: 343, distance: 136.8
click at [412, 343] on div "Choice Group name(En)   * Your Choice Of Flavor Mandi Chicken Quarter Choice Gr…" at bounding box center [457, 315] width 345 height 63
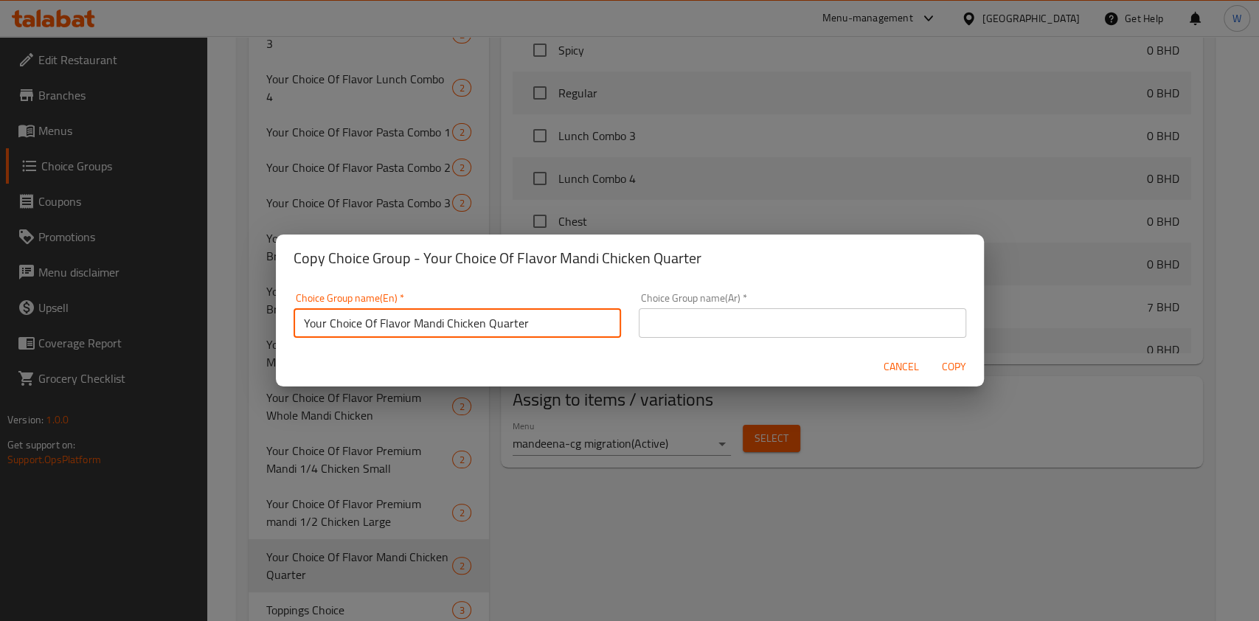
paste input "Half"
click at [518, 333] on input "Your Choice Of Flavor Mandi Chicken Half" at bounding box center [458, 323] width 328 height 30
type input "Your Choice Of Flavor Mandi Chicken Half"
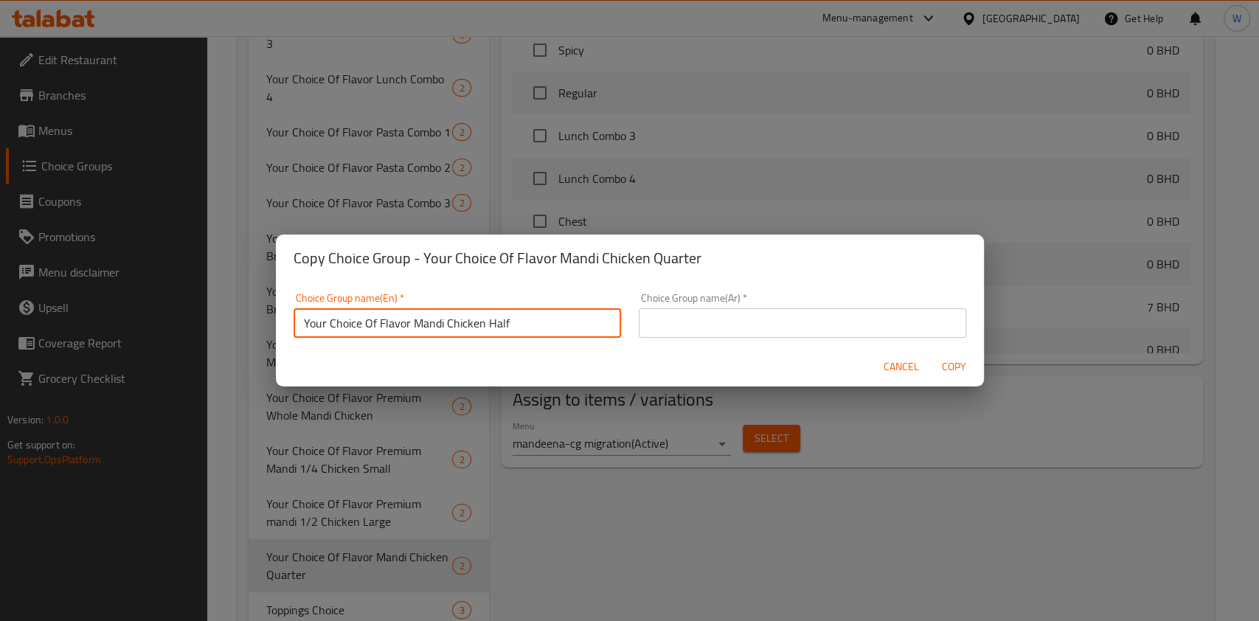
click at [714, 322] on input "text" at bounding box center [803, 323] width 328 height 30
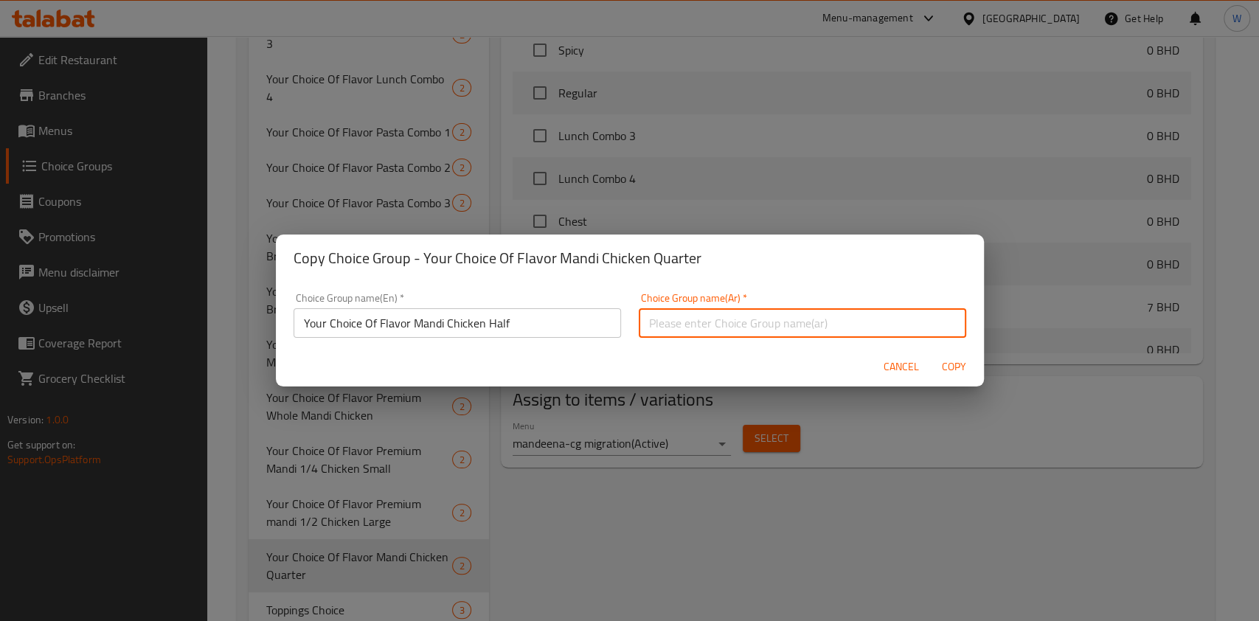
paste input "Your Choice Of Flavor Mandi Chicken Half"
type input "Your Choice Of Flavor Mandi Chicken Half"
click at [974, 368] on button "Copy" at bounding box center [954, 366] width 47 height 27
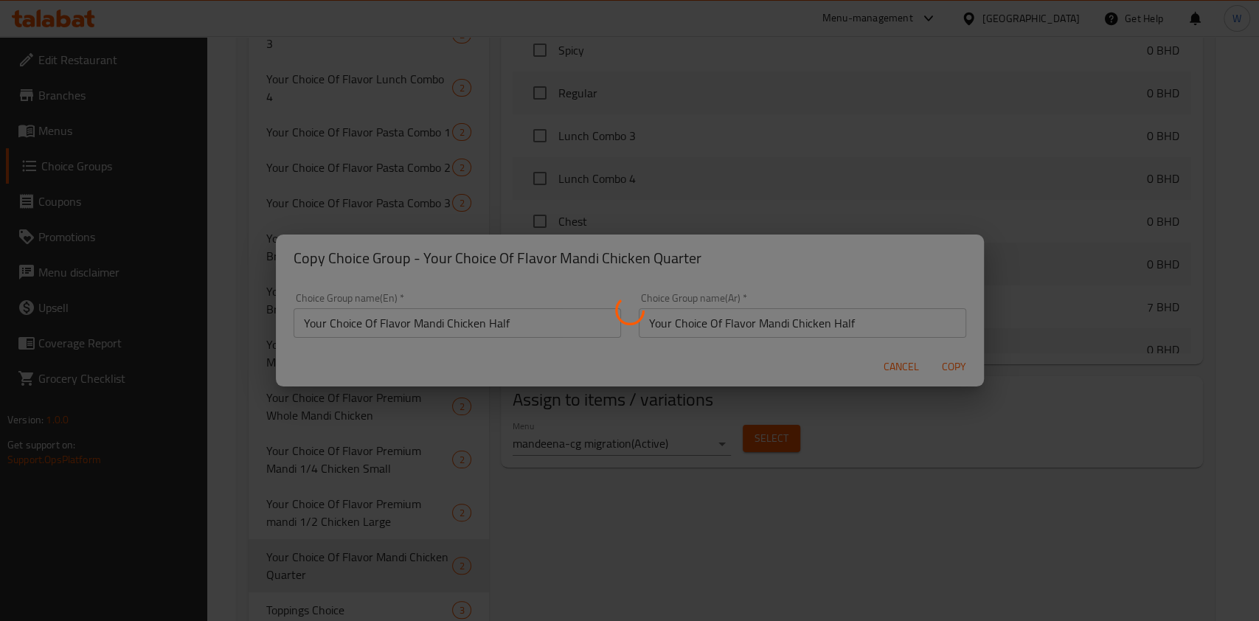
type input "Your Choice Of Flavor Mandi Chicken Half"
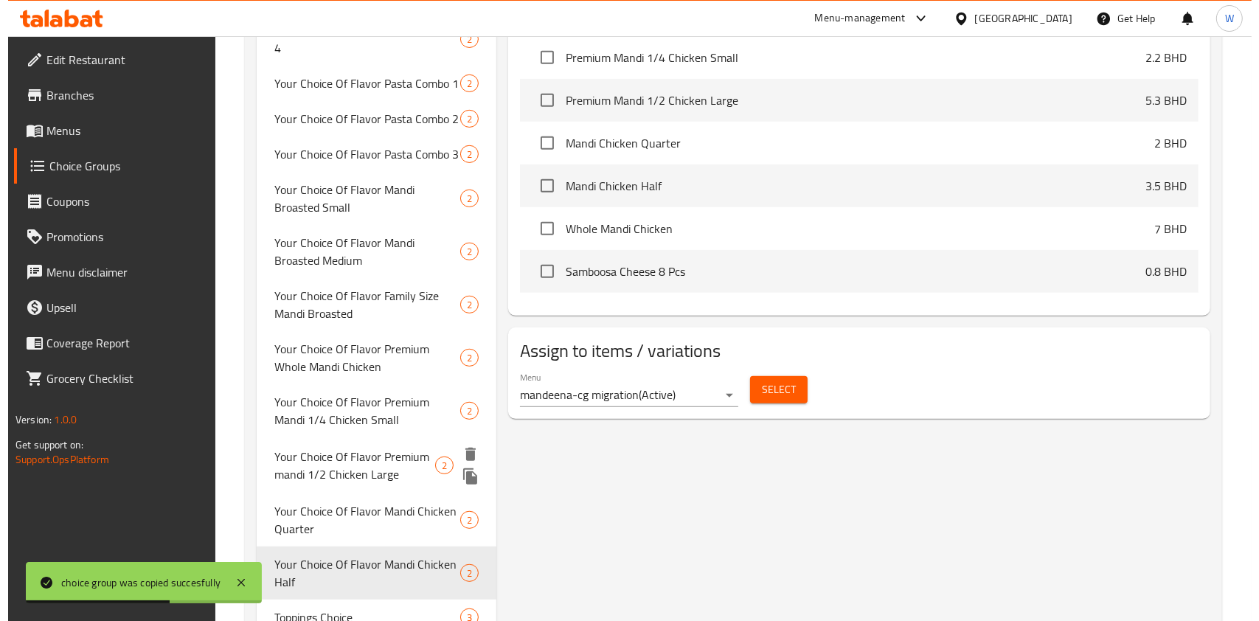
scroll to position [657, 0]
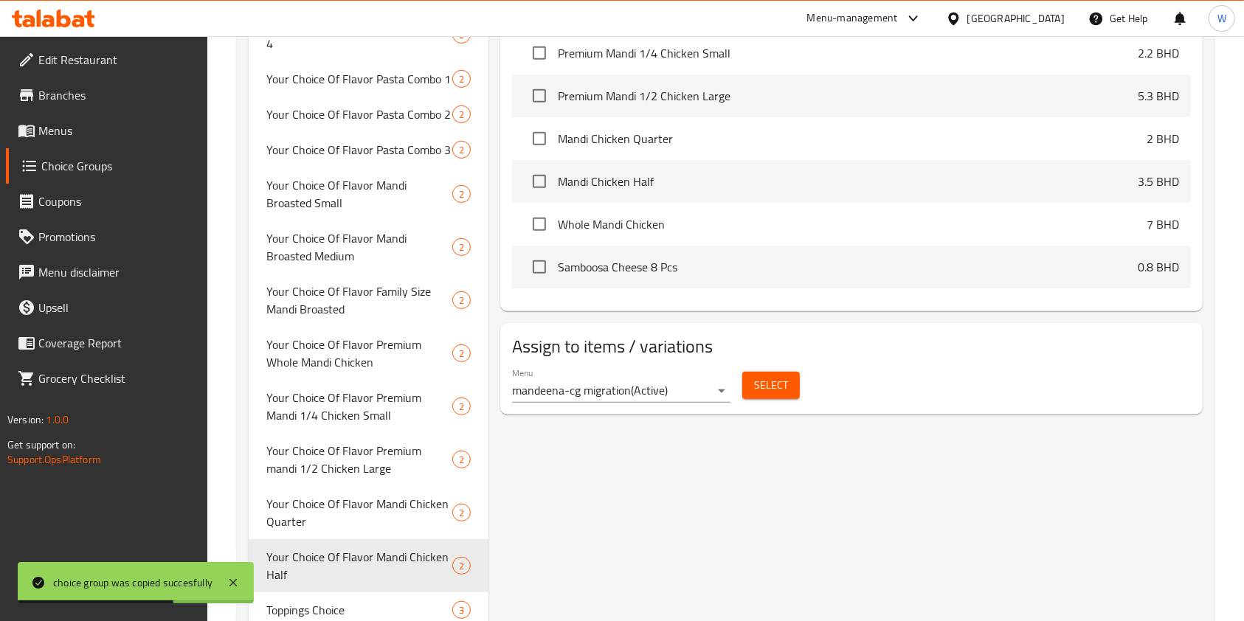
click at [776, 395] on button "Select" at bounding box center [771, 385] width 58 height 27
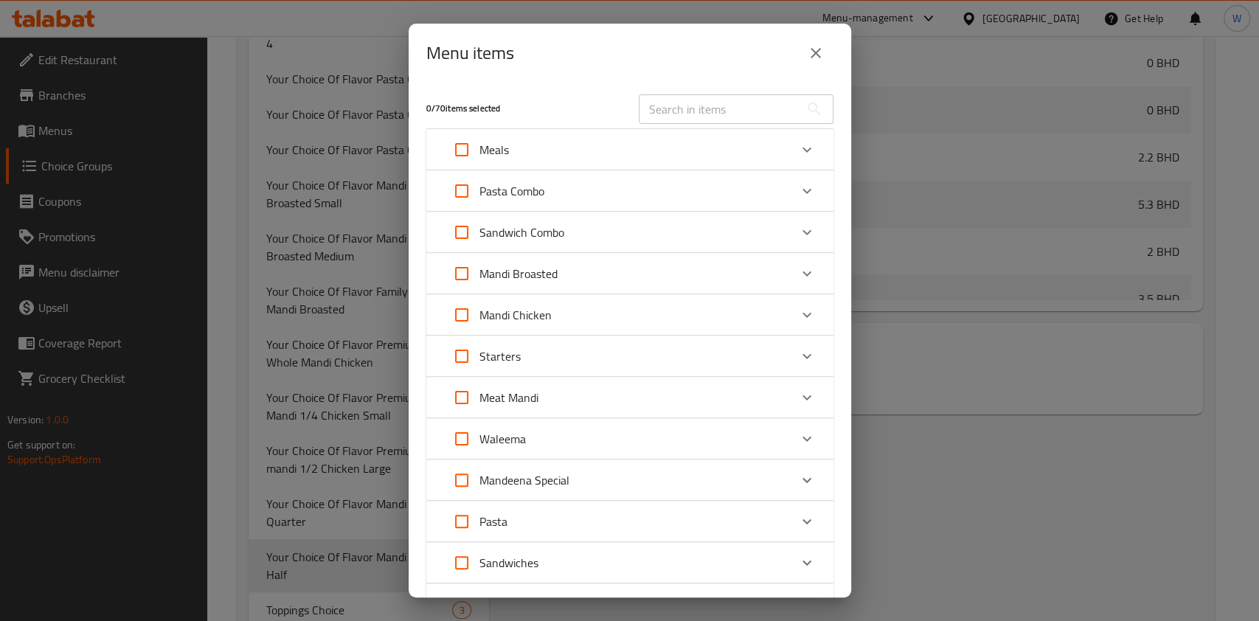
click at [610, 315] on div "Mandi Chicken" at bounding box center [616, 314] width 345 height 35
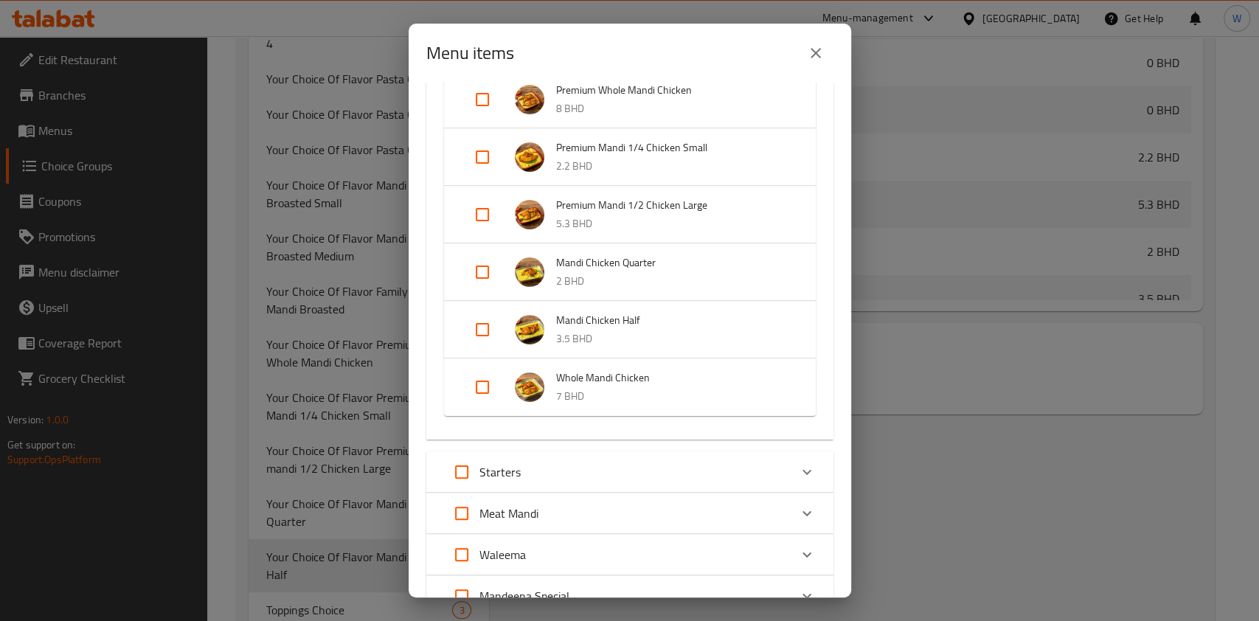
scroll to position [295, 0]
click at [484, 335] on input "Expand" at bounding box center [482, 328] width 35 height 35
checkbox input "true"
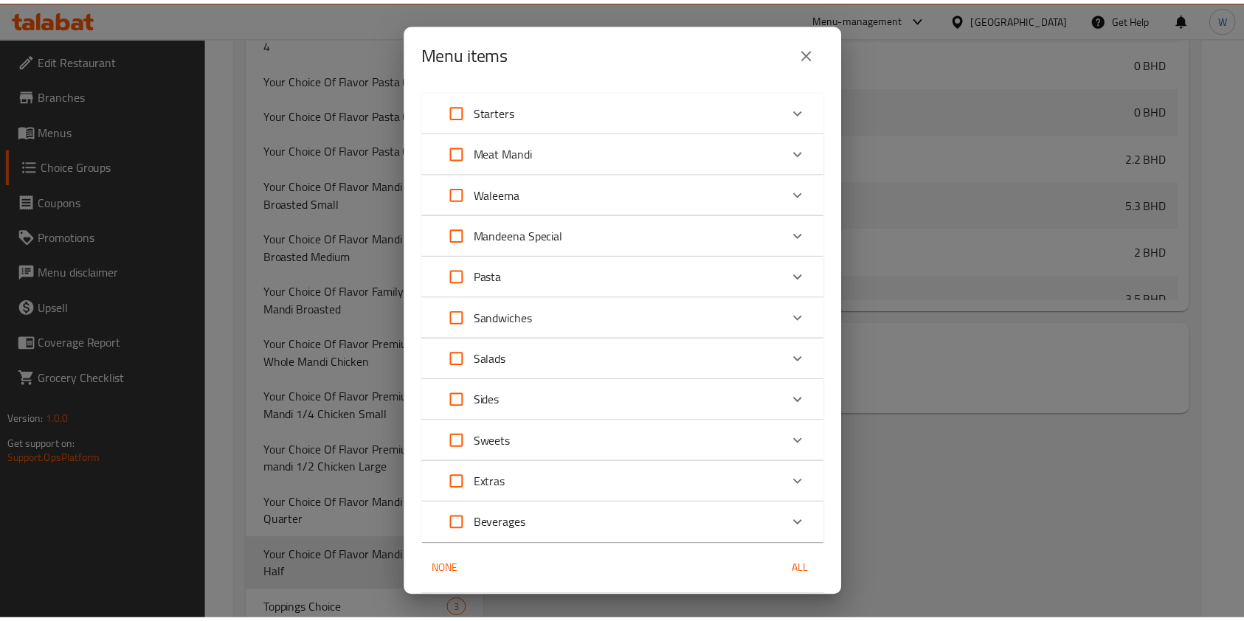
scroll to position [729, 0]
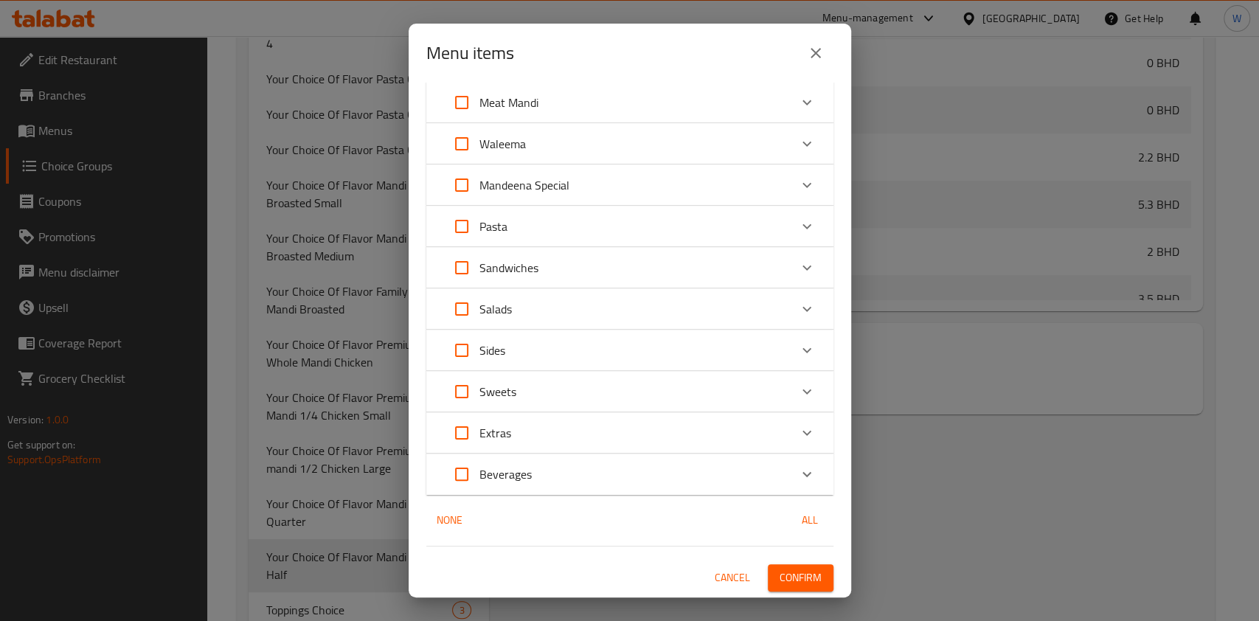
click at [803, 576] on span "Confirm" at bounding box center [801, 578] width 42 height 18
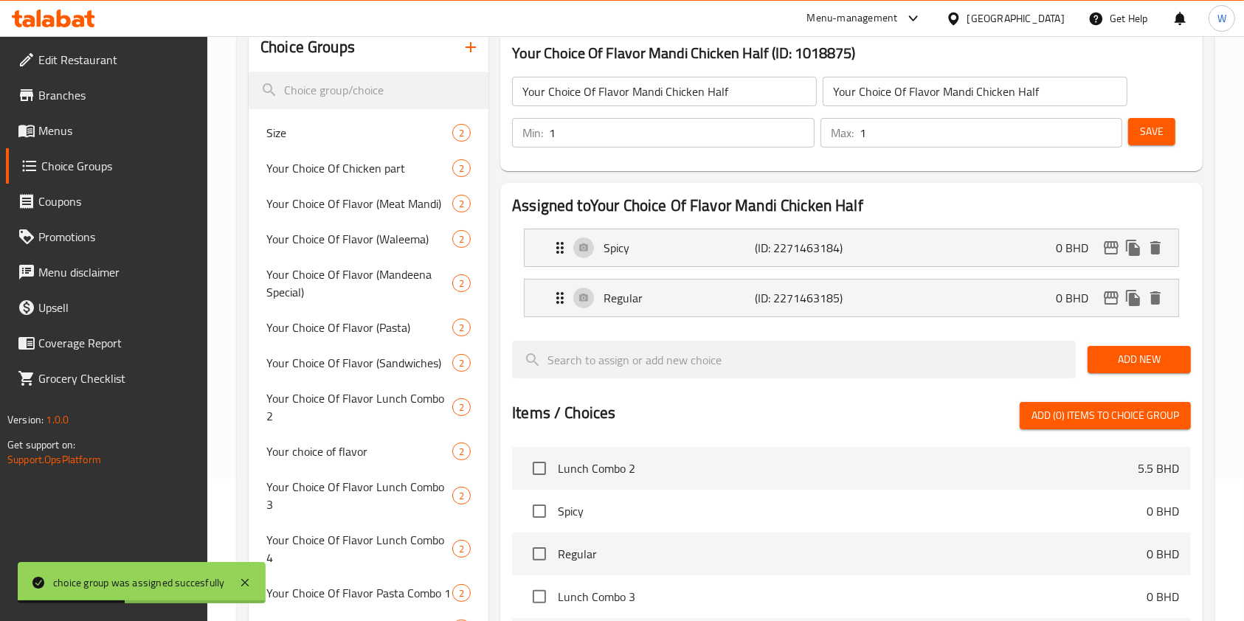
scroll to position [66, 0]
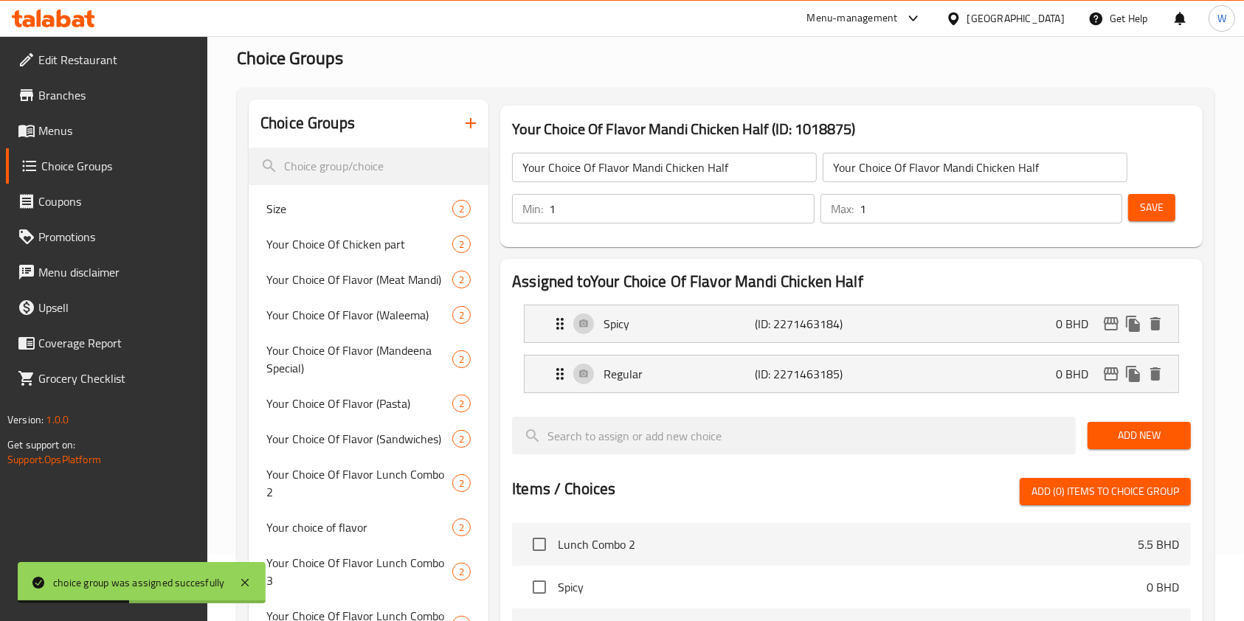
click at [680, 164] on input "Your Choice Of Flavor Mandi Chicken Half" at bounding box center [664, 168] width 305 height 30
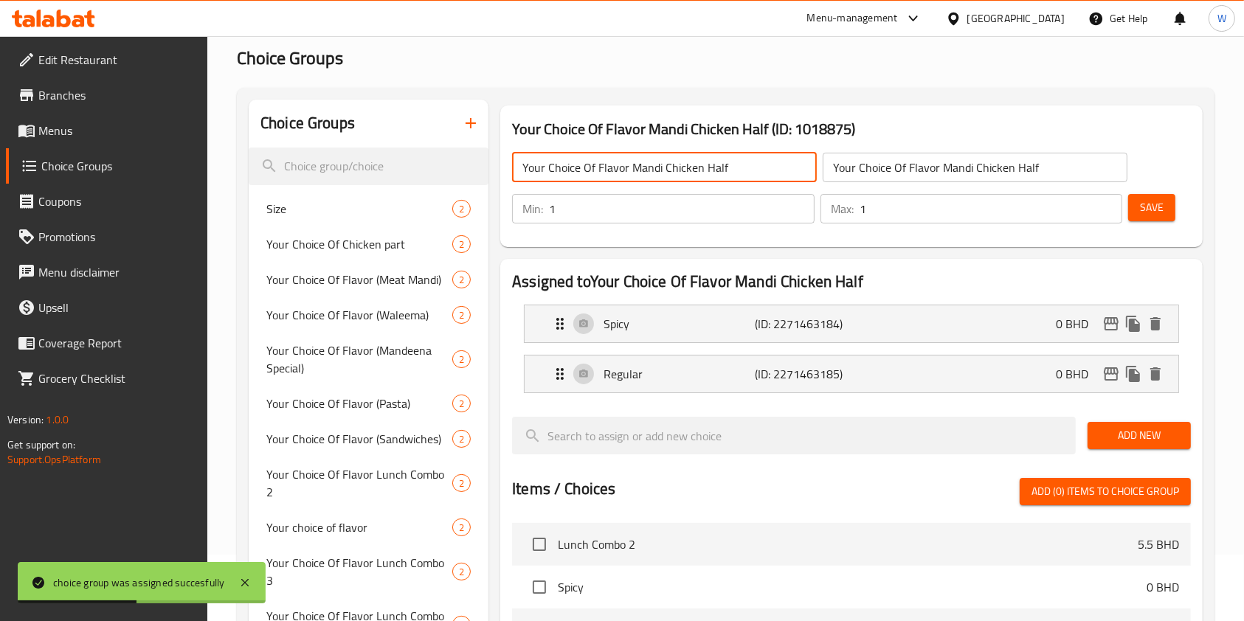
click at [680, 164] on input "Your Choice Of Flavor Mandi Chicken Half" at bounding box center [664, 168] width 305 height 30
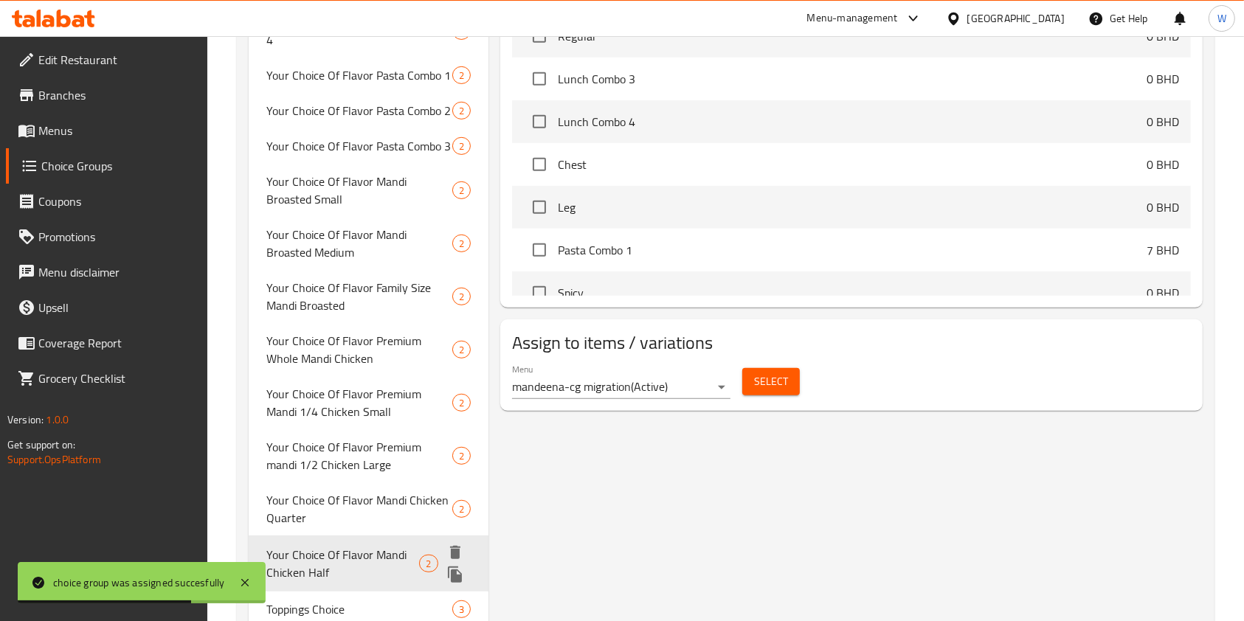
click at [458, 567] on icon "duplicate" at bounding box center [455, 575] width 14 height 16
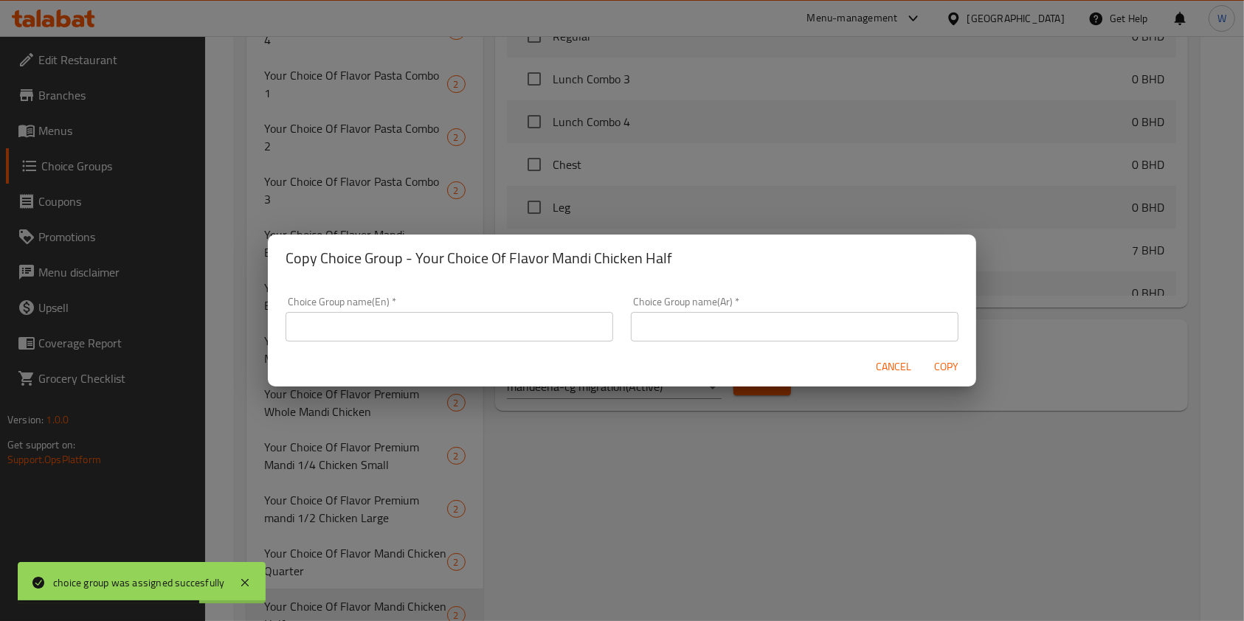
scroll to position [657, 0]
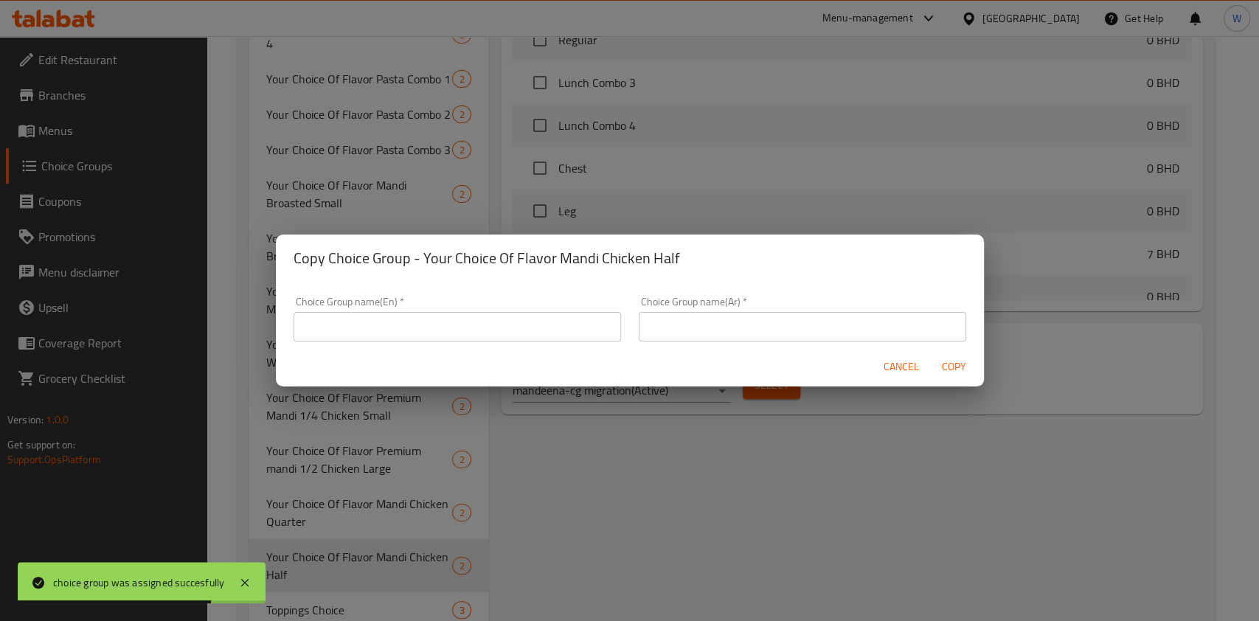
click at [557, 331] on input "text" at bounding box center [458, 327] width 328 height 30
paste input "Your Choice Of Flavor Mandi Chicken Half"
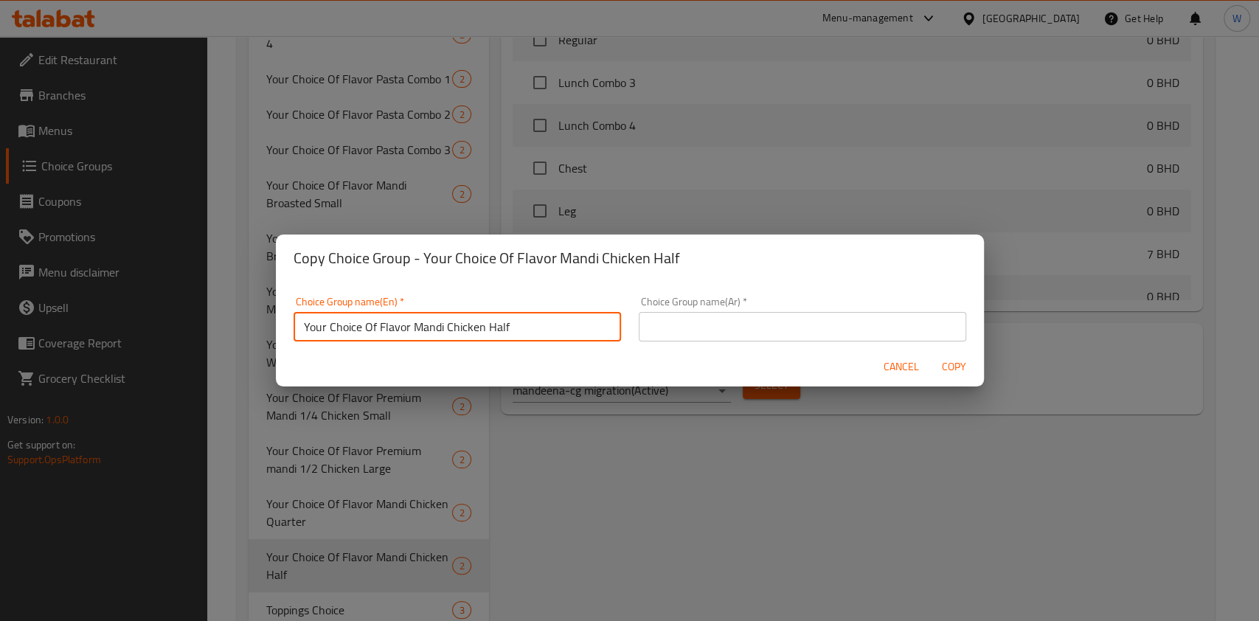
drag, startPoint x: 547, startPoint y: 331, endPoint x: 409, endPoint y: 328, distance: 137.3
click at [409, 328] on input "Your Choice Of Flavor Mandi Chicken Half" at bounding box center [458, 327] width 328 height 30
paste input "Whole Mandi Chicken"
click at [415, 321] on input "Your Choice Of Flavor Whole Mandi Chicken" at bounding box center [458, 327] width 328 height 30
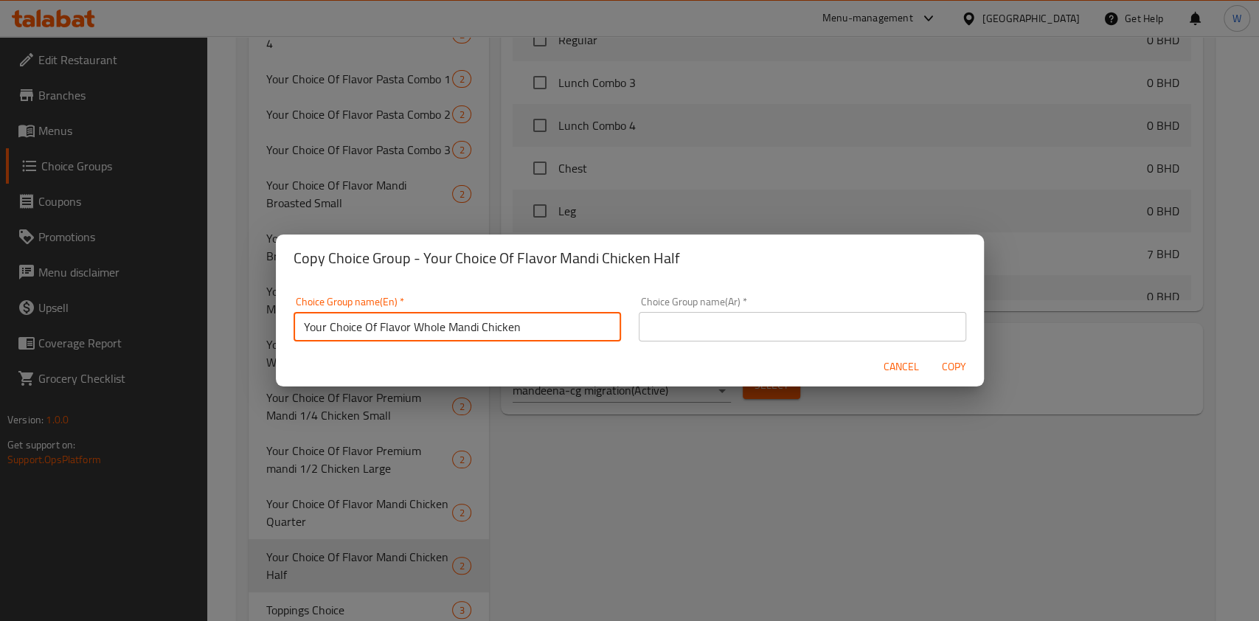
click at [415, 322] on input "Your Choice Of Flavor Whole Mandi Chicken" at bounding box center [458, 327] width 328 height 30
type input "Your Choice Of Flavor Whole Mandi Chicken"
click at [762, 321] on input "text" at bounding box center [803, 327] width 328 height 30
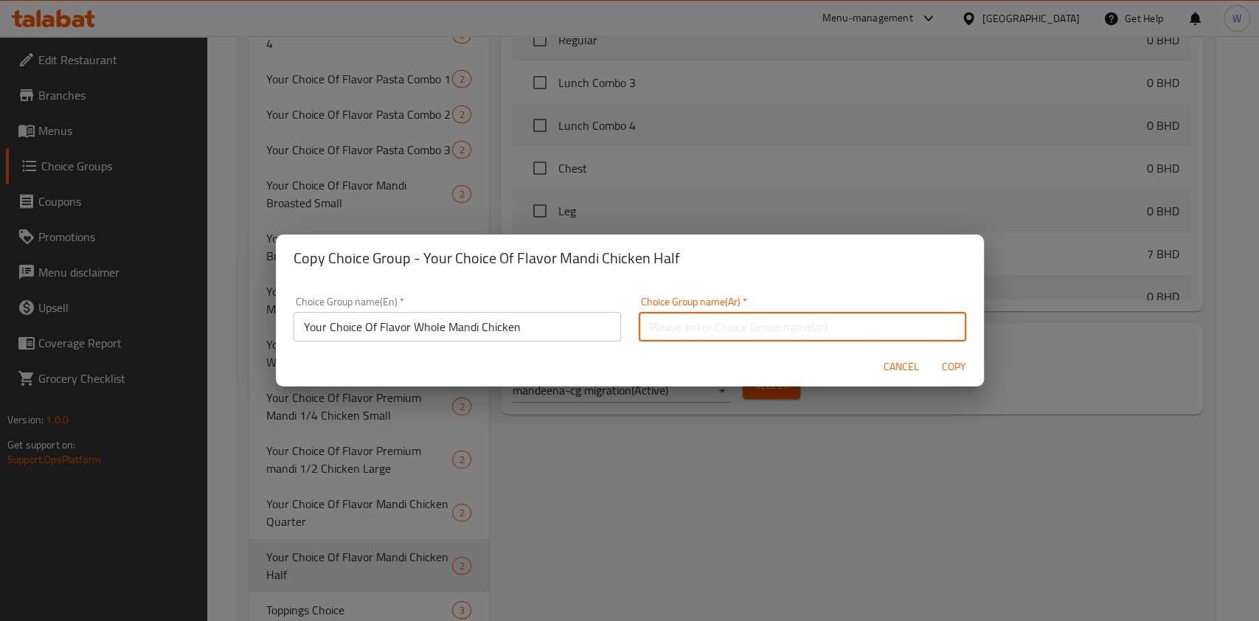
paste input "Your Choice Of Flavor Whole Mandi Chicken"
type input "Your Choice Of Flavor Whole Mandi Chicken"
click at [972, 364] on button "Copy" at bounding box center [954, 366] width 47 height 27
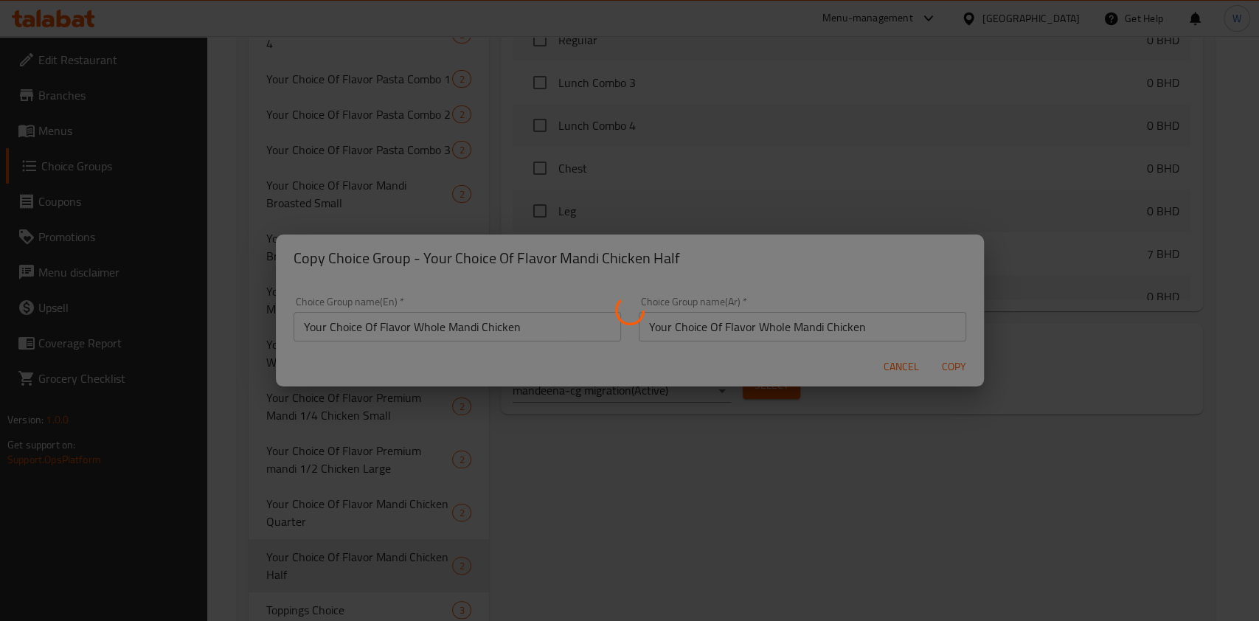
type input "Your Choice Of Flavor Whole Mandi Chicken"
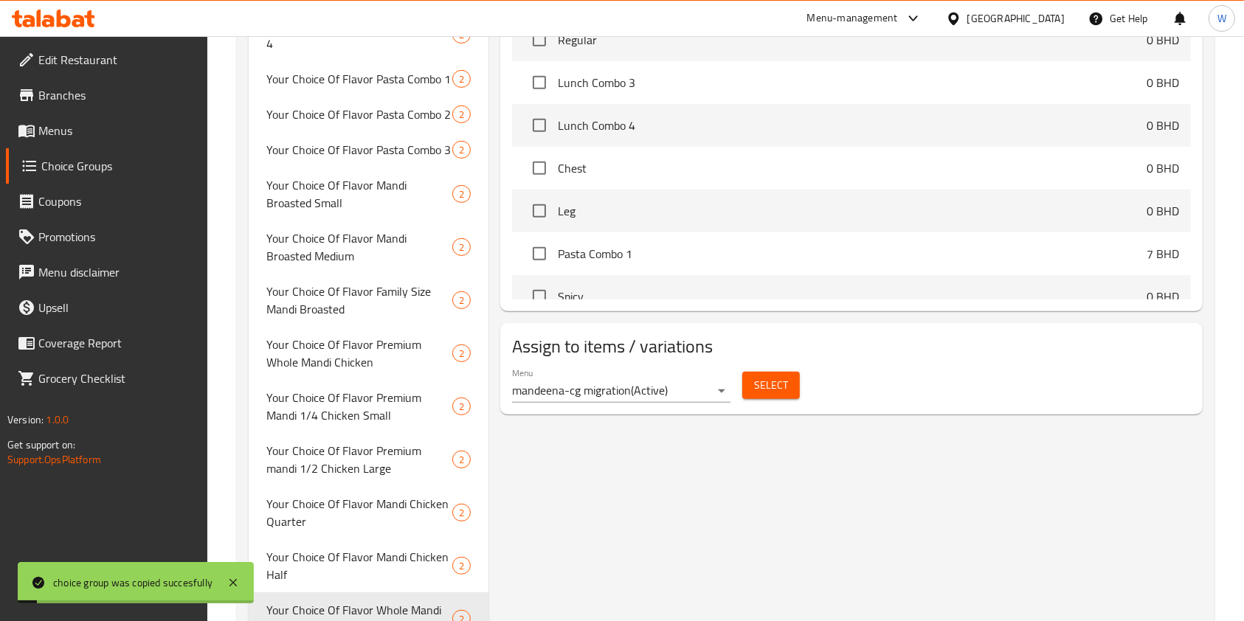
click at [626, 489] on div "Your Choice Of Flavor Whole Mandi Chicken (ID: 1018878) Your Choice Of Flavor W…" at bounding box center [848, 98] width 720 height 1178
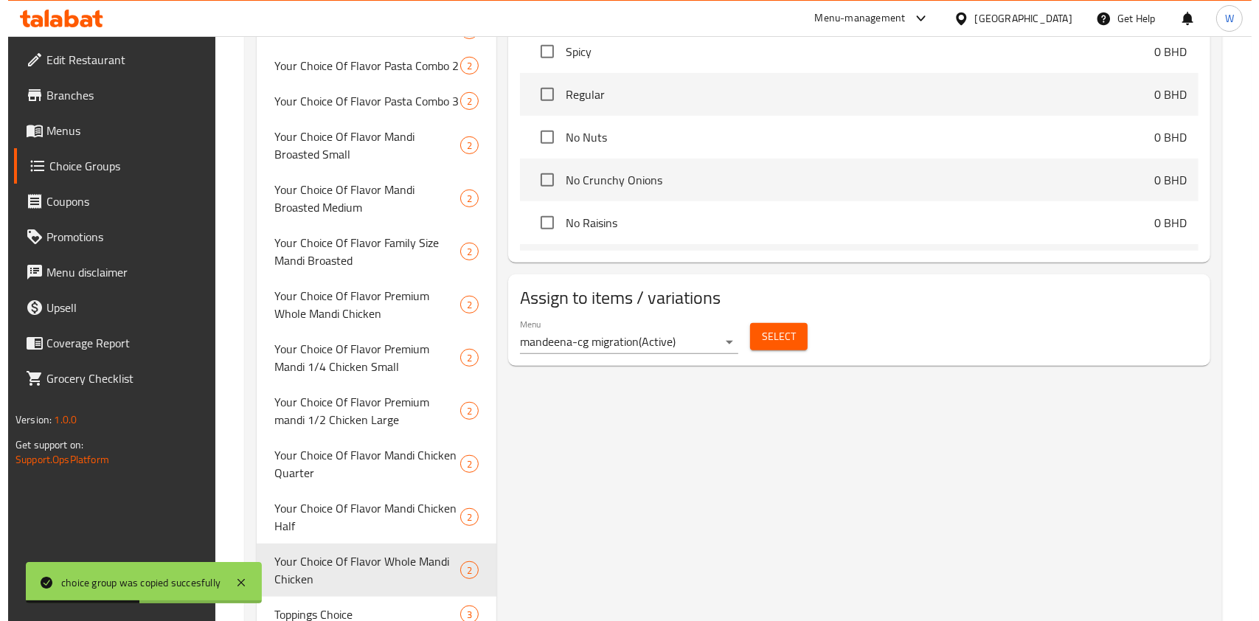
scroll to position [710, 0]
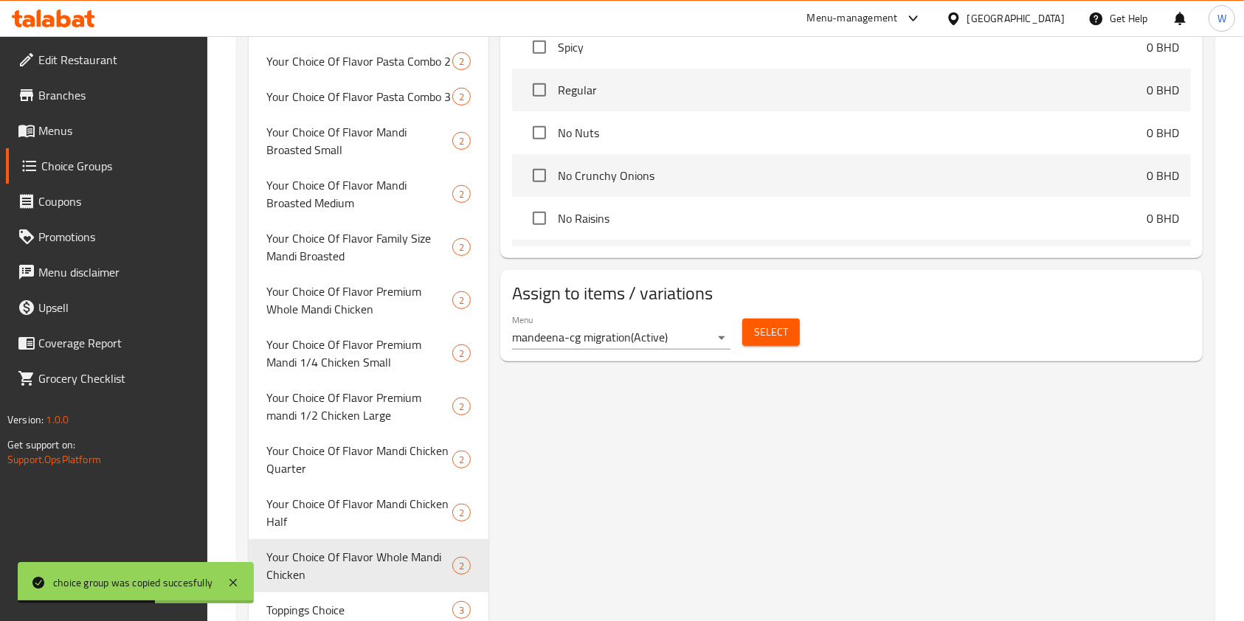
click at [774, 331] on span "Select" at bounding box center [771, 332] width 34 height 18
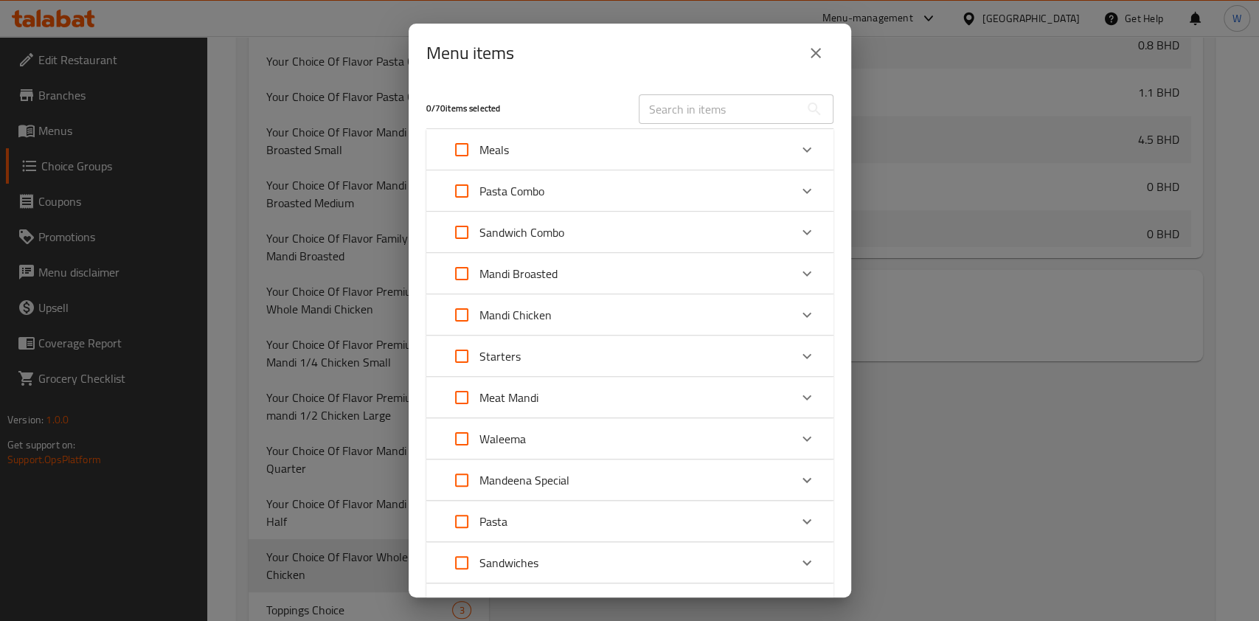
click at [567, 306] on div "Mandi Chicken" at bounding box center [616, 314] width 345 height 35
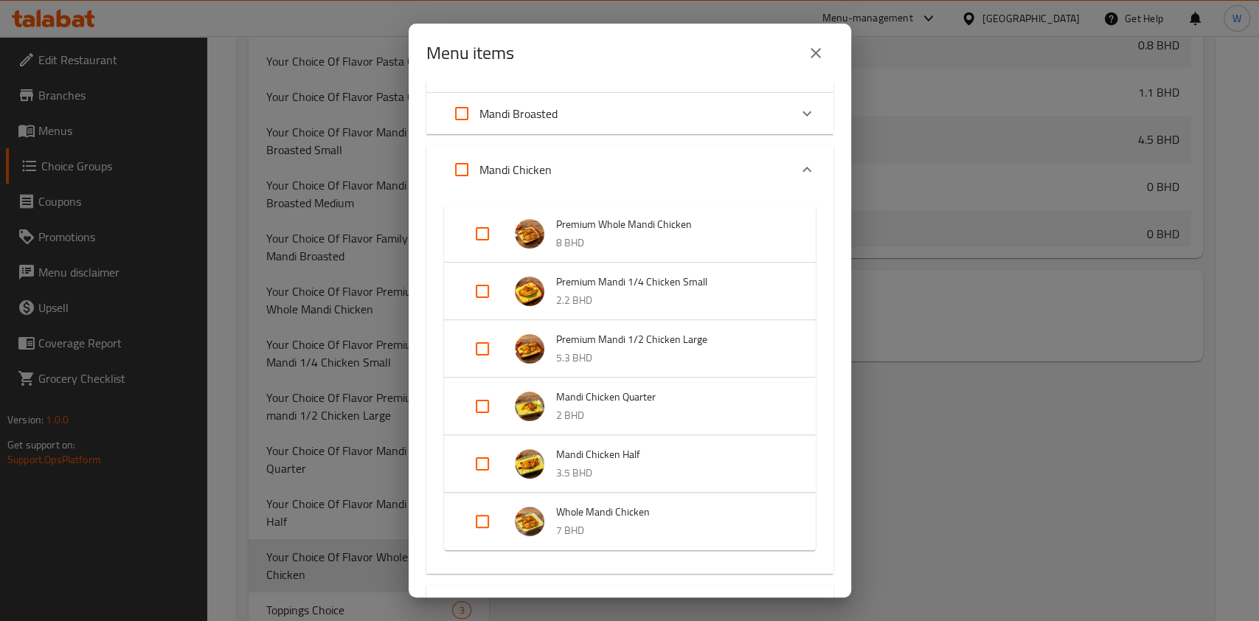
scroll to position [393, 0]
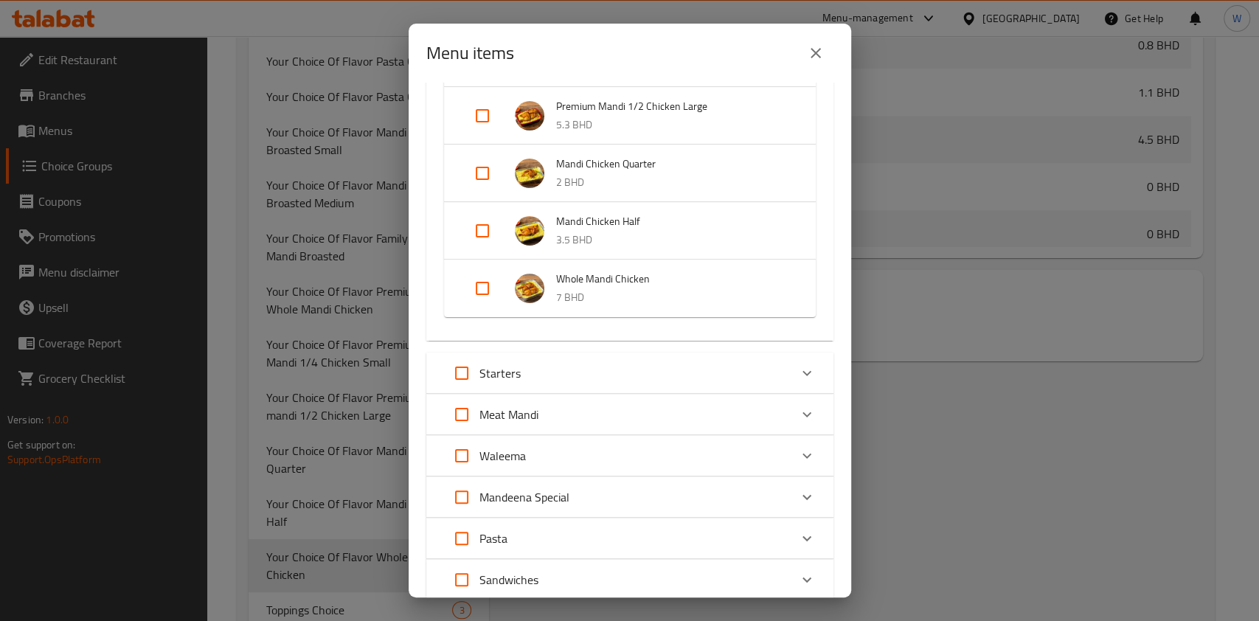
click at [471, 295] on input "Expand" at bounding box center [482, 288] width 35 height 35
checkbox input "true"
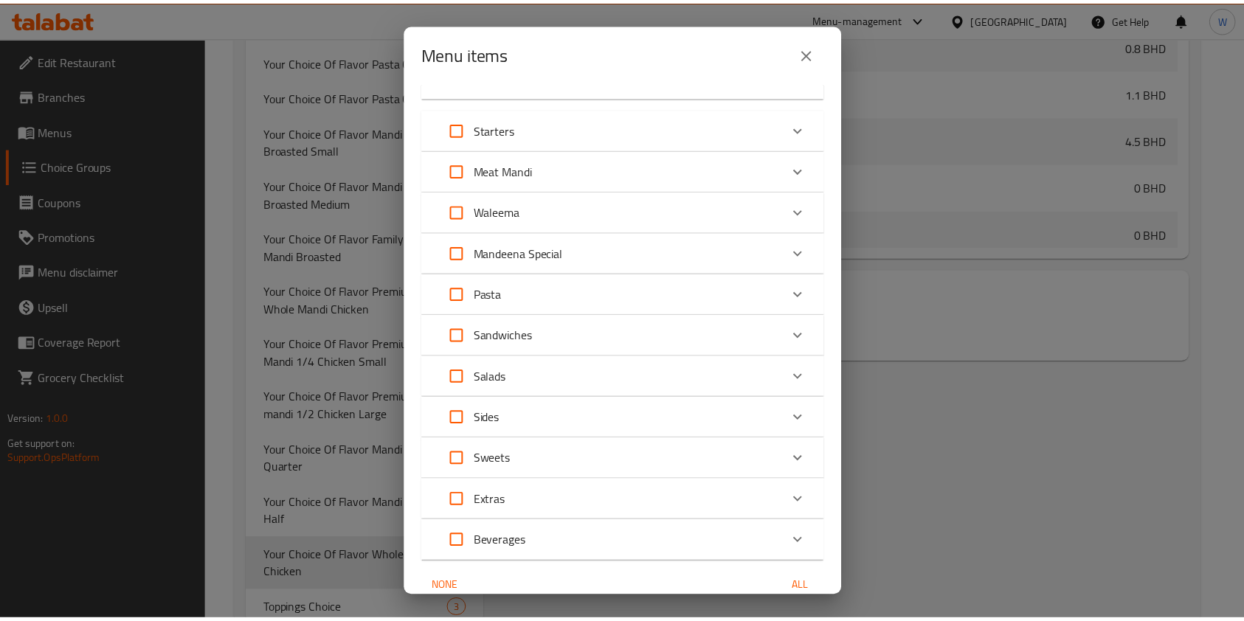
scroll to position [717, 0]
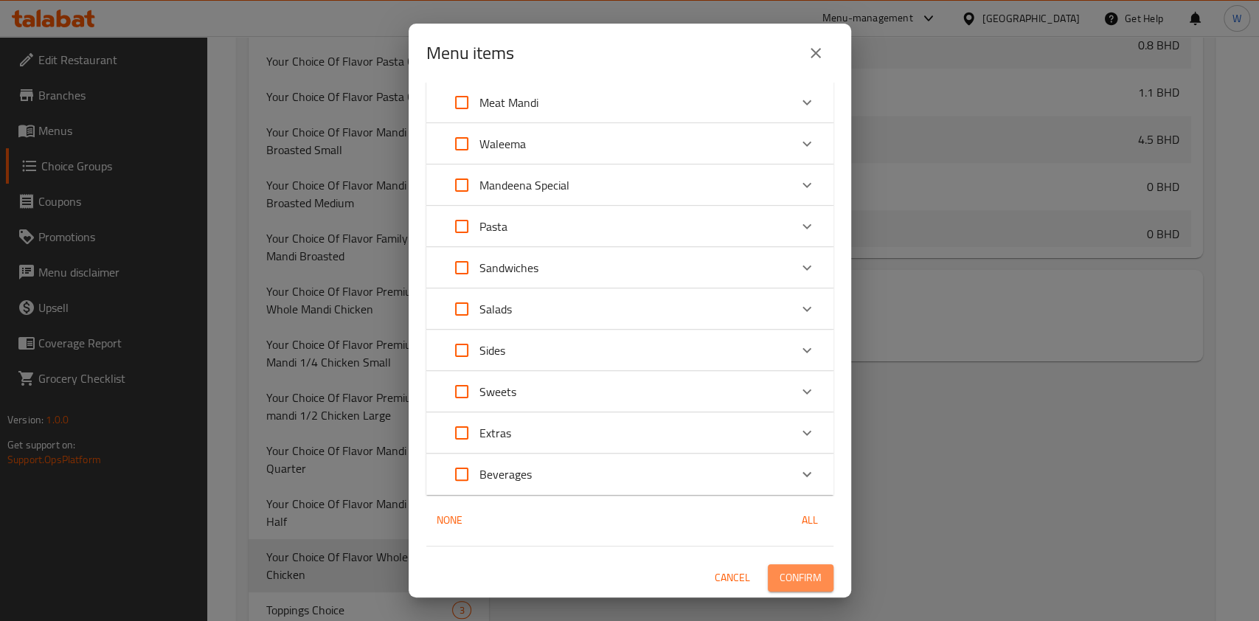
click at [781, 591] on button "Confirm" at bounding box center [801, 577] width 66 height 27
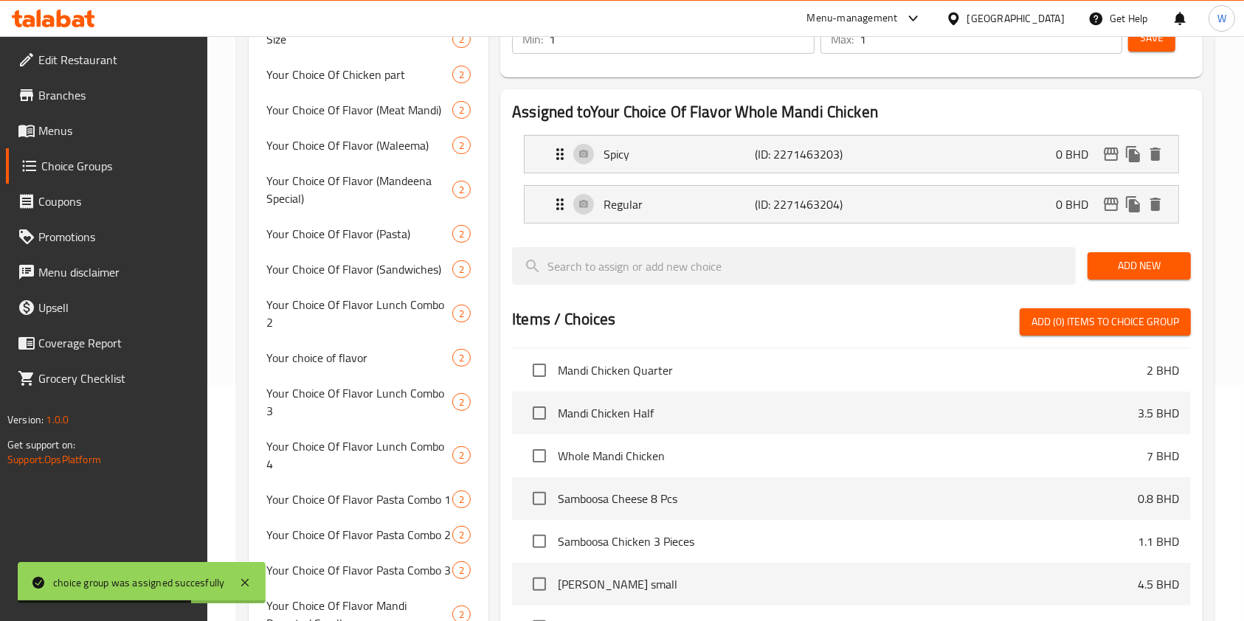
scroll to position [218, 0]
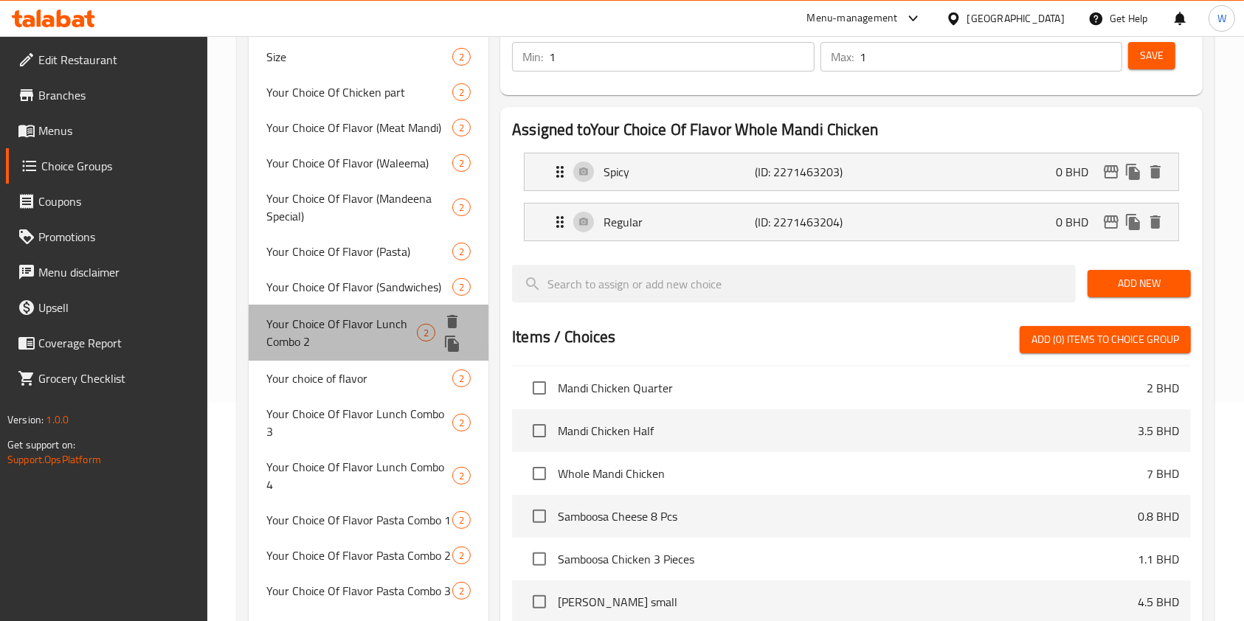
click at [363, 325] on span "Your Choice Of Flavor Lunch Combo 2" at bounding box center [341, 332] width 151 height 35
type input "Your Choice Of Flavor Lunch Combo 2"
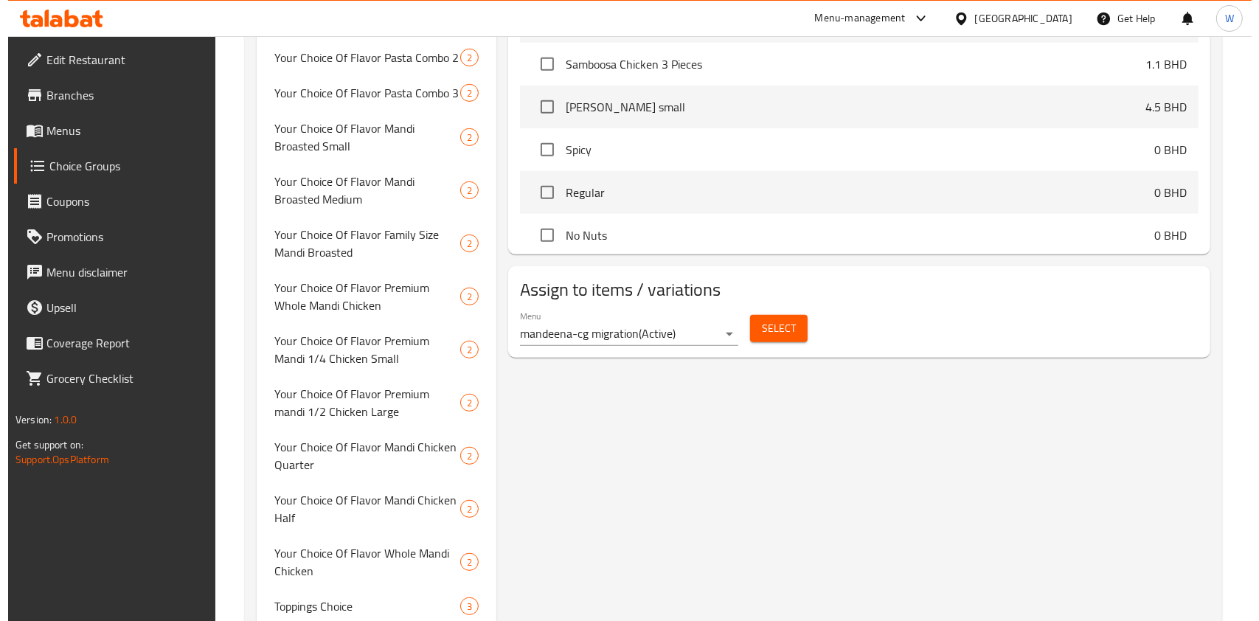
scroll to position [710, 0]
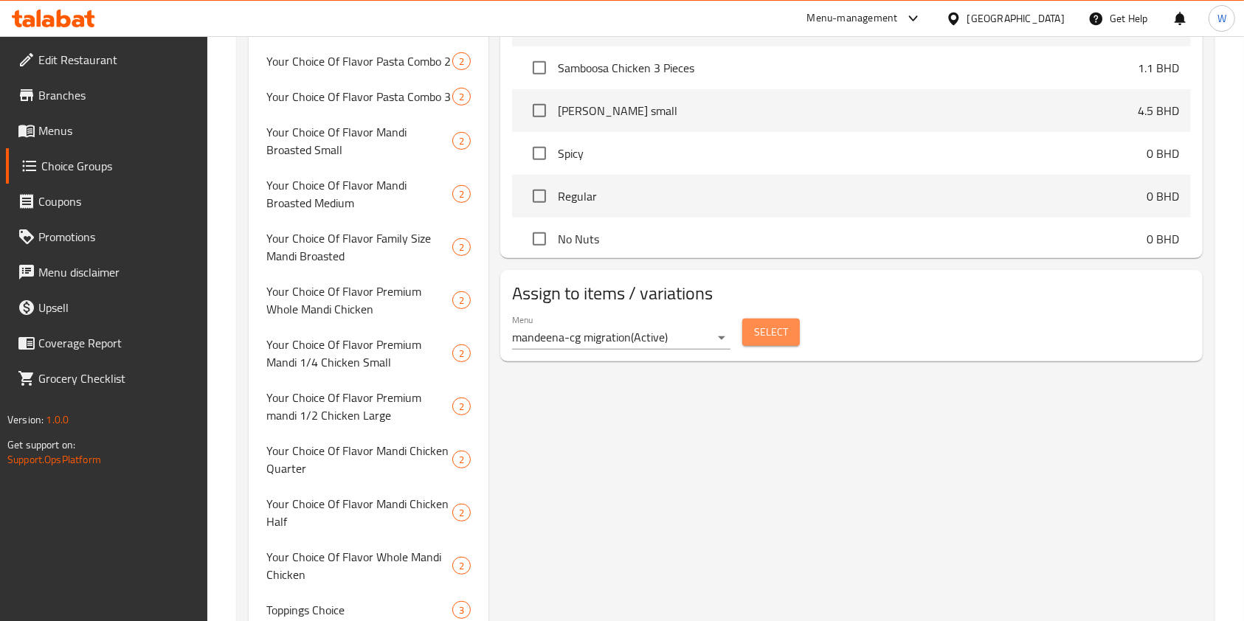
click at [753, 337] on button "Select" at bounding box center [771, 332] width 58 height 27
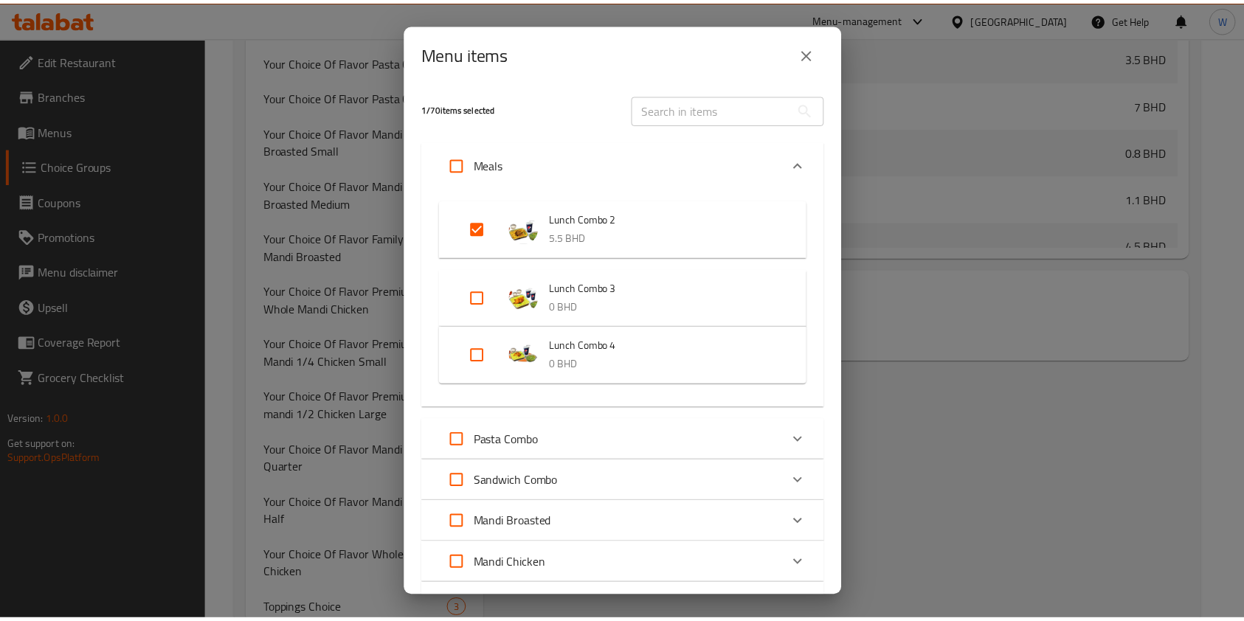
scroll to position [1181, 0]
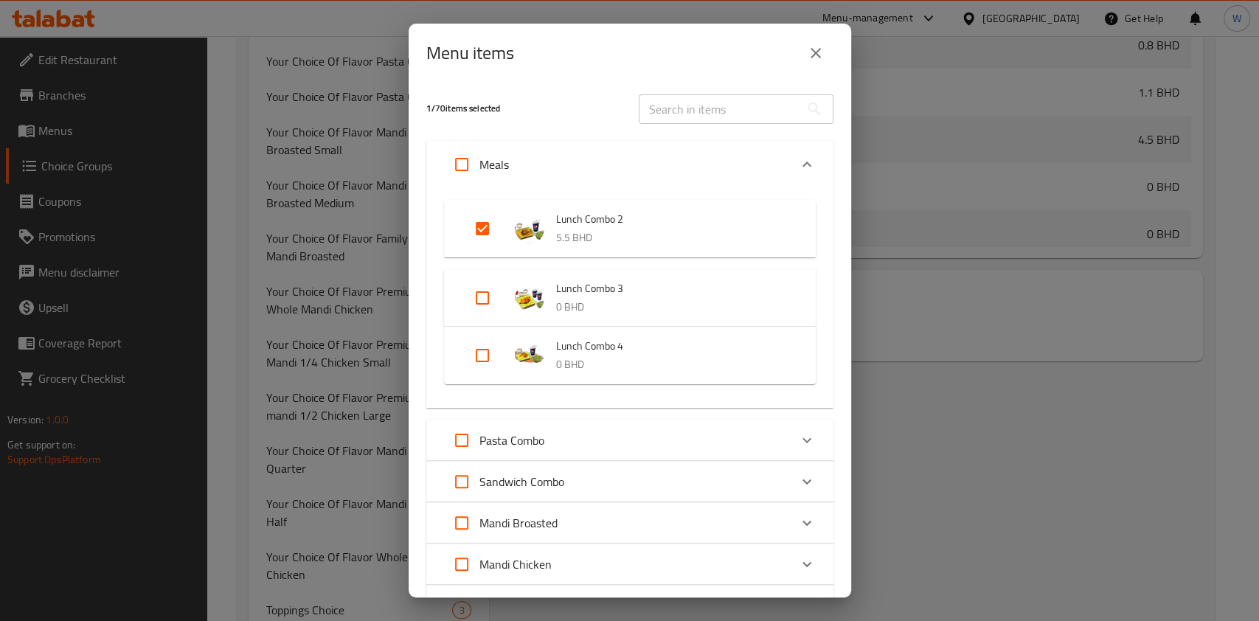
click at [818, 47] on icon "close" at bounding box center [816, 53] width 18 height 18
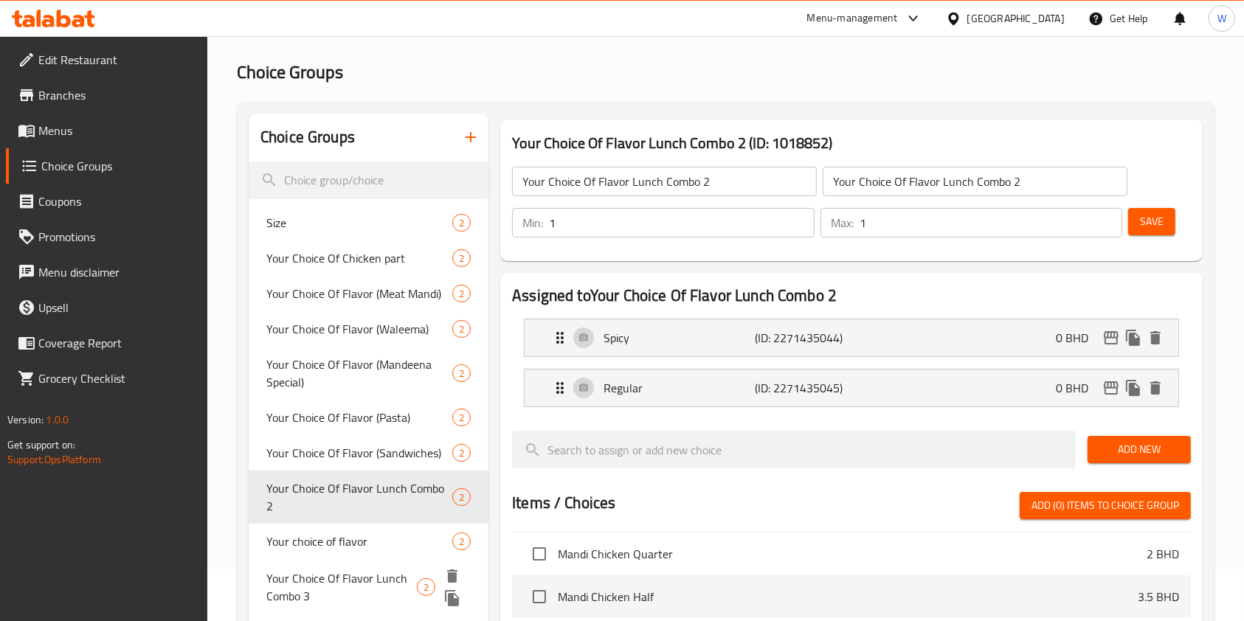
scroll to position [21, 0]
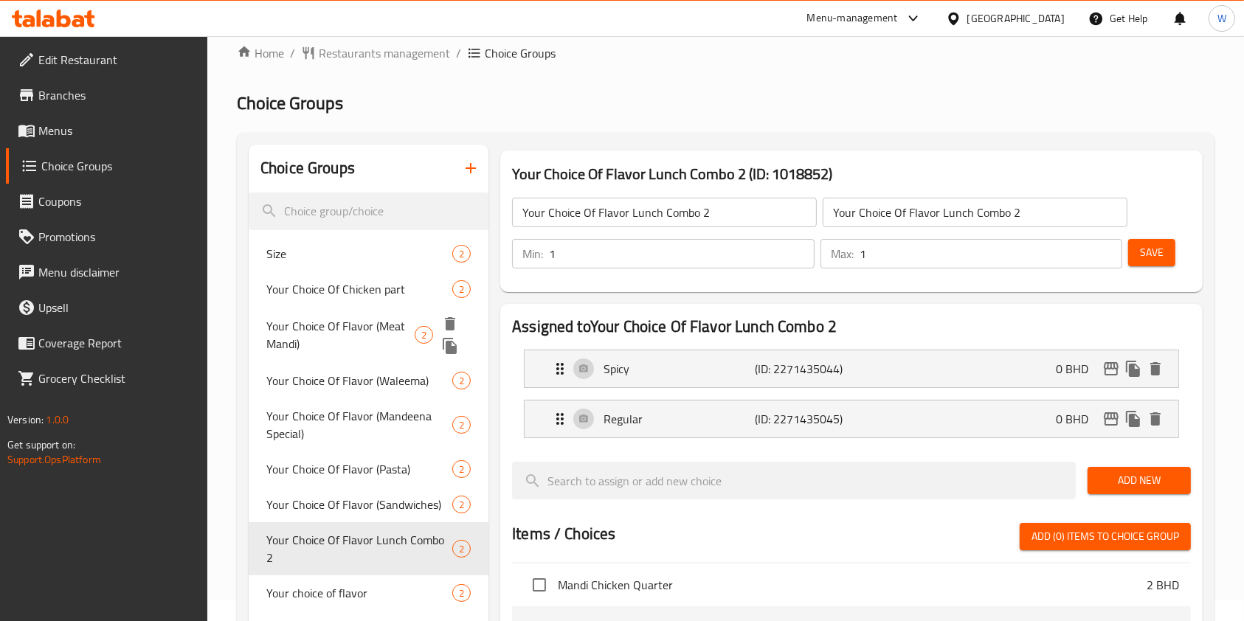
click at [383, 314] on div "Your Choice Of Flavor (Meat Mandi) 2" at bounding box center [369, 335] width 240 height 56
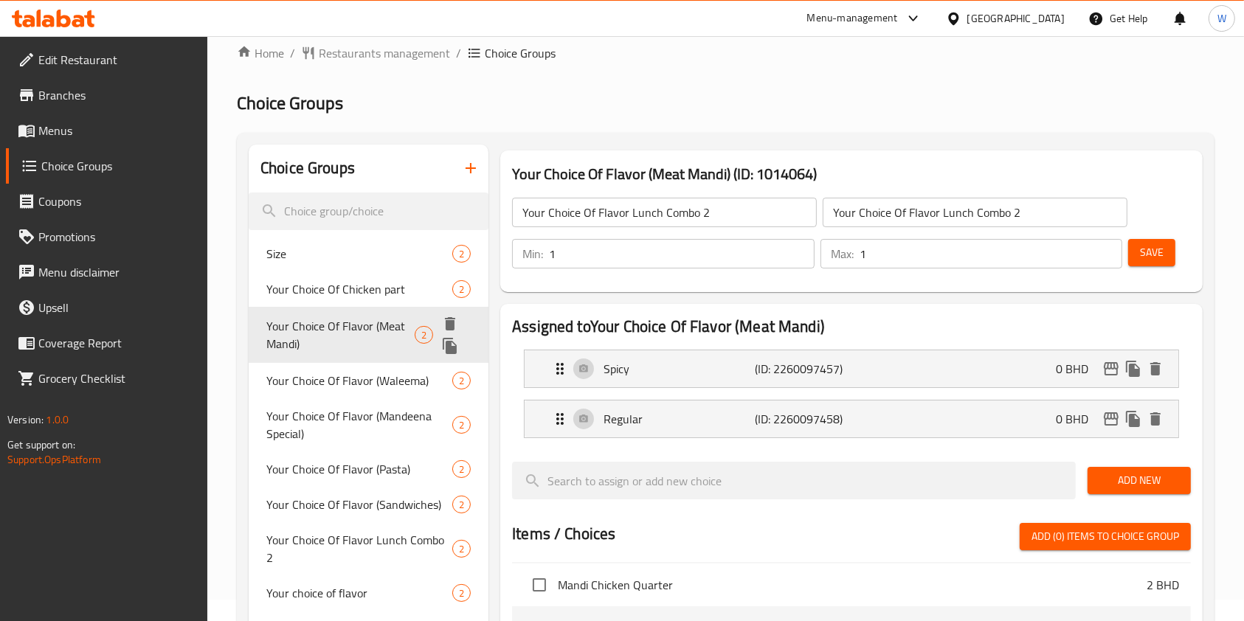
type input "Your Choice Of Flavor (Meat Mandi)"
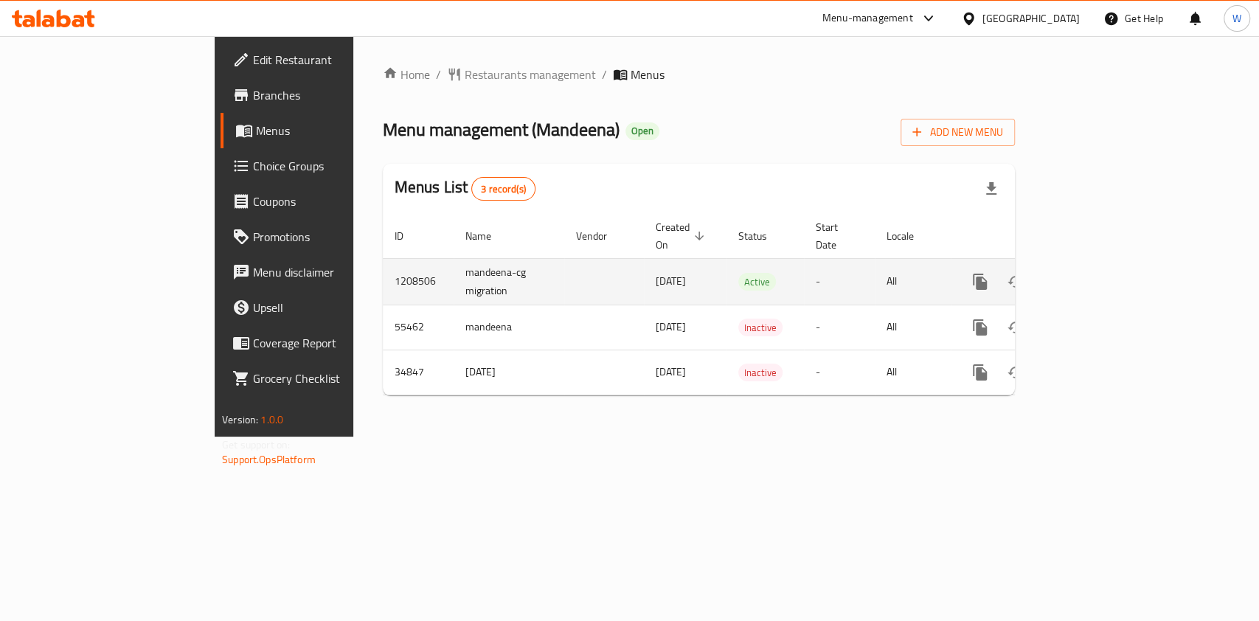
click at [1096, 273] on icon "enhanced table" at bounding box center [1087, 282] width 18 height 18
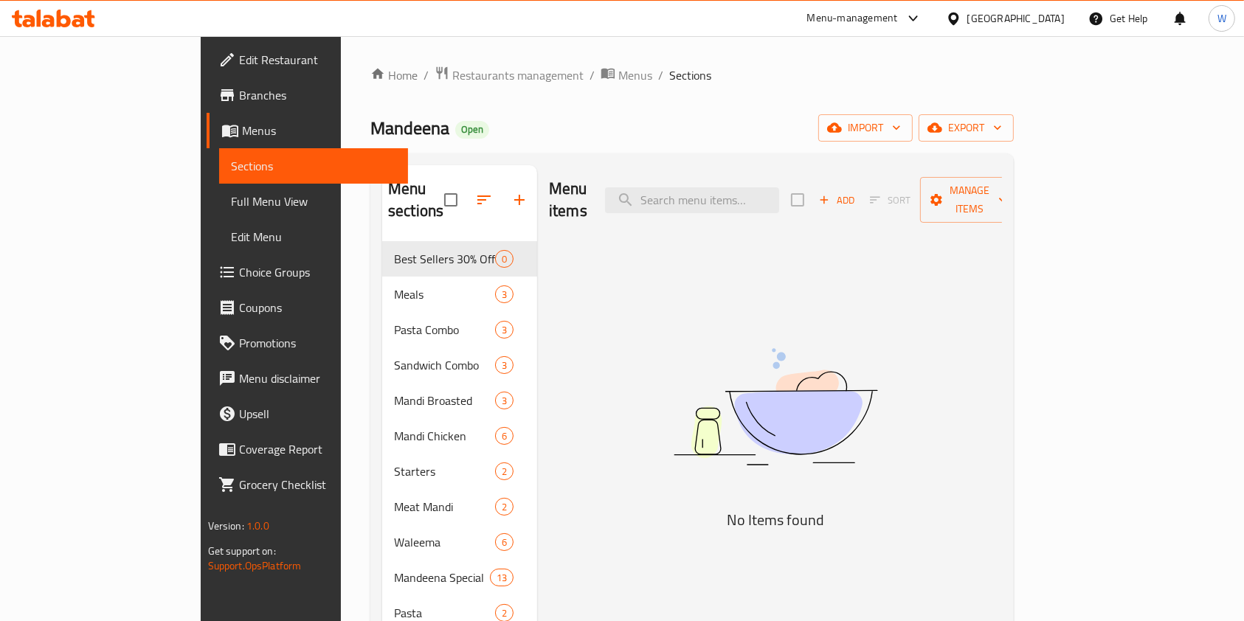
click at [564, 277] on div "Menu items Add Sort Manage items No Items found" at bounding box center [769, 507] width 465 height 684
click at [744, 190] on input "search" at bounding box center [692, 200] width 174 height 26
paste input "Lucnh Combo 4"
type input "L"
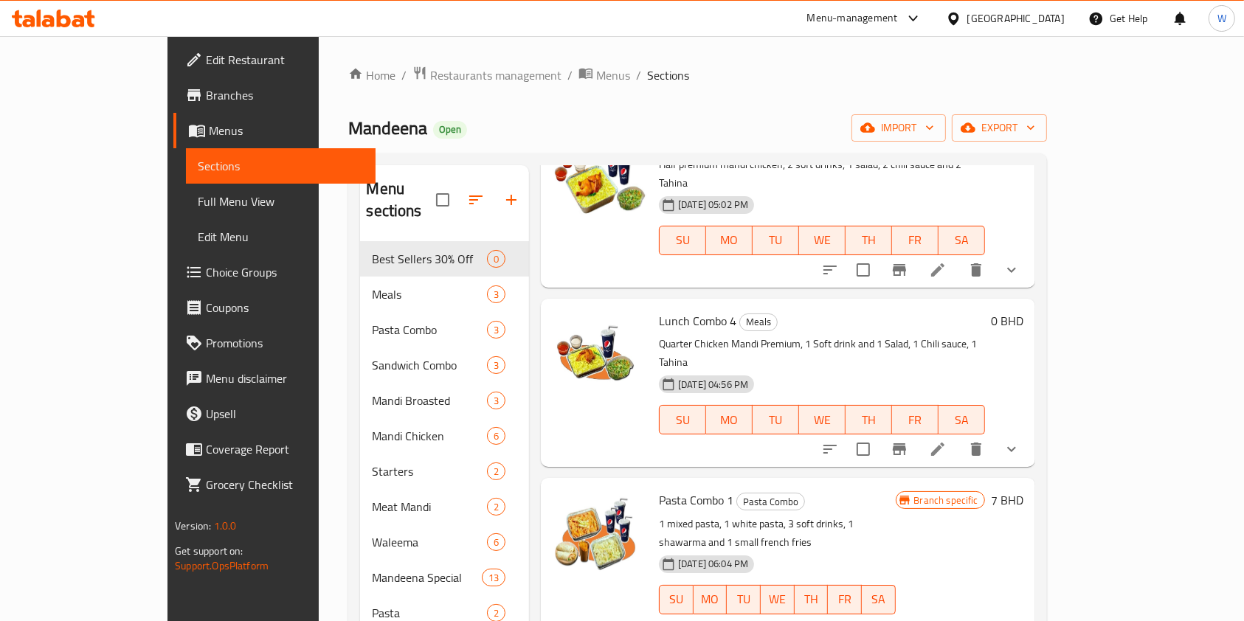
scroll to position [208, 0]
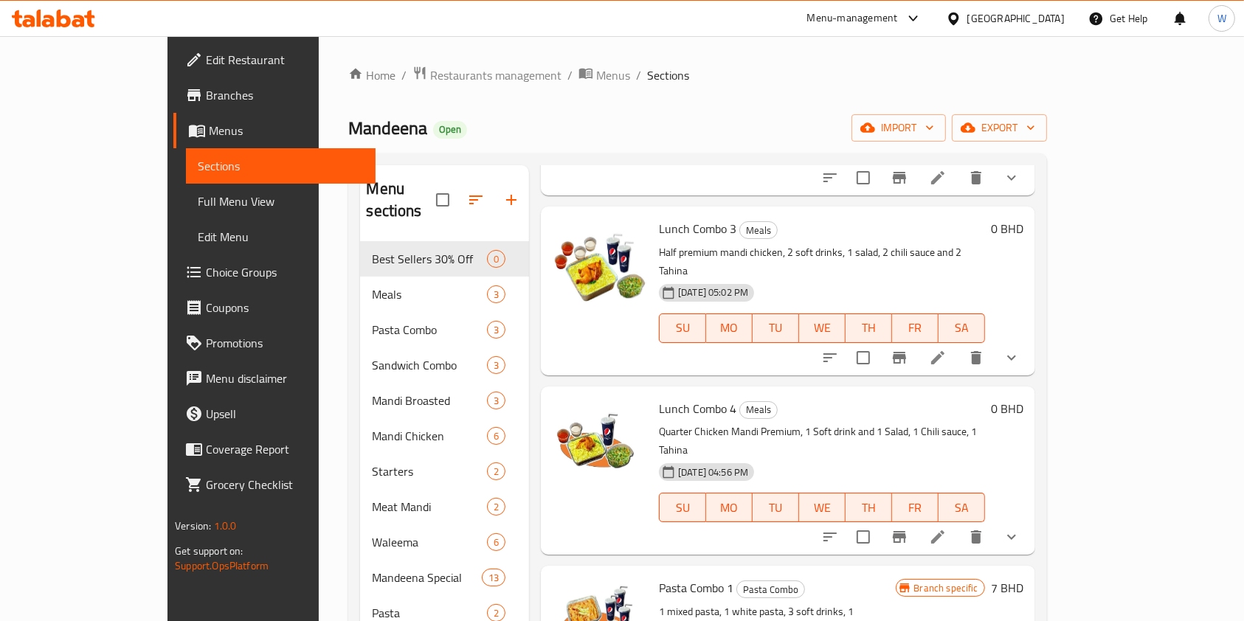
type input "combo"
click at [947, 528] on icon at bounding box center [938, 537] width 18 height 18
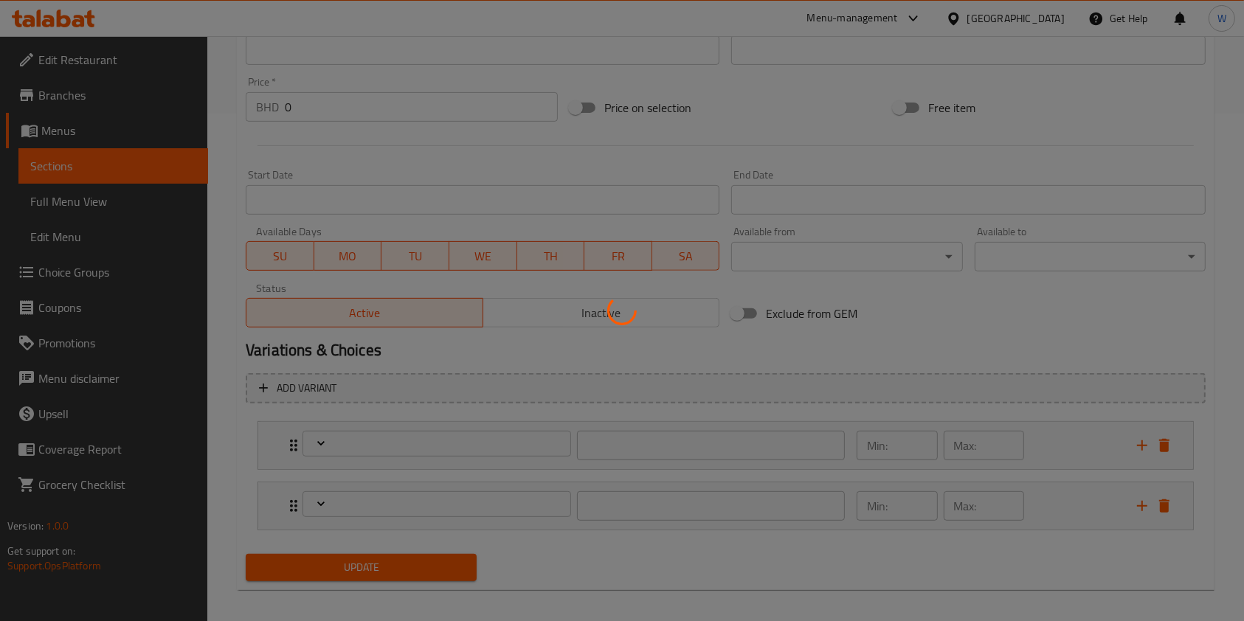
scroll to position [517, 0]
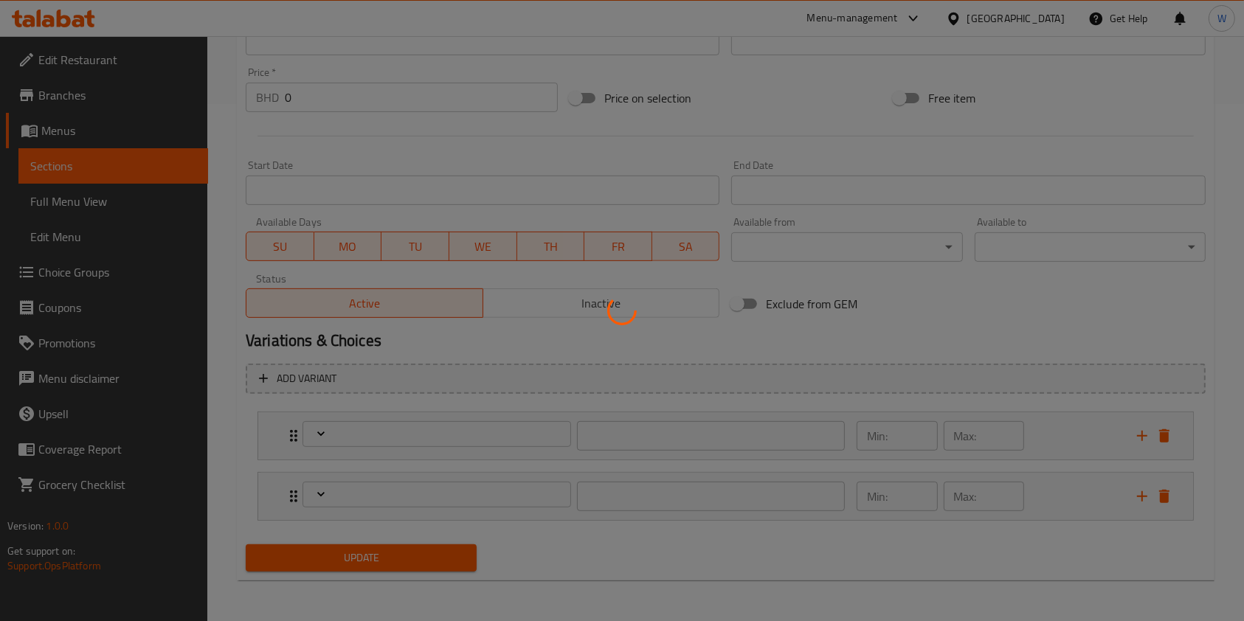
type input "اختيارك لجزء الدجاج"
type input "1"
type input "اختيارك من النكهة:"
type input "1"
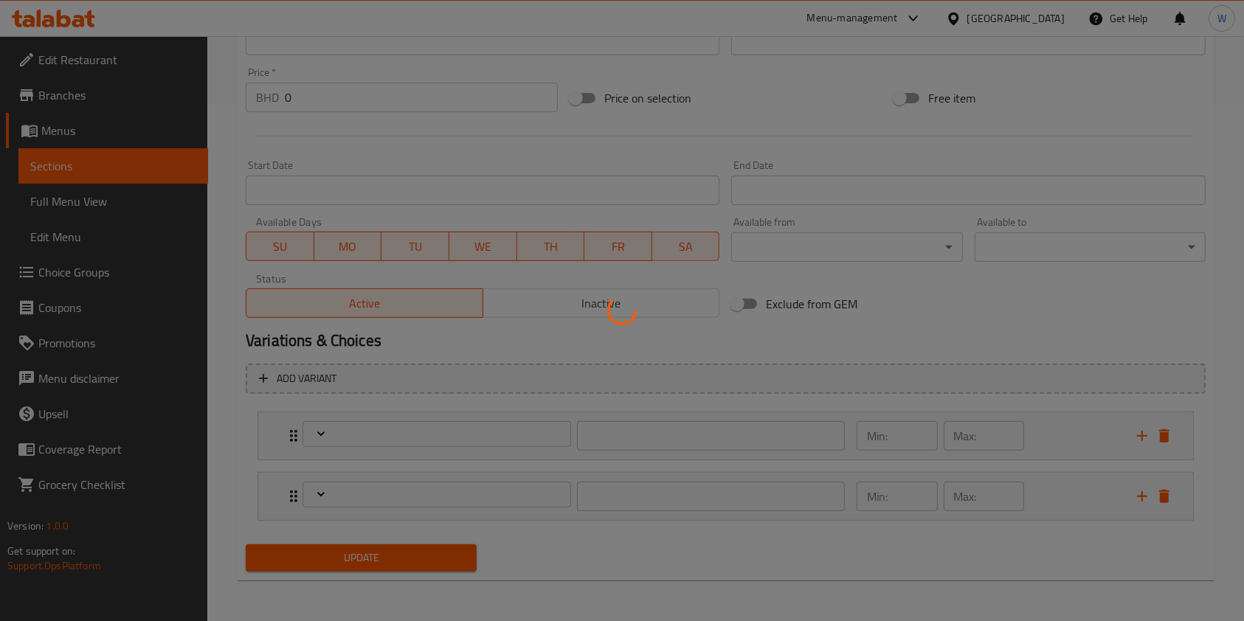
type input "1"
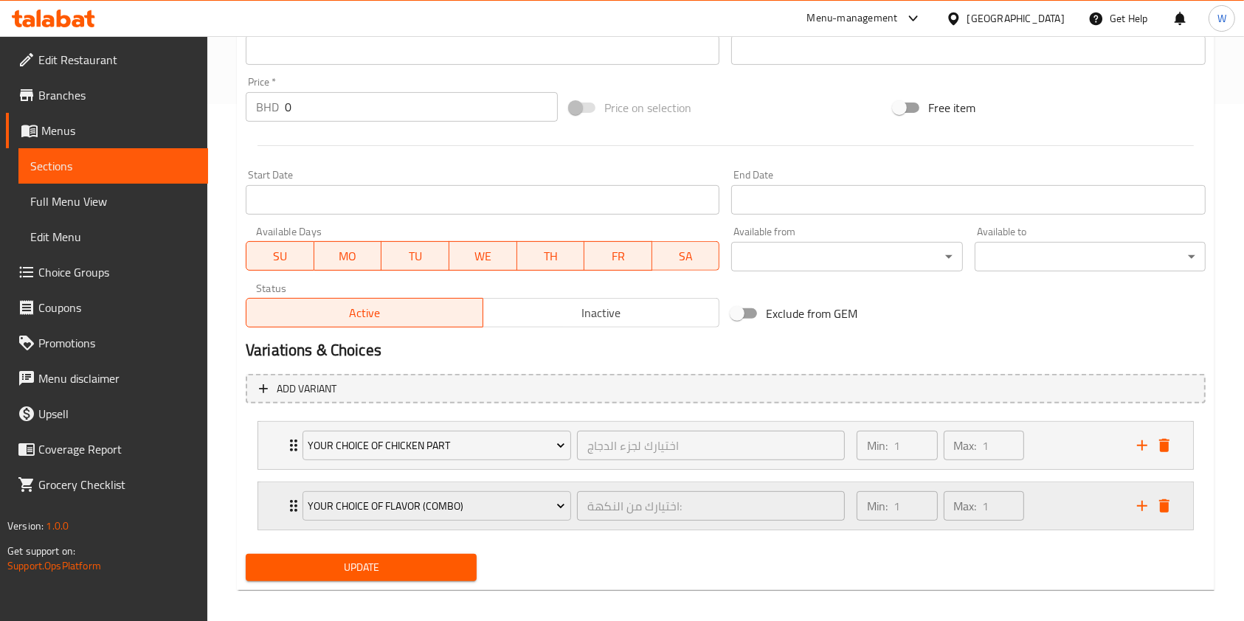
click at [288, 504] on icon "Expand" at bounding box center [294, 506] width 18 height 18
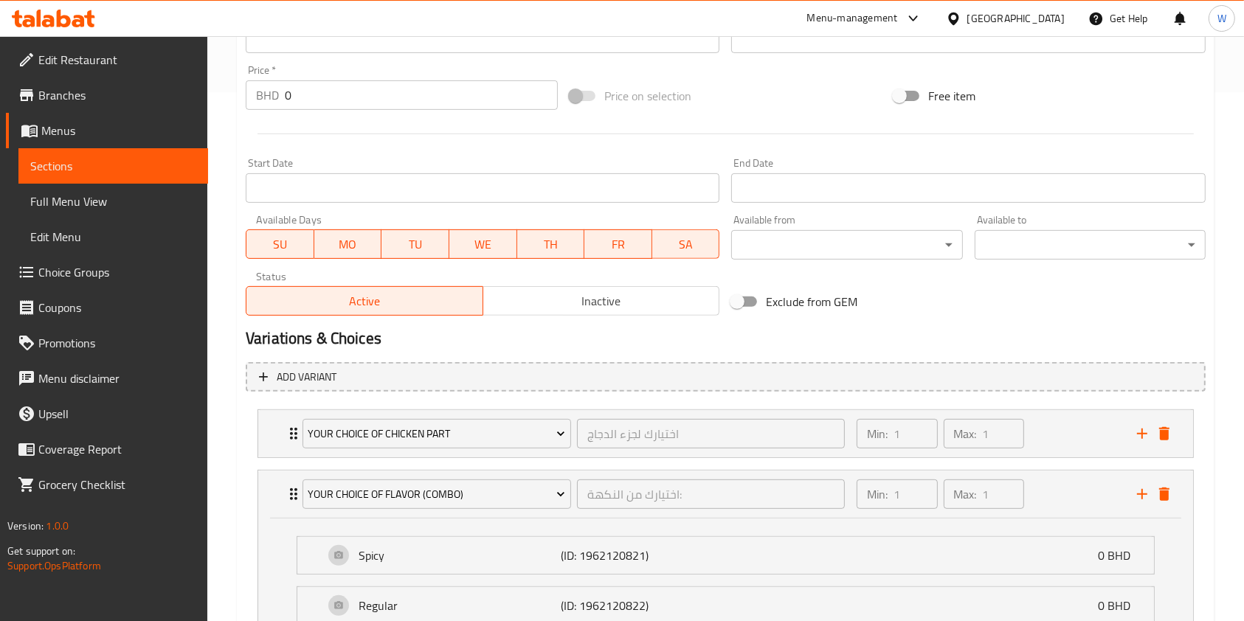
scroll to position [559, 0]
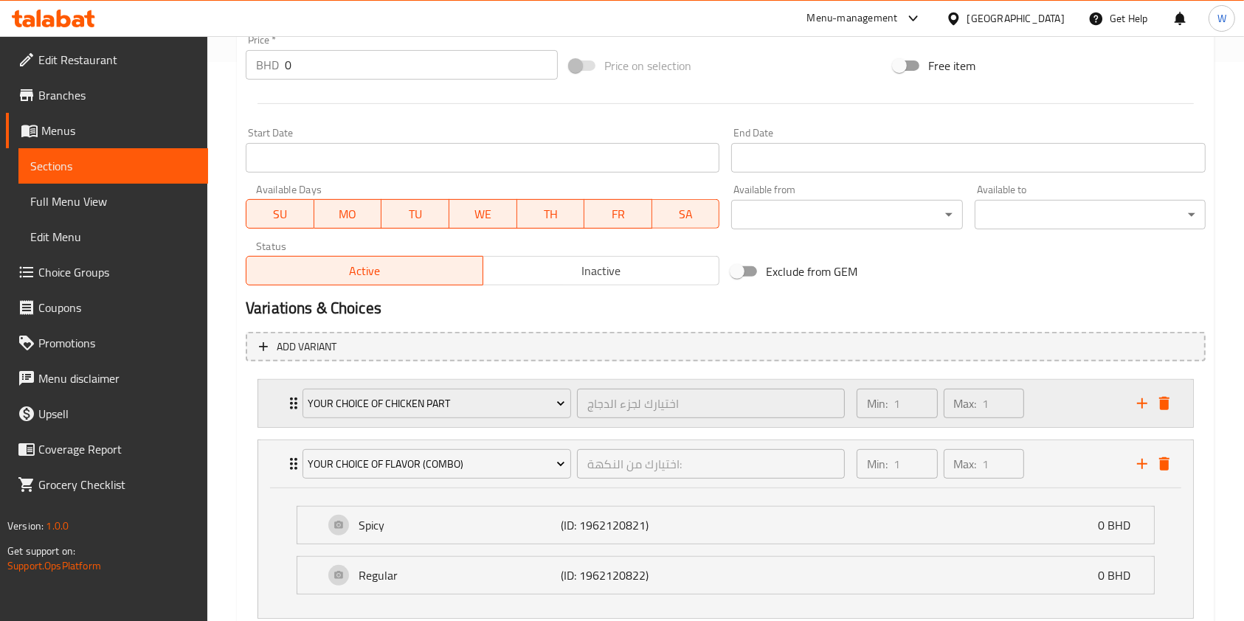
click at [289, 407] on icon "Expand" at bounding box center [294, 404] width 18 height 18
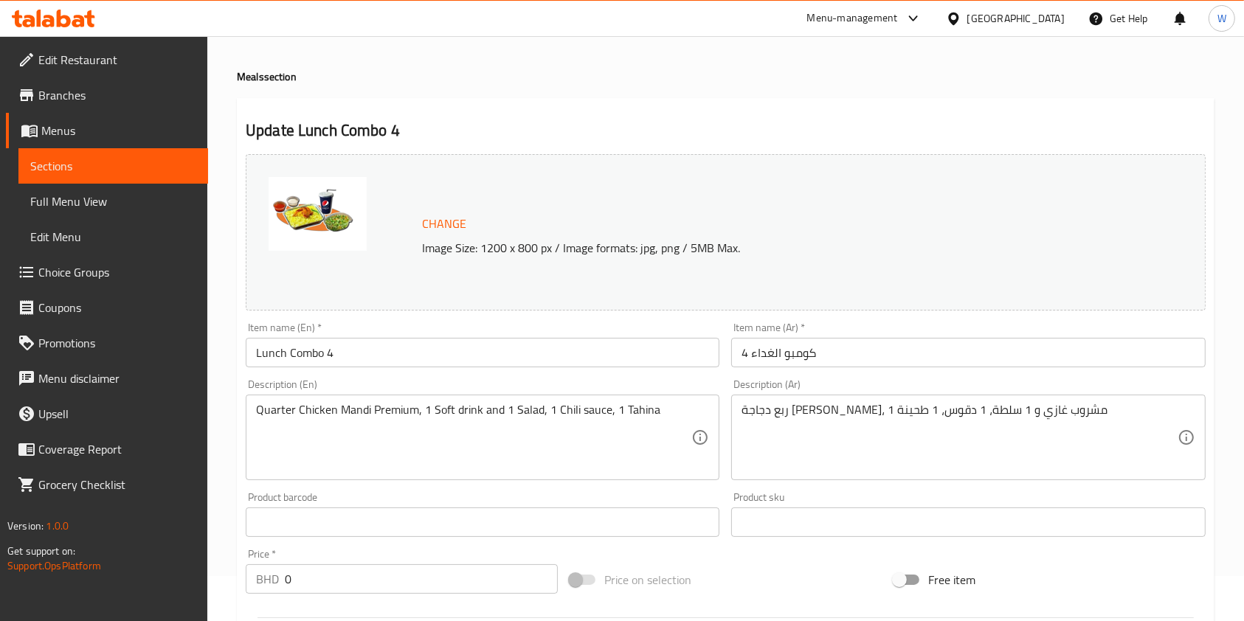
scroll to position [0, 0]
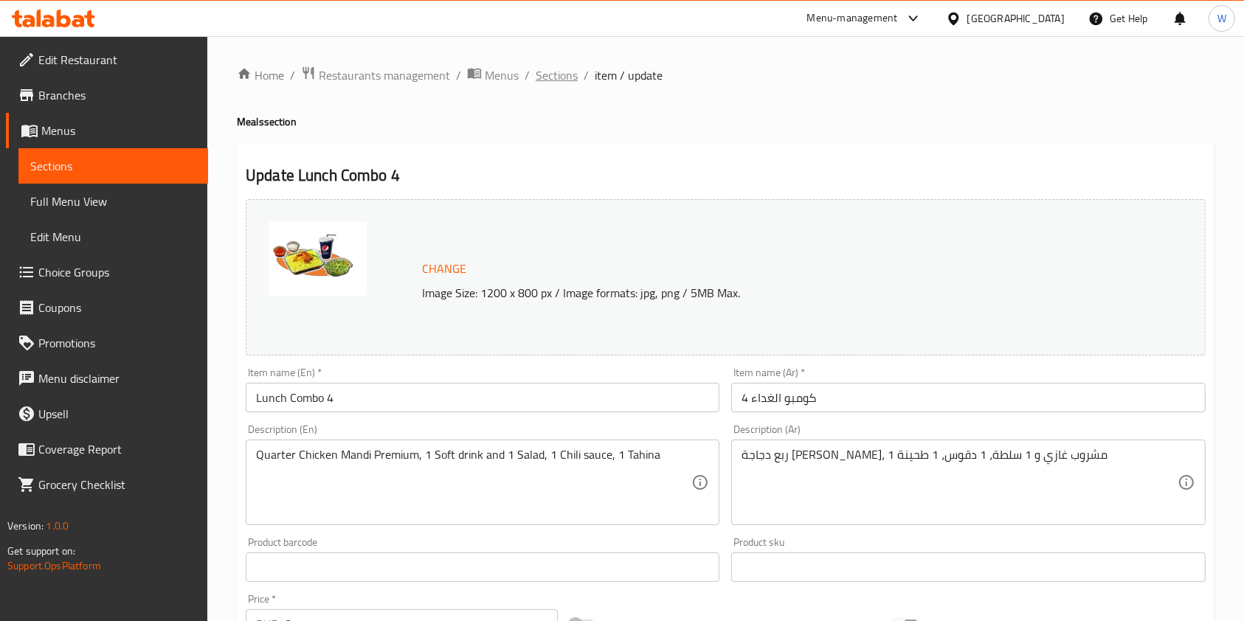
click at [567, 74] on span "Sections" at bounding box center [557, 75] width 42 height 18
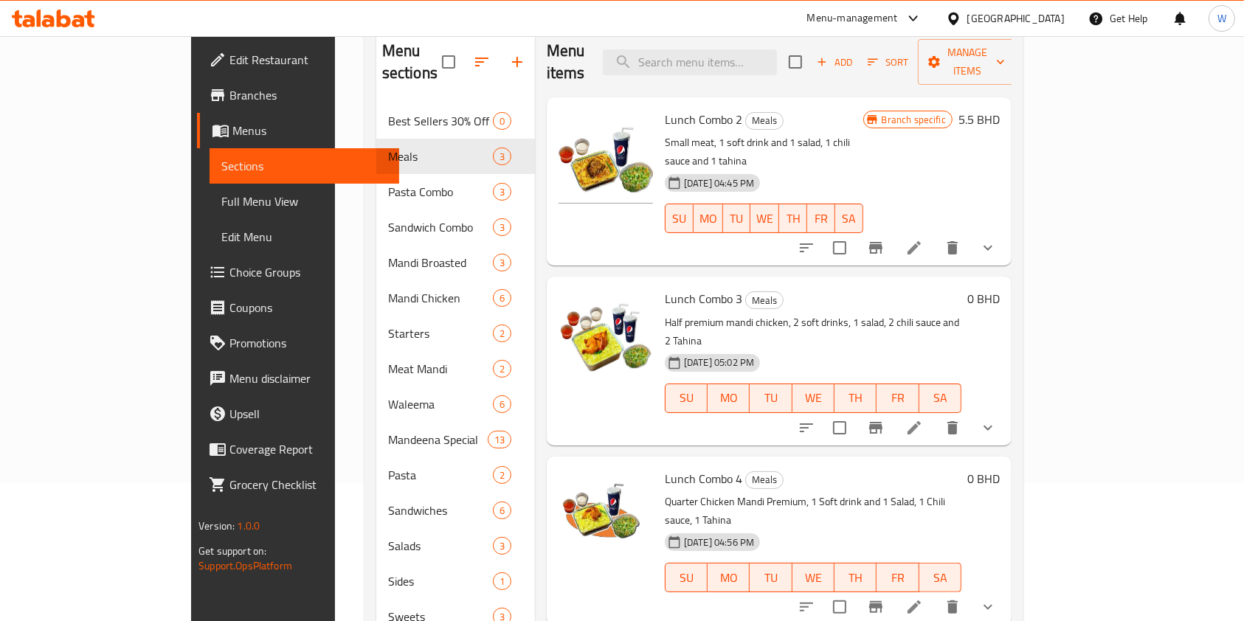
scroll to position [247, 0]
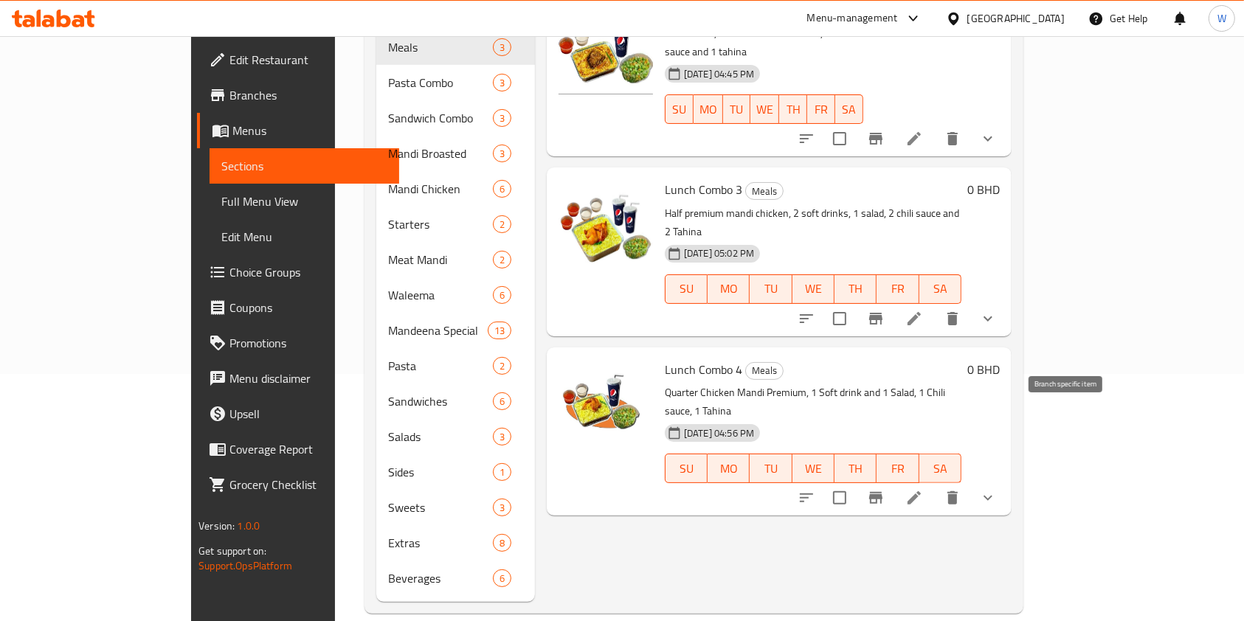
click at [882, 492] on icon "Branch-specific-item" at bounding box center [875, 498] width 13 height 12
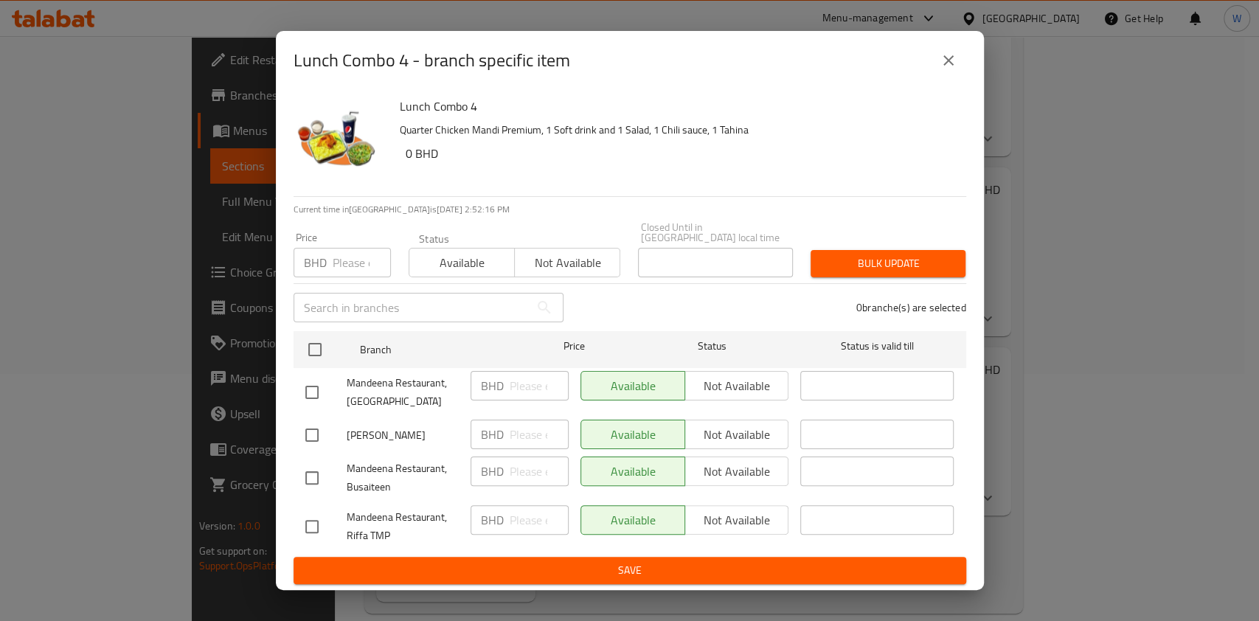
click at [952, 69] on icon "close" at bounding box center [949, 61] width 18 height 18
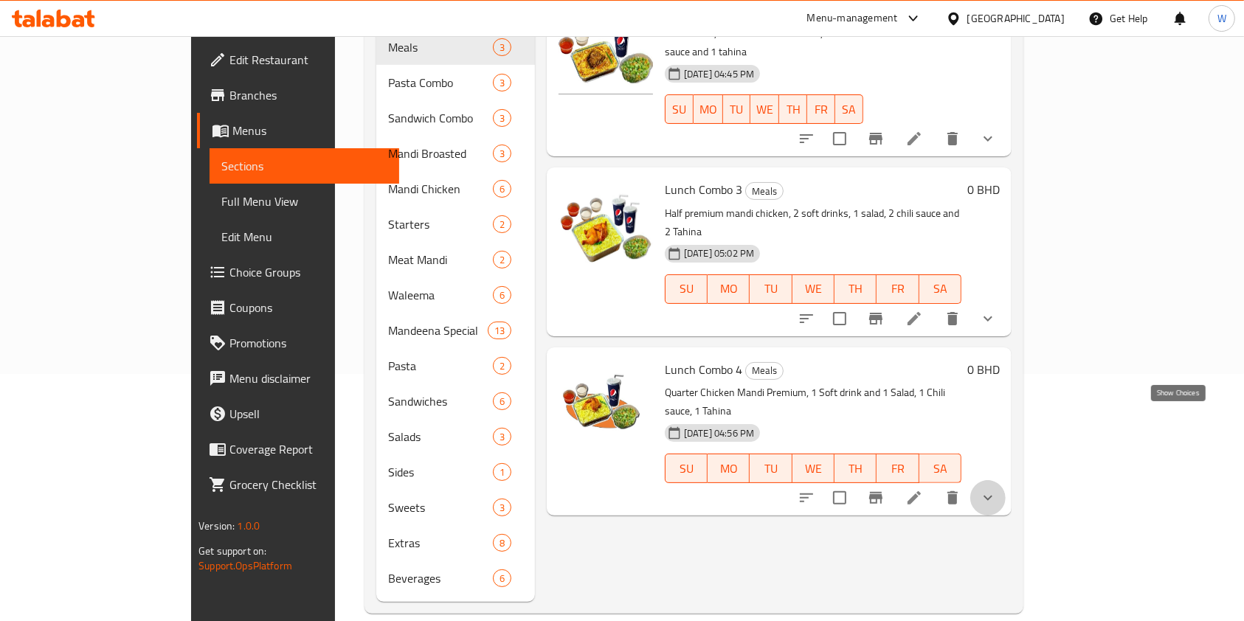
click at [997, 489] on icon "show more" at bounding box center [988, 498] width 18 height 18
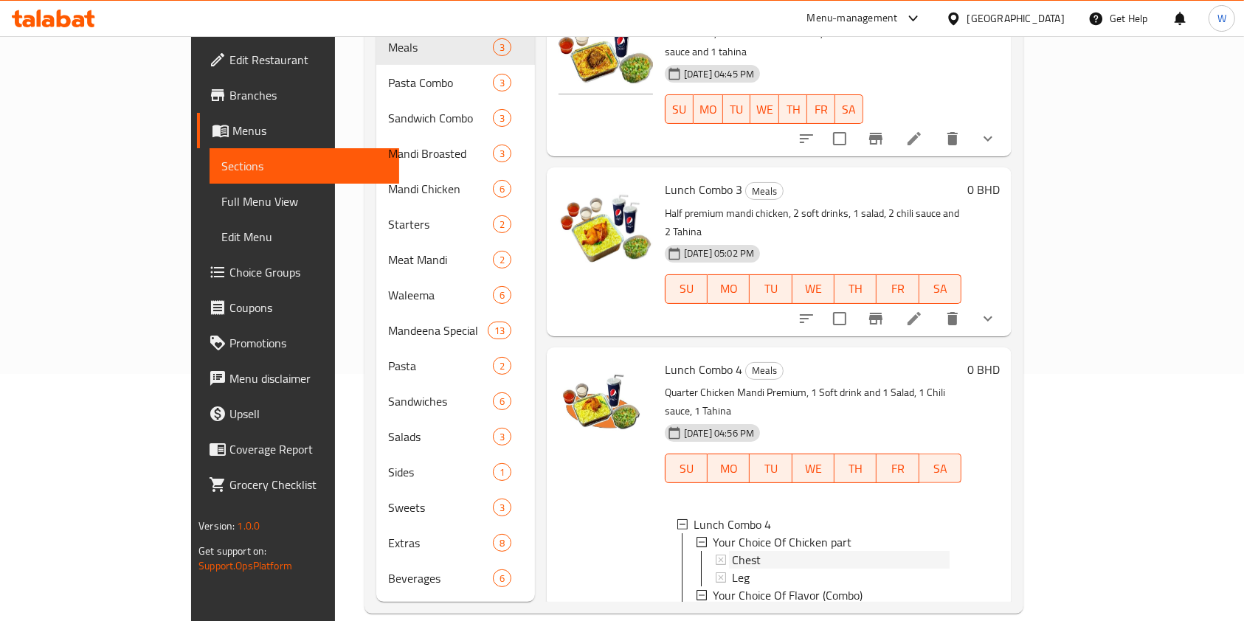
click at [732, 551] on div "Chest" at bounding box center [841, 560] width 218 height 18
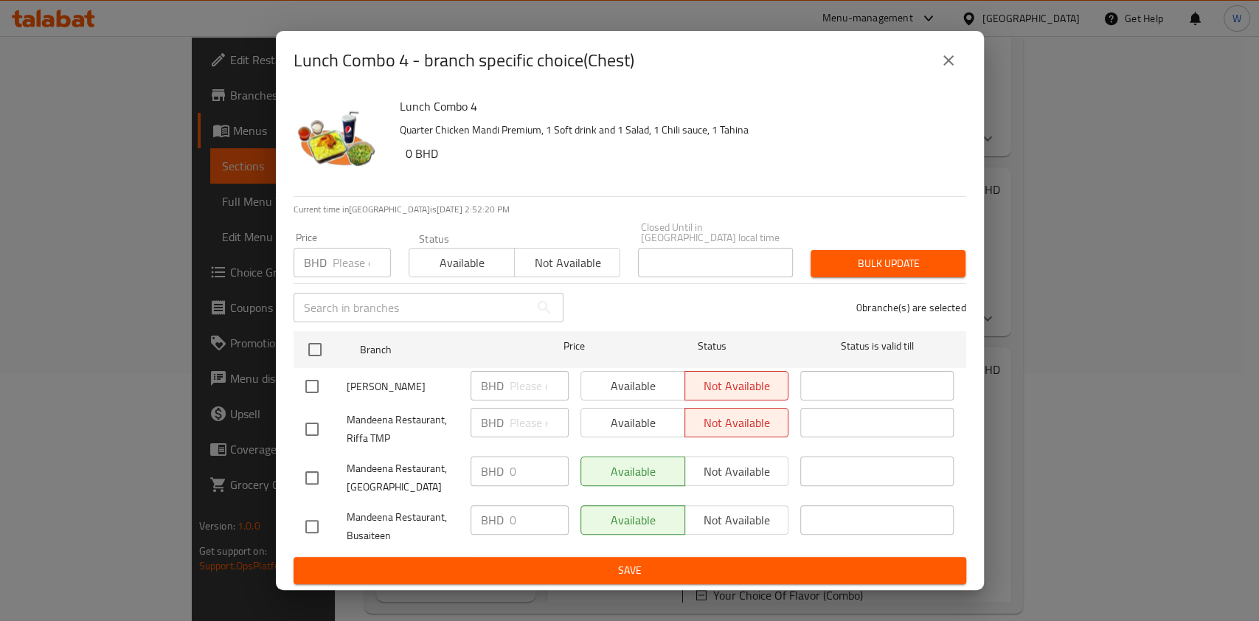
click at [950, 56] on button "close" at bounding box center [948, 60] width 35 height 35
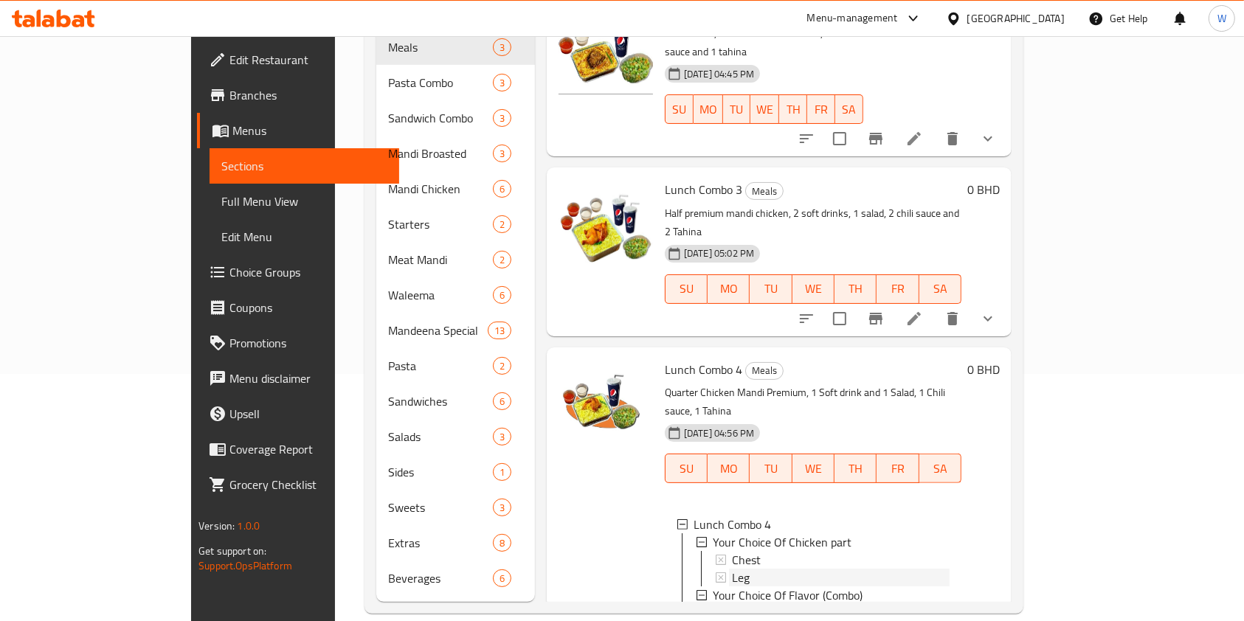
click at [732, 569] on div "Leg" at bounding box center [841, 578] width 218 height 18
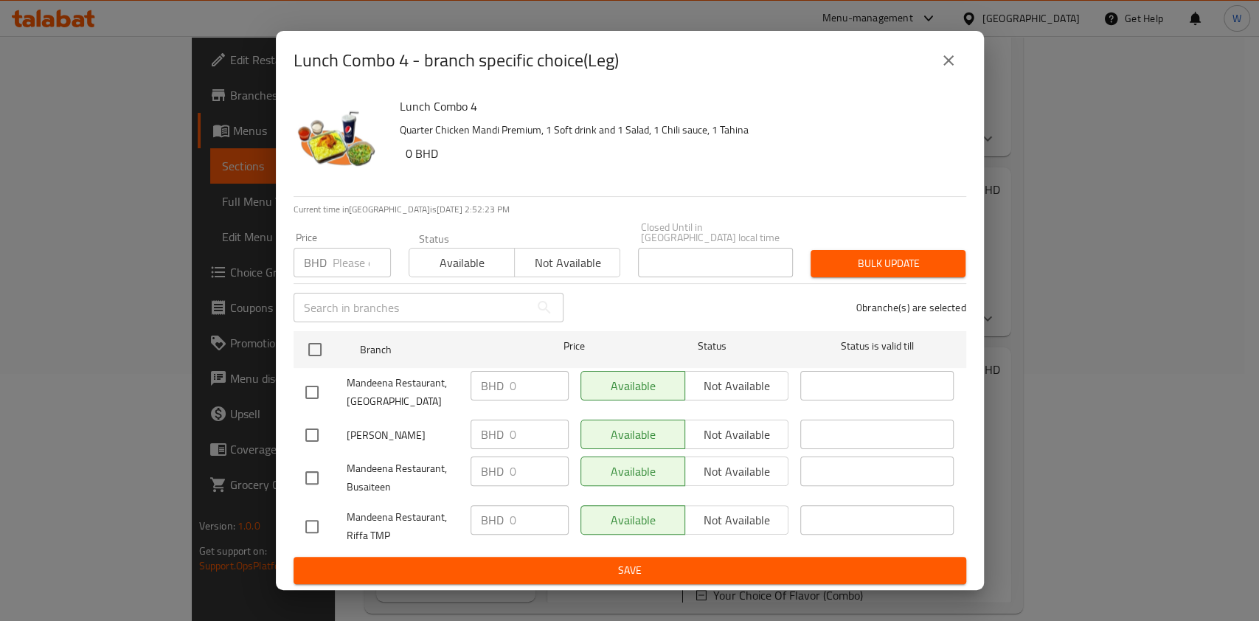
click at [957, 57] on button "close" at bounding box center [948, 60] width 35 height 35
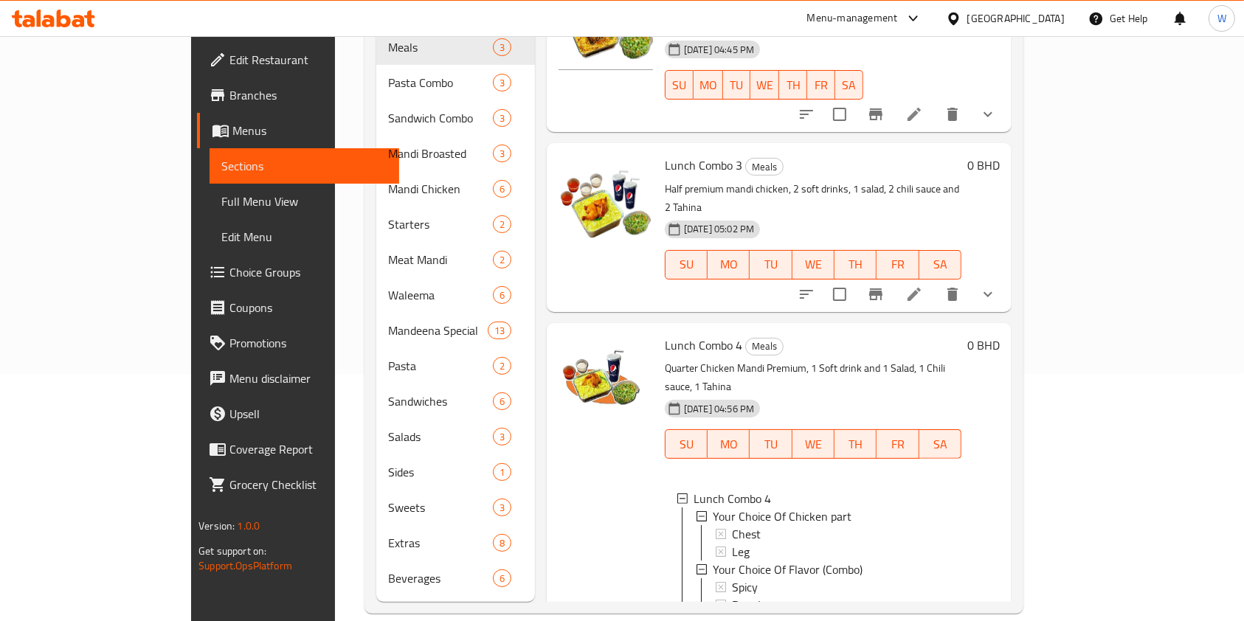
scroll to position [38, 0]
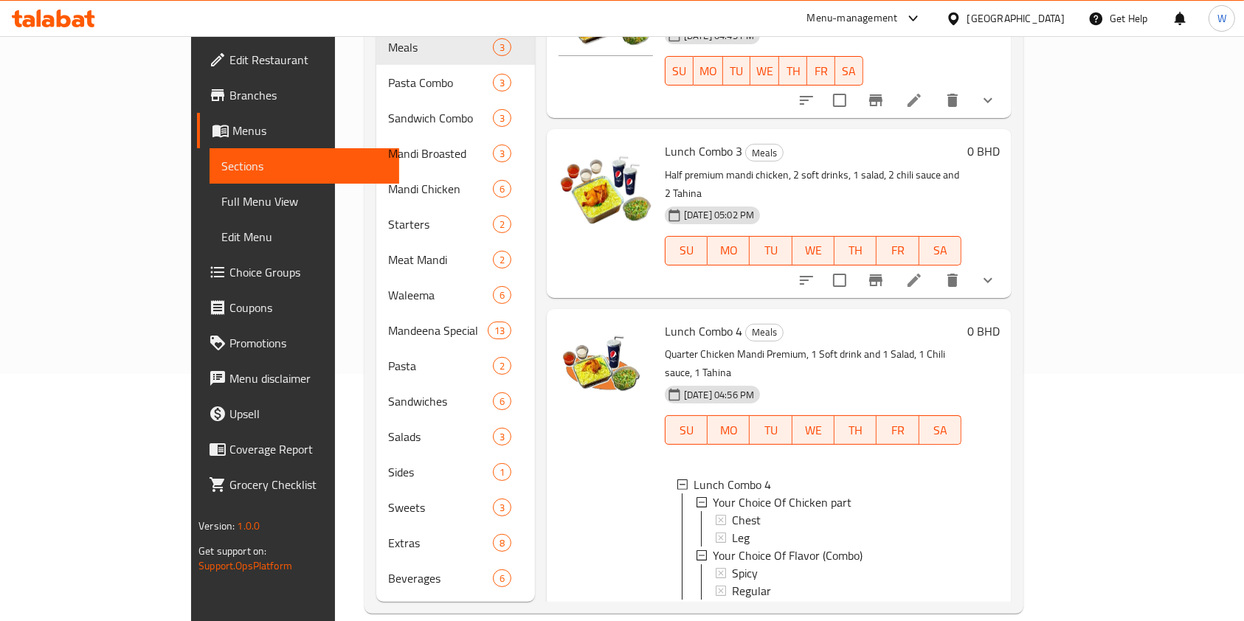
click at [665, 320] on span "Lunch Combo 4" at bounding box center [703, 331] width 77 height 22
copy h6 "Lunch Combo 4"
click at [894, 607] on button "Branch-specific-item" at bounding box center [875, 624] width 35 height 35
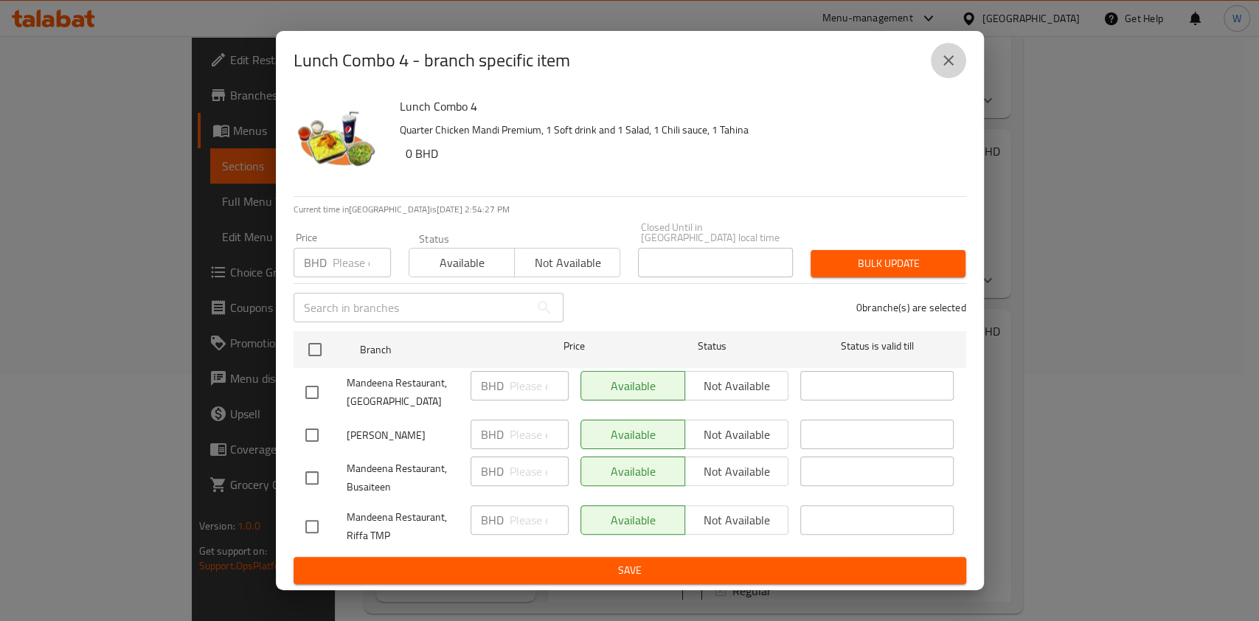
click at [947, 68] on icon "close" at bounding box center [949, 61] width 18 height 18
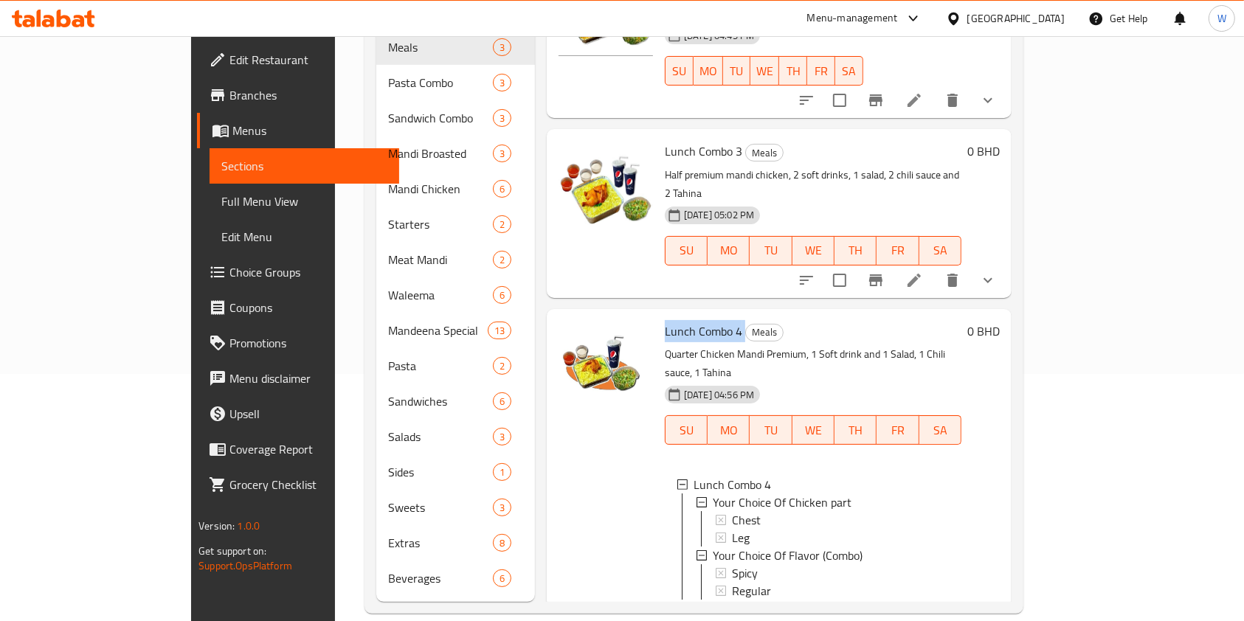
click at [921, 618] on icon at bounding box center [914, 624] width 13 height 13
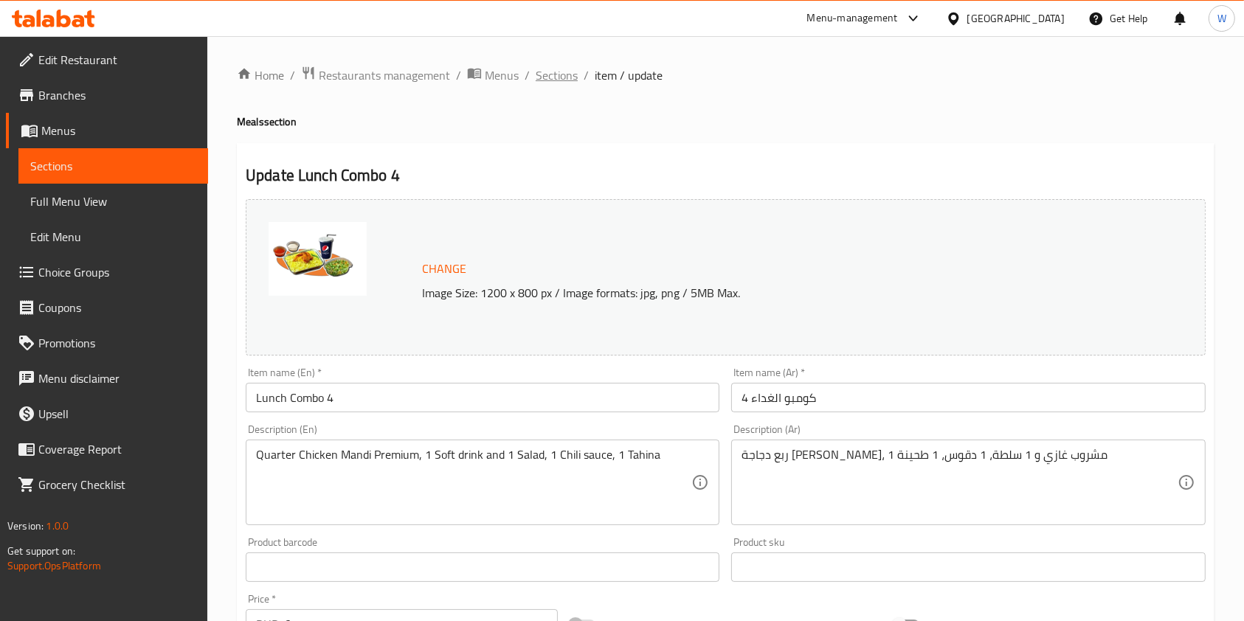
click at [554, 77] on span "Sections" at bounding box center [557, 75] width 42 height 18
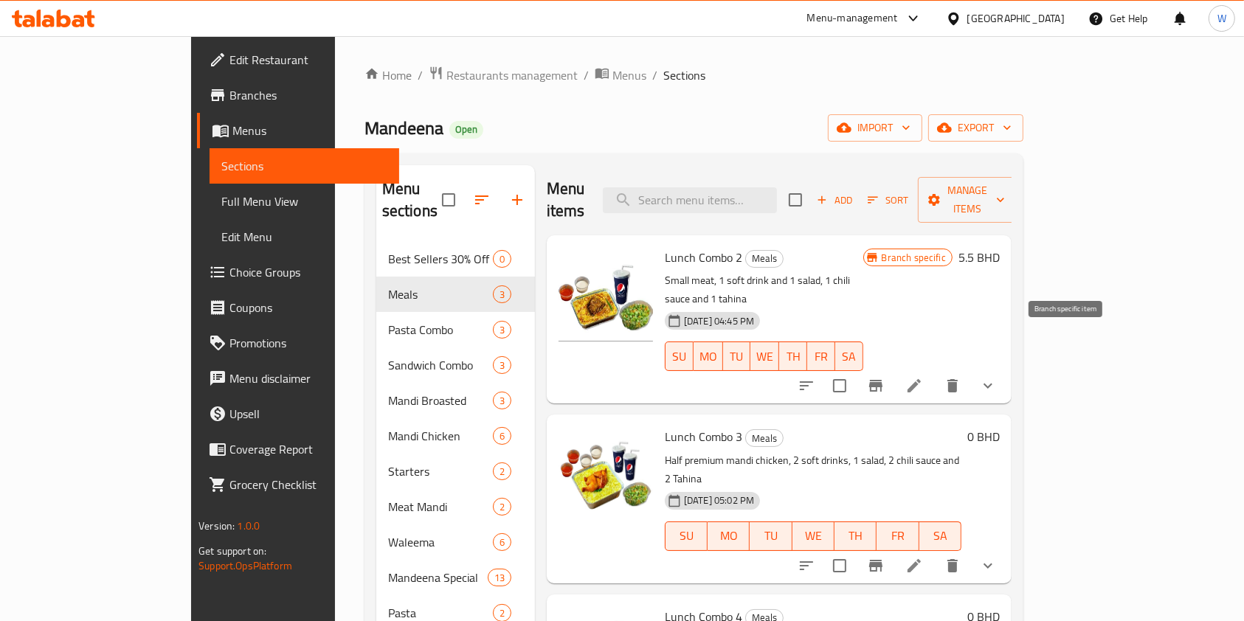
click at [885, 377] on icon "Branch-specific-item" at bounding box center [876, 386] width 18 height 18
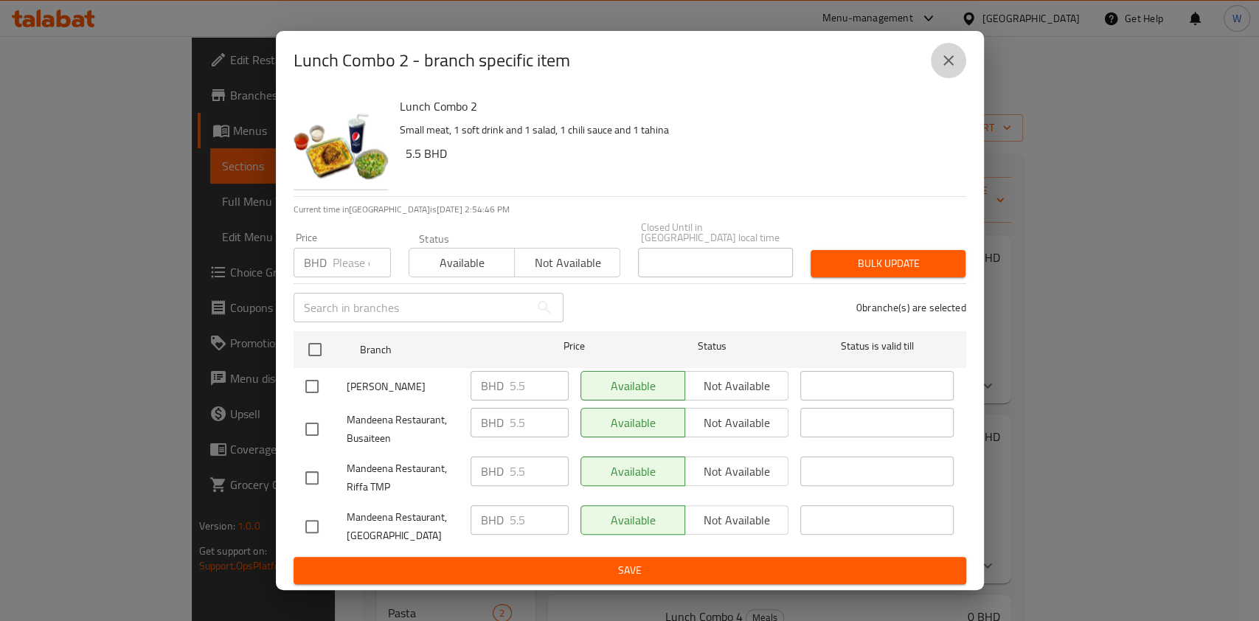
click at [946, 61] on icon "close" at bounding box center [949, 61] width 18 height 18
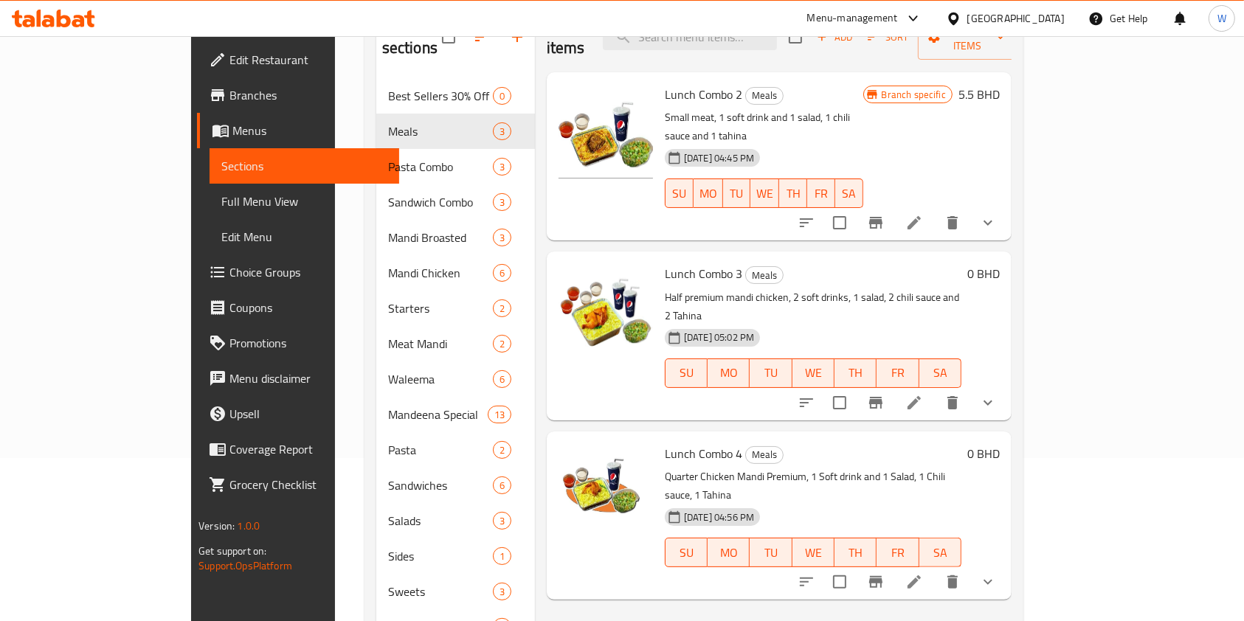
scroll to position [181, 0]
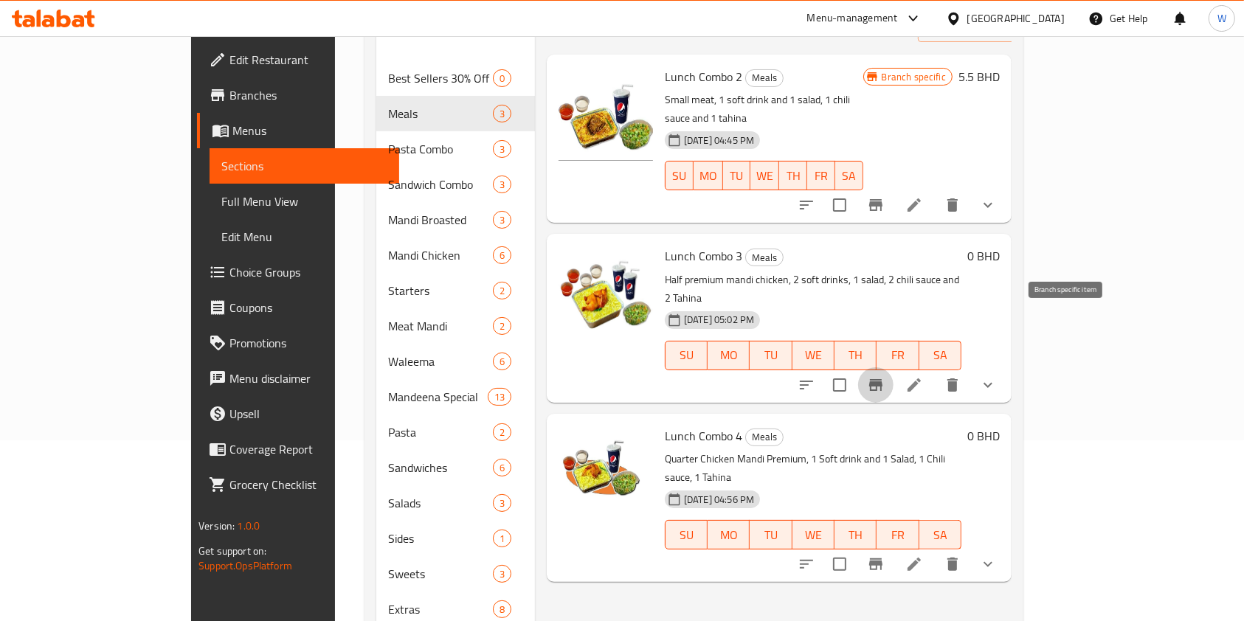
click at [882, 379] on icon "Branch-specific-item" at bounding box center [875, 385] width 13 height 12
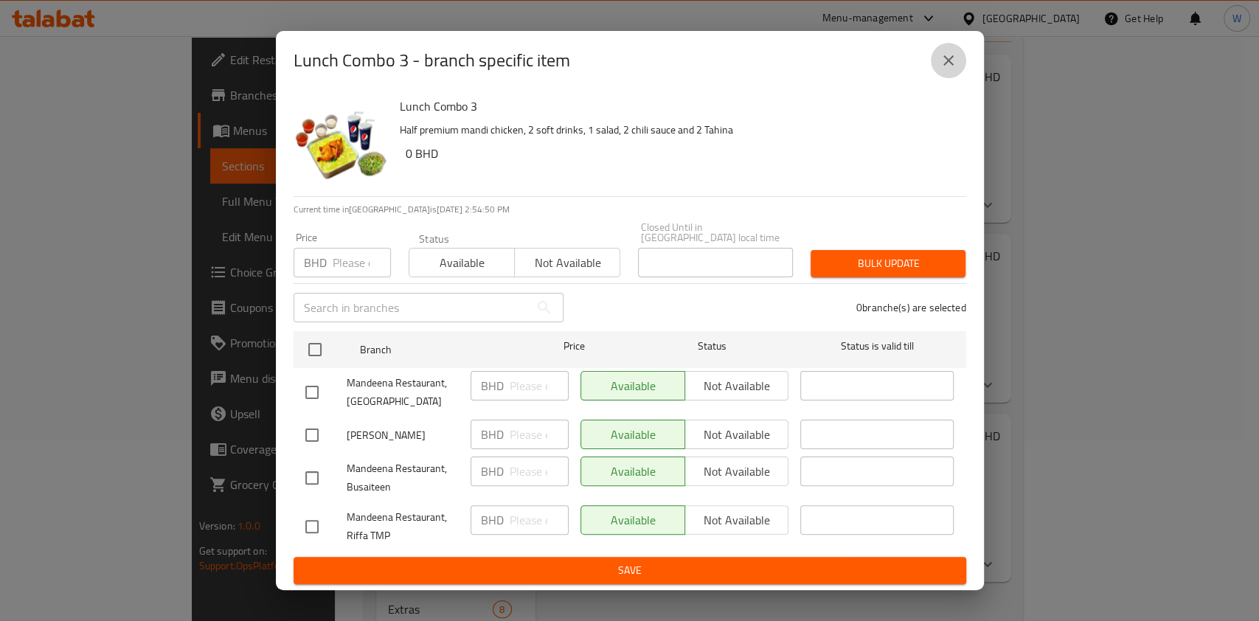
click at [944, 68] on icon "close" at bounding box center [949, 61] width 18 height 18
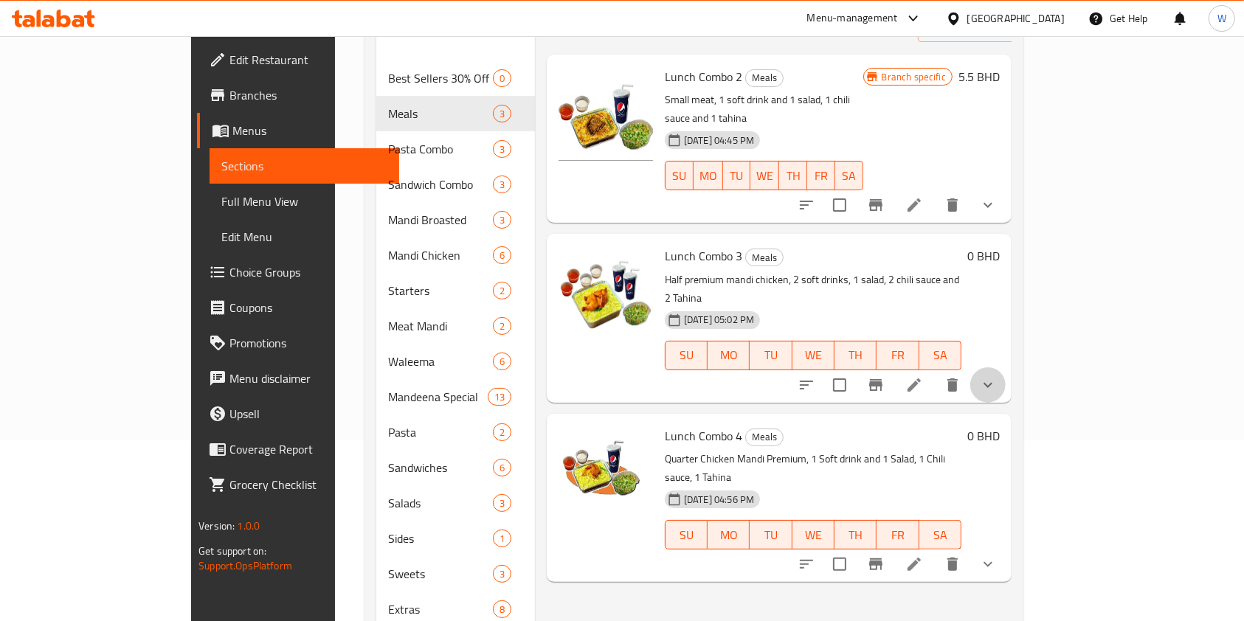
click at [1006, 367] on button "show more" at bounding box center [987, 384] width 35 height 35
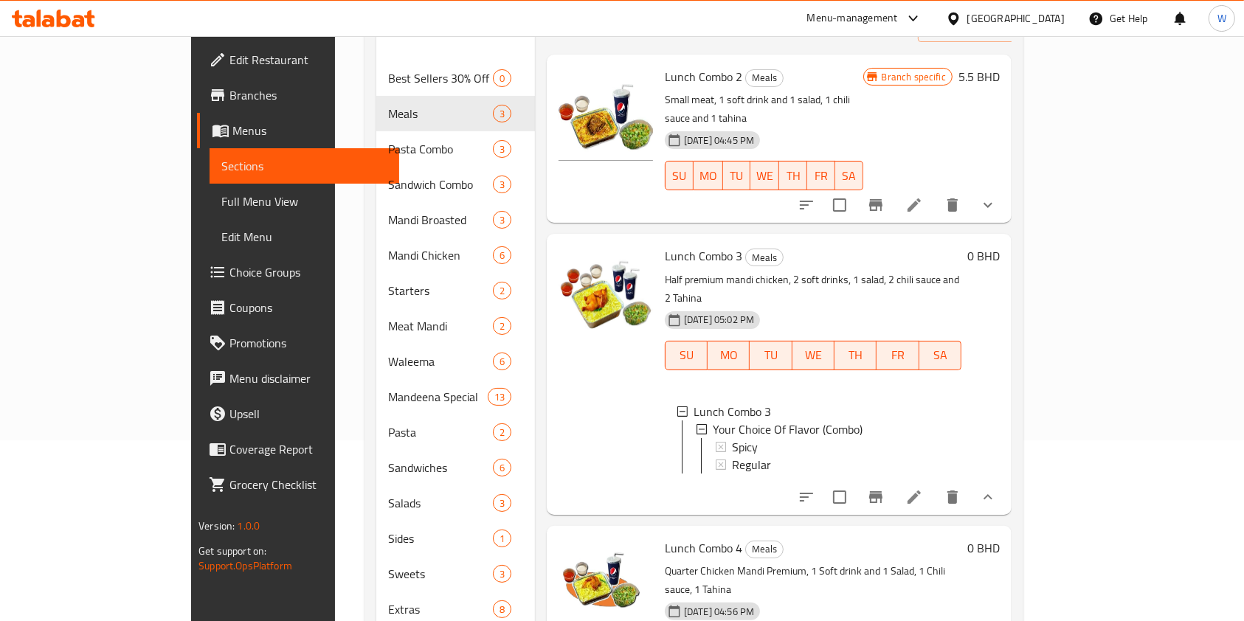
click at [863, 305] on div "07-02-2025 05:02 PM SU MO TU WE TH FR SA" at bounding box center [813, 345] width 308 height 80
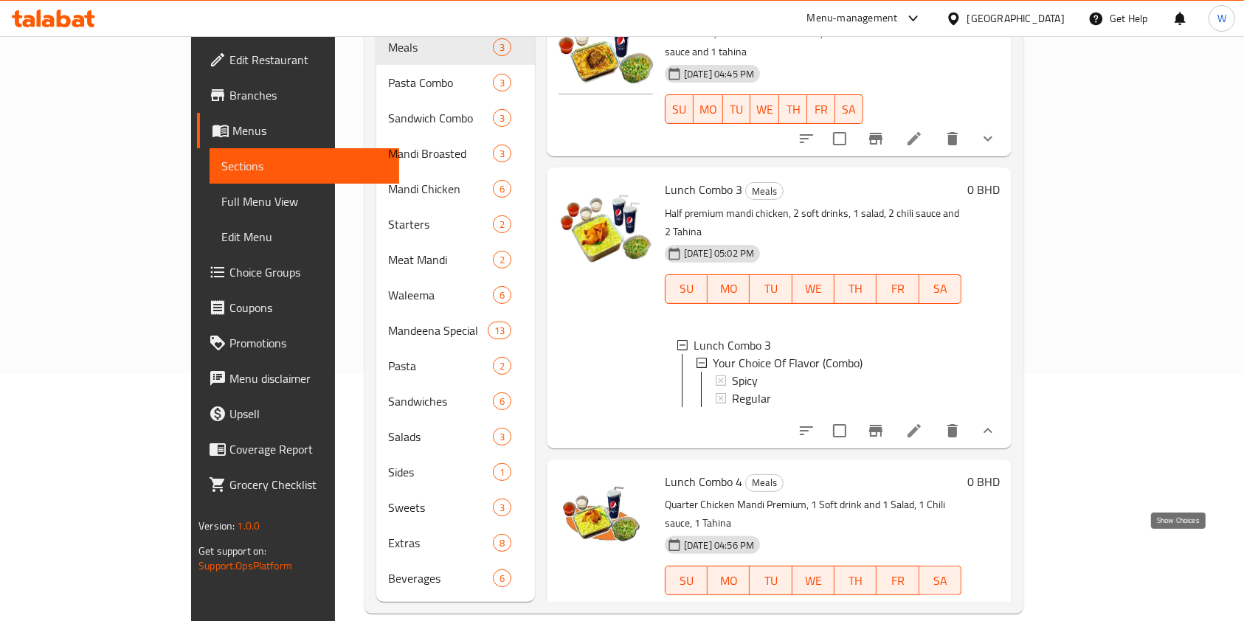
click at [997, 601] on icon "show more" at bounding box center [988, 610] width 18 height 18
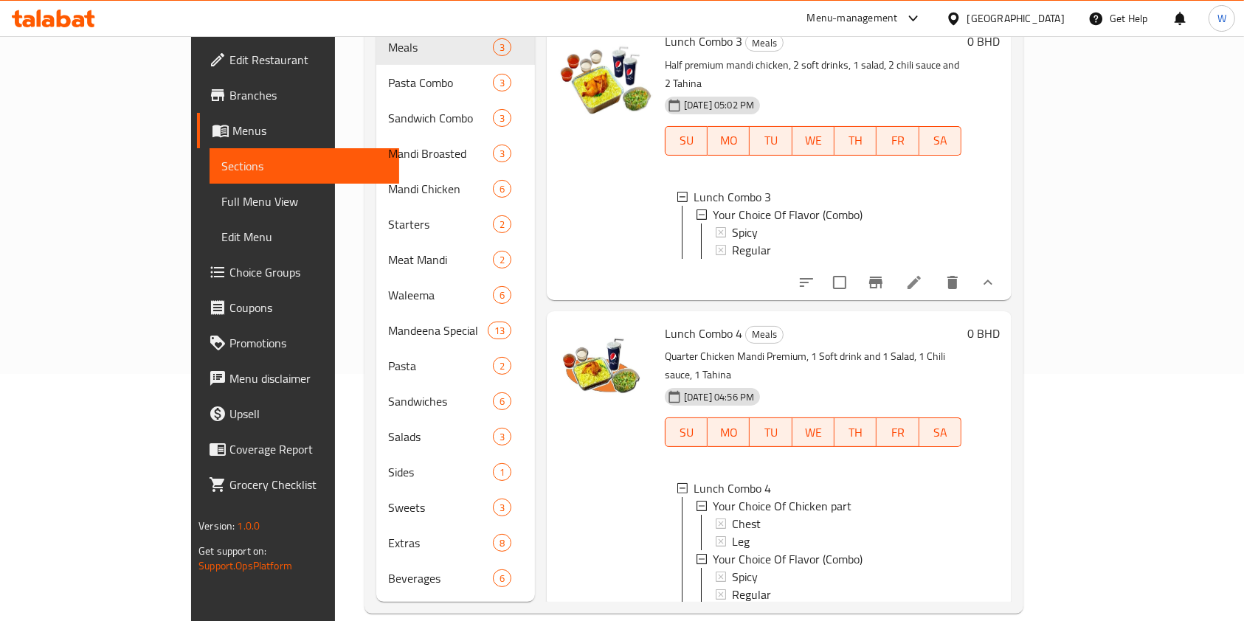
scroll to position [165, 0]
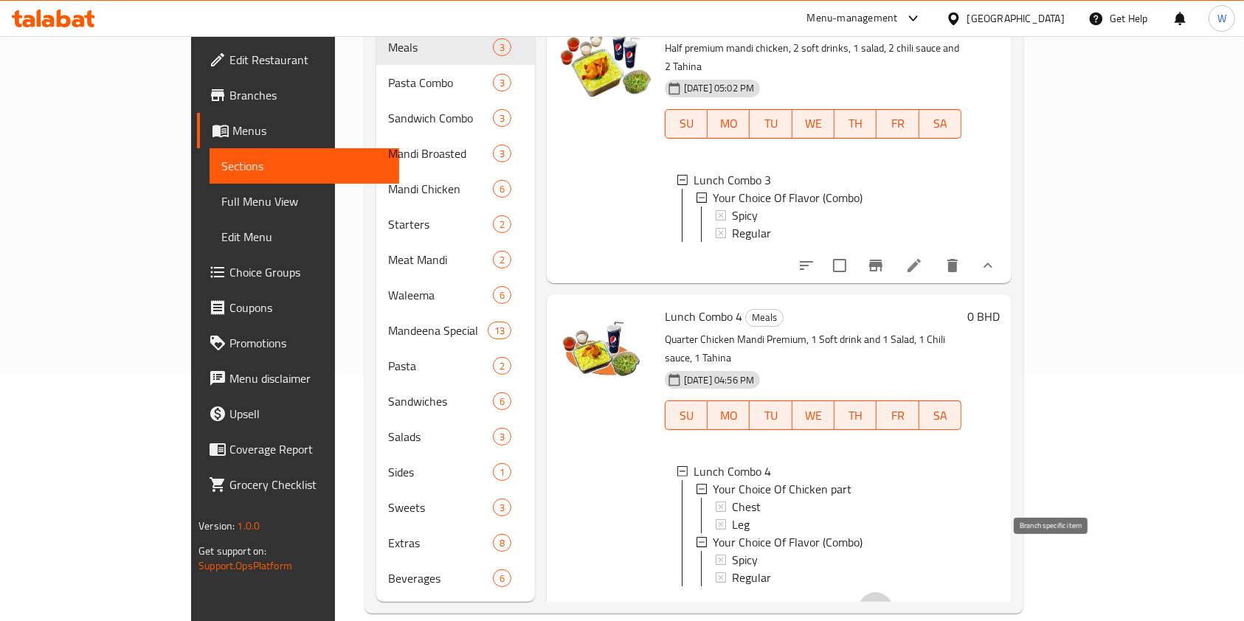
click at [882, 604] on icon "Branch-specific-item" at bounding box center [875, 610] width 13 height 12
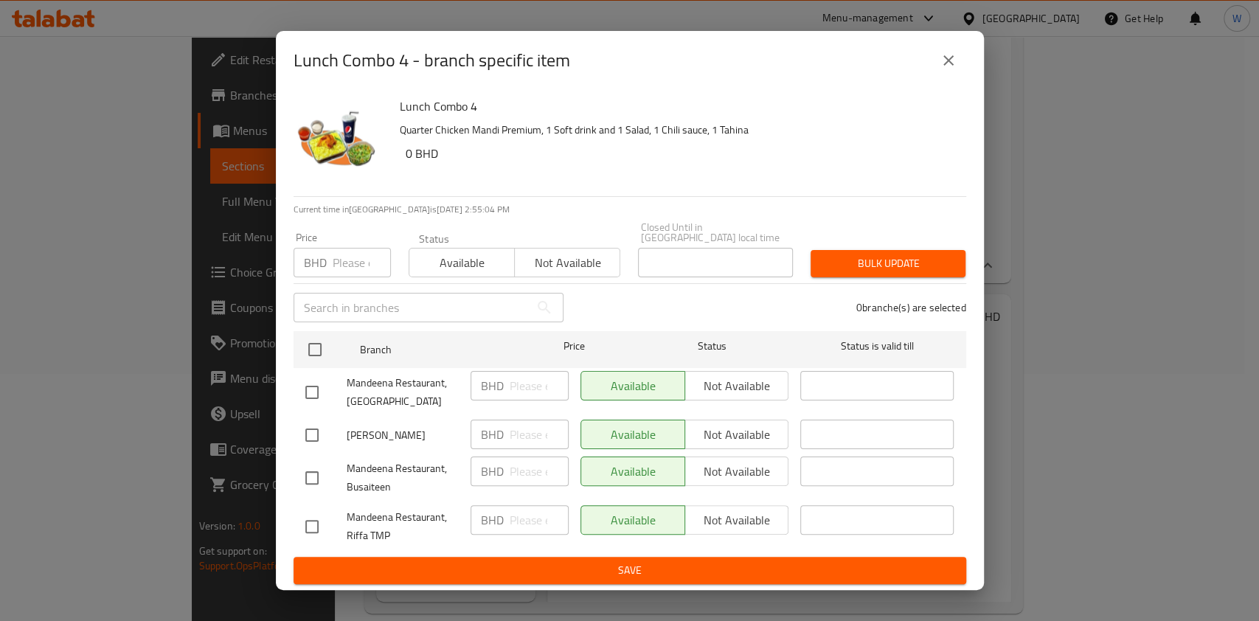
click at [956, 67] on icon "close" at bounding box center [949, 61] width 18 height 18
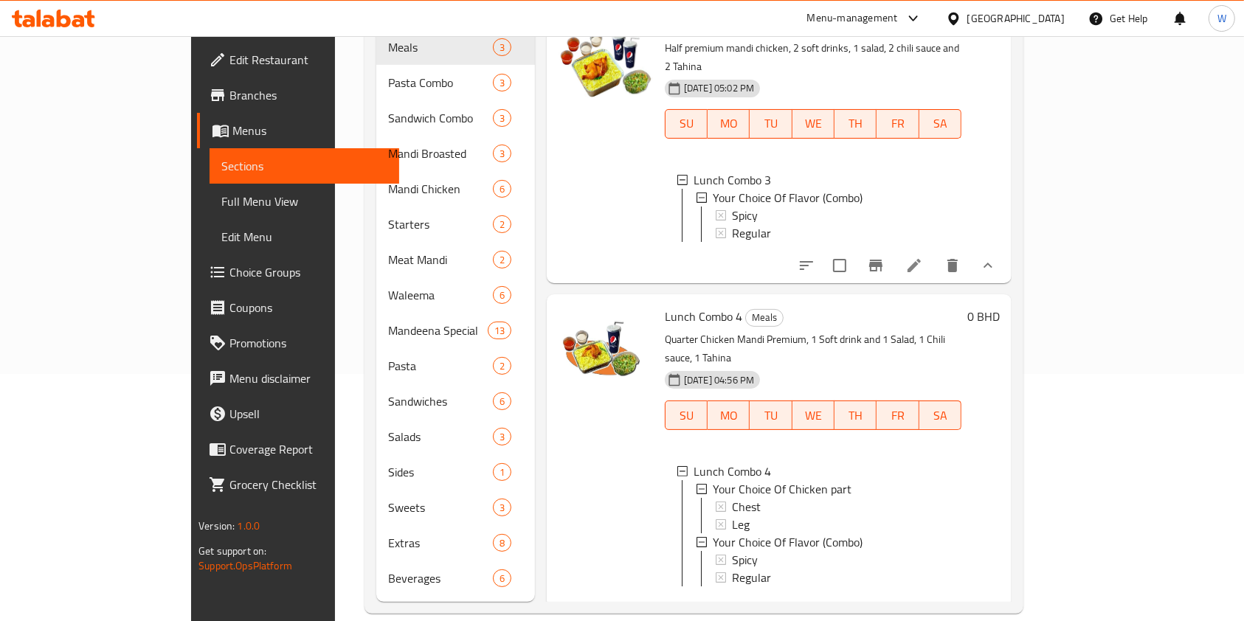
click at [882, 604] on icon "Branch-specific-item" at bounding box center [875, 610] width 13 height 12
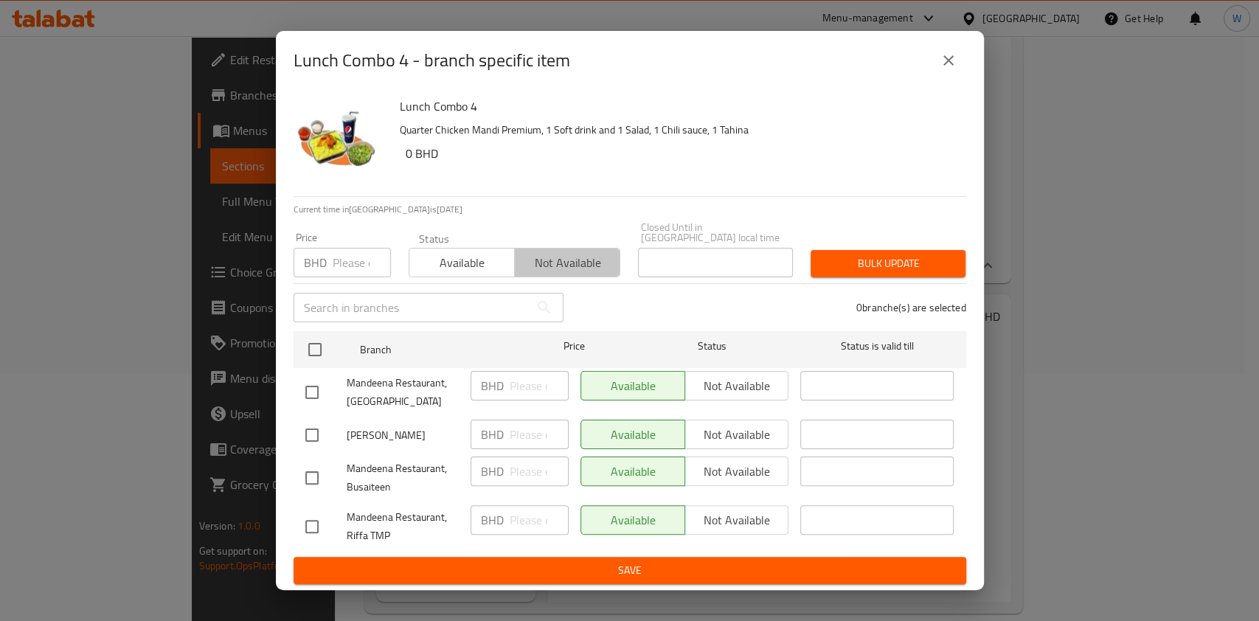
drag, startPoint x: 578, startPoint y: 252, endPoint x: 466, endPoint y: 267, distance: 113.2
click at [578, 253] on span "Not available" at bounding box center [568, 262] width 94 height 21
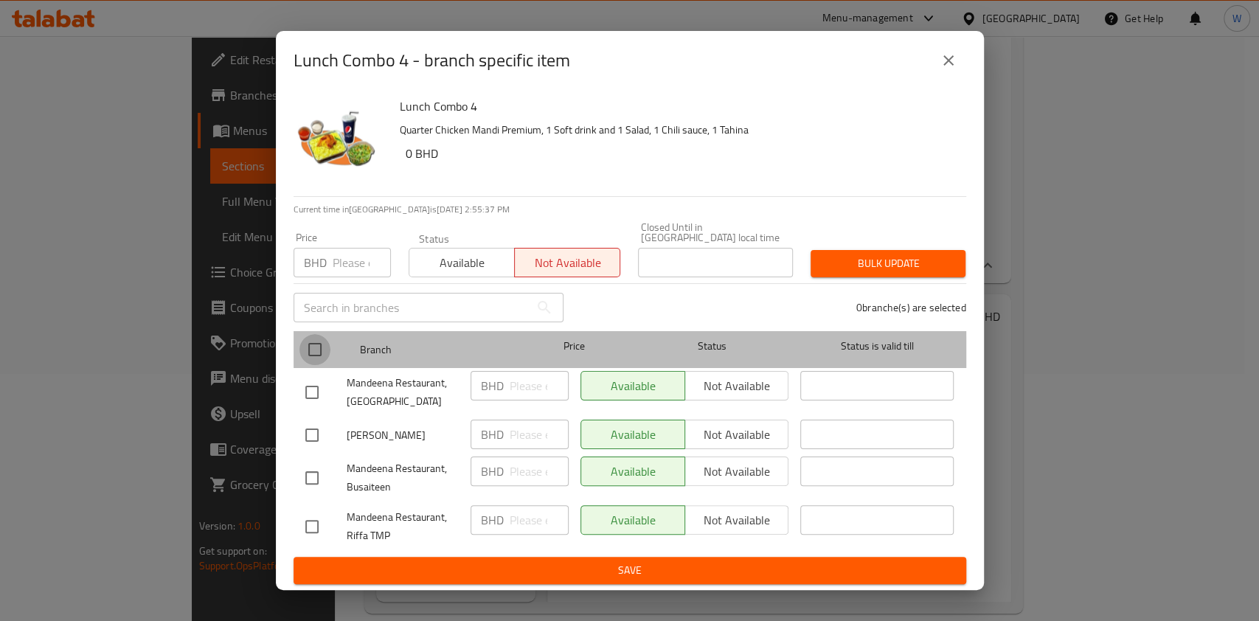
click at [327, 348] on input "checkbox" at bounding box center [315, 349] width 31 height 31
checkbox input "true"
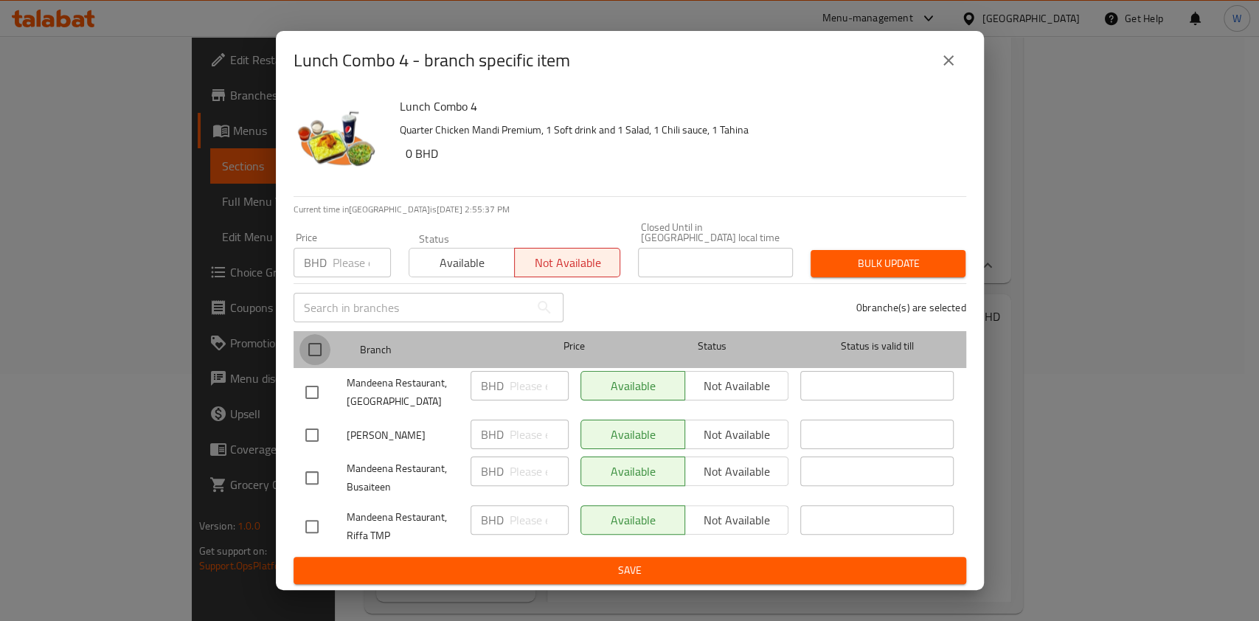
checkbox input "true"
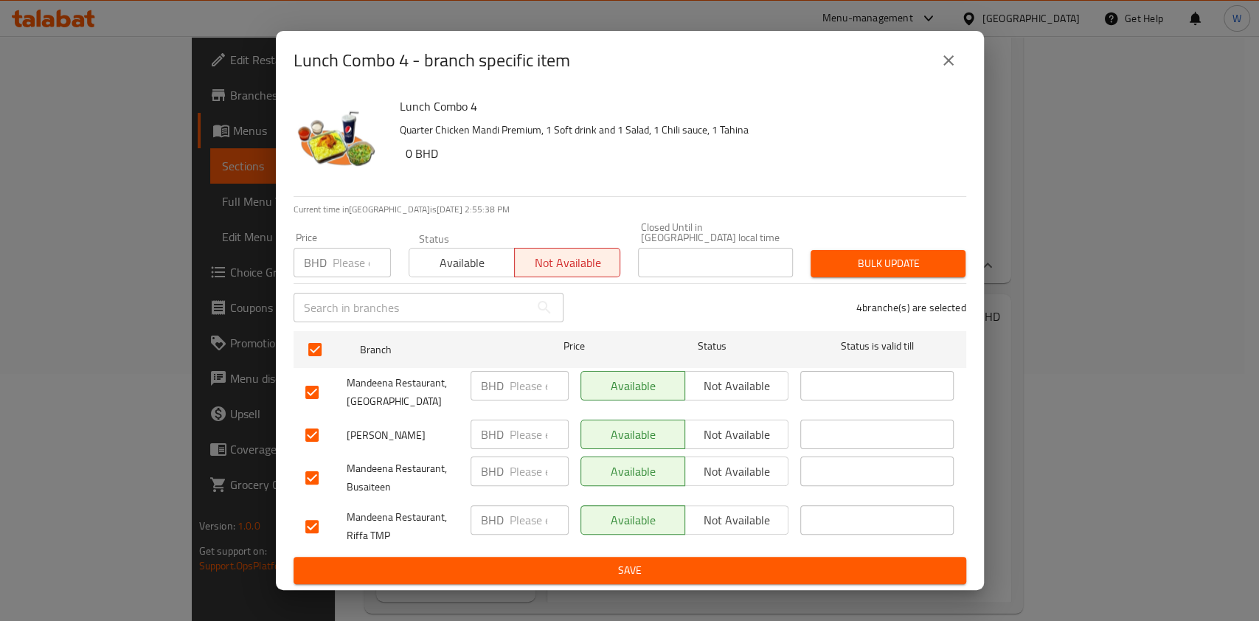
click at [916, 255] on span "Bulk update" at bounding box center [888, 264] width 131 height 18
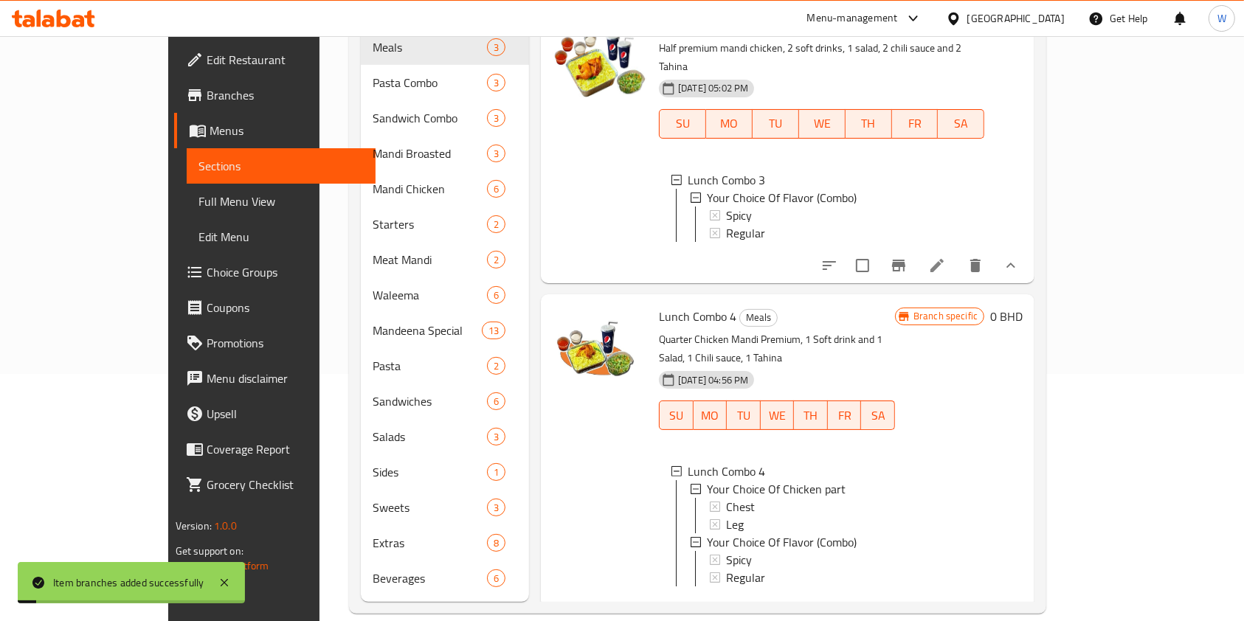
click at [895, 306] on h6 "Lunch Combo 4 Meals" at bounding box center [777, 316] width 236 height 21
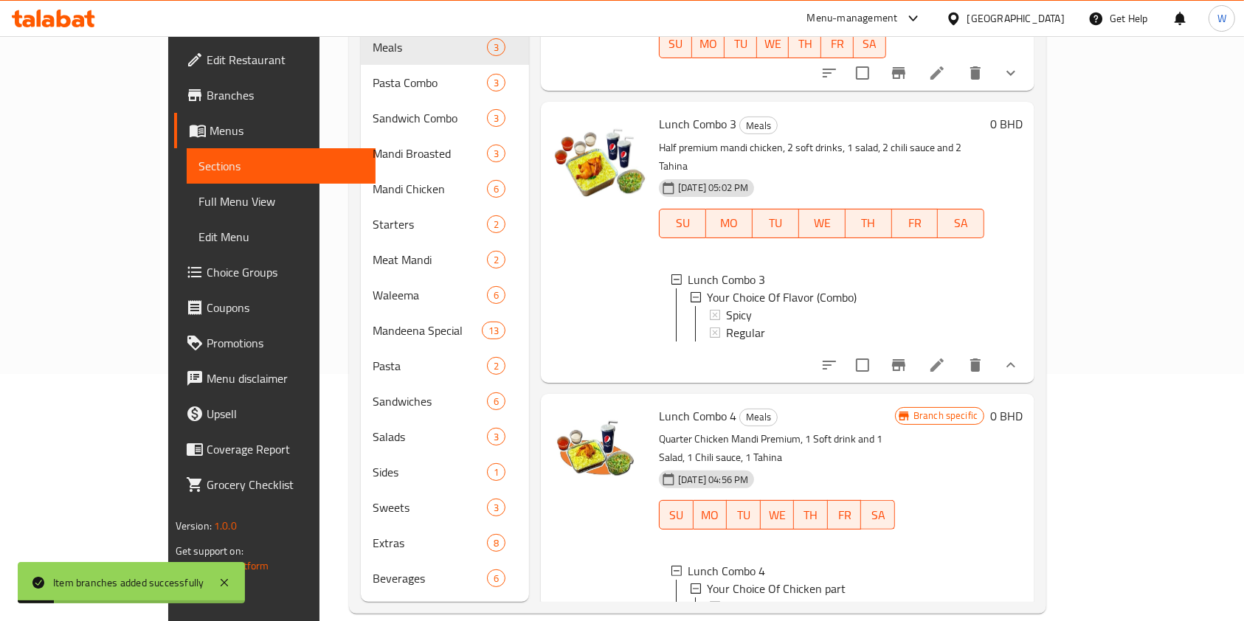
scroll to position [0, 0]
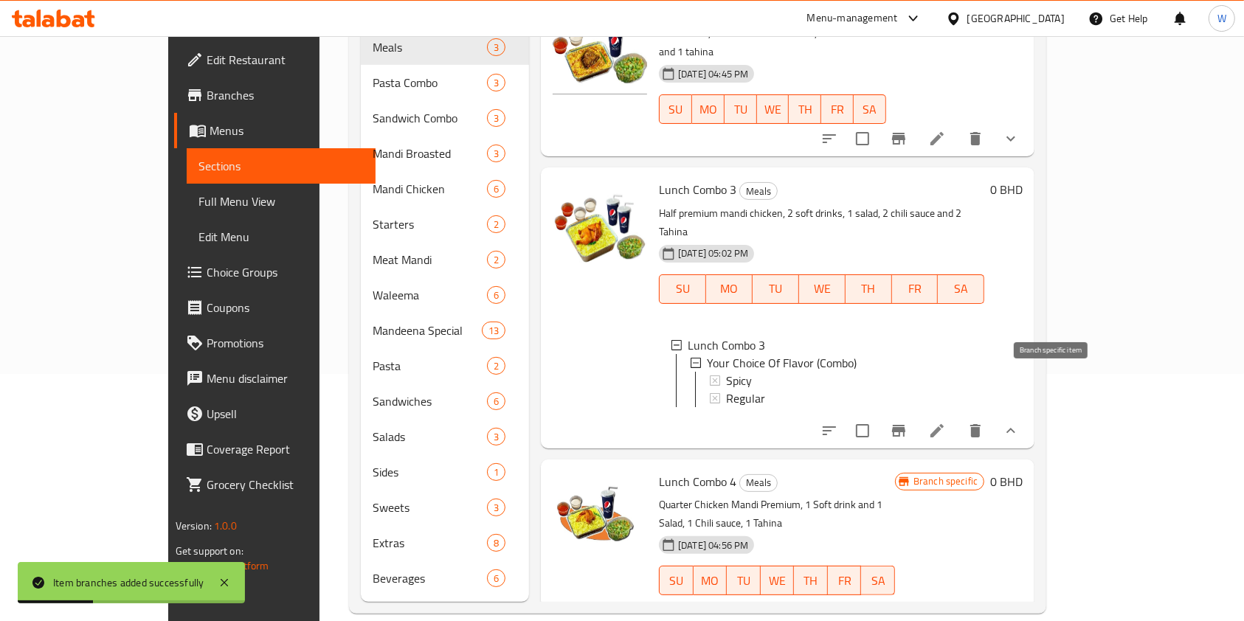
click at [905, 425] on icon "Branch-specific-item" at bounding box center [898, 431] width 13 height 12
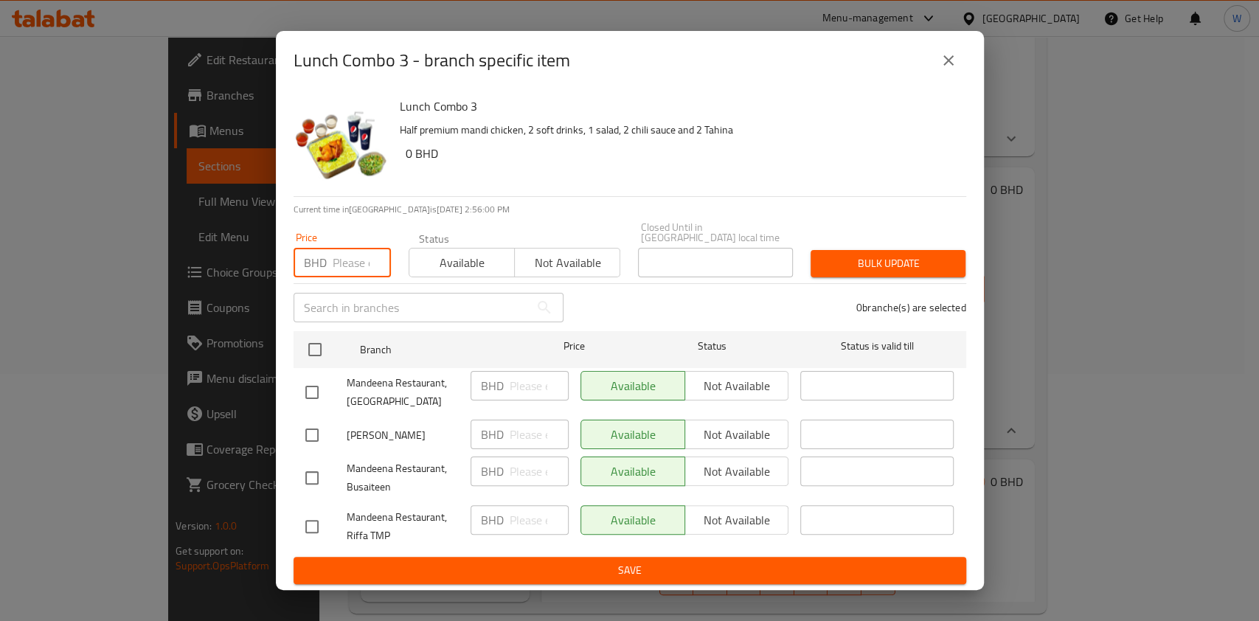
click at [350, 258] on input "number" at bounding box center [362, 263] width 58 height 30
click at [567, 263] on span "Not available" at bounding box center [568, 262] width 94 height 21
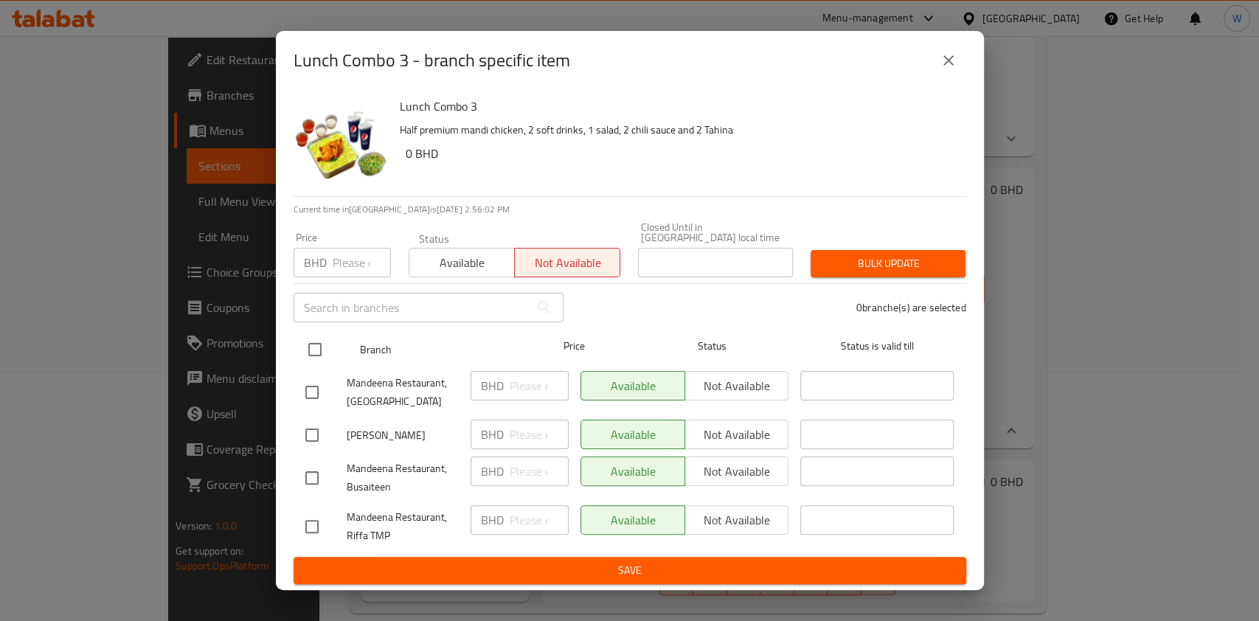
click at [315, 343] on input "checkbox" at bounding box center [315, 349] width 31 height 31
checkbox input "true"
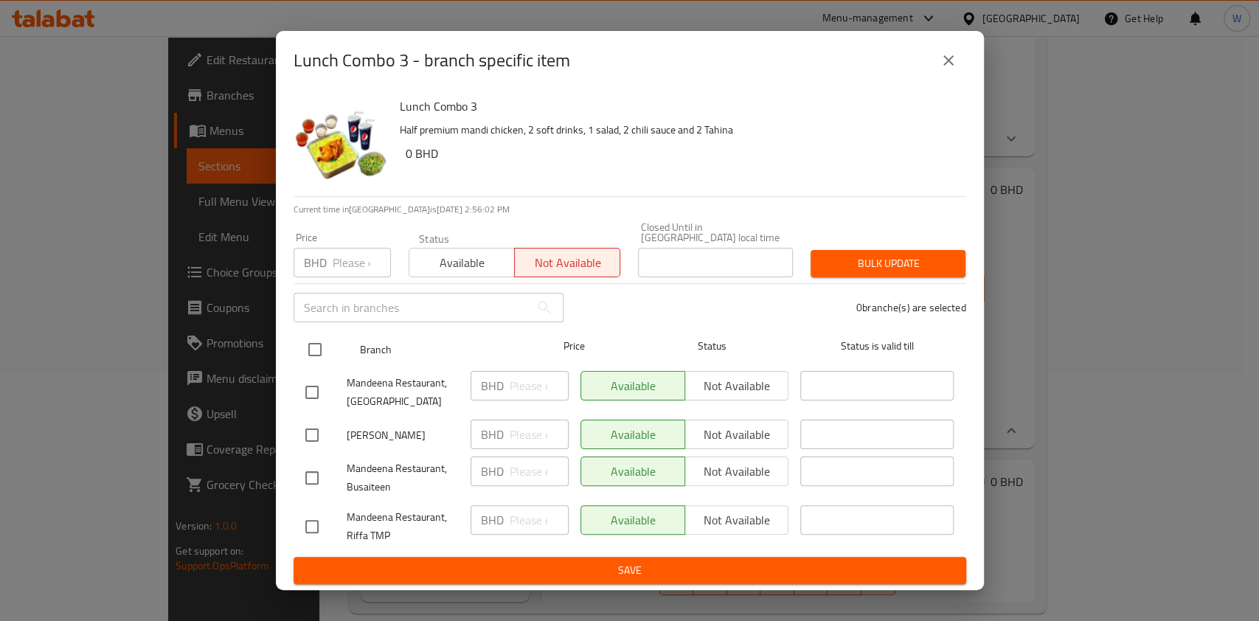
checkbox input "true"
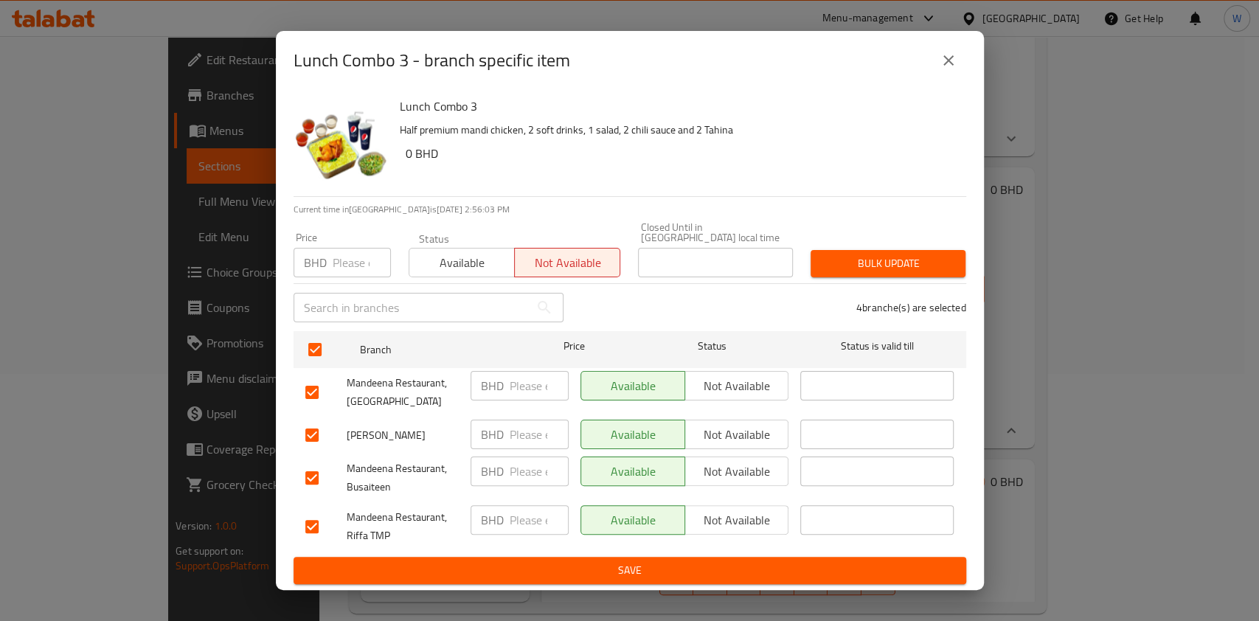
click at [922, 274] on div "Bulk update" at bounding box center [888, 263] width 173 height 45
click at [924, 268] on button "Bulk update" at bounding box center [888, 263] width 155 height 27
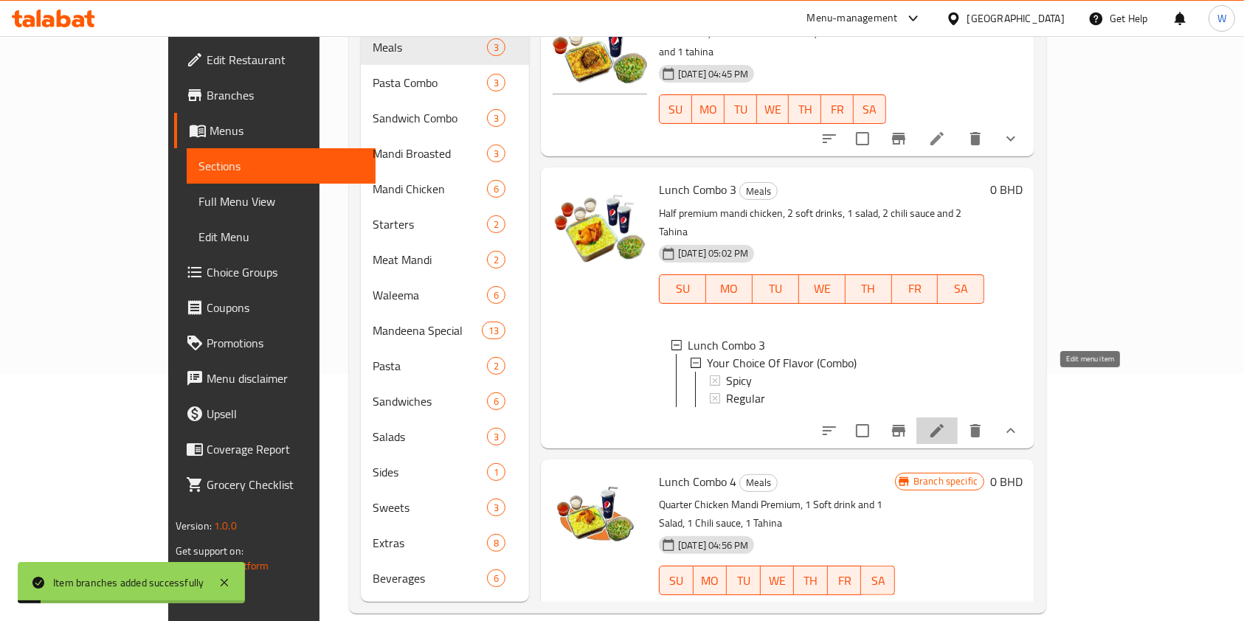
click at [946, 422] on icon at bounding box center [937, 431] width 18 height 18
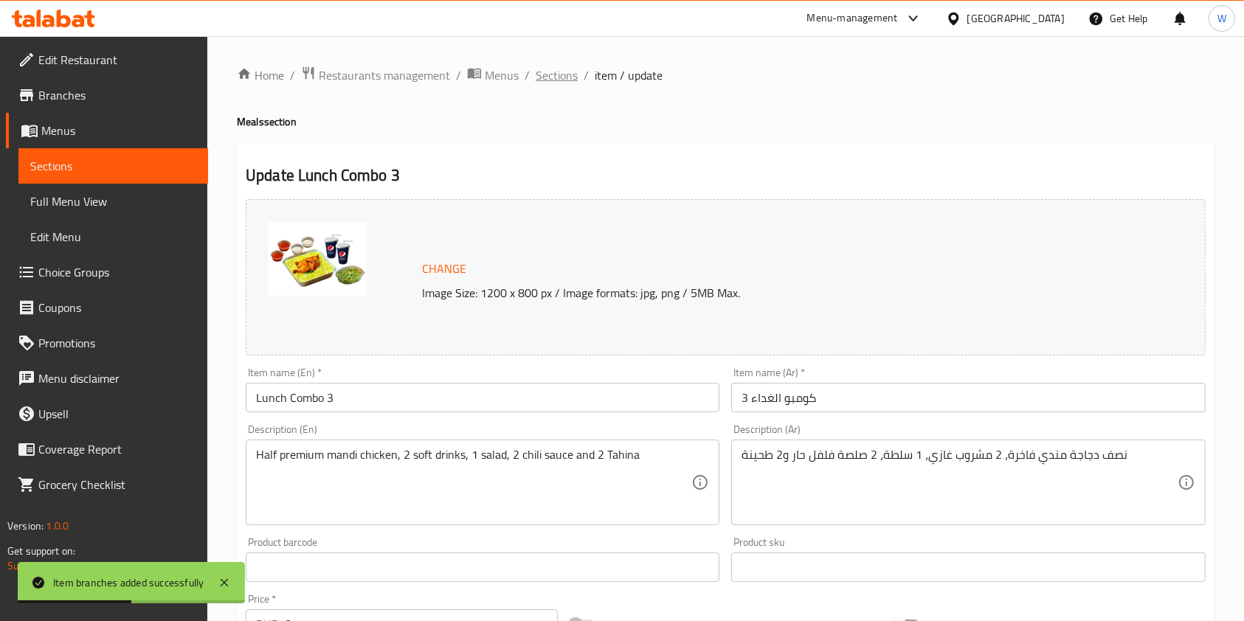
click at [547, 78] on span "Sections" at bounding box center [557, 75] width 42 height 18
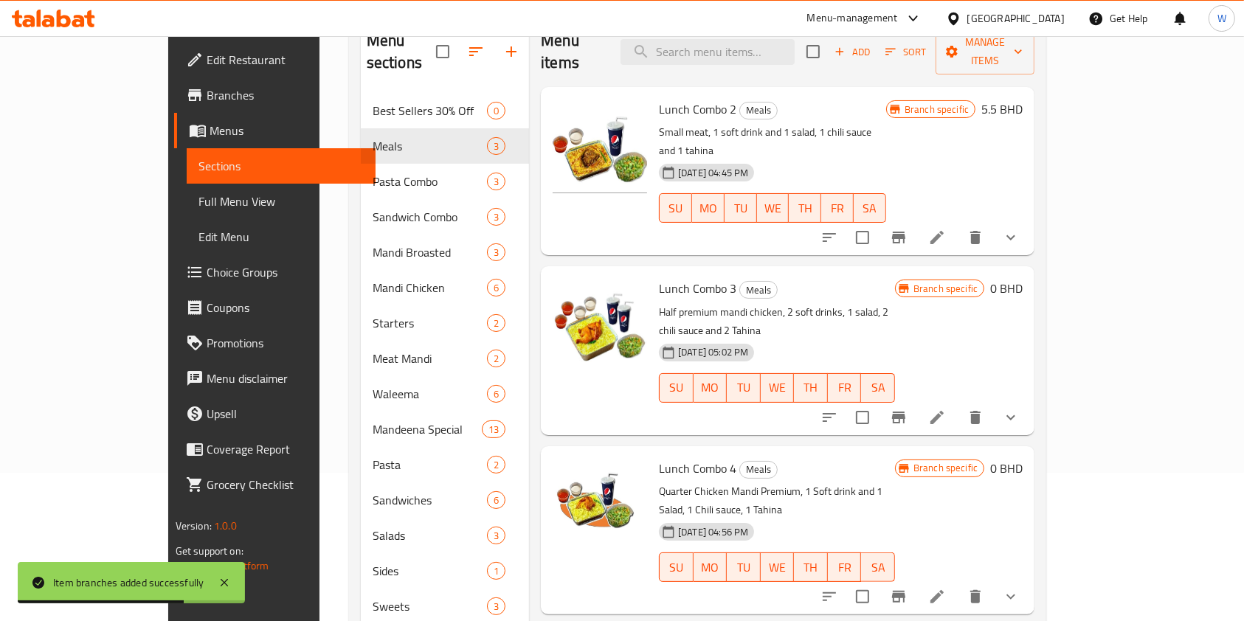
scroll to position [50, 0]
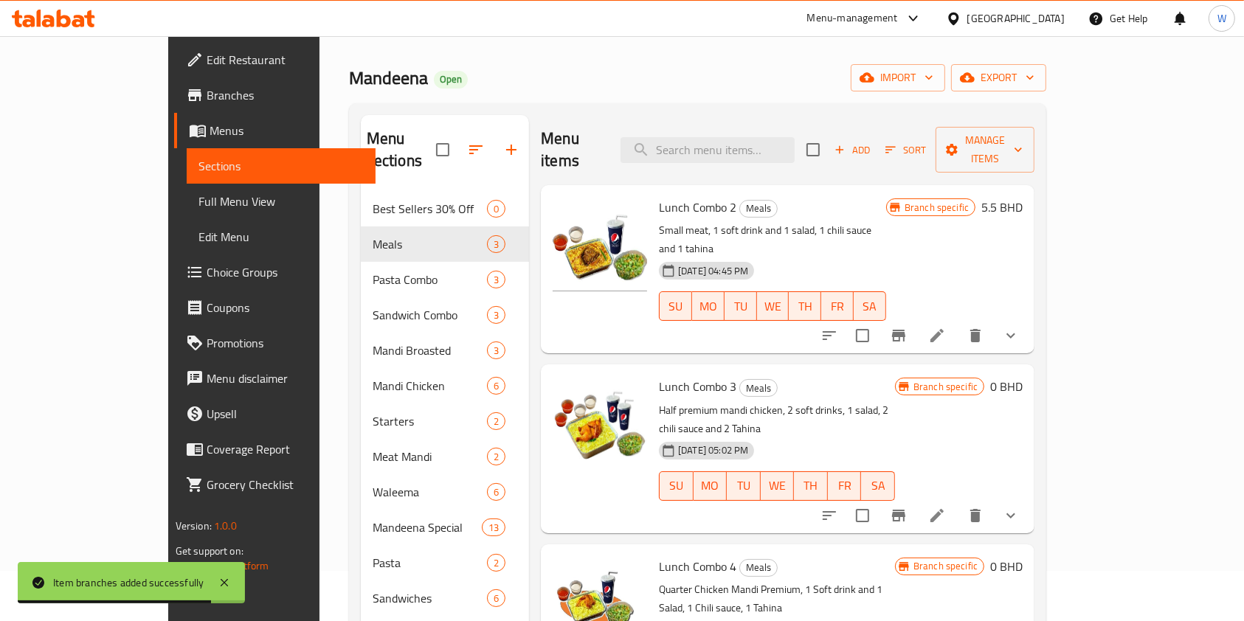
click at [1029, 318] on button "show more" at bounding box center [1010, 335] width 35 height 35
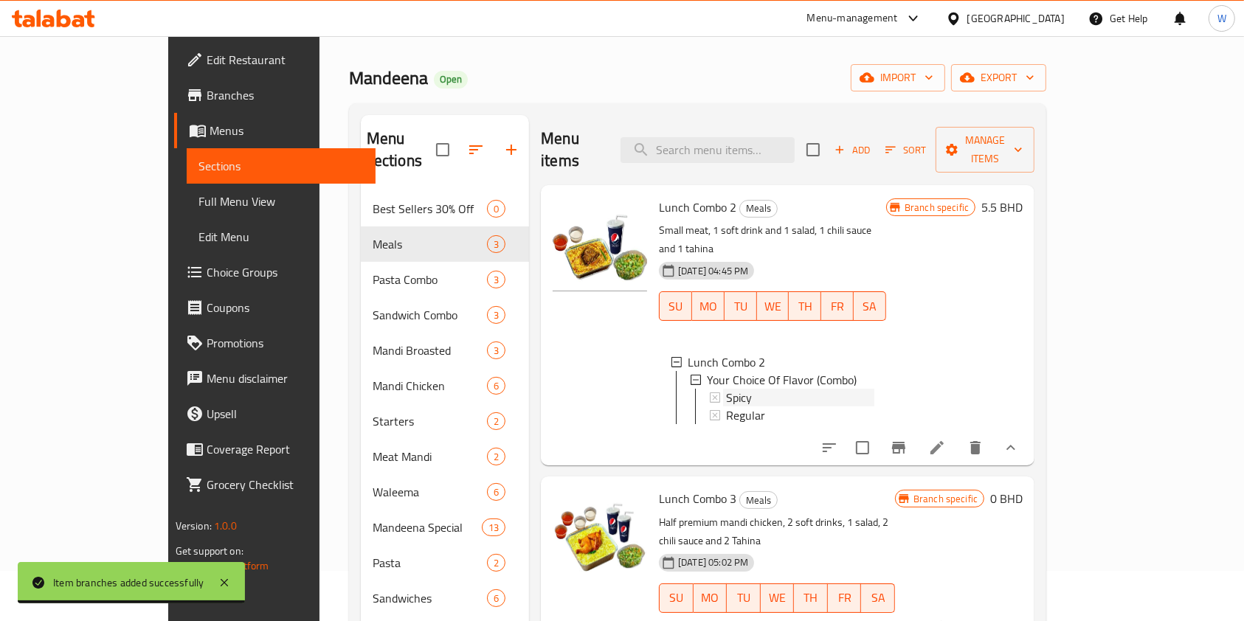
click at [778, 389] on div "Spicy" at bounding box center [800, 398] width 148 height 18
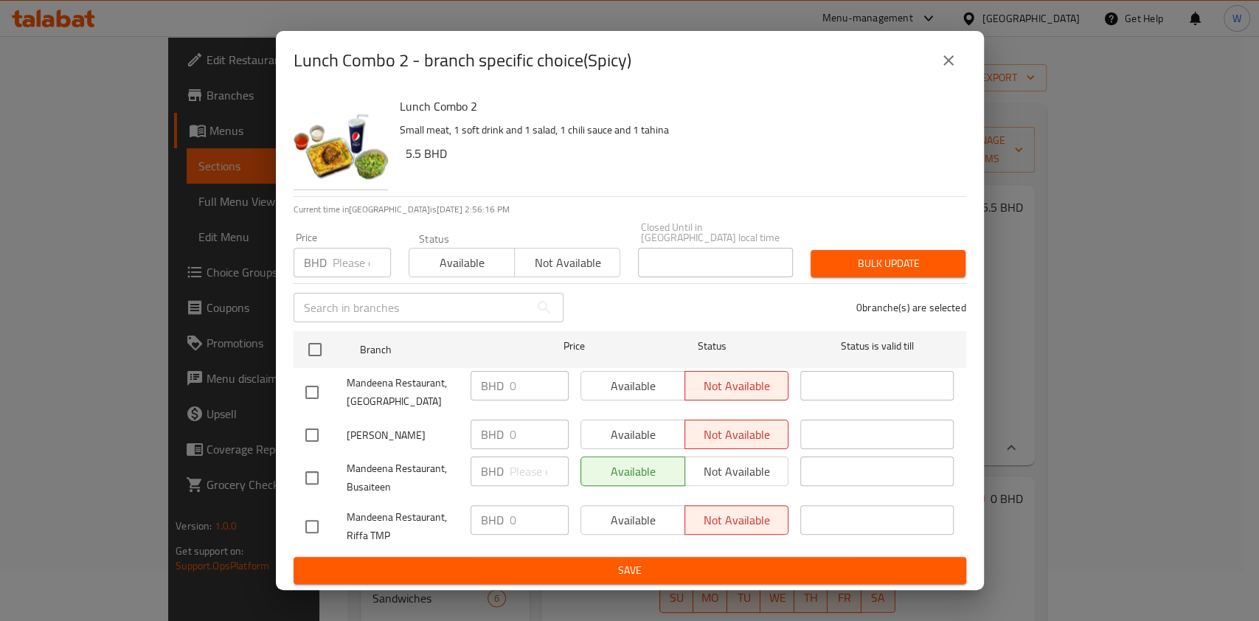
click at [956, 62] on icon "close" at bounding box center [949, 61] width 18 height 18
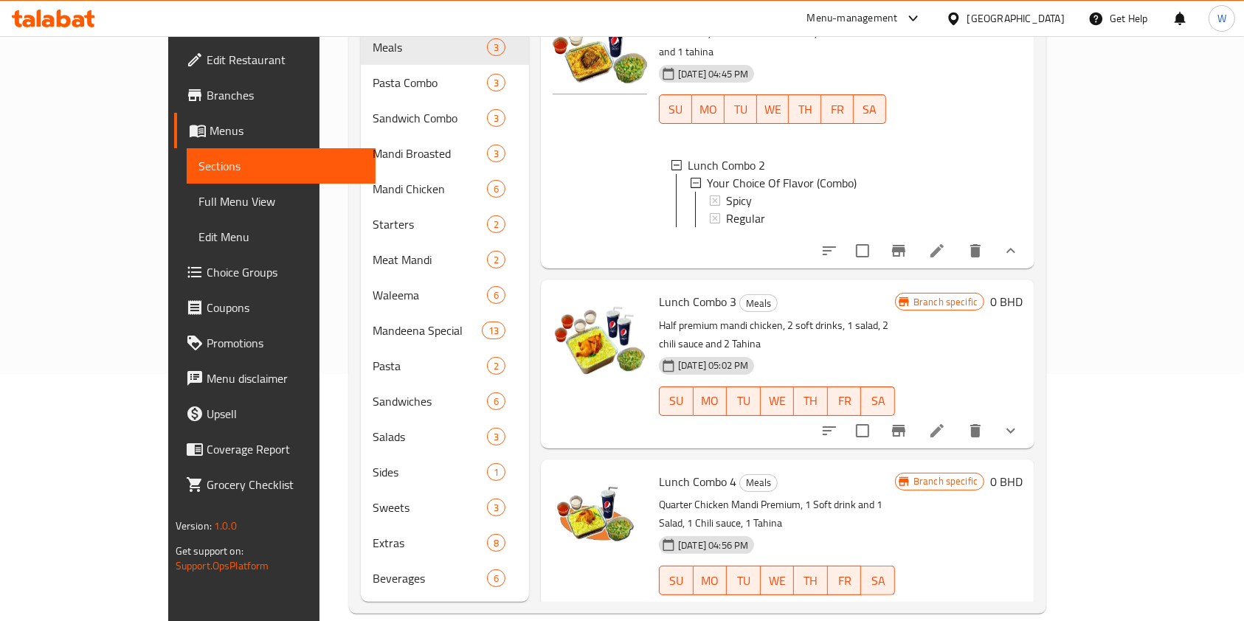
scroll to position [148, 0]
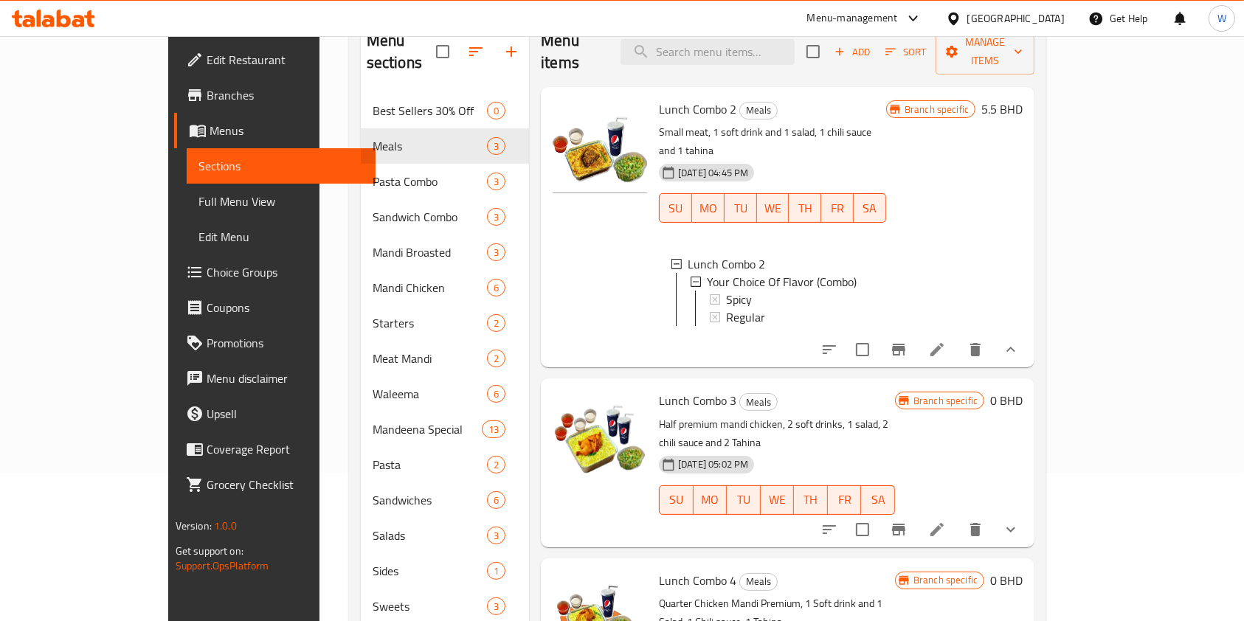
click at [1015, 347] on icon "show more" at bounding box center [1010, 349] width 9 height 5
